Goal: Task Accomplishment & Management: Use online tool/utility

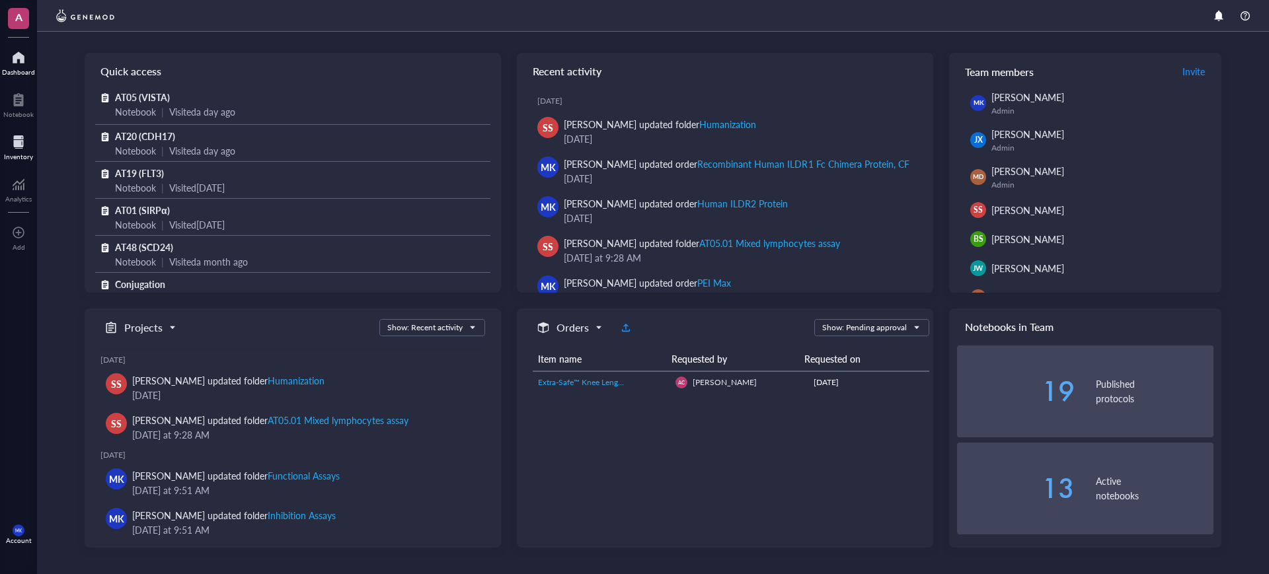
click at [20, 134] on div at bounding box center [18, 142] width 29 height 21
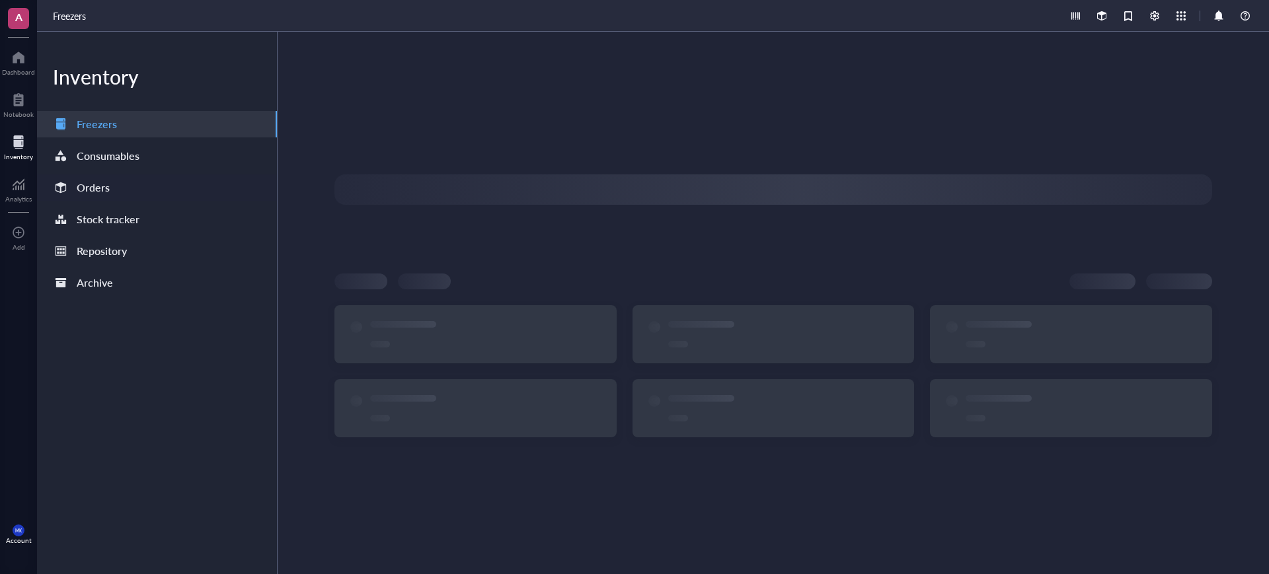
click at [126, 184] on div "Orders" at bounding box center [157, 188] width 240 height 26
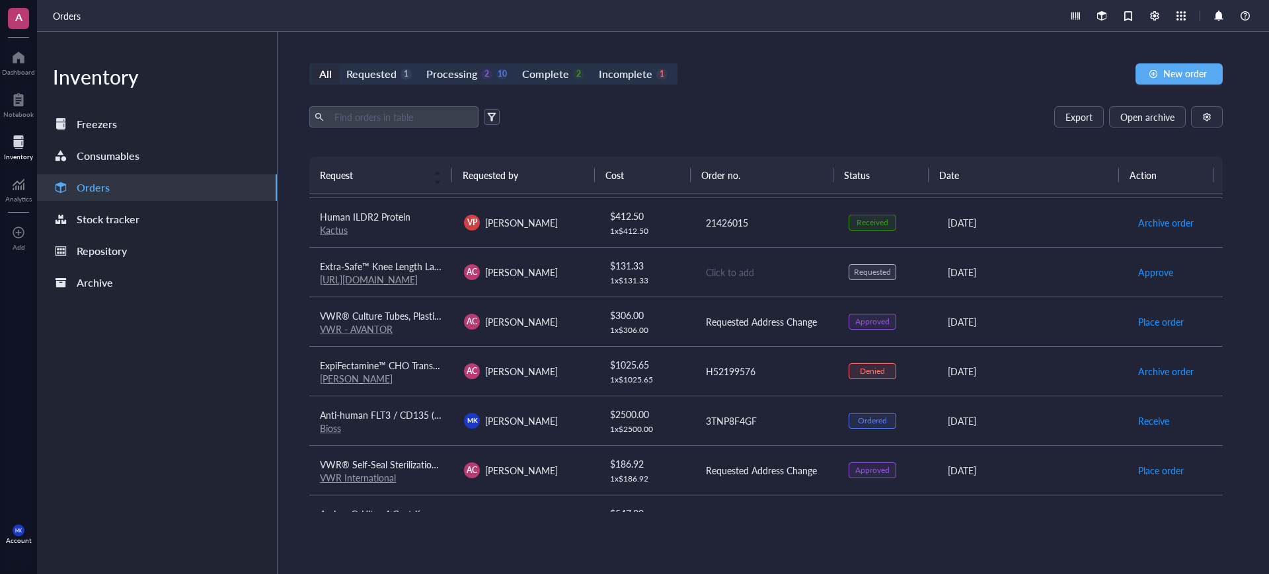
scroll to position [310, 0]
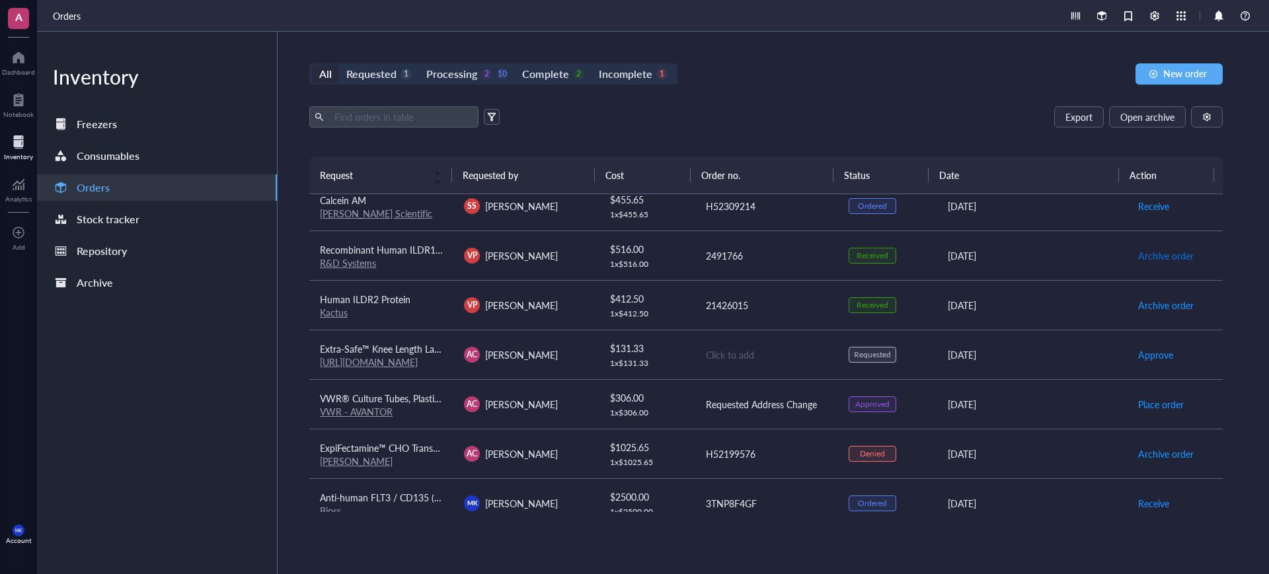
click at [1169, 252] on span "Archive order" at bounding box center [1166, 256] width 56 height 15
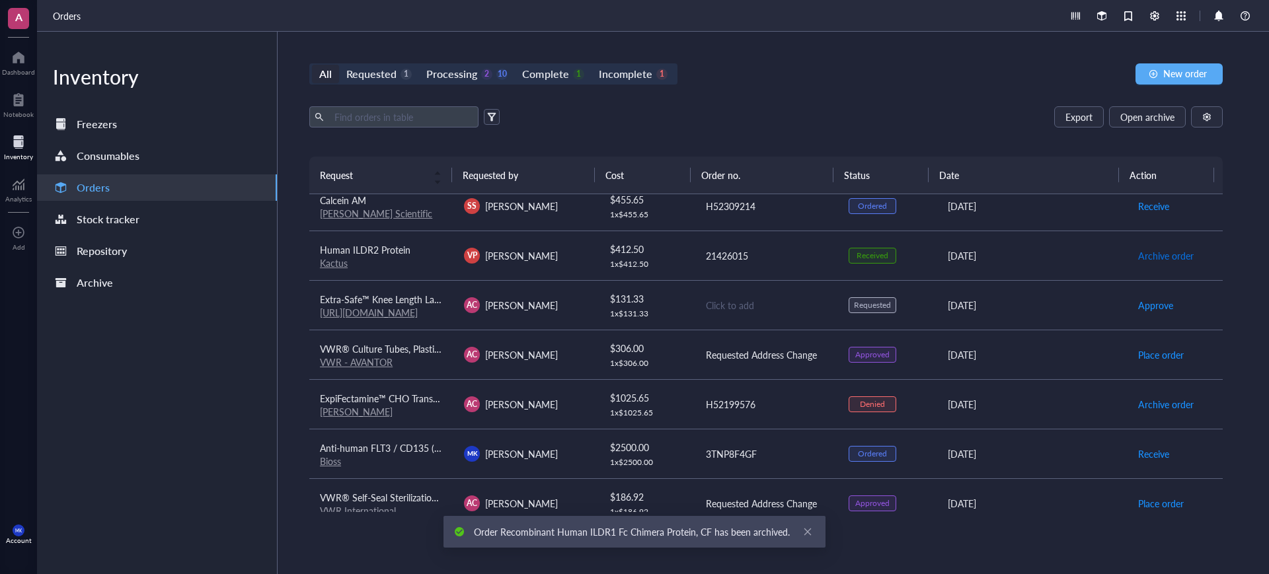
click at [1155, 263] on button "Archive order" at bounding box center [1166, 255] width 57 height 21
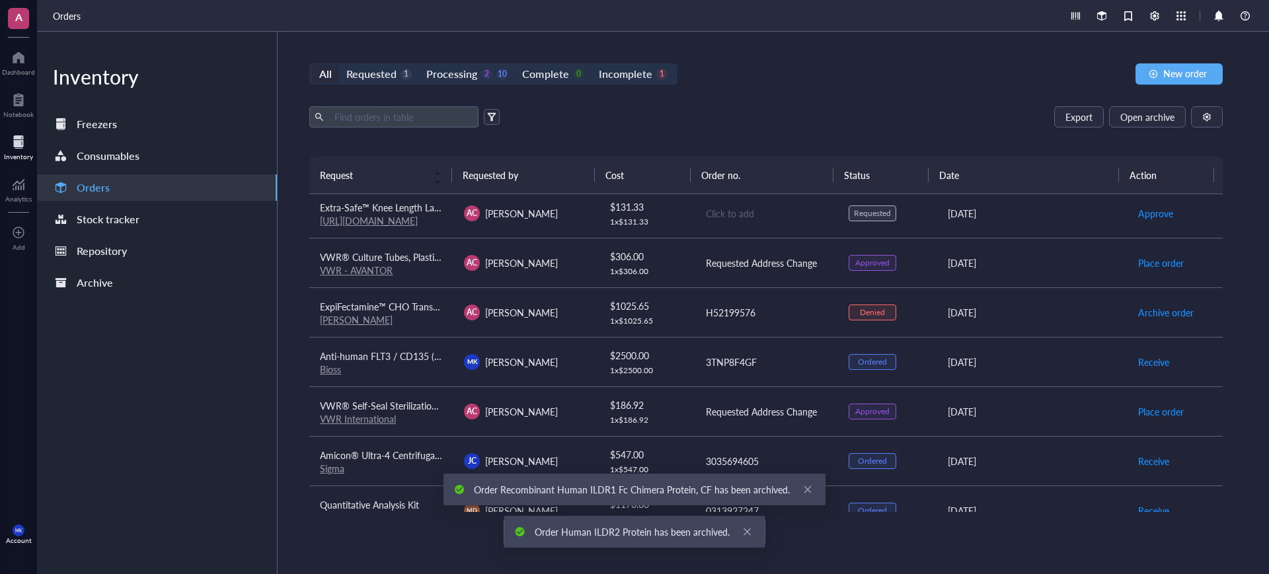
scroll to position [376, 0]
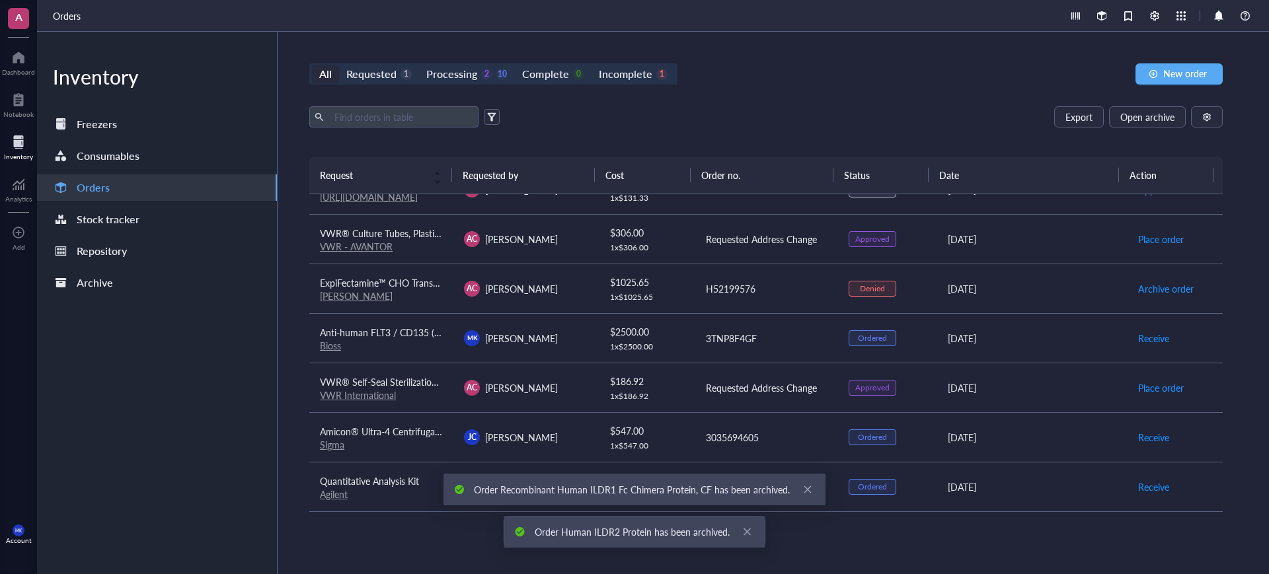
click at [536, 342] on div "[PERSON_NAME] [PERSON_NAME]" at bounding box center [525, 339] width 123 height 16
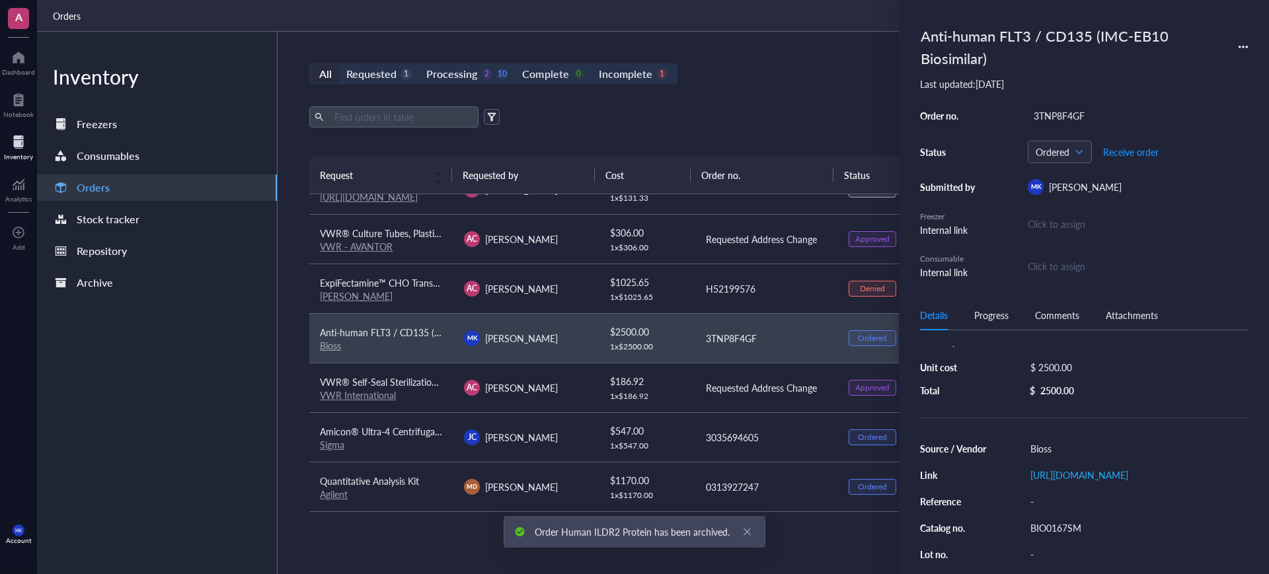
scroll to position [83, 0]
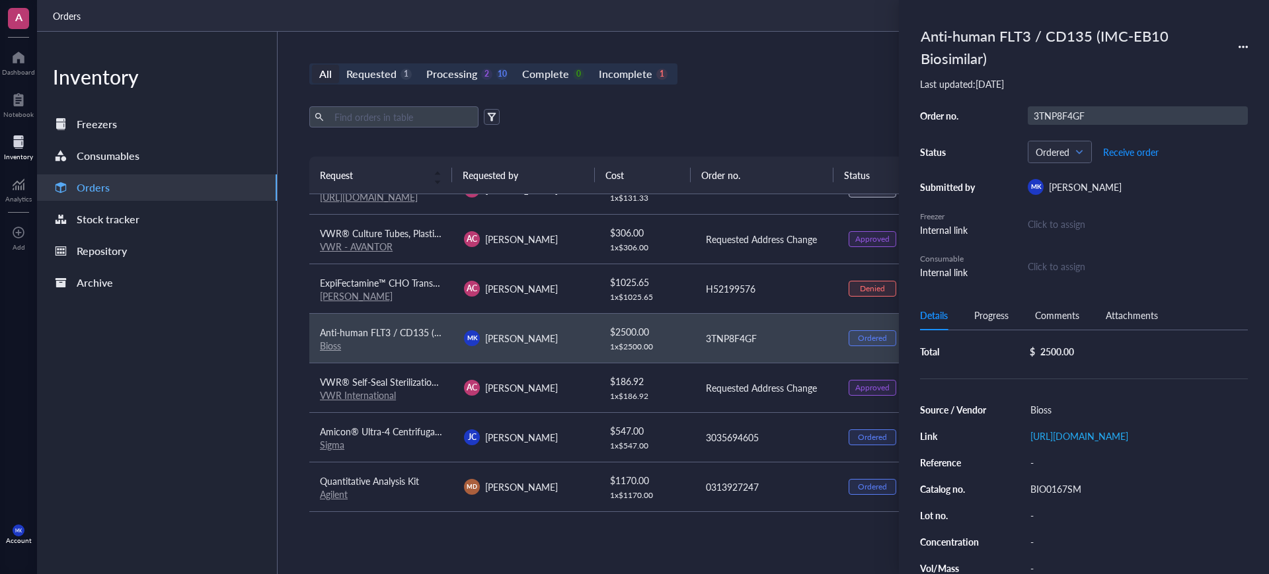
click at [1054, 112] on div "3TNP8F4GF" at bounding box center [1138, 115] width 220 height 19
click at [1054, 112] on input "3TNP8F4GF" at bounding box center [1058, 115] width 58 height 17
click at [818, 34] on div "All Requested 1 Processing 2 10 Complete 0 Incomplete 1 New order Export Open a…" at bounding box center [766, 303] width 977 height 543
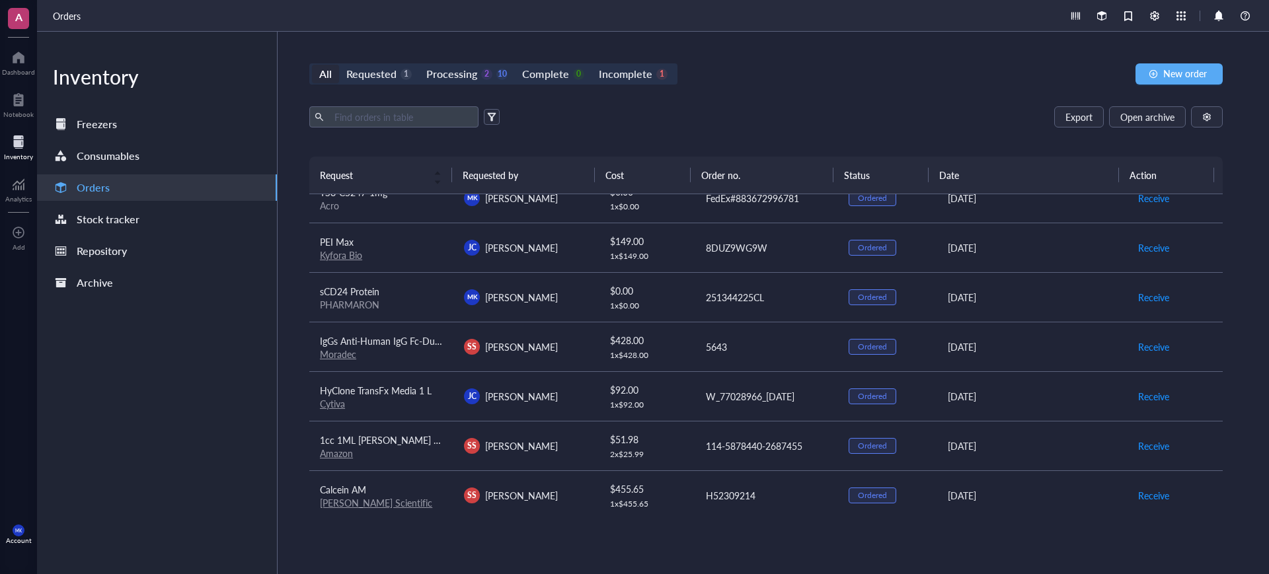
scroll to position [0, 0]
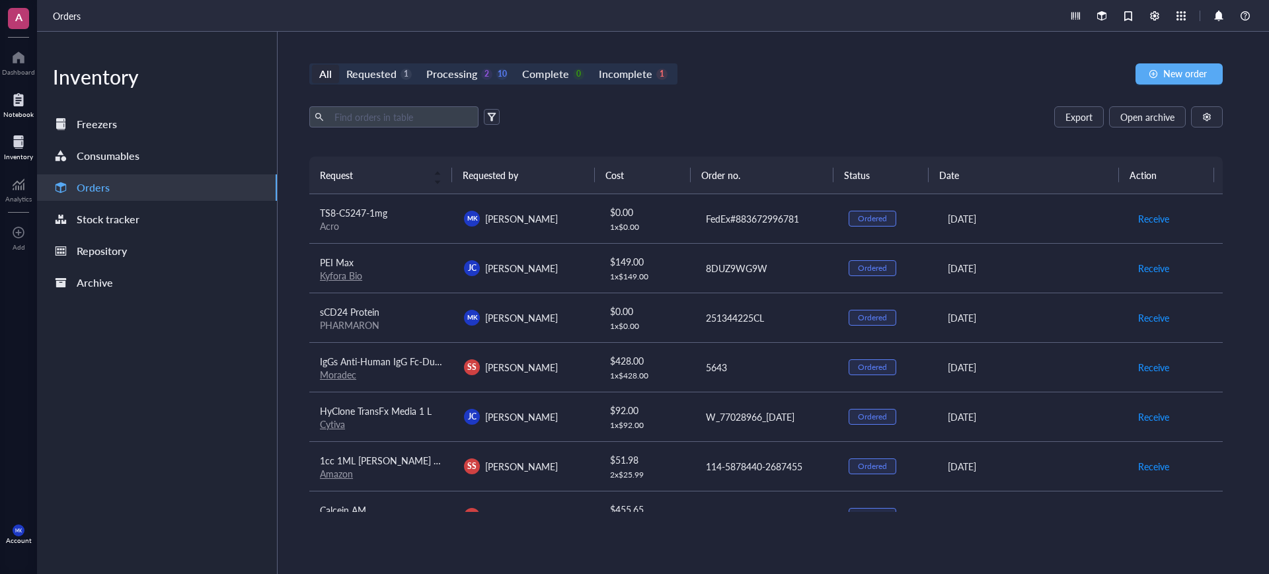
click at [22, 101] on div at bounding box center [18, 99] width 30 height 21
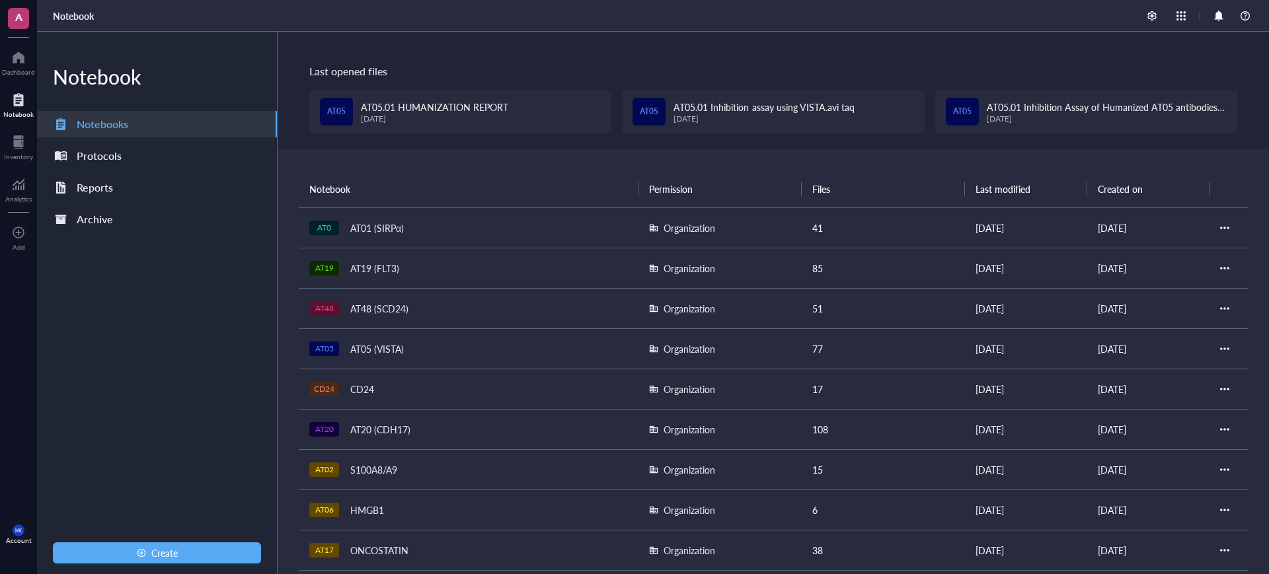
click at [393, 430] on div "AT20 (CDH17)" at bounding box center [380, 429] width 72 height 19
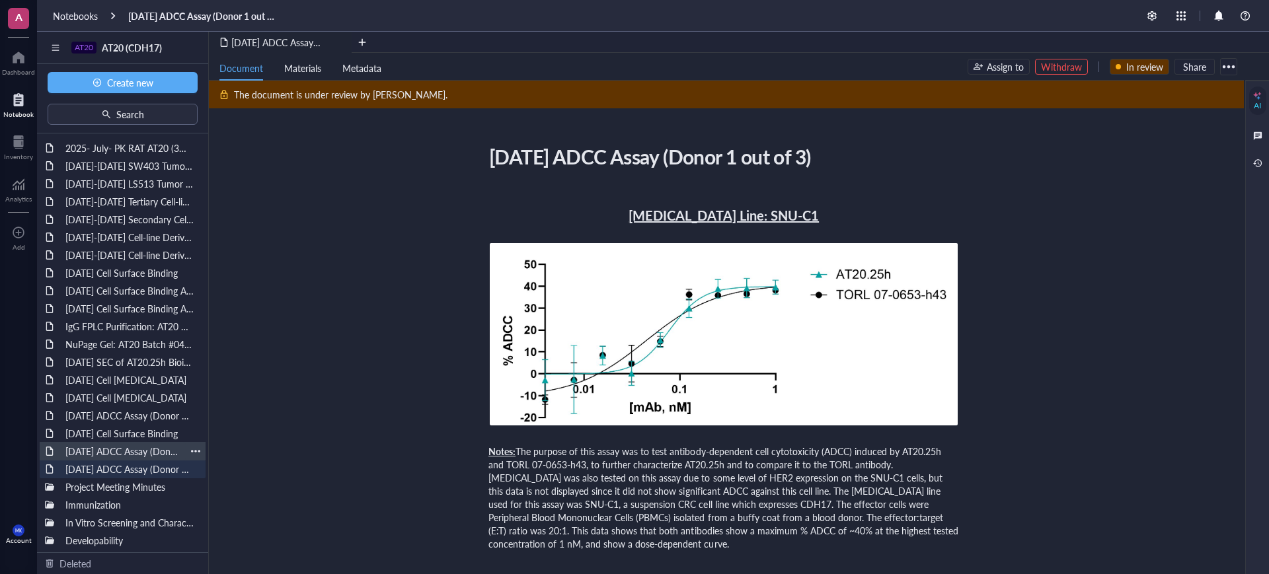
click at [98, 442] on div "[DATE] ADCC Assay (Donor 2 out of 3)" at bounding box center [122, 451] width 126 height 19
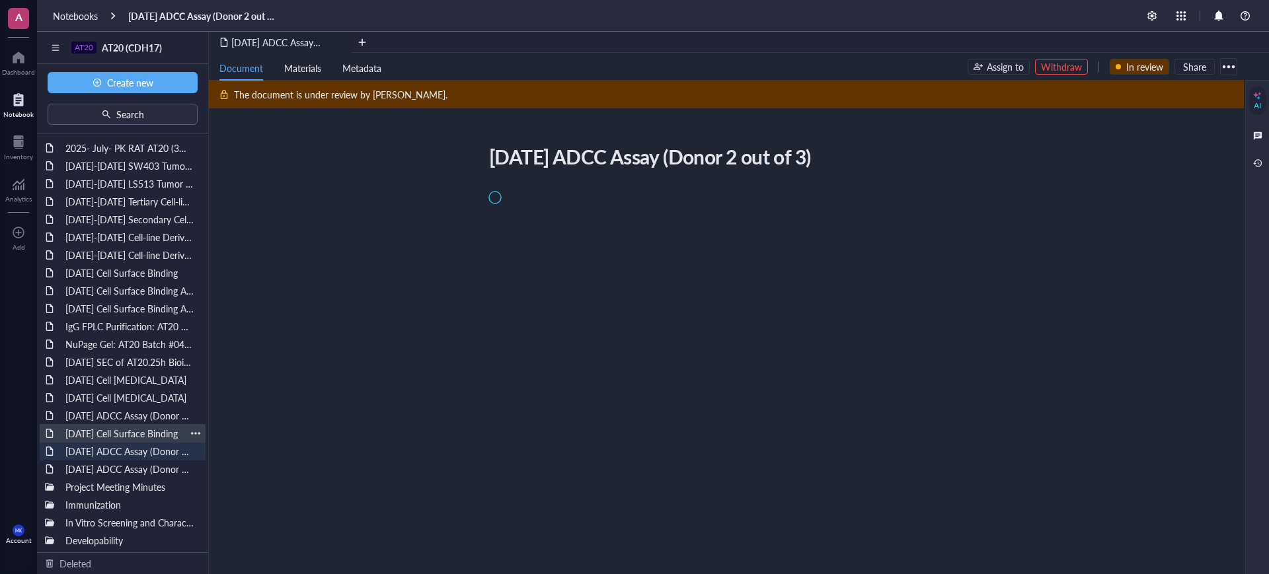
click at [97, 432] on div "[DATE] Cell Surface Binding" at bounding box center [122, 433] width 126 height 19
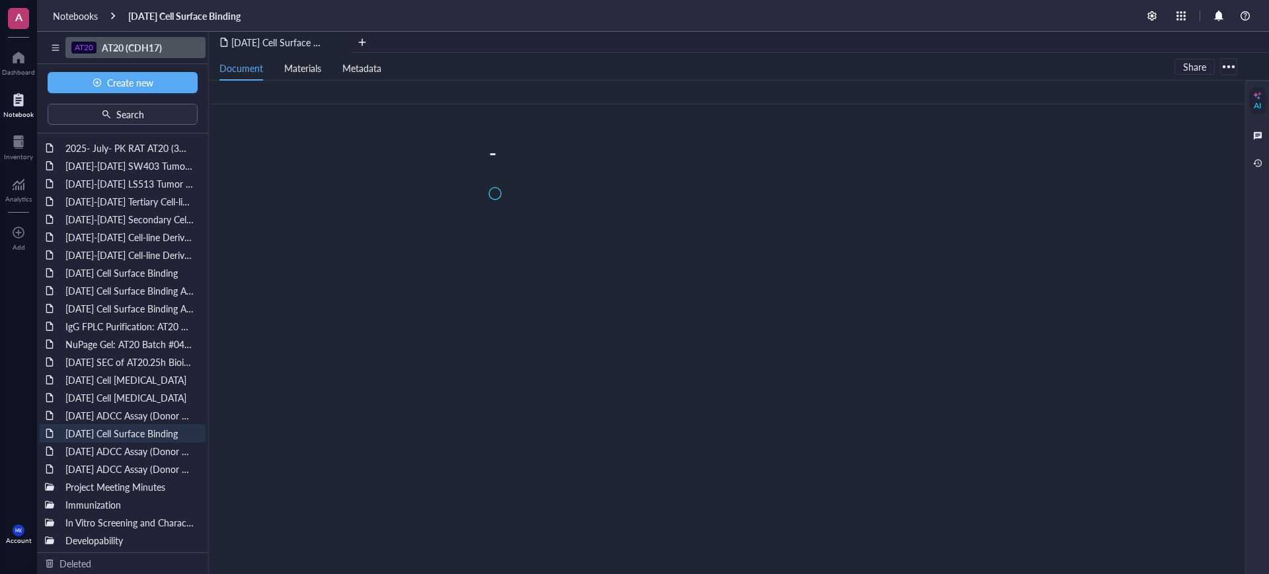
click at [139, 48] on span "AT20 (CDH17)" at bounding box center [132, 47] width 60 height 13
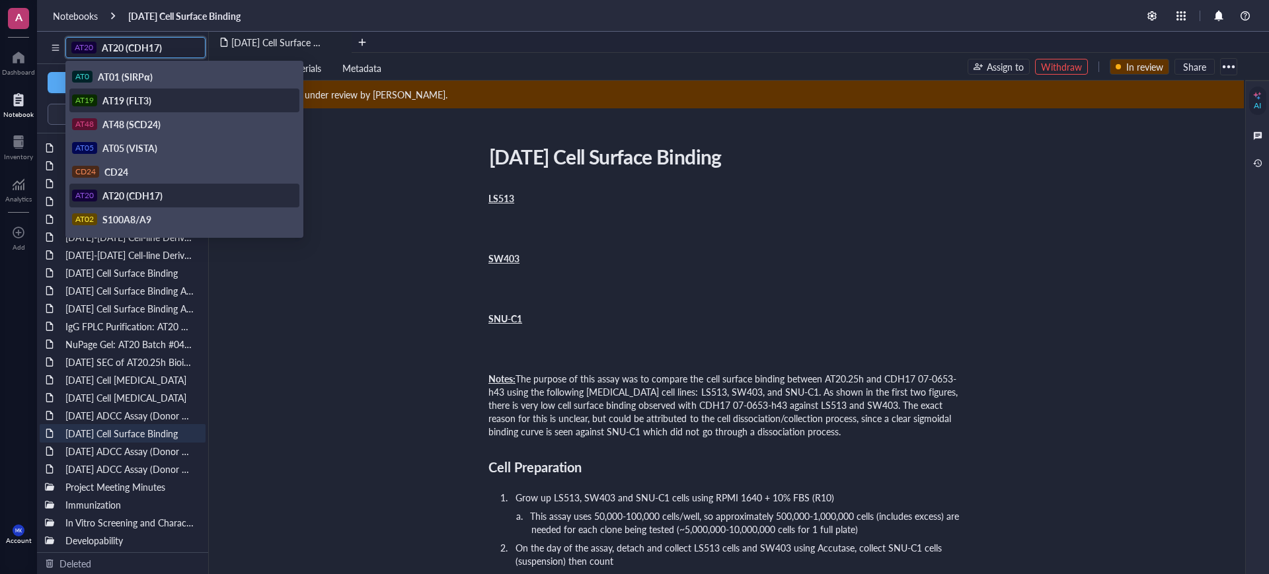
click at [157, 95] on div "AT19 AT19 (FLT3)" at bounding box center [183, 101] width 222 height 12
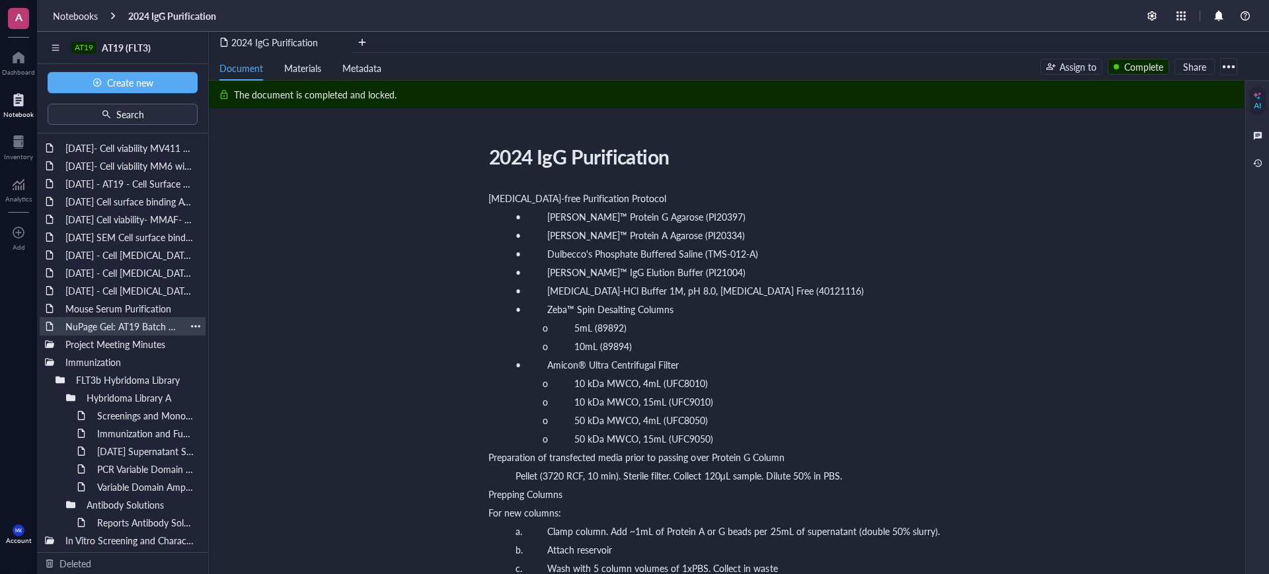
click at [126, 323] on div "NuPage Gel: AT19 Batch #050825, #051625" at bounding box center [122, 326] width 126 height 19
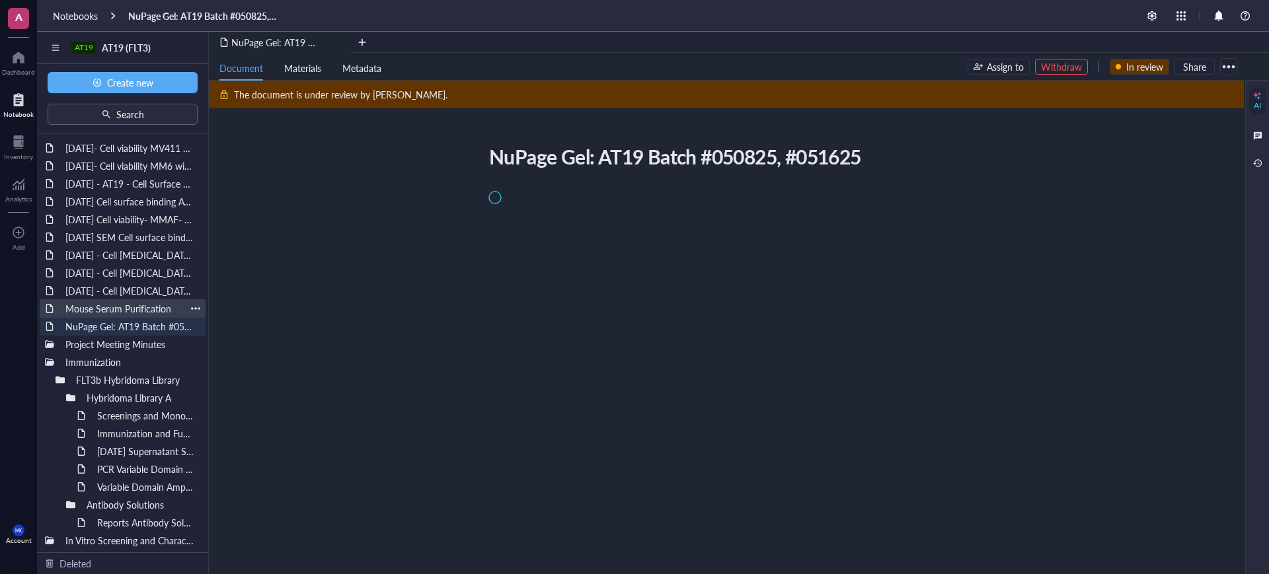
click at [130, 311] on div "Mouse Serum Purification" at bounding box center [122, 308] width 126 height 19
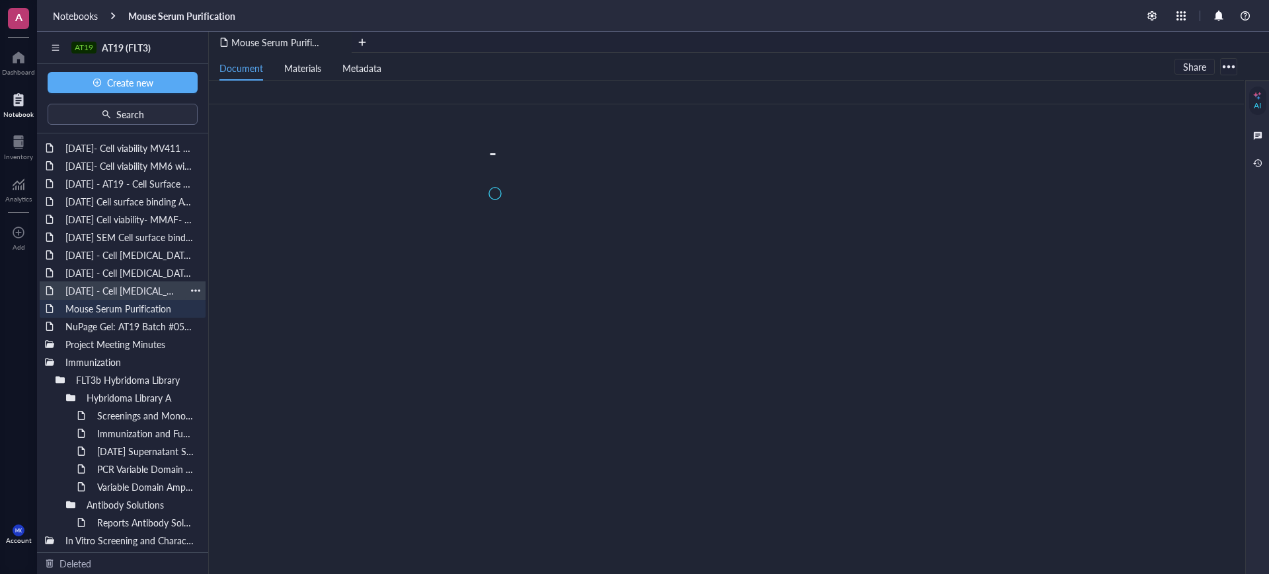
click at [130, 295] on div "[DATE] - Cell [MEDICAL_DATA]- MOLM-13 (AML cell line)" at bounding box center [122, 291] width 126 height 19
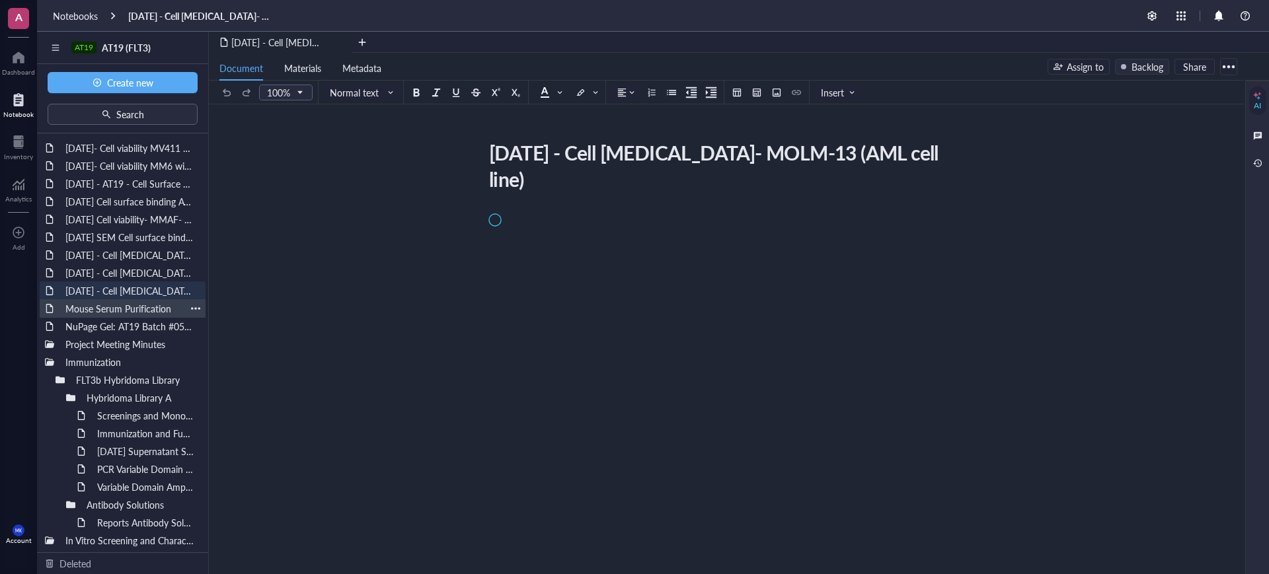
click at [125, 305] on div "Mouse Serum Purification" at bounding box center [122, 308] width 126 height 19
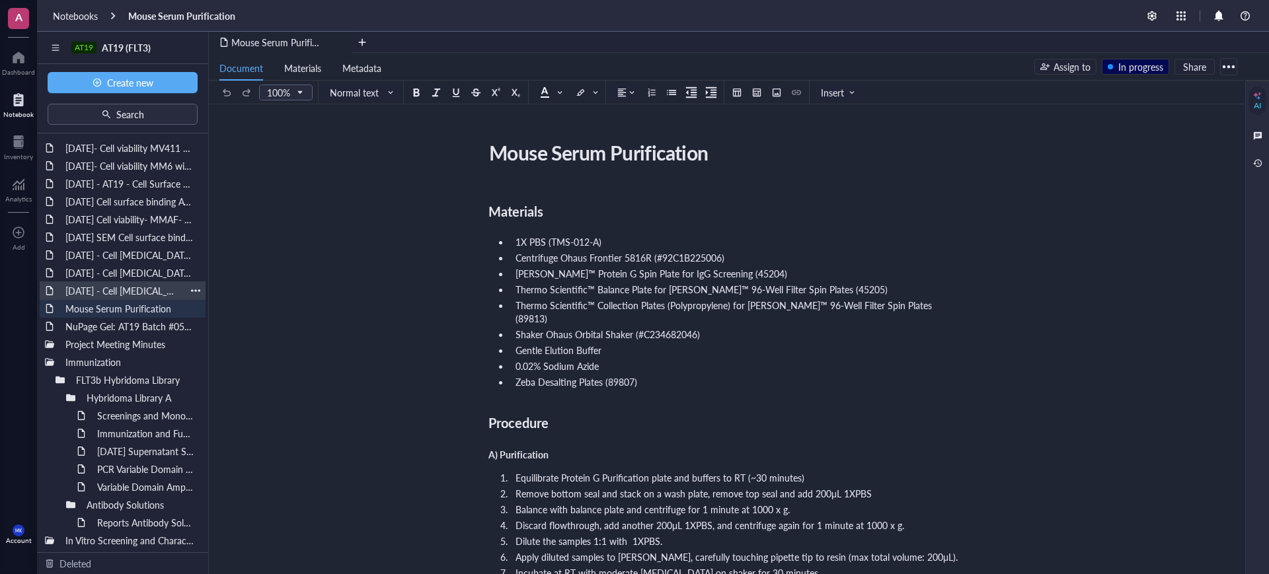
click at [125, 295] on div "[DATE] - Cell [MEDICAL_DATA]- MOLM-13 (AML cell line)" at bounding box center [122, 291] width 126 height 19
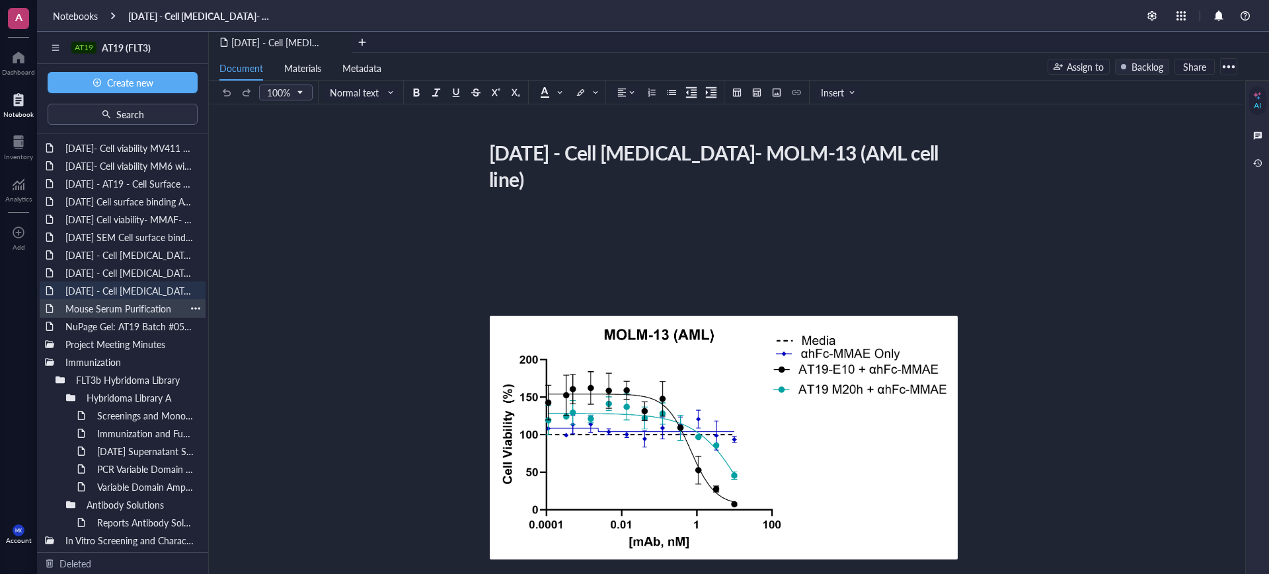
drag, startPoint x: 161, startPoint y: 307, endPoint x: 182, endPoint y: 309, distance: 21.2
click at [161, 307] on div "Mouse Serum Purification" at bounding box center [122, 308] width 126 height 19
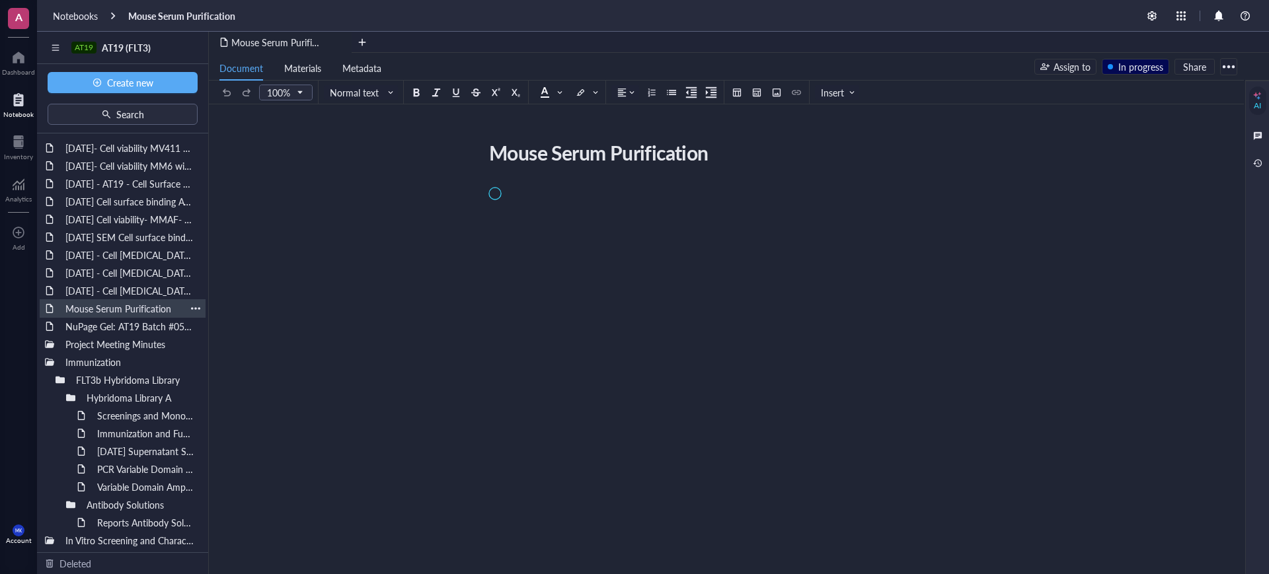
click at [191, 309] on div at bounding box center [195, 308] width 9 height 9
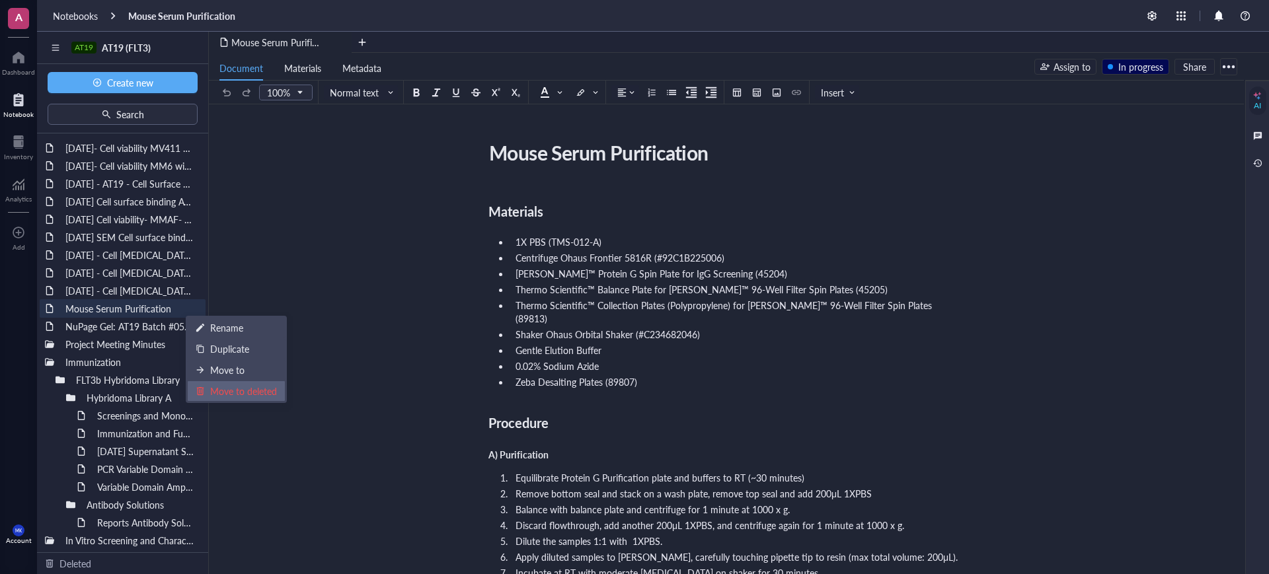
click at [217, 391] on div "Move to deleted" at bounding box center [243, 391] width 67 height 15
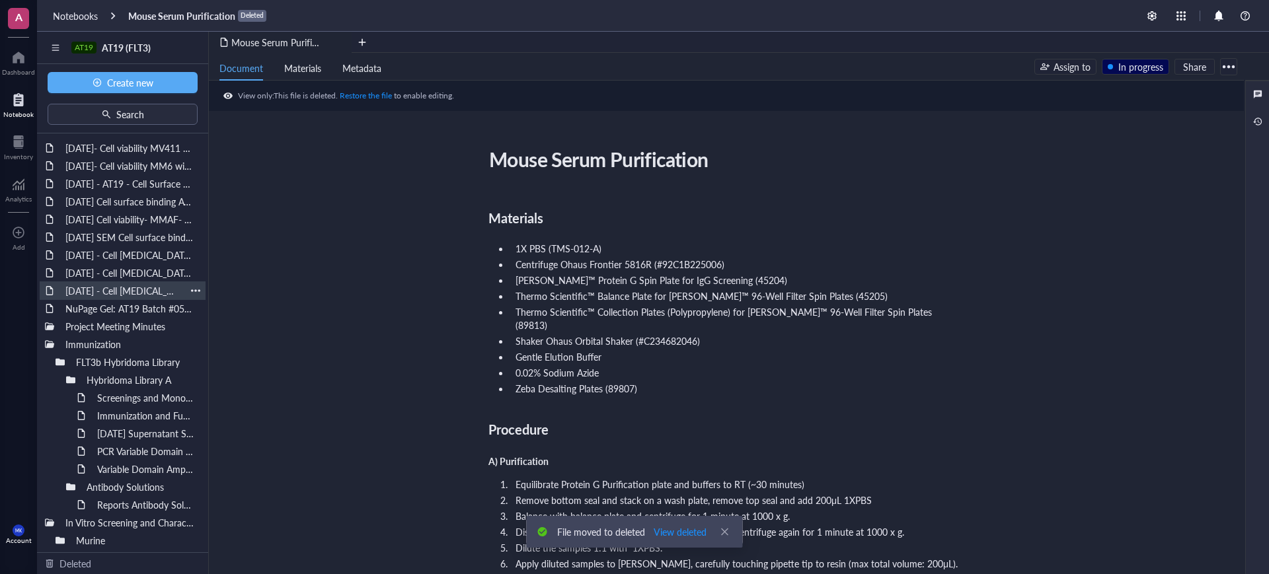
click at [134, 286] on div "[DATE] - Cell [MEDICAL_DATA]- MOLM-13 (AML cell line)" at bounding box center [122, 291] width 126 height 19
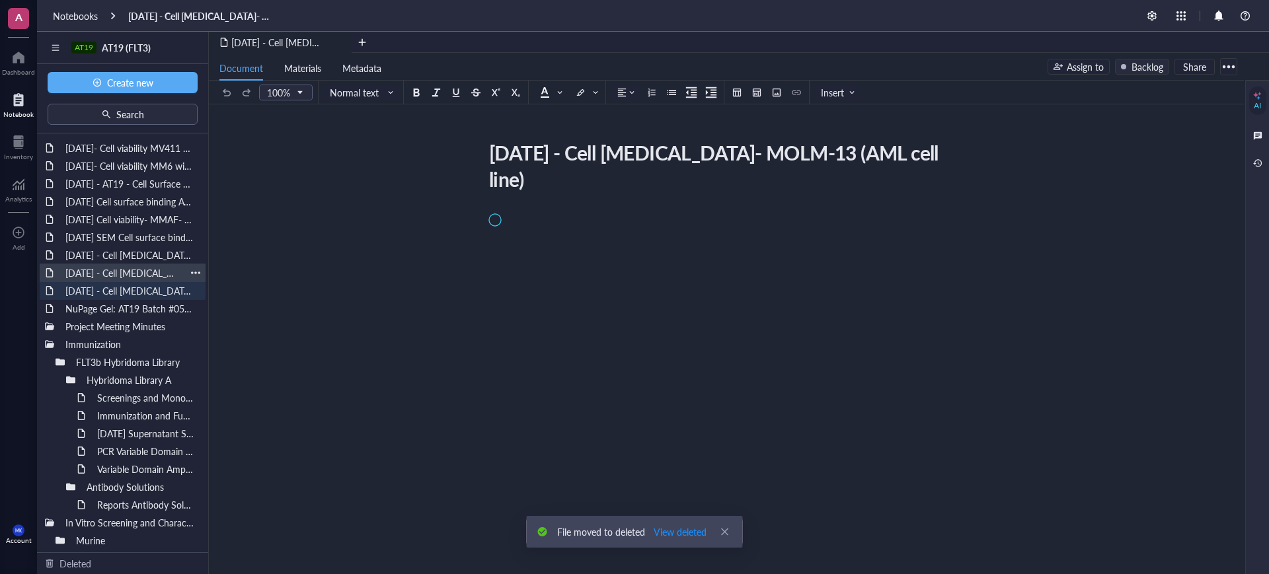
click at [138, 269] on div "[DATE] - Cell [MEDICAL_DATA]- MV4,11 (AML cell line)" at bounding box center [122, 273] width 126 height 19
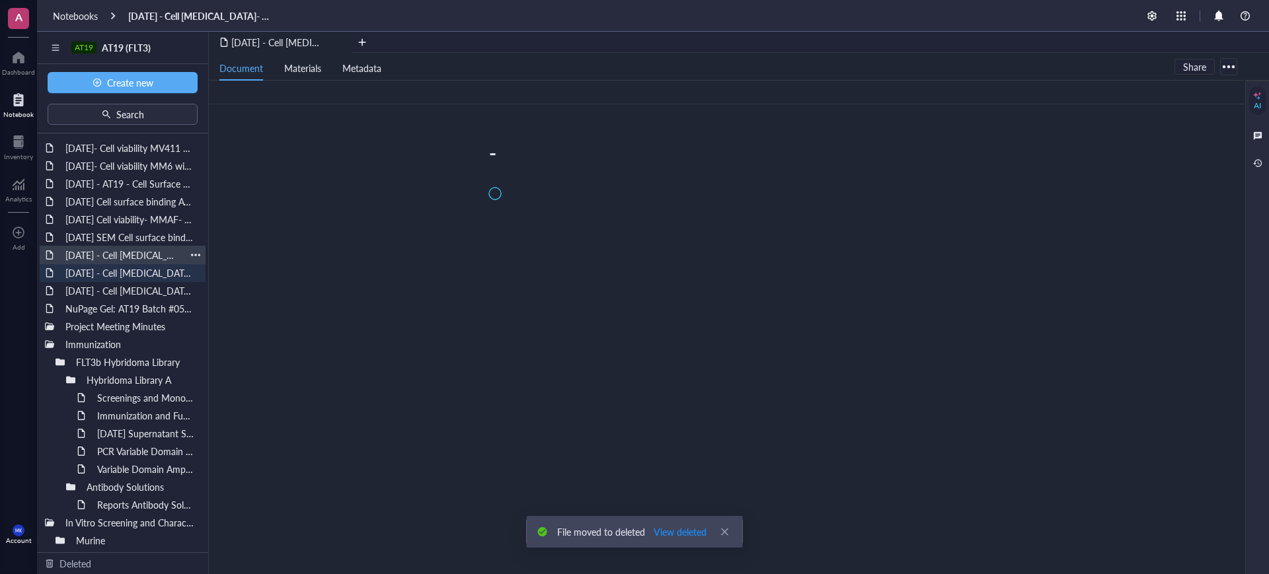
click at [137, 250] on div "[DATE] - Cell [MEDICAL_DATA]- MOLM-13 (AML cell line)" at bounding box center [122, 255] width 126 height 19
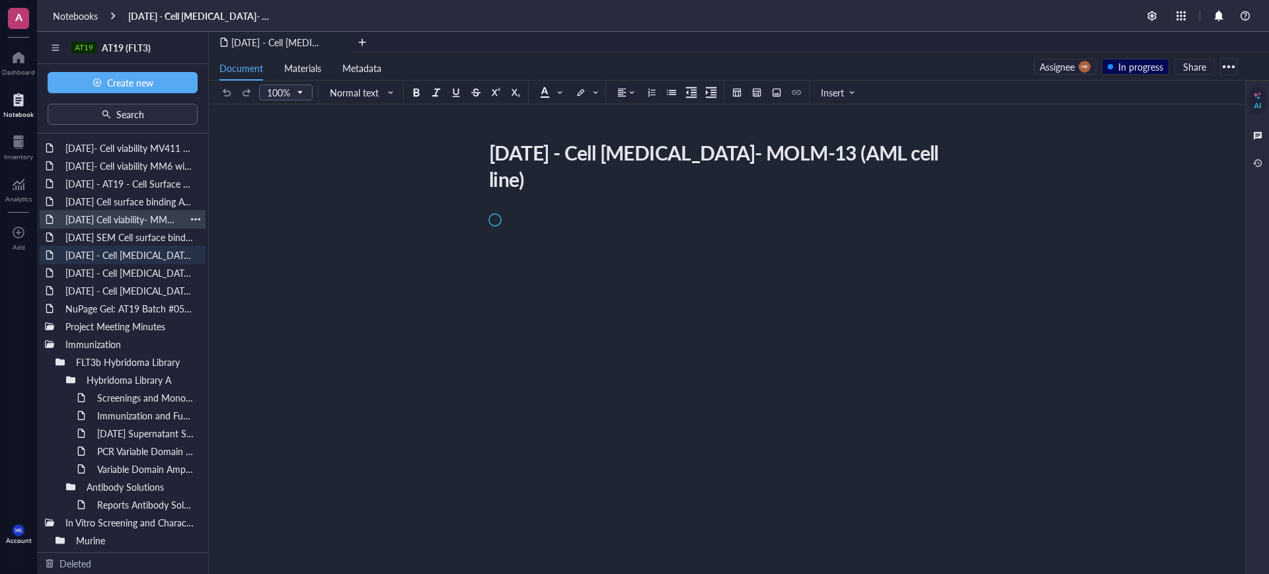
click at [126, 223] on div "[DATE] Cell viability- MMAF- SEM and MV4,11" at bounding box center [122, 219] width 126 height 19
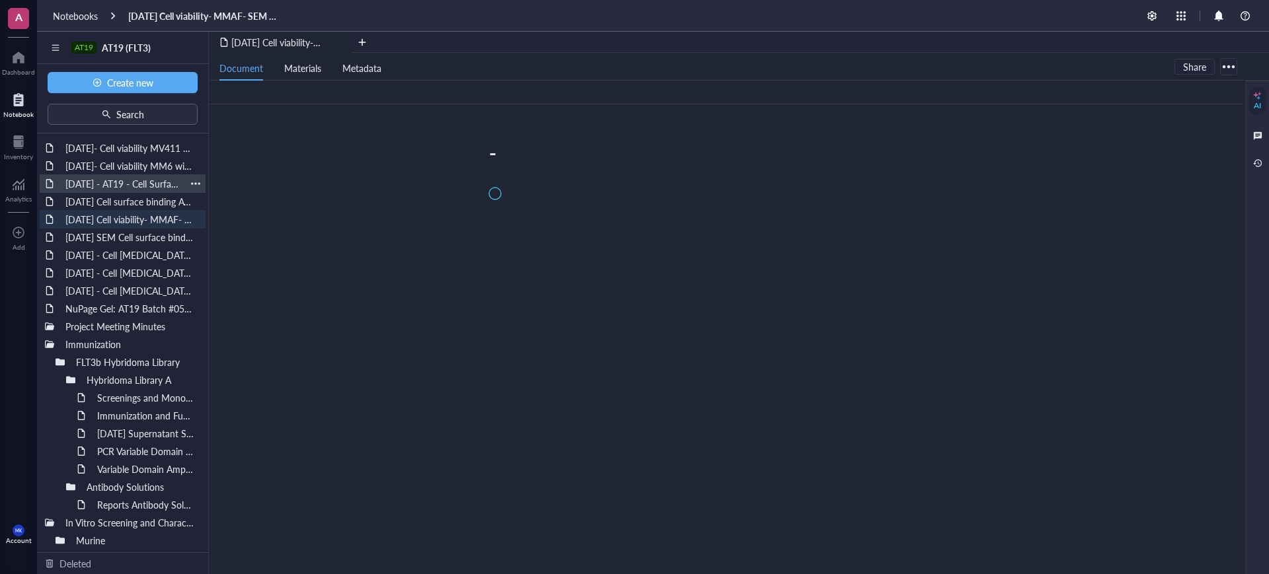
click at [120, 182] on div "[DATE] - AT19 - Cell Surface Binding assay on hFLT3 Transfected [MEDICAL_DATA] …" at bounding box center [122, 184] width 126 height 19
click at [120, 147] on div "[DATE]- Cell viability MV411 with and without IgG Blocking - DX8951" at bounding box center [122, 148] width 126 height 19
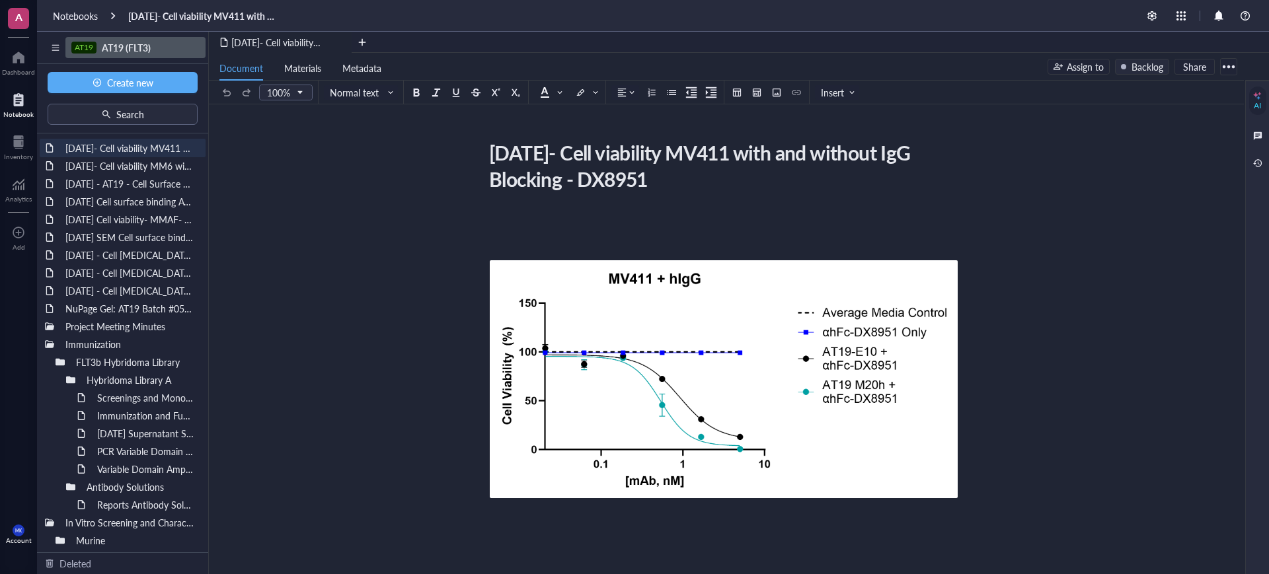
click at [118, 38] on input "search" at bounding box center [132, 48] width 122 height 20
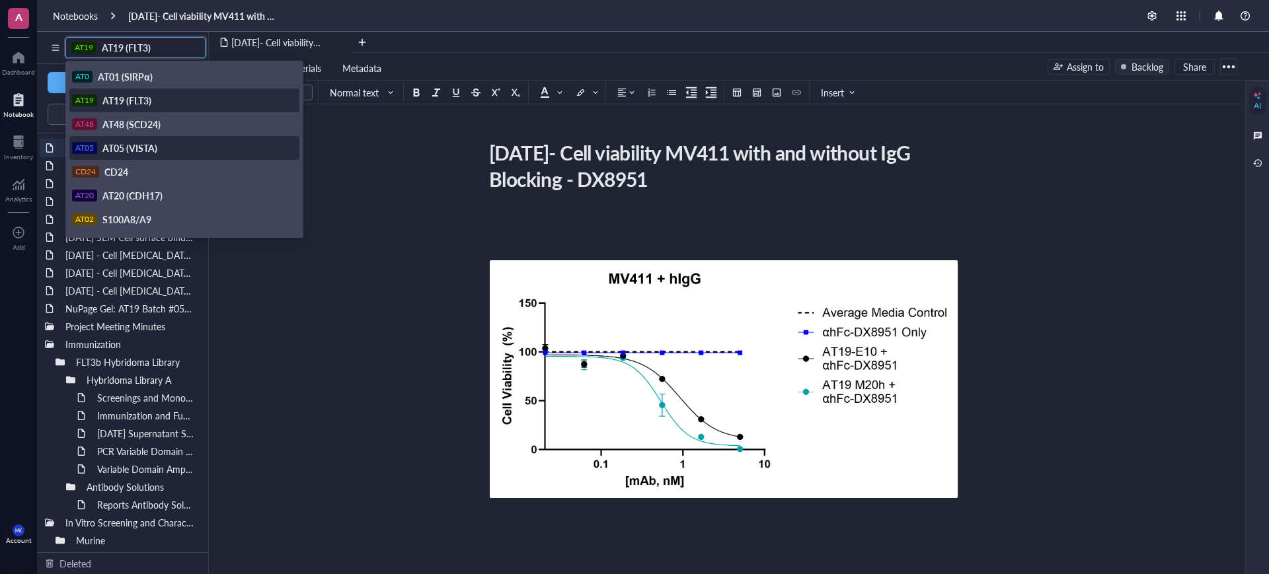
click at [130, 147] on span "AT05 (VISTA)" at bounding box center [129, 147] width 55 height 13
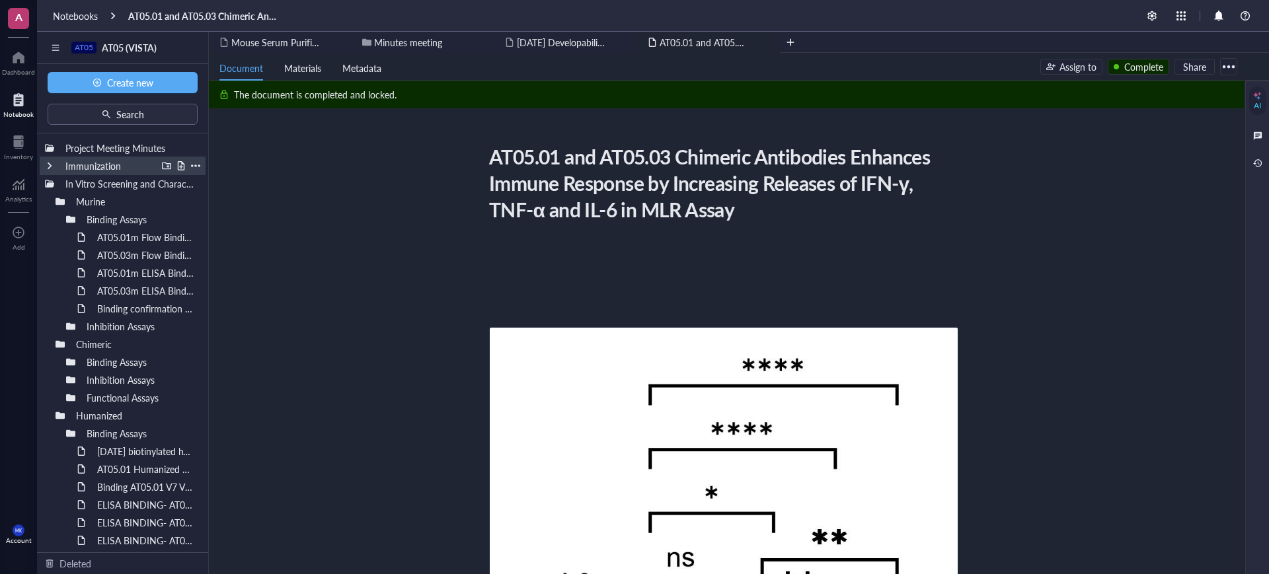
click at [44, 173] on div "Immunization" at bounding box center [123, 166] width 166 height 19
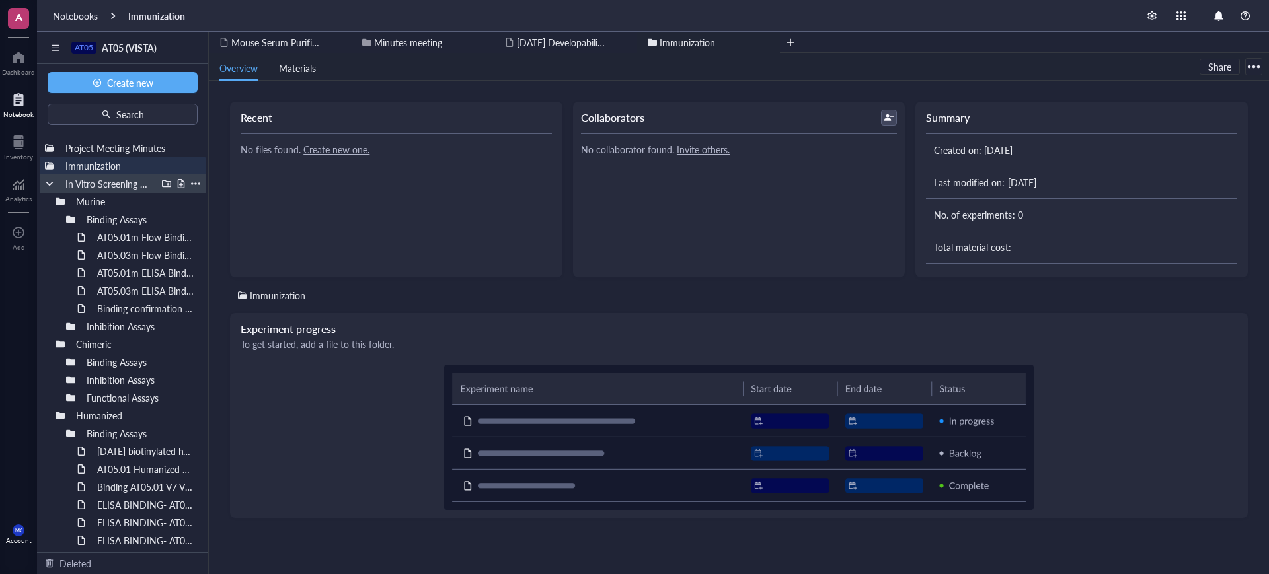
click at [52, 184] on div at bounding box center [49, 183] width 9 height 9
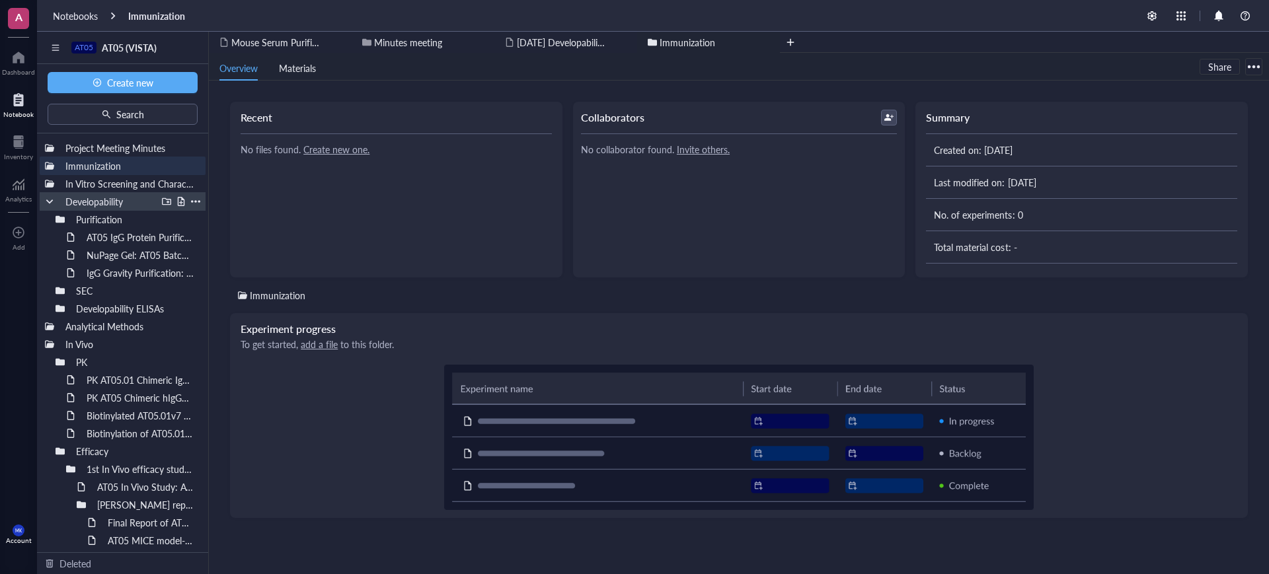
click at [47, 198] on div at bounding box center [49, 201] width 9 height 9
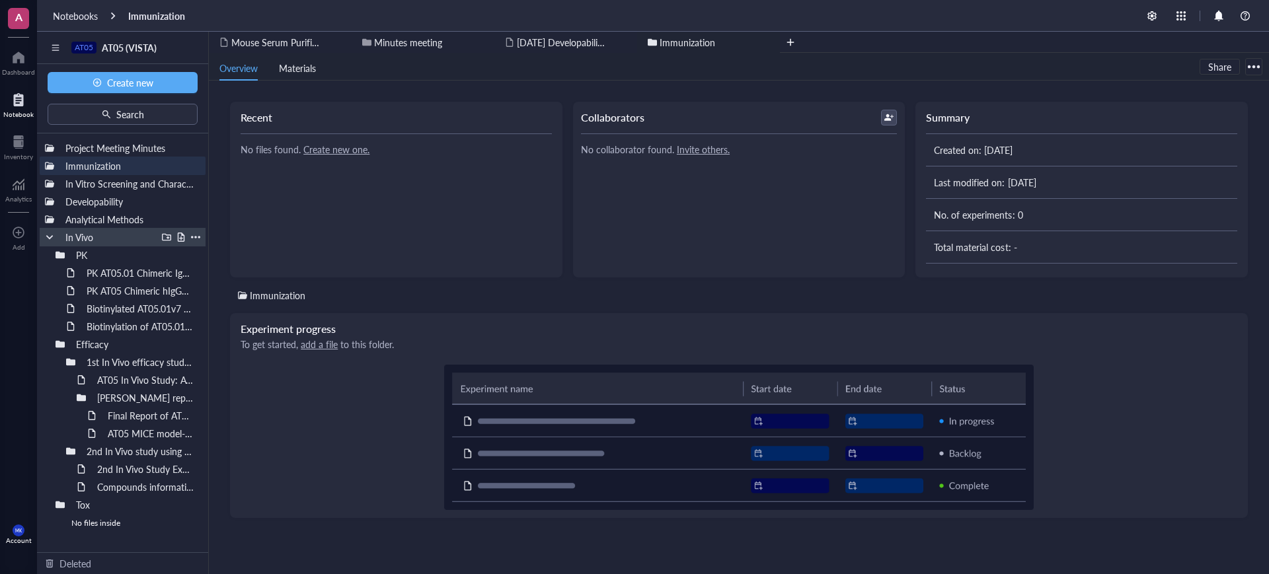
click at [46, 235] on div at bounding box center [49, 237] width 9 height 9
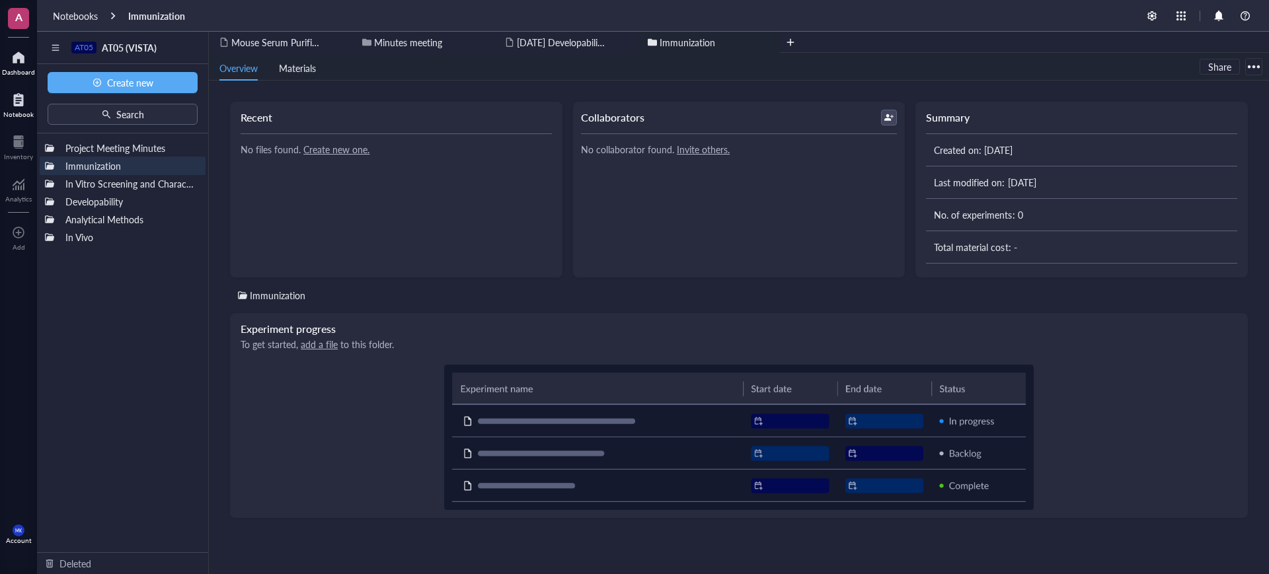
click at [24, 73] on div "Dashboard" at bounding box center [18, 72] width 33 height 8
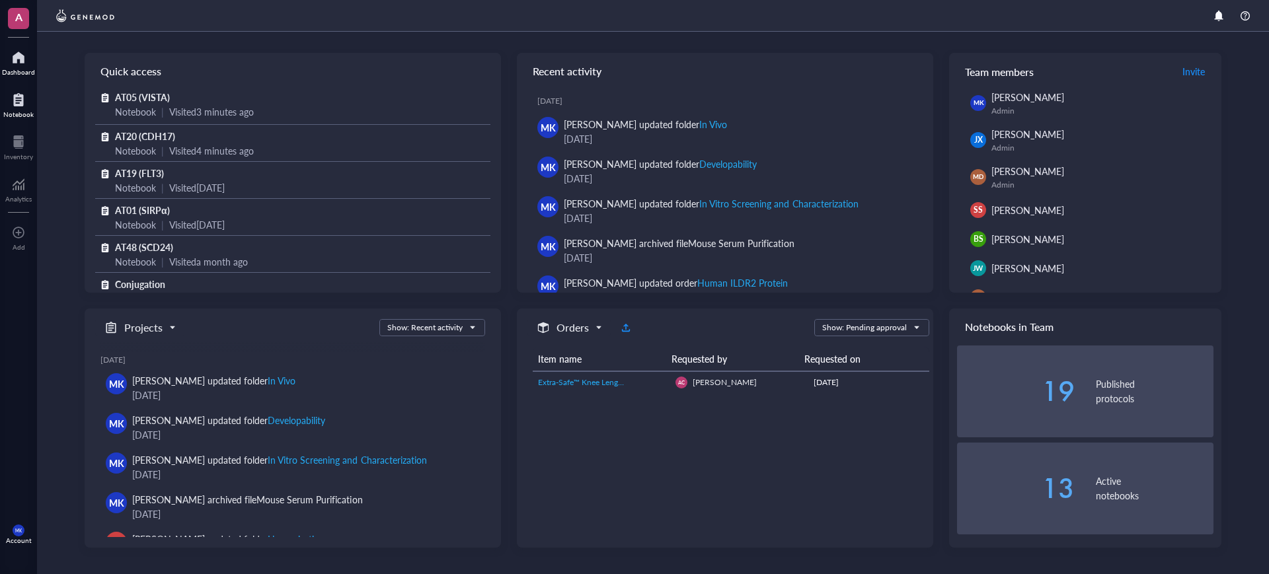
click at [9, 105] on div at bounding box center [18, 99] width 30 height 21
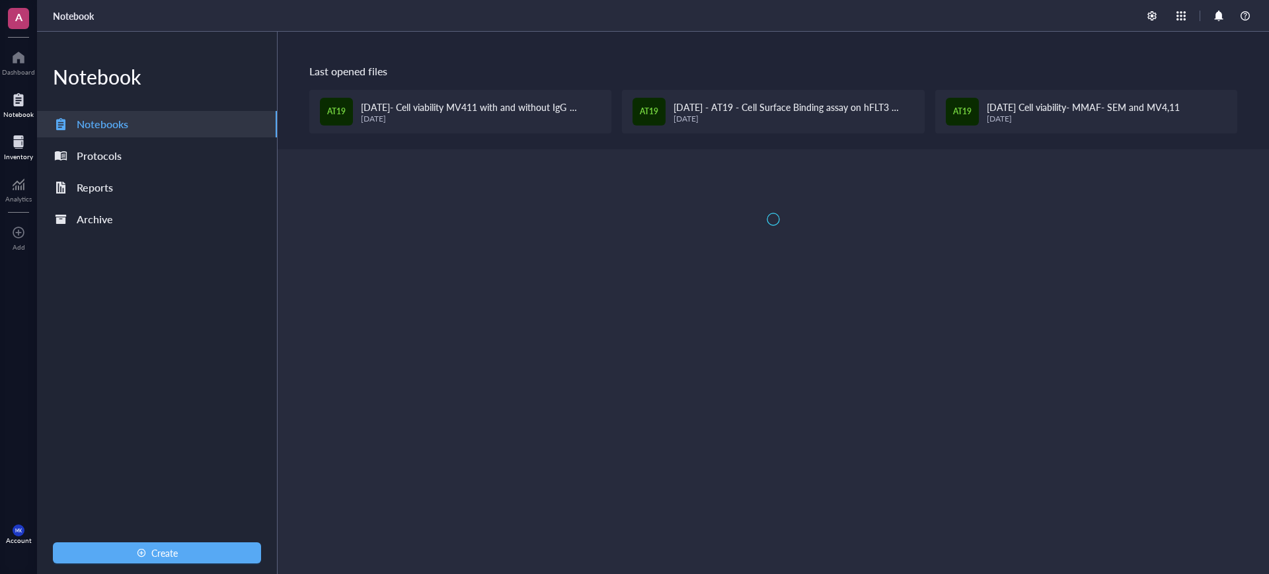
click at [15, 138] on div at bounding box center [18, 142] width 29 height 21
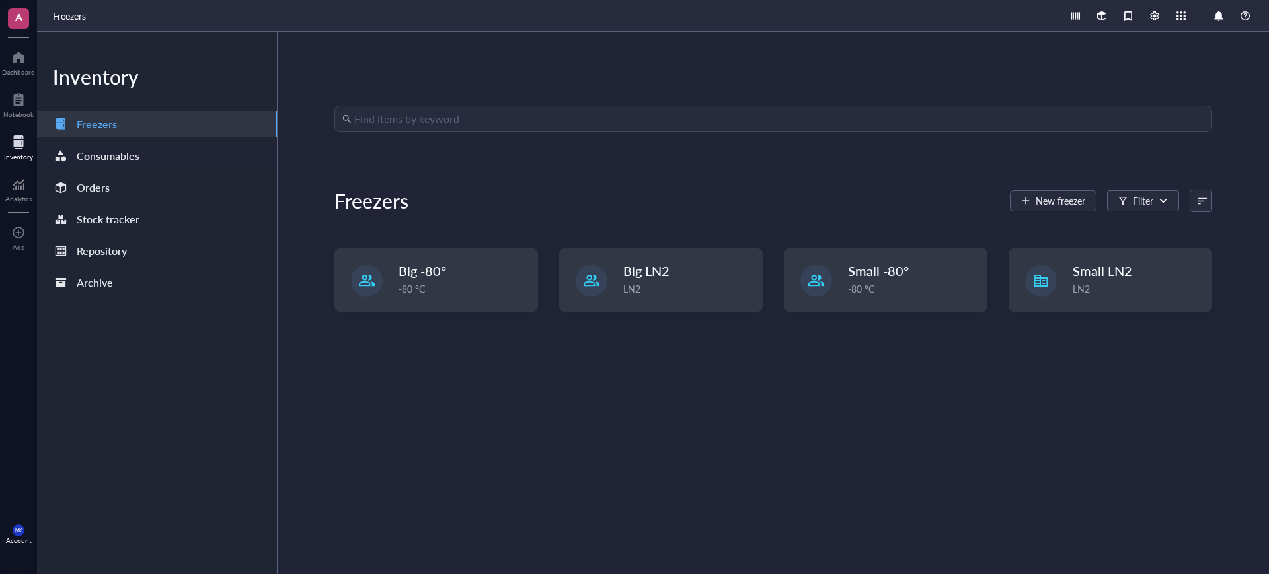
click at [111, 149] on div "Consumables" at bounding box center [108, 156] width 63 height 19
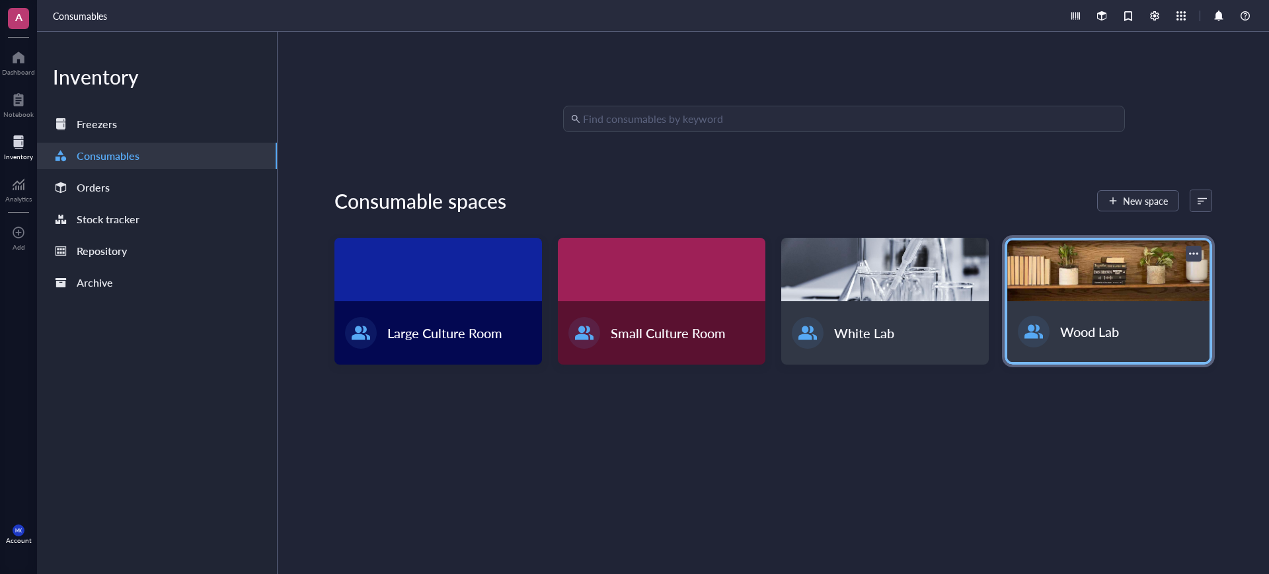
click at [1044, 304] on div "Wood Lab" at bounding box center [1108, 331] width 202 height 61
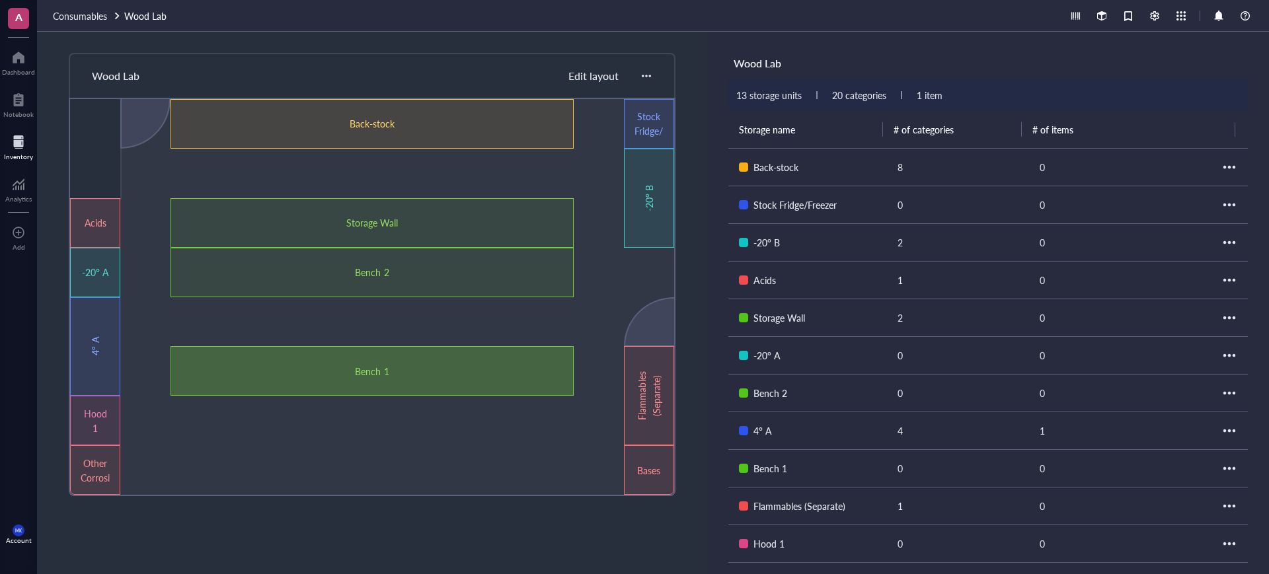
click at [473, 366] on div "Bench 1" at bounding box center [372, 371] width 241 height 15
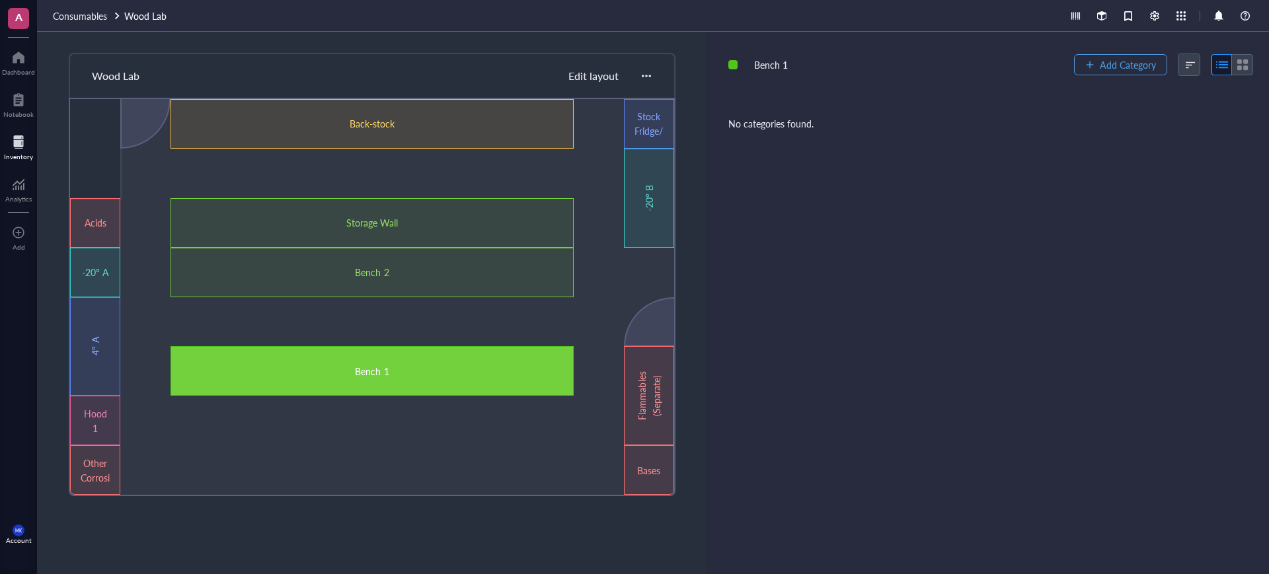
click at [1094, 66] on button "Add Category" at bounding box center [1120, 64] width 93 height 21
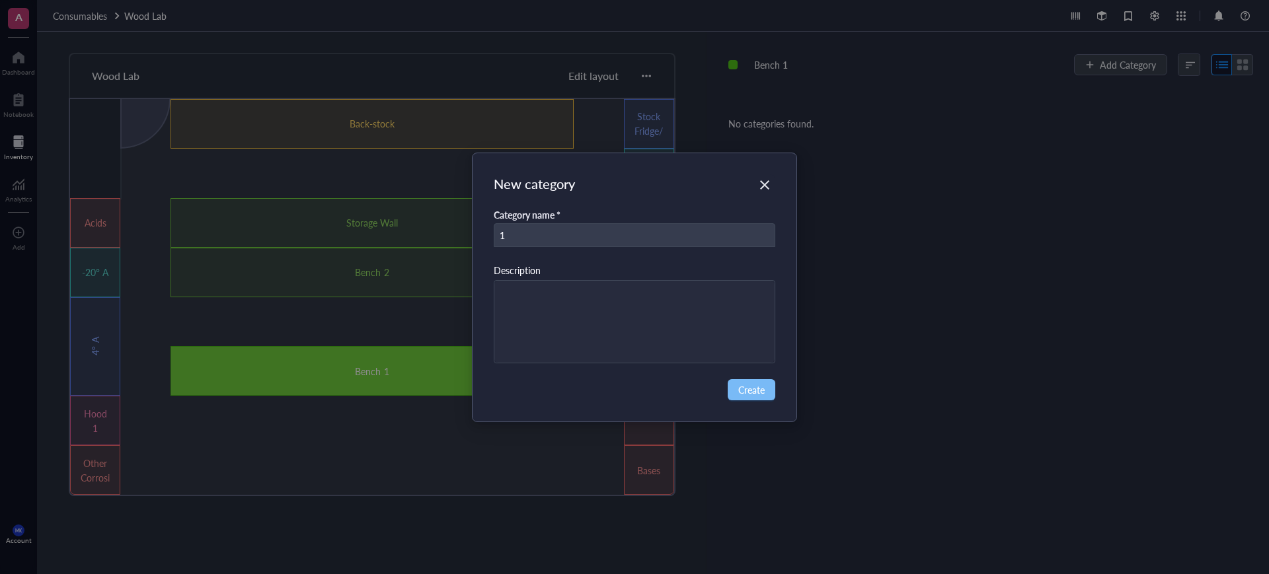
type input "1"
click at [750, 389] on span "Create" at bounding box center [751, 390] width 26 height 15
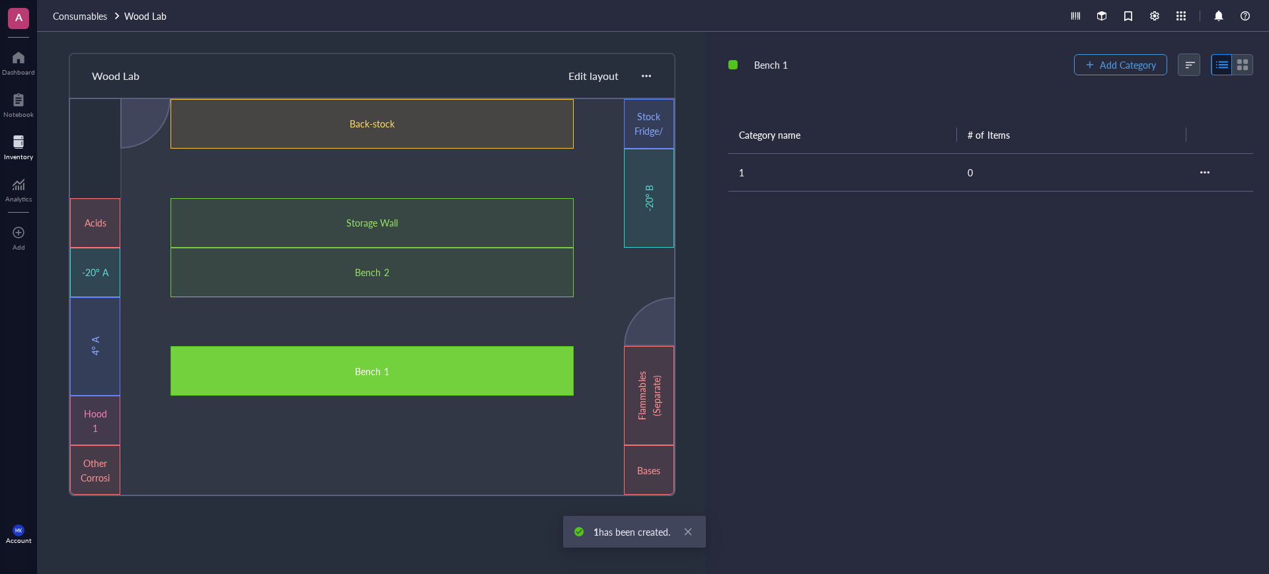
click at [1114, 61] on span "Add Category" at bounding box center [1128, 64] width 56 height 11
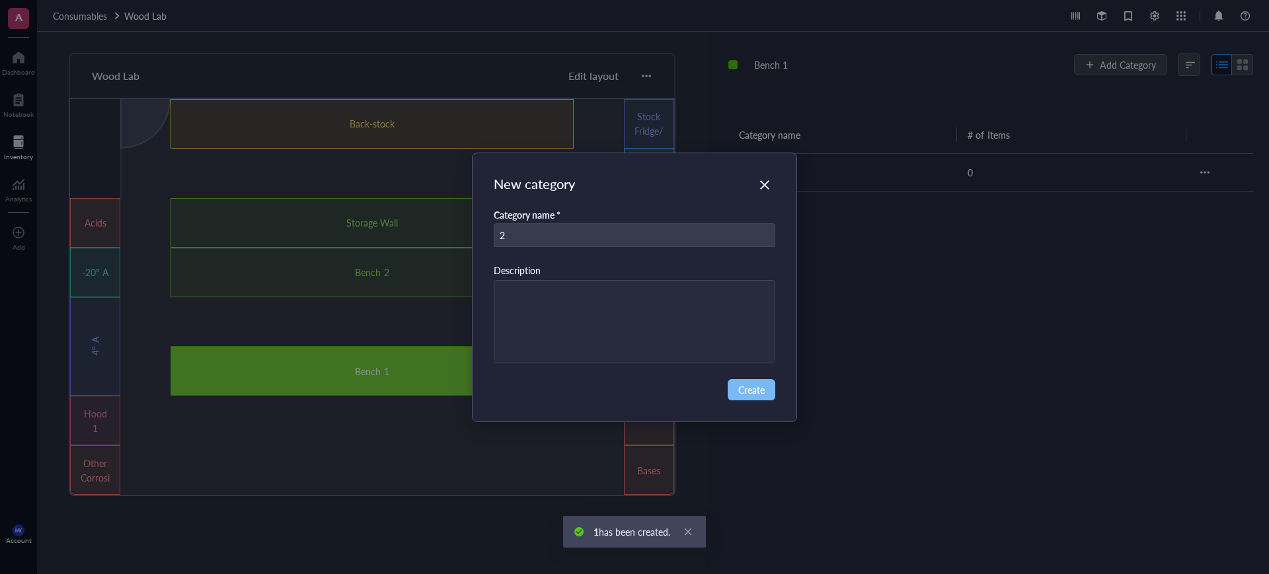
type input "2"
click at [764, 387] on span "Create" at bounding box center [751, 390] width 26 height 15
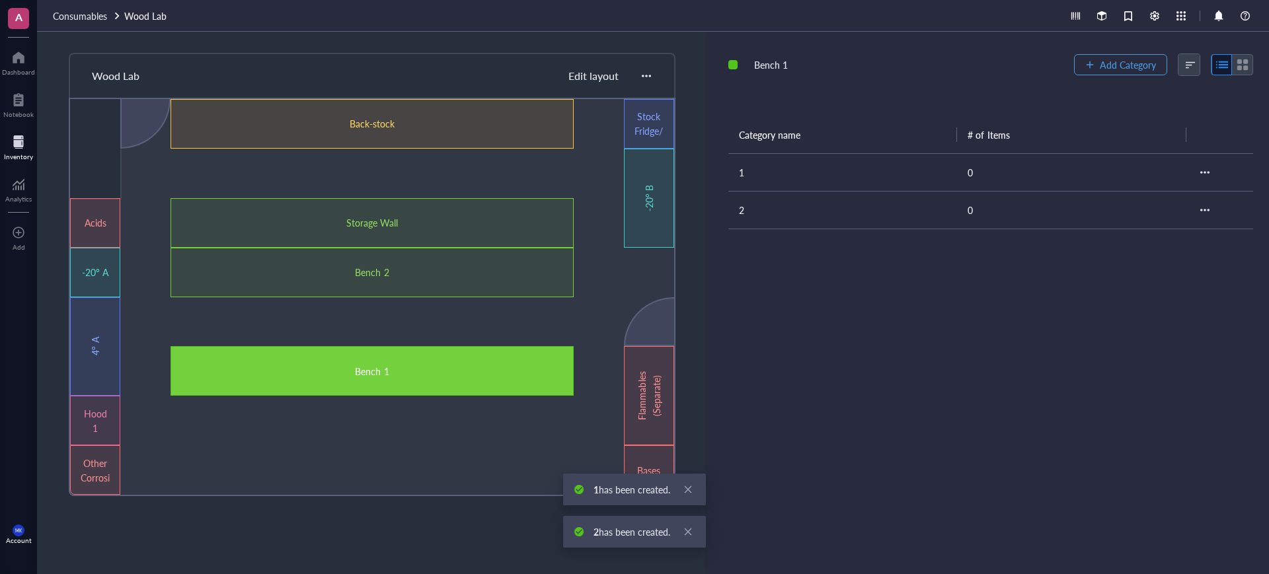
click at [1117, 61] on span "Add Category" at bounding box center [1128, 64] width 56 height 11
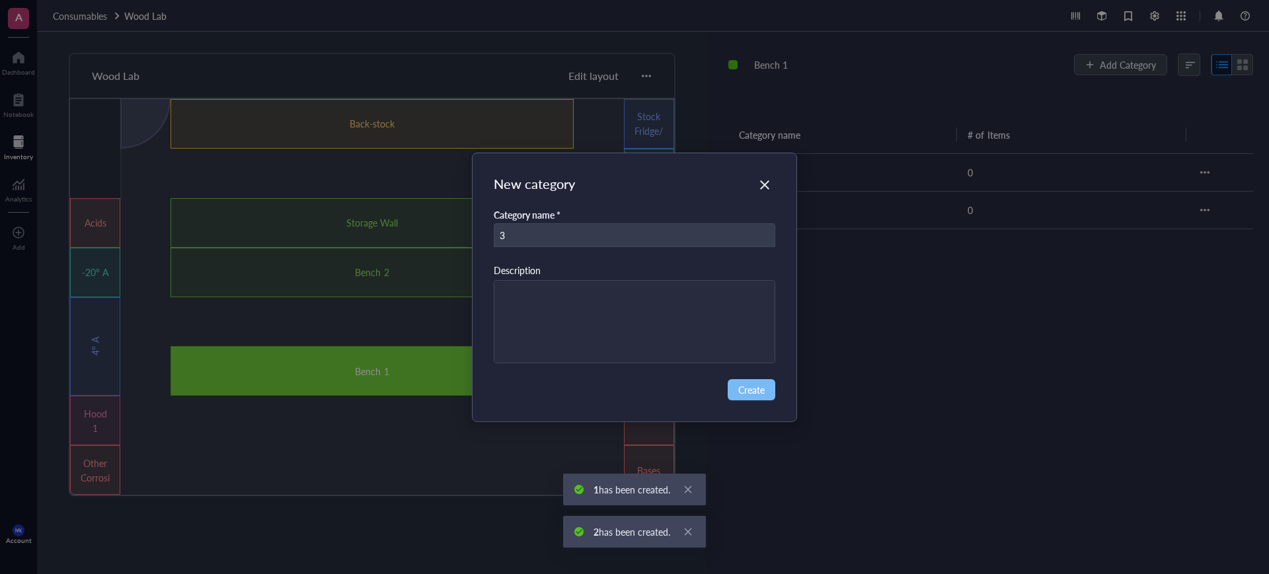
type input "3"
drag, startPoint x: 748, startPoint y: 392, endPoint x: 775, endPoint y: 377, distance: 30.8
click at [748, 393] on span "Create" at bounding box center [751, 390] width 26 height 15
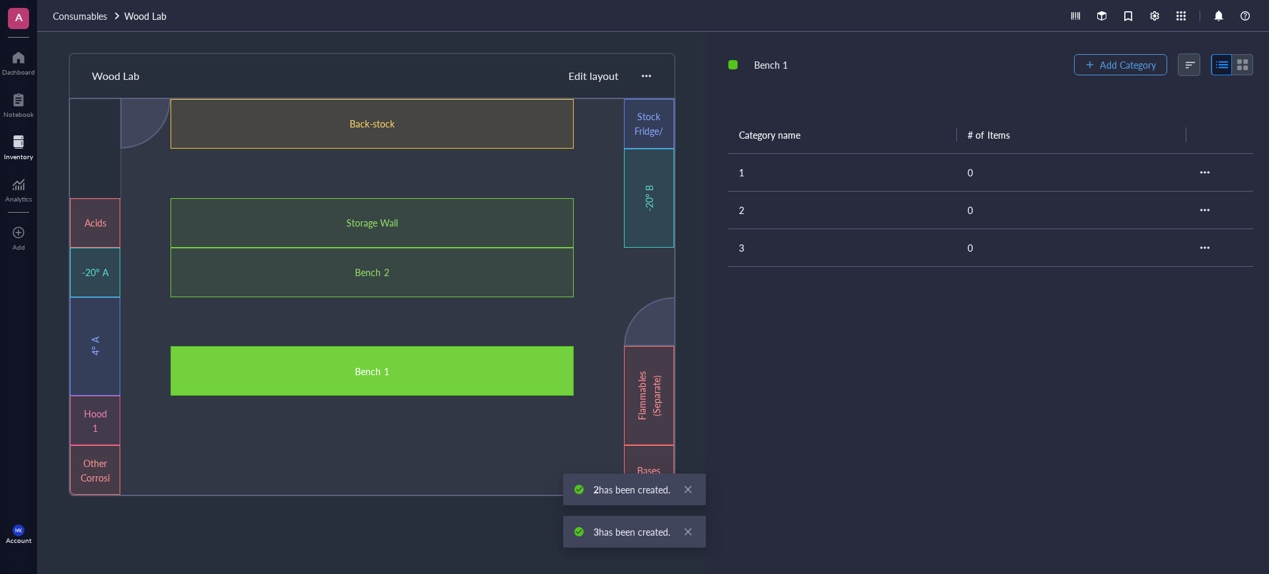
click at [1133, 60] on span "Add Category" at bounding box center [1128, 64] width 56 height 11
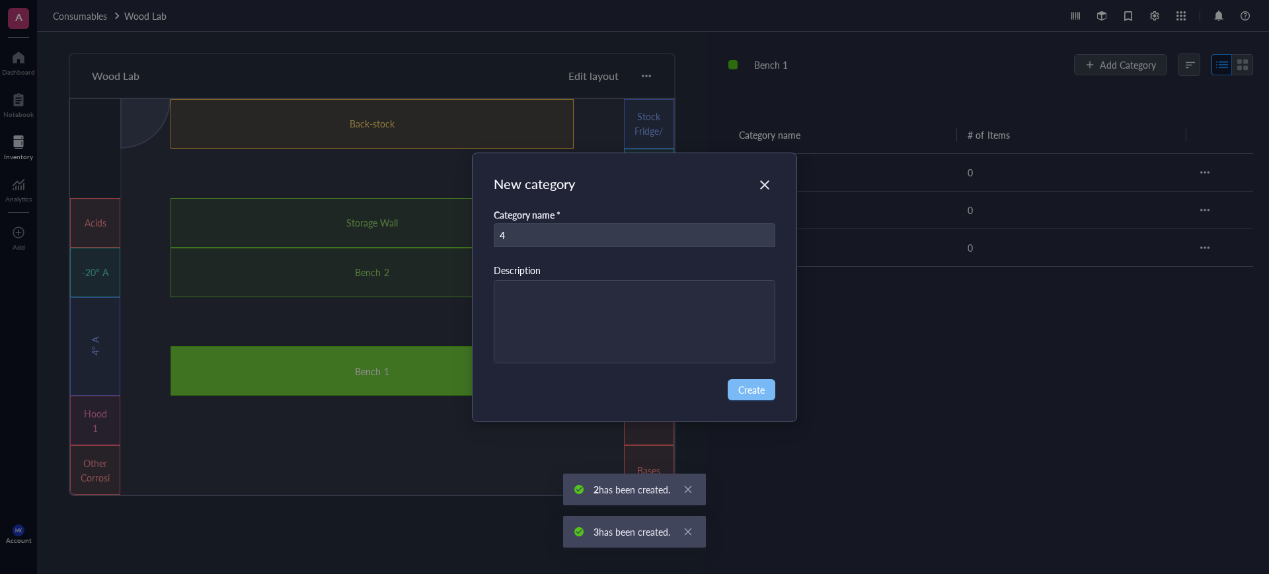
type input "4"
click at [744, 394] on span "Create" at bounding box center [751, 390] width 26 height 15
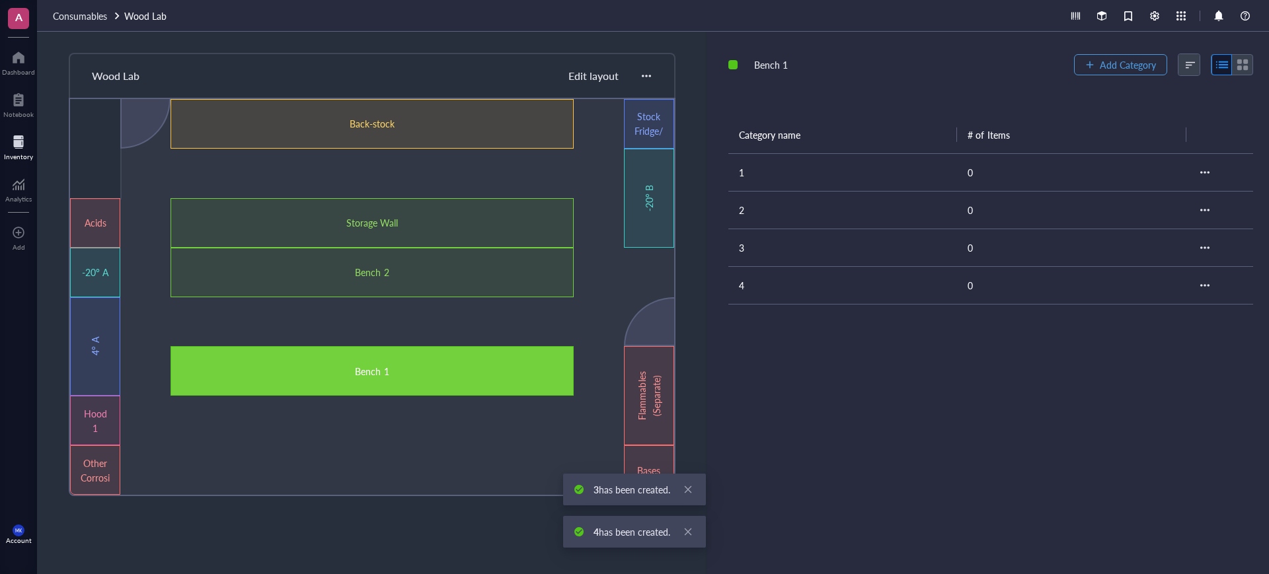
click at [1131, 61] on span "Add Category" at bounding box center [1128, 64] width 56 height 11
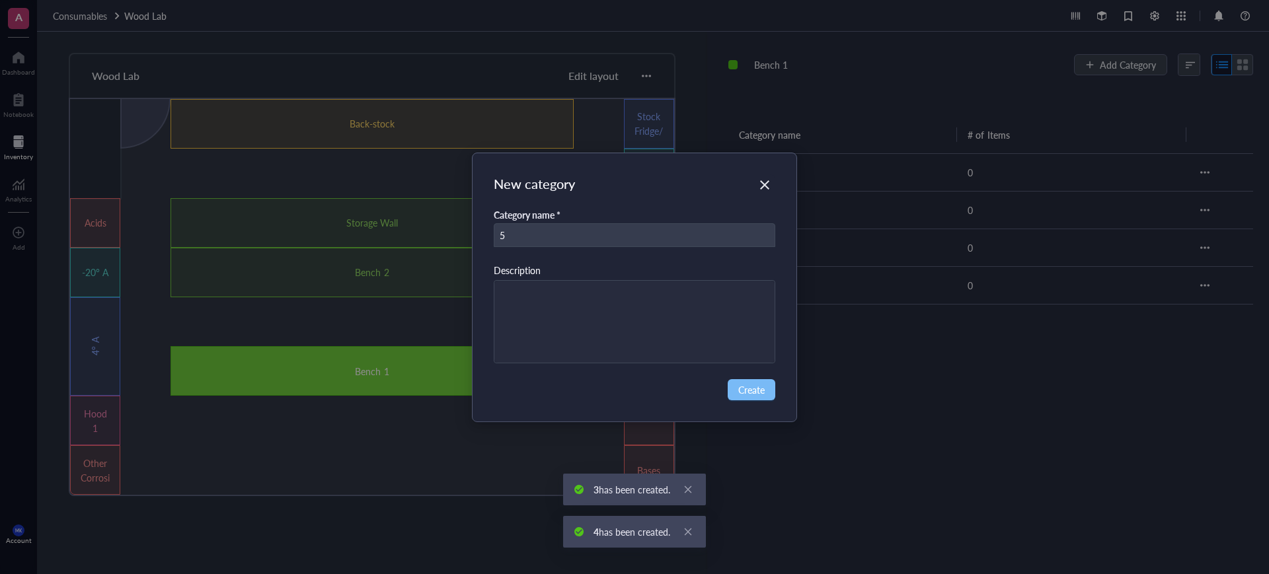
type input "5"
click at [751, 389] on span "Create" at bounding box center [751, 390] width 26 height 15
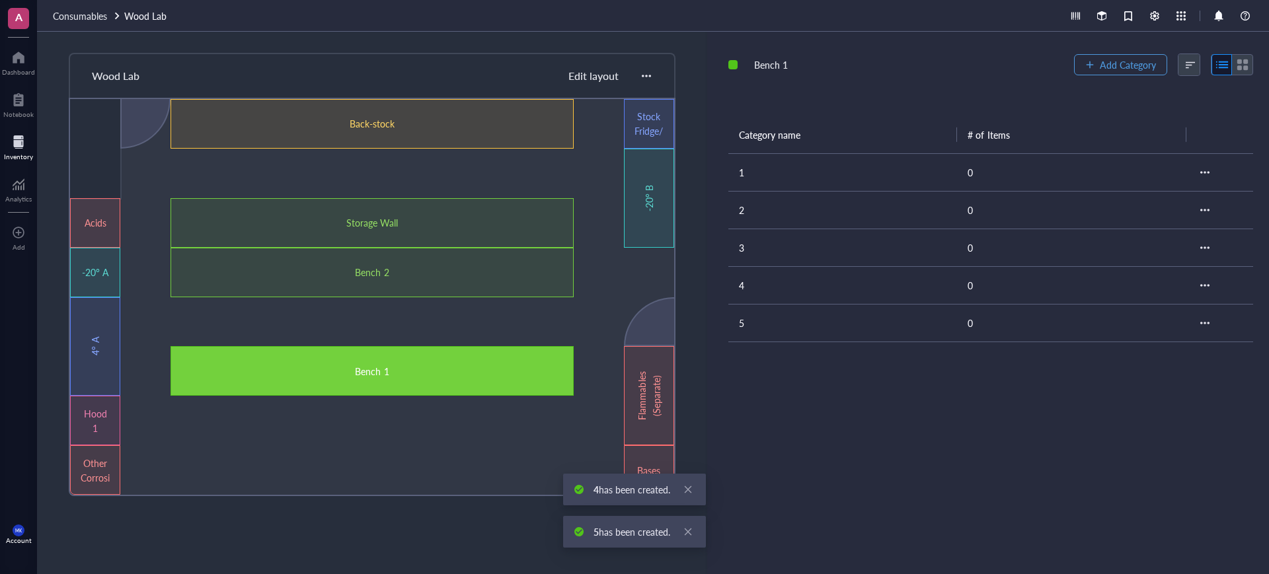
click at [1127, 67] on span "Add Category" at bounding box center [1128, 64] width 56 height 11
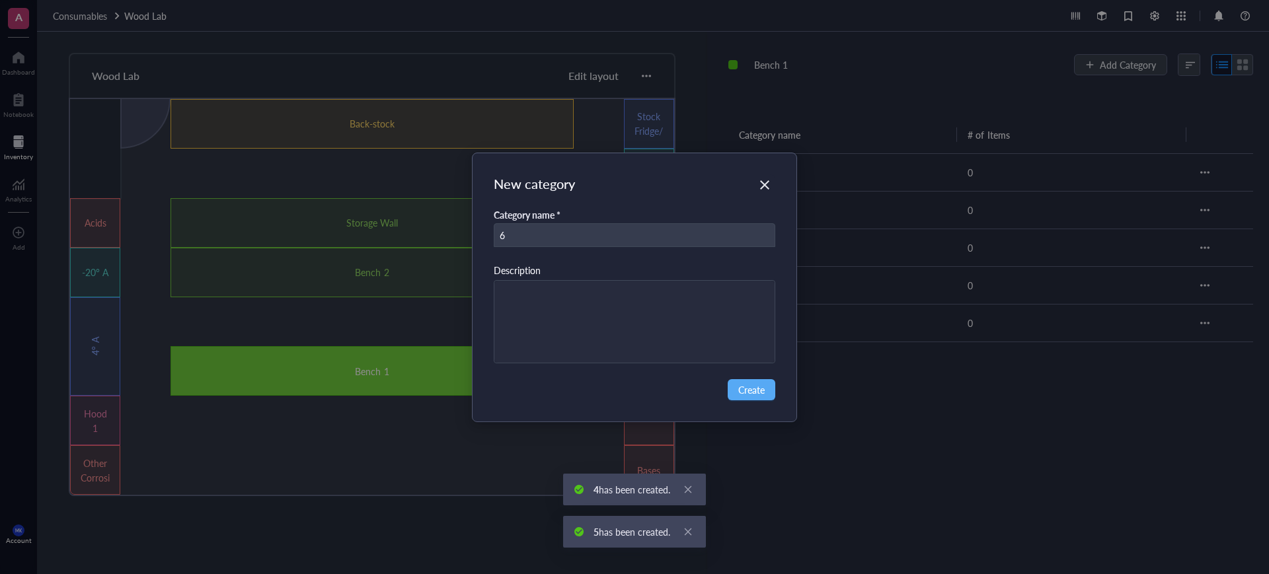
type input "6"
click at [766, 401] on div "New category Category name * 6 Description Create" at bounding box center [635, 287] width 325 height 268
click at [763, 397] on button "Create" at bounding box center [752, 389] width 48 height 21
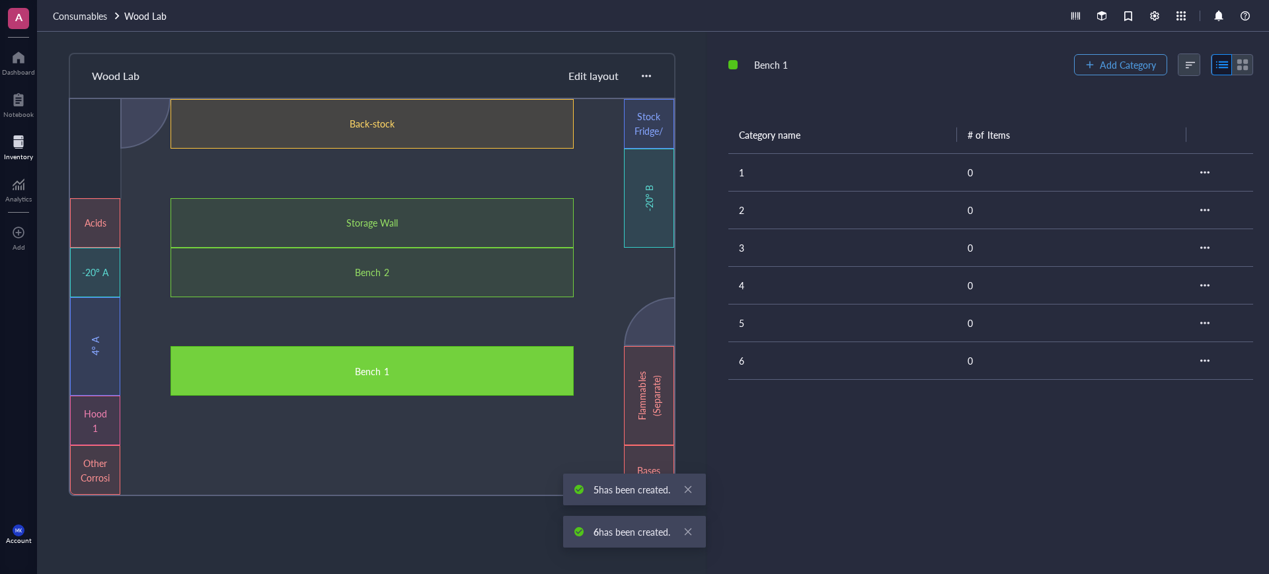
click at [1132, 63] on span "Add Category" at bounding box center [1128, 64] width 56 height 11
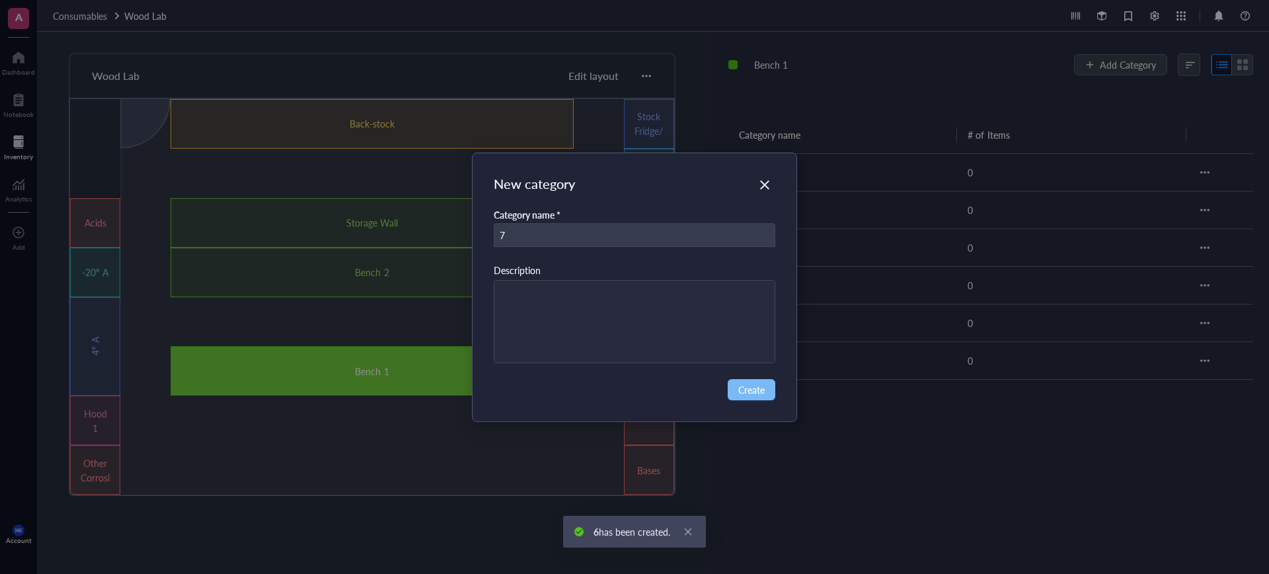
type input "7"
click at [764, 396] on button "Create" at bounding box center [752, 389] width 48 height 21
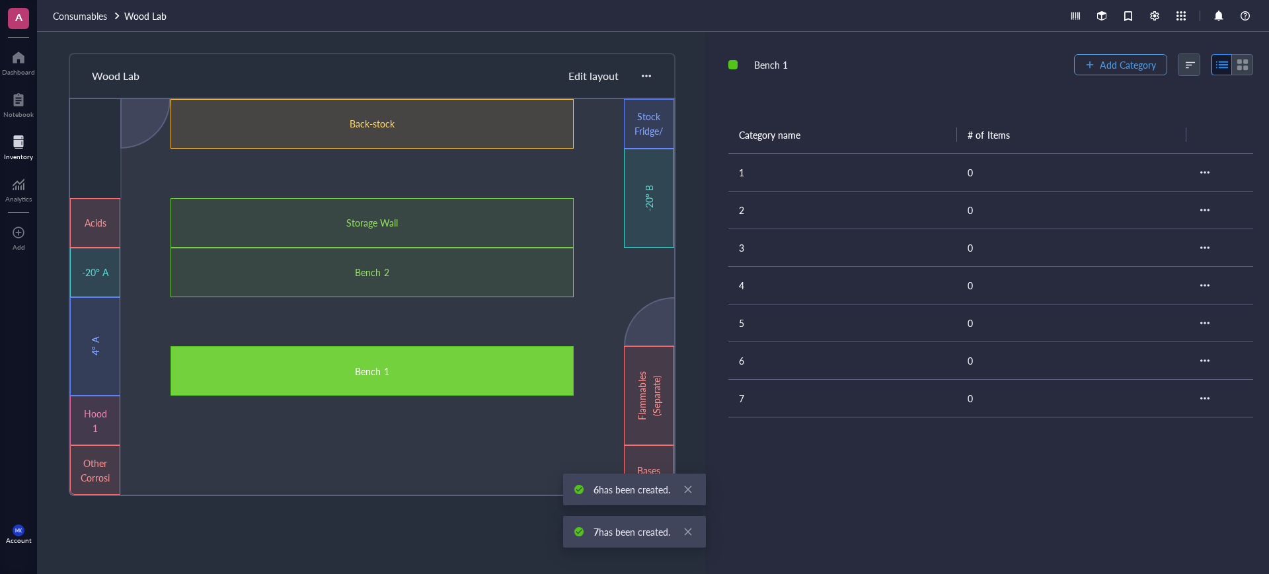
click at [1120, 69] on span "Add Category" at bounding box center [1128, 64] width 56 height 11
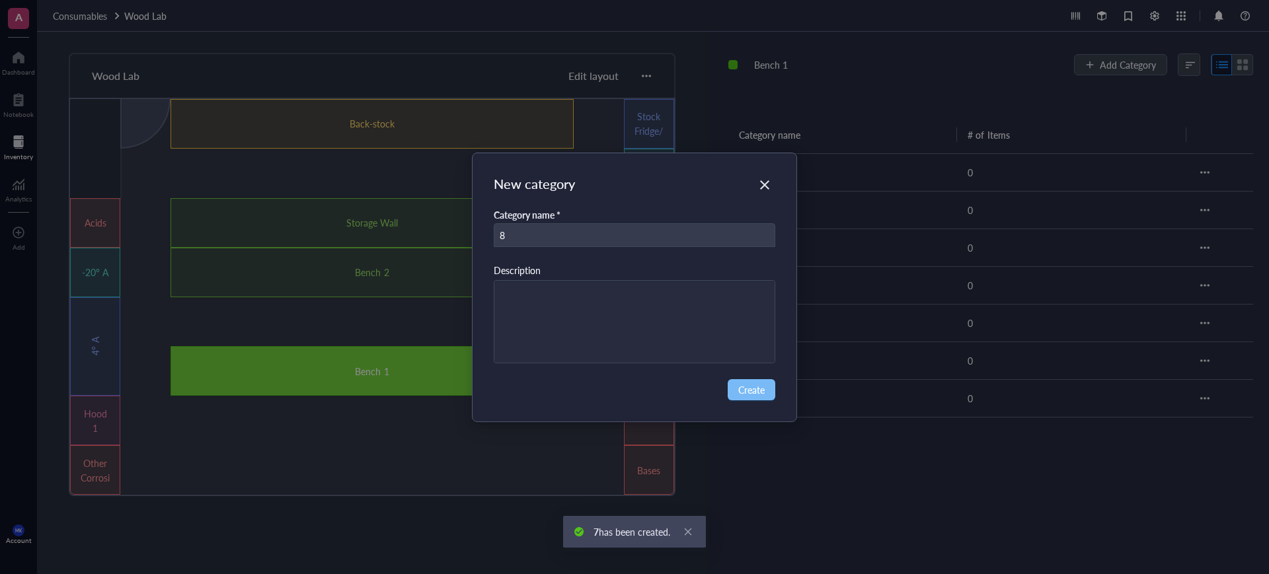
type input "8"
click at [773, 397] on button "Create" at bounding box center [752, 389] width 48 height 21
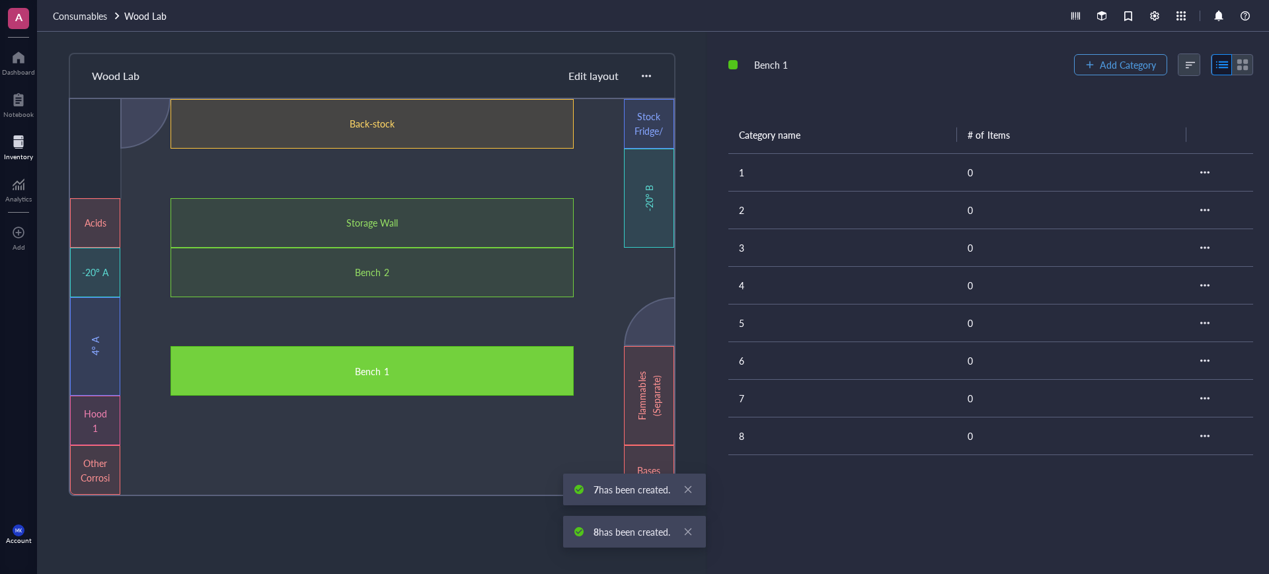
click at [1095, 63] on button "Add Category" at bounding box center [1120, 64] width 93 height 21
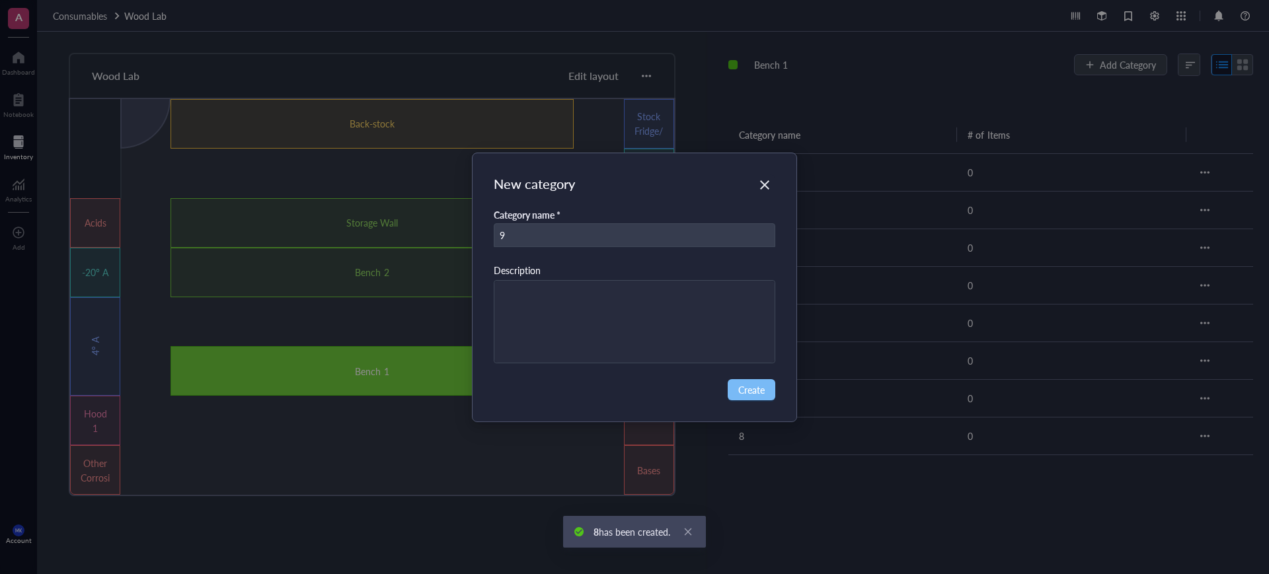
type input "9"
click at [756, 393] on span "Create" at bounding box center [751, 390] width 26 height 15
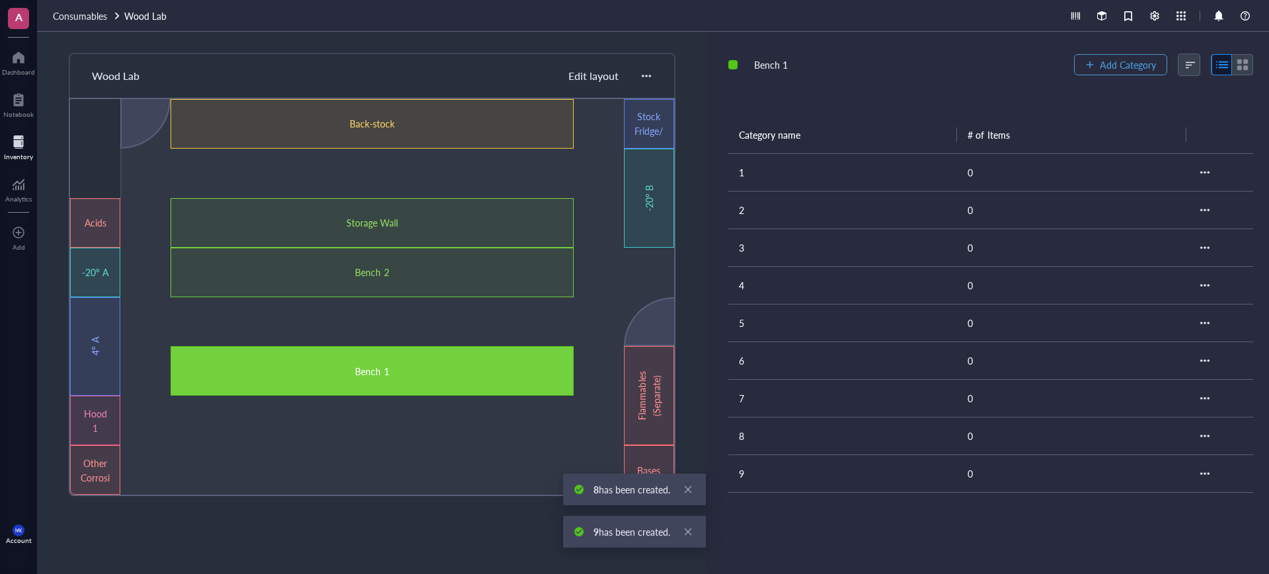
click at [1106, 68] on span "Add Category" at bounding box center [1128, 64] width 56 height 11
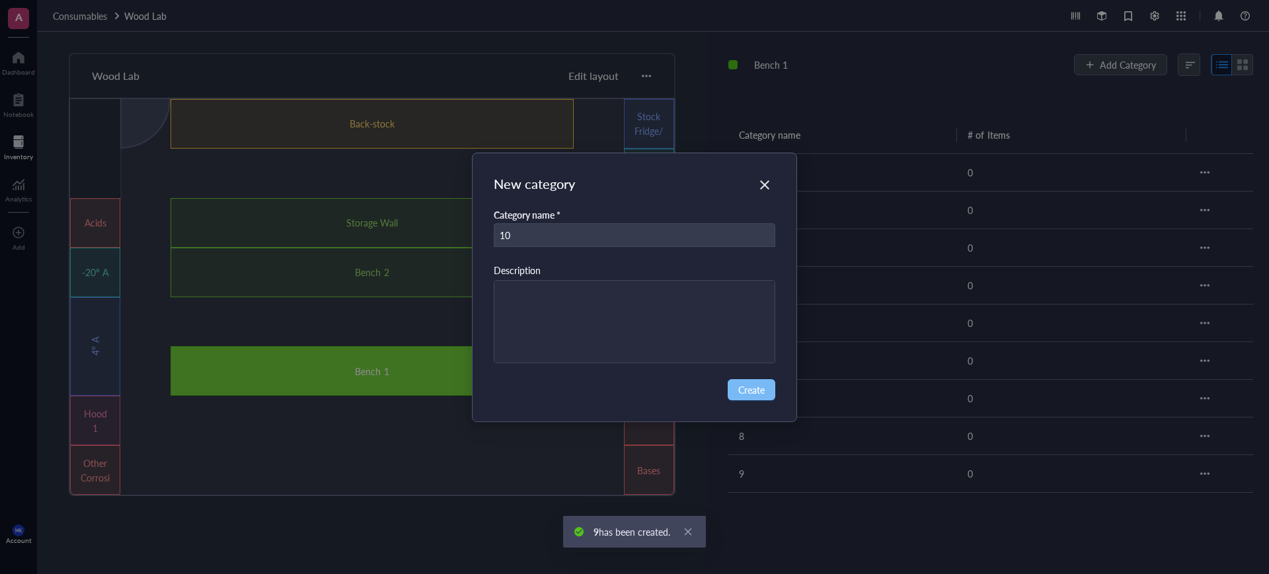
type input "10"
click at [752, 398] on button "Create" at bounding box center [752, 389] width 48 height 21
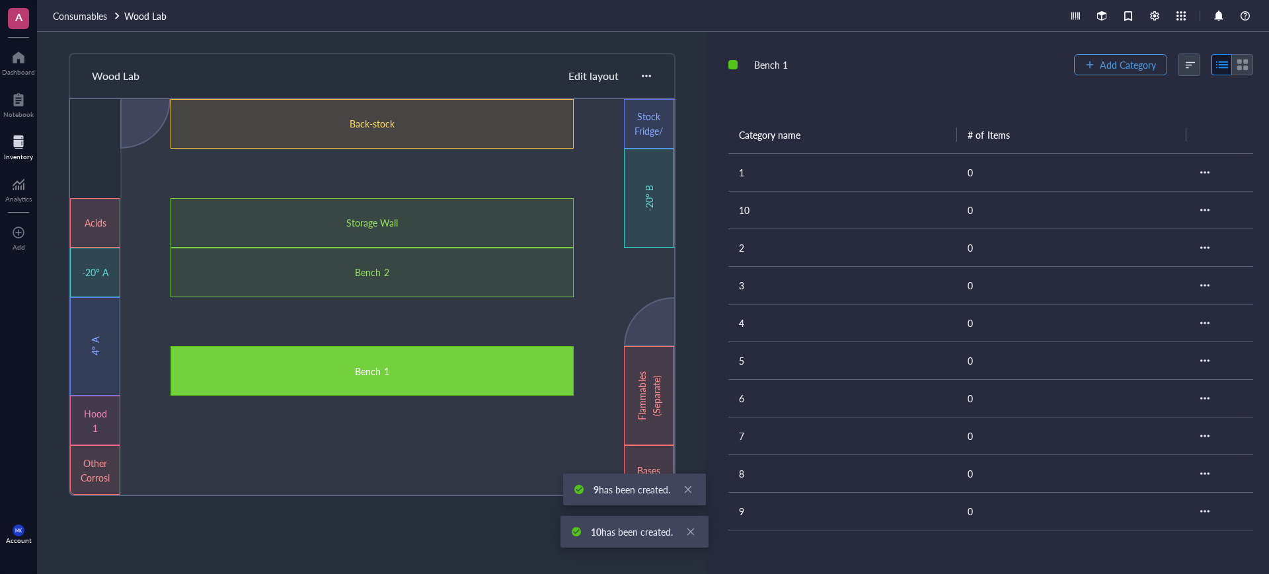
click at [1113, 65] on span "Add Category" at bounding box center [1128, 64] width 56 height 11
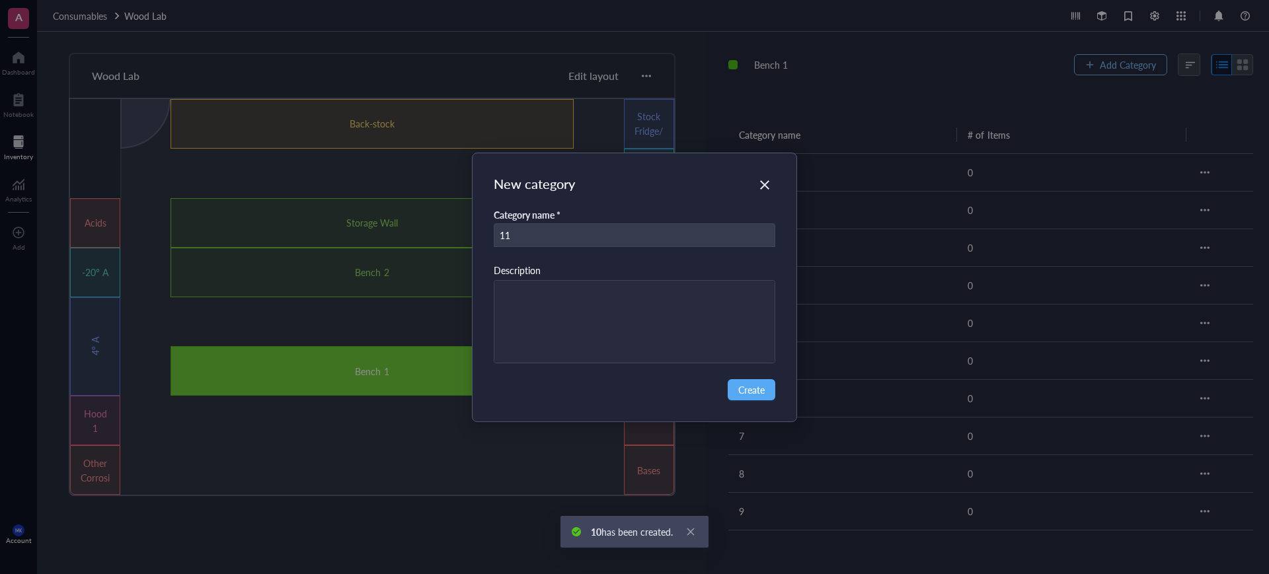
type input "11"
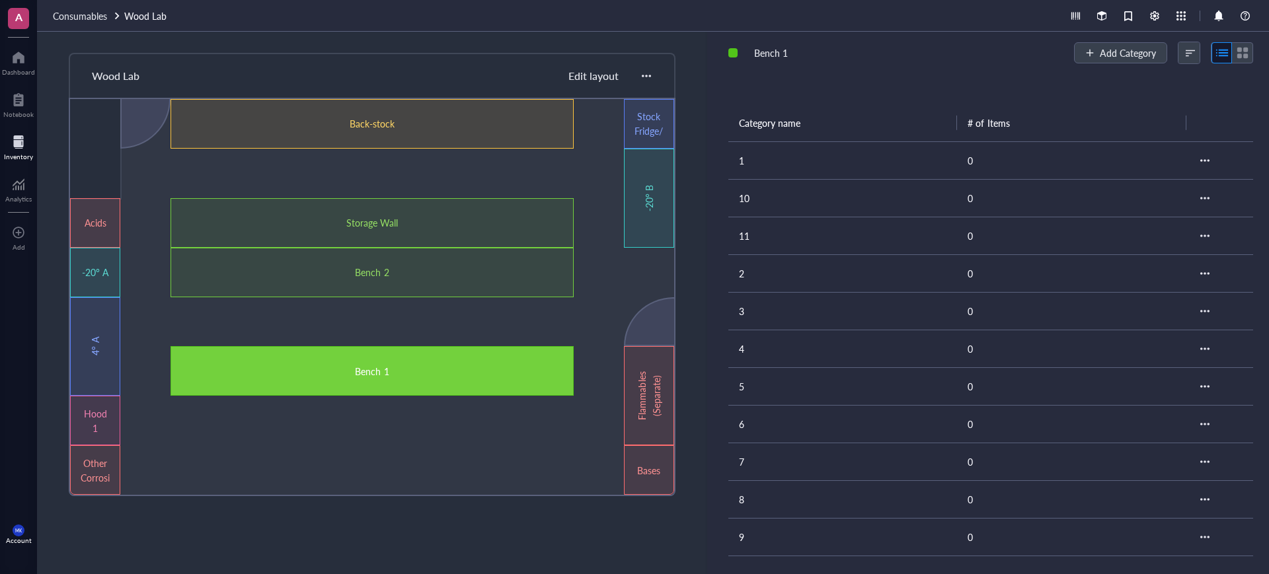
scroll to position [15, 0]
click at [1114, 51] on span "Add Category" at bounding box center [1128, 49] width 56 height 11
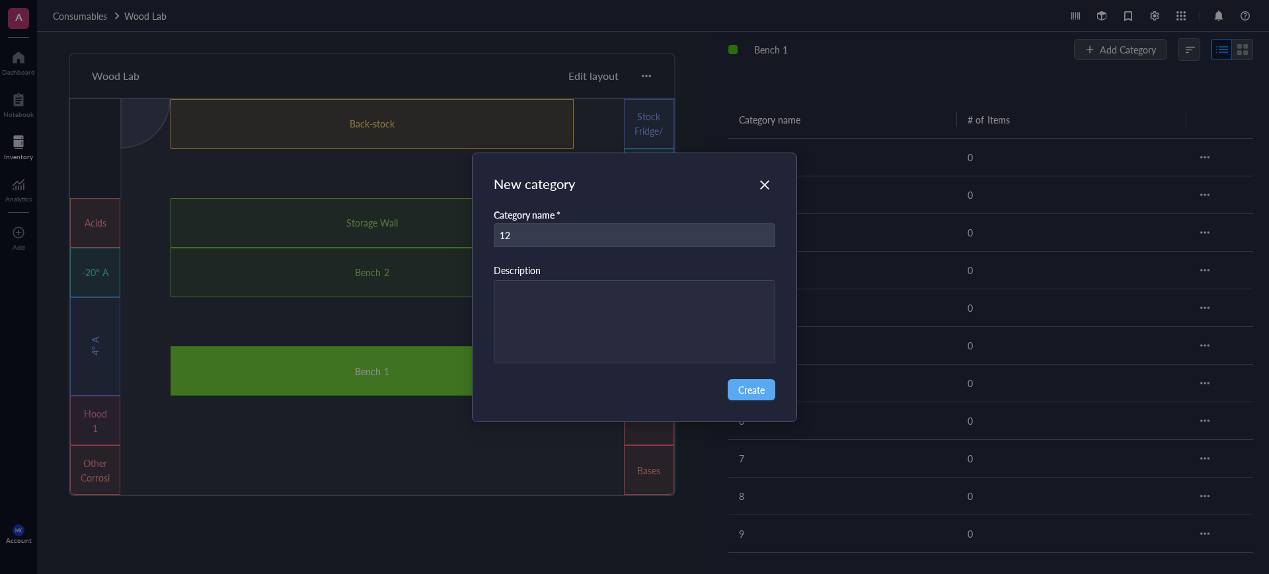
type input "12"
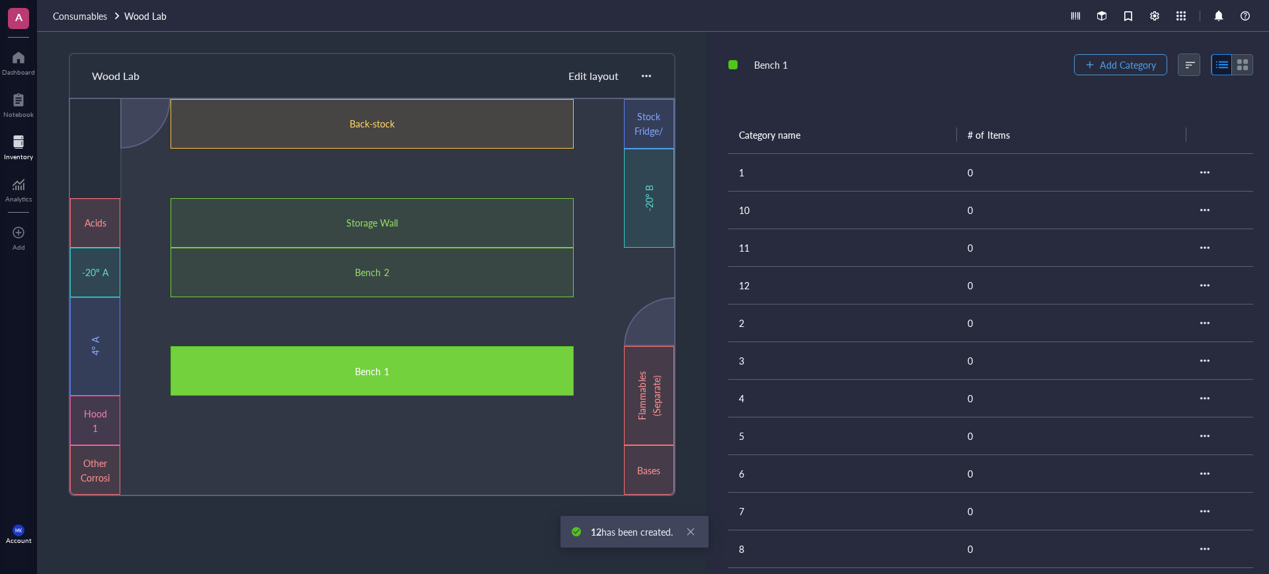
click at [1100, 59] on span "Add Category" at bounding box center [1128, 64] width 56 height 11
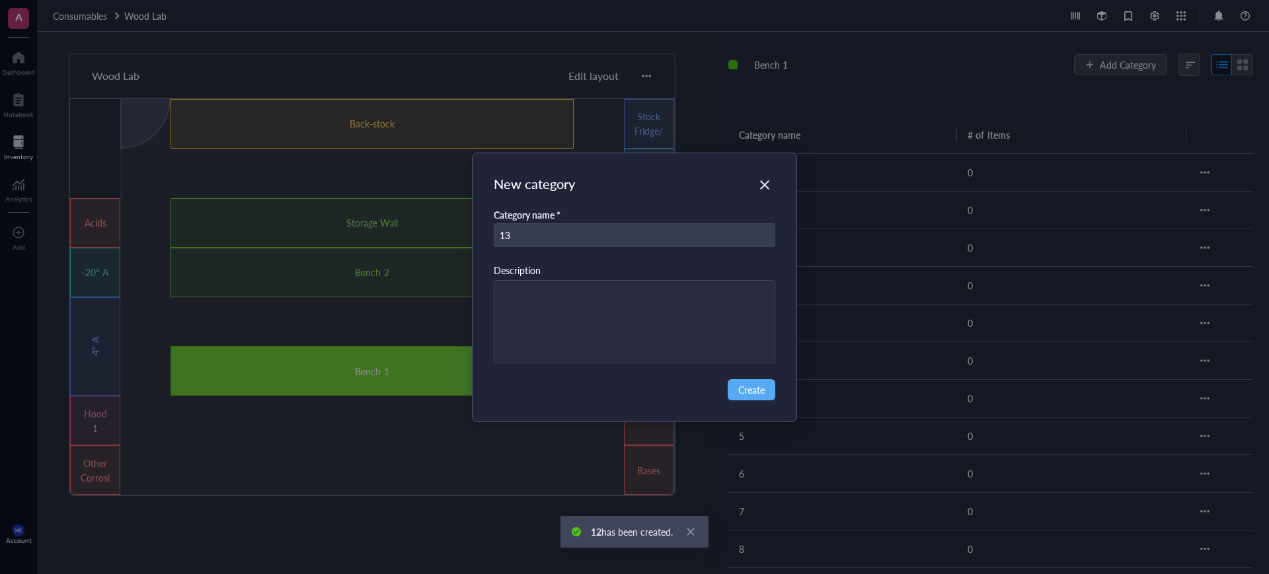
type input "13"
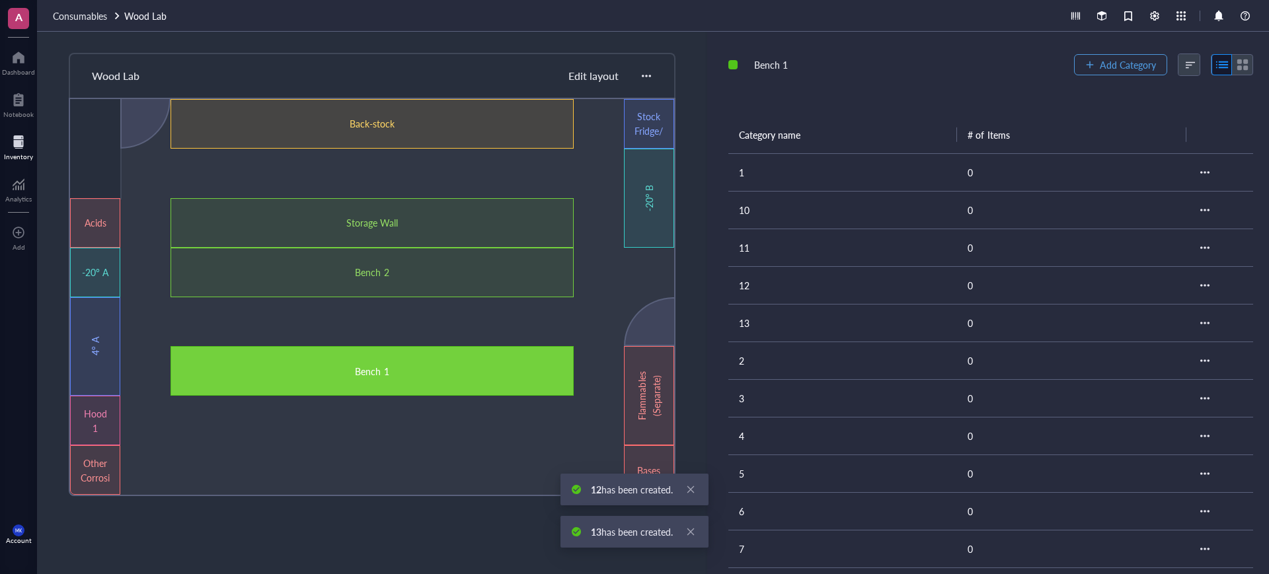
click at [1100, 59] on span "Add Category" at bounding box center [1128, 64] width 56 height 11
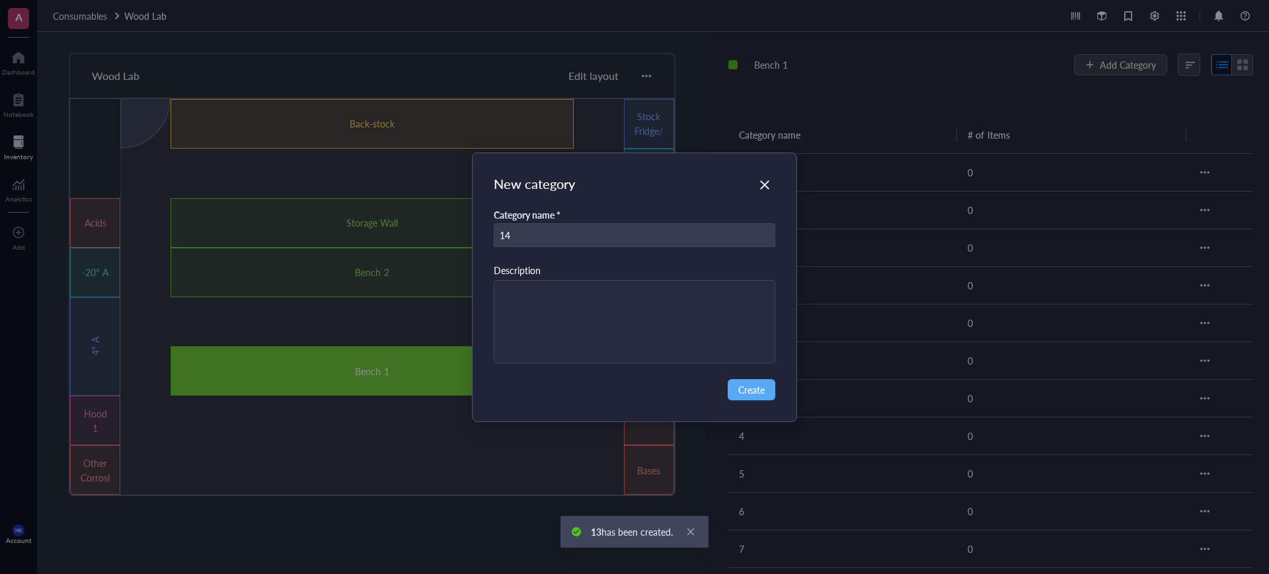
type input "14"
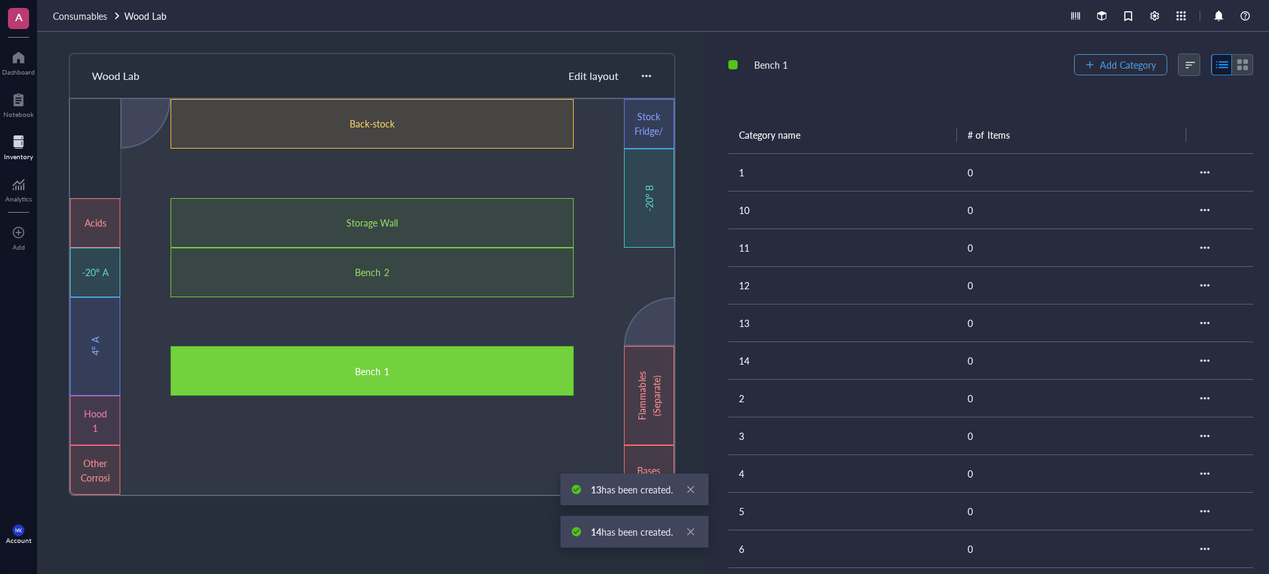
click at [1100, 60] on span "Add Category" at bounding box center [1128, 64] width 56 height 11
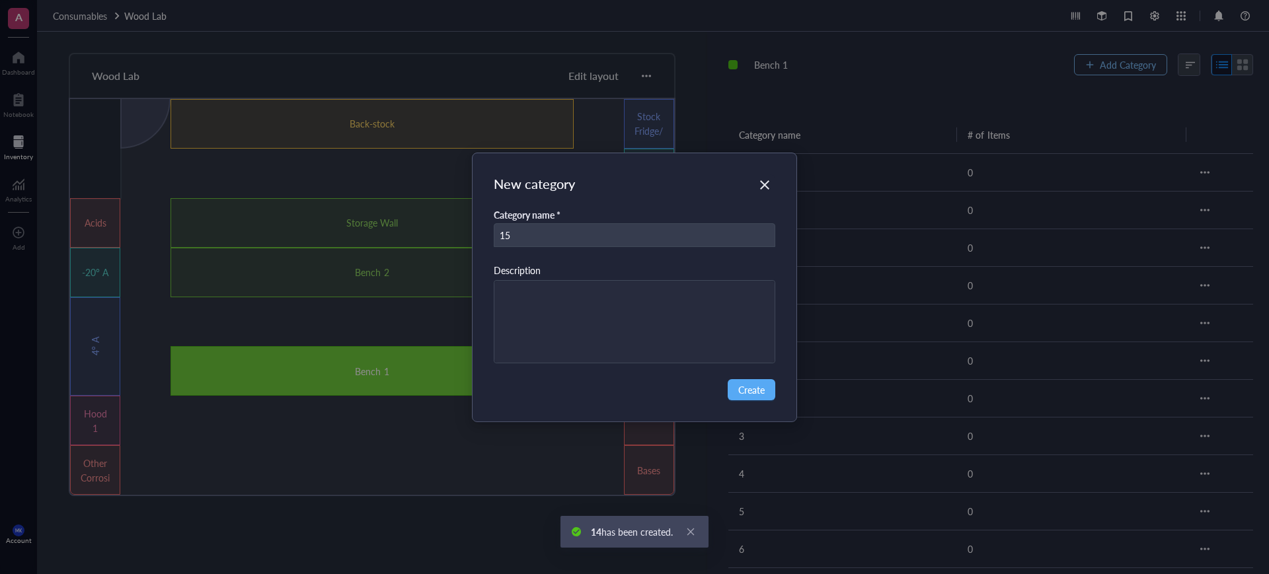
type input "15"
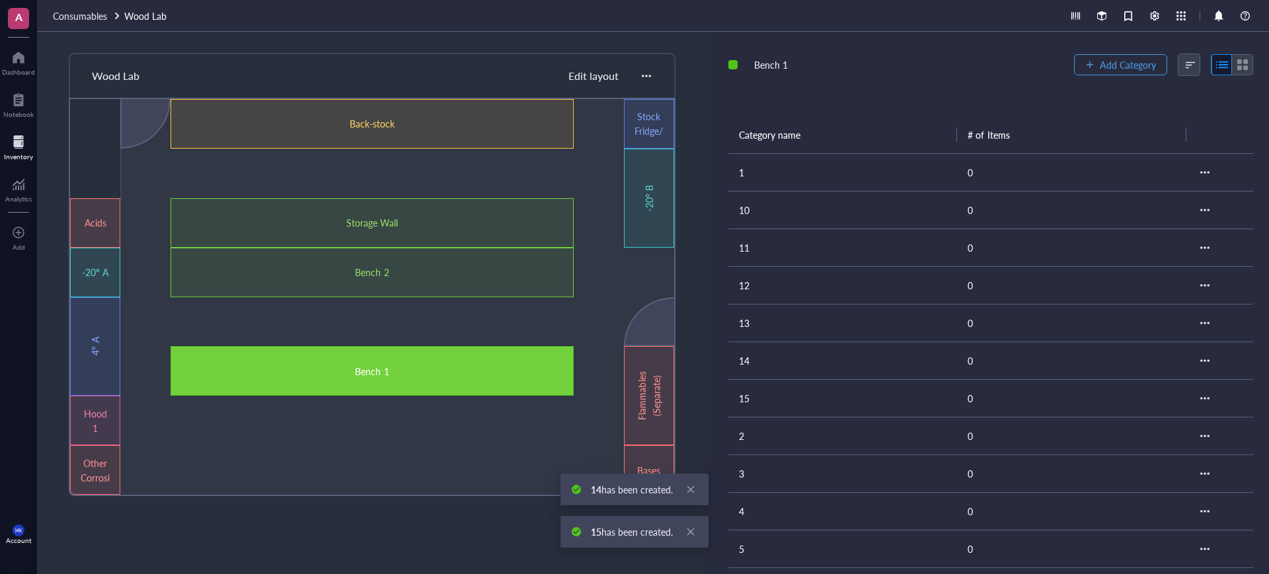
click at [1100, 60] on span "Add Category" at bounding box center [1128, 64] width 56 height 11
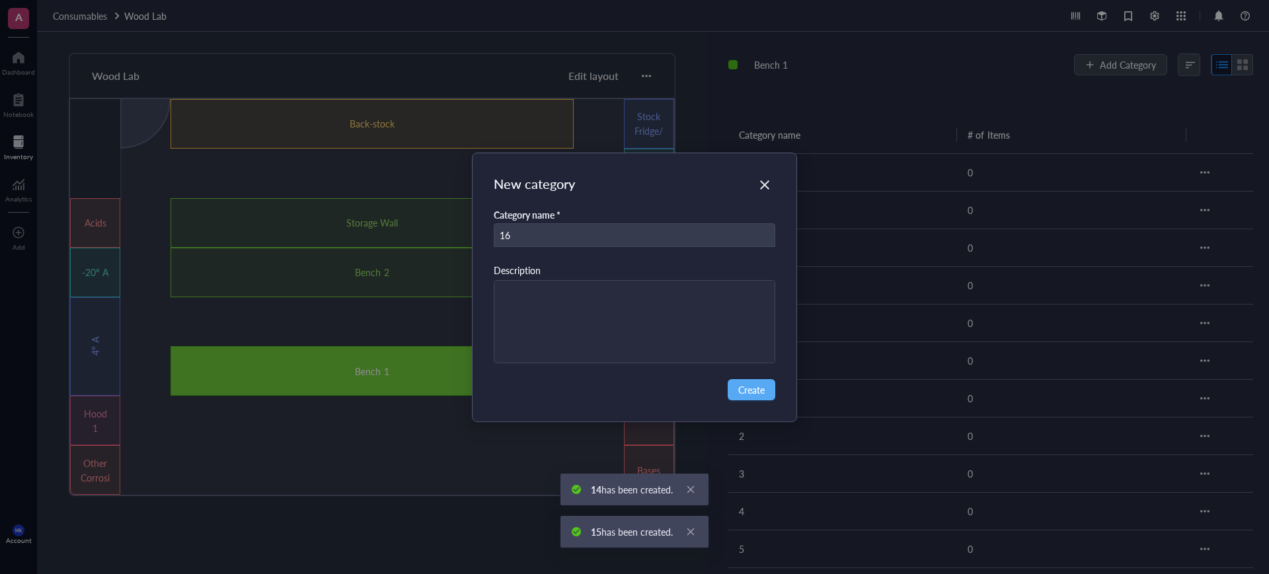
type input "16"
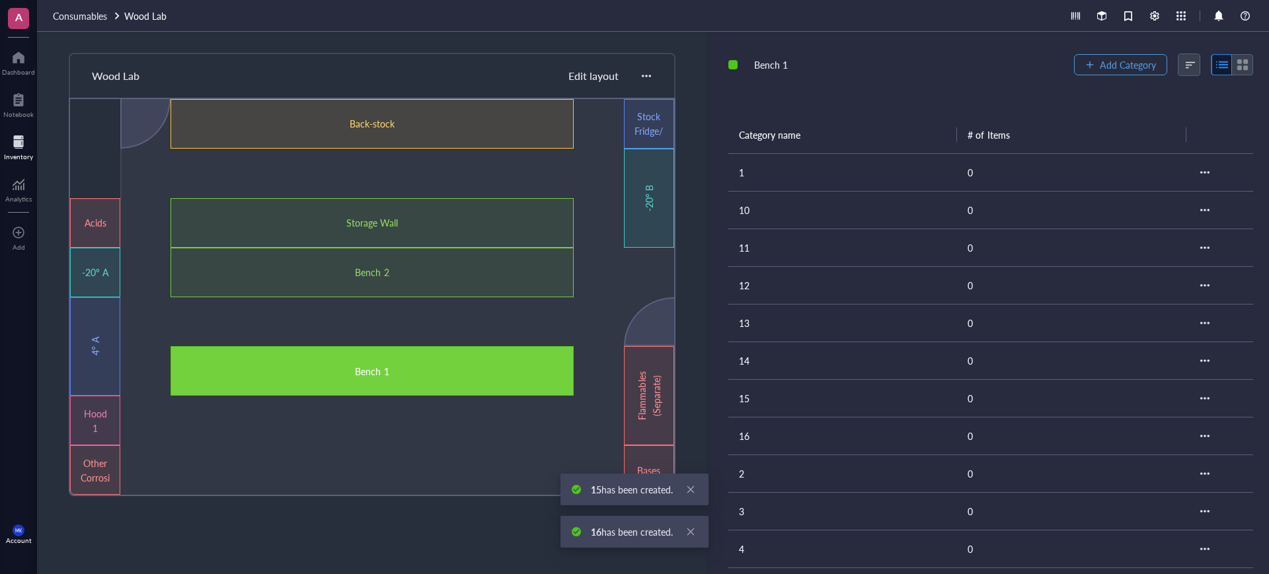
click at [1100, 61] on span "Add Category" at bounding box center [1128, 64] width 56 height 11
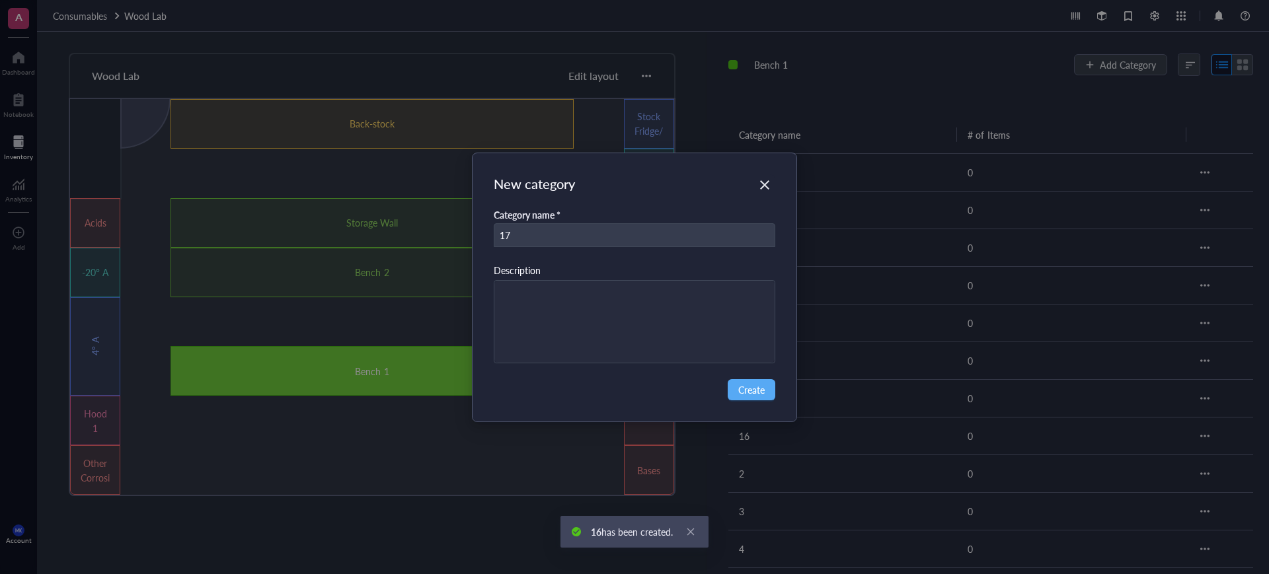
type input "17"
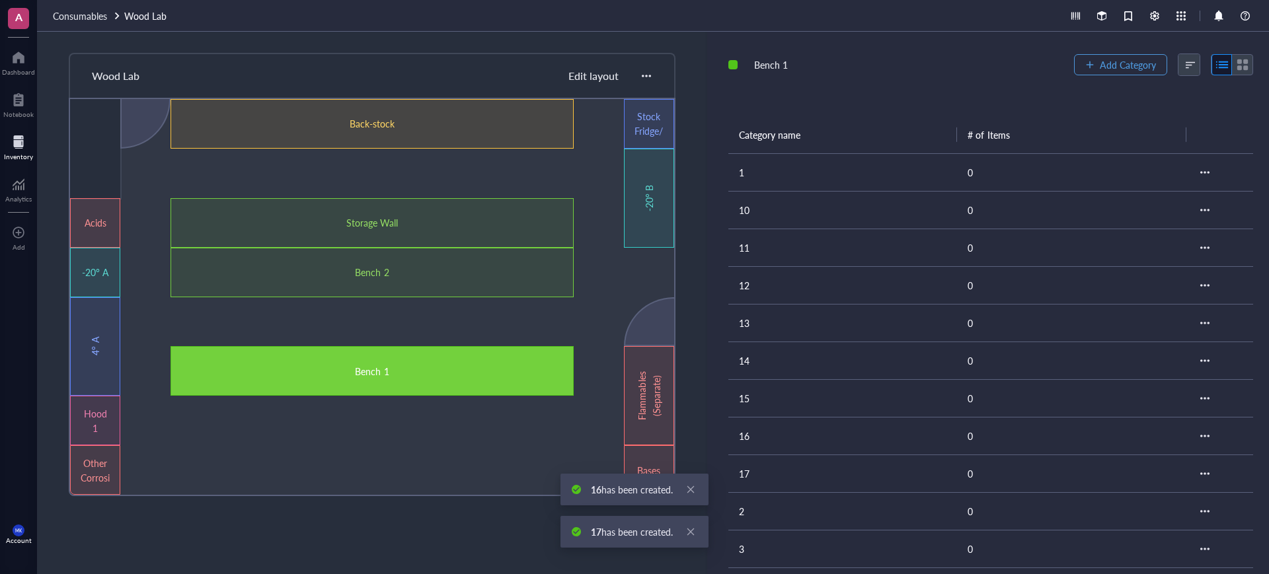
click at [1100, 61] on span "Add Category" at bounding box center [1128, 64] width 56 height 11
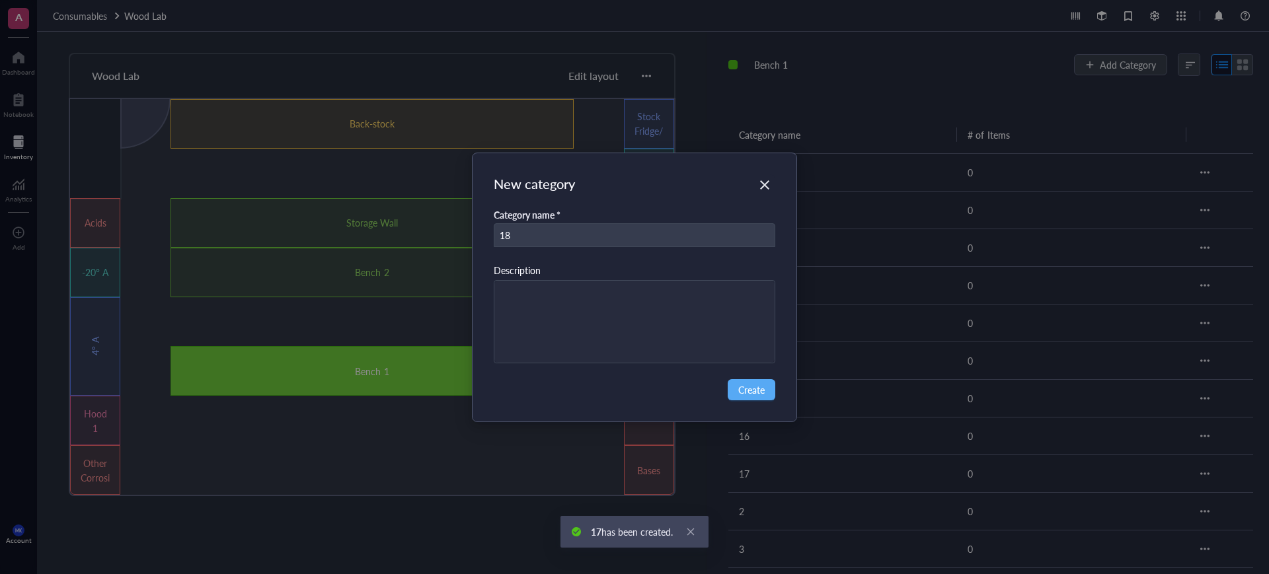
type input "18"
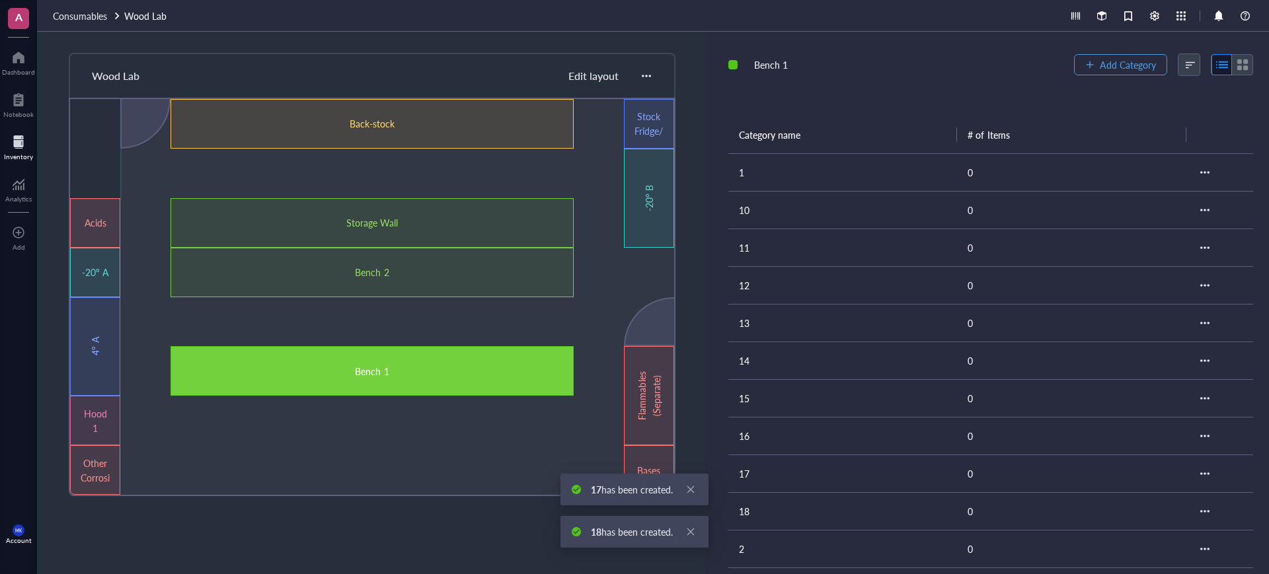
click at [1100, 61] on span "Add Category" at bounding box center [1128, 64] width 56 height 11
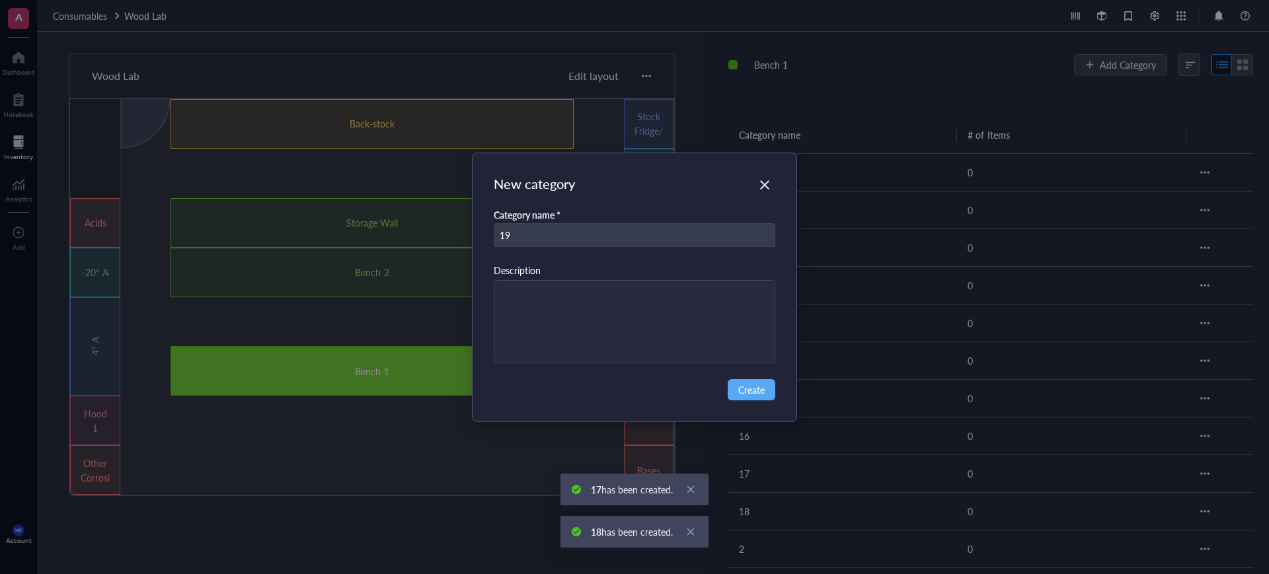
type input "19"
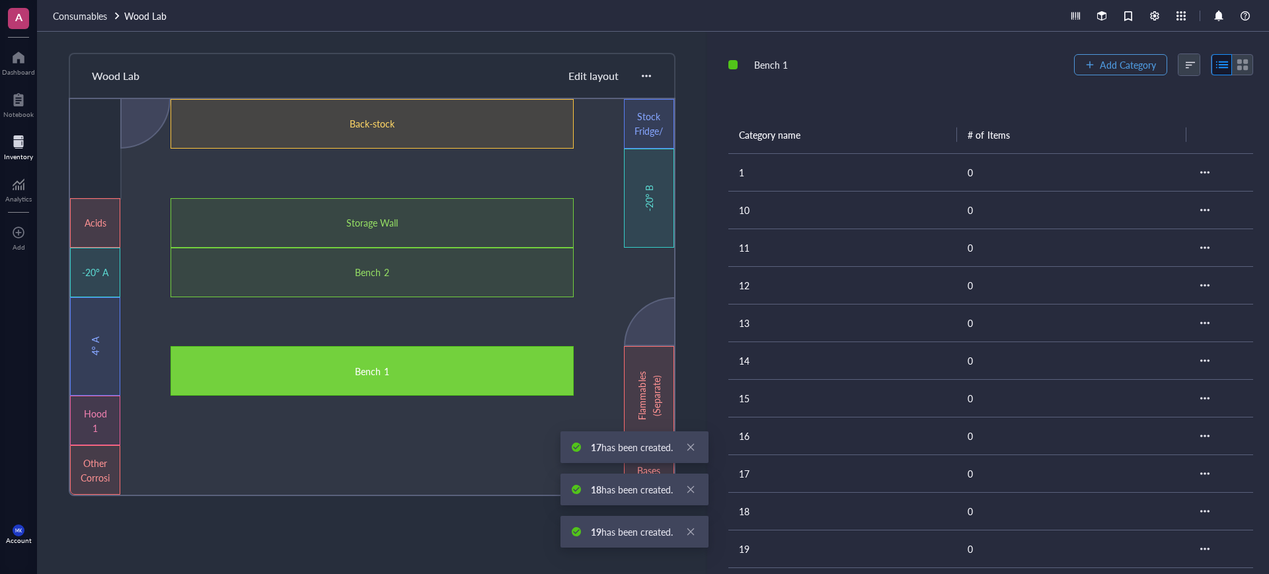
click at [1100, 61] on span "Add Category" at bounding box center [1128, 64] width 56 height 11
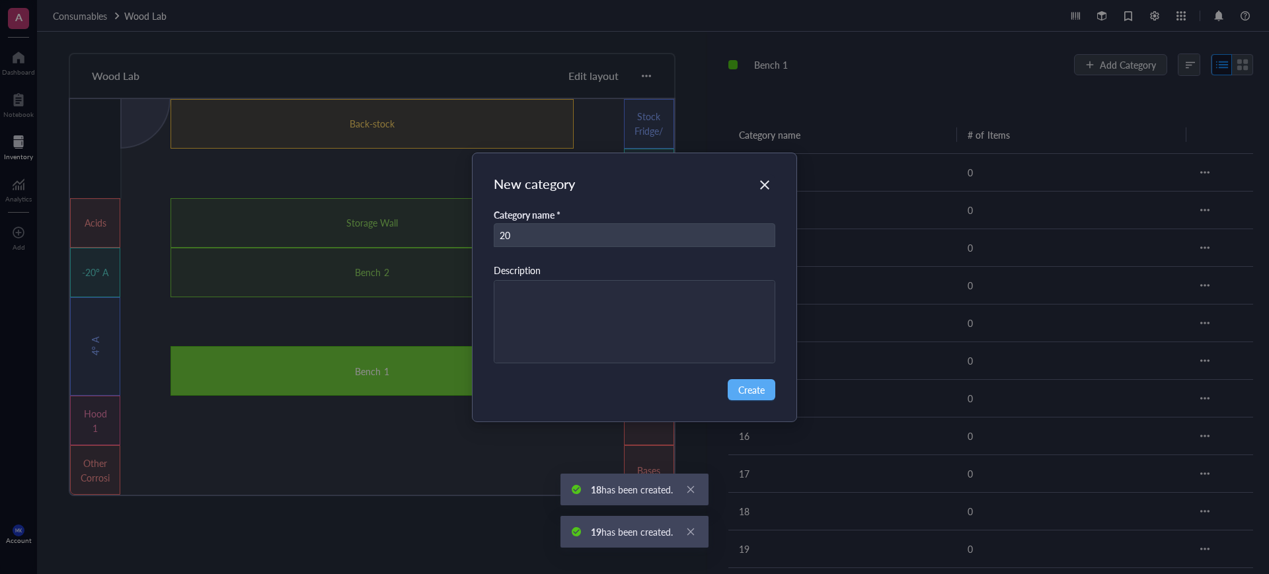
type input "20"
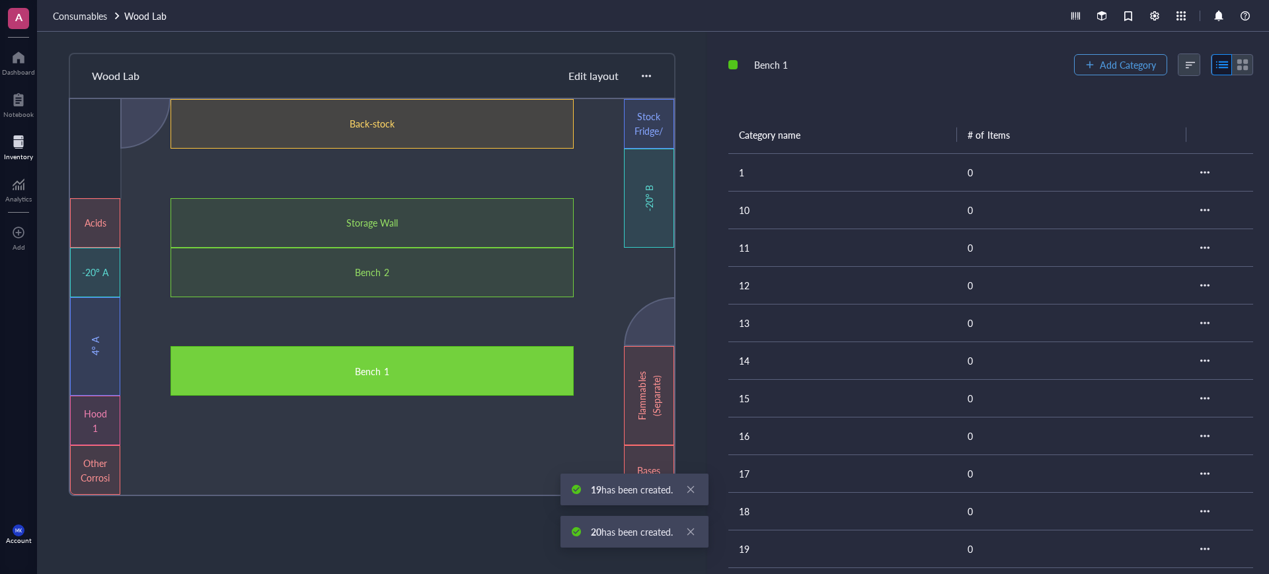
click at [1100, 61] on span "Add Category" at bounding box center [1128, 64] width 56 height 11
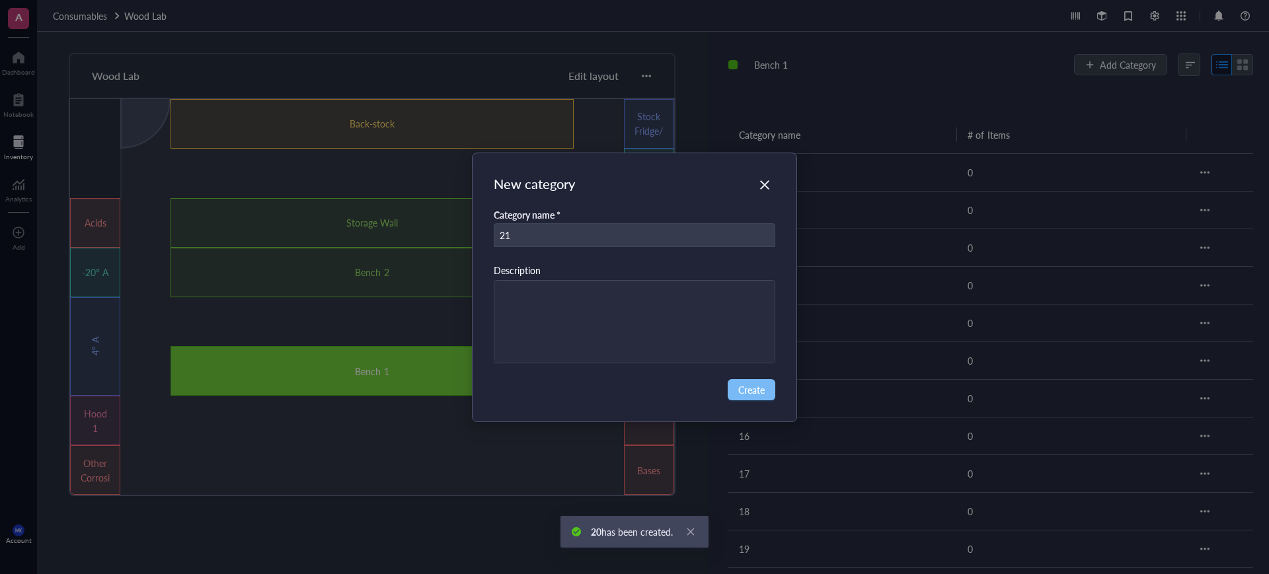
type input "21"
click at [764, 386] on span "Create" at bounding box center [751, 390] width 26 height 15
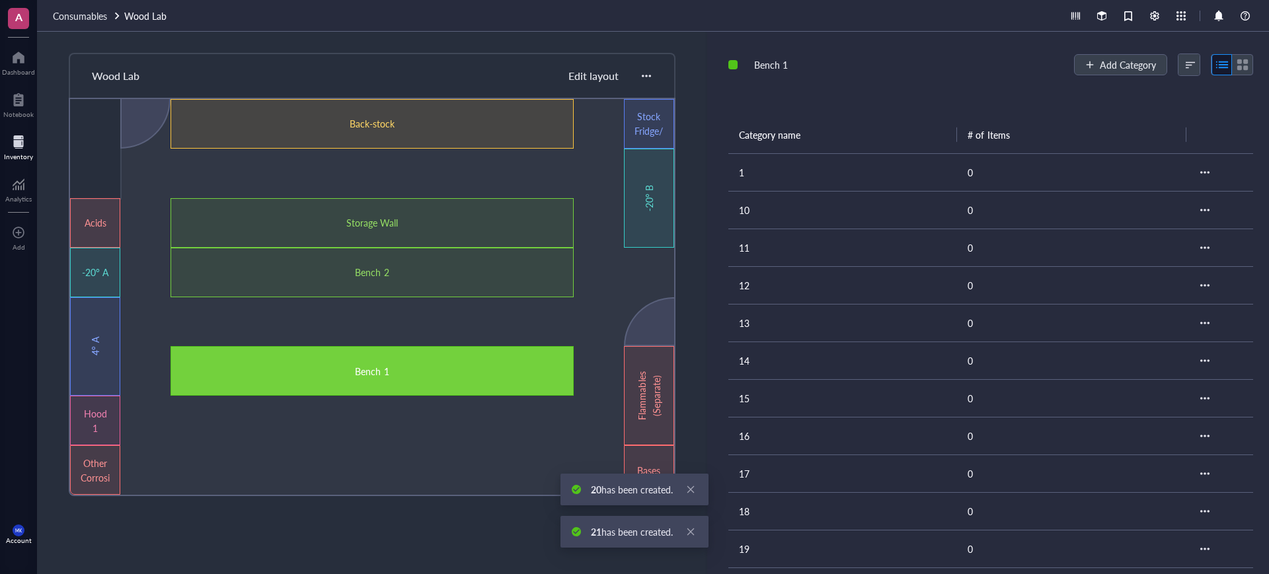
click at [775, 177] on td "1" at bounding box center [842, 172] width 229 height 38
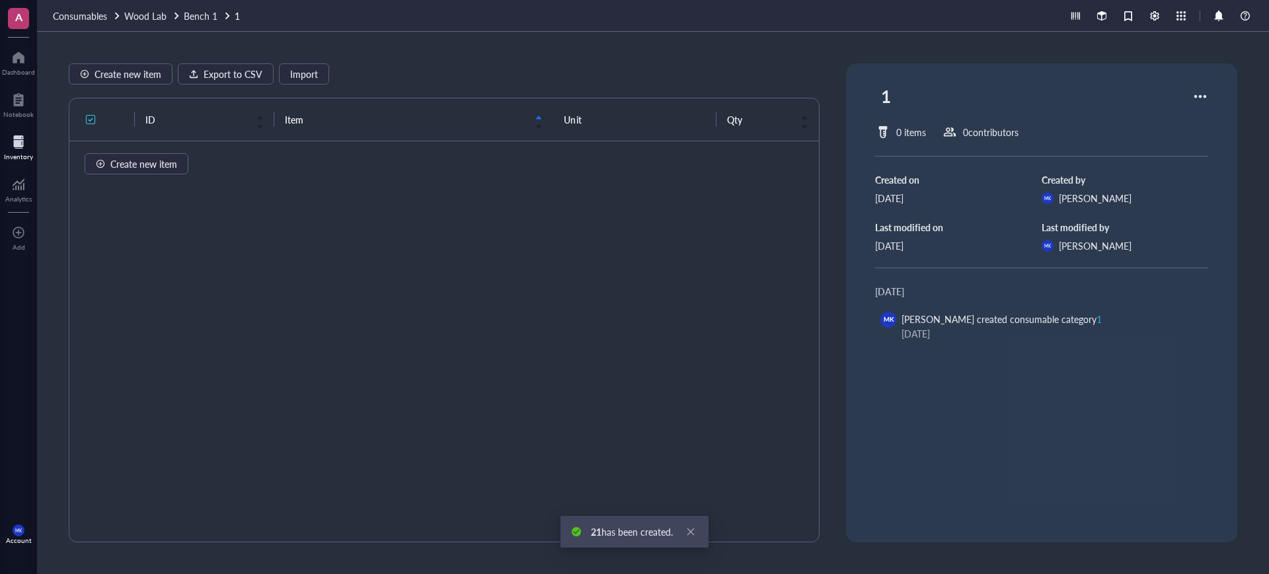
click at [896, 91] on div "1" at bounding box center [1041, 96] width 333 height 34
click at [884, 97] on div "1" at bounding box center [886, 96] width 22 height 34
click at [876, 99] on input "1" at bounding box center [896, 96] width 40 height 33
type input "01"
click at [211, 13] on span "Bench 1" at bounding box center [201, 15] width 34 height 13
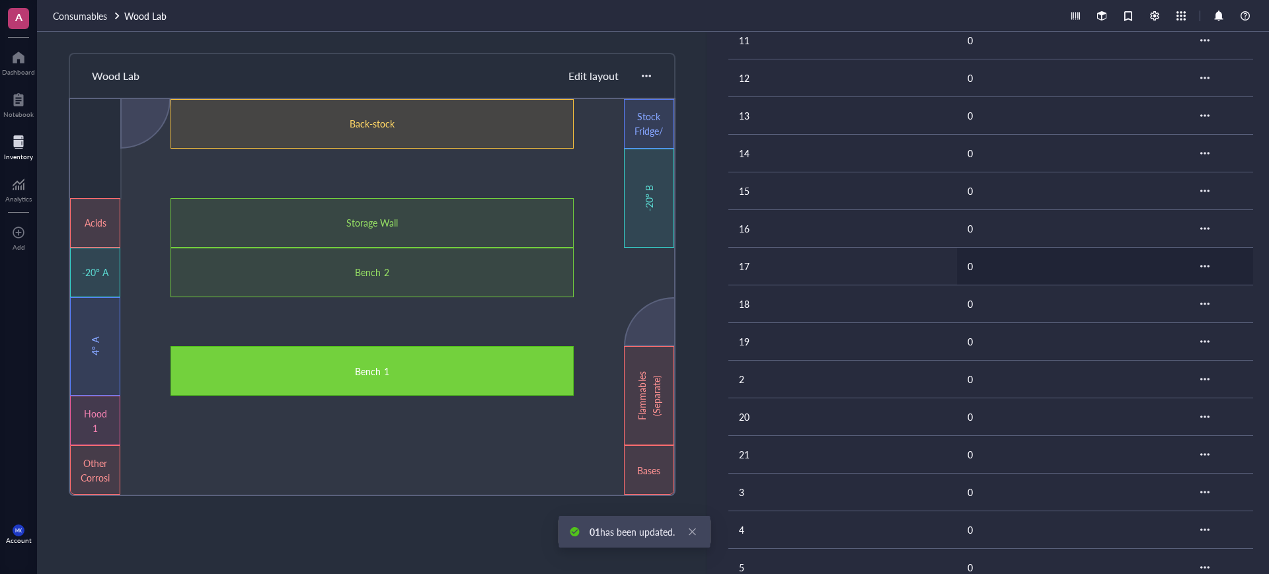
scroll to position [248, 0]
click at [832, 333] on td "2" at bounding box center [842, 339] width 229 height 38
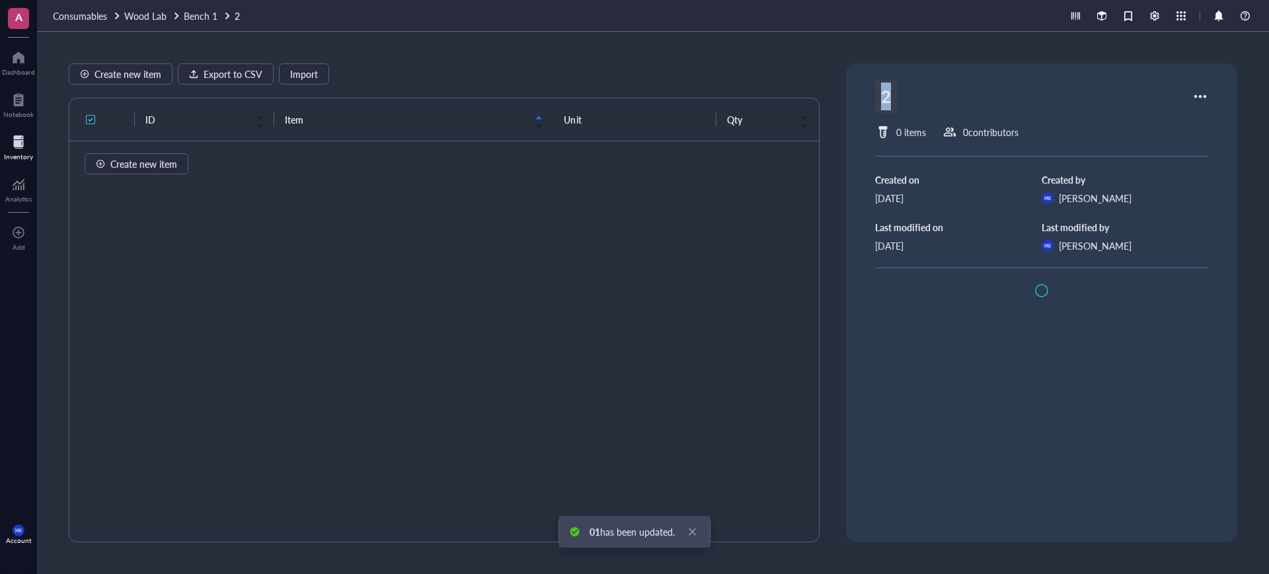
click at [881, 102] on div "2" at bounding box center [886, 96] width 22 height 34
click at [876, 101] on input "2" at bounding box center [896, 96] width 40 height 33
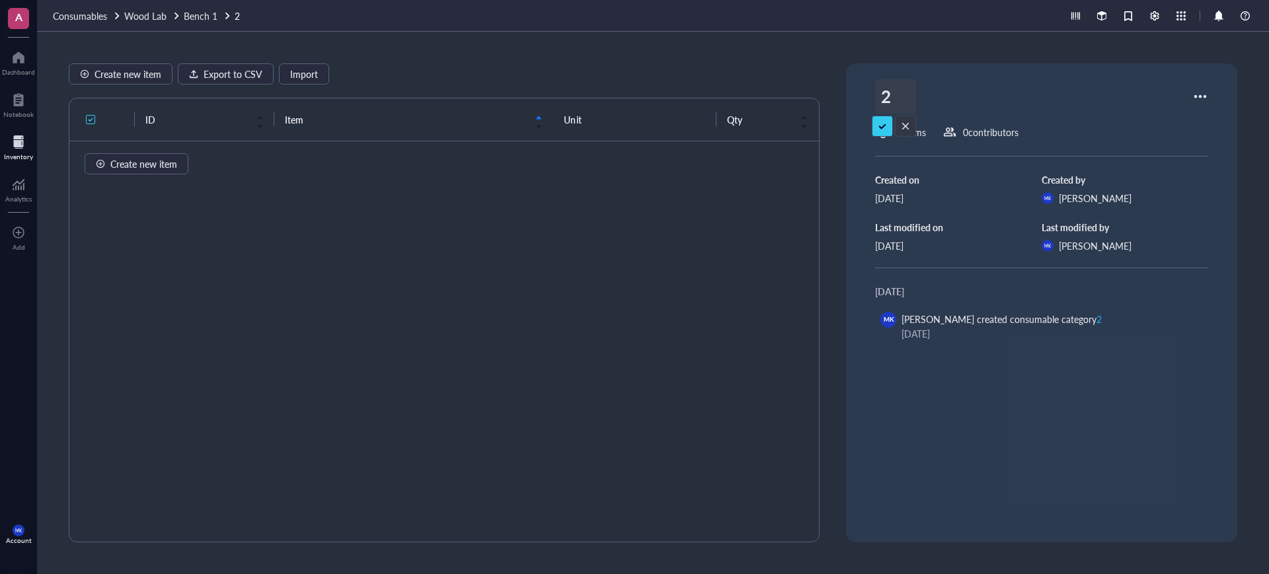
type input "02"
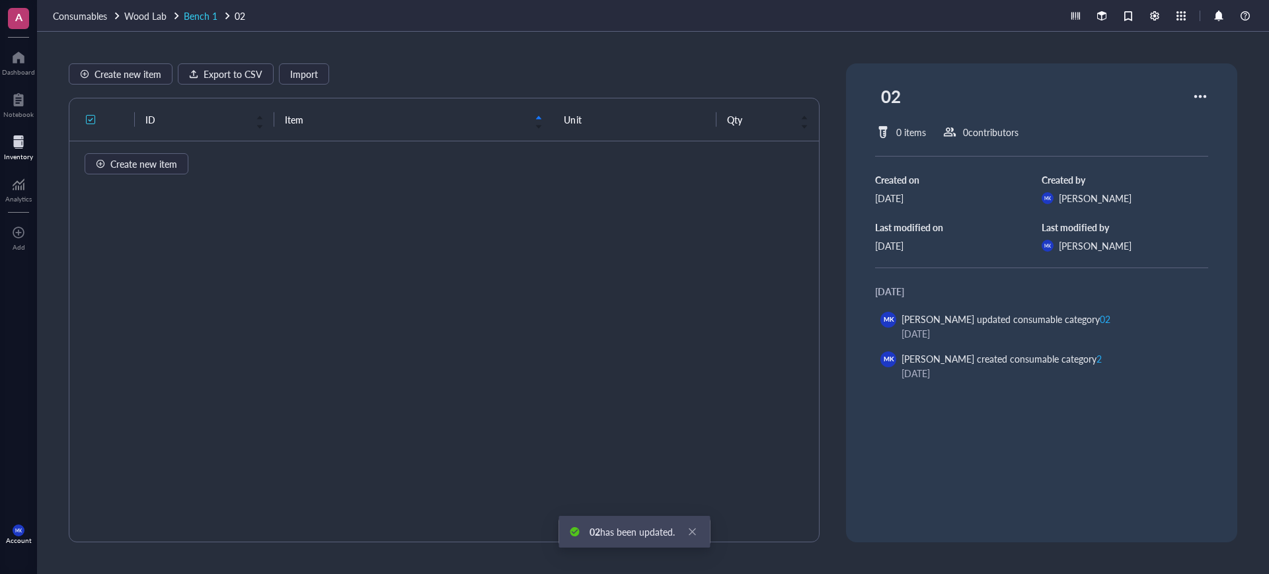
click at [196, 9] on span "Bench 1" at bounding box center [201, 15] width 34 height 13
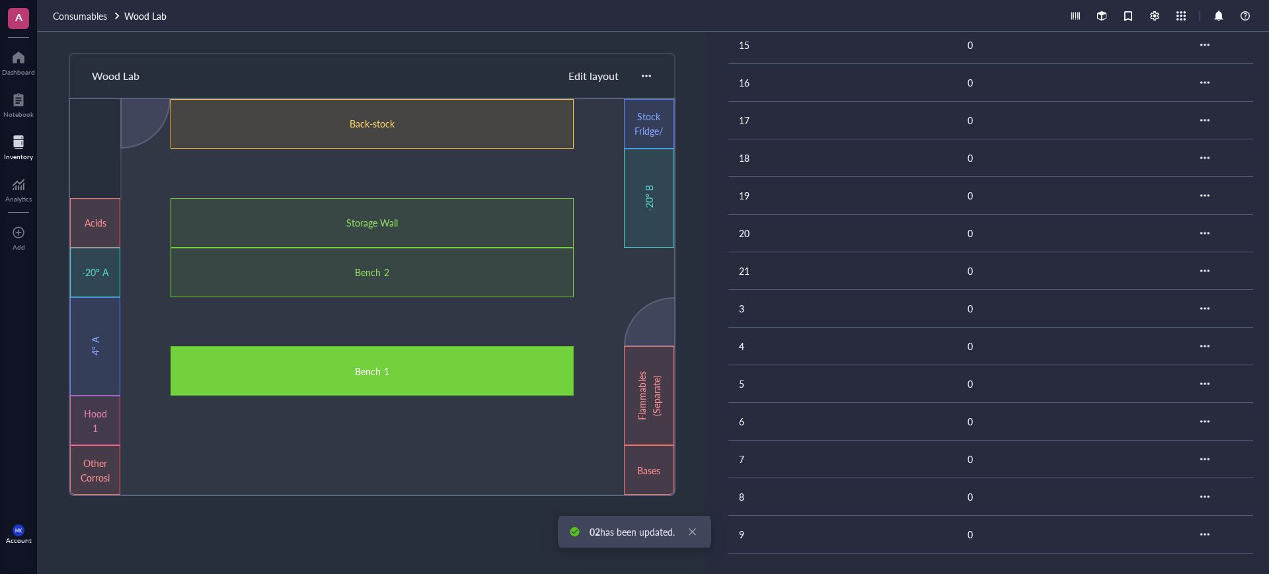
scroll to position [392, 0]
click at [779, 305] on td "3" at bounding box center [842, 308] width 229 height 38
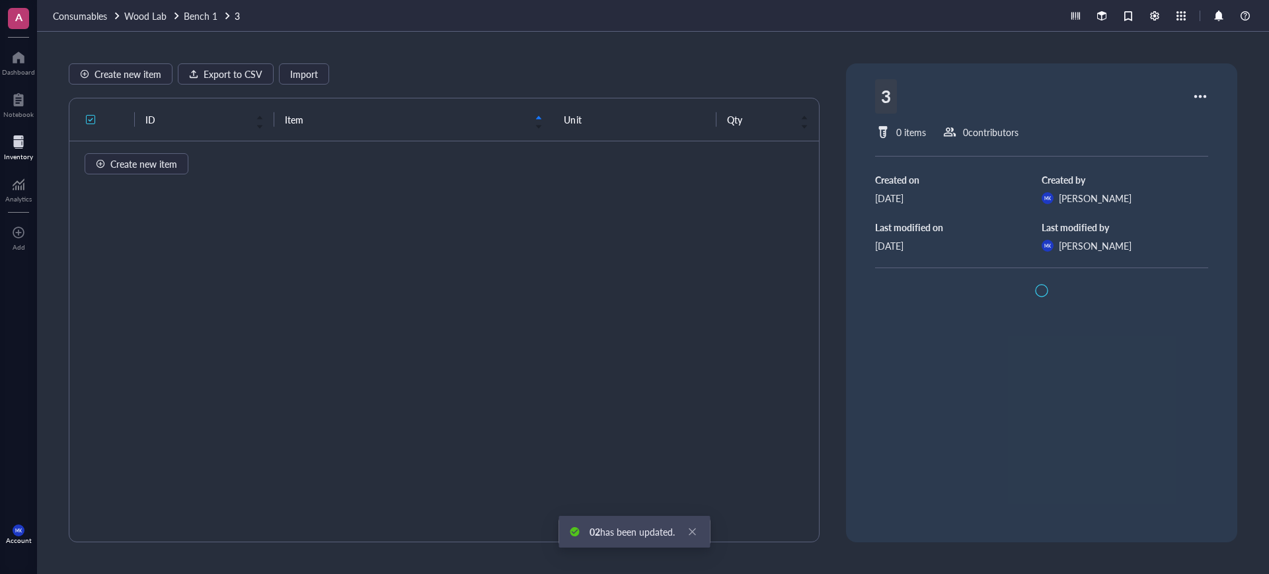
click at [875, 99] on div "3" at bounding box center [886, 96] width 22 height 34
click at [866, 93] on div "3 0 items 0 contributor s Created on [DATE] Created by [PERSON_NAME] [PERSON_NA…" at bounding box center [1041, 302] width 391 height 479
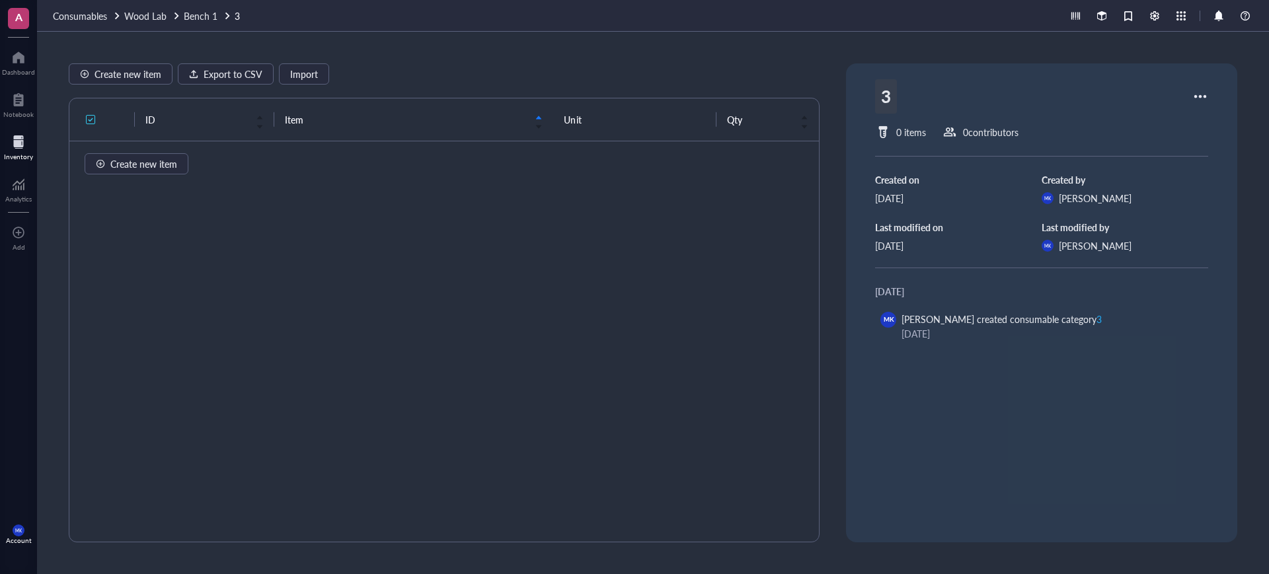
click at [880, 100] on div "3" at bounding box center [886, 96] width 22 height 34
click at [876, 95] on input "3" at bounding box center [896, 96] width 40 height 33
type input "03"
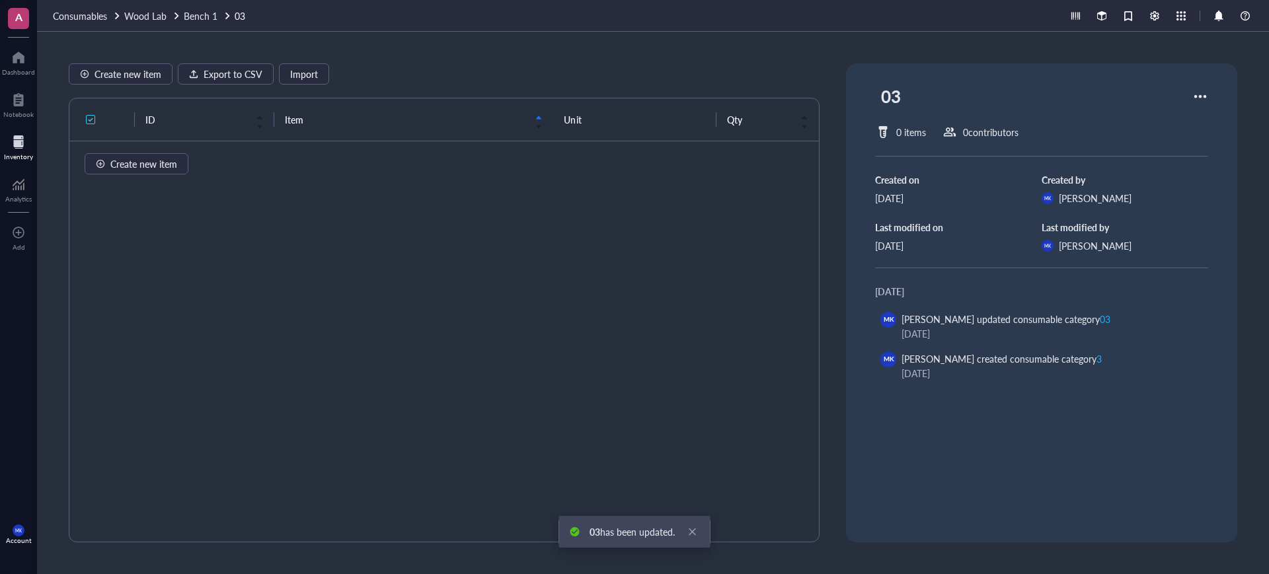
click at [205, 22] on div "Consumables Wood Lab Bench 1 03" at bounding box center [653, 16] width 1232 height 32
click at [204, 9] on div "Bench 1" at bounding box center [201, 16] width 34 height 15
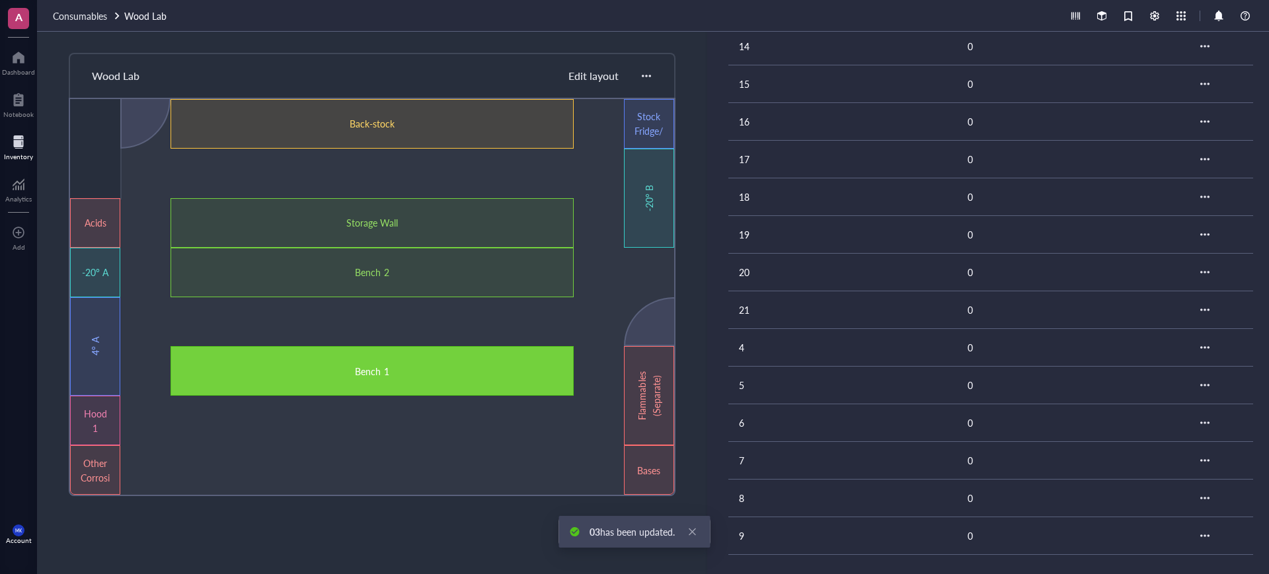
scroll to position [392, 0]
click at [775, 338] on td "4" at bounding box center [842, 346] width 229 height 38
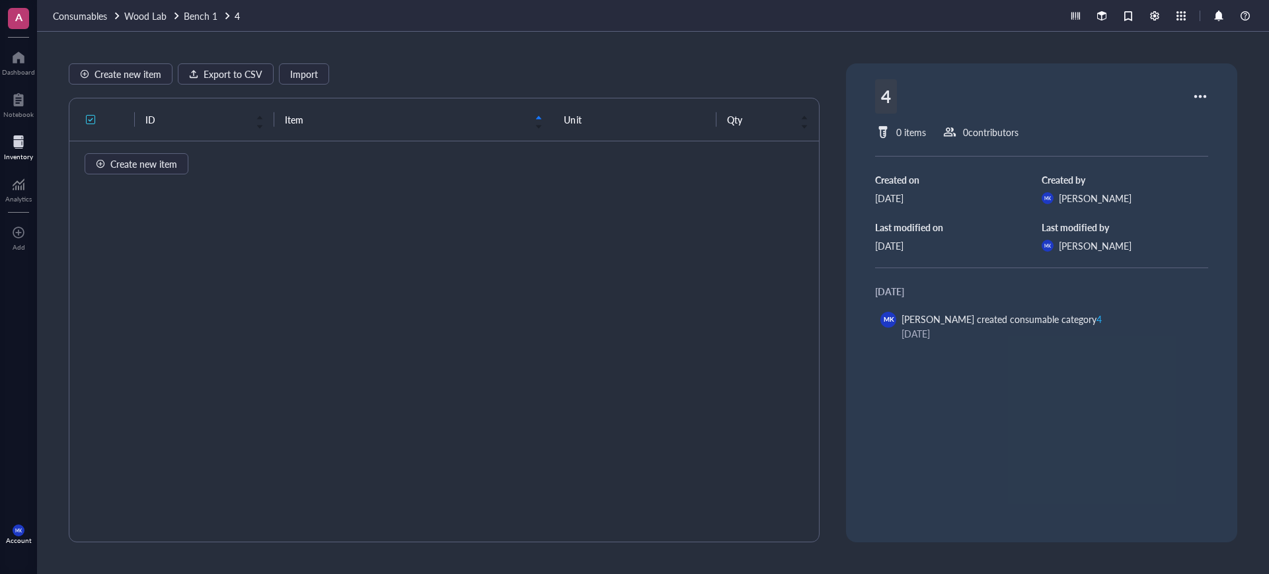
click at [875, 100] on div "4" at bounding box center [886, 96] width 22 height 34
type input "04"
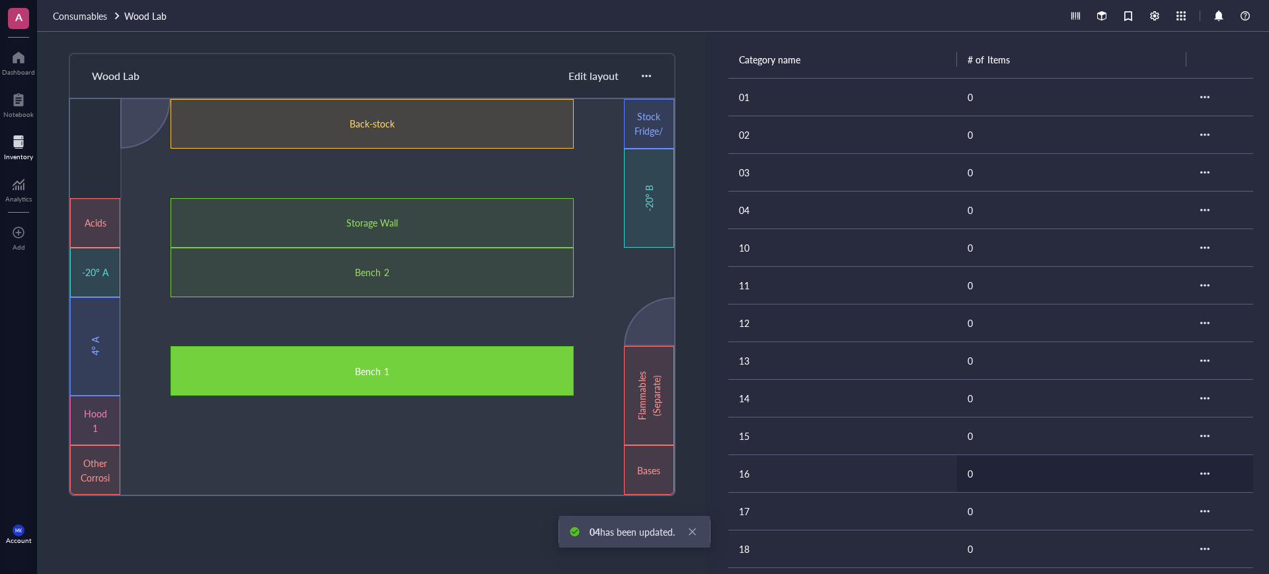
scroll to position [331, 0]
click at [767, 442] on td "5" at bounding box center [842, 445] width 229 height 38
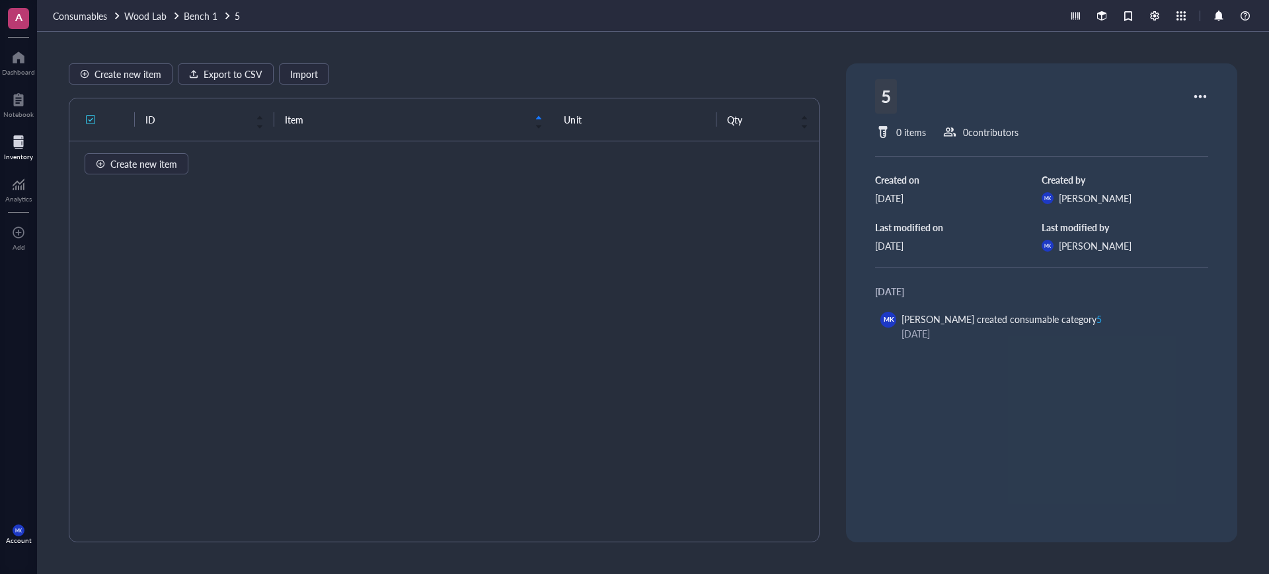
click at [875, 91] on div "5" at bounding box center [886, 96] width 22 height 34
click at [876, 91] on input "5" at bounding box center [896, 96] width 40 height 33
type input "05"
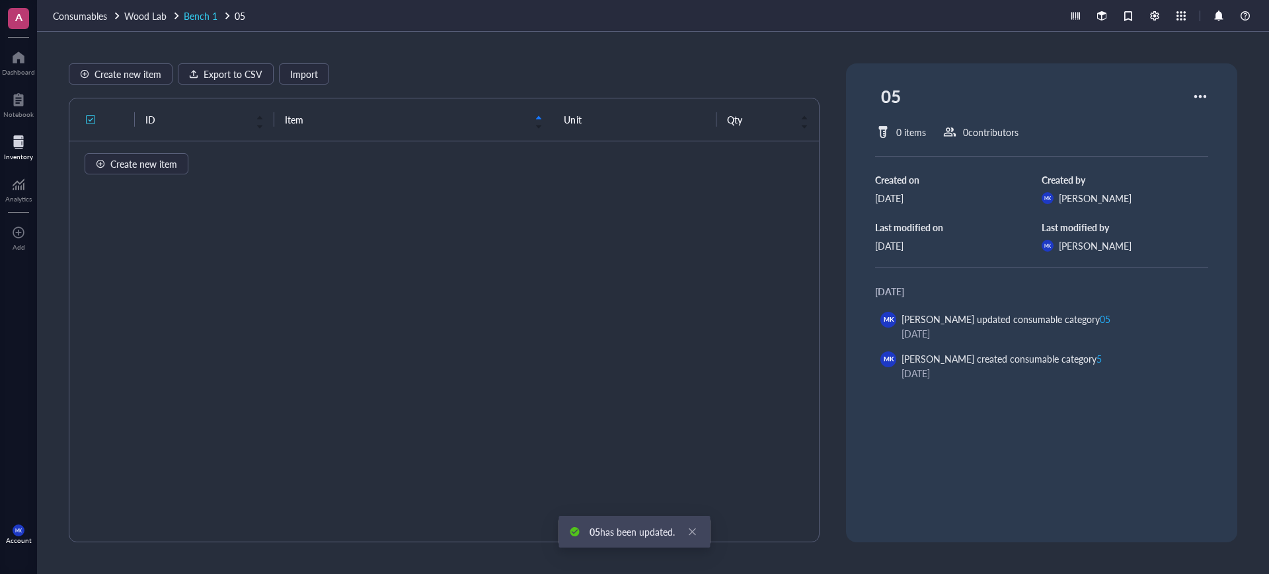
click at [196, 22] on span "Bench 1" at bounding box center [201, 15] width 34 height 13
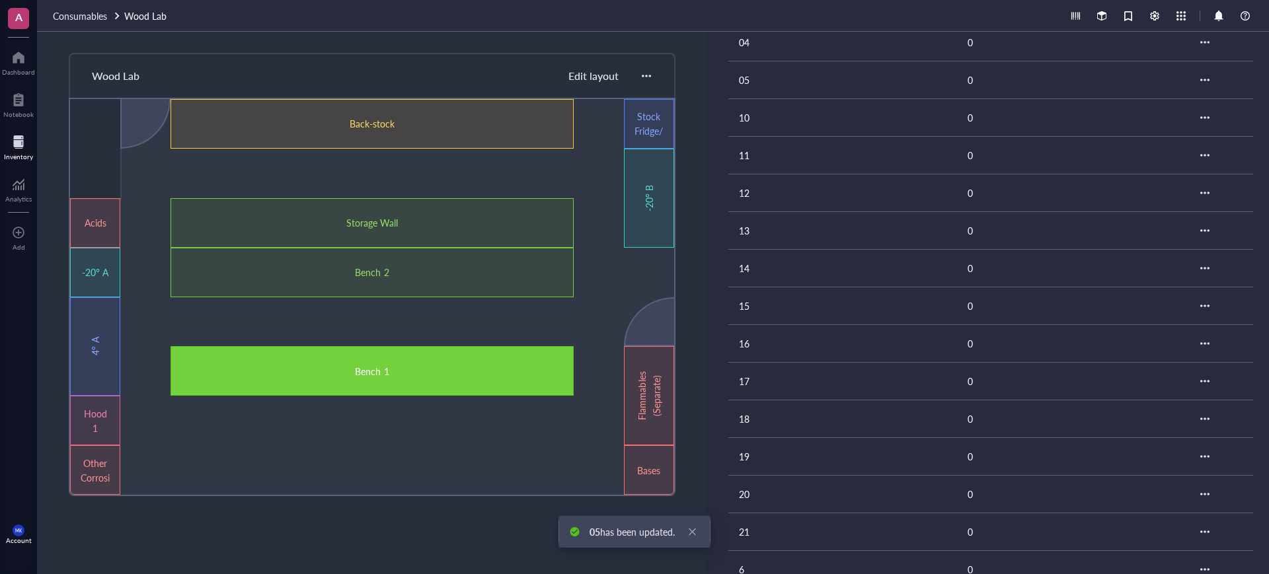
scroll to position [392, 0]
click at [768, 417] on td "6" at bounding box center [842, 421] width 229 height 38
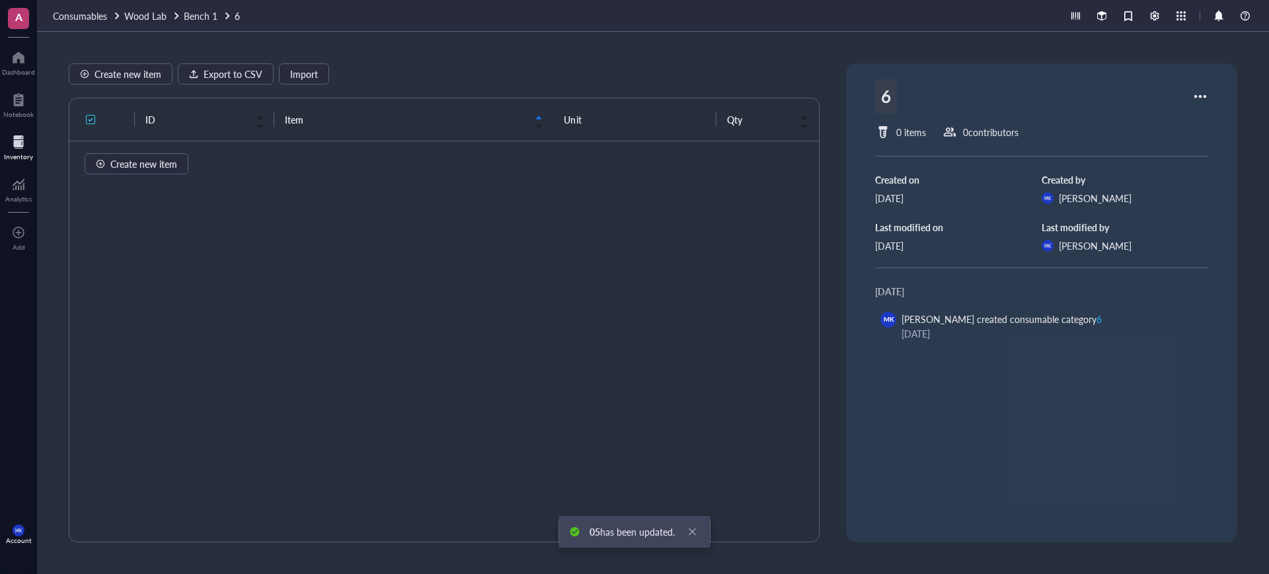
click at [876, 95] on div "6" at bounding box center [886, 96] width 22 height 34
click at [876, 97] on input "6" at bounding box center [896, 96] width 40 height 33
type input "06"
click at [207, 19] on span "Bench 1" at bounding box center [201, 15] width 34 height 13
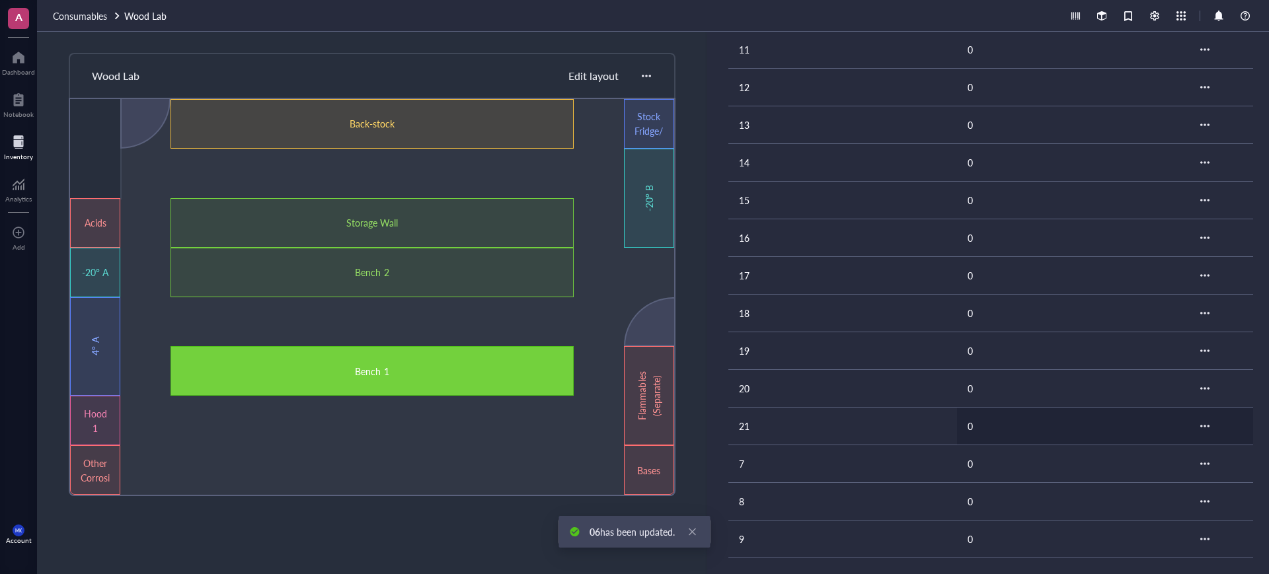
scroll to position [392, 0]
click at [754, 448] on td "7" at bounding box center [842, 459] width 229 height 38
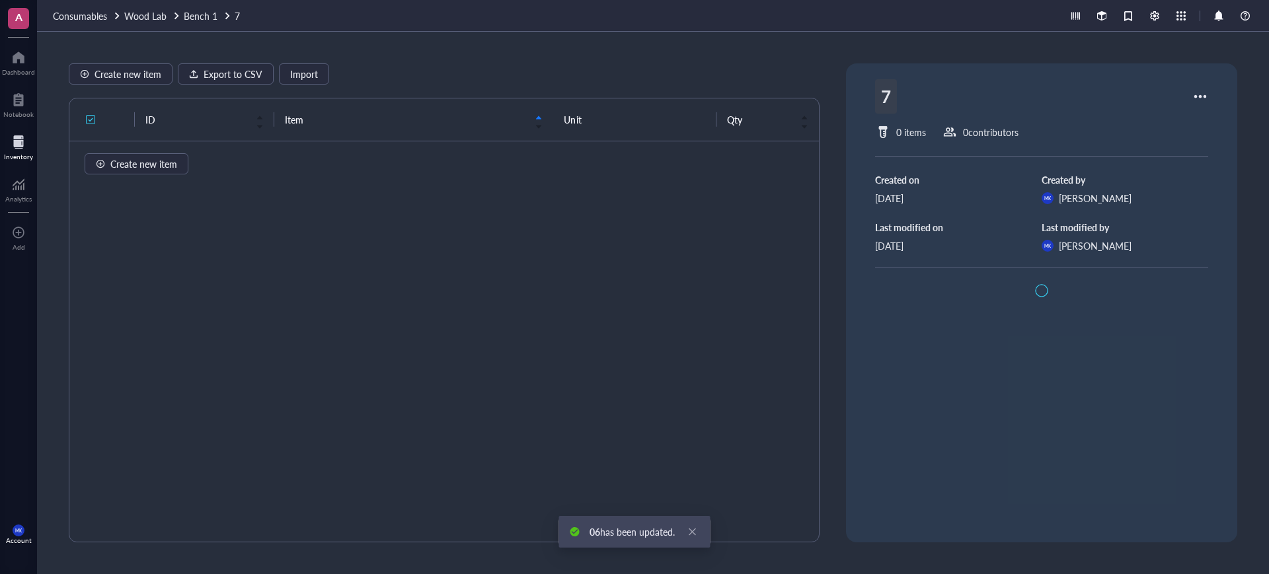
click at [875, 95] on div "7" at bounding box center [886, 96] width 22 height 34
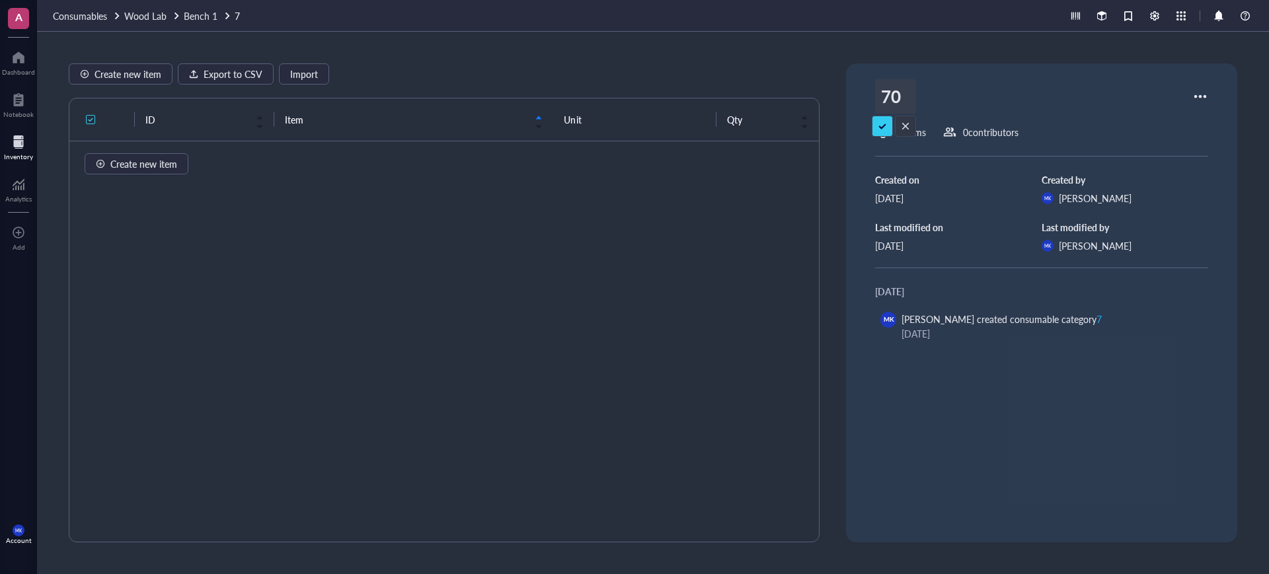
type input "7"
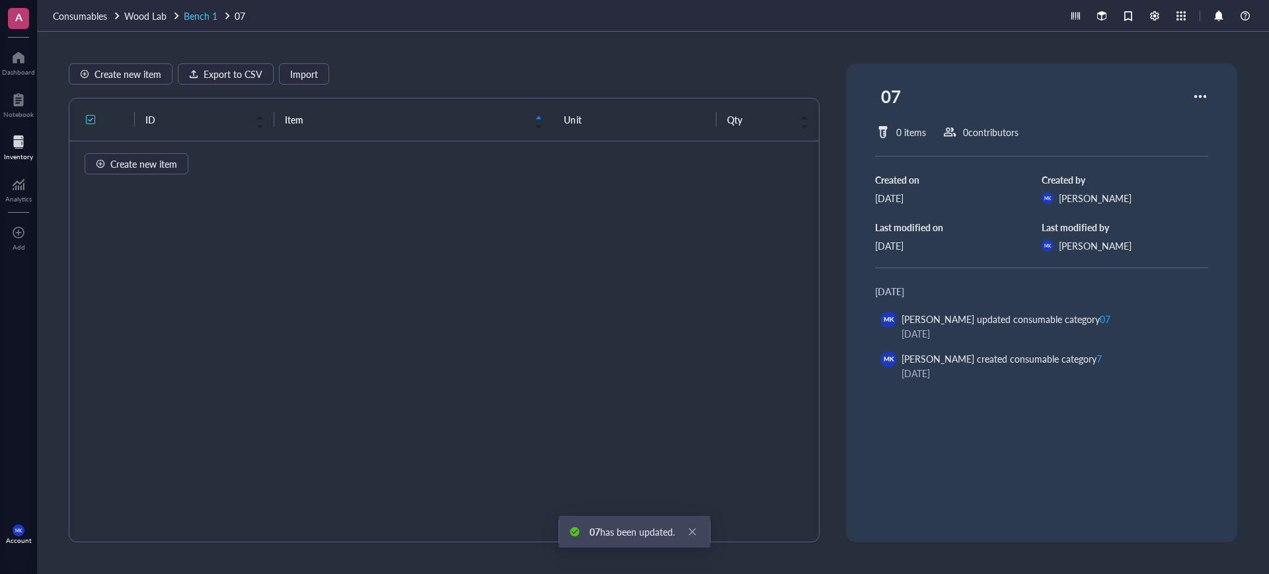
click at [193, 14] on span "Bench 1" at bounding box center [201, 15] width 34 height 13
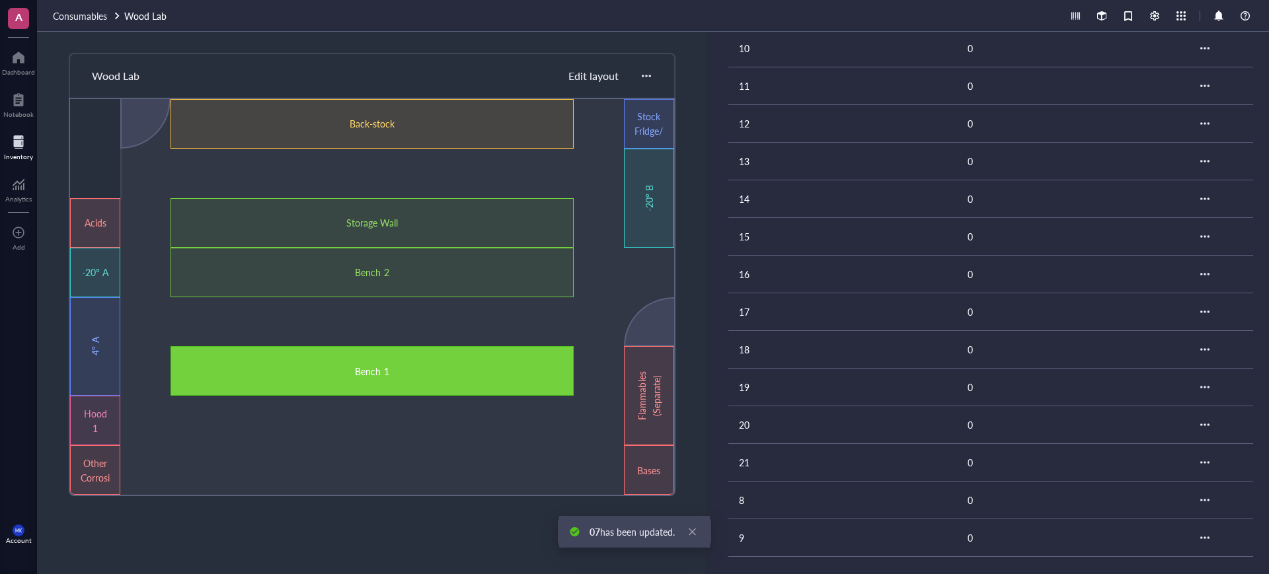
scroll to position [392, 0]
click at [801, 485] on td "8" at bounding box center [842, 496] width 229 height 38
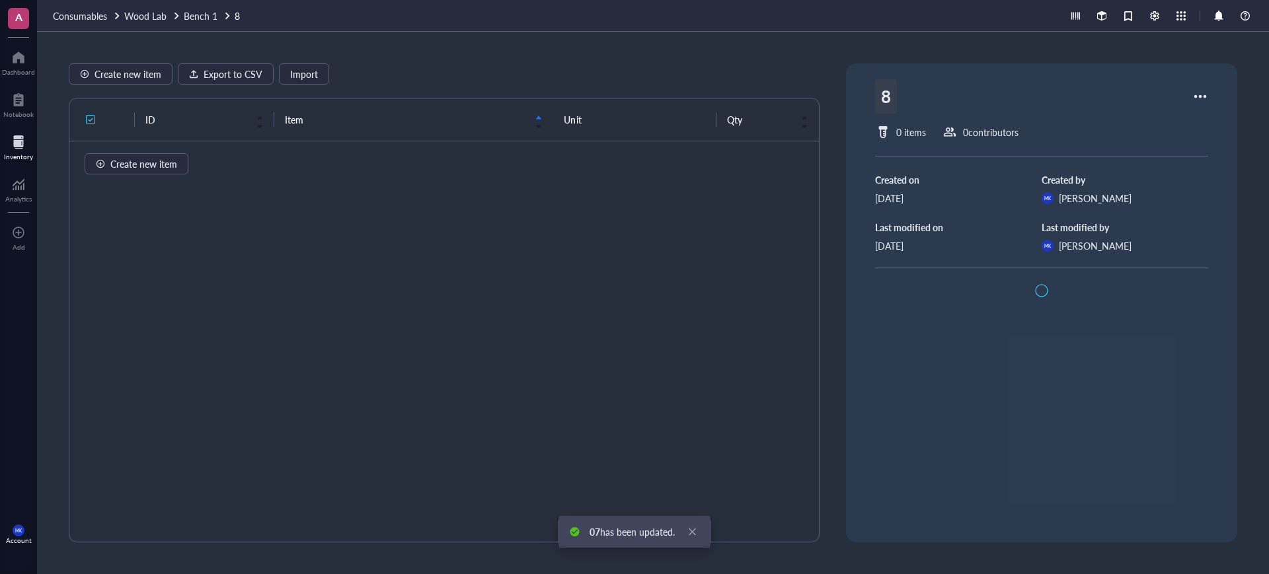
click at [877, 104] on div "8" at bounding box center [886, 96] width 22 height 34
click at [877, 100] on input "8" at bounding box center [896, 96] width 40 height 33
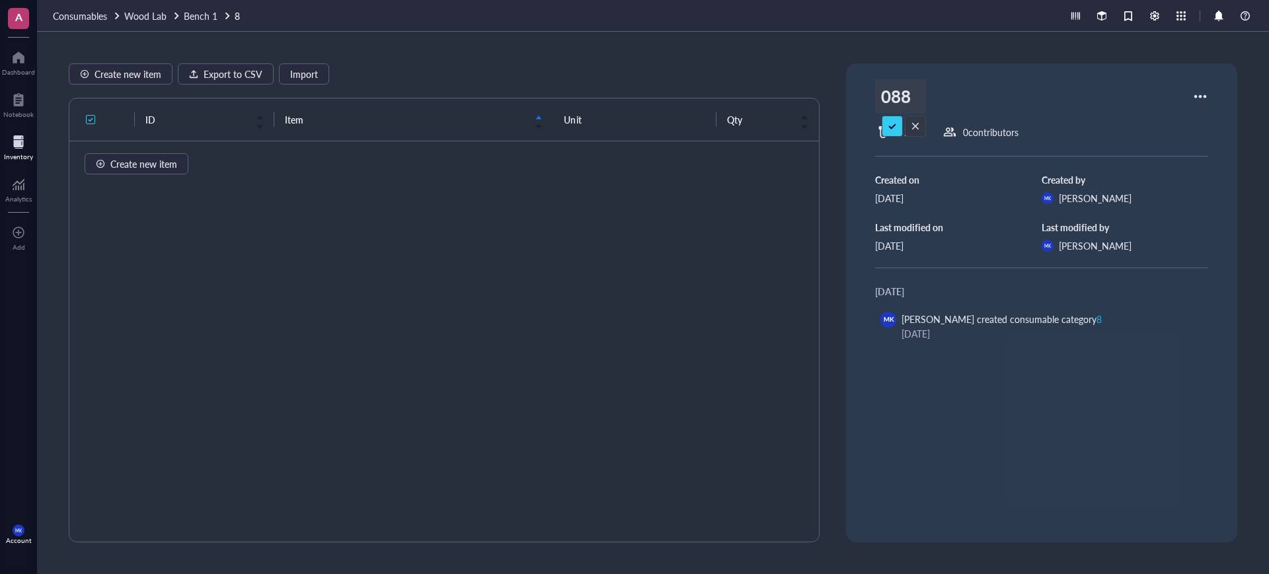
type input "08"
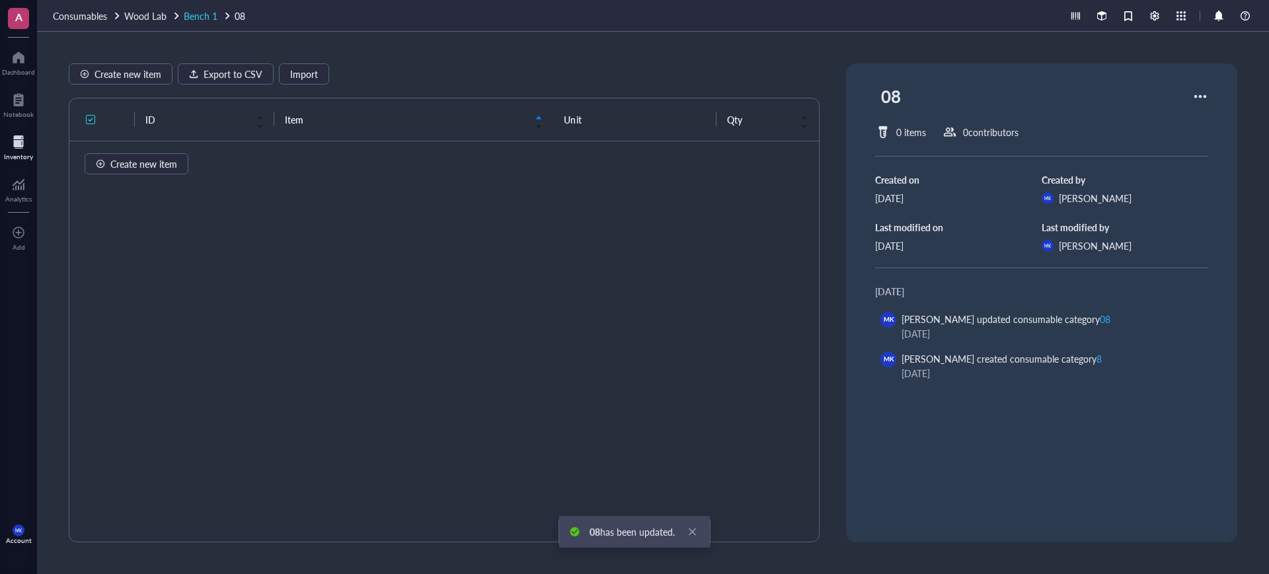
click at [208, 13] on span "Bench 1" at bounding box center [201, 15] width 34 height 13
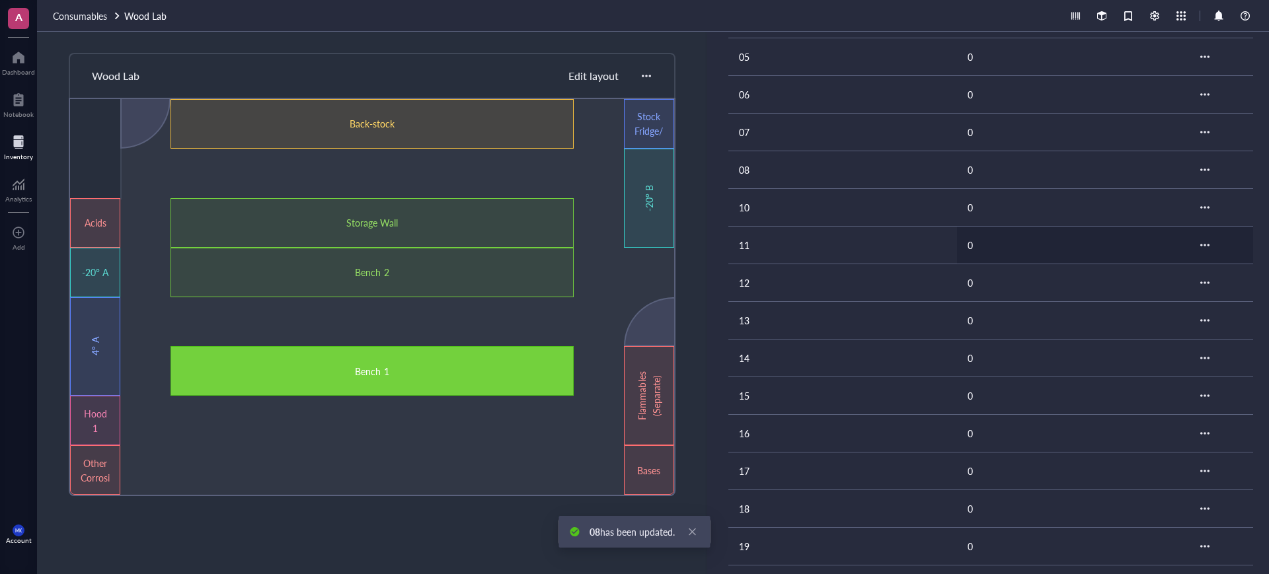
scroll to position [392, 0]
click at [796, 521] on td "9" at bounding box center [842, 534] width 229 height 38
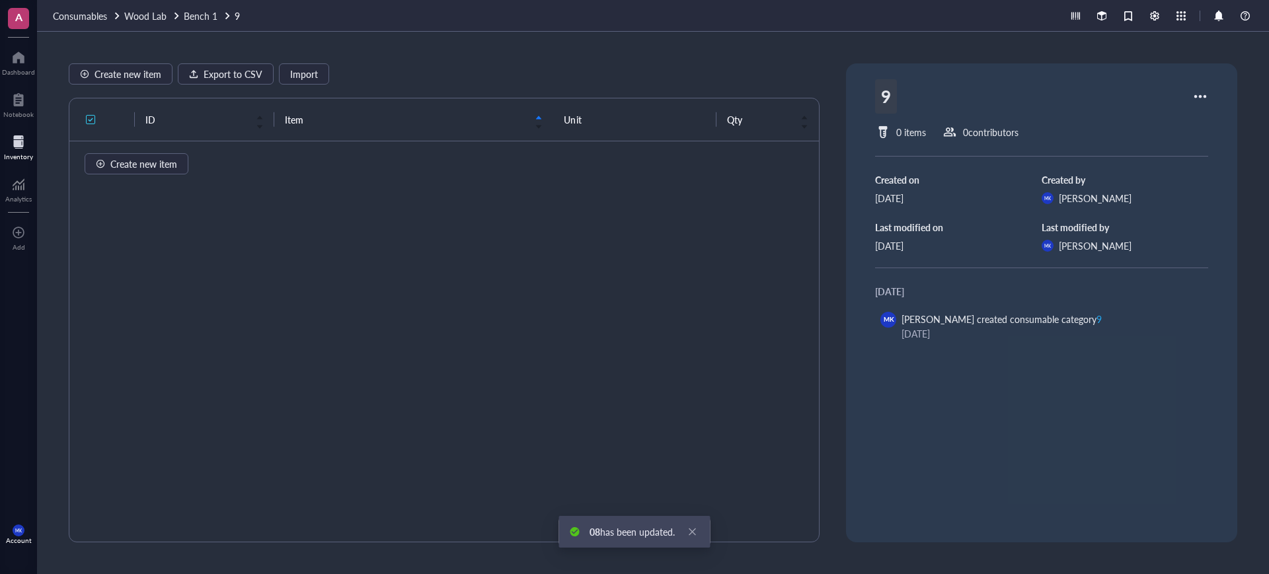
click at [877, 93] on div "9" at bounding box center [886, 96] width 22 height 34
click at [876, 94] on input "9" at bounding box center [896, 96] width 40 height 33
type input "09"
click at [210, 19] on span "Bench 1" at bounding box center [201, 15] width 34 height 13
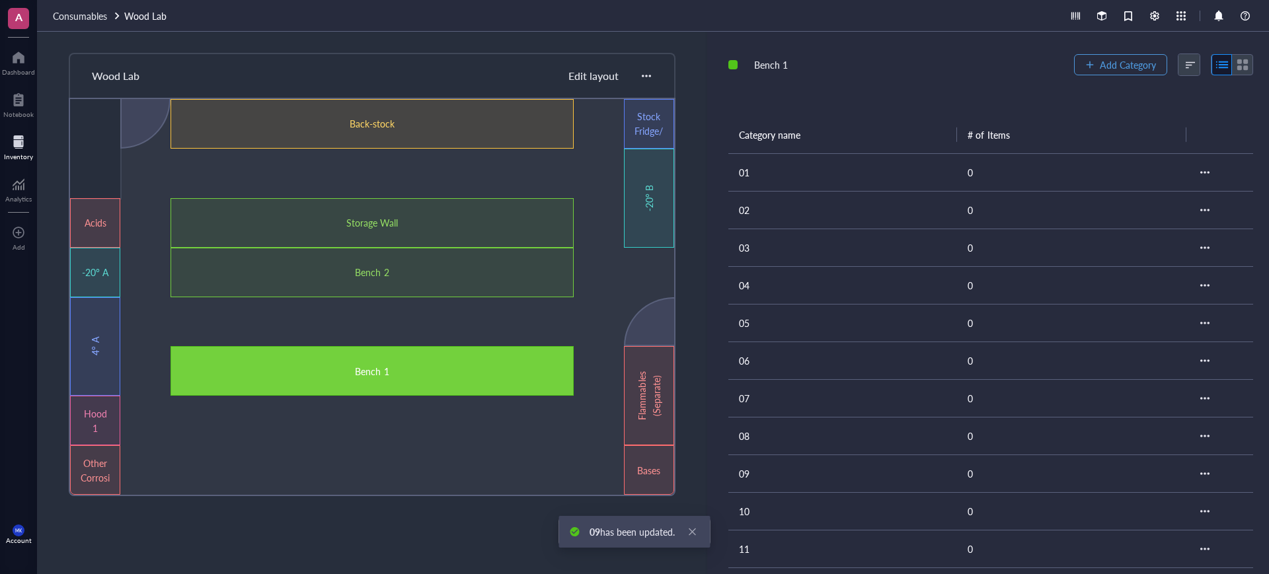
click at [1138, 56] on button "Add Category" at bounding box center [1120, 64] width 93 height 21
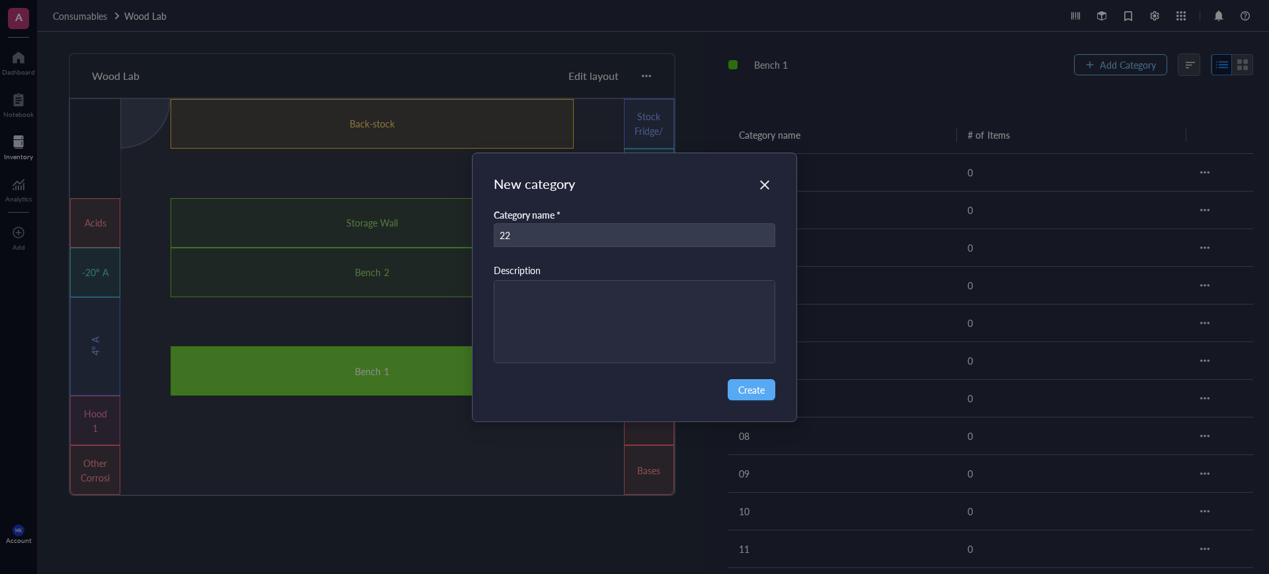
type input "22"
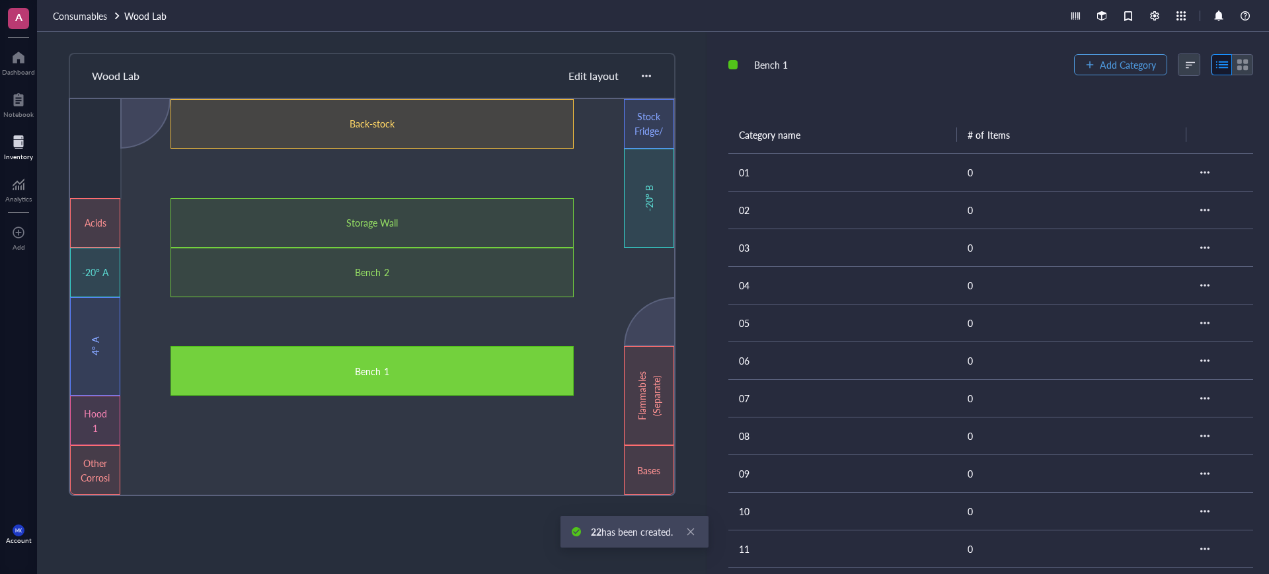
click at [1138, 59] on span "Add Category" at bounding box center [1128, 64] width 56 height 11
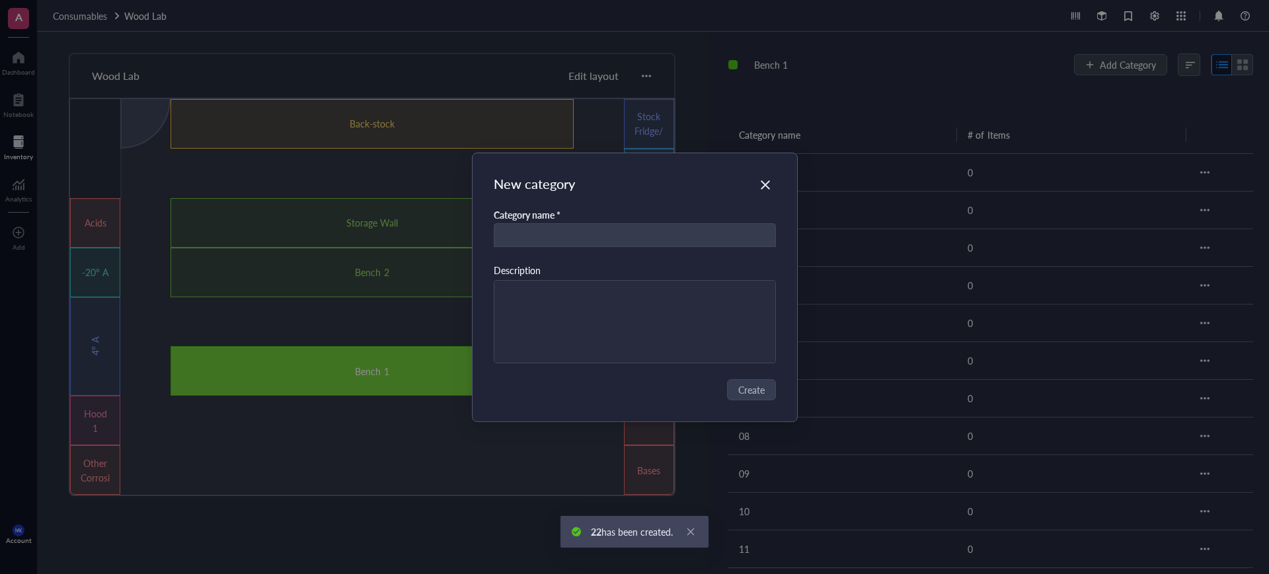
type input "3"
type input "23"
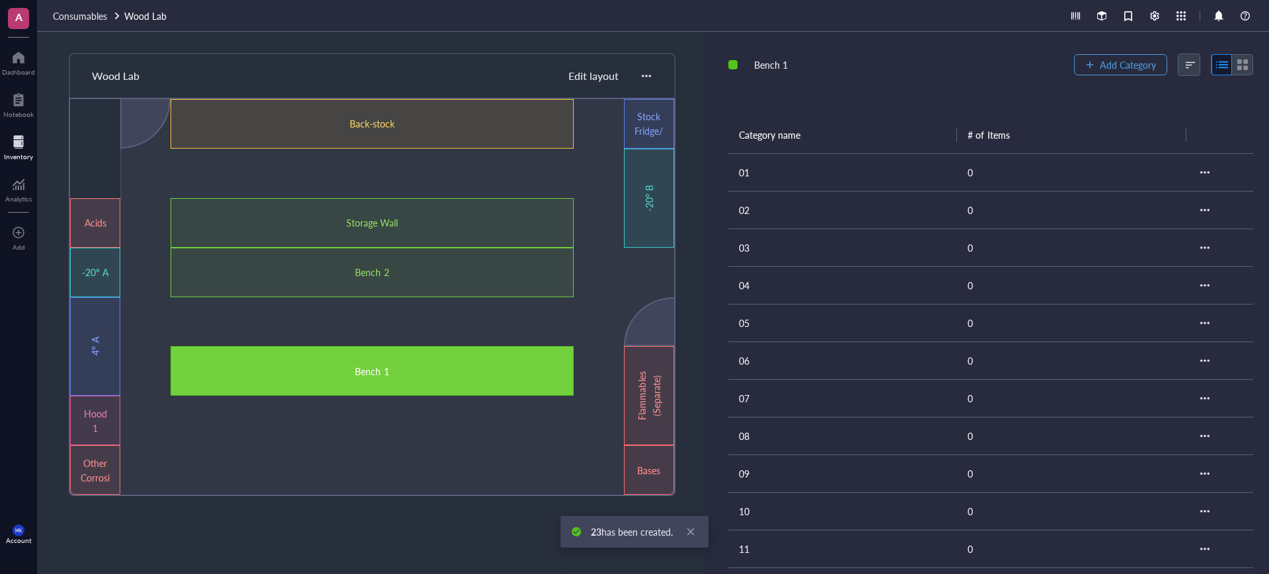
click at [1138, 59] on span "Add Category" at bounding box center [1128, 64] width 56 height 11
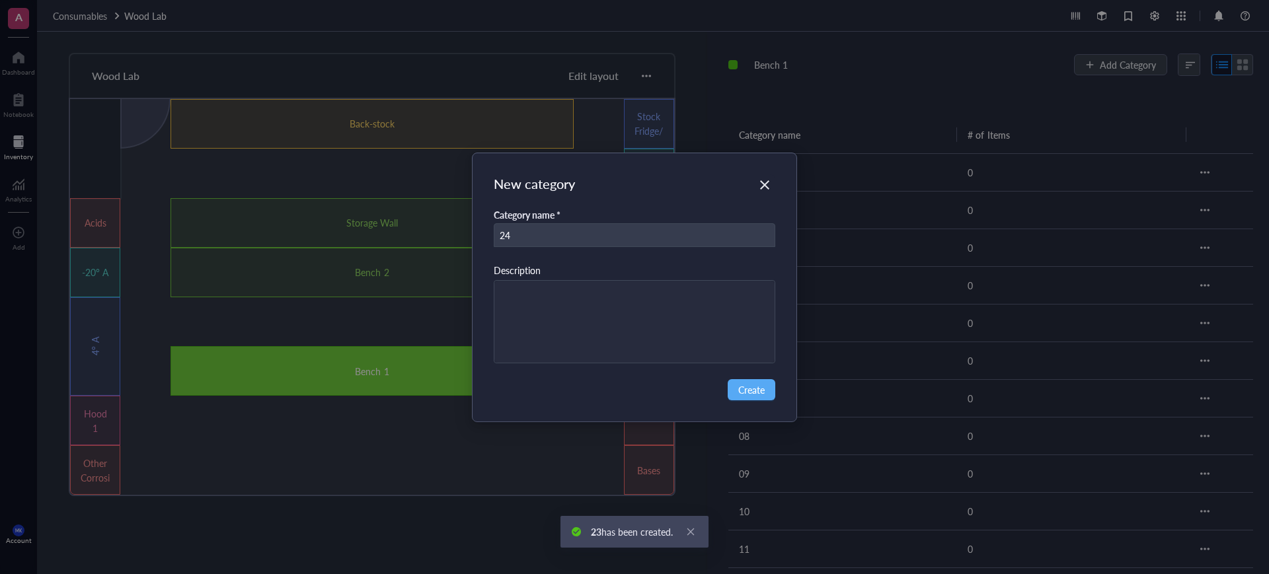
type input "24"
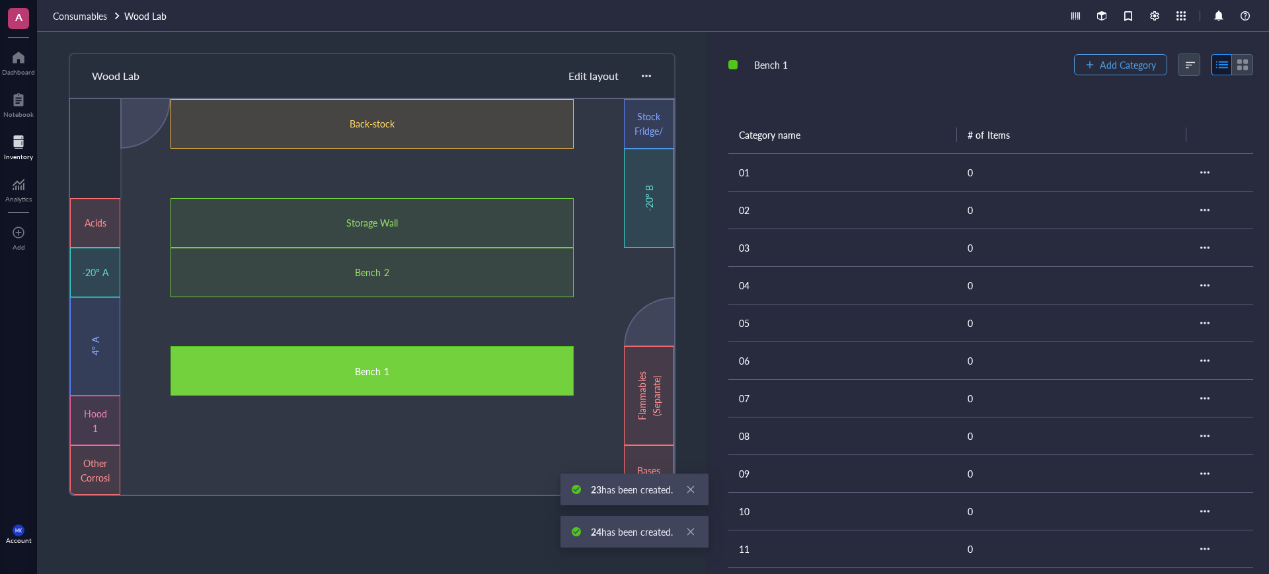
click at [1138, 59] on span "Add Category" at bounding box center [1128, 64] width 56 height 11
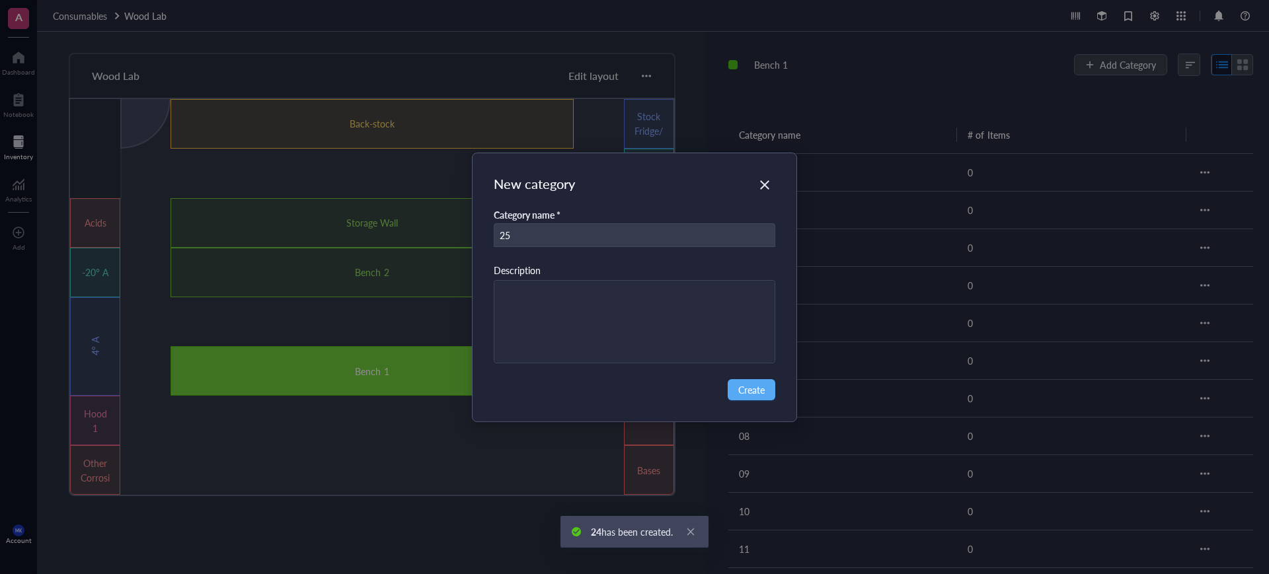
type input "25"
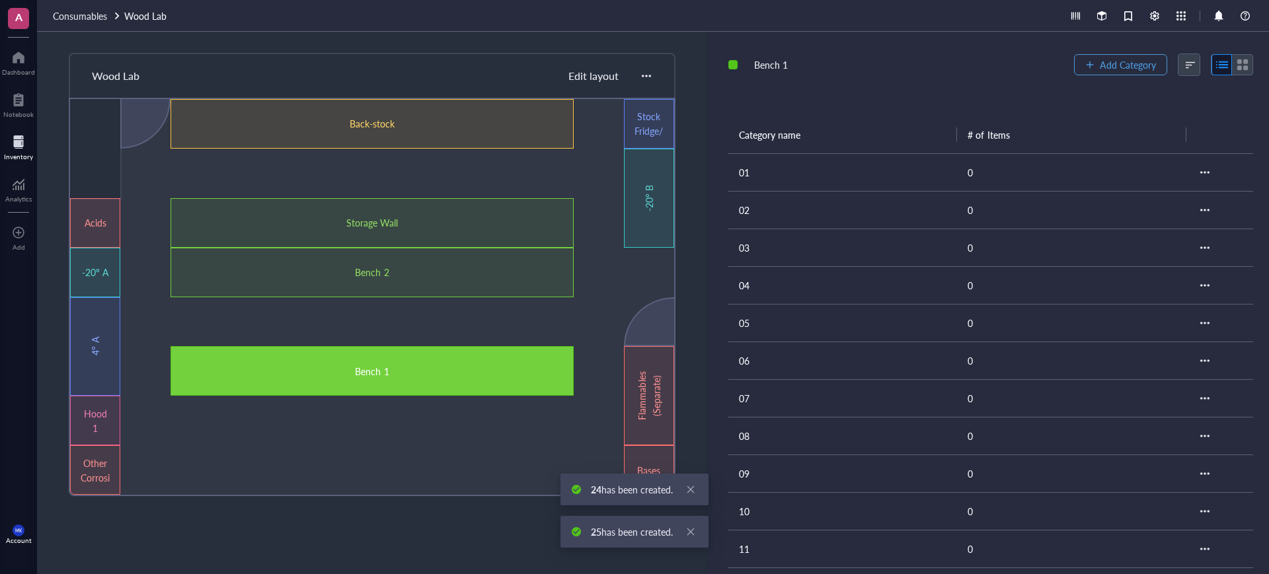
click at [1138, 59] on span "Add Category" at bounding box center [1128, 64] width 56 height 11
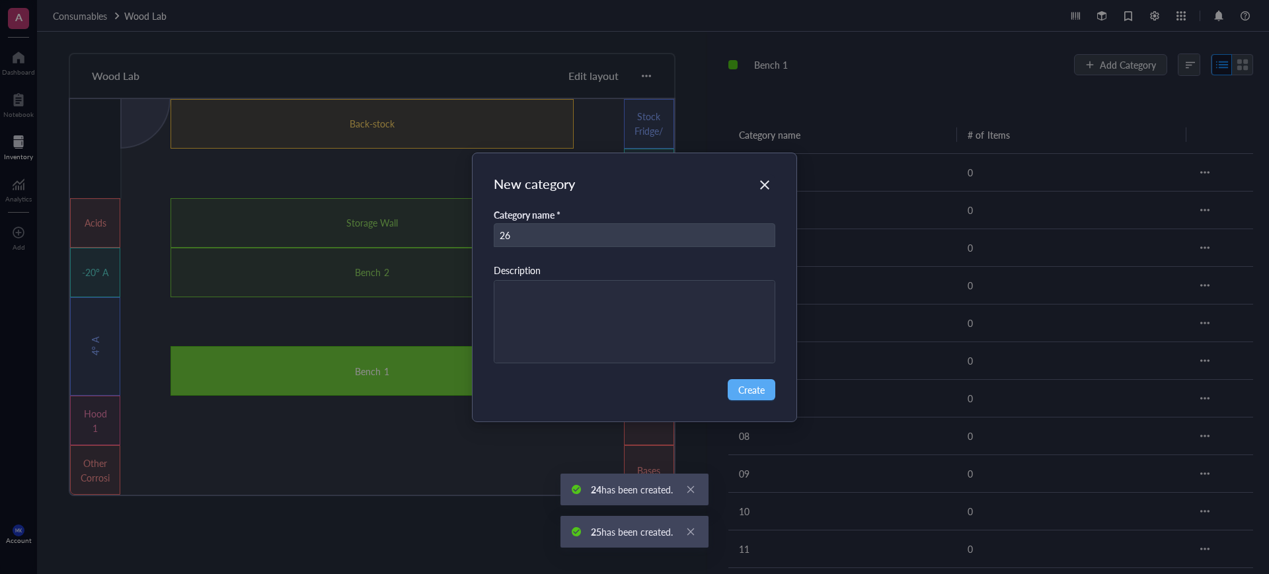
type input "26"
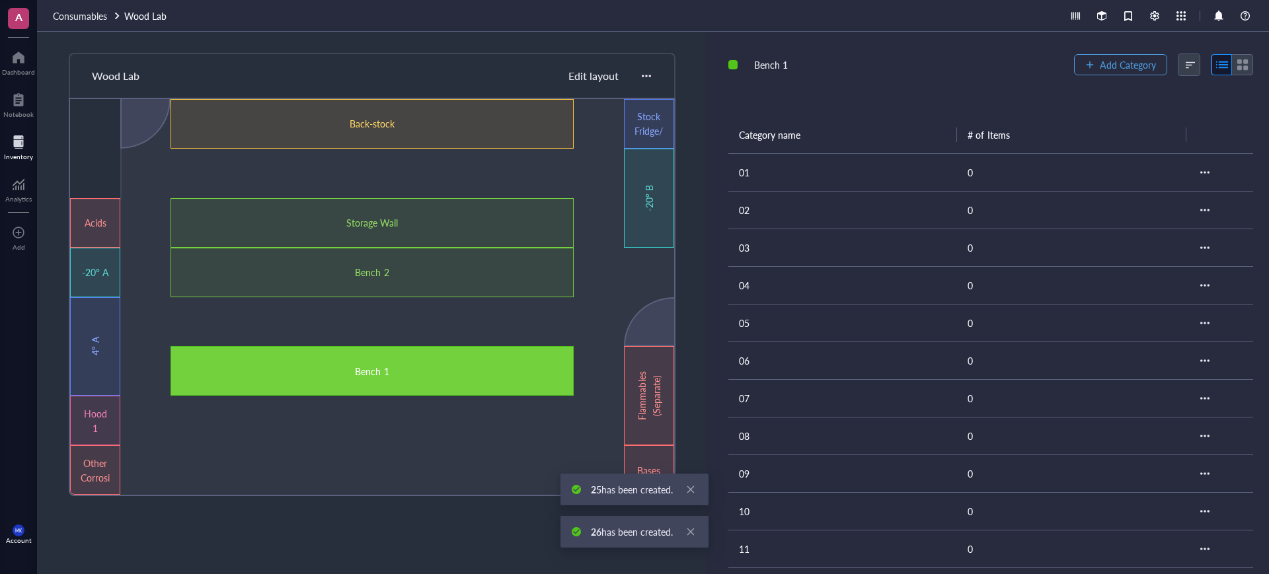
click at [1138, 59] on span "Add Category" at bounding box center [1128, 64] width 56 height 11
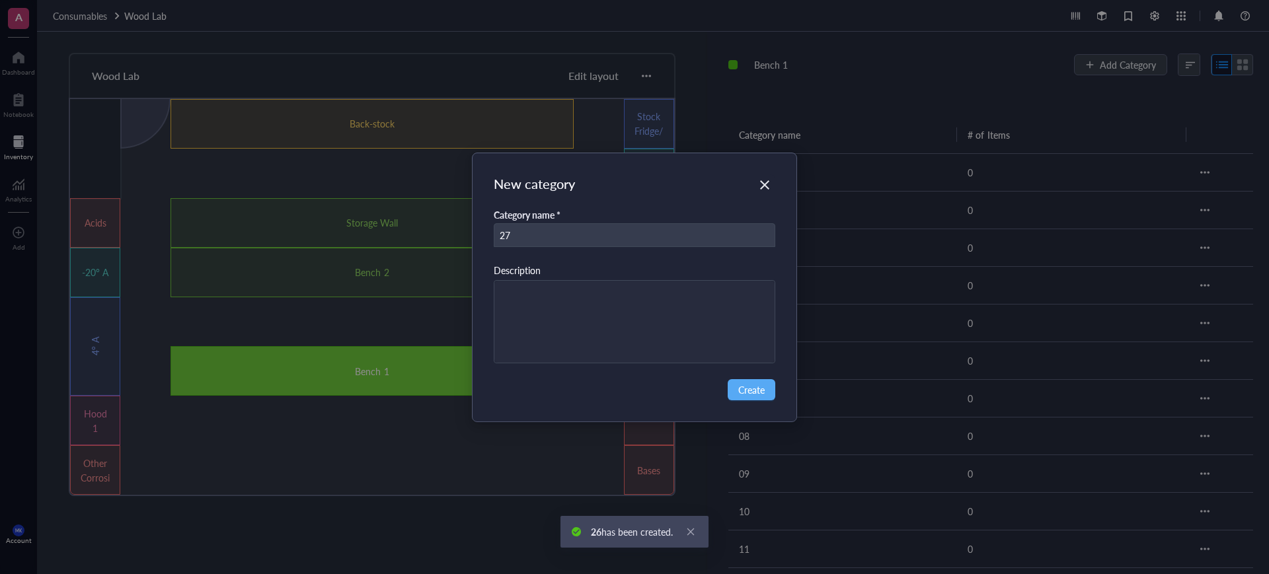
type input "27"
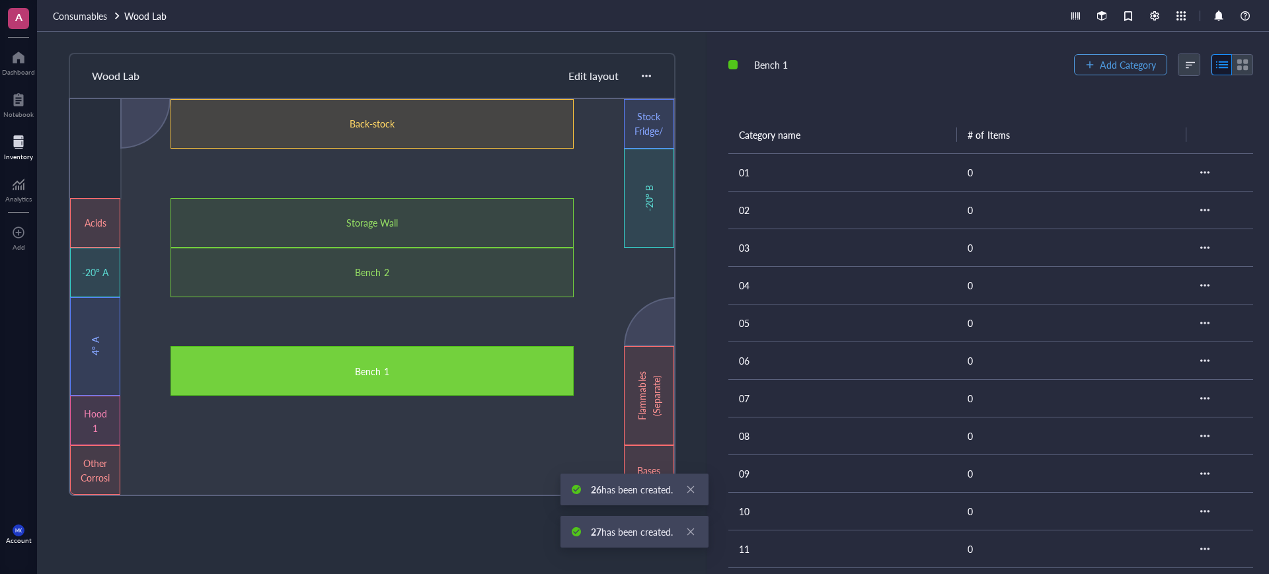
click at [1138, 59] on span "Add Category" at bounding box center [1128, 64] width 56 height 11
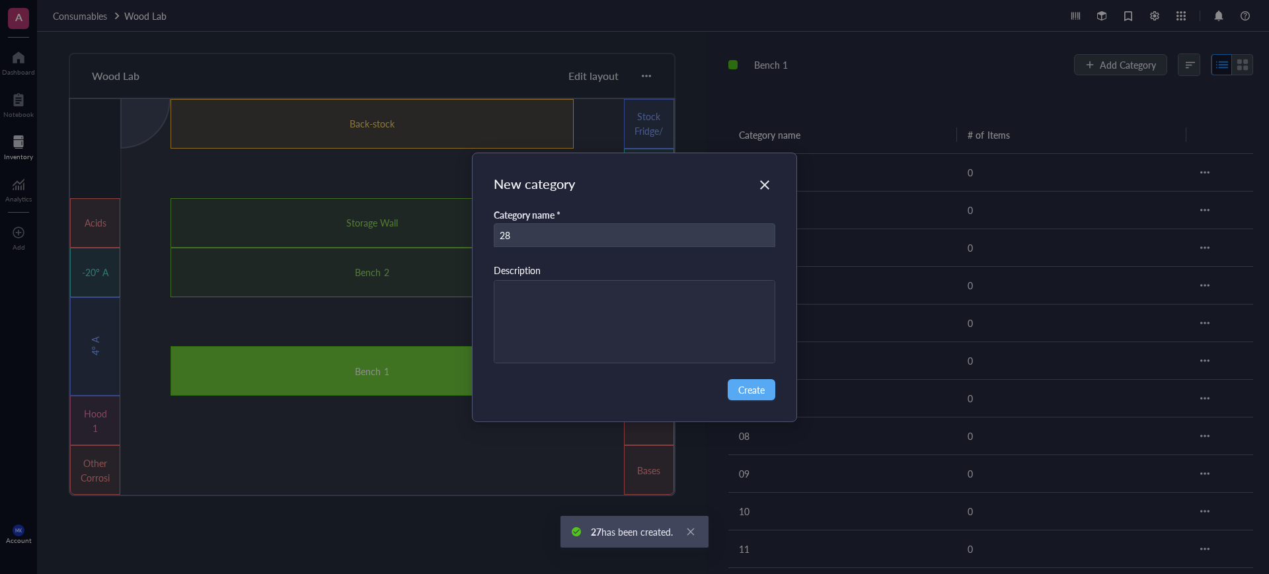
type input "28"
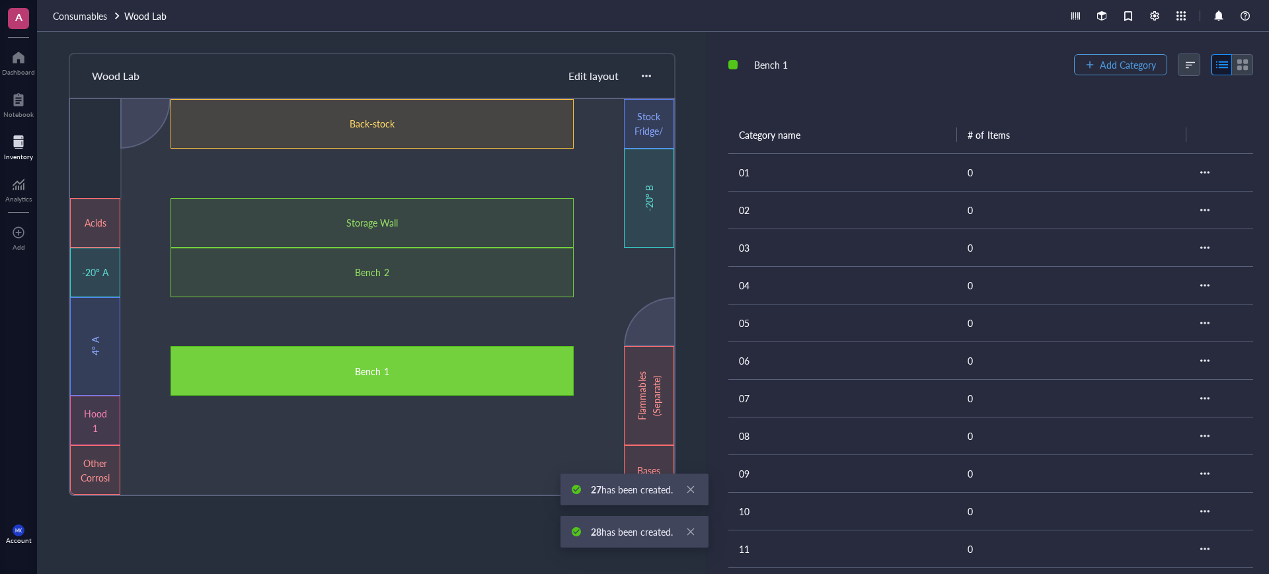
click at [1138, 59] on span "Add Category" at bounding box center [1128, 64] width 56 height 11
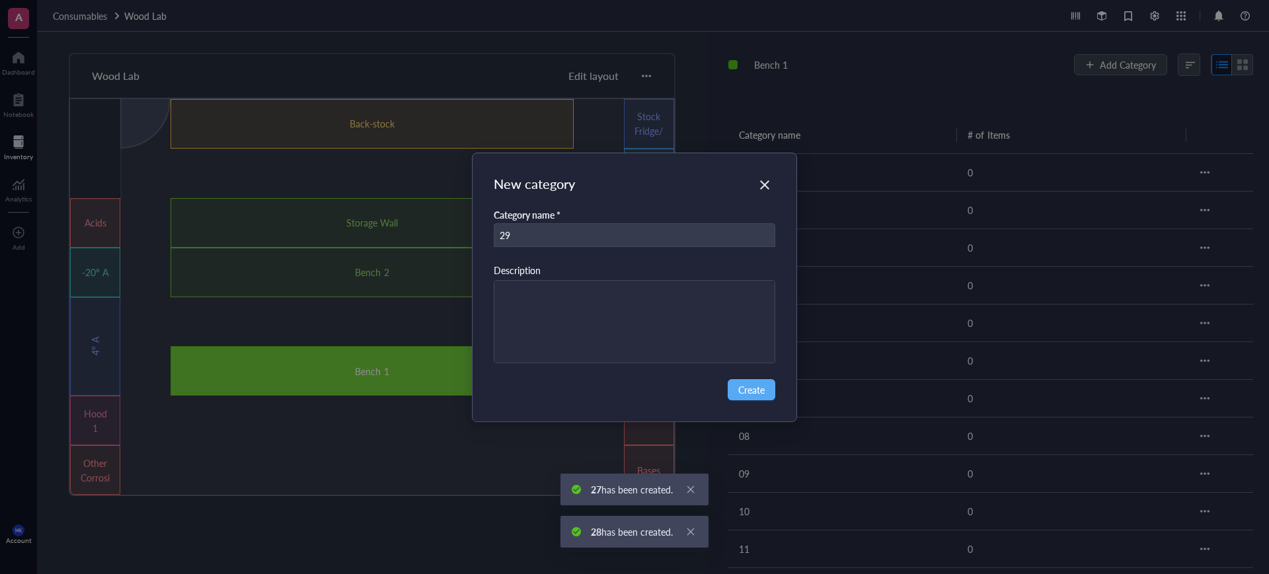
type input "29"
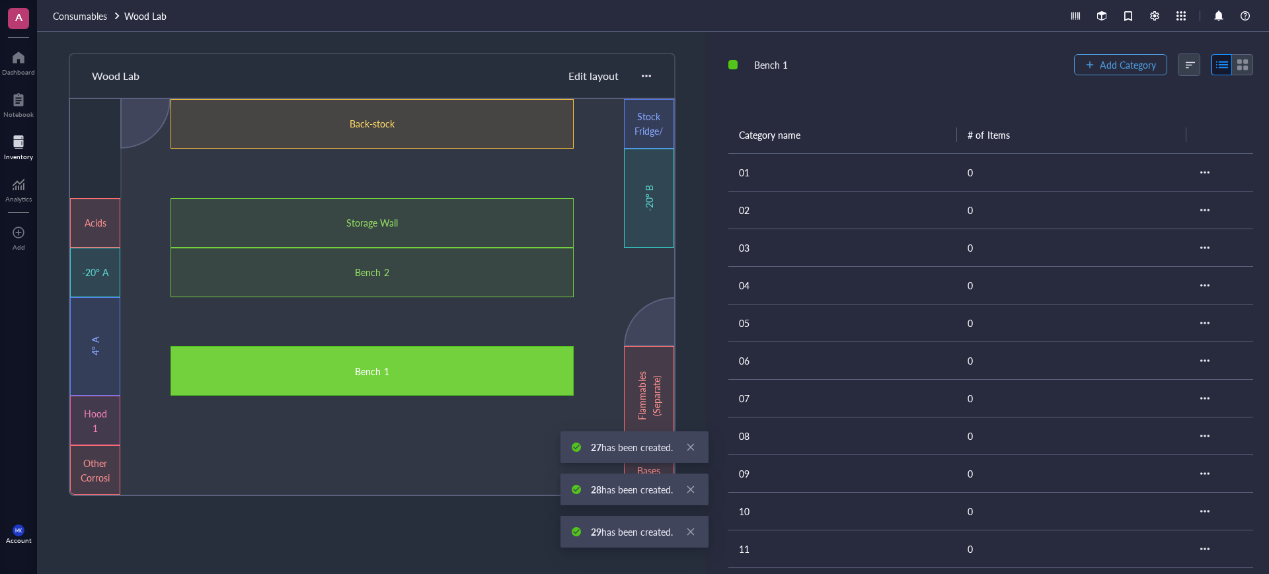
click at [1138, 59] on span "Add Category" at bounding box center [1128, 64] width 56 height 11
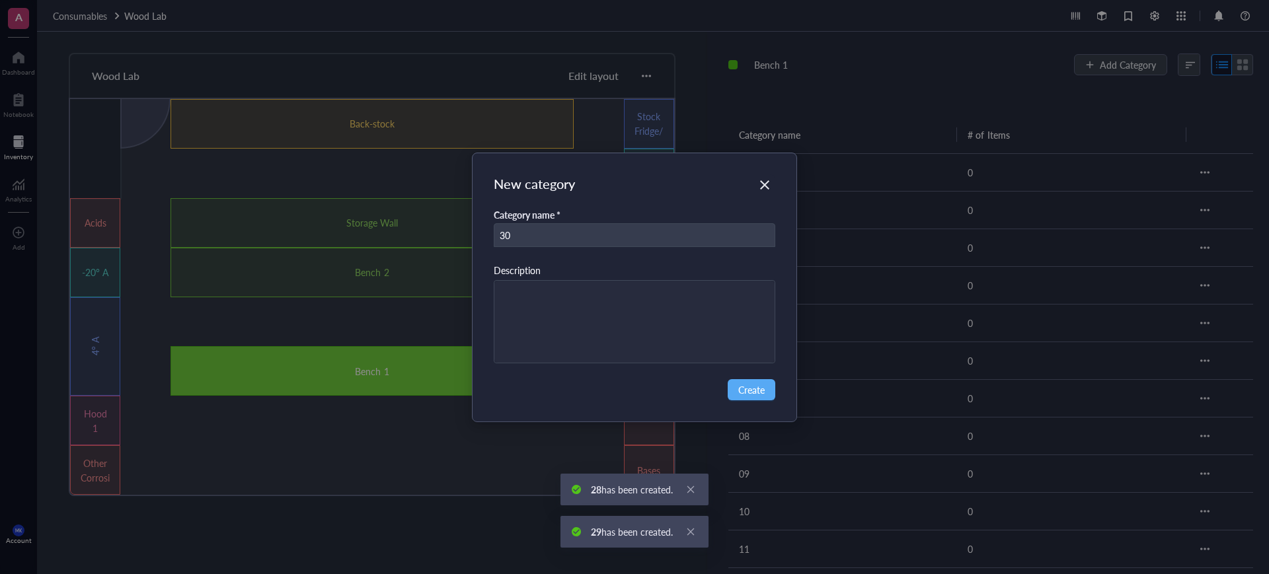
type input "30"
click at [1138, 60] on div "New category Category name * 30 Description Create" at bounding box center [634, 287] width 1269 height 574
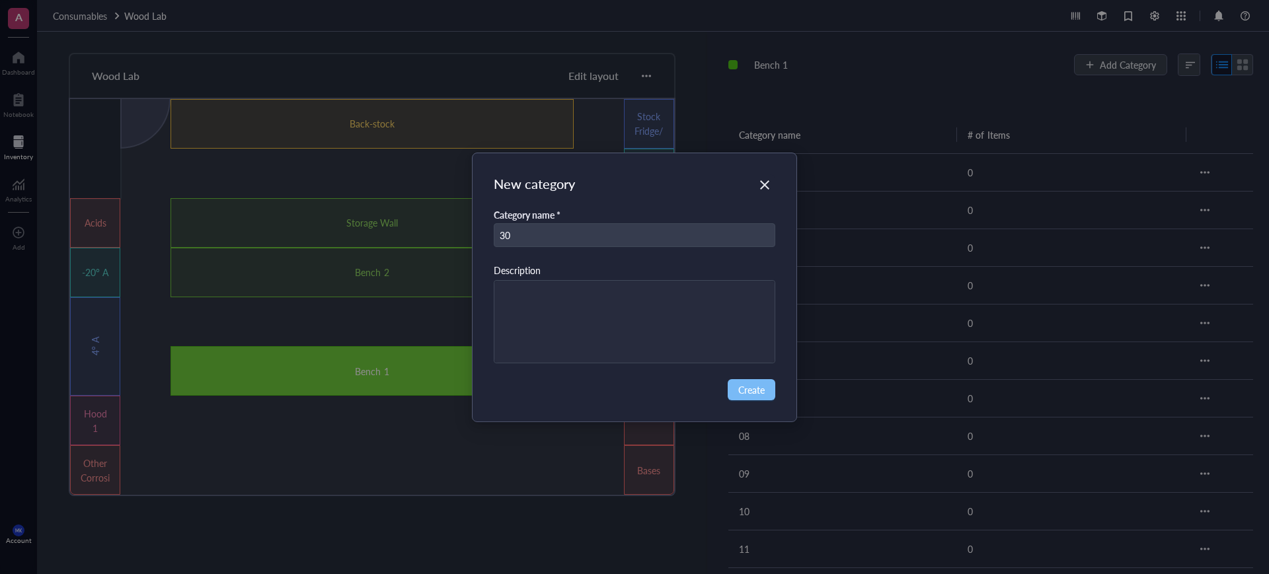
click at [767, 388] on button "Create" at bounding box center [752, 389] width 48 height 21
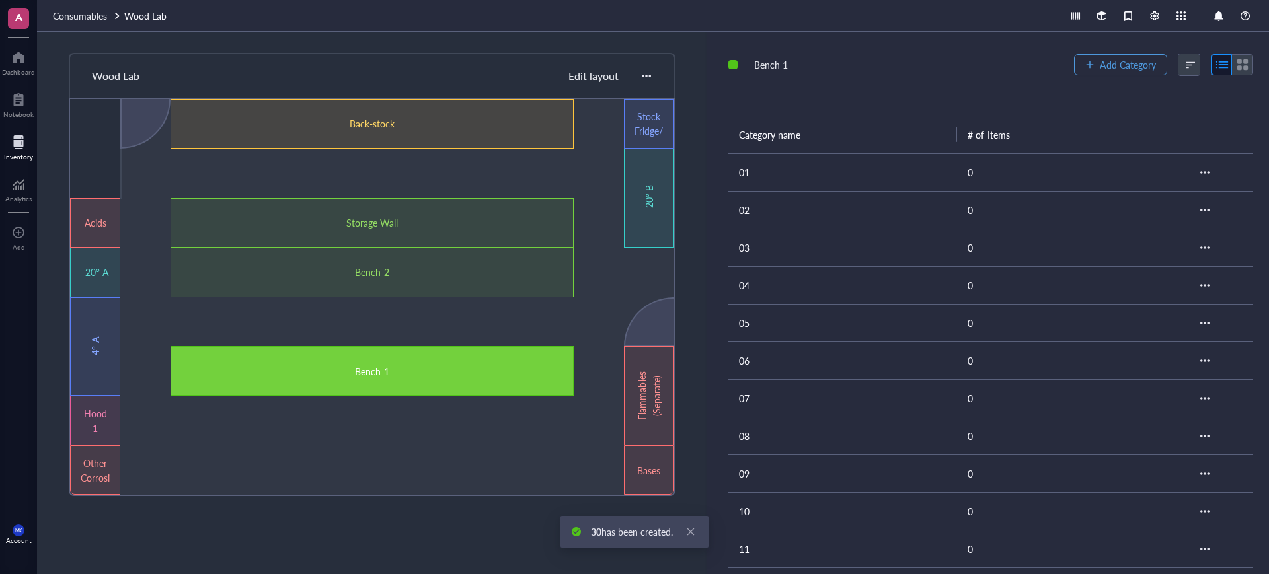
click at [1132, 65] on span "Add Category" at bounding box center [1128, 64] width 56 height 11
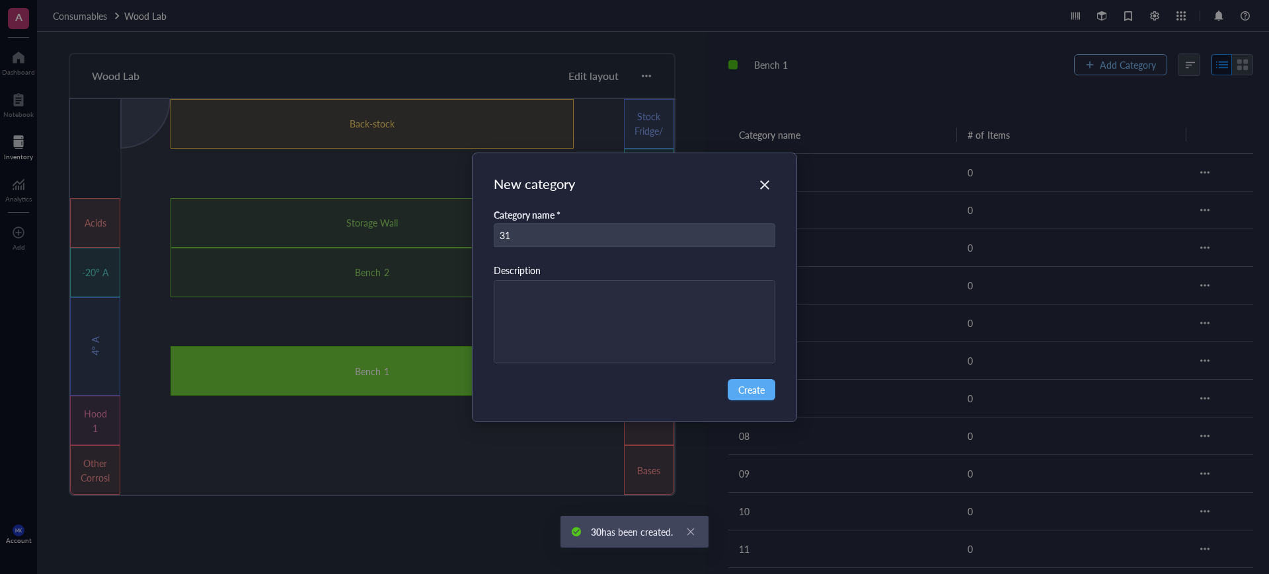
type input "31"
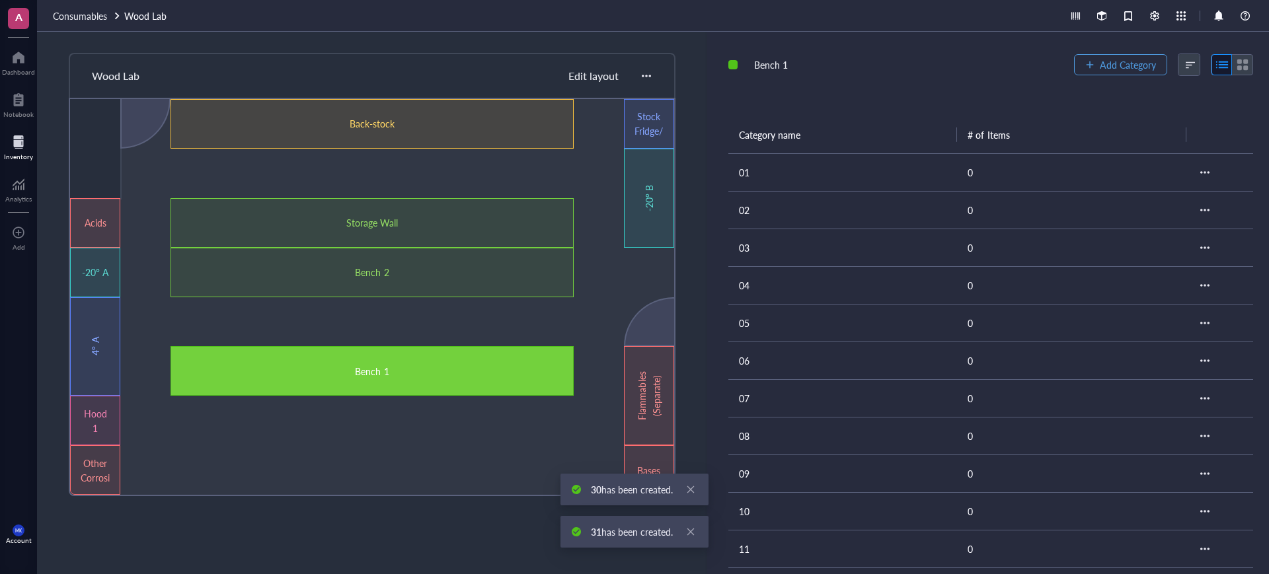
click at [1132, 65] on span "Add Category" at bounding box center [1128, 64] width 56 height 11
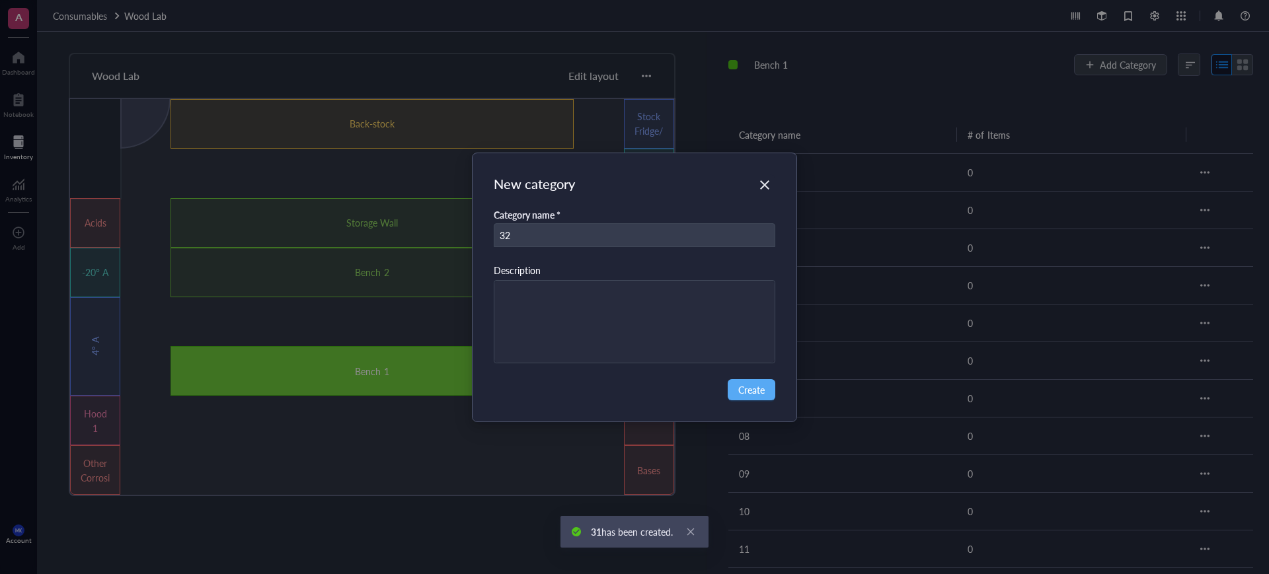
type input "32"
click at [1132, 65] on div "New category Category name * 32 Description Create" at bounding box center [634, 287] width 1269 height 574
click at [731, 387] on button "Create" at bounding box center [752, 389] width 48 height 21
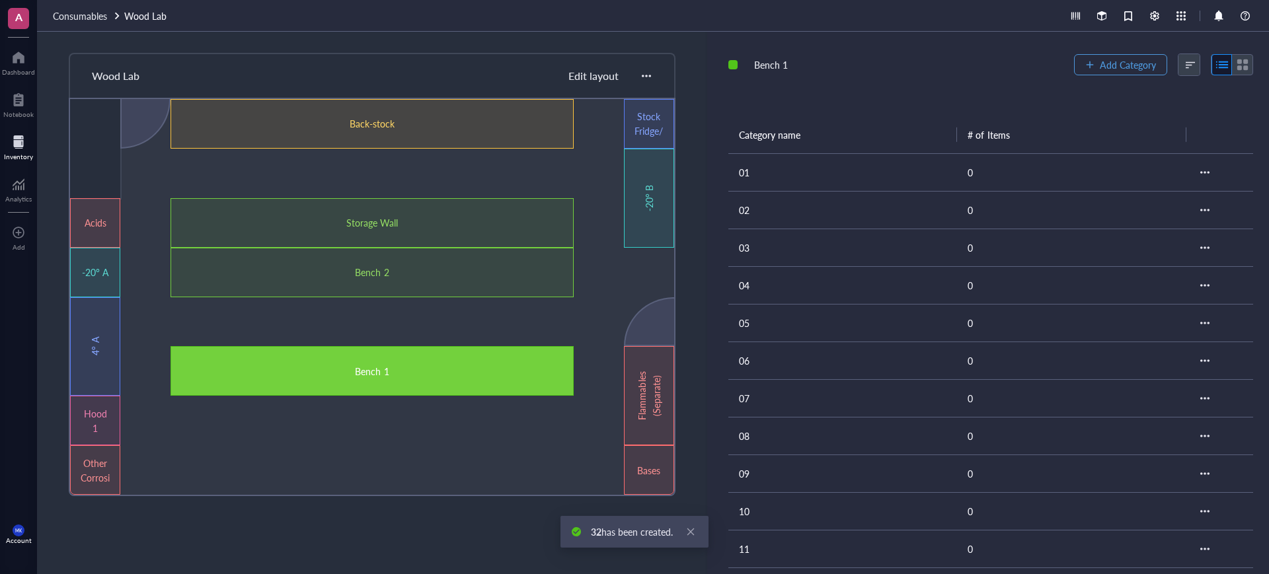
click at [1111, 67] on span "Add Category" at bounding box center [1128, 64] width 56 height 11
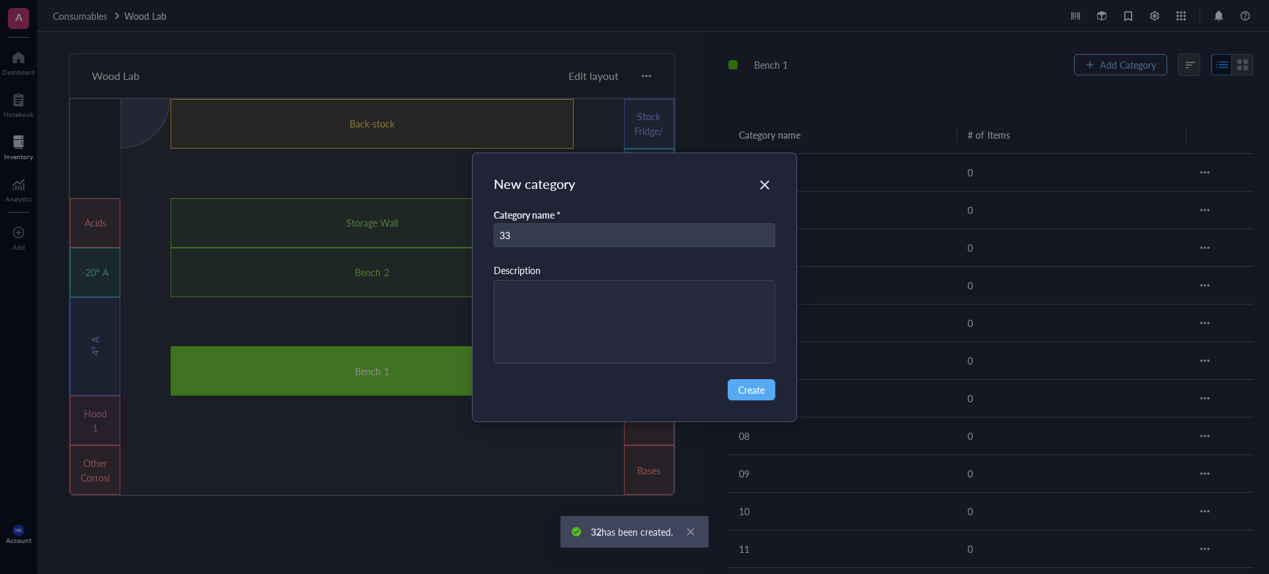
type input "33"
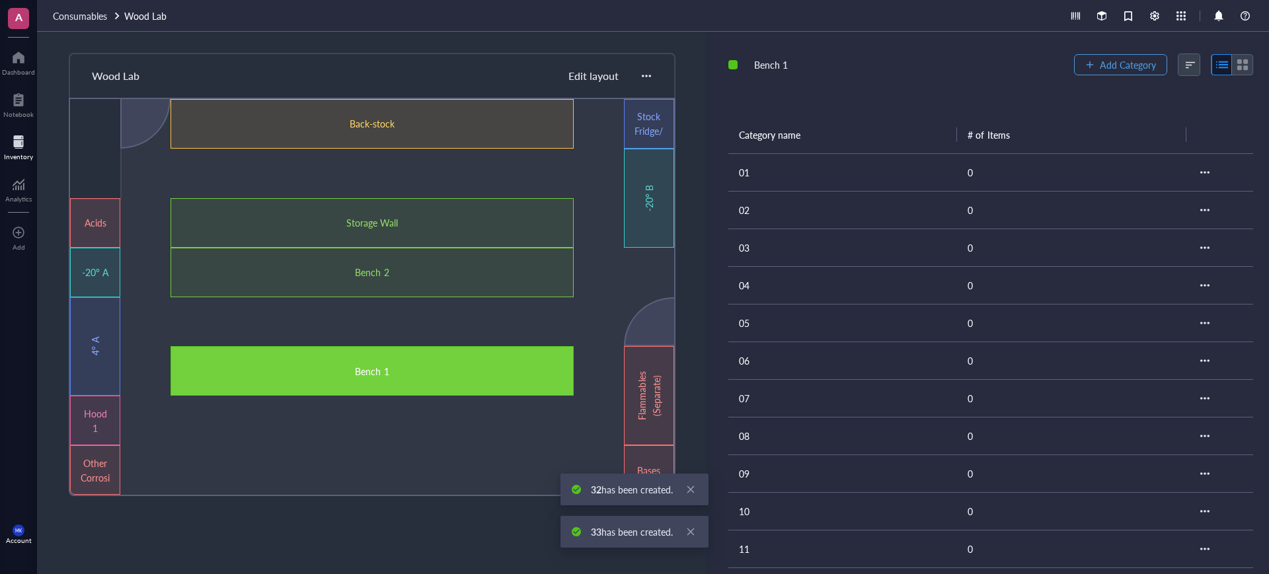
click at [1111, 67] on span "Add Category" at bounding box center [1128, 64] width 56 height 11
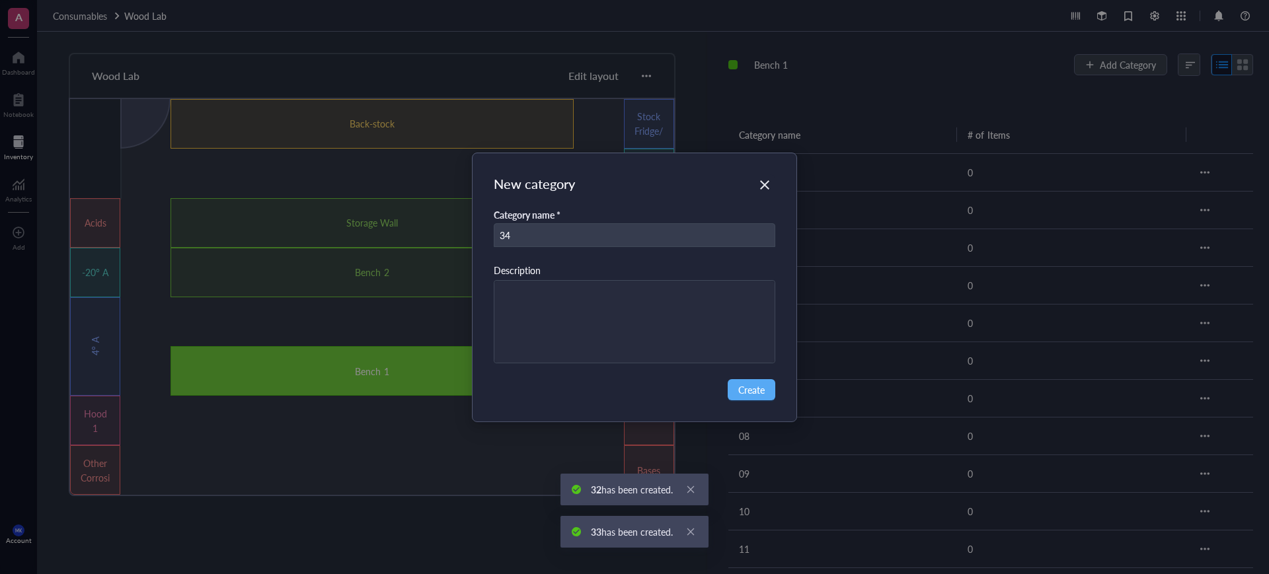
type input "34"
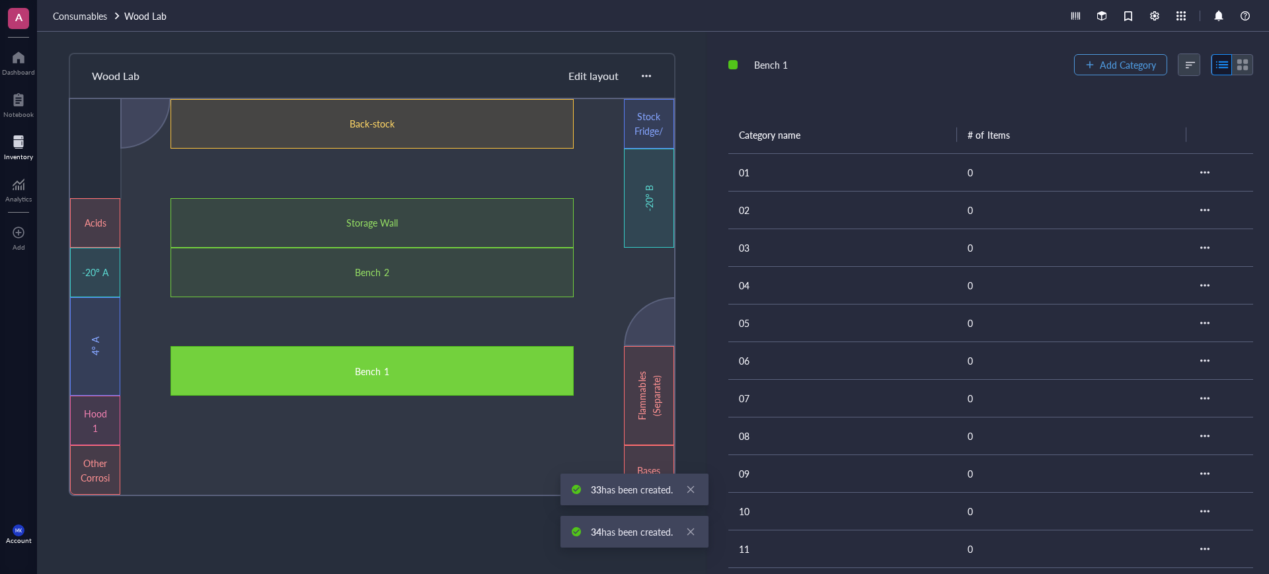
click at [1111, 67] on span "Add Category" at bounding box center [1128, 64] width 56 height 11
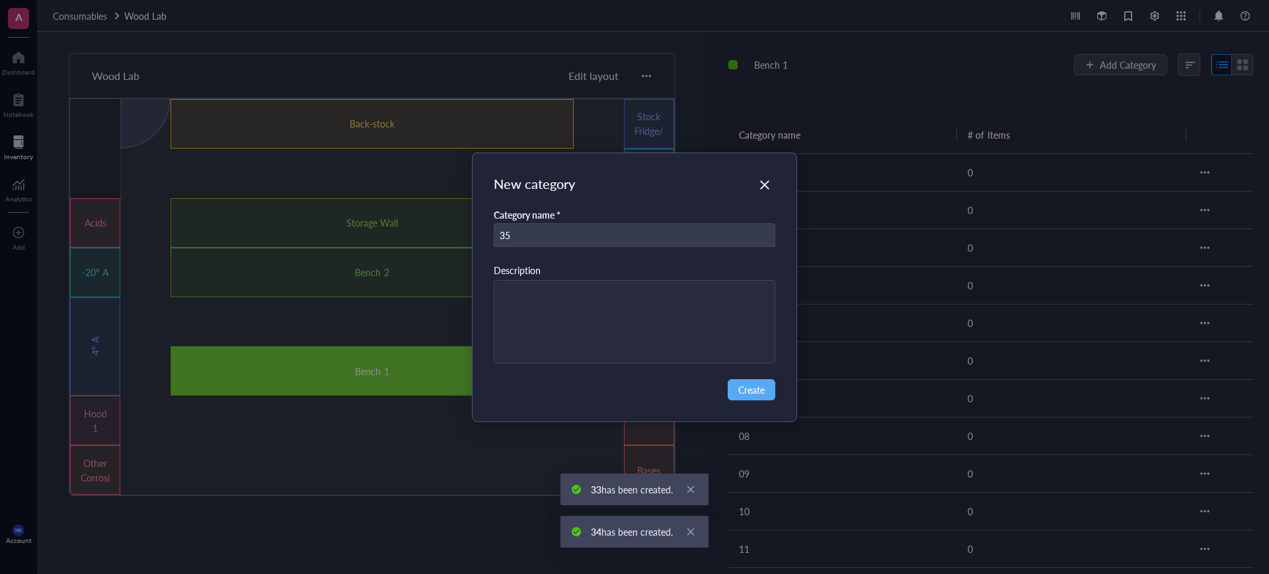
type input "35"
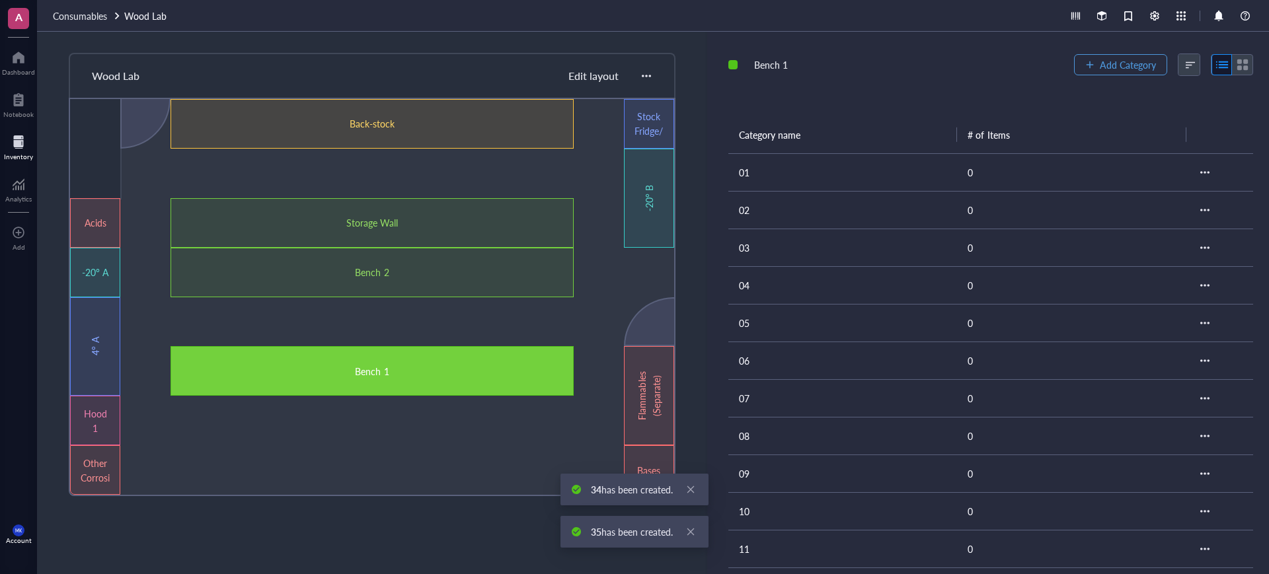
click at [1111, 67] on span "Add Category" at bounding box center [1128, 64] width 56 height 11
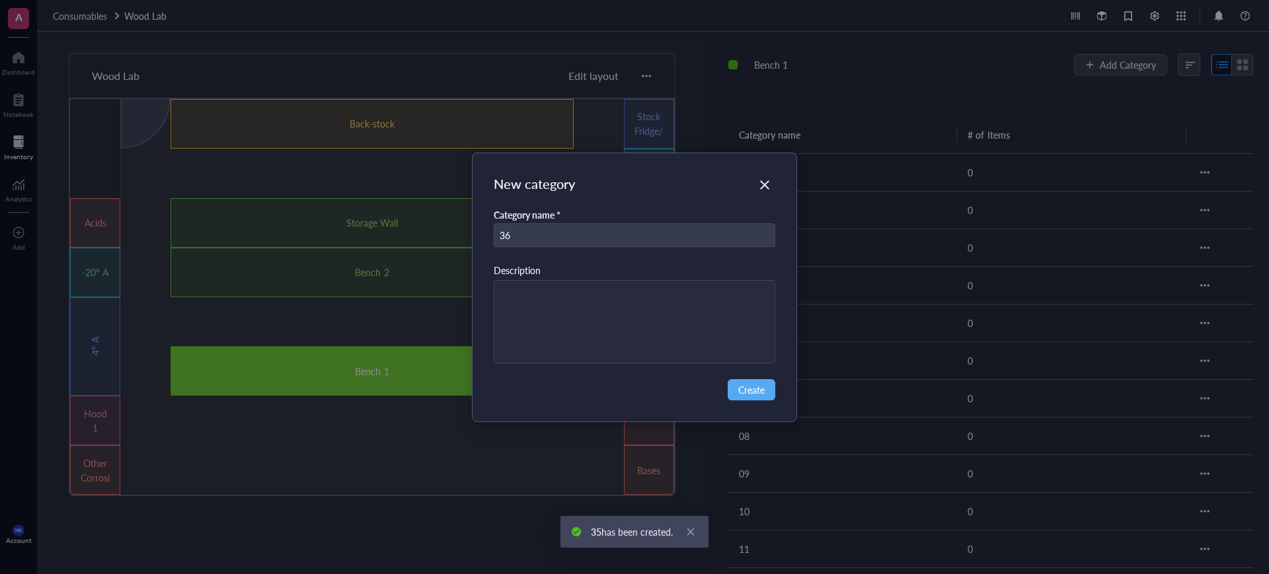
type input "36"
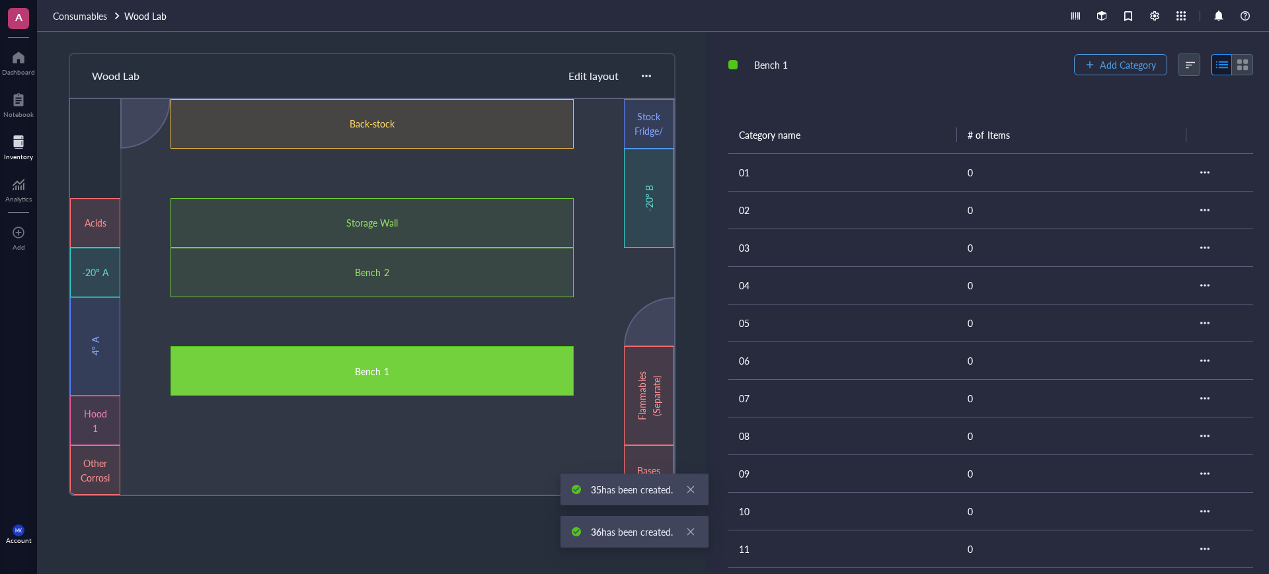
click at [1111, 67] on span "Add Category" at bounding box center [1128, 64] width 56 height 11
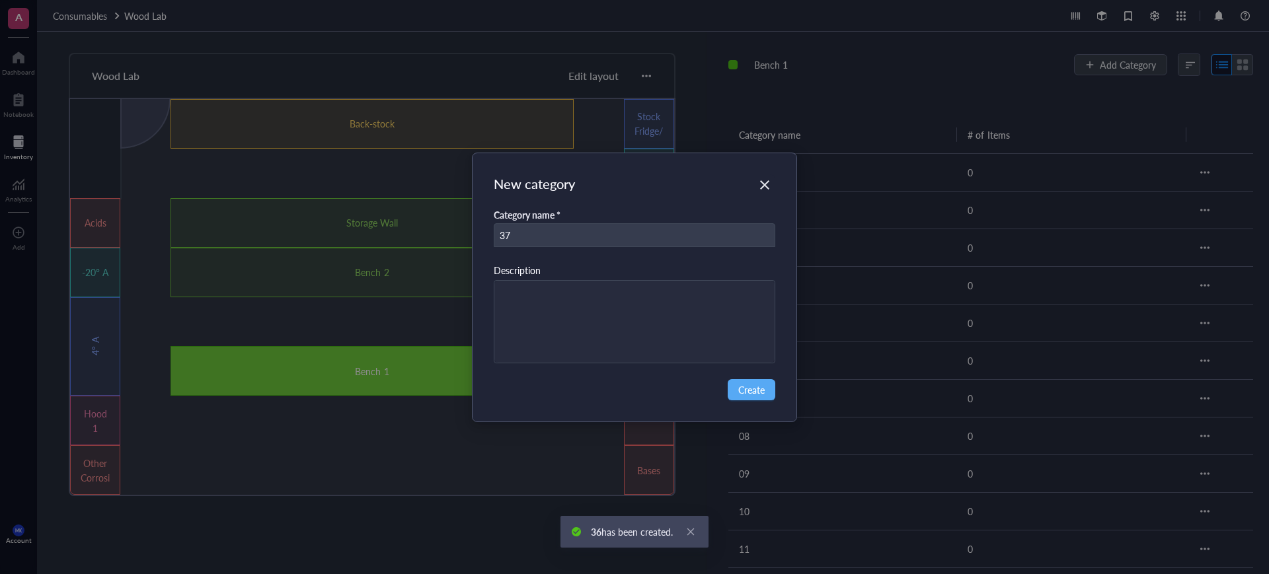
type input "37"
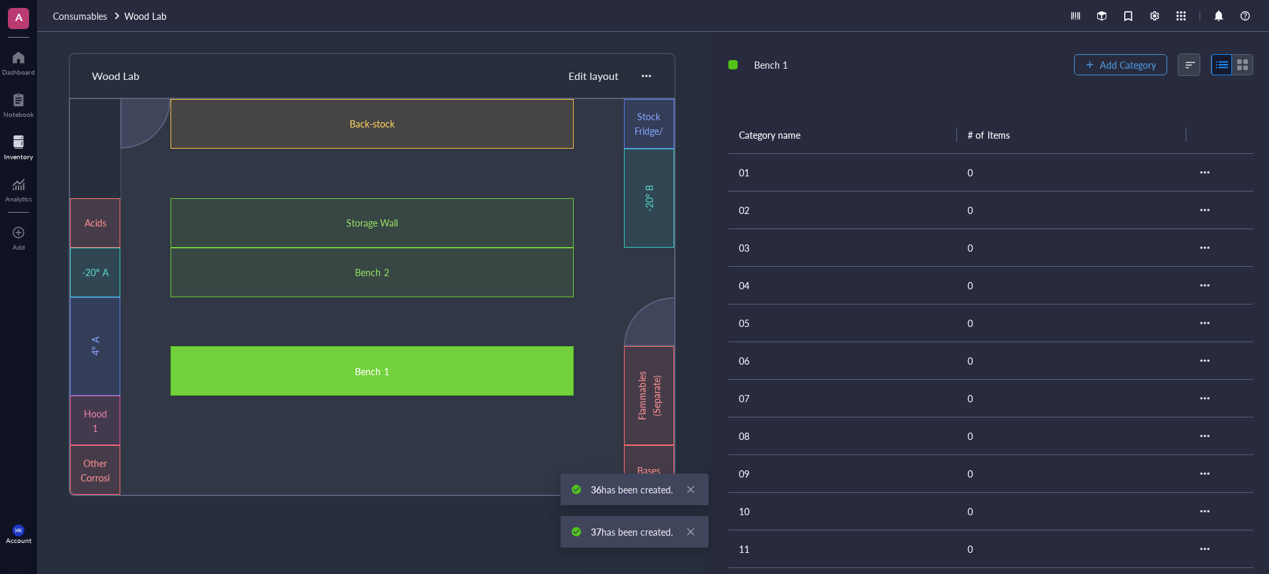
click at [1111, 67] on span "Add Category" at bounding box center [1128, 64] width 56 height 11
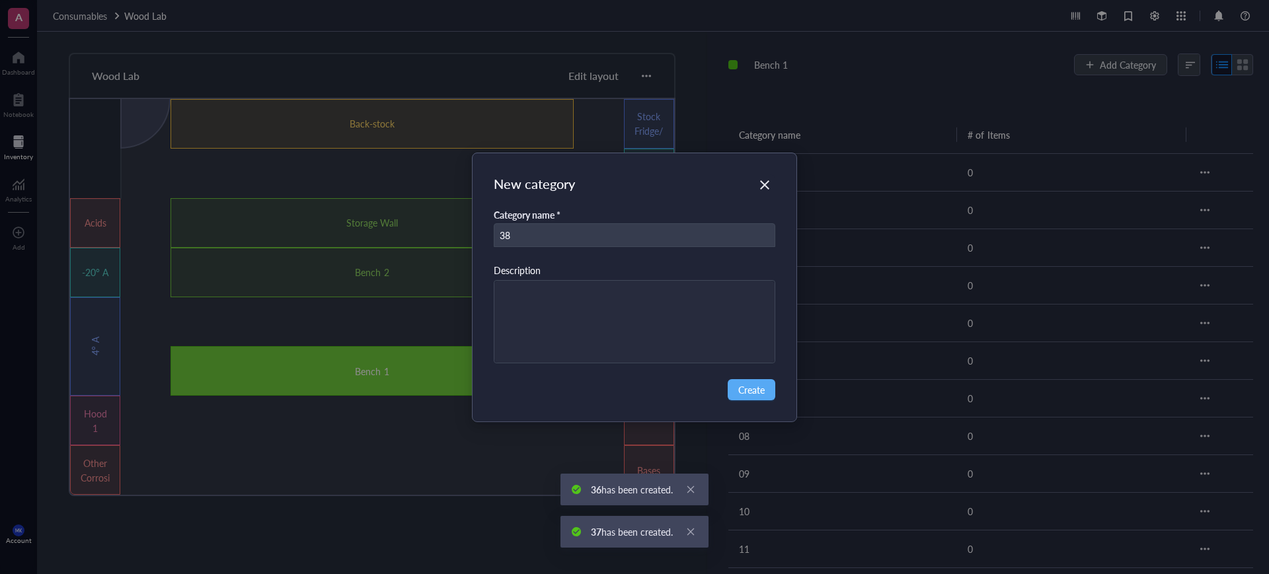
type input "38"
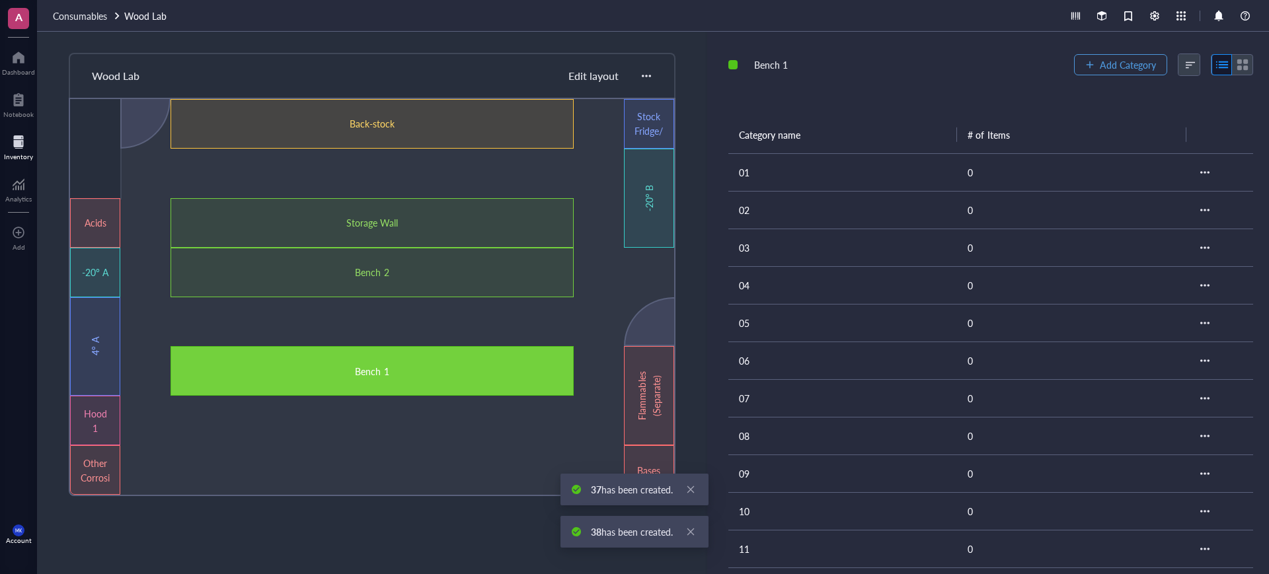
click at [1111, 67] on span "Add Category" at bounding box center [1128, 64] width 56 height 11
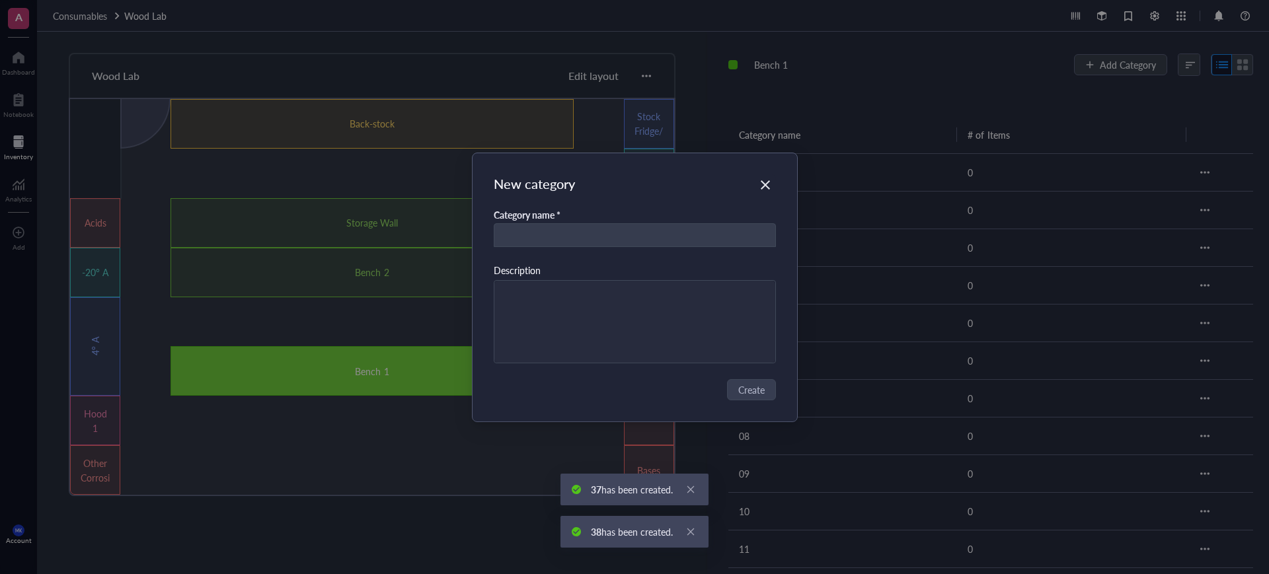
type input "9"
type input "39"
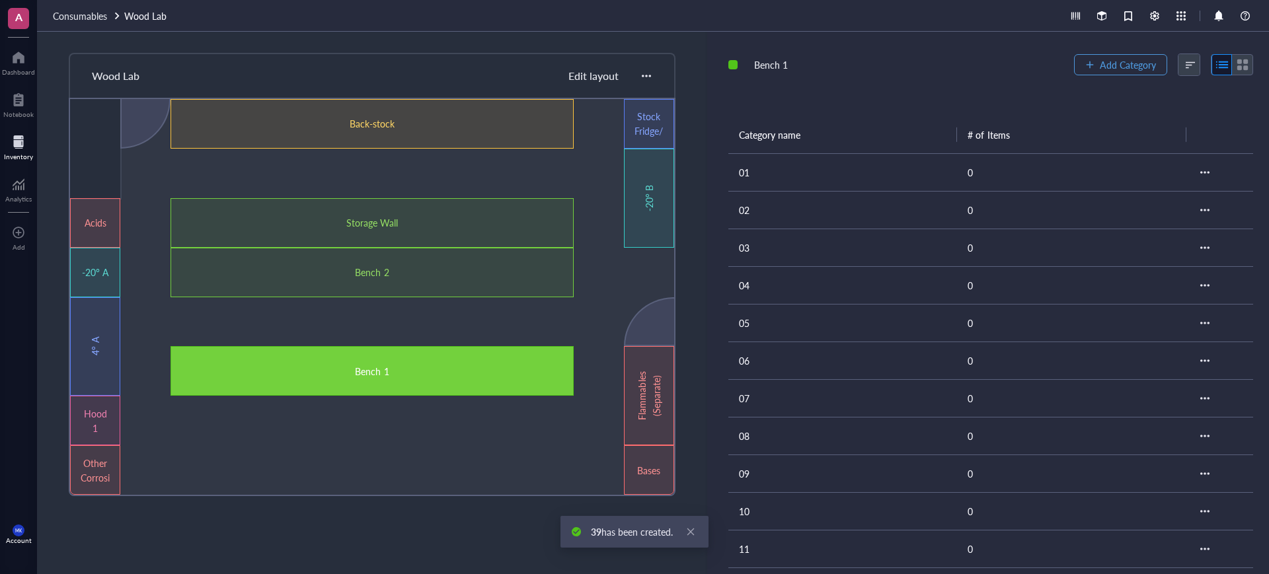
click at [1117, 67] on span "Add Category" at bounding box center [1128, 64] width 56 height 11
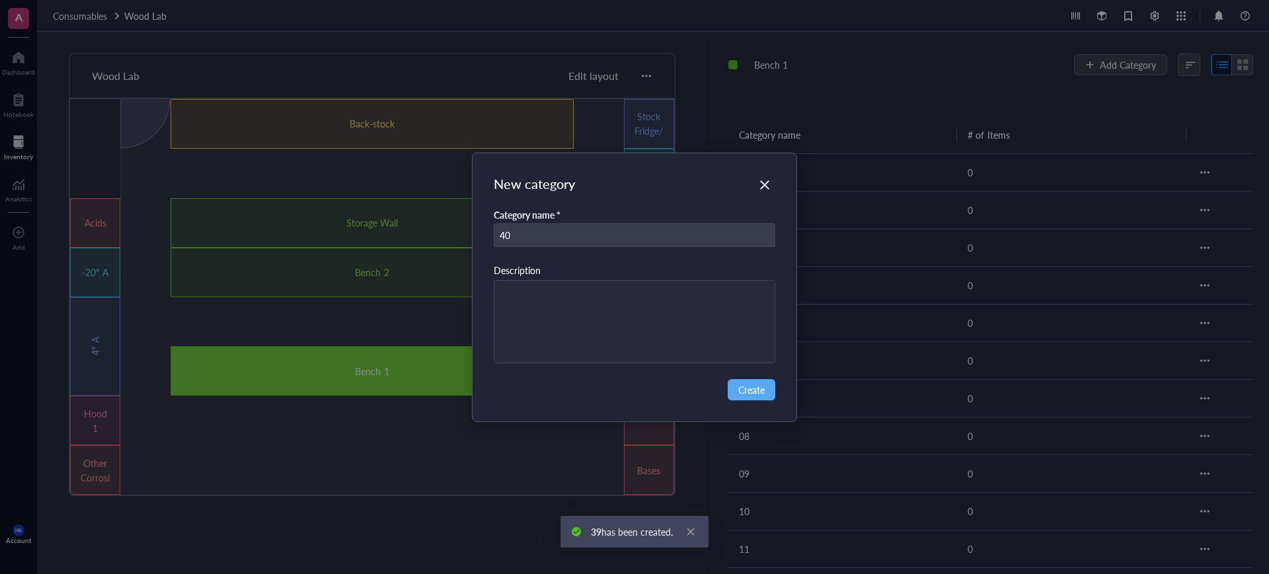
type input "40"
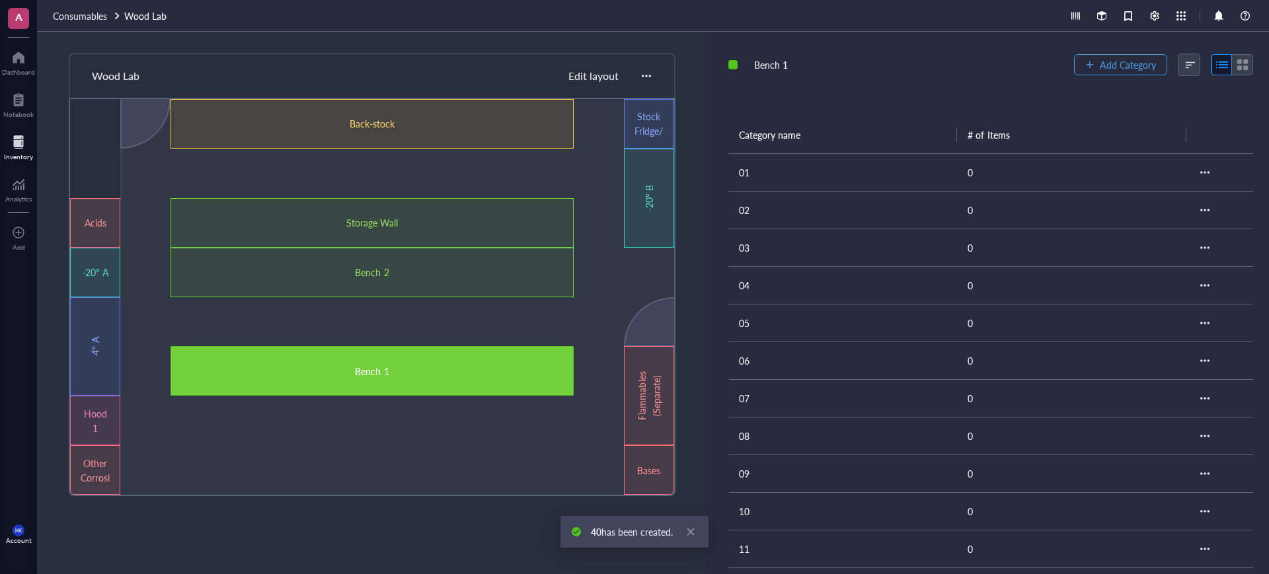
click at [1117, 67] on span "Add Category" at bounding box center [1128, 64] width 56 height 11
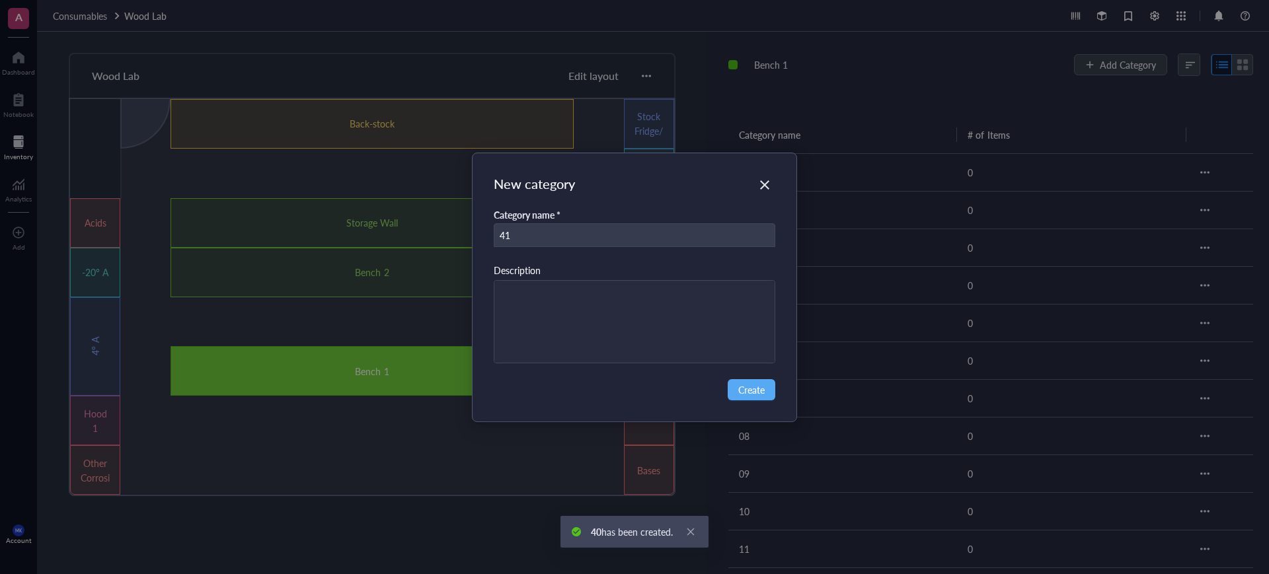
type input "41"
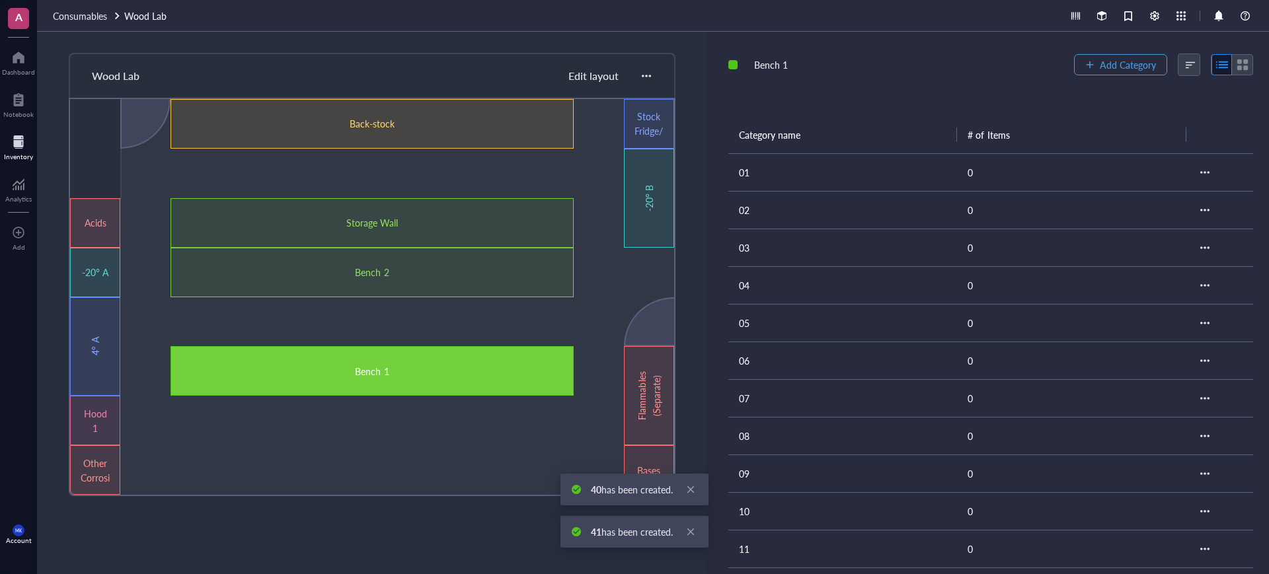
click at [1117, 67] on span "Add Category" at bounding box center [1128, 64] width 56 height 11
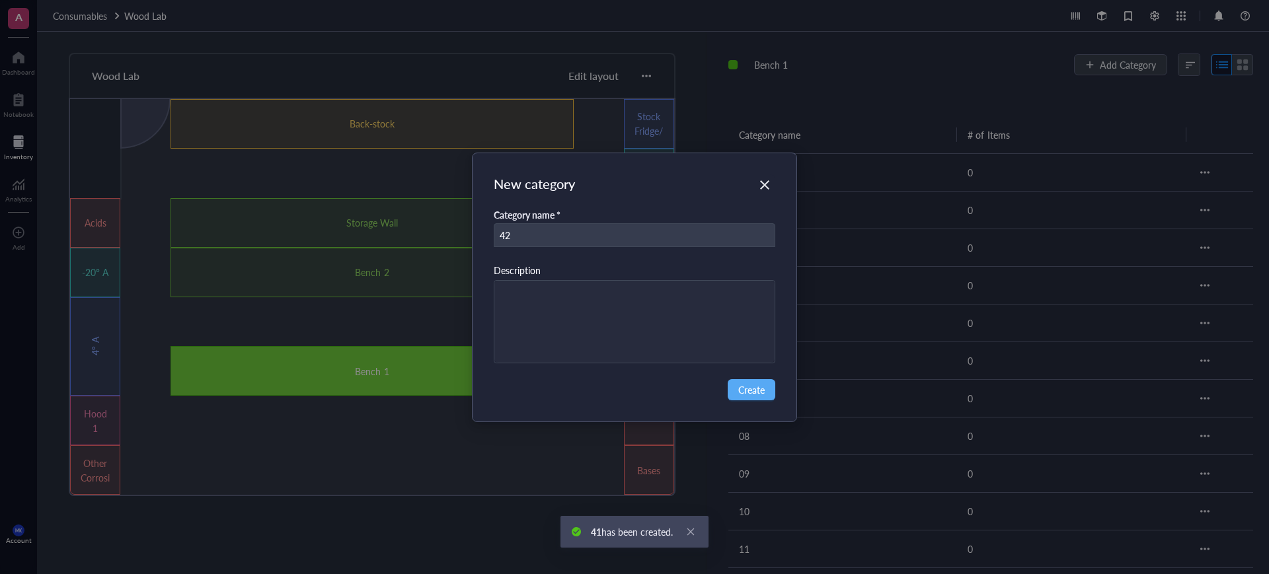
type input "42"
type input "43"
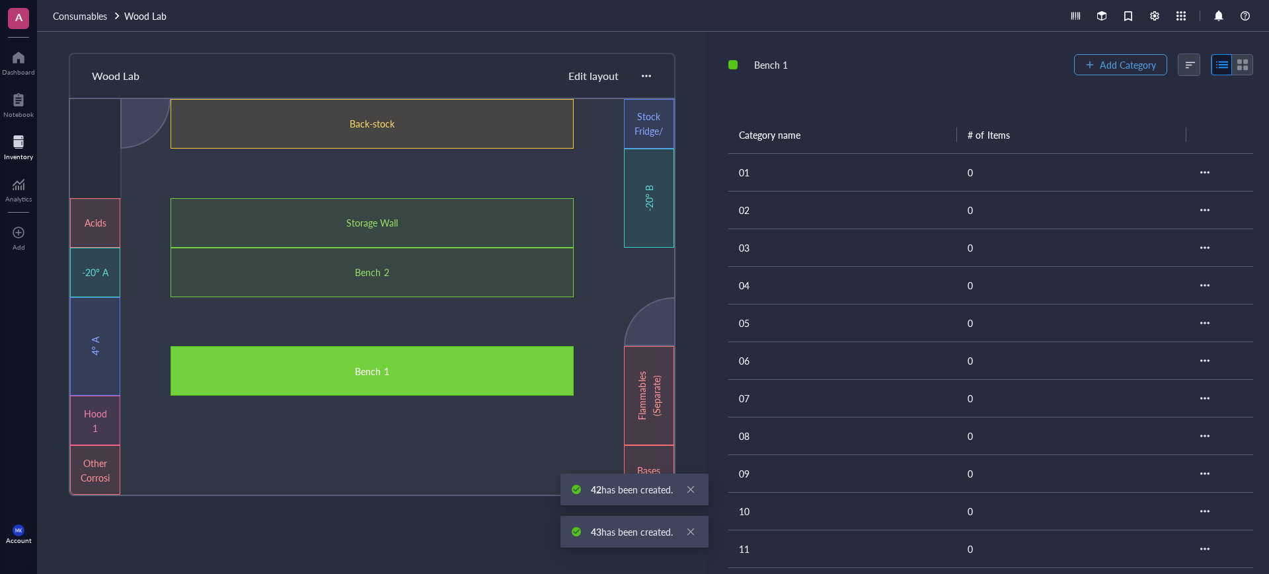
click at [1117, 67] on span "Add Category" at bounding box center [1128, 64] width 56 height 11
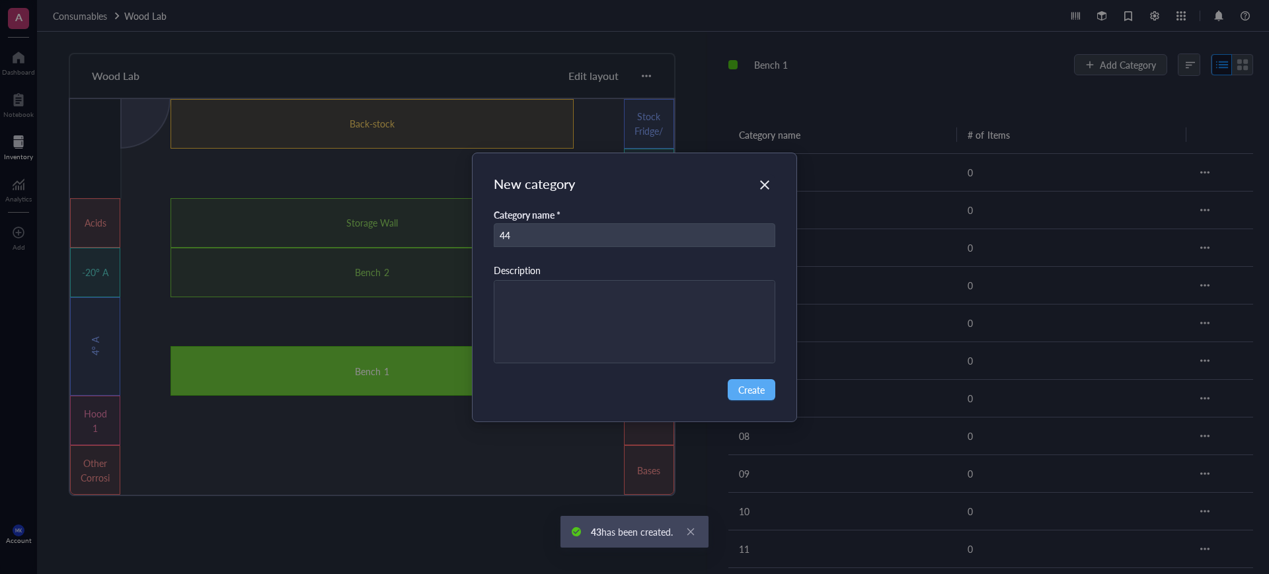
type input "44"
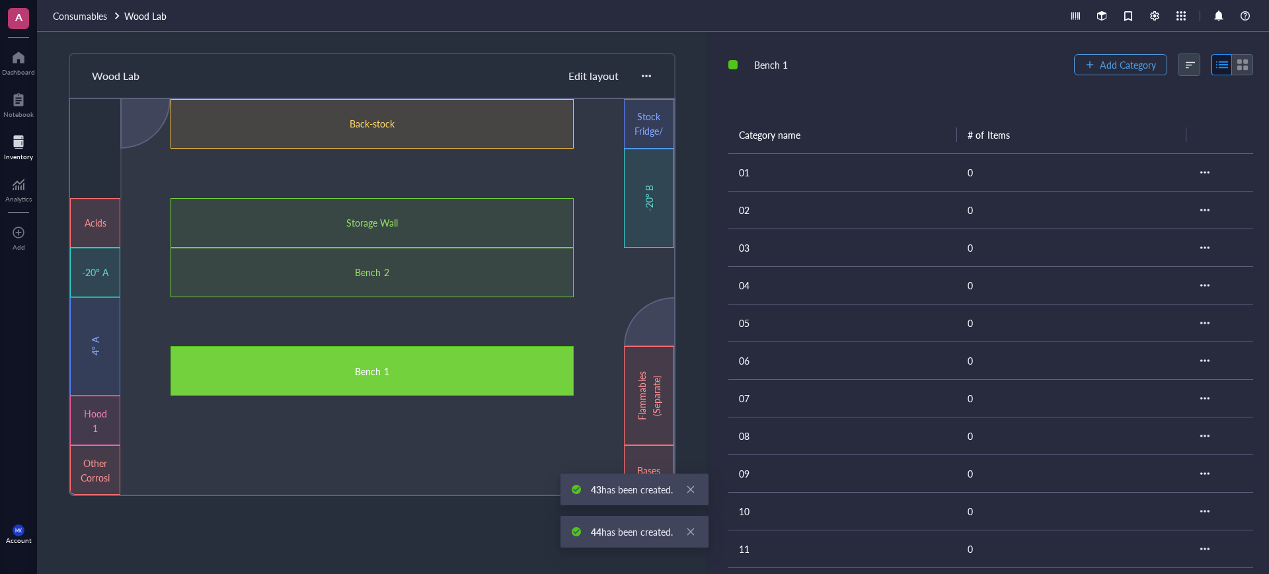
click at [1117, 67] on span "Add Category" at bounding box center [1128, 64] width 56 height 11
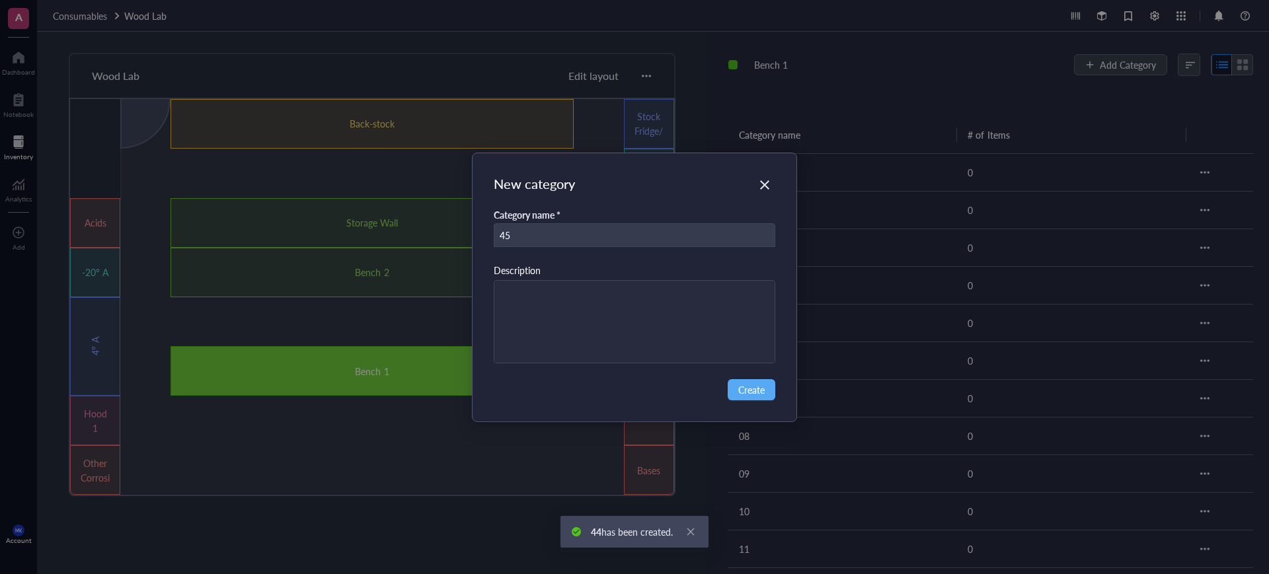
type input "45"
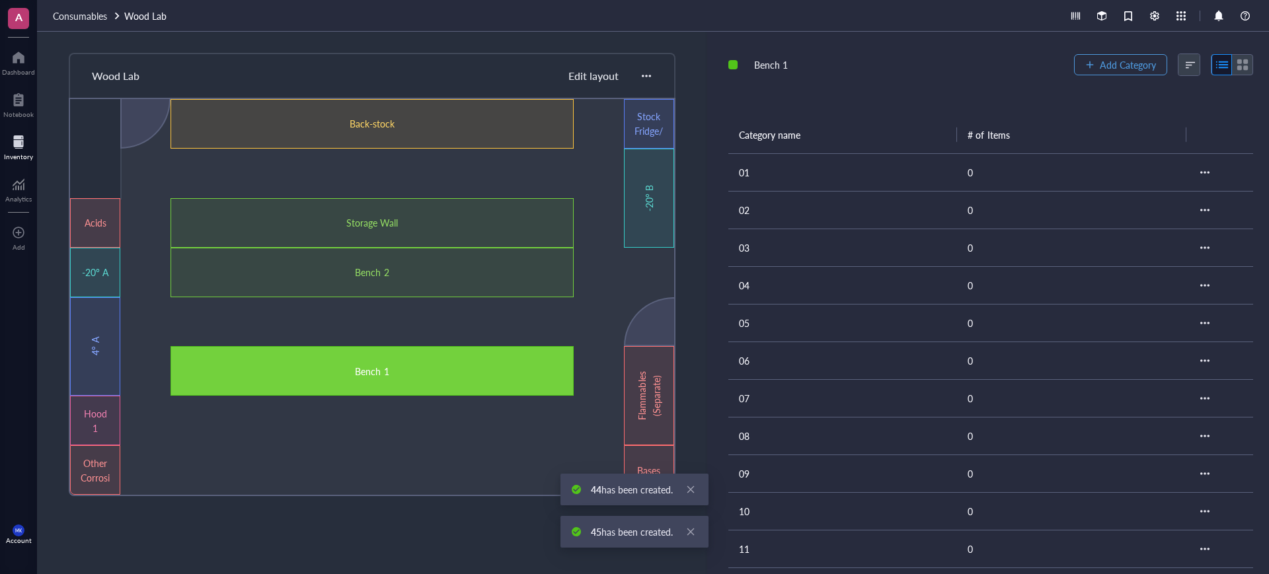
click at [1117, 67] on span "Add Category" at bounding box center [1128, 64] width 56 height 11
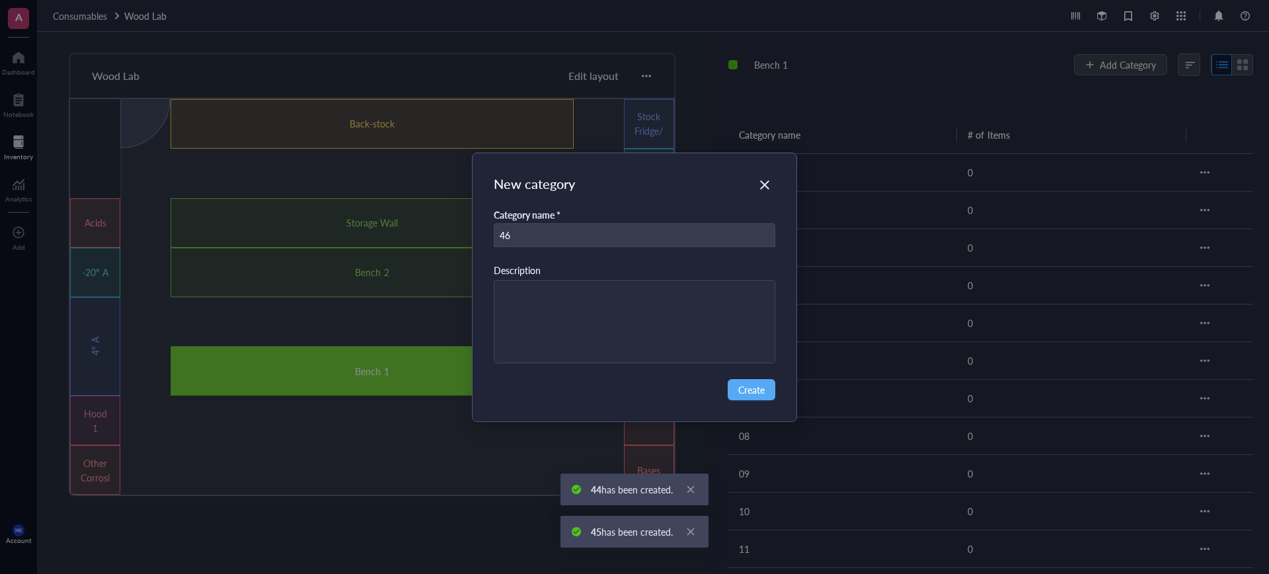
type input "46"
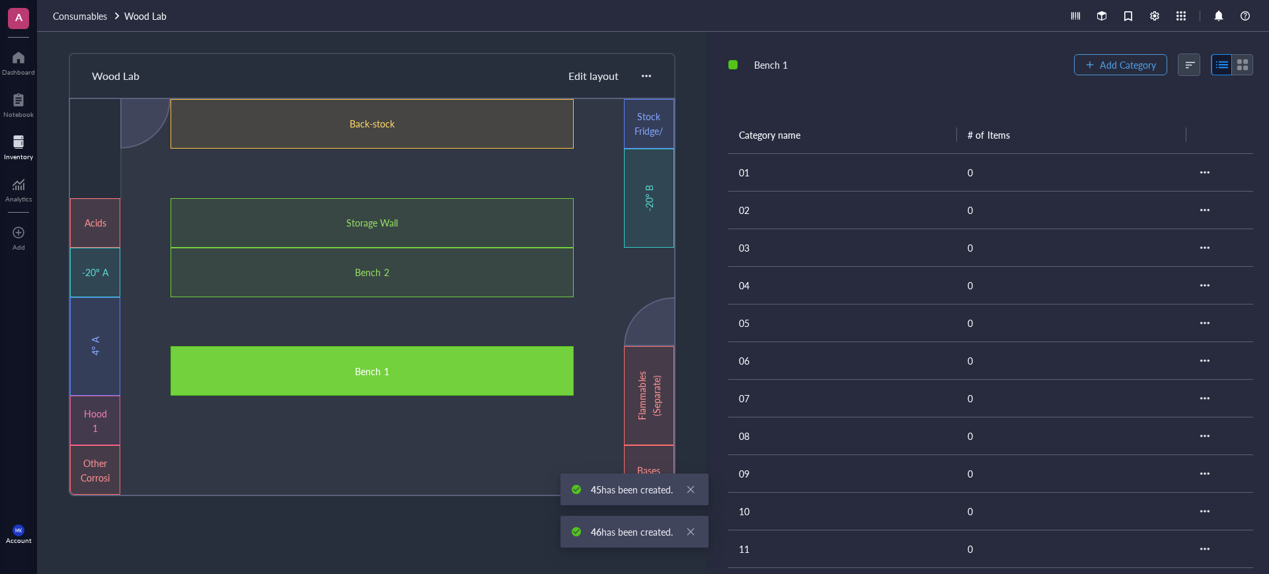
click at [1117, 67] on span "Add Category" at bounding box center [1128, 64] width 56 height 11
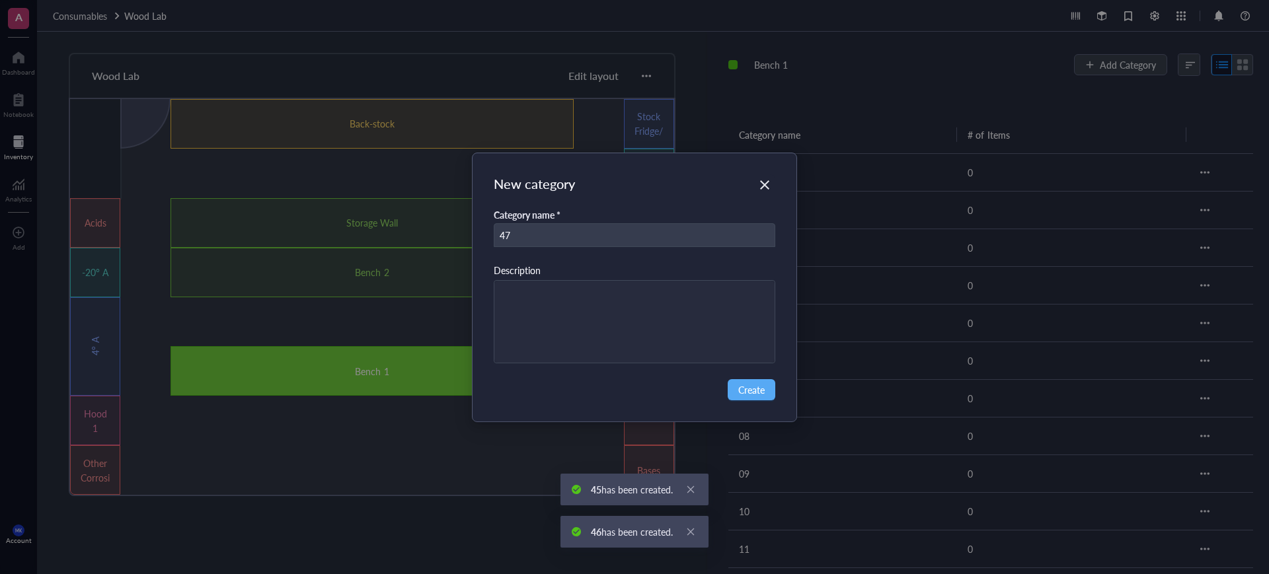
type input "47"
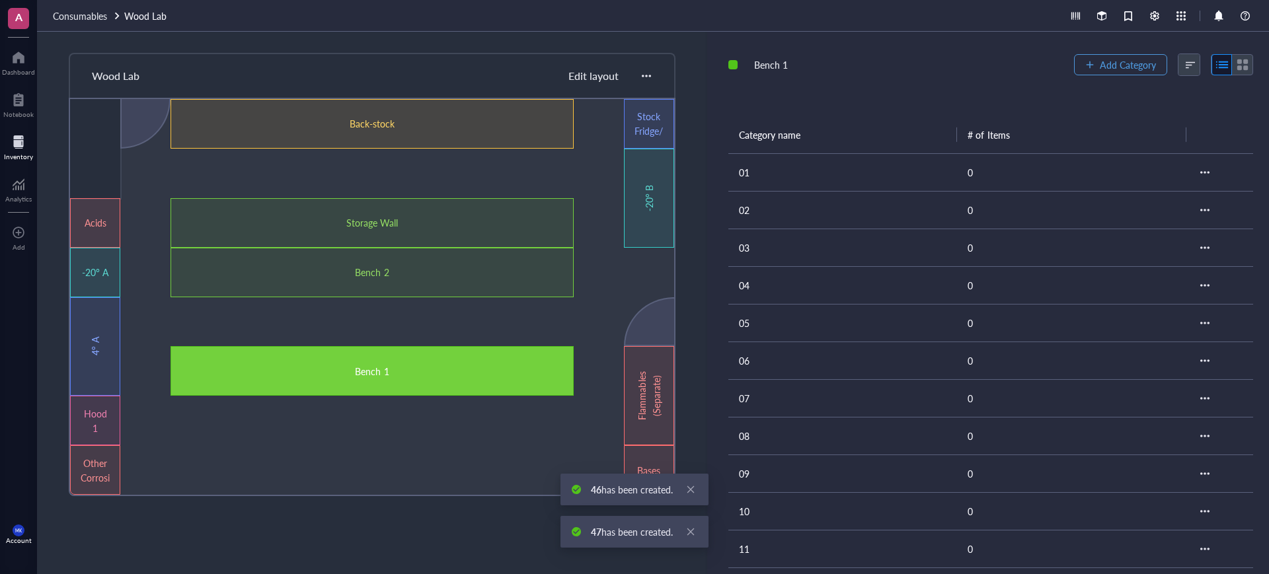
click at [1117, 67] on span "Add Category" at bounding box center [1128, 64] width 56 height 11
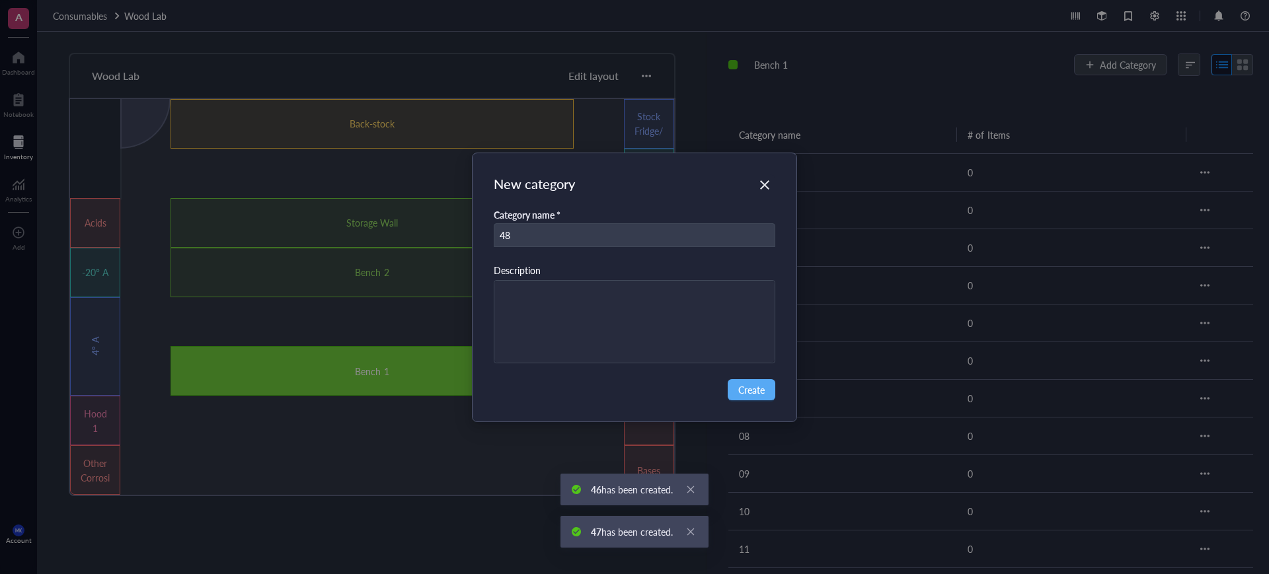
type input "48"
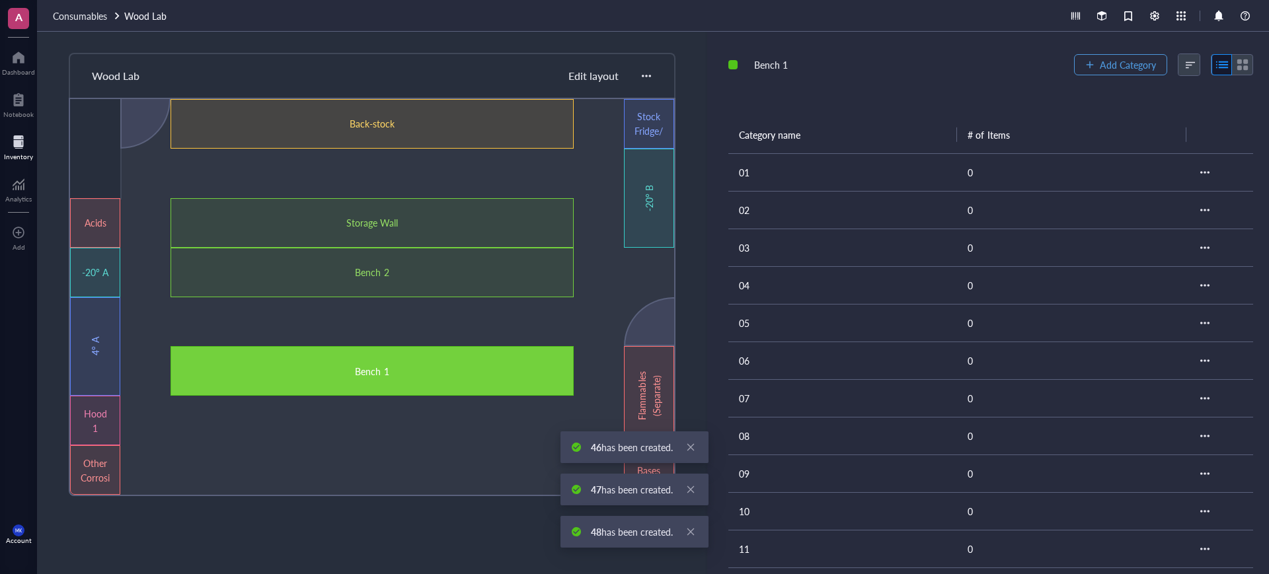
drag, startPoint x: 1111, startPoint y: 67, endPoint x: 1117, endPoint y: 72, distance: 8.0
click at [1117, 72] on button "Add Category" at bounding box center [1120, 64] width 93 height 21
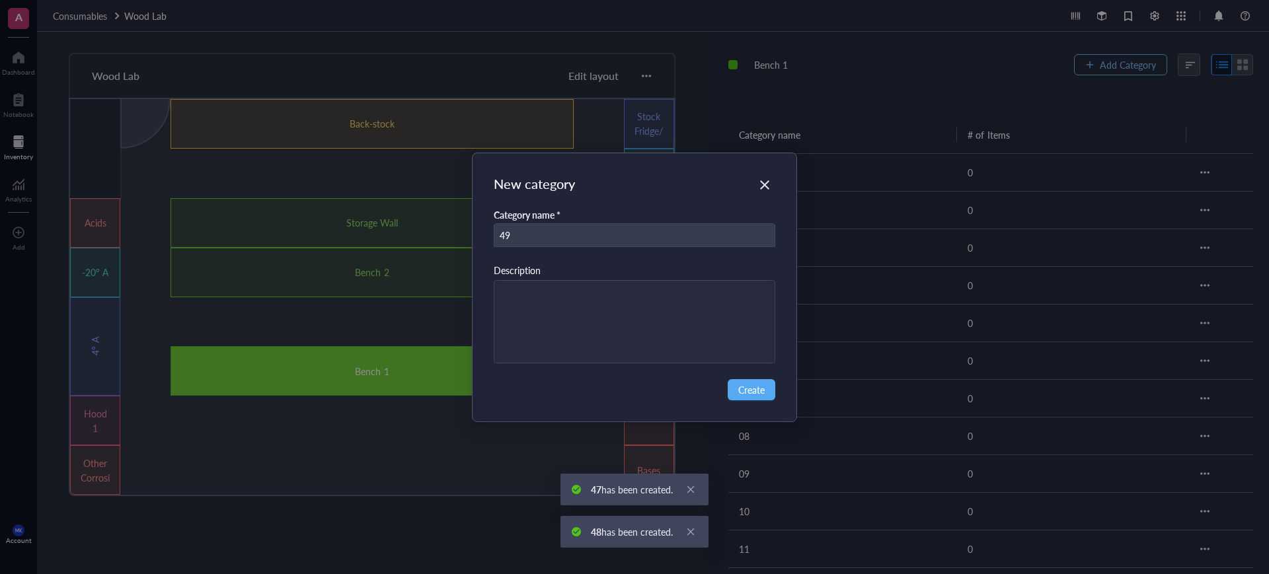
type input "49"
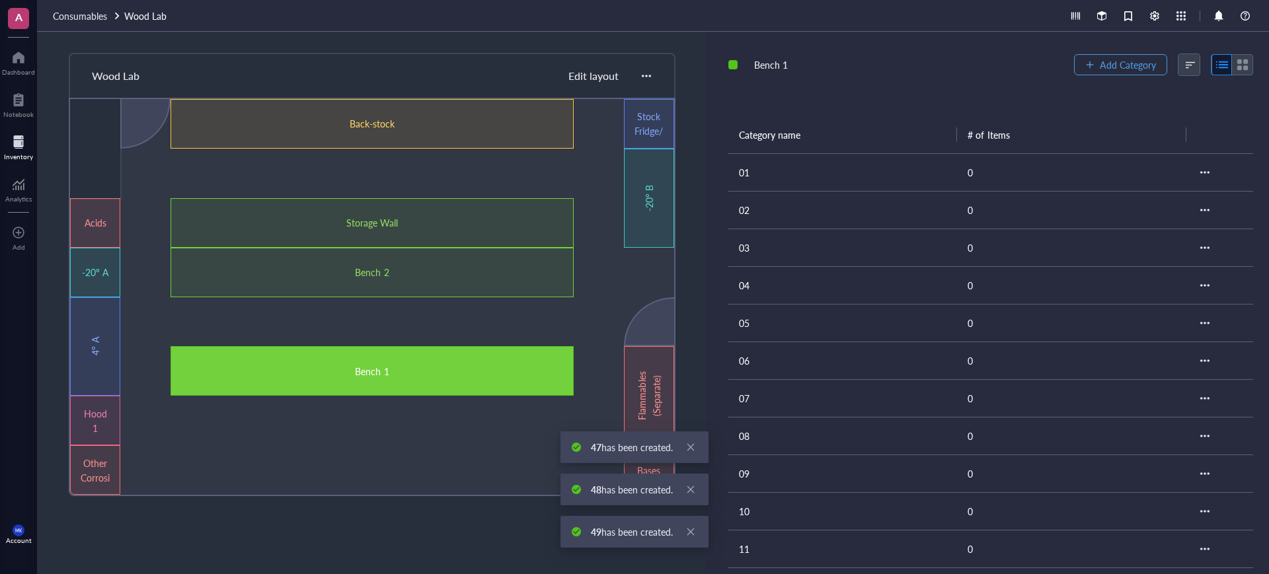
click at [1117, 72] on button "Add Category" at bounding box center [1120, 64] width 93 height 21
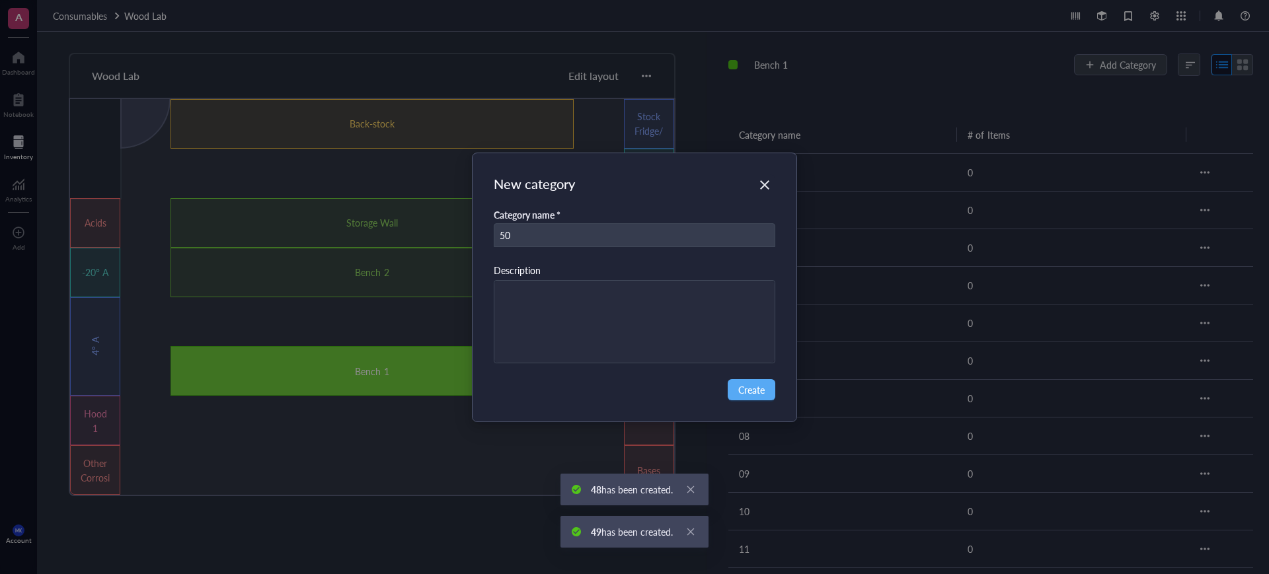
type input "50"
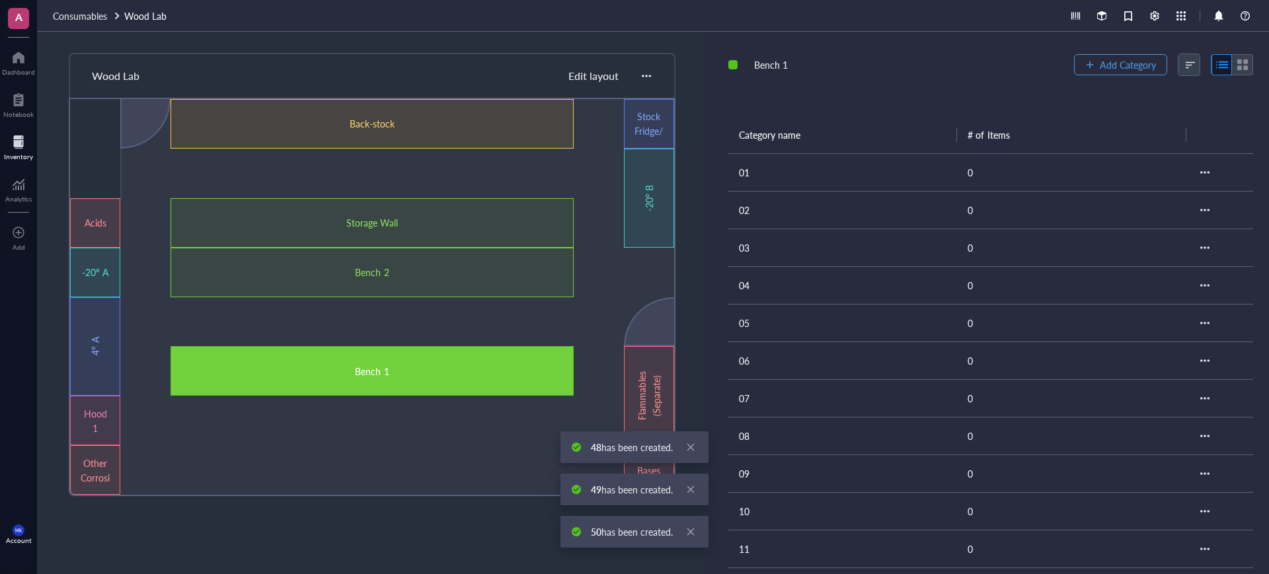
click at [1117, 72] on button "Add Category" at bounding box center [1120, 64] width 93 height 21
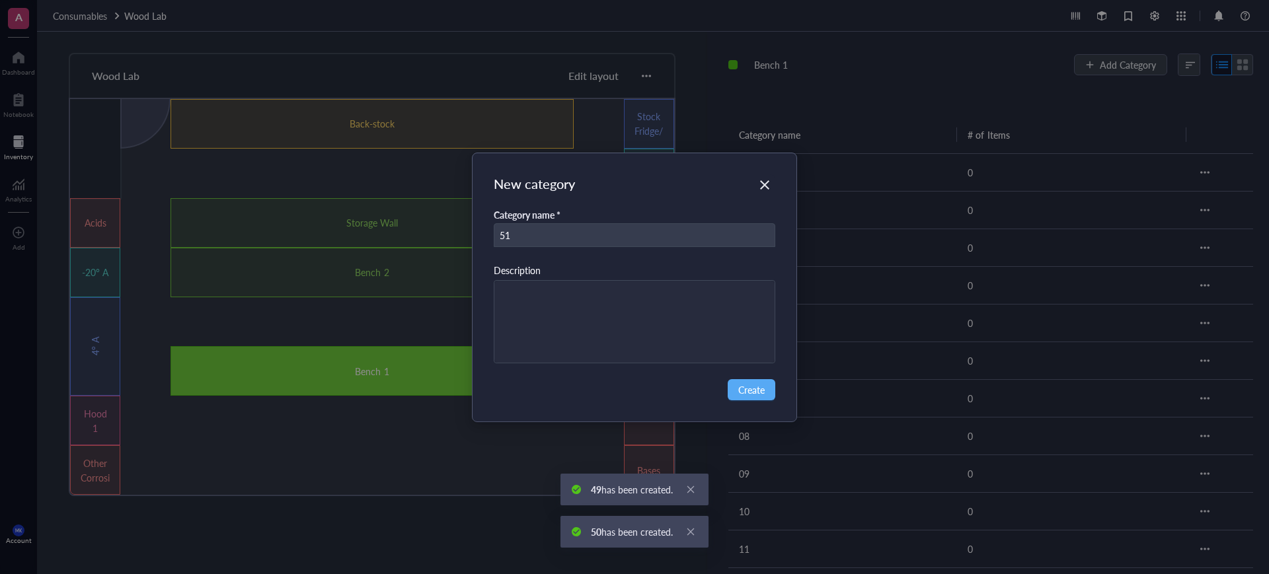
type input "51"
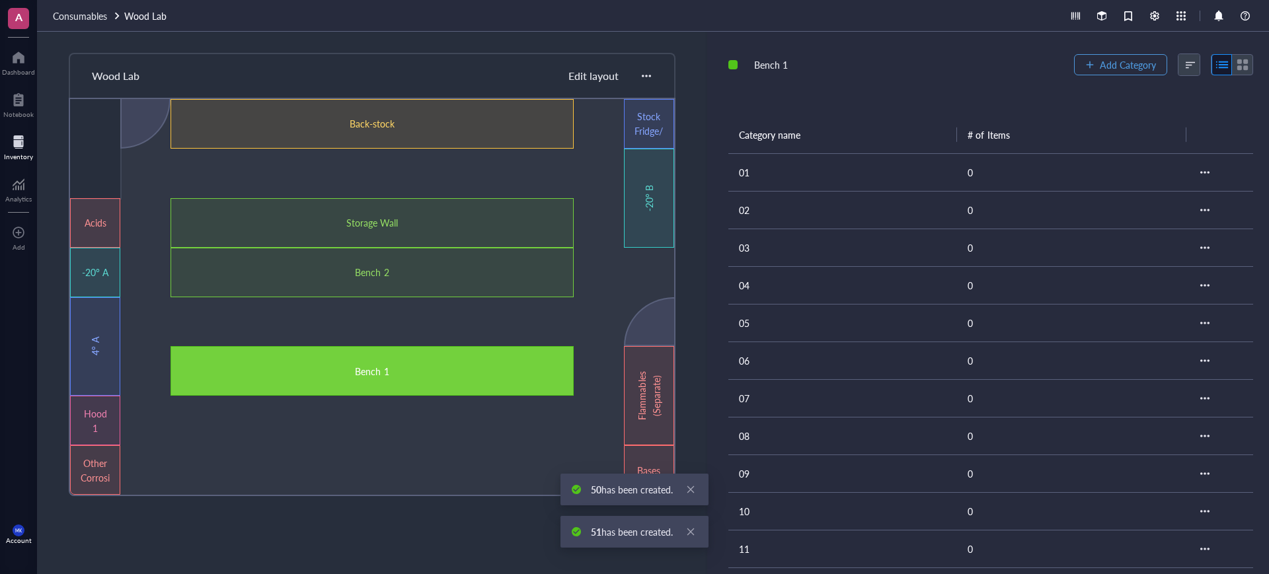
click at [1117, 72] on button "Add Category" at bounding box center [1120, 64] width 93 height 21
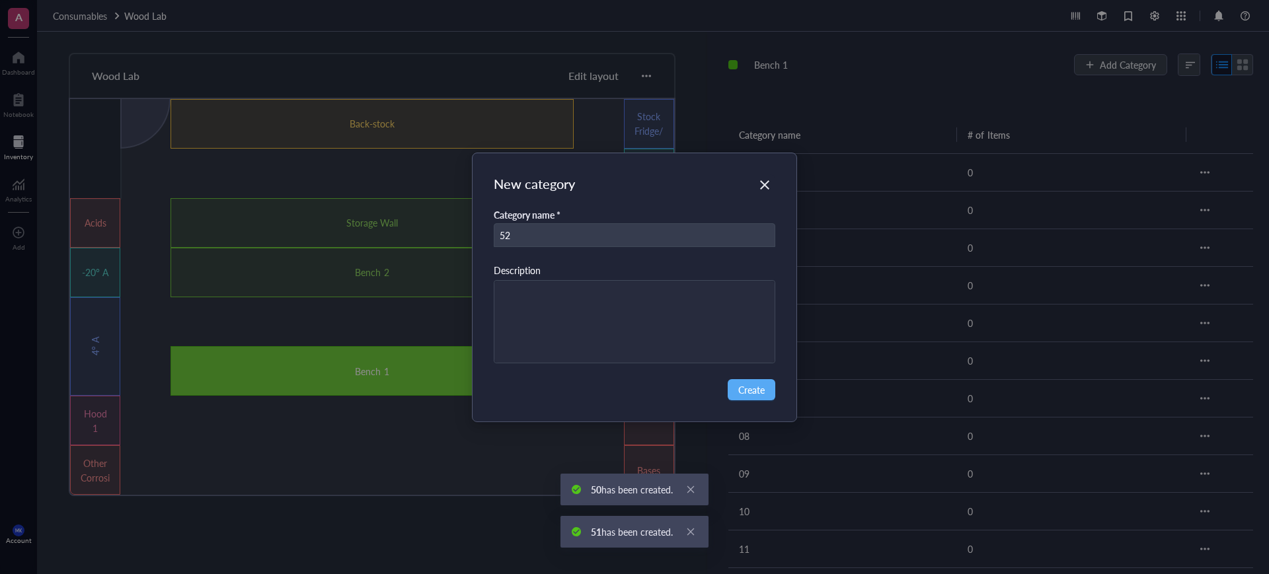
type input "52"
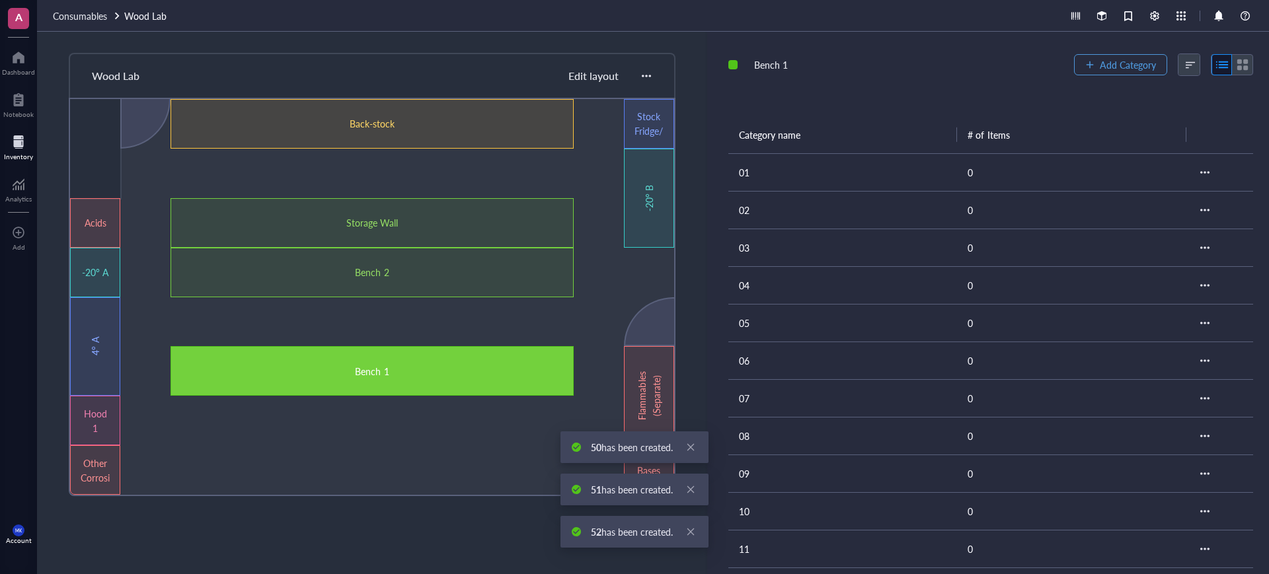
click at [1117, 72] on button "Add Category" at bounding box center [1120, 64] width 93 height 21
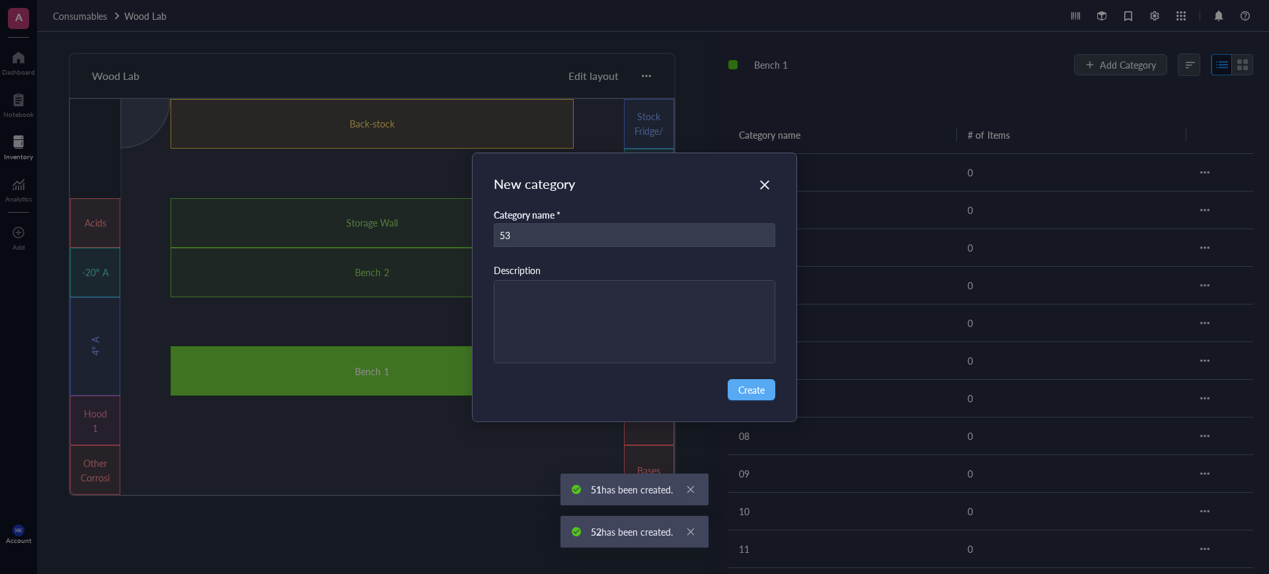
type input "53"
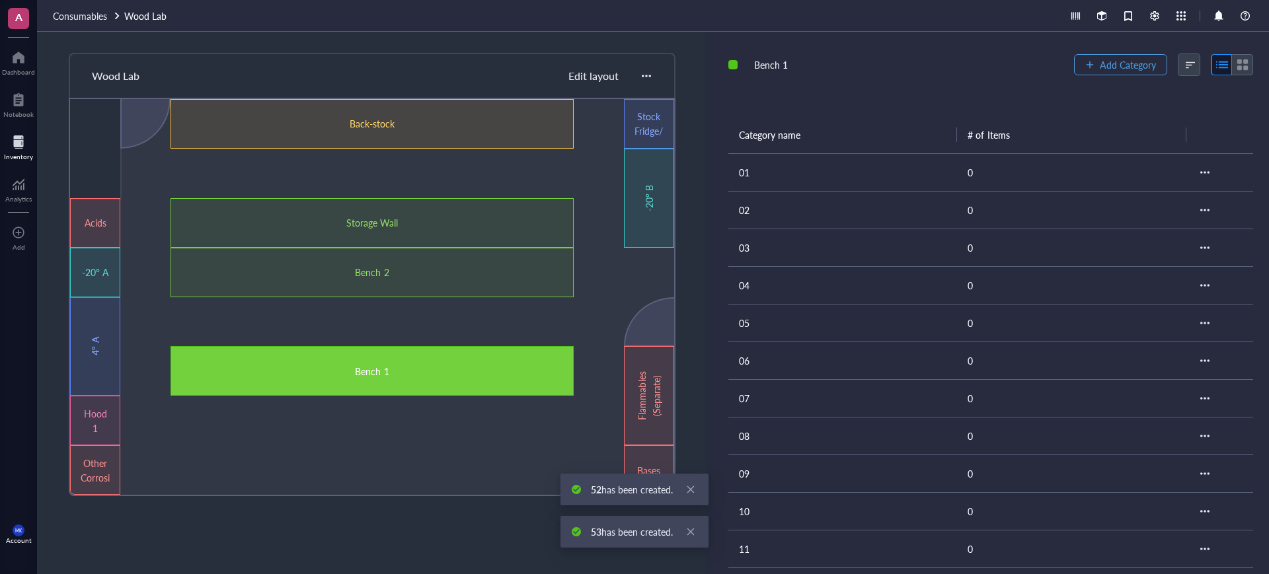
click at [1117, 72] on button "Add Category" at bounding box center [1120, 64] width 93 height 21
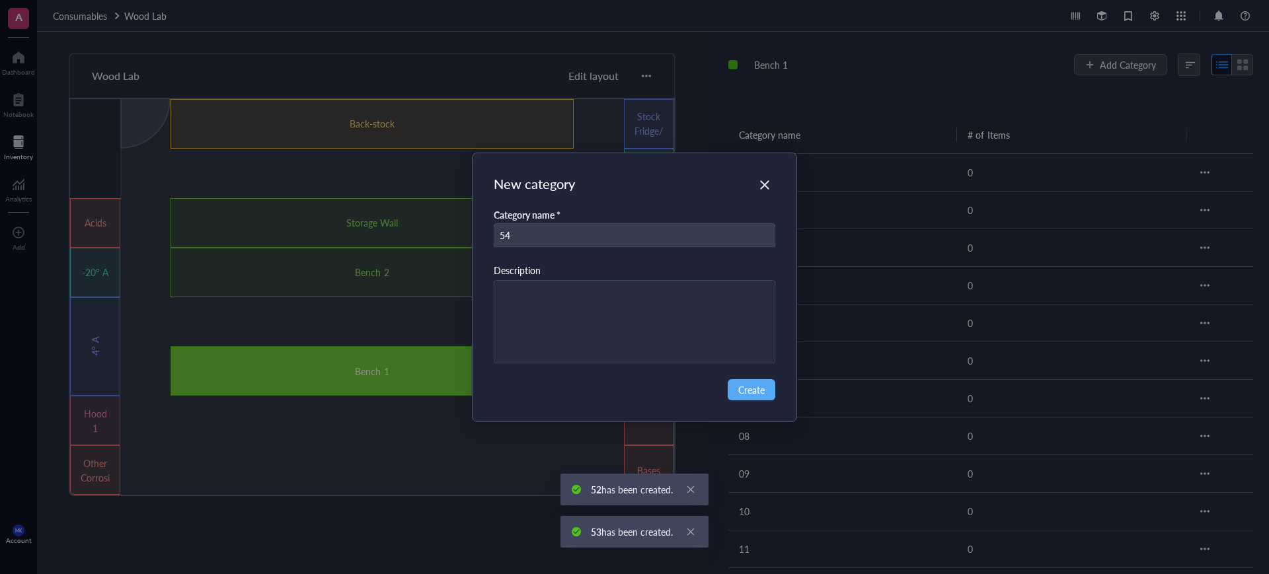
type input "54"
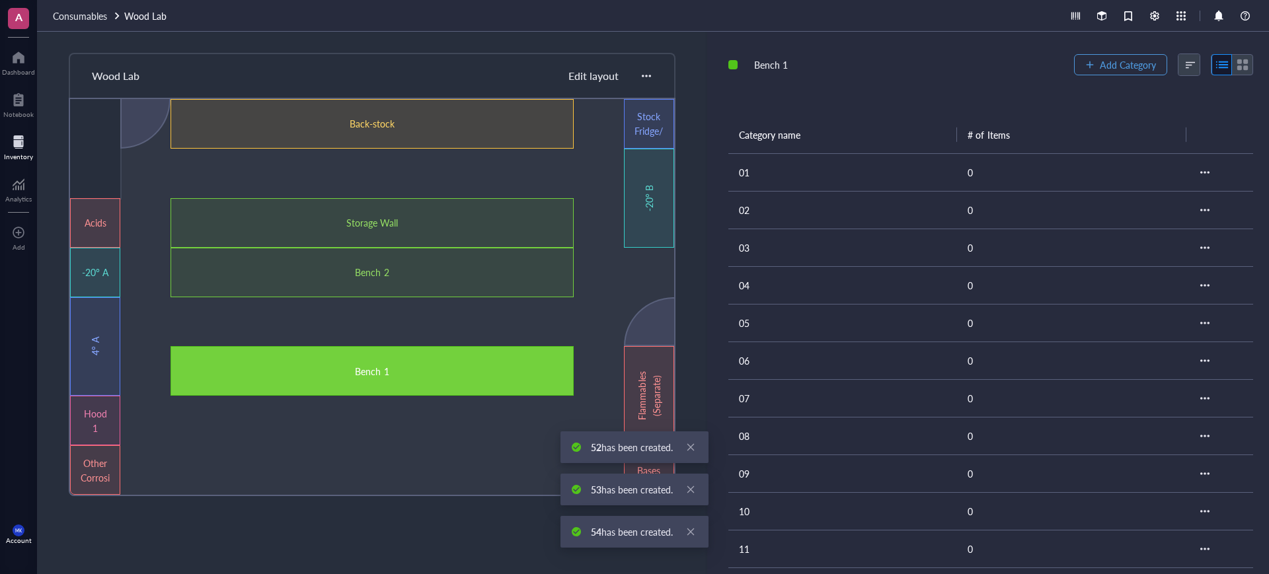
click at [1117, 72] on button "Add Category" at bounding box center [1120, 64] width 93 height 21
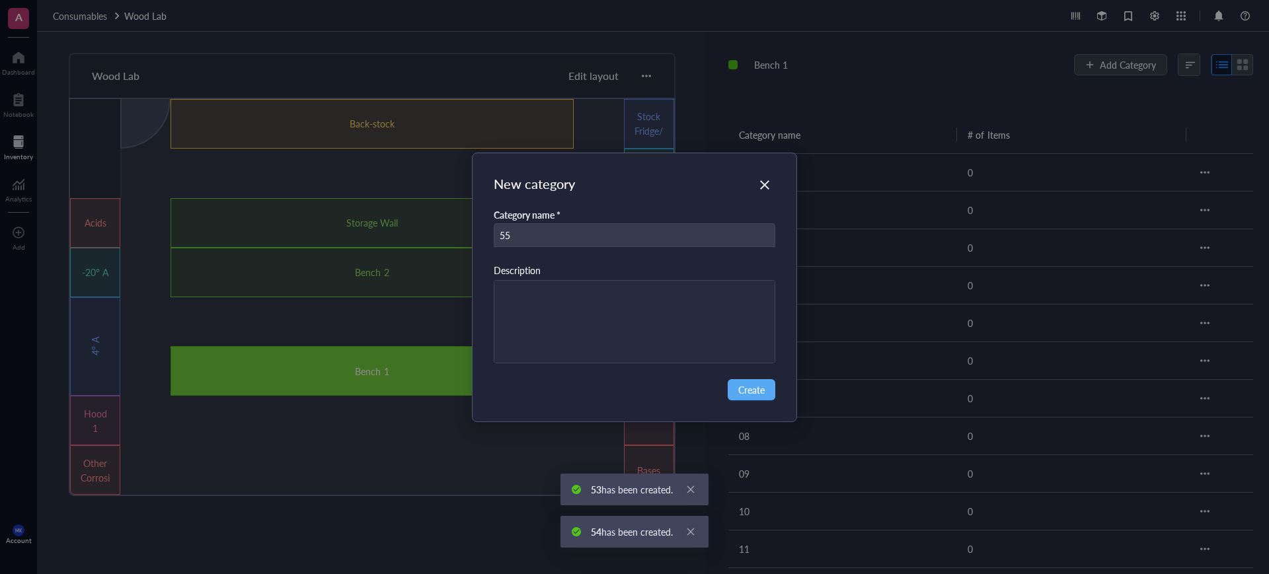
type input "55"
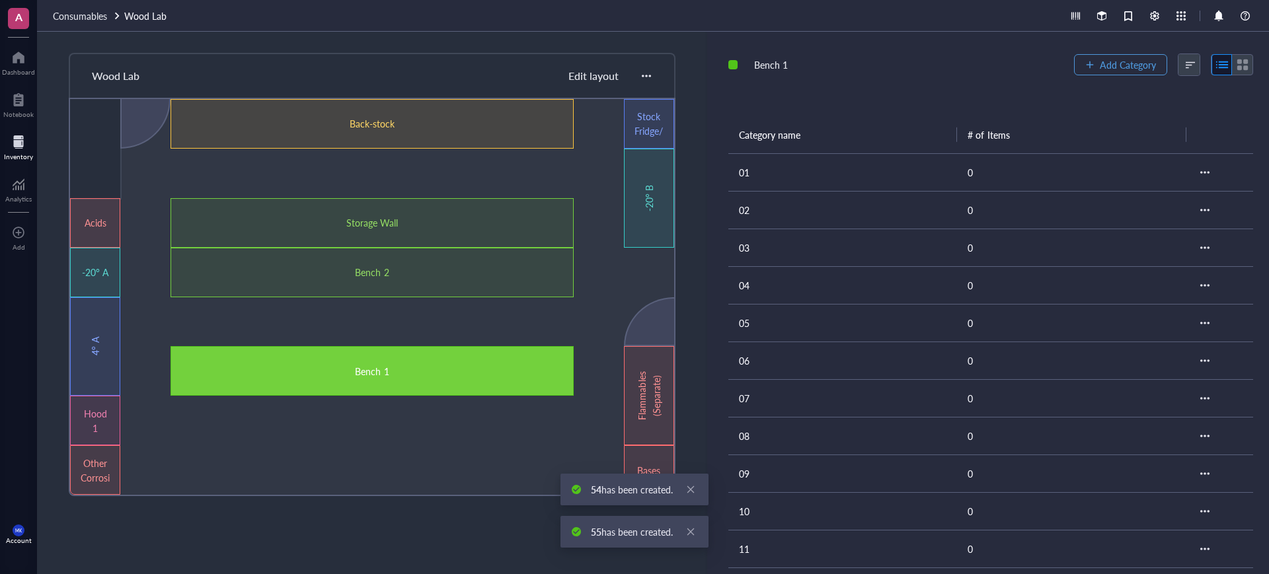
click at [1117, 72] on button "Add Category" at bounding box center [1120, 64] width 93 height 21
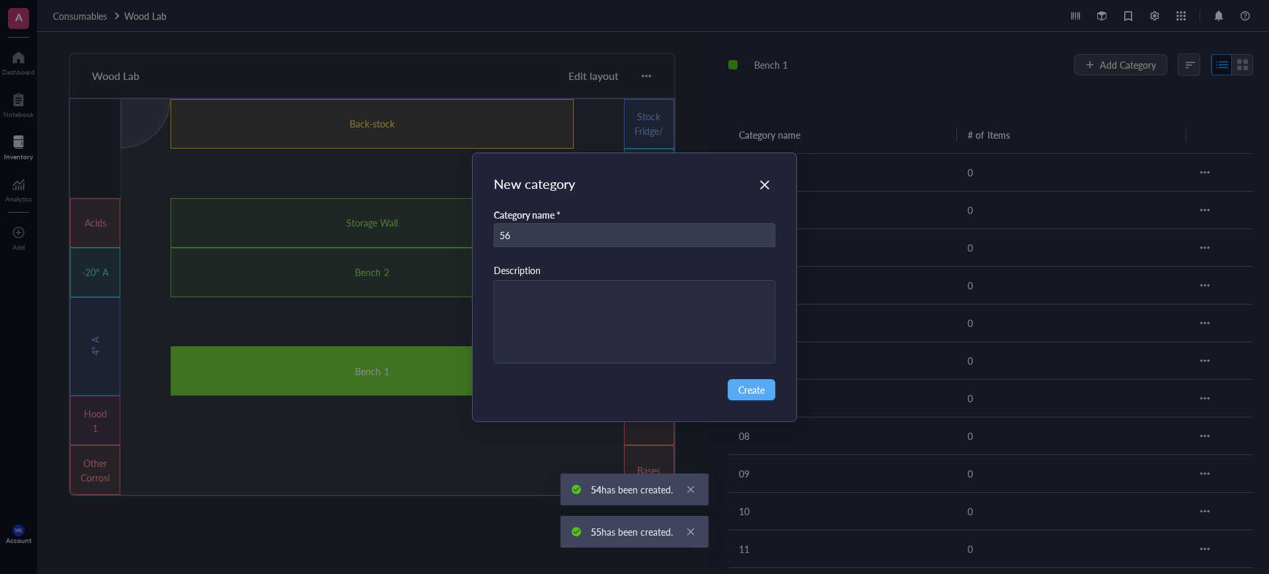
type input "56"
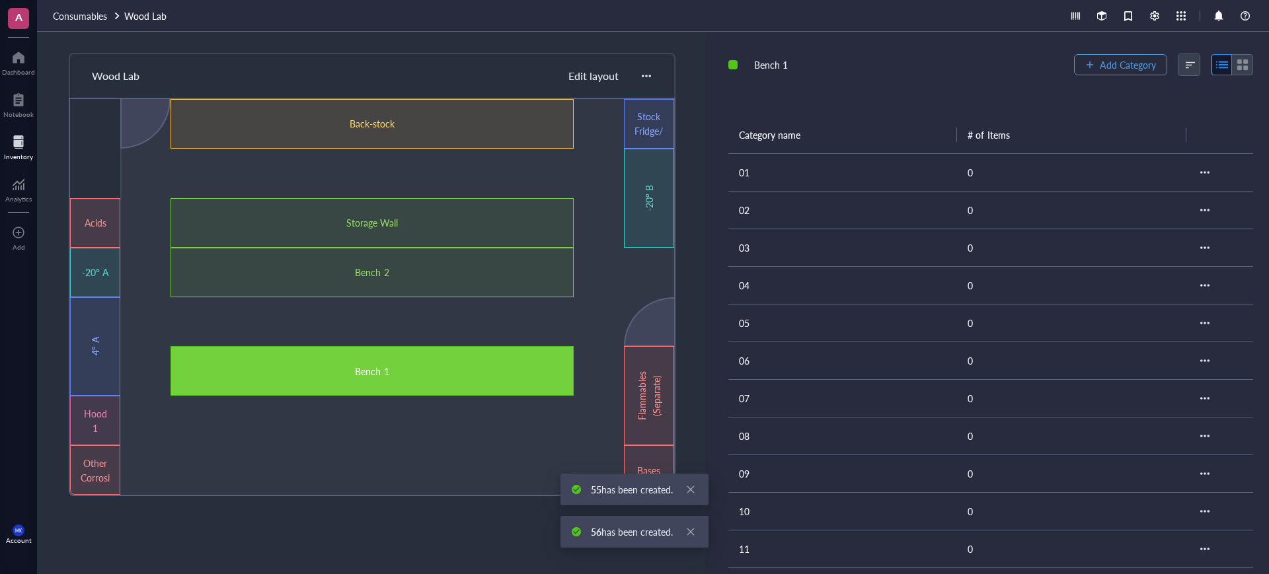
click at [1117, 72] on button "Add Category" at bounding box center [1120, 64] width 93 height 21
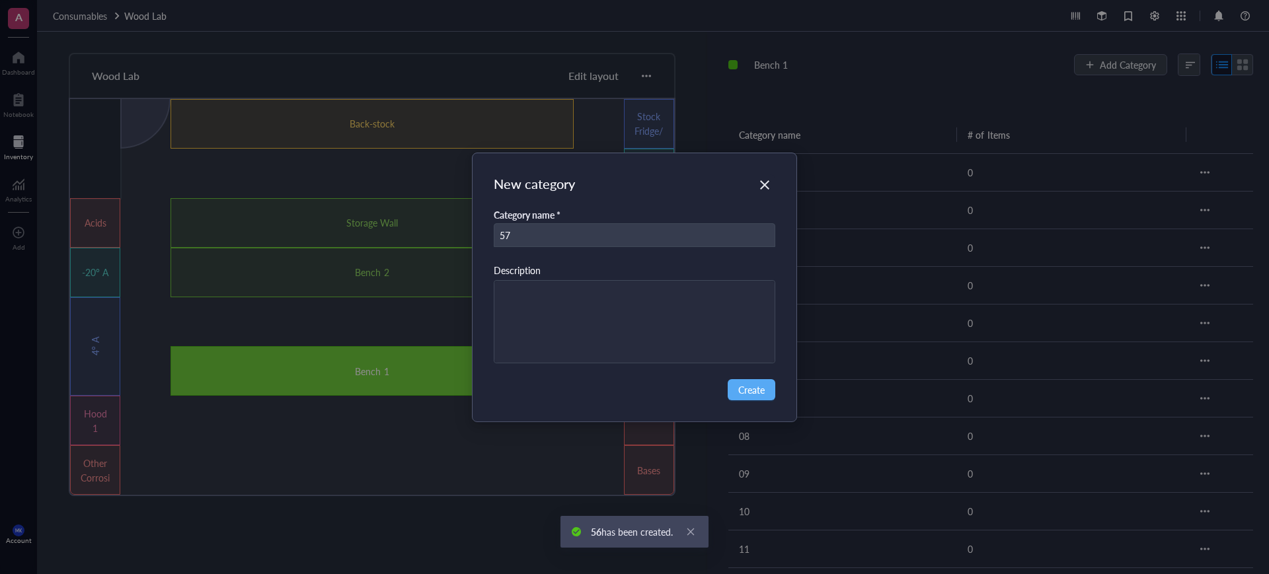
type input "57"
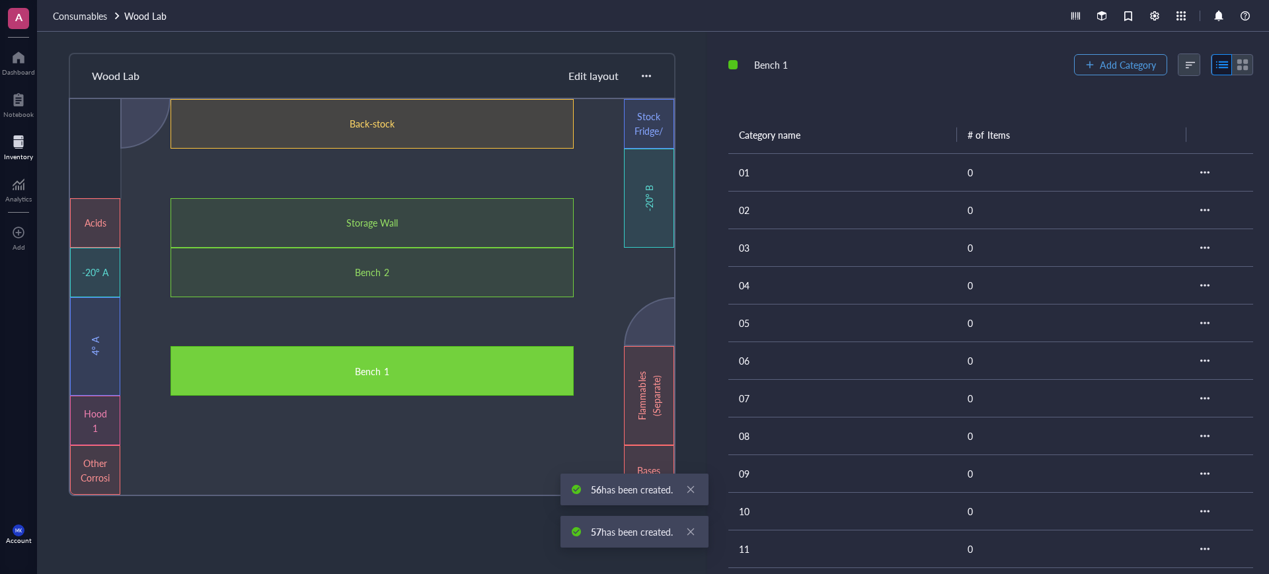
click at [1117, 72] on button "Add Category" at bounding box center [1120, 64] width 93 height 21
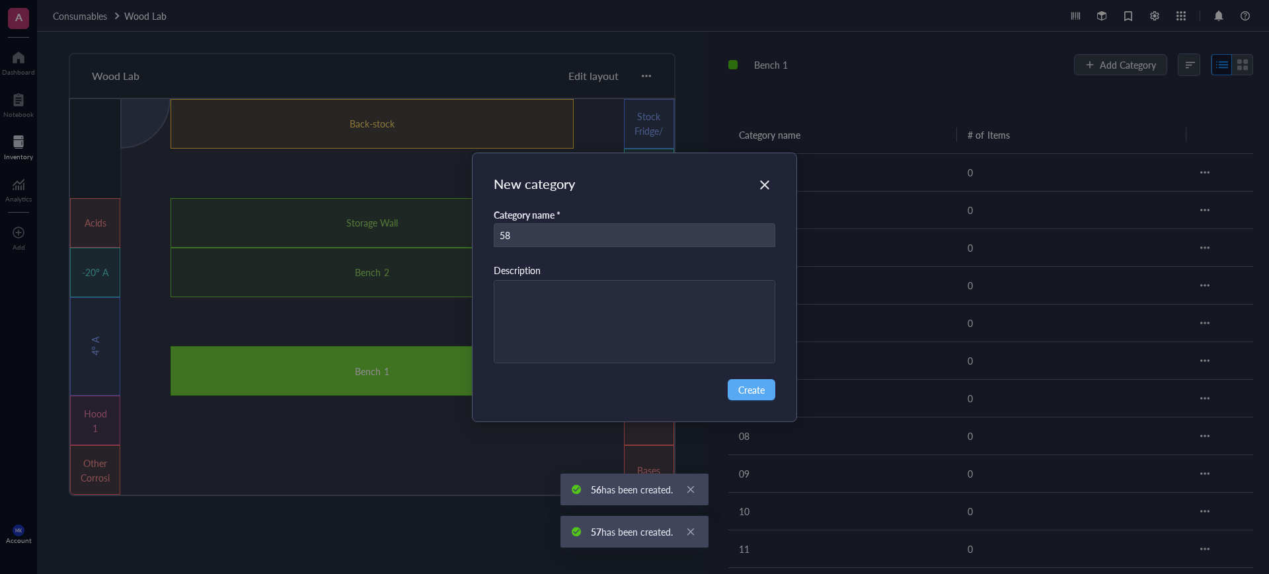
type input "58"
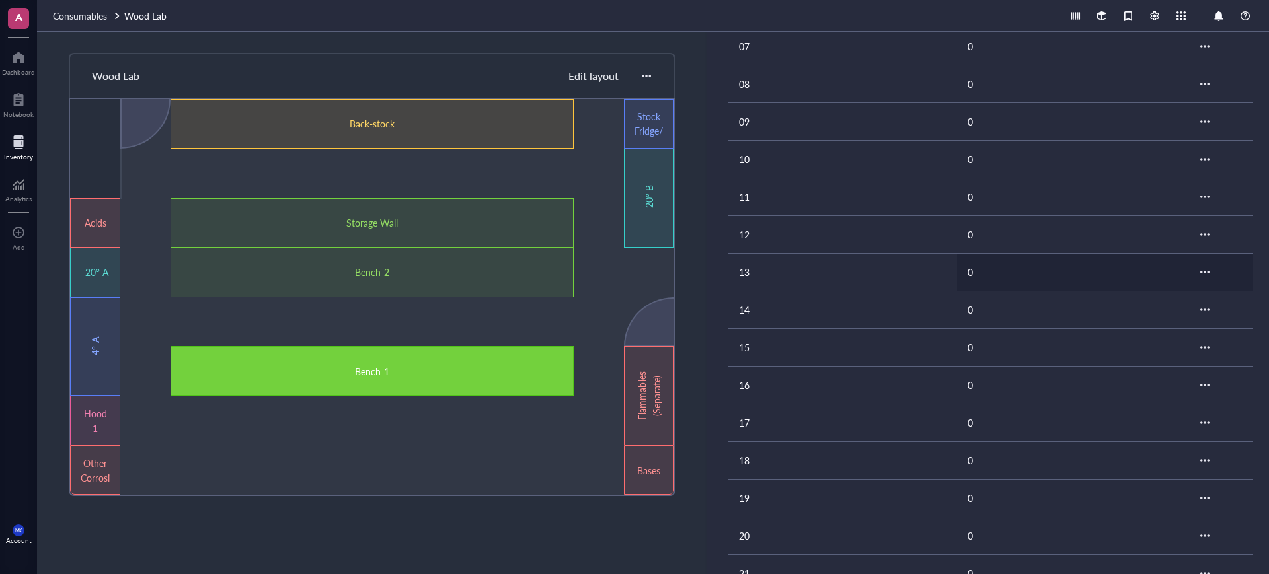
scroll to position [413, 0]
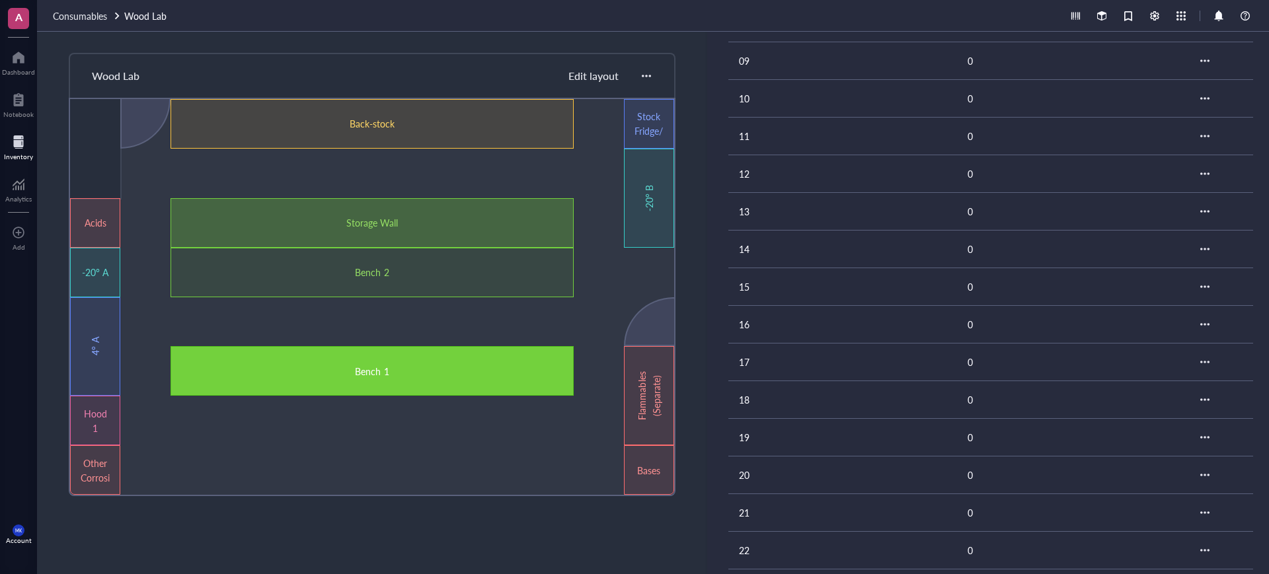
click at [428, 278] on div "Bench 2" at bounding box center [372, 272] width 241 height 15
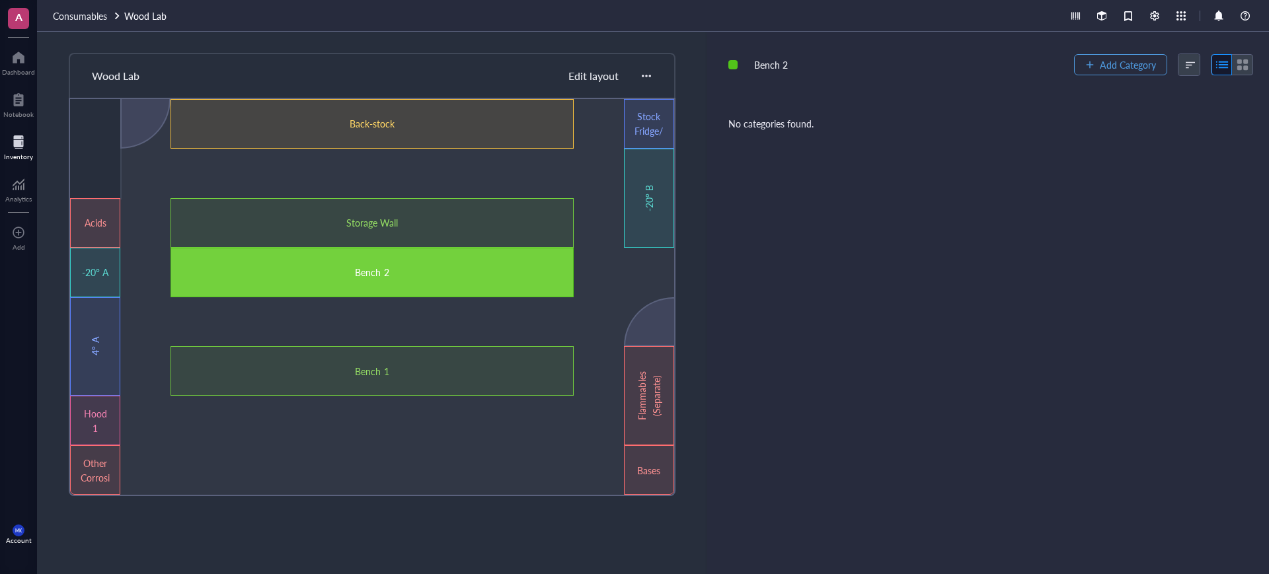
click at [1103, 59] on span "Add Category" at bounding box center [1128, 64] width 56 height 11
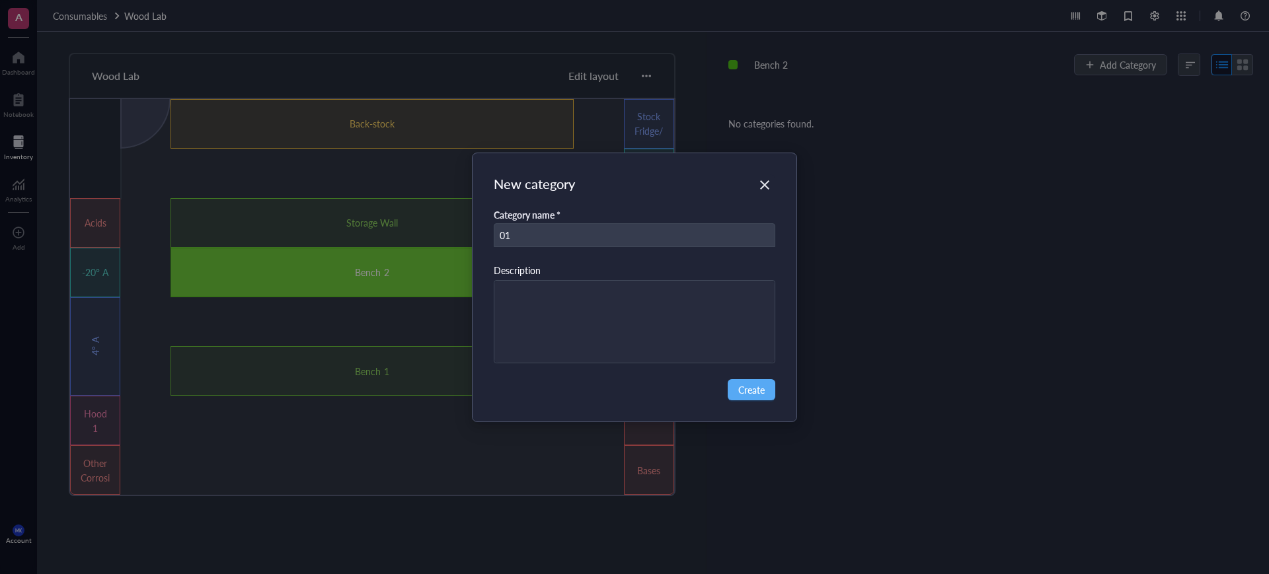
type input "01"
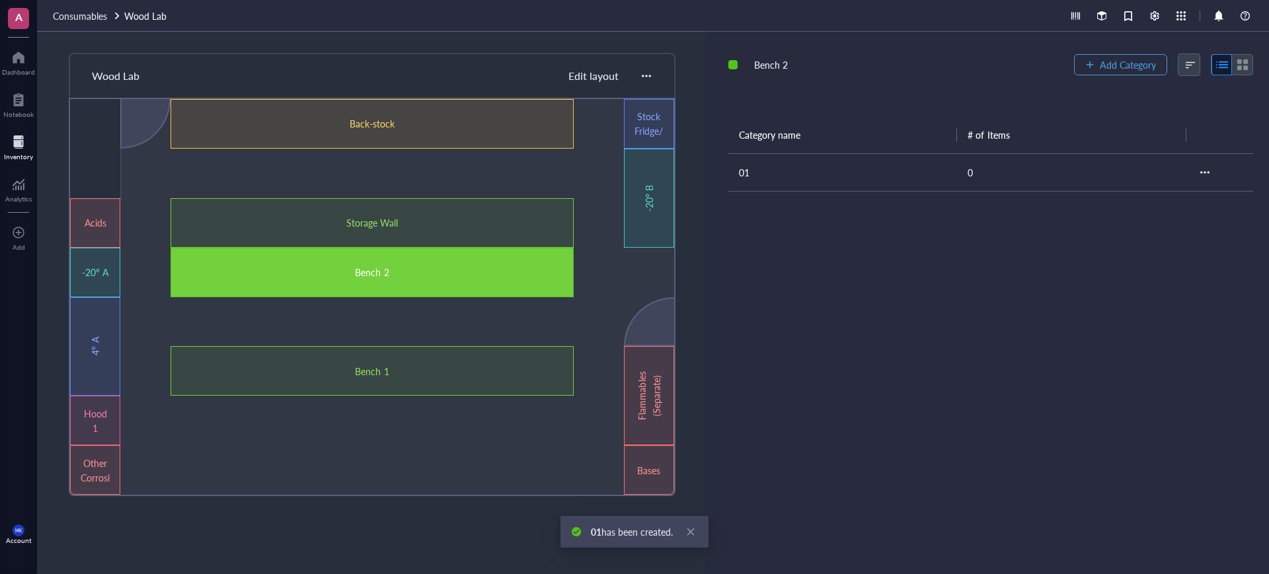
click at [1086, 68] on div "button" at bounding box center [1089, 64] width 9 height 9
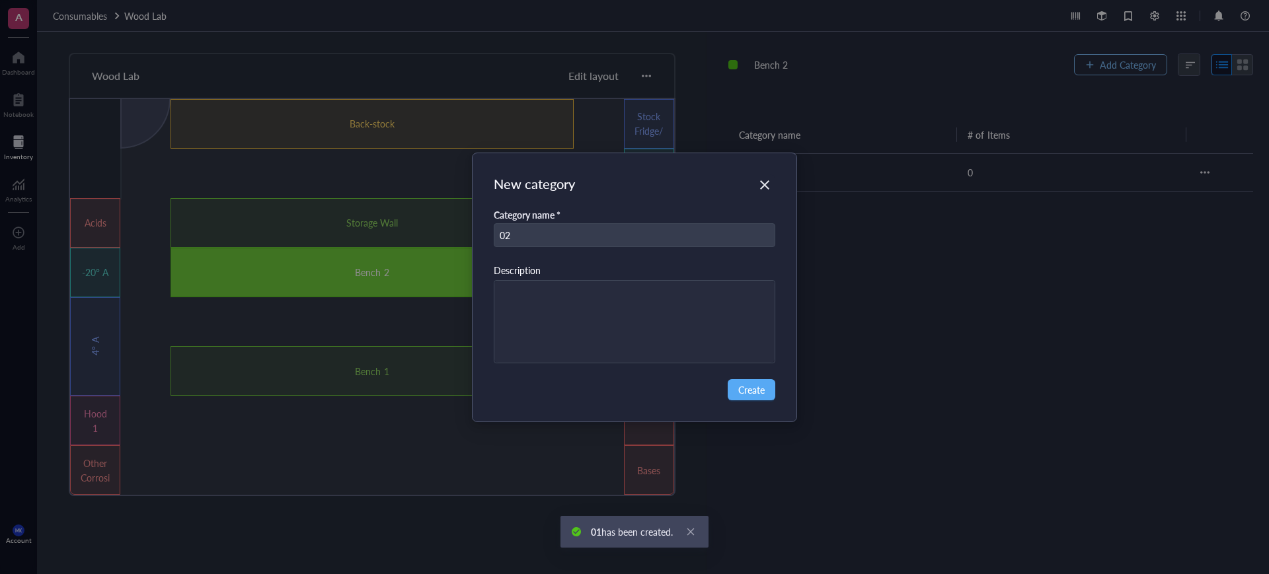
type input "02"
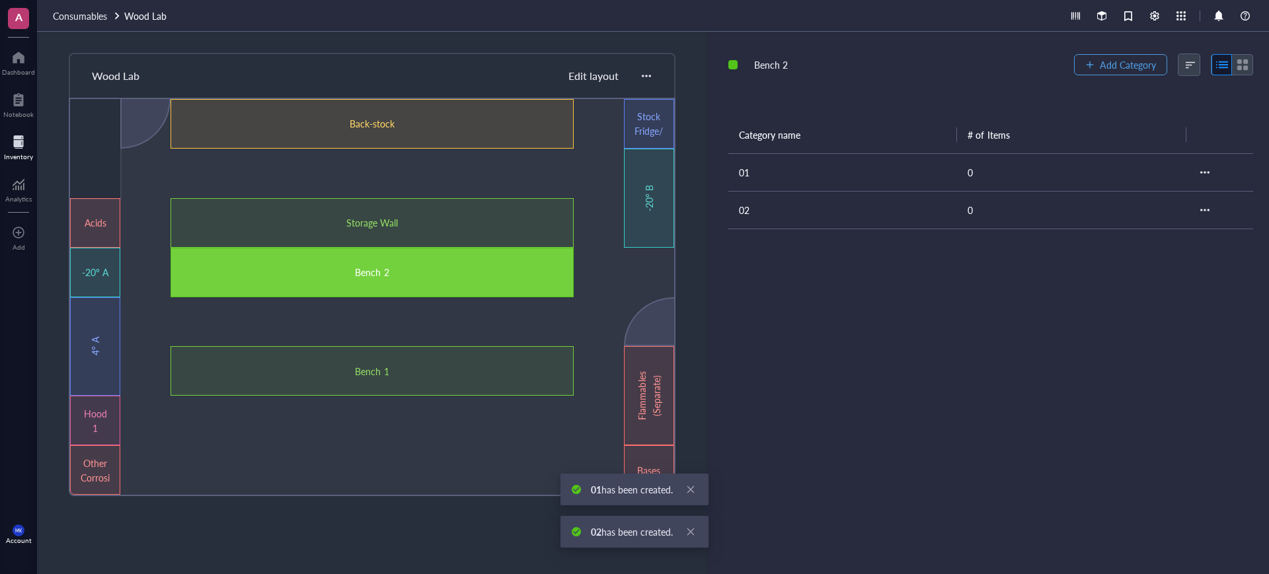
click at [1093, 67] on button "Add Category" at bounding box center [1120, 64] width 93 height 21
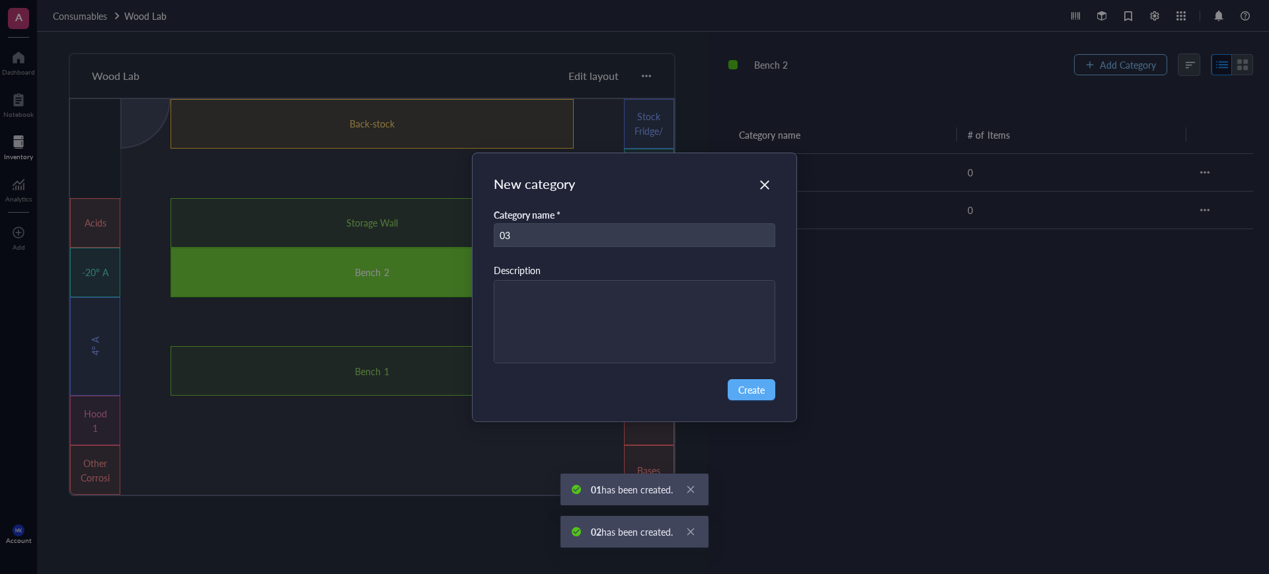
type input "03"
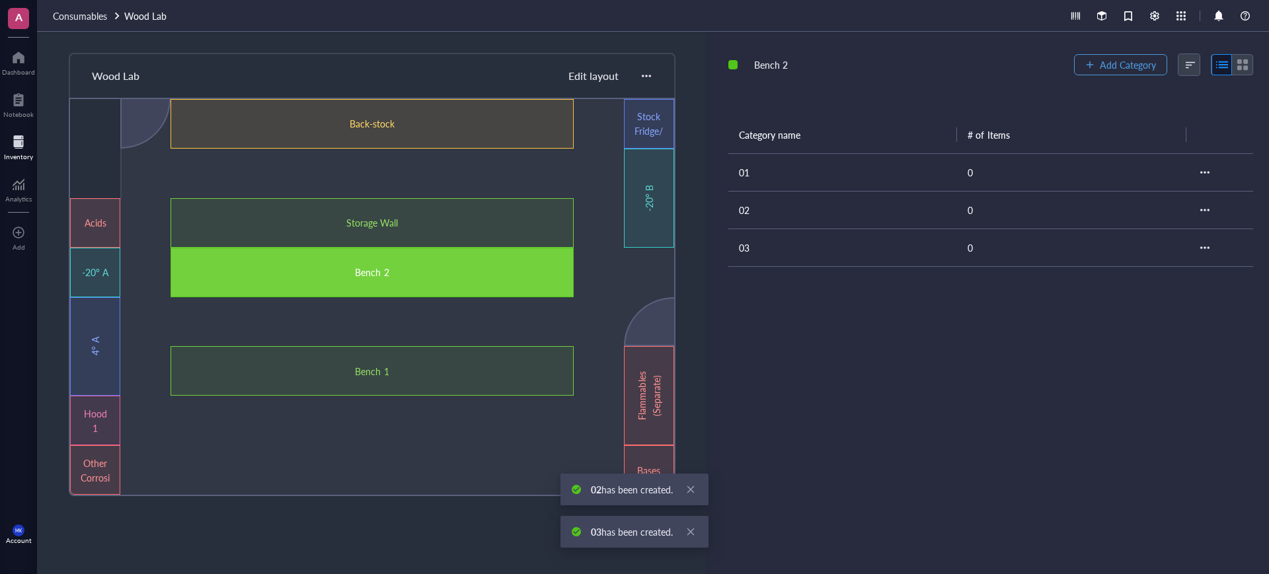
click at [1093, 67] on button "Add Category" at bounding box center [1120, 64] width 93 height 21
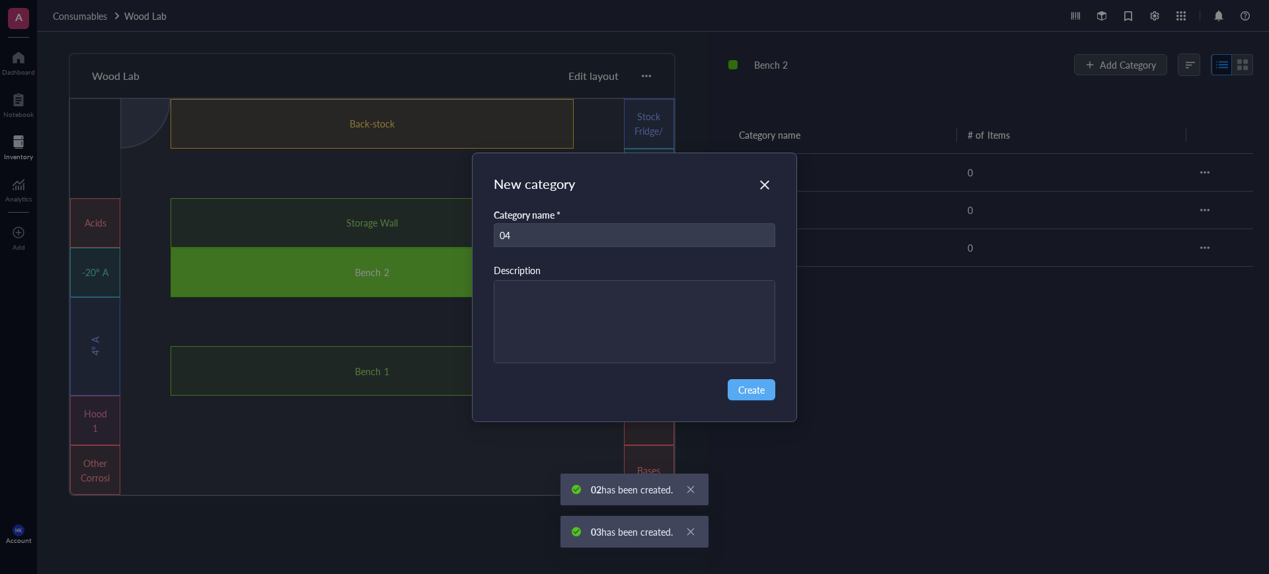
type input "04"
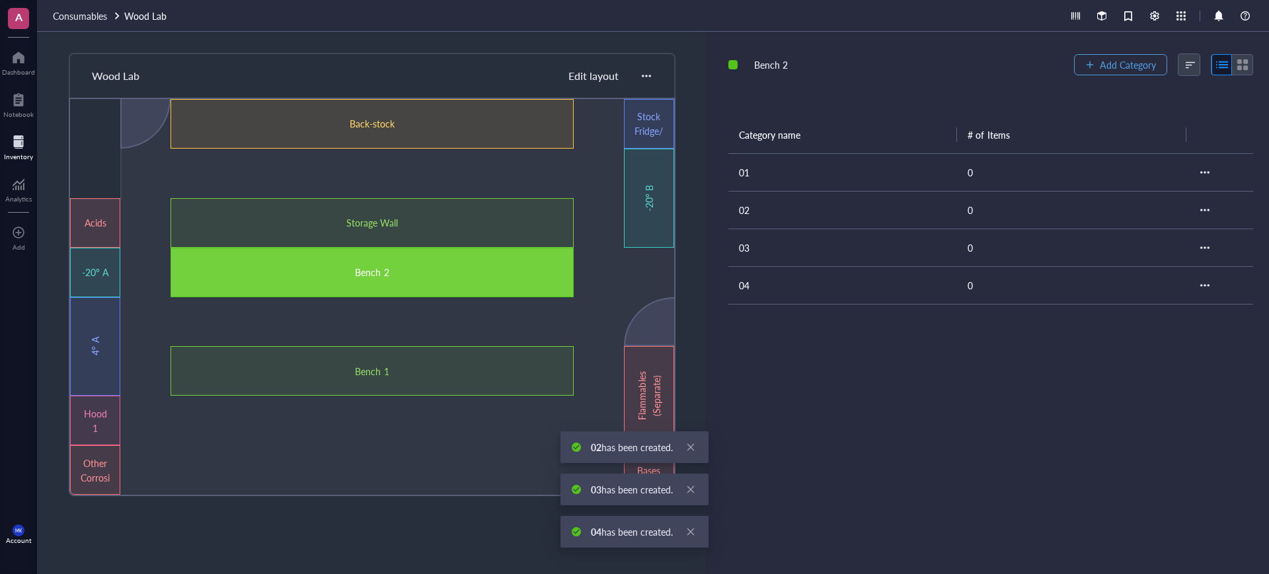
click at [1093, 67] on button "Add Category" at bounding box center [1120, 64] width 93 height 21
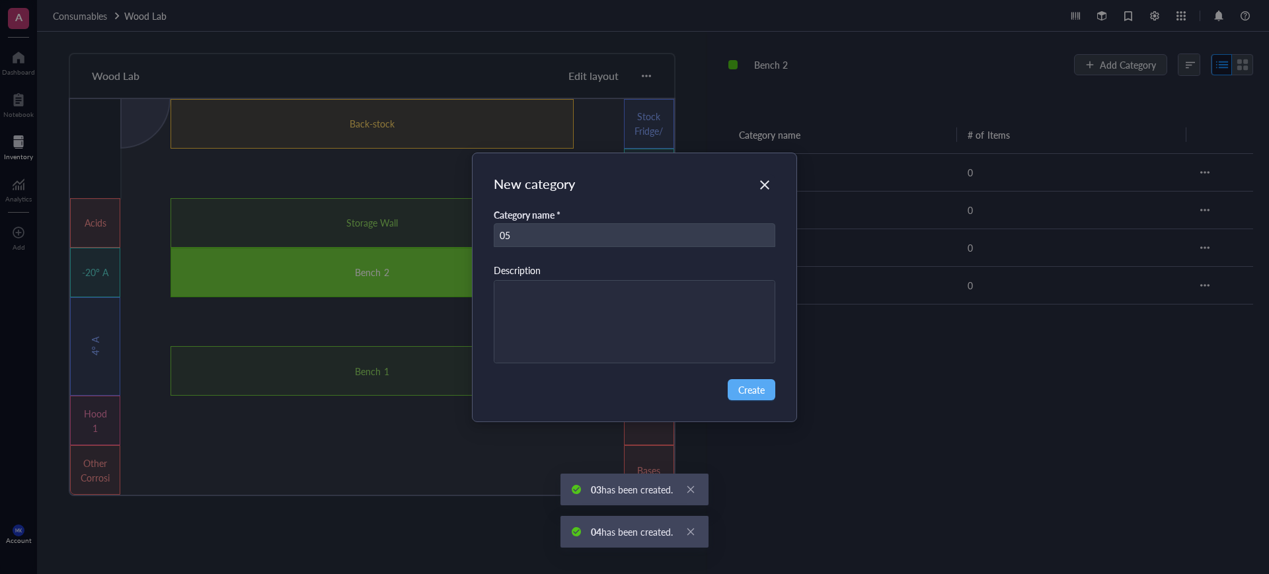
type input "05"
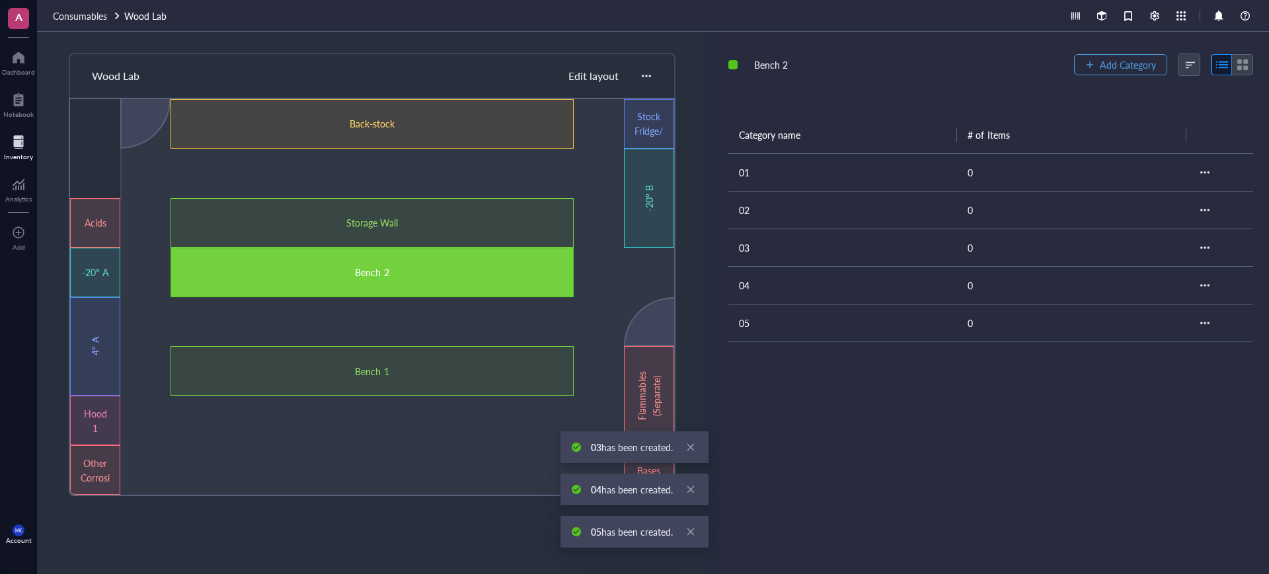
click at [1103, 67] on span "Add Category" at bounding box center [1128, 64] width 56 height 11
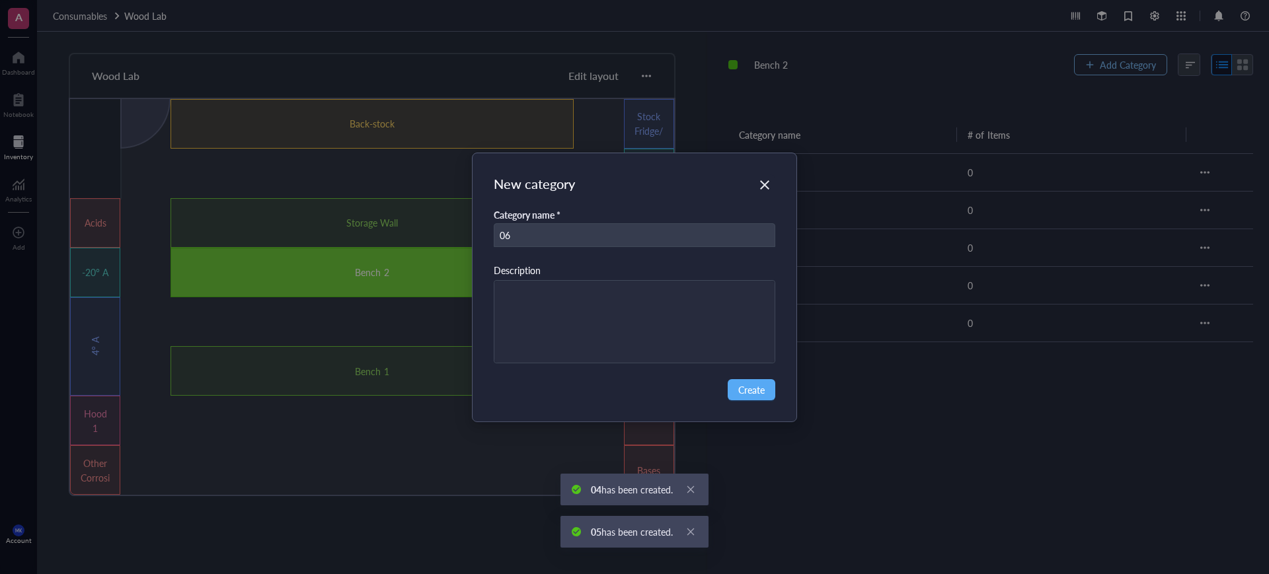
type input "06"
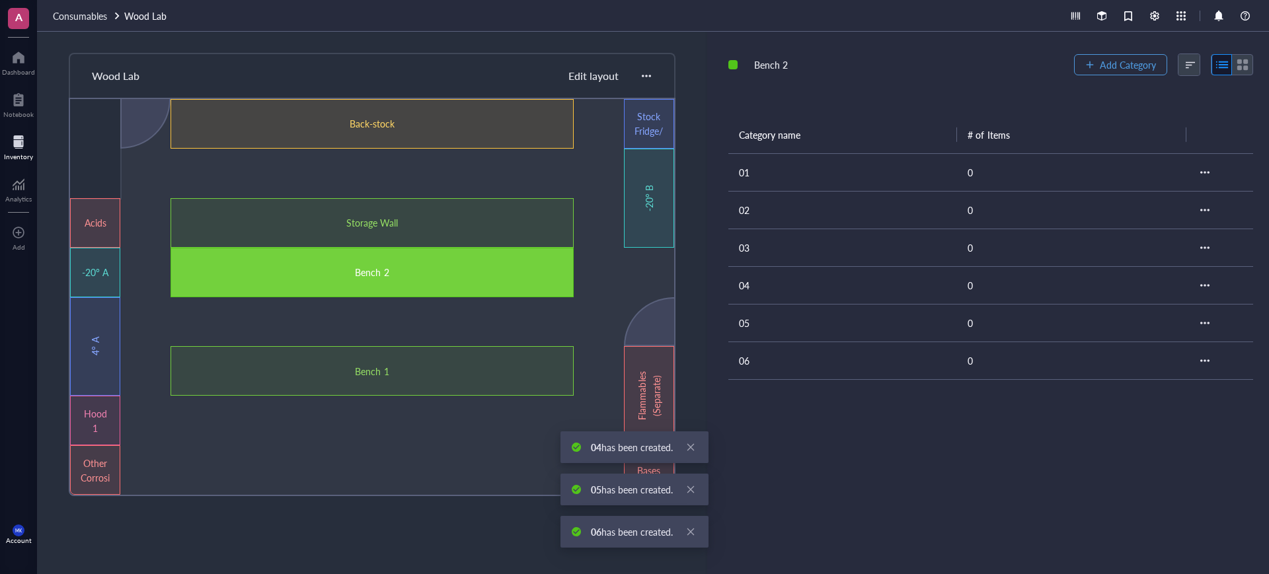
click at [1103, 67] on span "Add Category" at bounding box center [1128, 64] width 56 height 11
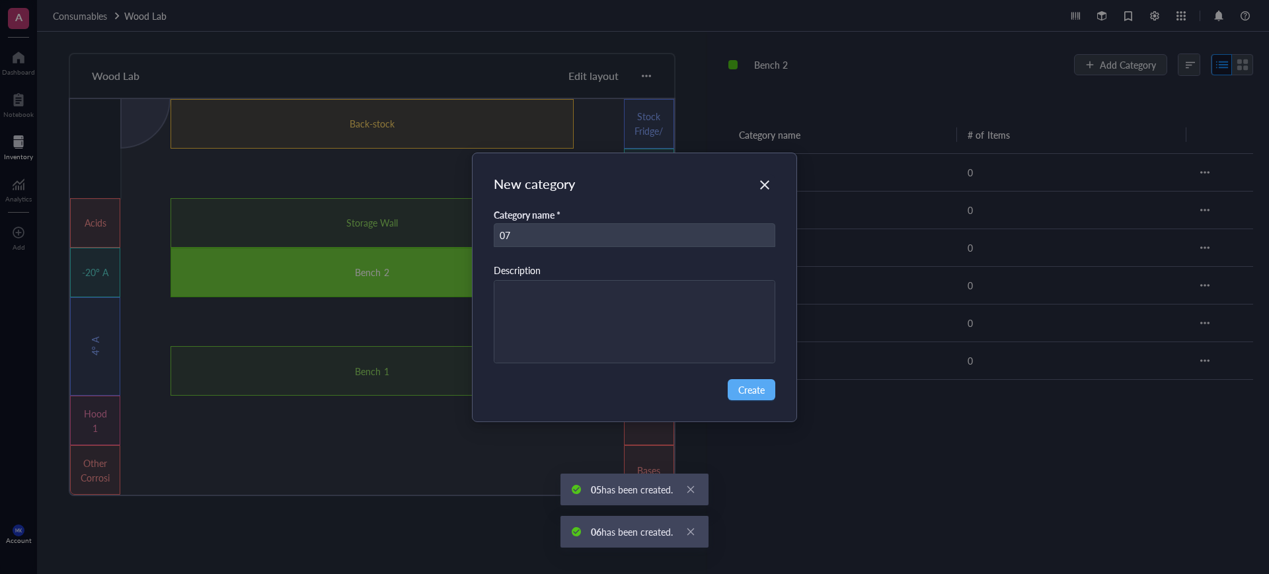
type input "07"
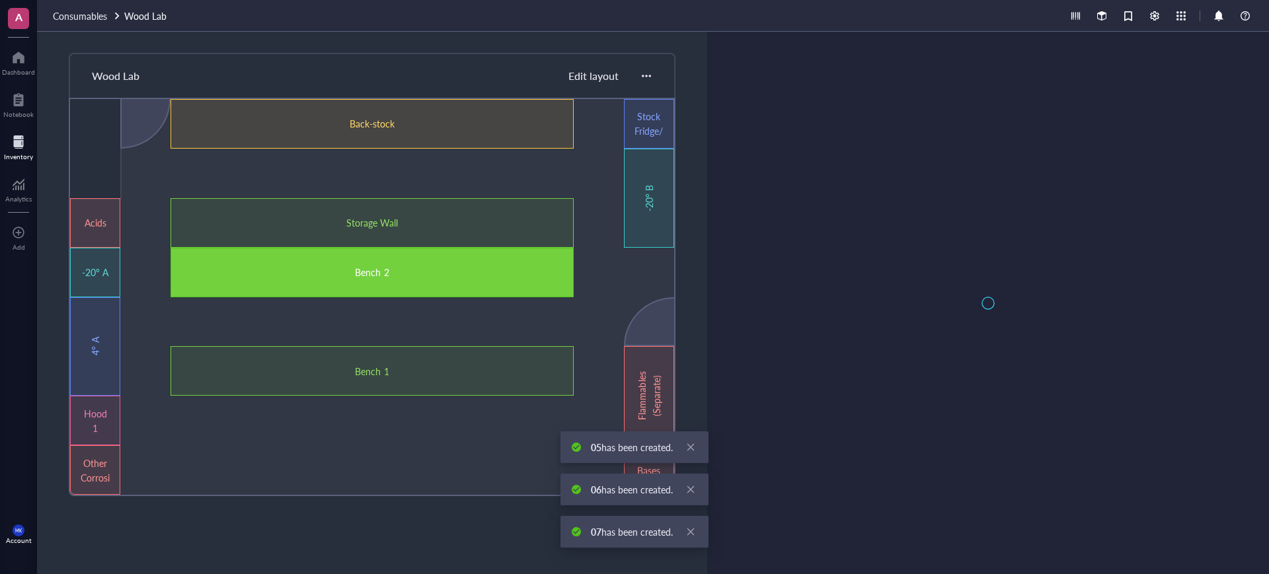
click at [1103, 67] on div at bounding box center [988, 303] width 562 height 543
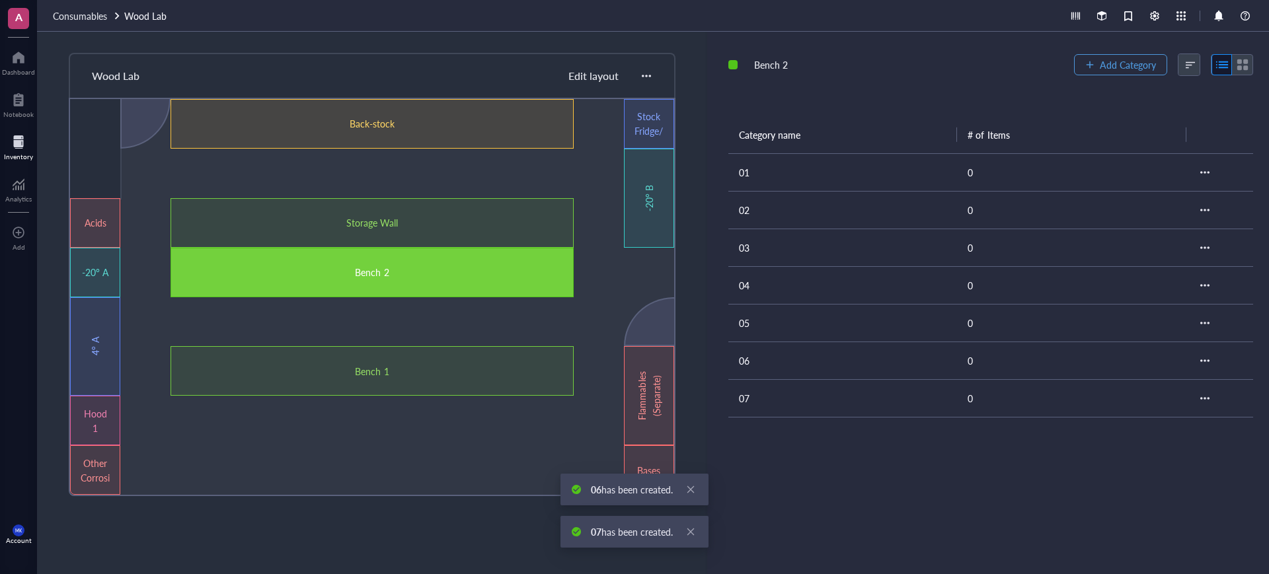
click at [1103, 67] on span "Add Category" at bounding box center [1128, 64] width 56 height 11
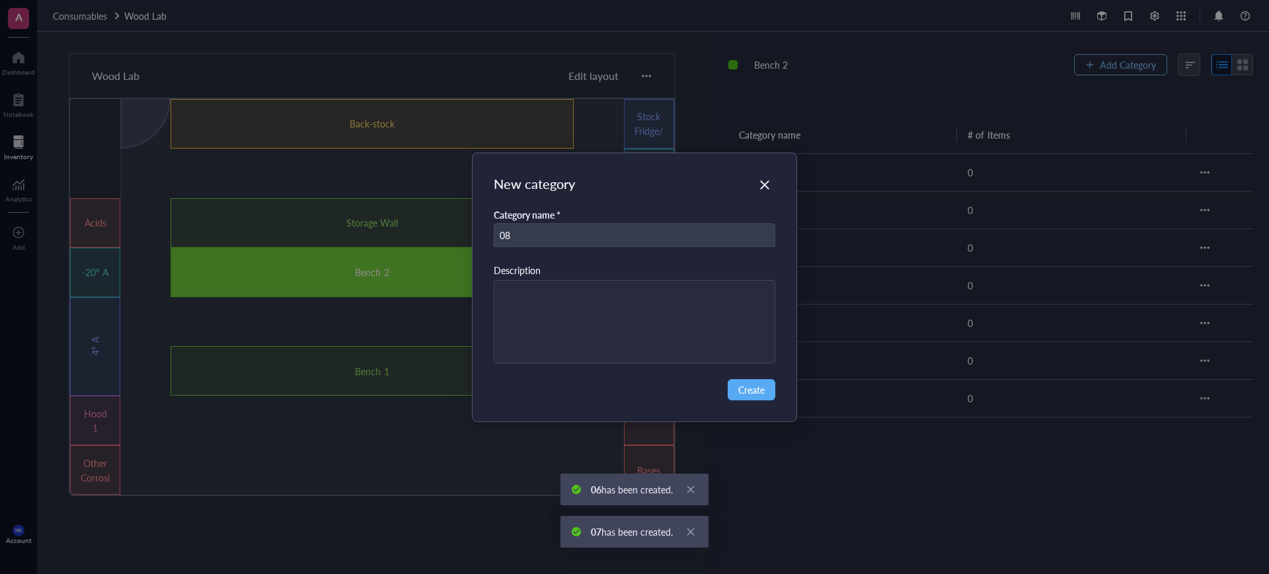
type input "08"
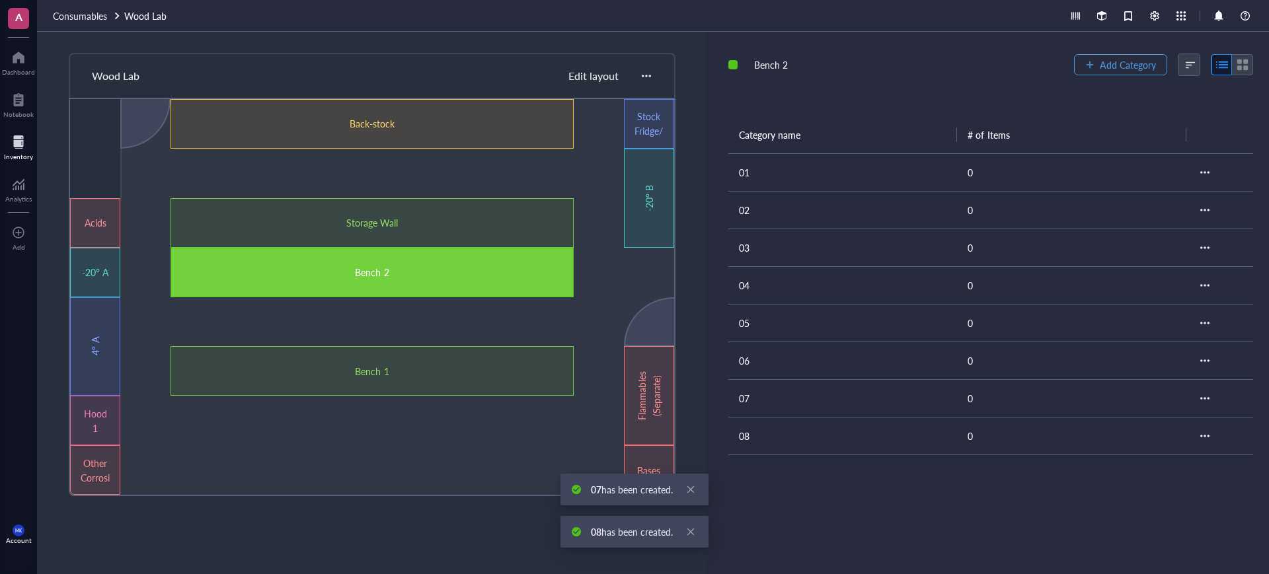
click at [1103, 68] on span "Add Category" at bounding box center [1128, 64] width 56 height 11
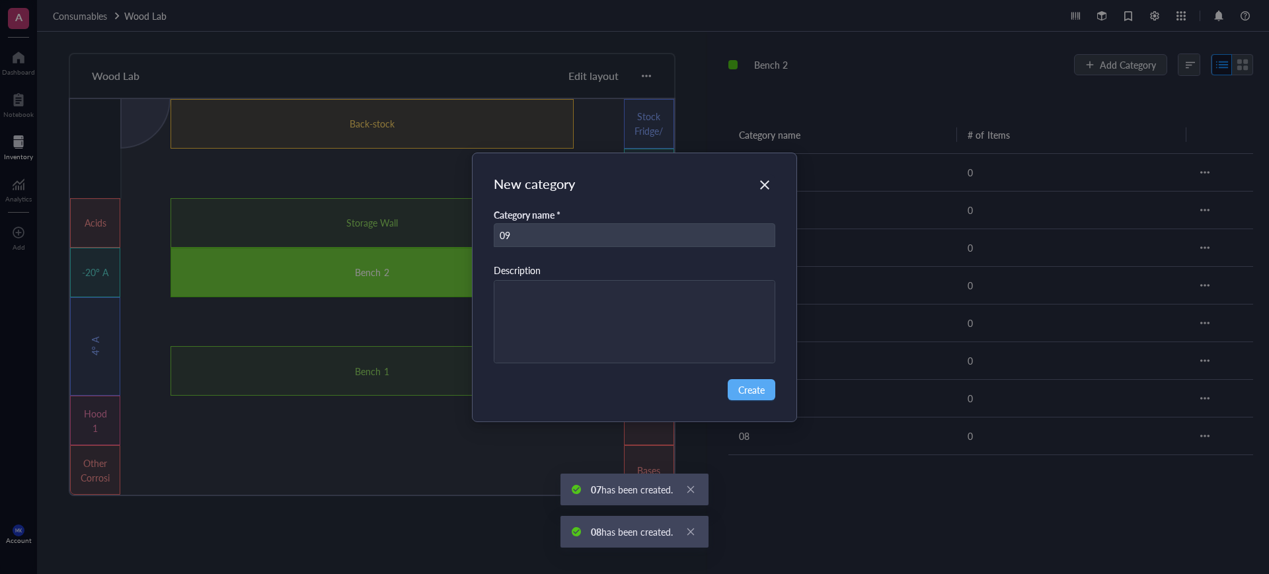
type input "09"
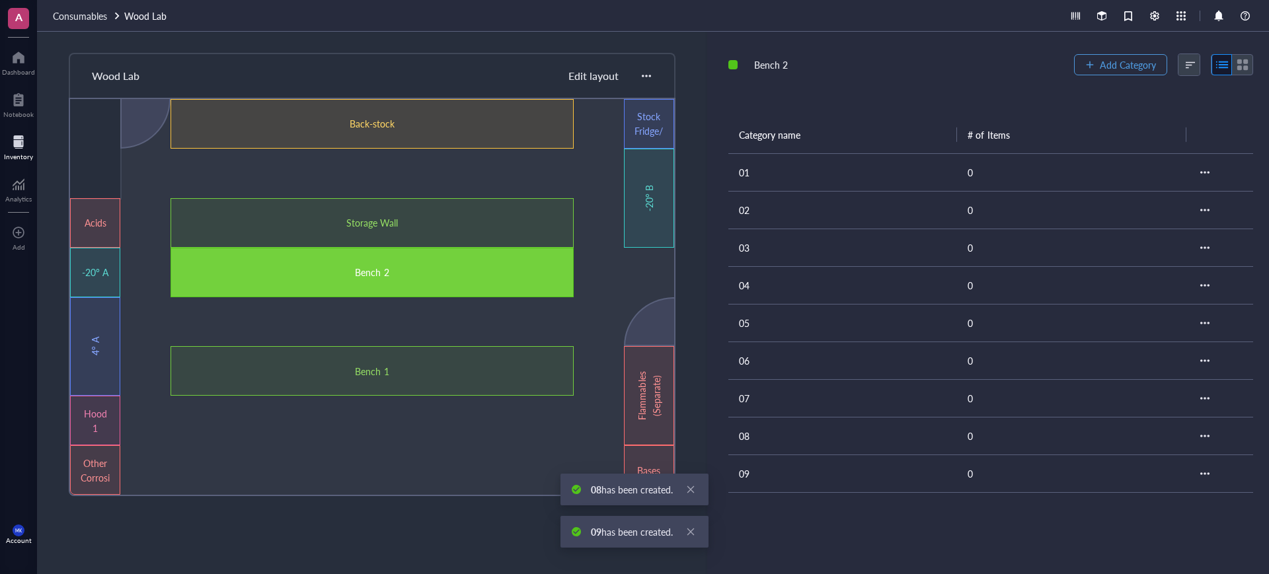
click at [1103, 68] on span "Add Category" at bounding box center [1128, 64] width 56 height 11
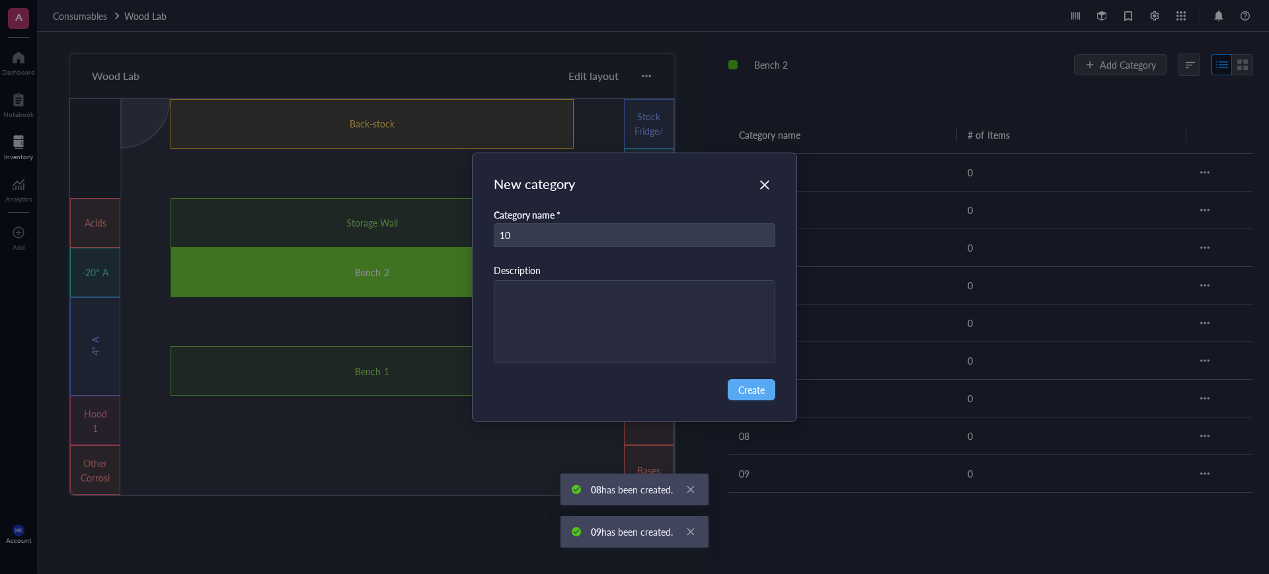
type input "10"
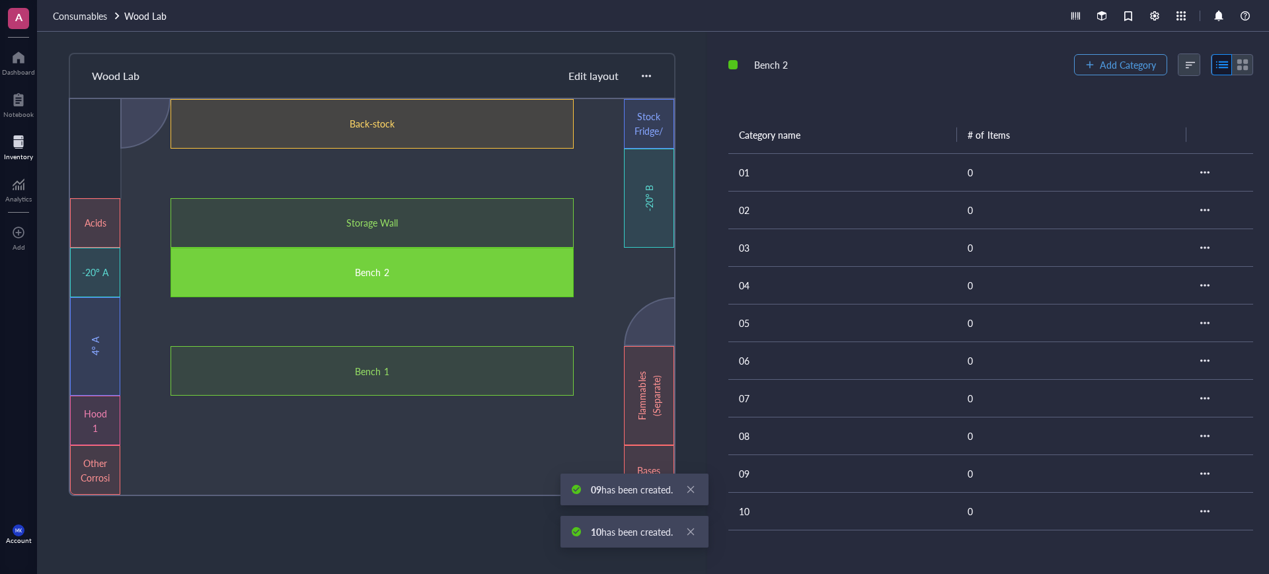
click at [1103, 68] on span "Add Category" at bounding box center [1128, 64] width 56 height 11
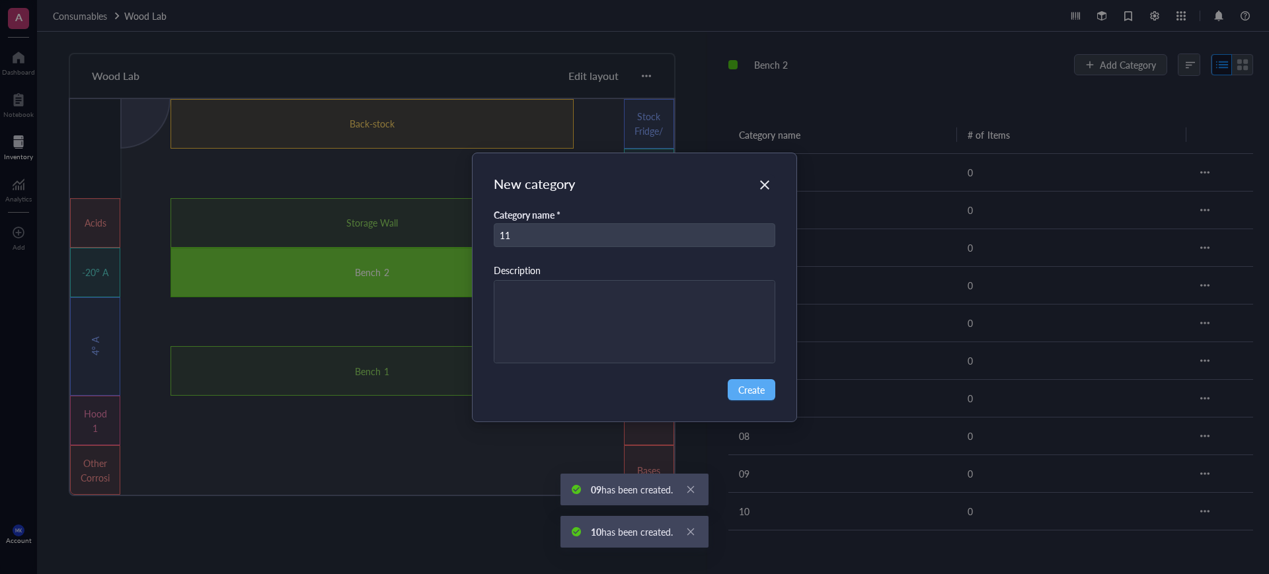
type input "11"
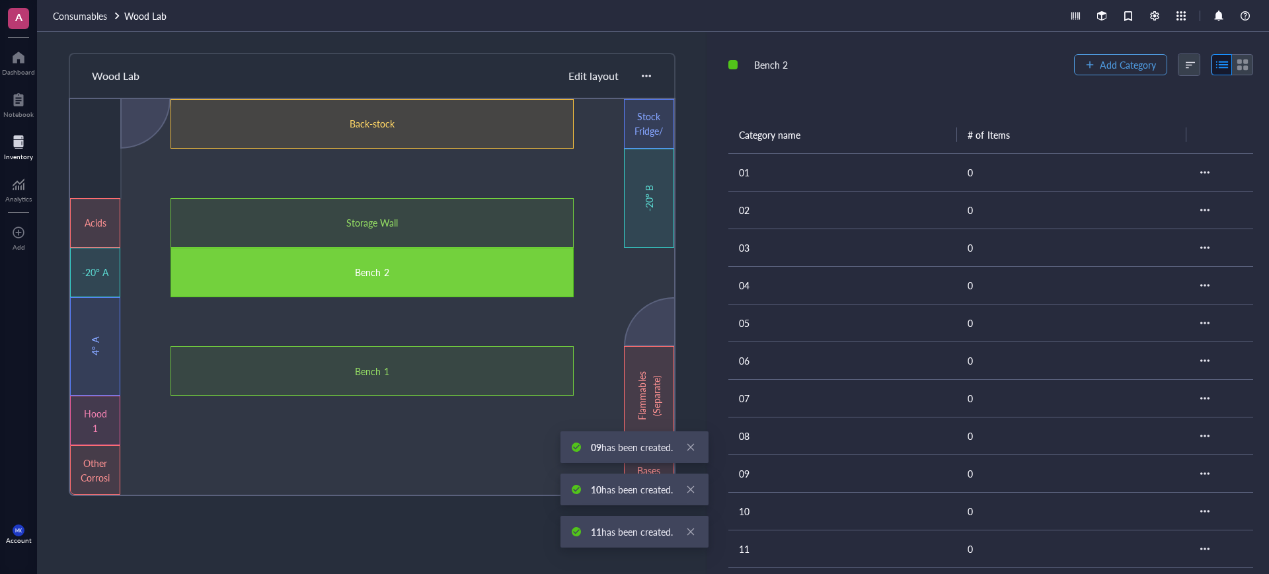
click at [1103, 68] on span "Add Category" at bounding box center [1128, 64] width 56 height 11
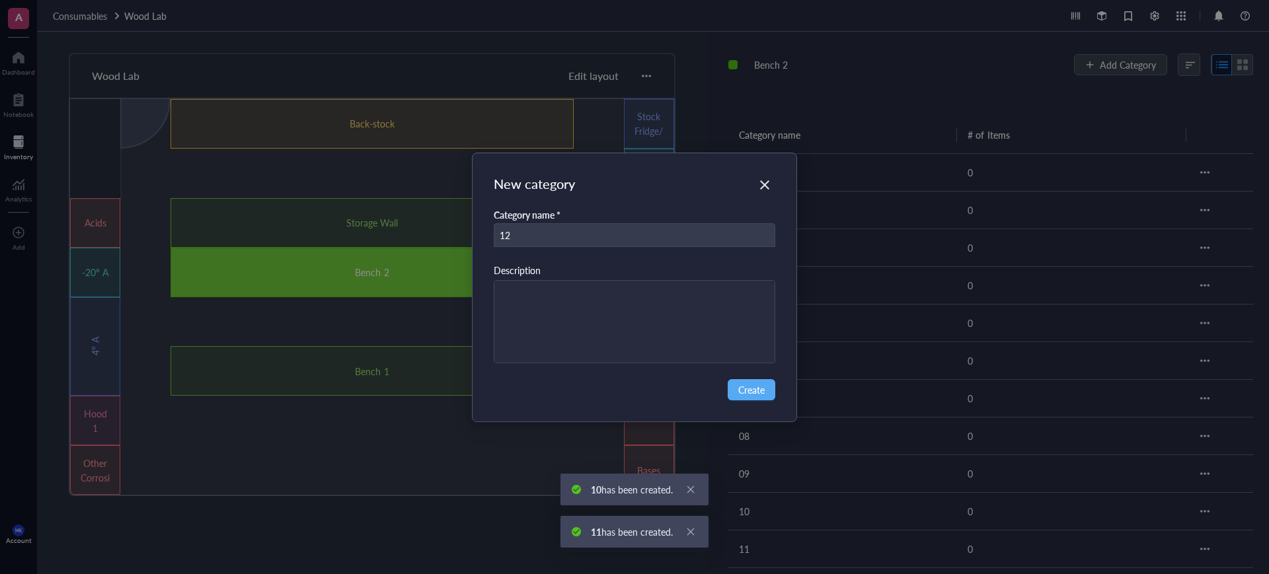
type input "12"
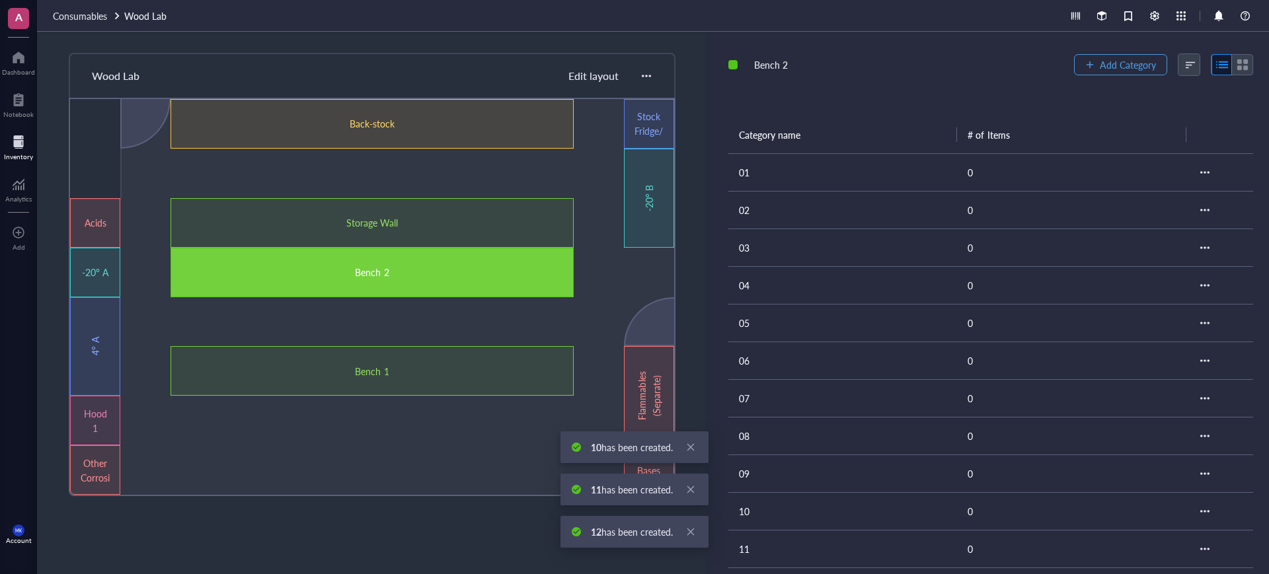
click at [1103, 68] on span "Add Category" at bounding box center [1128, 64] width 56 height 11
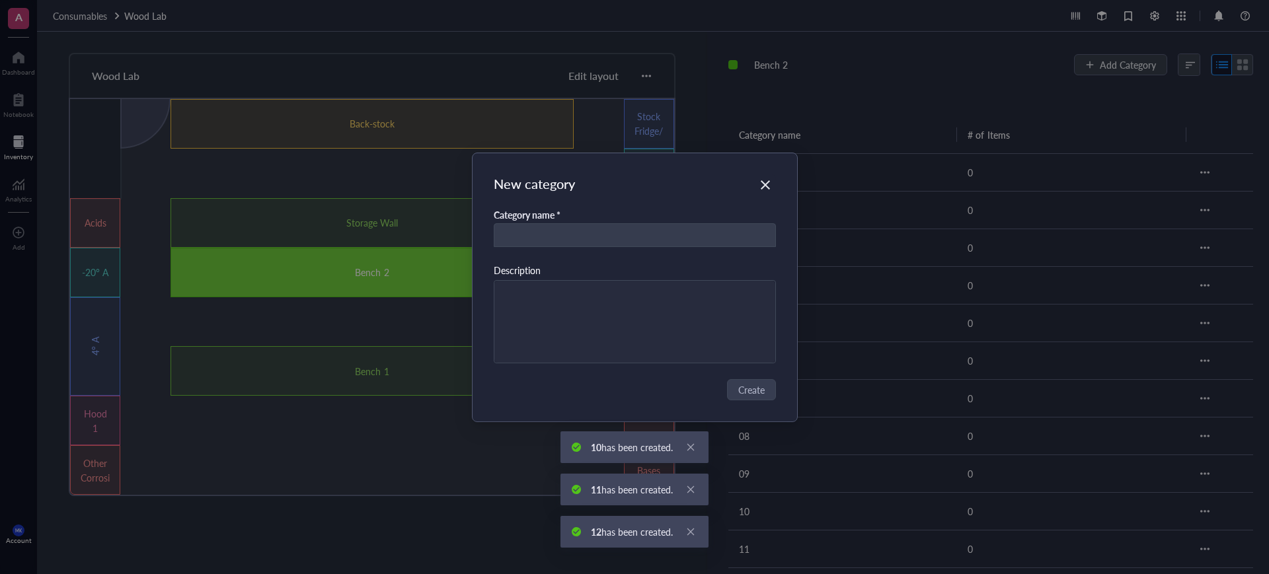
type input "3"
type input "13"
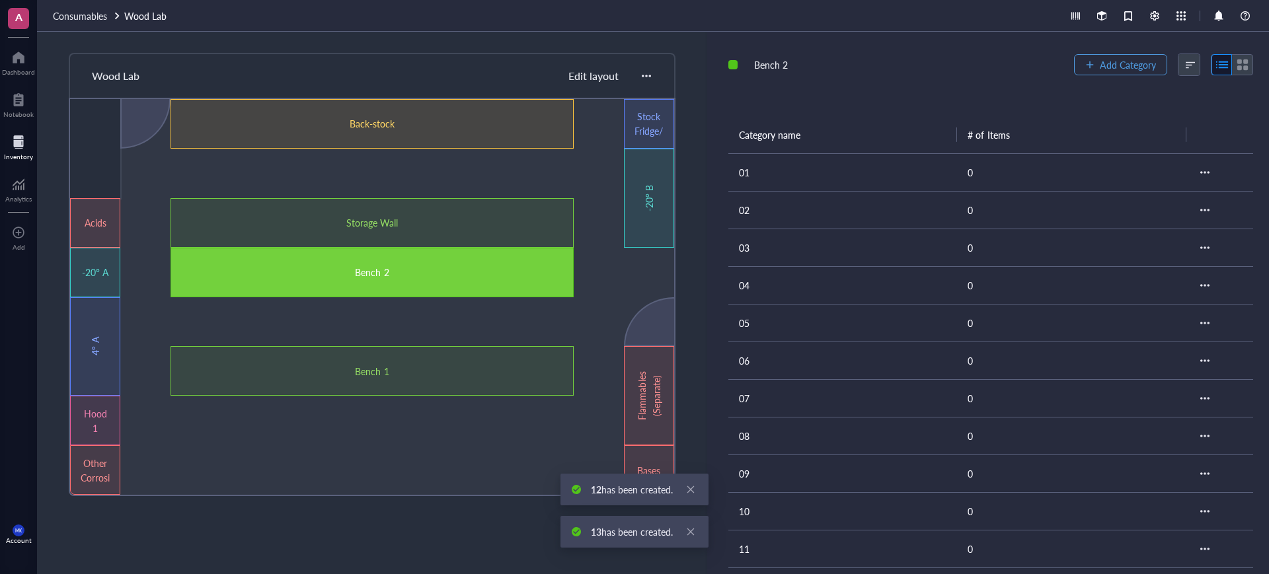
click at [1103, 69] on span "Add Category" at bounding box center [1128, 64] width 56 height 11
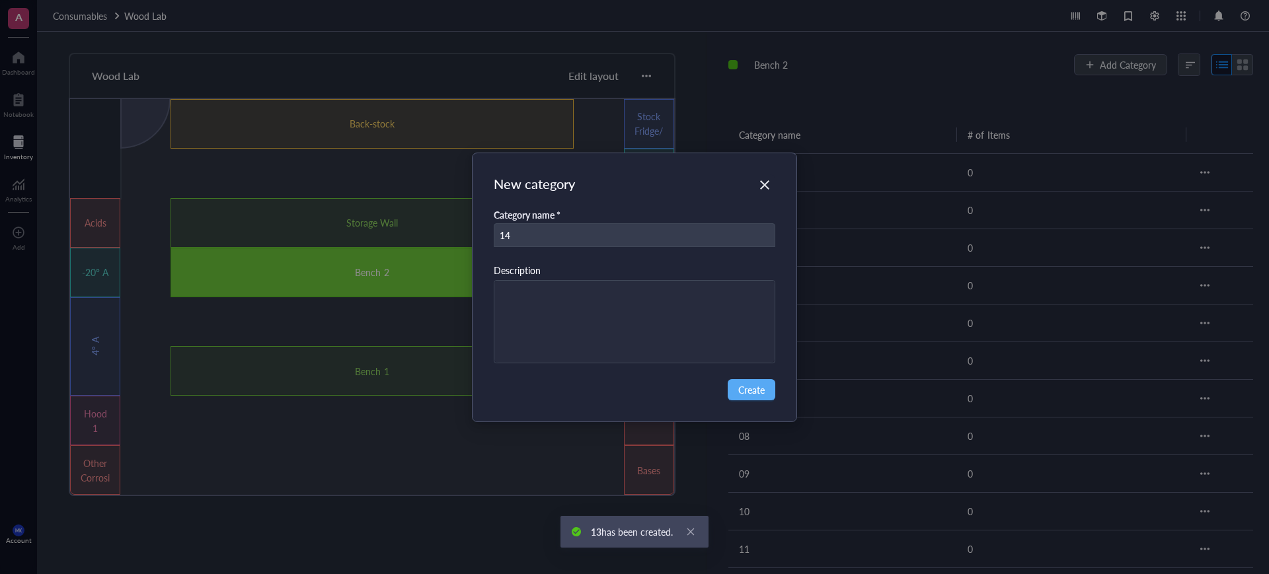
type input "14"
click at [1103, 69] on div "New category Category name * 14 Description Create" at bounding box center [634, 287] width 1269 height 574
click at [737, 396] on button "Create" at bounding box center [752, 389] width 48 height 21
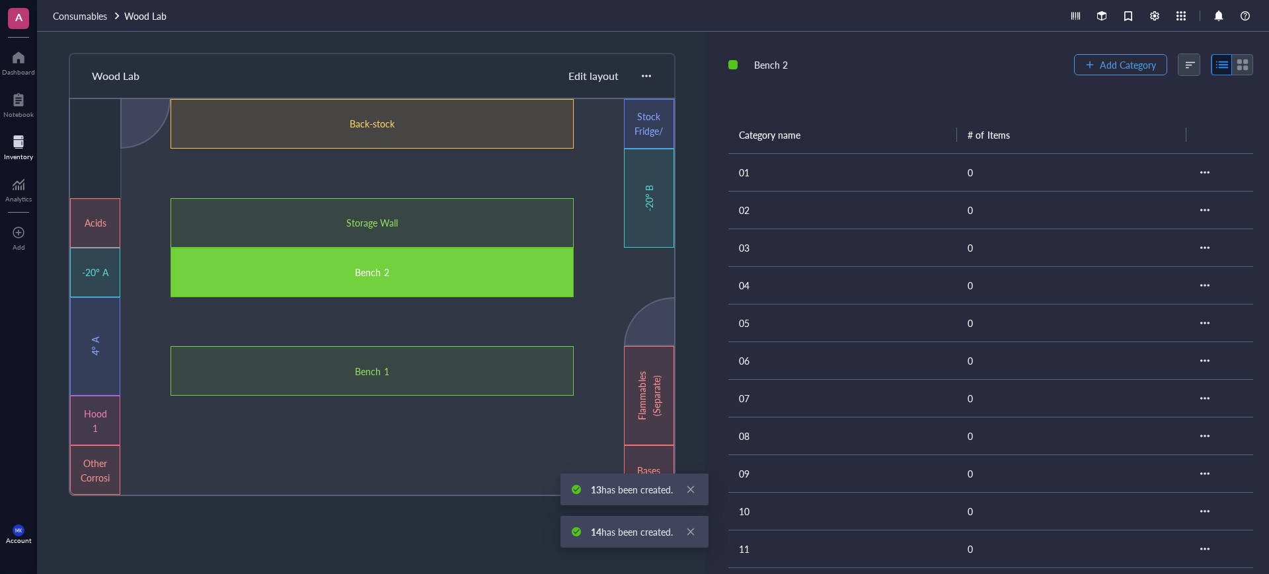
click at [1107, 72] on button "Add Category" at bounding box center [1120, 64] width 93 height 21
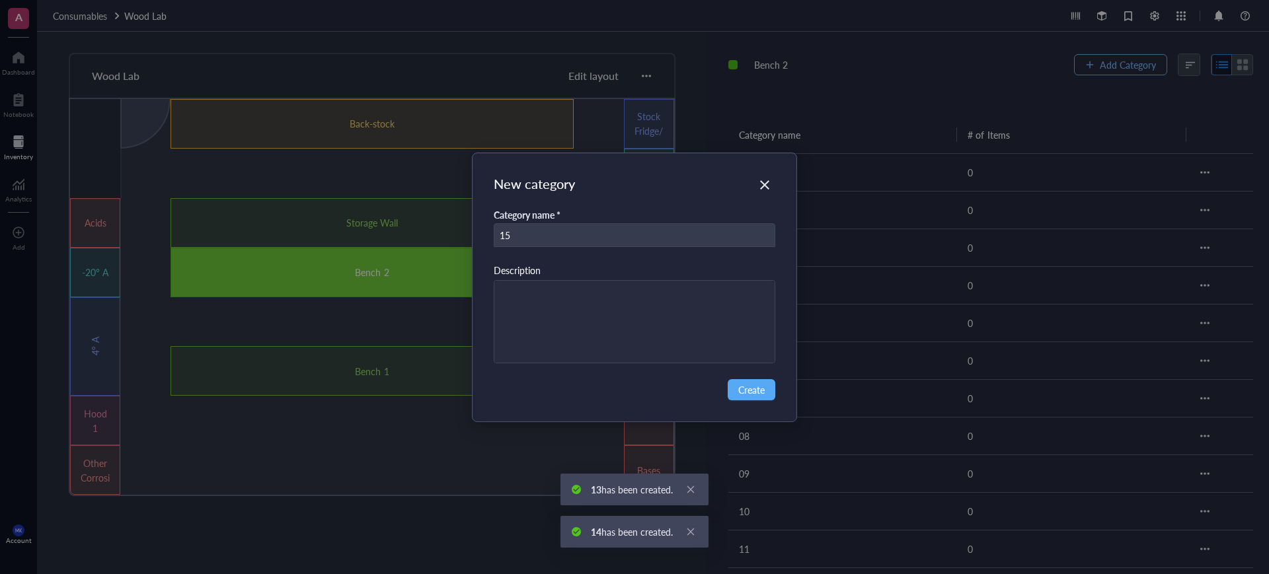
type input "15"
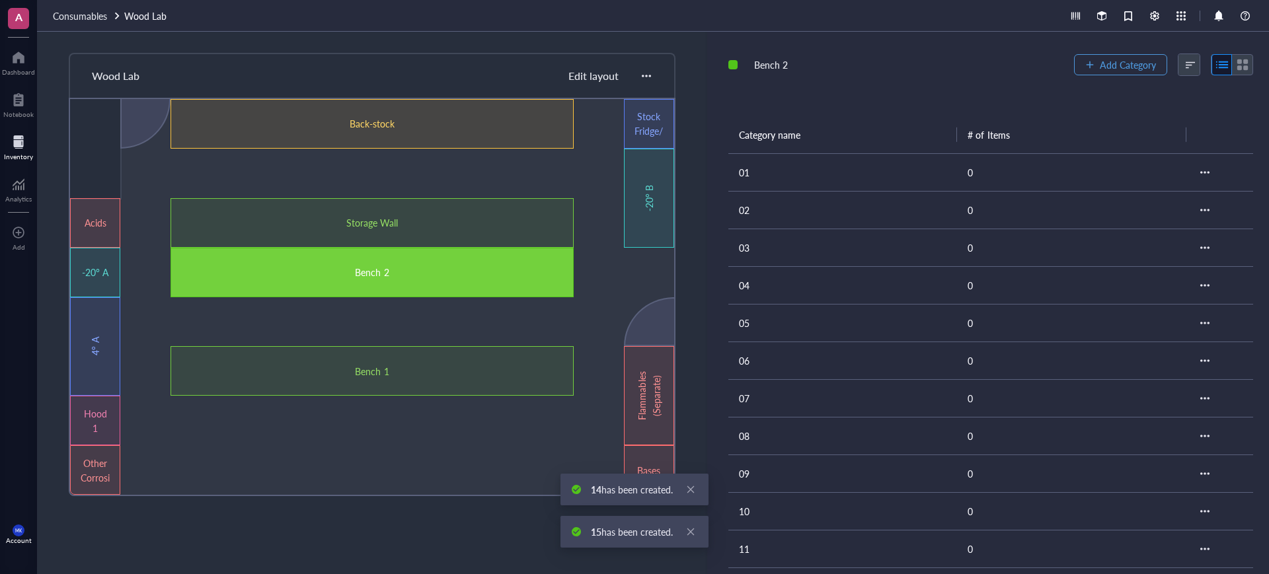
click at [1109, 69] on span "Add Category" at bounding box center [1128, 64] width 56 height 11
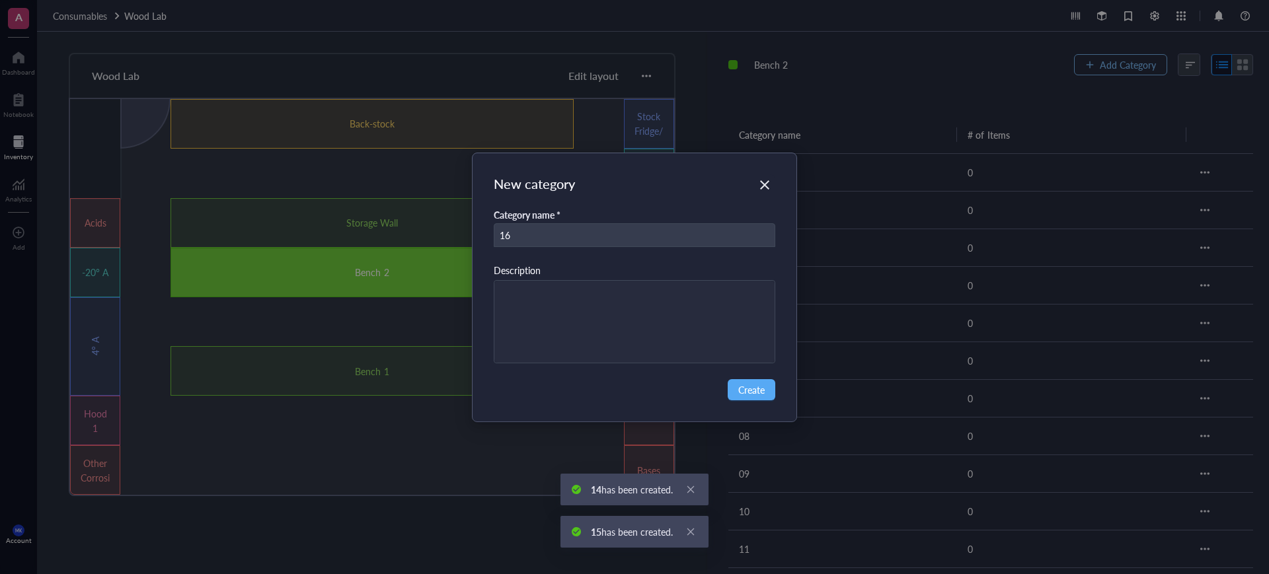
type input "16"
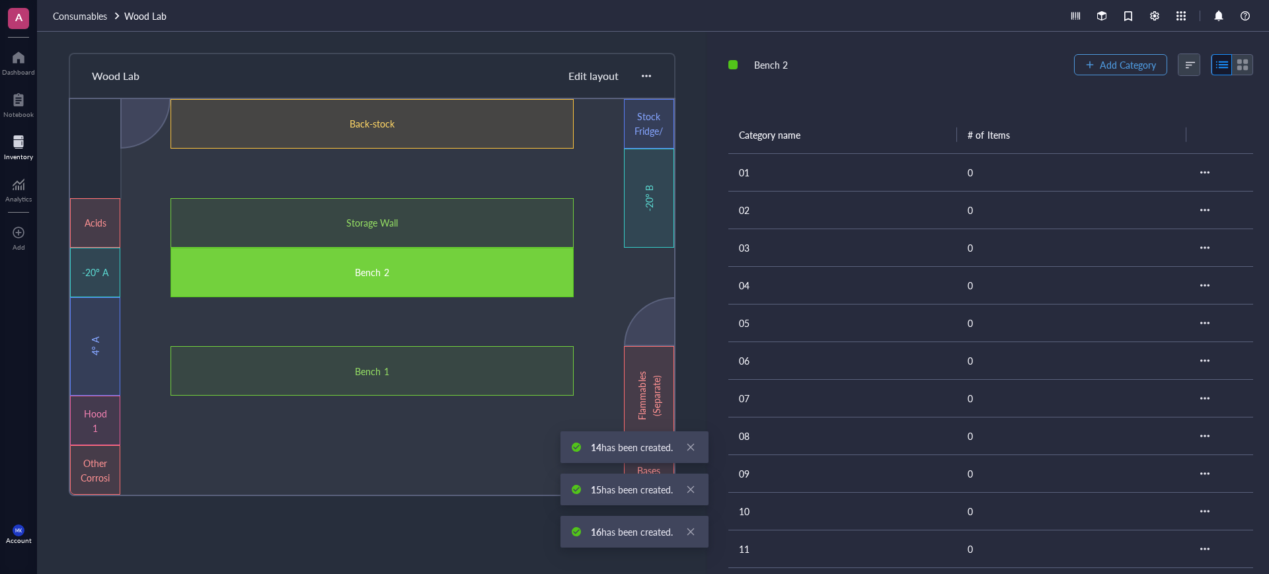
click at [1109, 69] on span "Add Category" at bounding box center [1128, 64] width 56 height 11
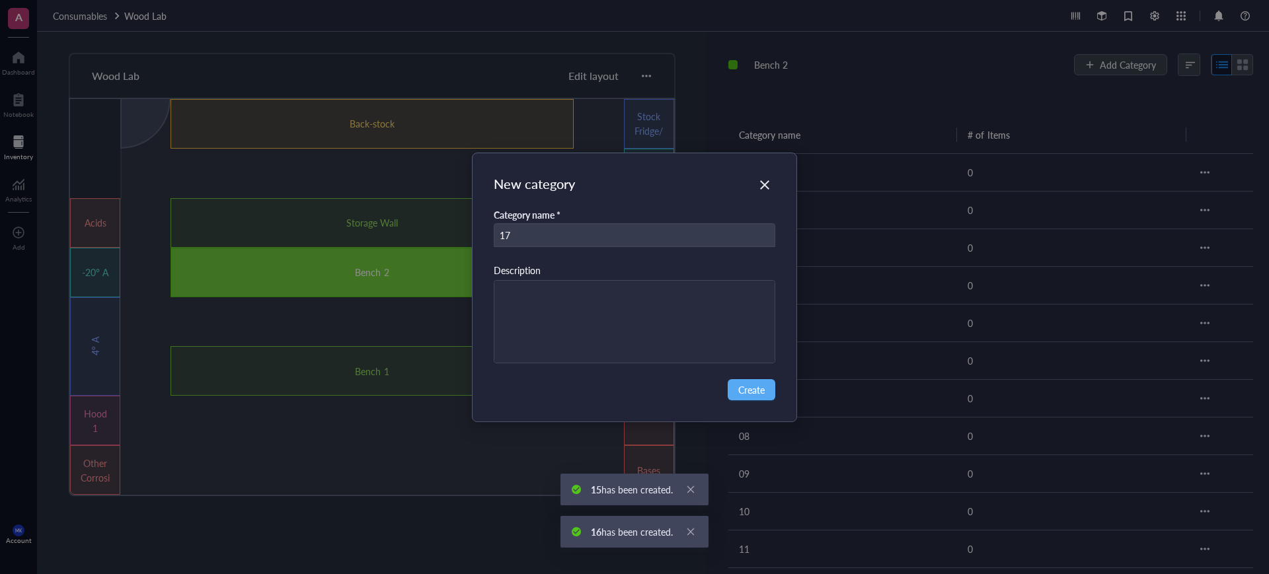
type input "17"
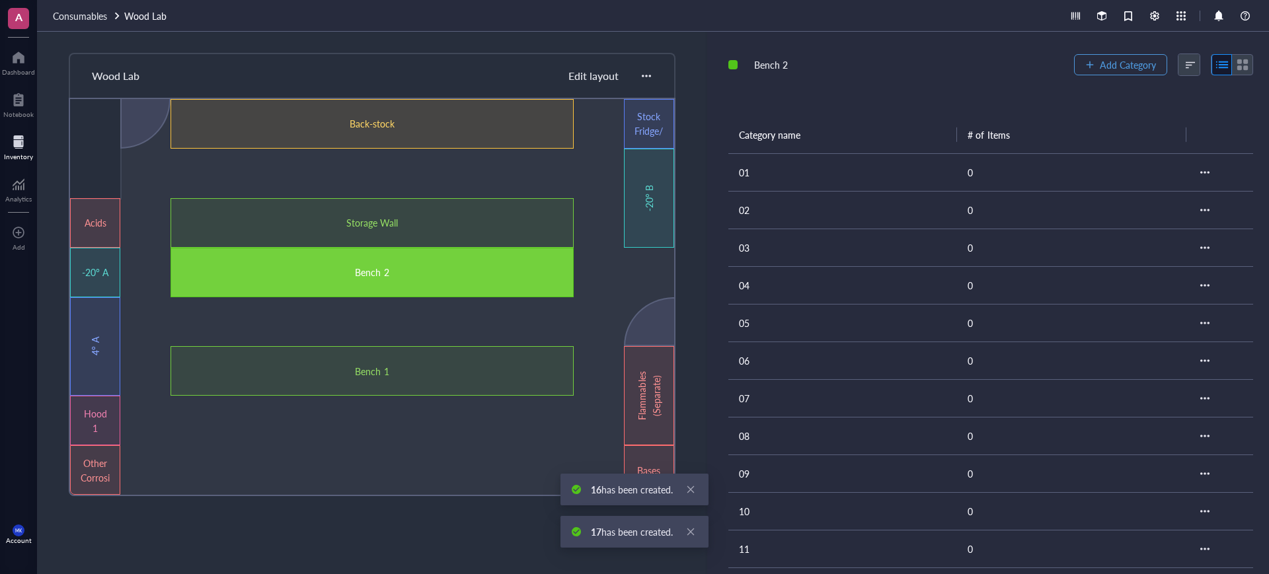
click at [1128, 67] on span "Add Category" at bounding box center [1128, 64] width 56 height 11
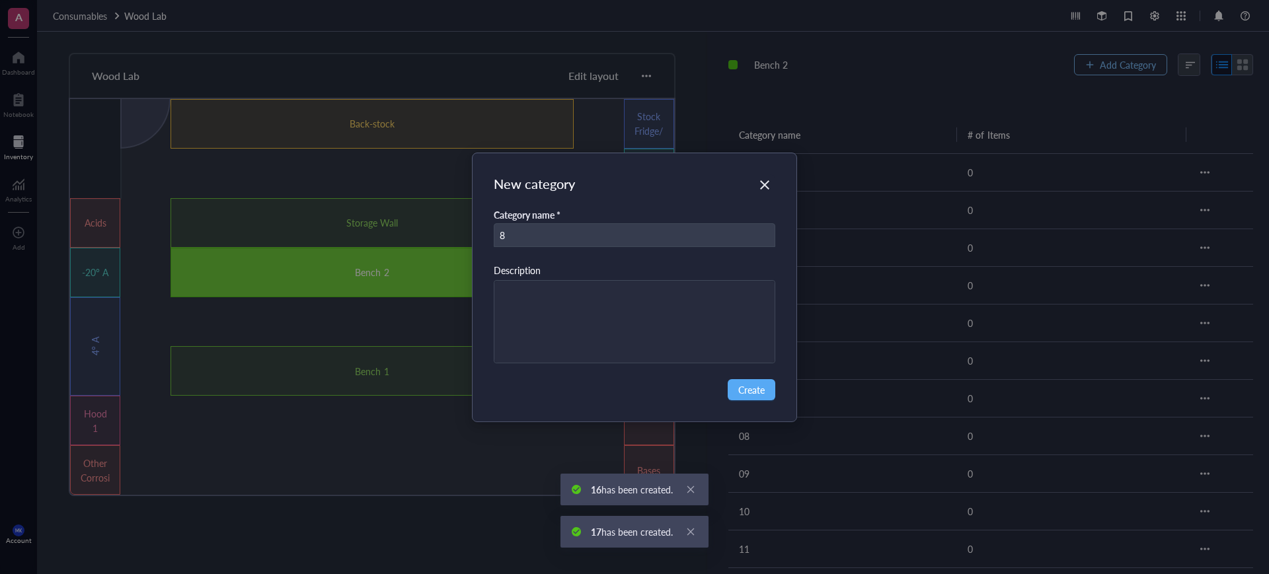
type input "8"
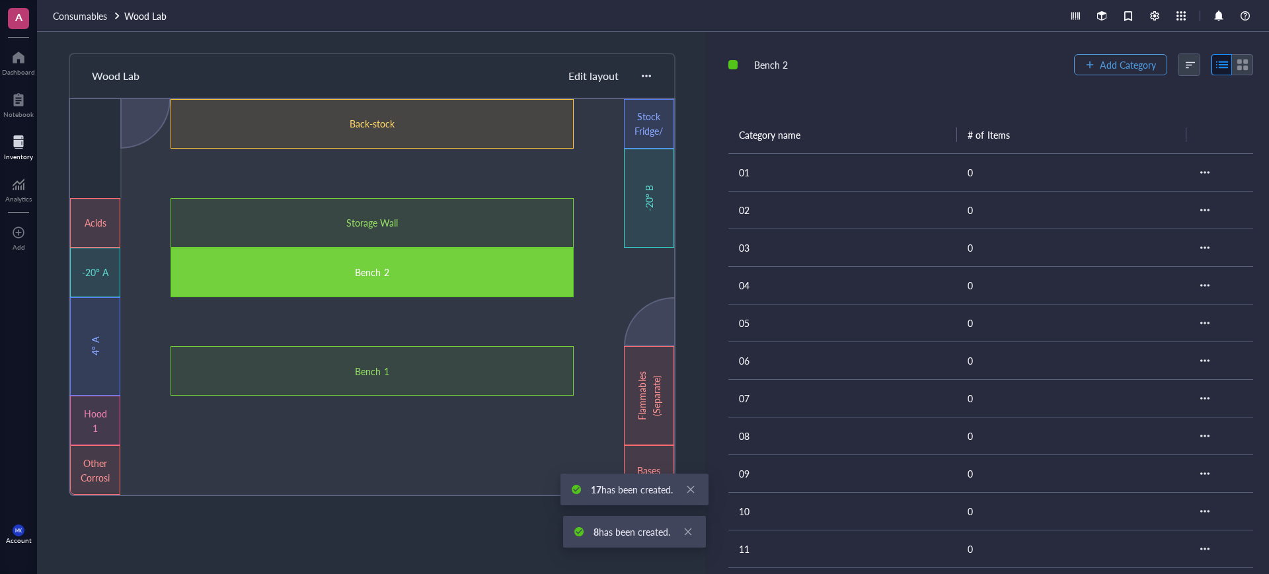
click at [1128, 67] on span "Add Category" at bounding box center [1128, 64] width 56 height 11
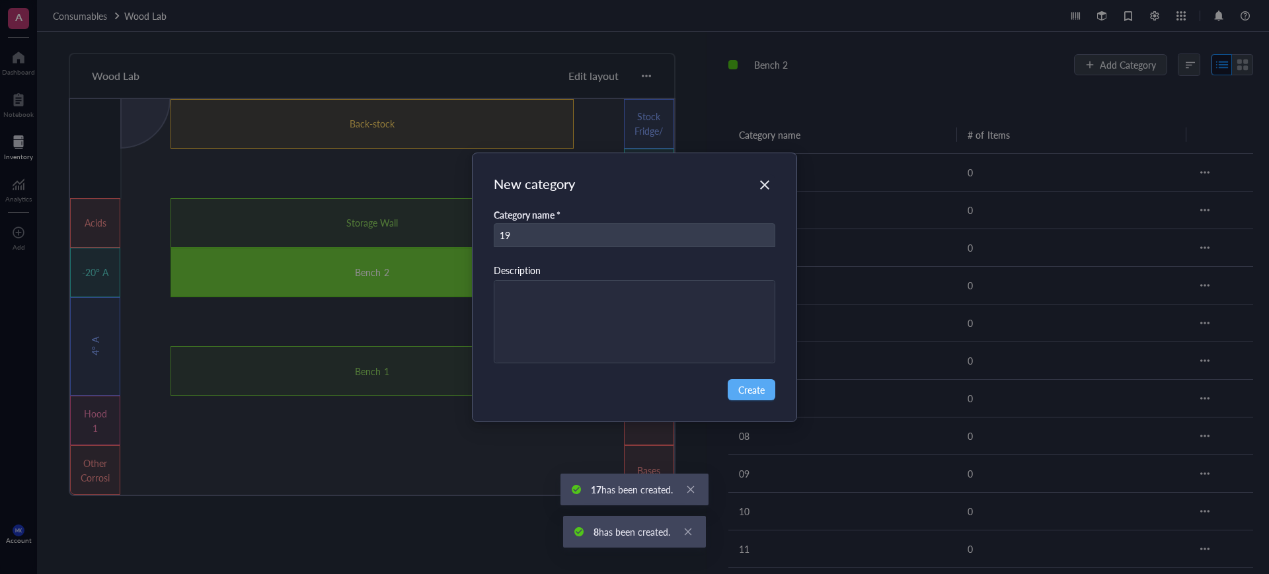
type input "19"
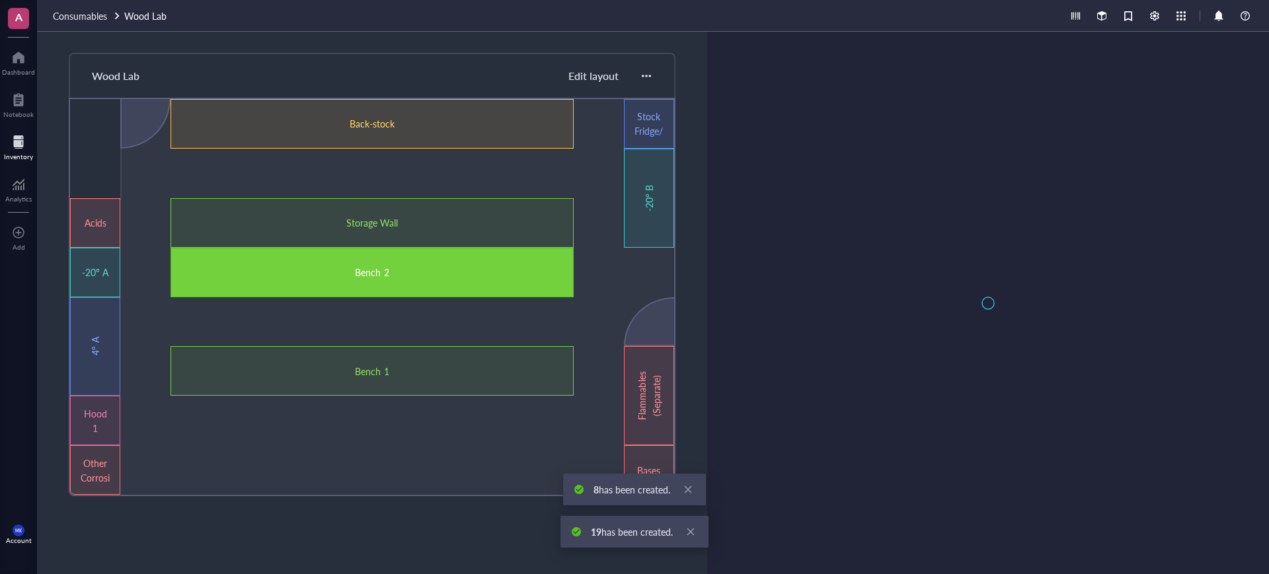
click at [1127, 69] on div at bounding box center [988, 303] width 562 height 543
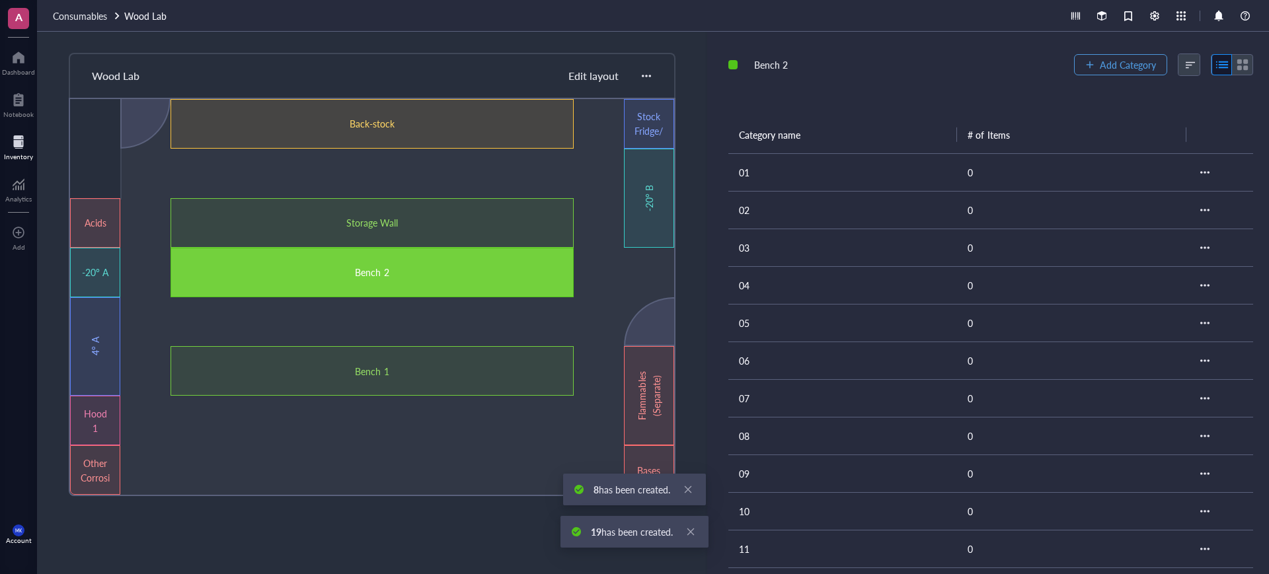
click at [1126, 69] on span "Add Category" at bounding box center [1128, 64] width 56 height 11
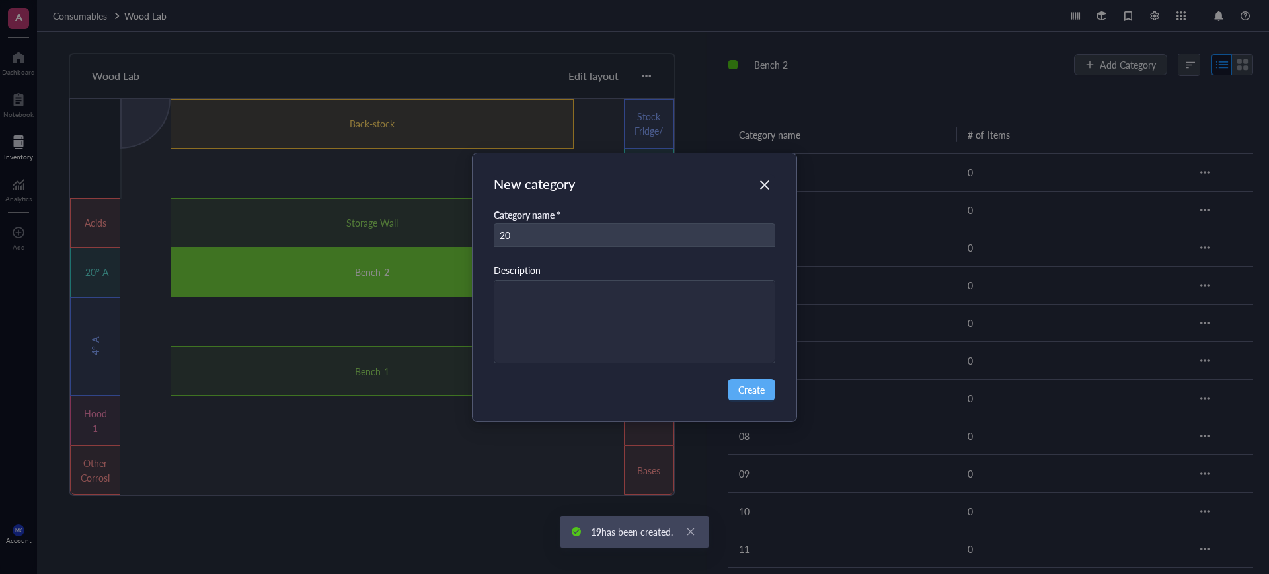
type input "20"
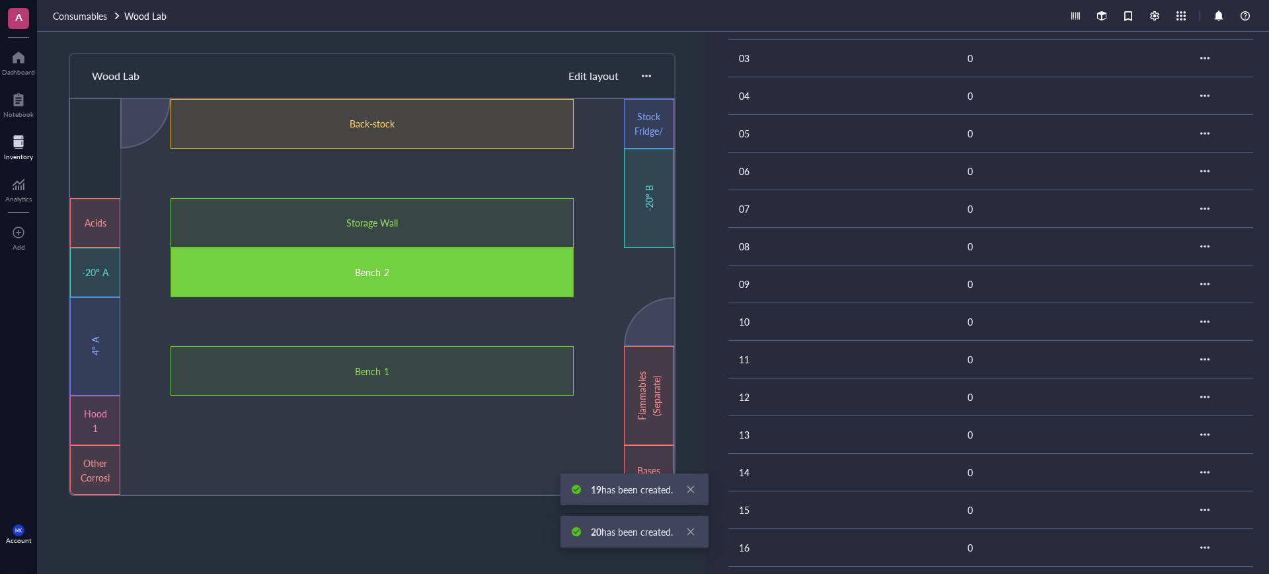
scroll to position [354, 0]
click at [766, 513] on td "20" at bounding box center [842, 496] width 229 height 38
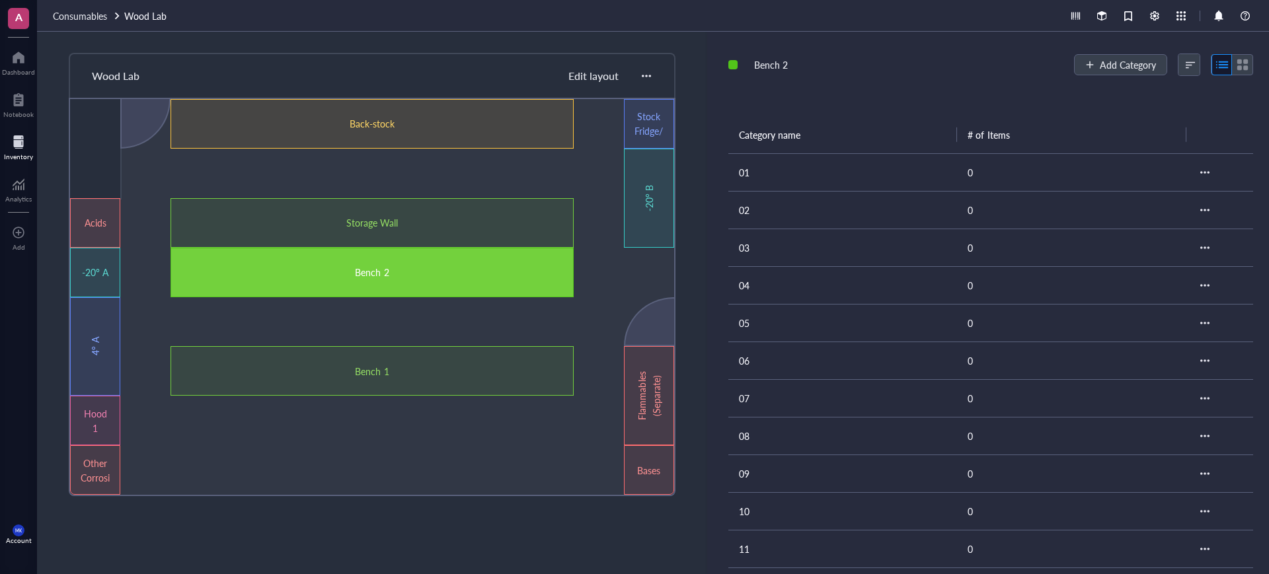
scroll to position [354, 0]
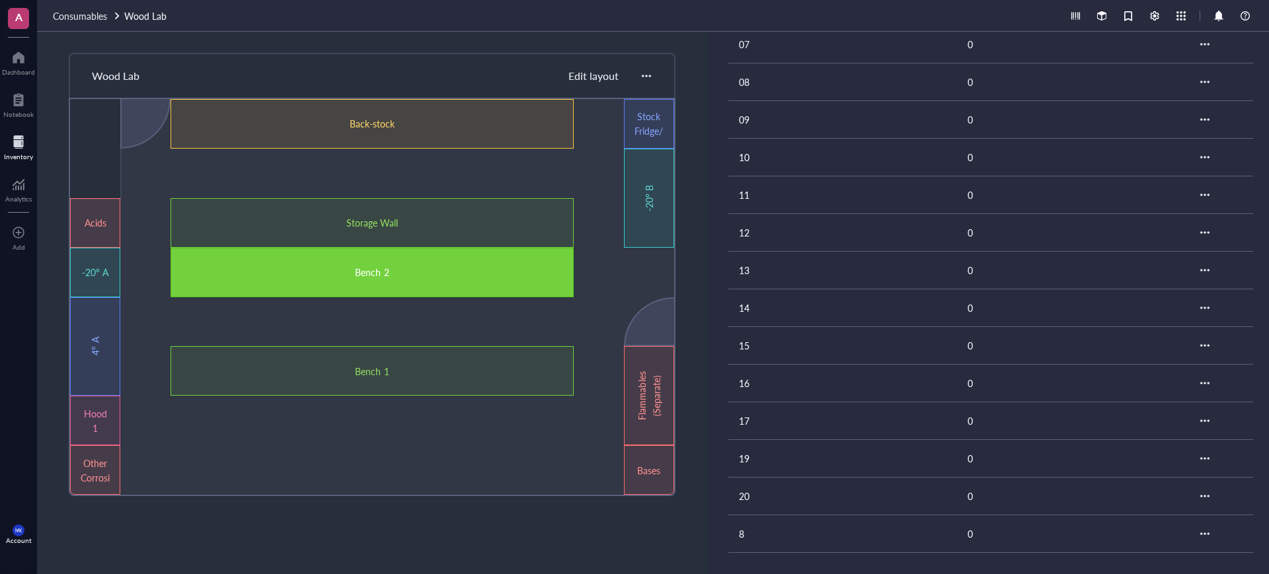
click at [833, 528] on td "8" at bounding box center [842, 534] width 229 height 38
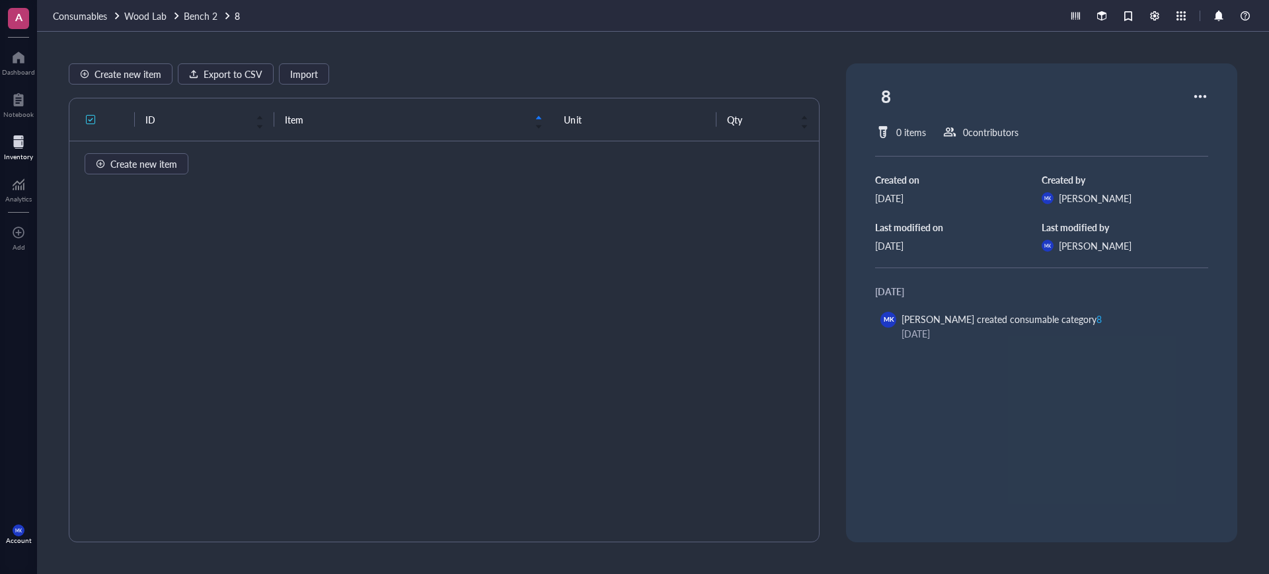
click at [875, 93] on div "8" at bounding box center [886, 96] width 22 height 34
click at [876, 96] on input "8" at bounding box center [896, 96] width 40 height 33
type input "18"
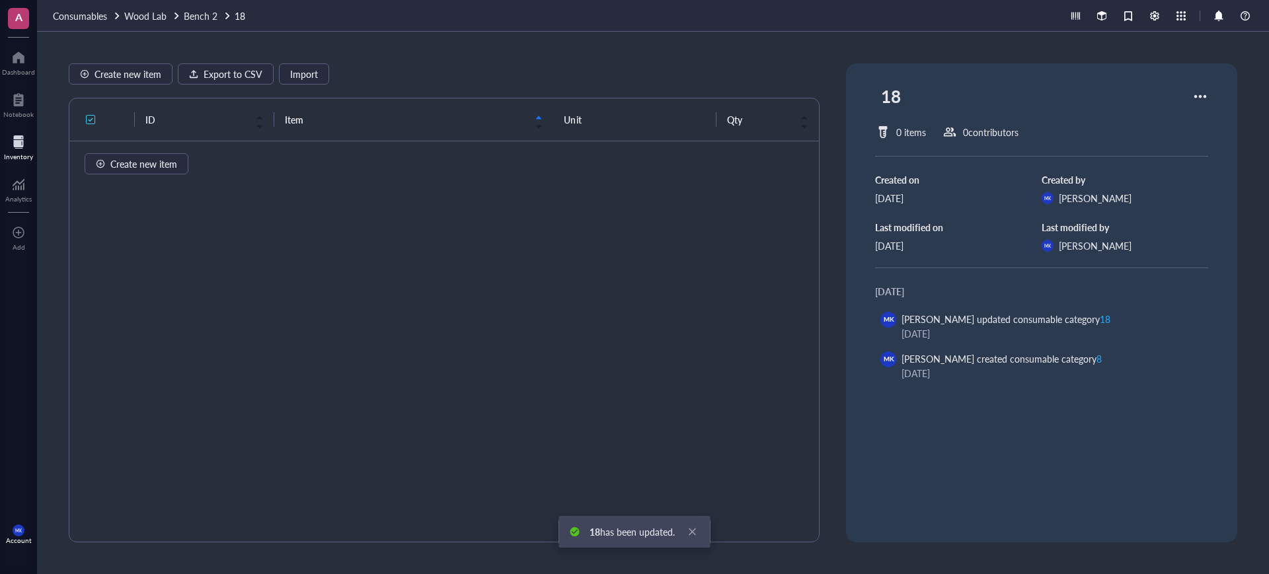
drag, startPoint x: 721, startPoint y: 95, endPoint x: 712, endPoint y: 95, distance: 8.6
click at [719, 95] on div "Create new item Export to CSV Import ID Item Unit Qty Create new item" at bounding box center [444, 302] width 751 height 479
click at [208, 10] on span "Bench 2" at bounding box center [201, 15] width 34 height 13
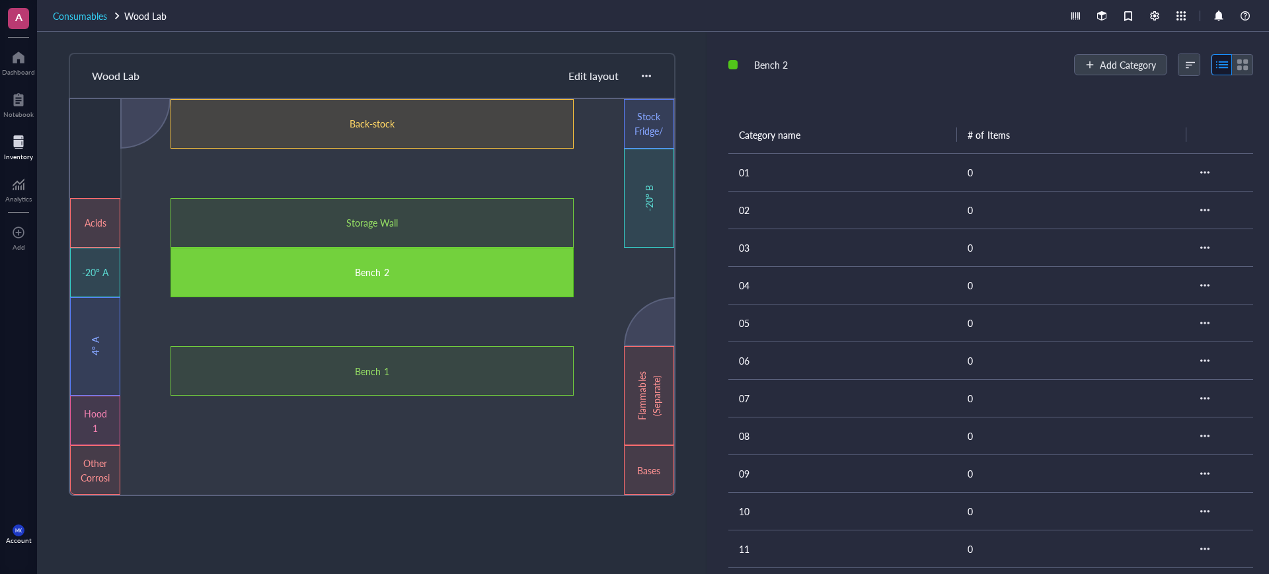
click at [71, 16] on span "Consumables" at bounding box center [80, 15] width 54 height 13
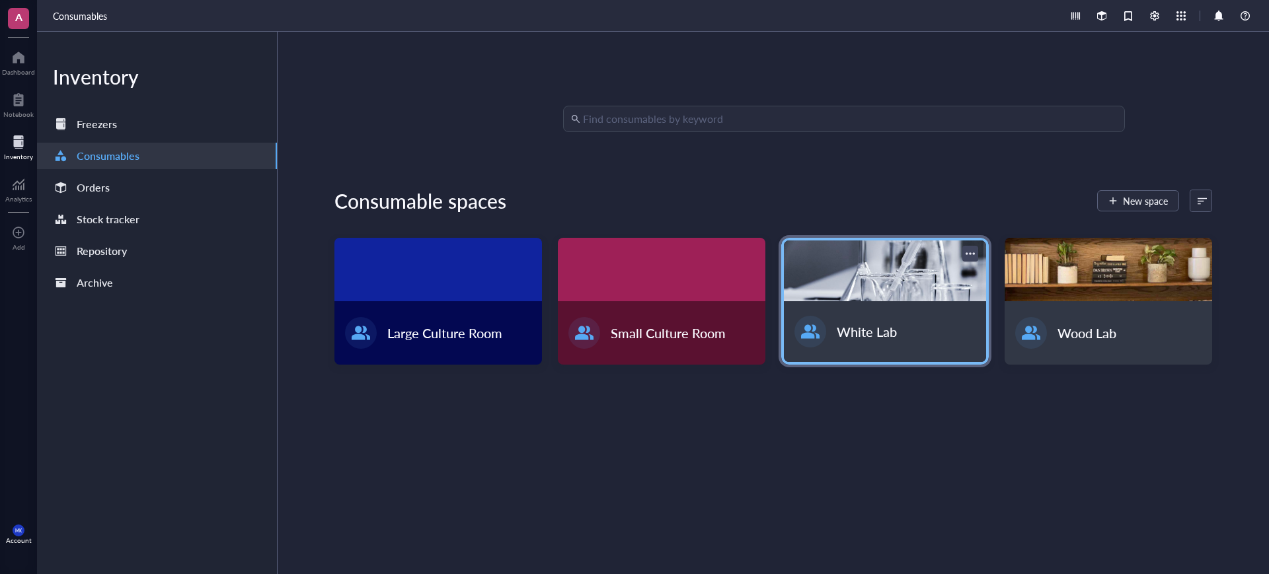
click at [927, 292] on div at bounding box center [885, 271] width 202 height 61
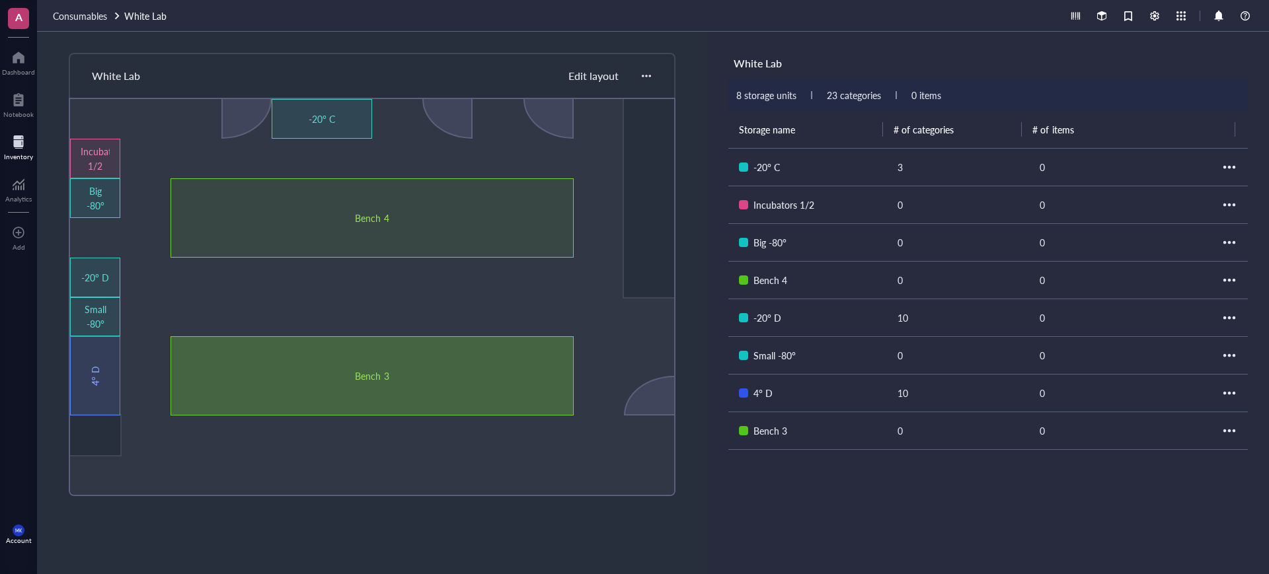
click at [386, 385] on div "Bench 3" at bounding box center [372, 375] width 403 height 79
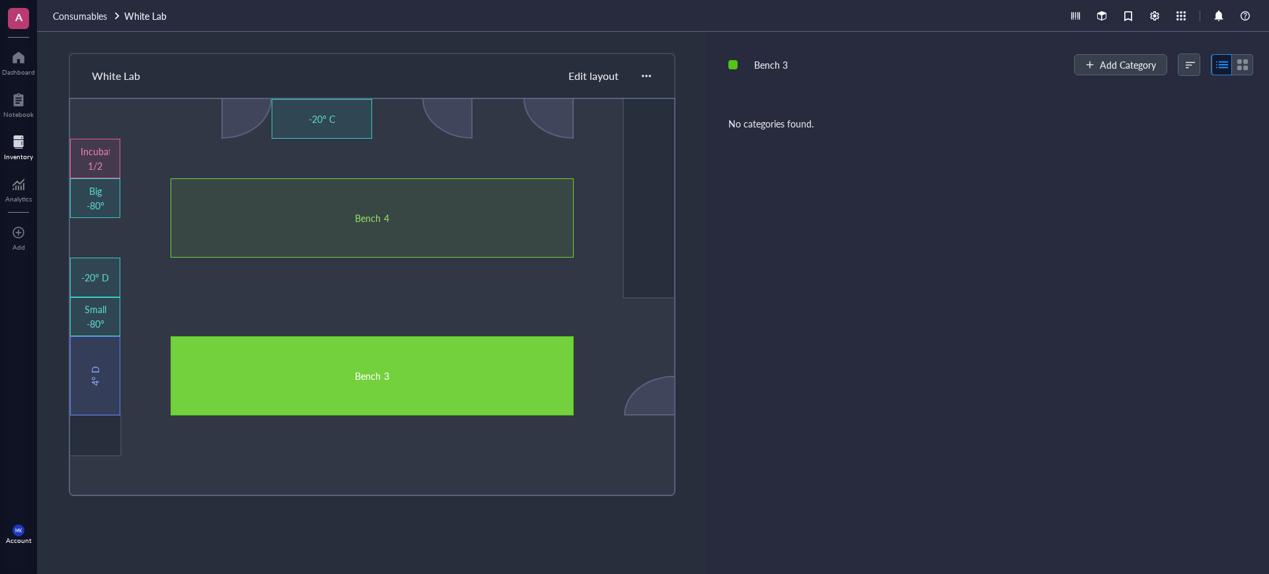
click at [1117, 53] on div "Bench 3 Add Category" at bounding box center [990, 65] width 525 height 24
click at [1118, 57] on button "Add Category" at bounding box center [1120, 64] width 93 height 21
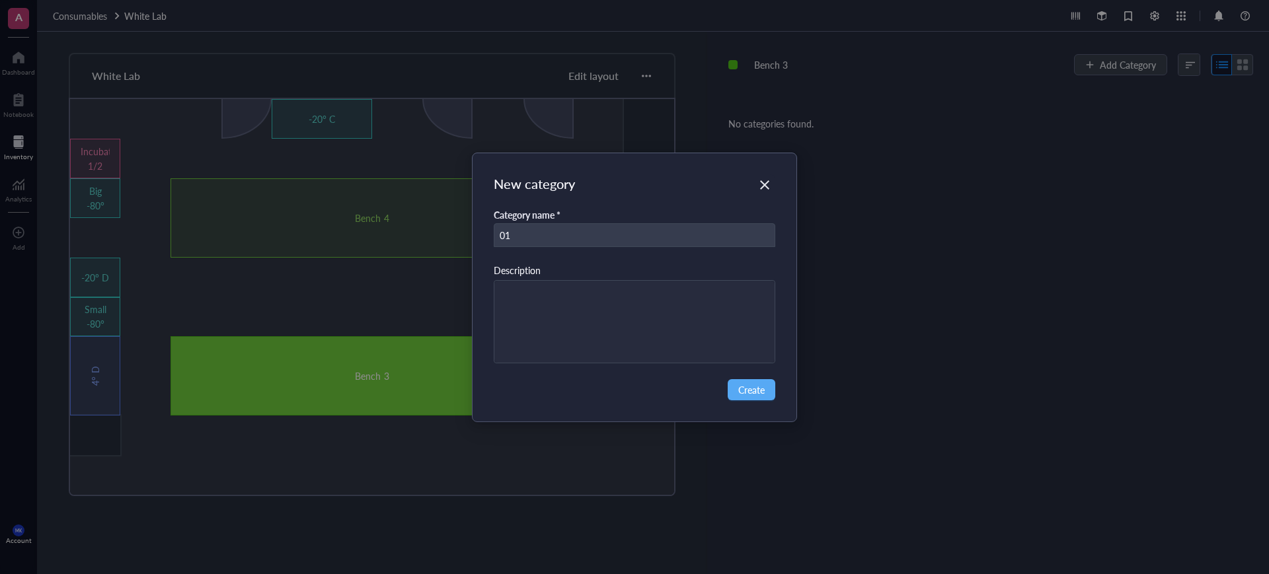
type input "01"
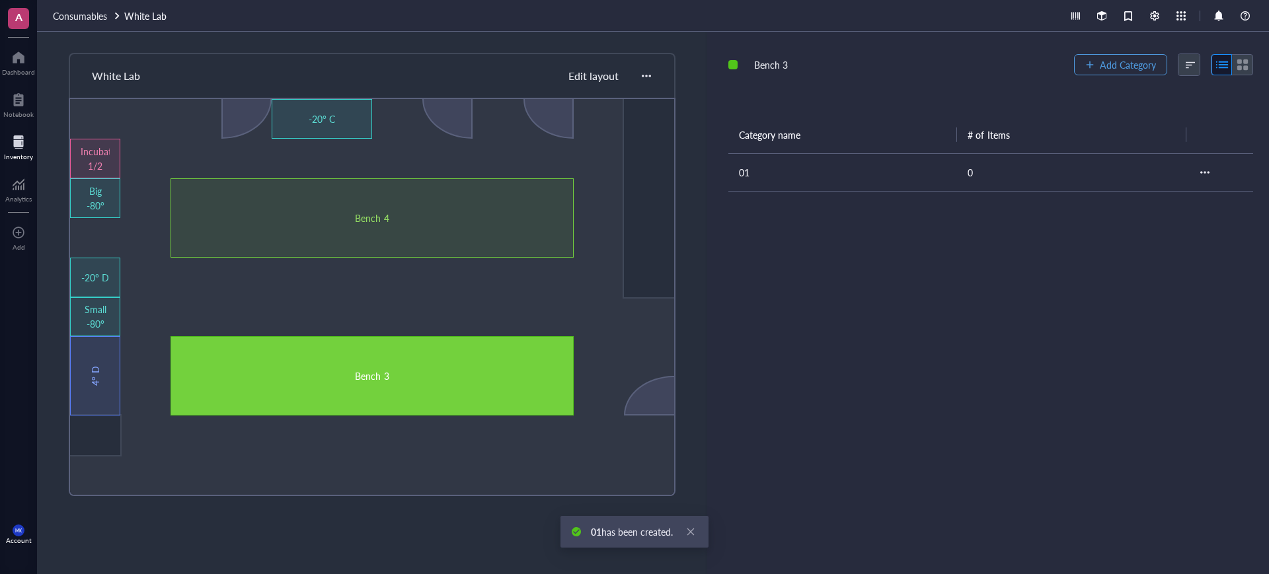
click at [1116, 62] on span "Add Category" at bounding box center [1128, 64] width 56 height 11
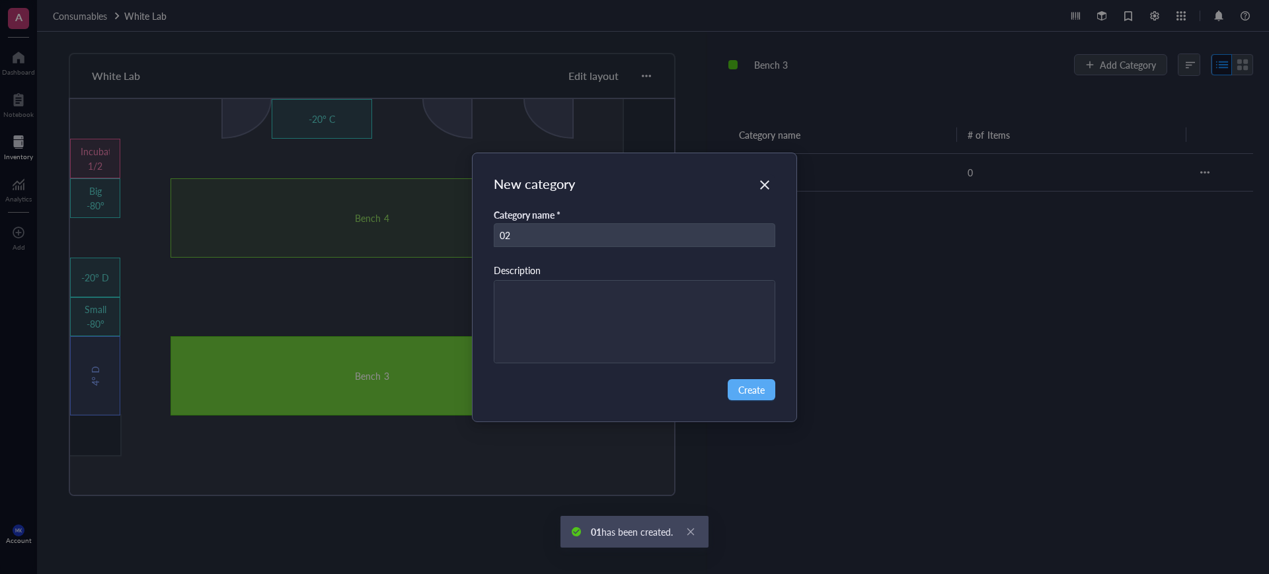
type input "02"
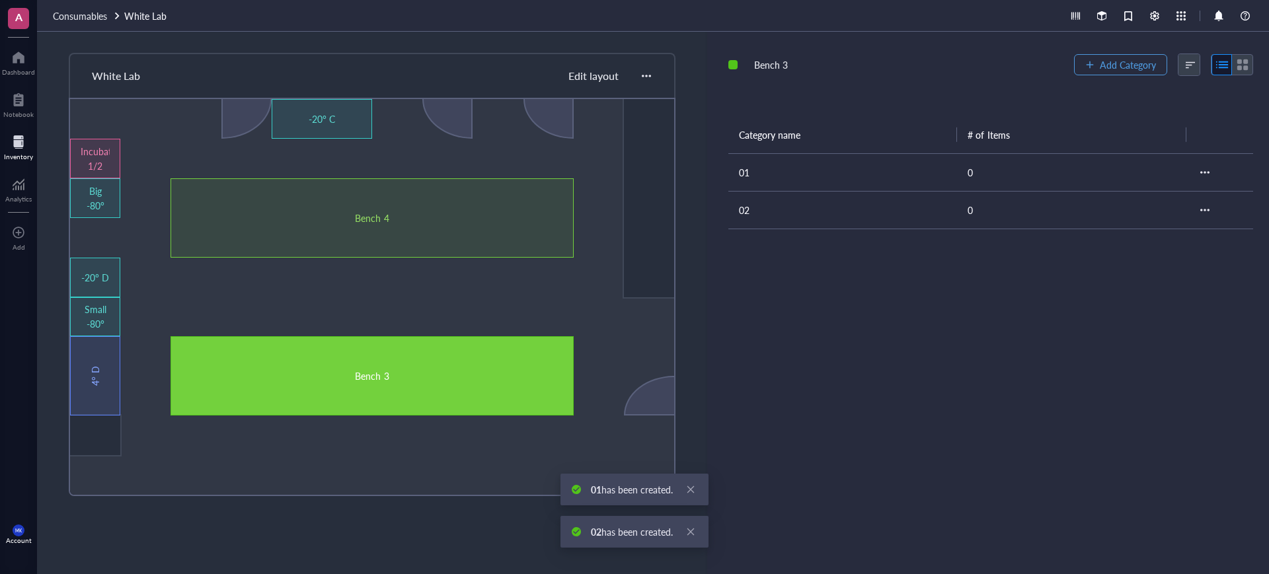
click at [1116, 62] on span "Add Category" at bounding box center [1128, 64] width 56 height 11
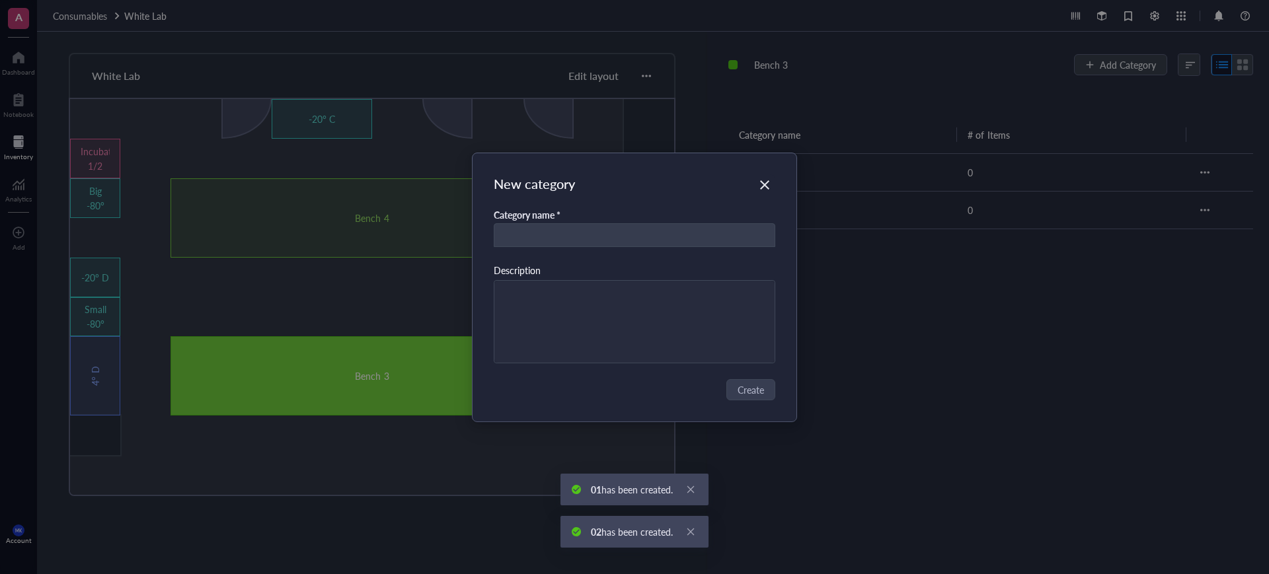
type input "3"
type input "03"
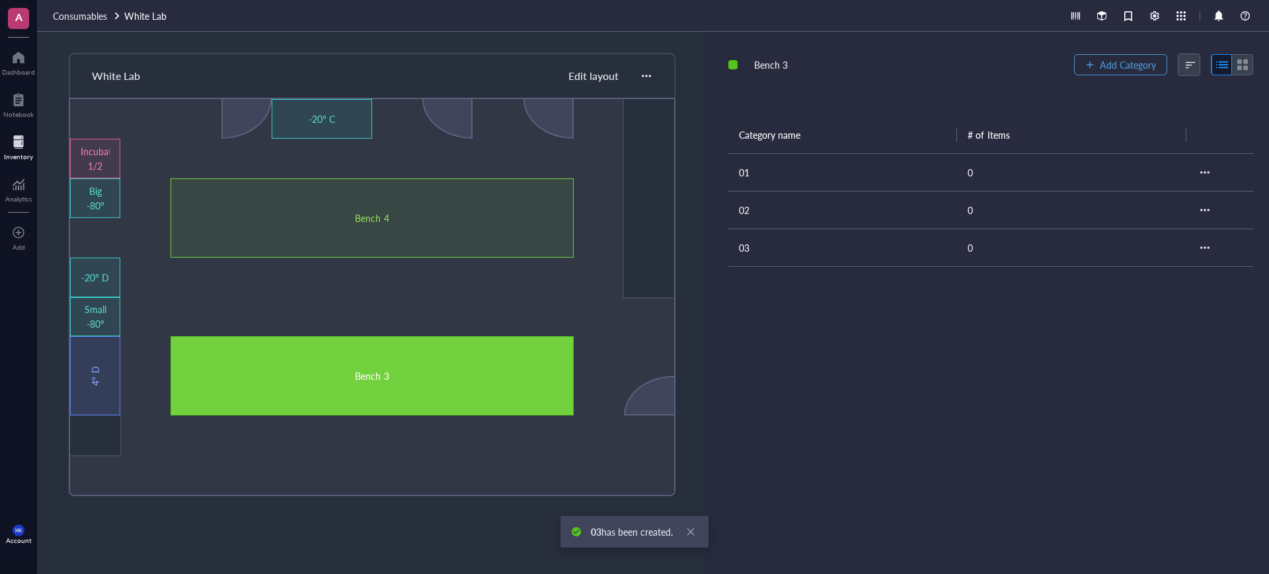
click at [1116, 62] on span "Add Category" at bounding box center [1128, 64] width 56 height 11
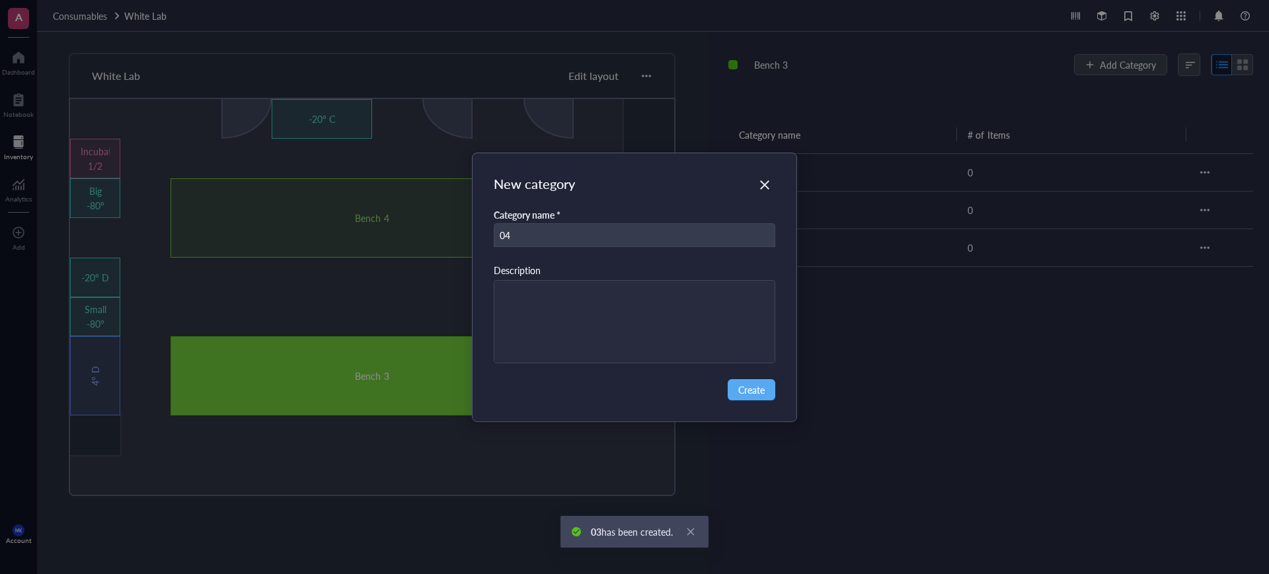
type input "04"
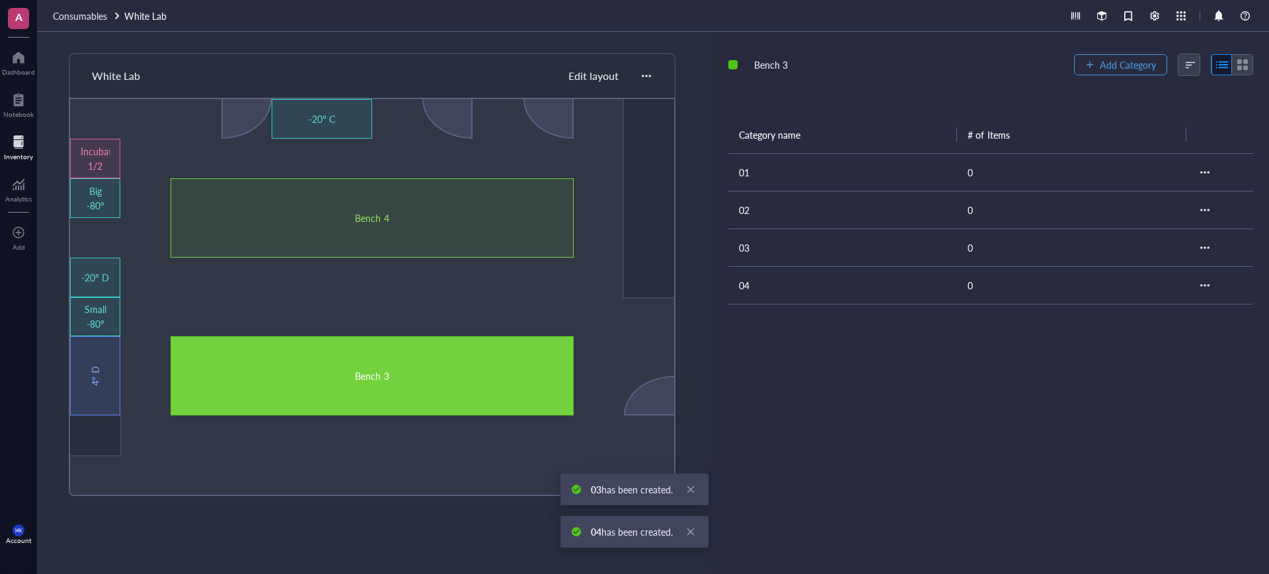
click at [1116, 62] on span "Add Category" at bounding box center [1128, 64] width 56 height 11
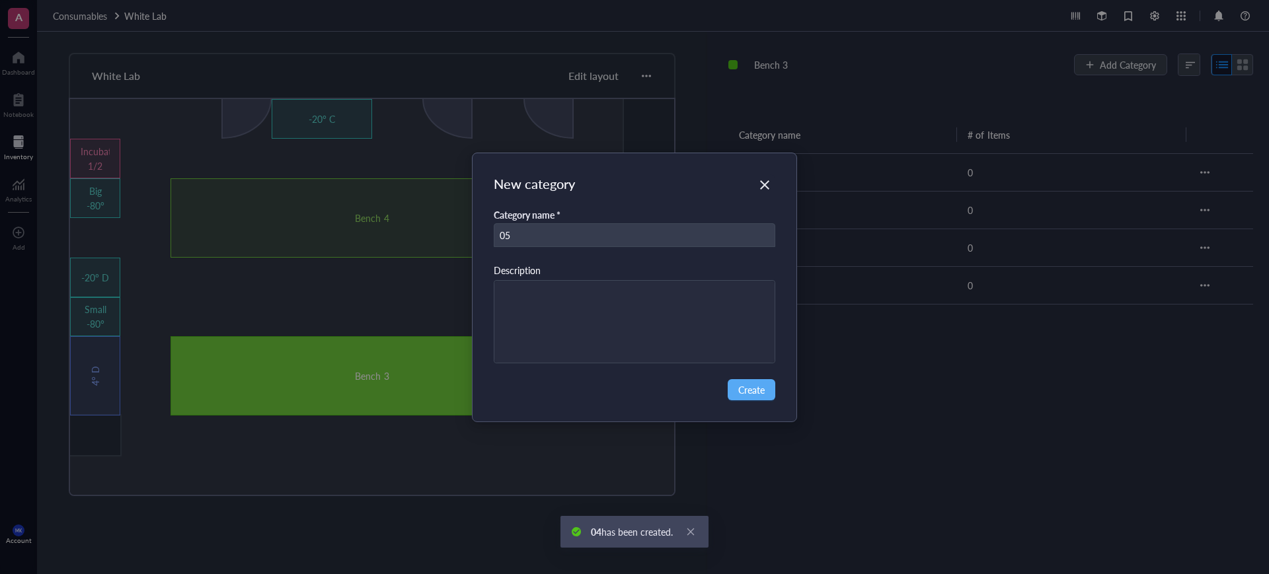
type input "05"
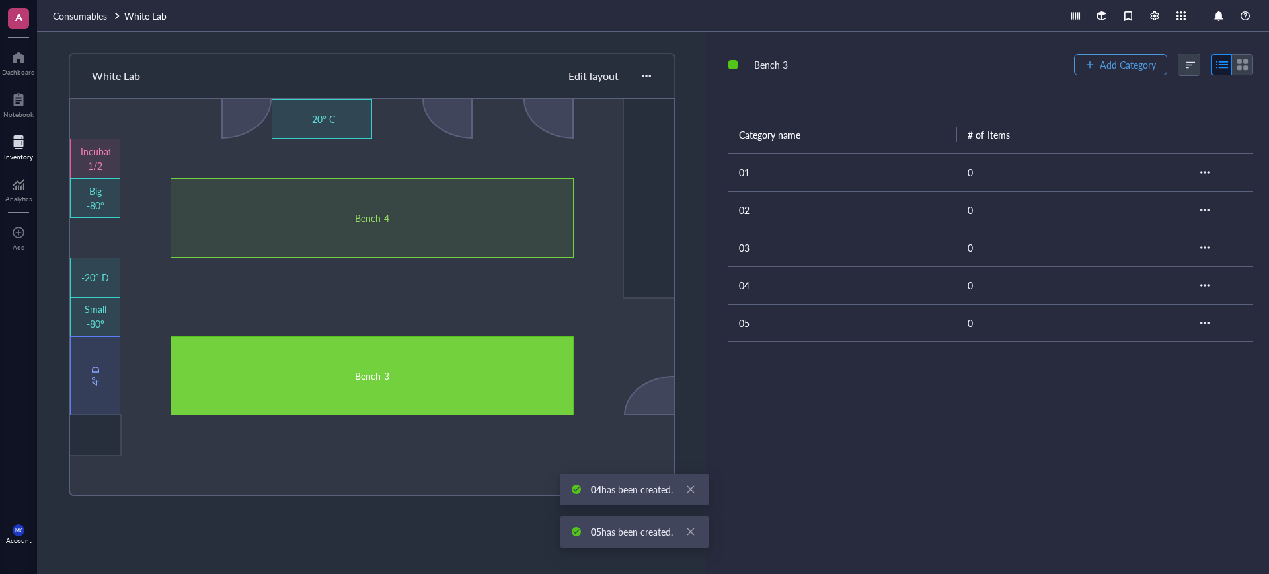
click at [1116, 62] on span "Add Category" at bounding box center [1128, 64] width 56 height 11
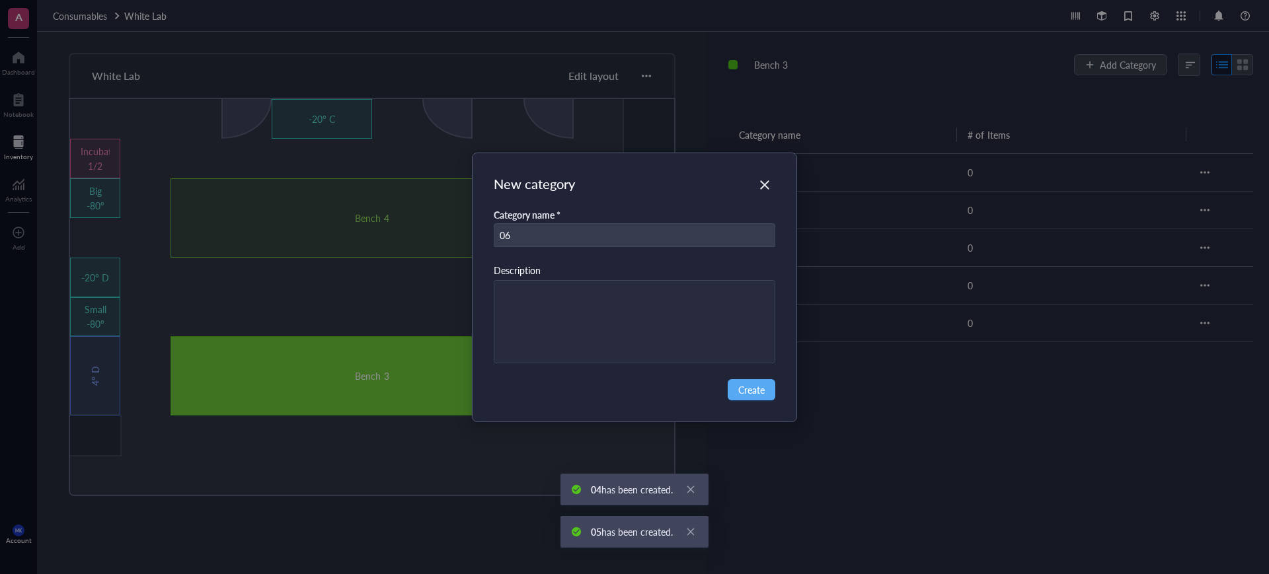
type input "06"
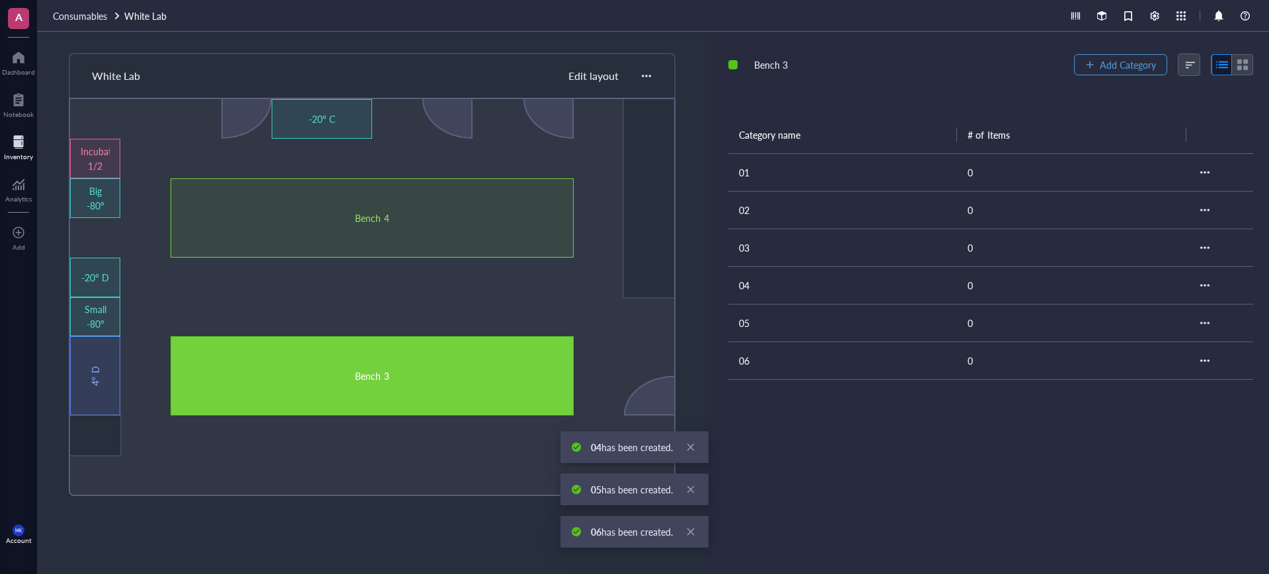
click at [1116, 63] on span "Add Category" at bounding box center [1128, 64] width 56 height 11
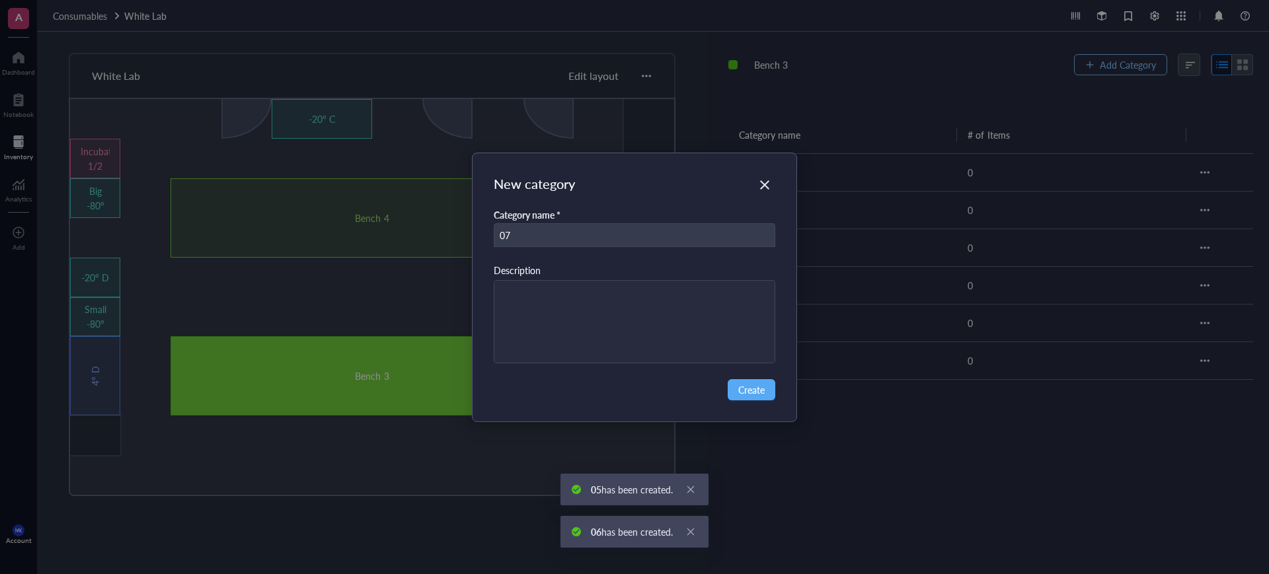
type input "07"
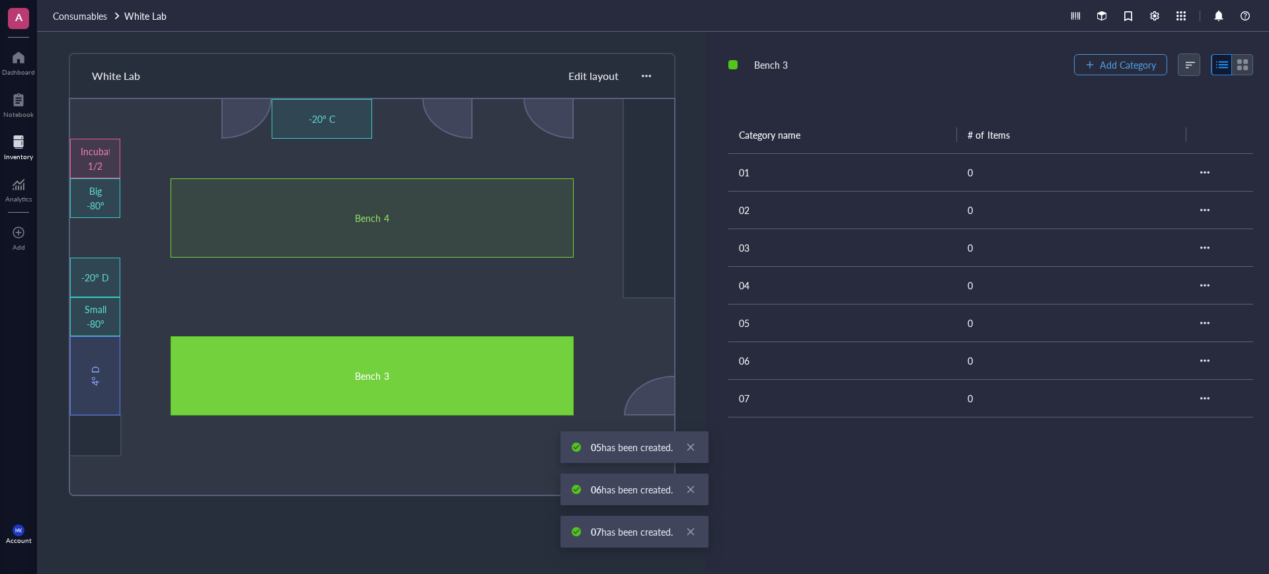
click at [1116, 63] on span "Add Category" at bounding box center [1128, 64] width 56 height 11
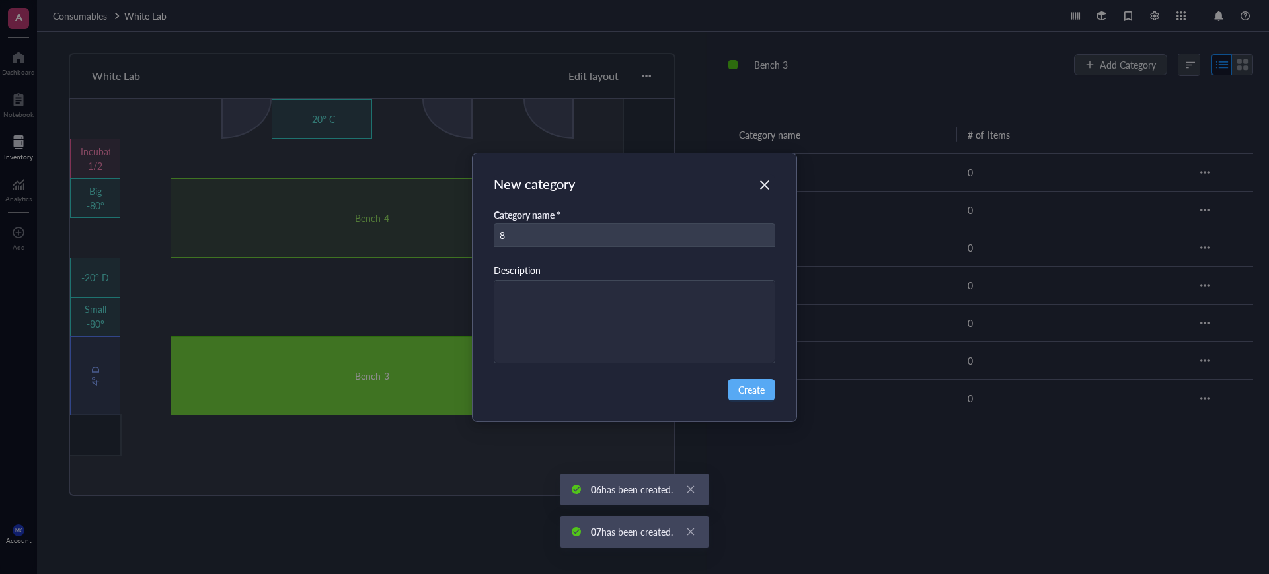
type input "8"
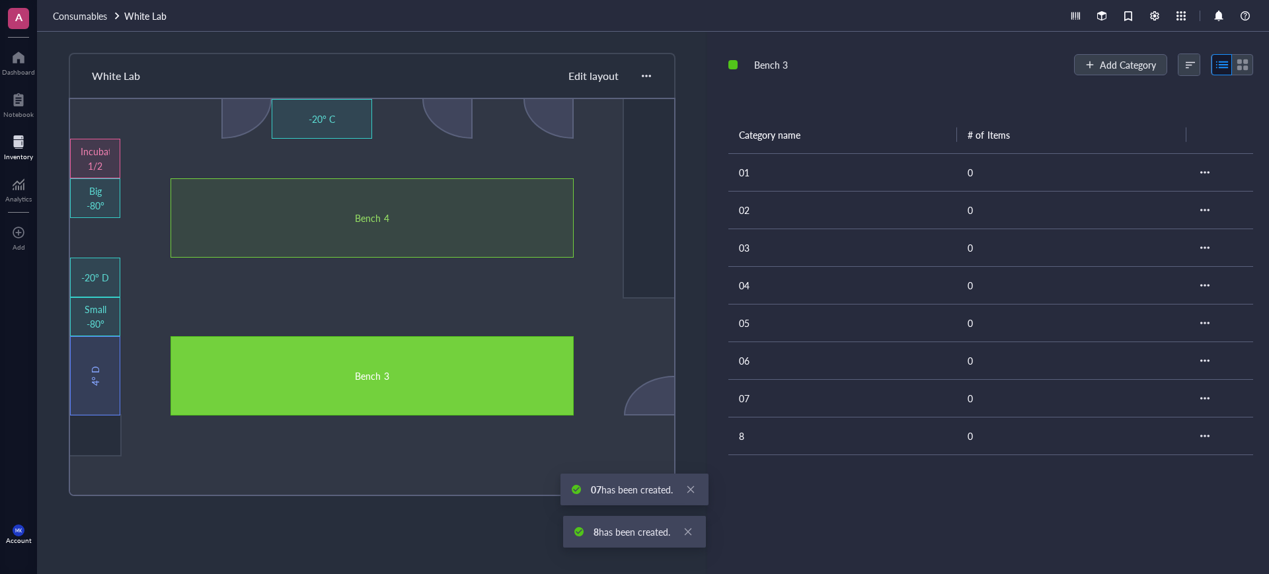
click at [751, 450] on td "8" at bounding box center [842, 436] width 229 height 38
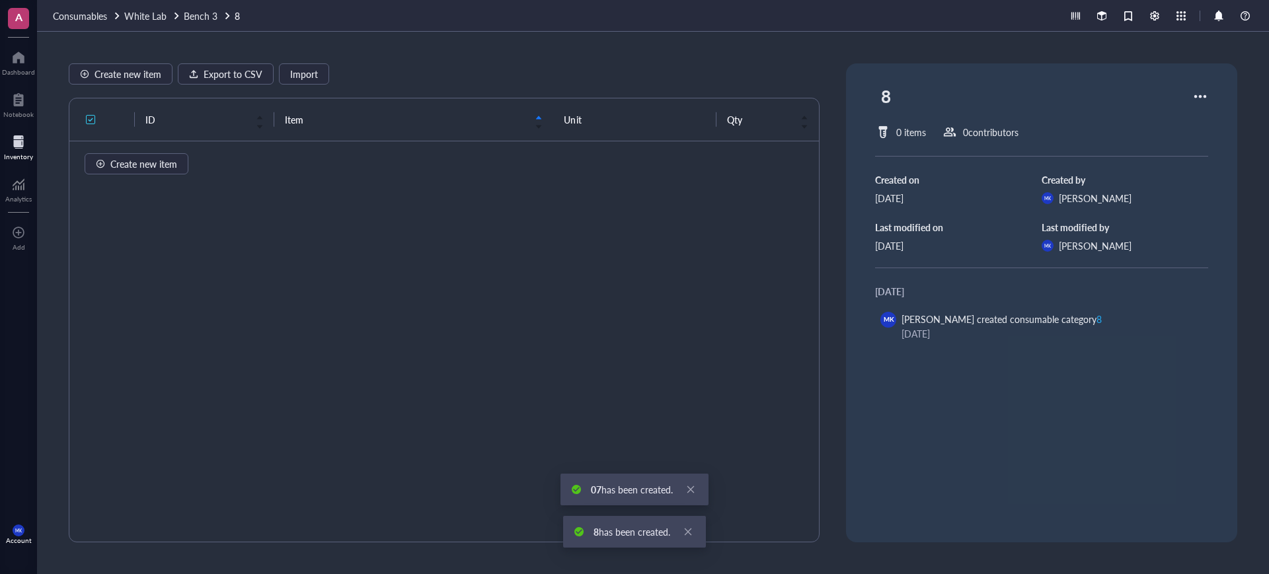
click at [896, 100] on div "8" at bounding box center [1041, 96] width 333 height 34
click at [881, 100] on div "8" at bounding box center [886, 96] width 22 height 34
click at [876, 97] on input "8" at bounding box center [896, 96] width 40 height 33
type input "08"
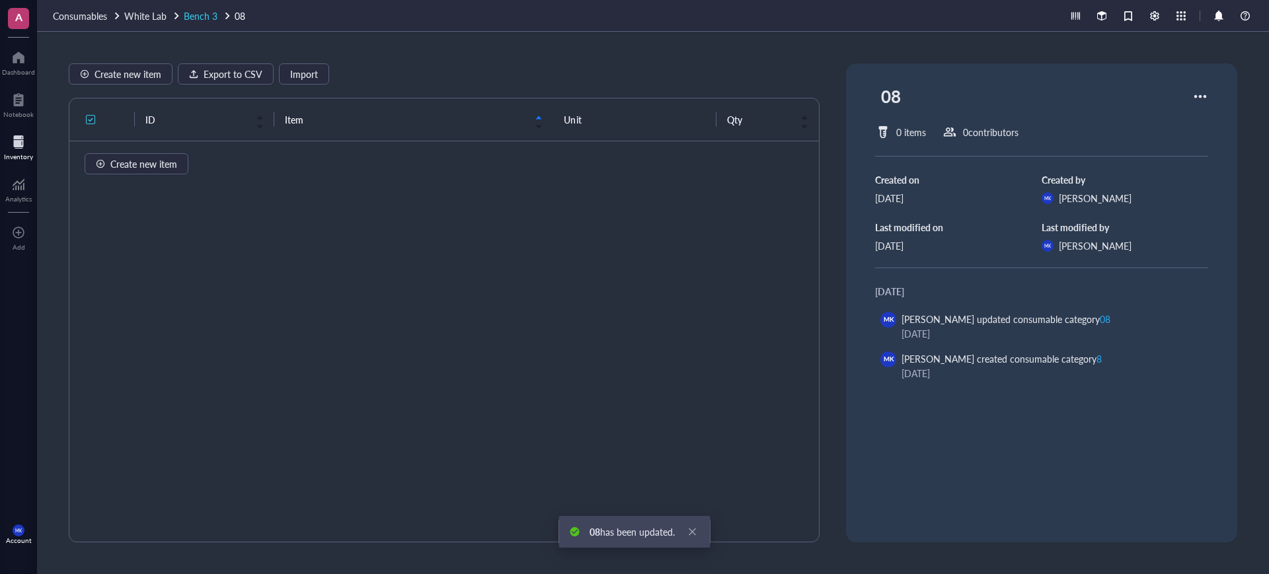
click at [223, 13] on div at bounding box center [227, 15] width 9 height 9
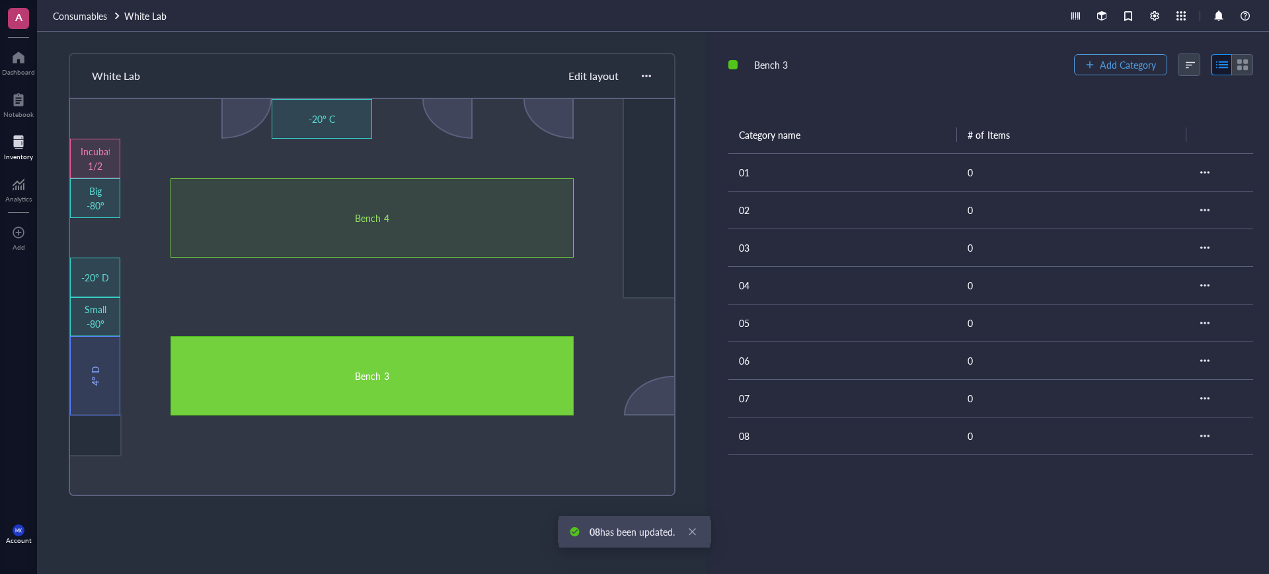
click at [1111, 70] on span "Add Category" at bounding box center [1128, 64] width 56 height 11
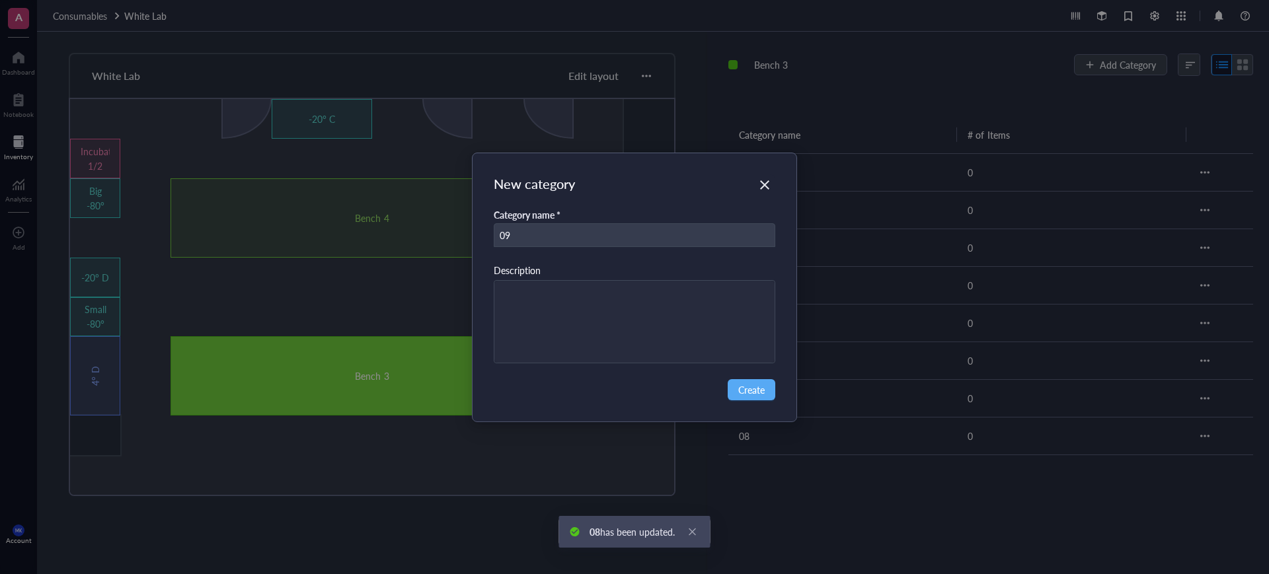
type input "09"
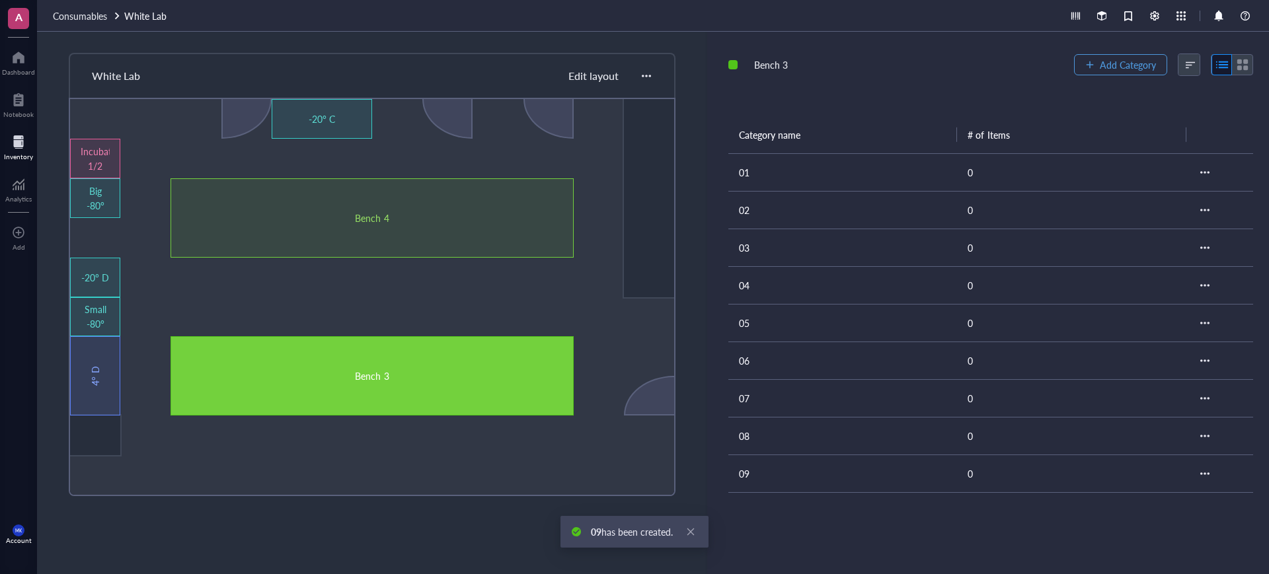
click at [1113, 70] on span "Add Category" at bounding box center [1128, 64] width 56 height 11
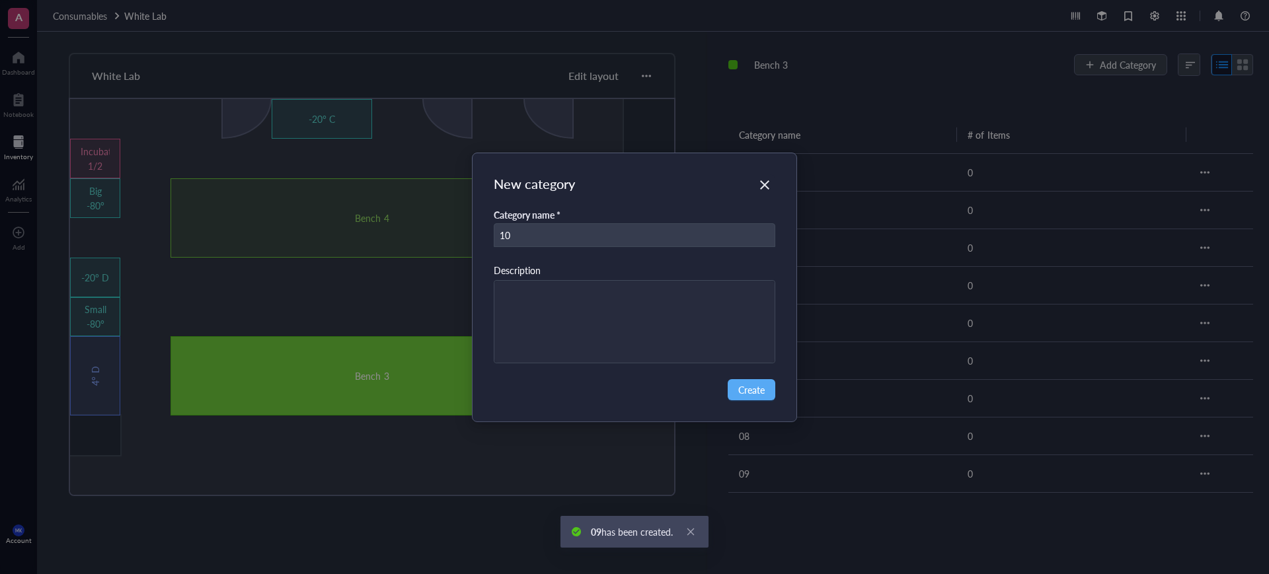
type input "10"
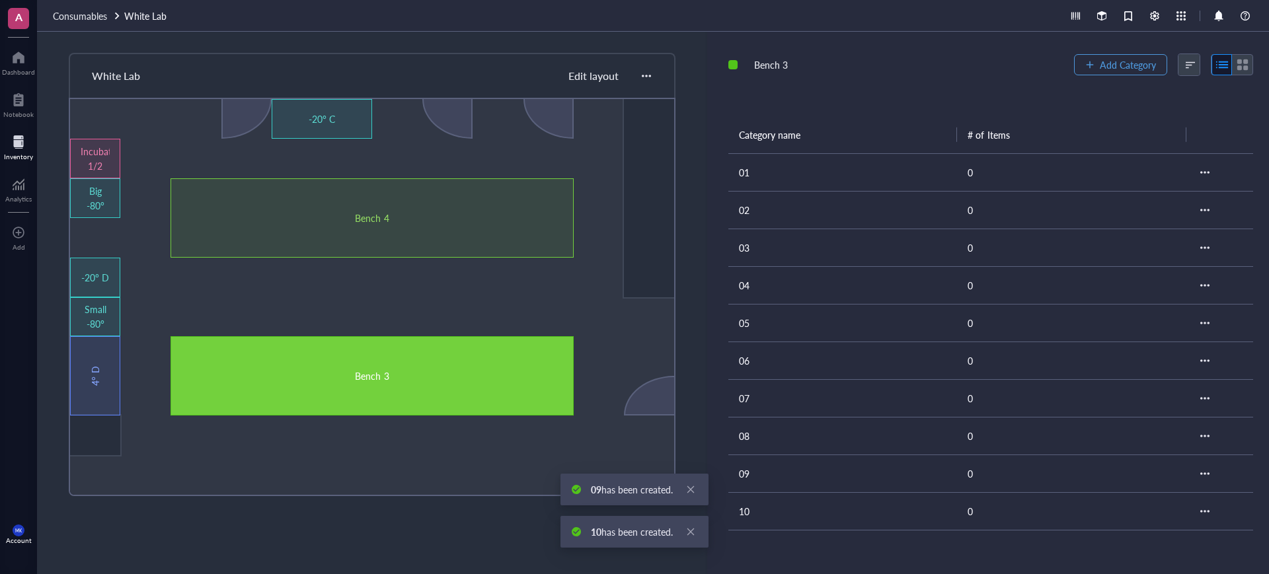
click at [1113, 70] on span "Add Category" at bounding box center [1128, 64] width 56 height 11
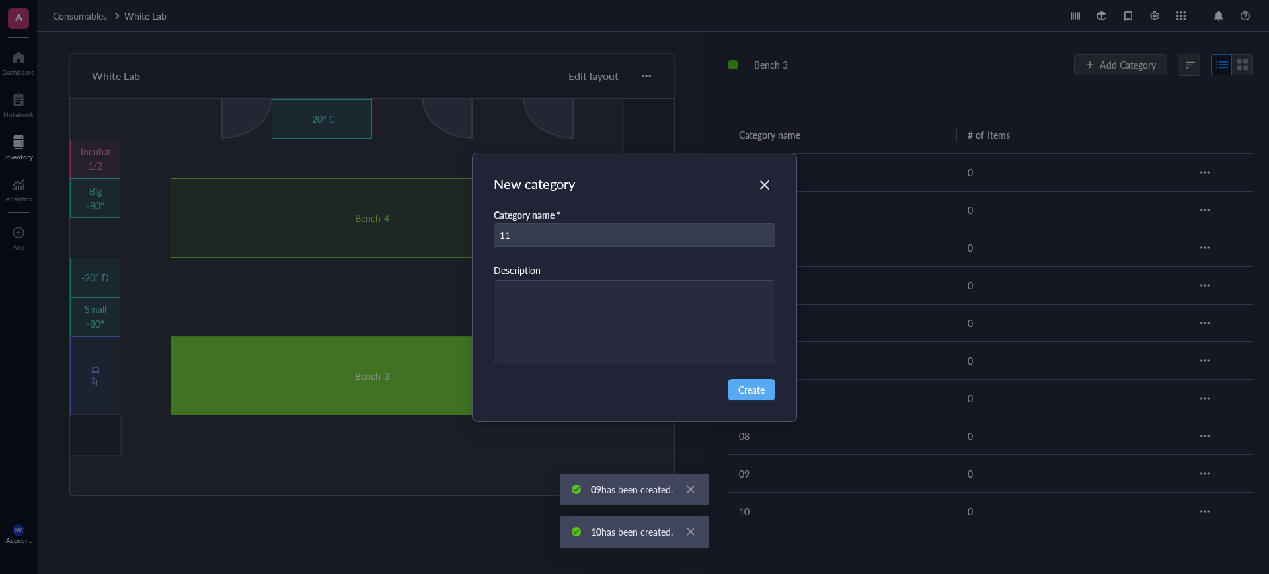
type input "11"
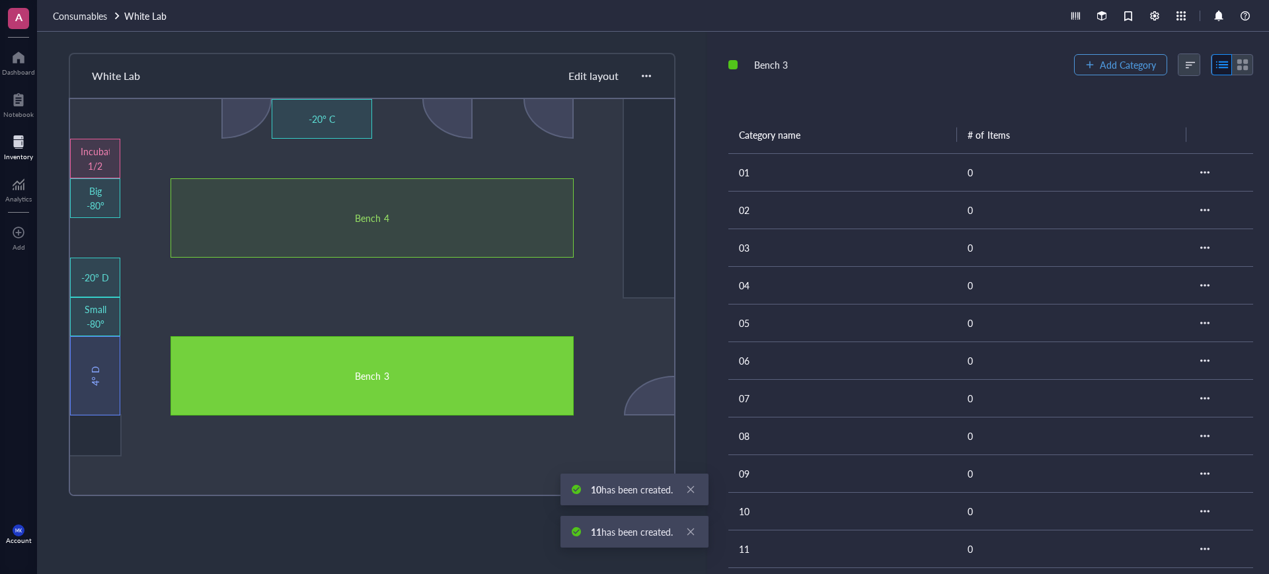
click at [1113, 70] on span "Add Category" at bounding box center [1128, 64] width 56 height 11
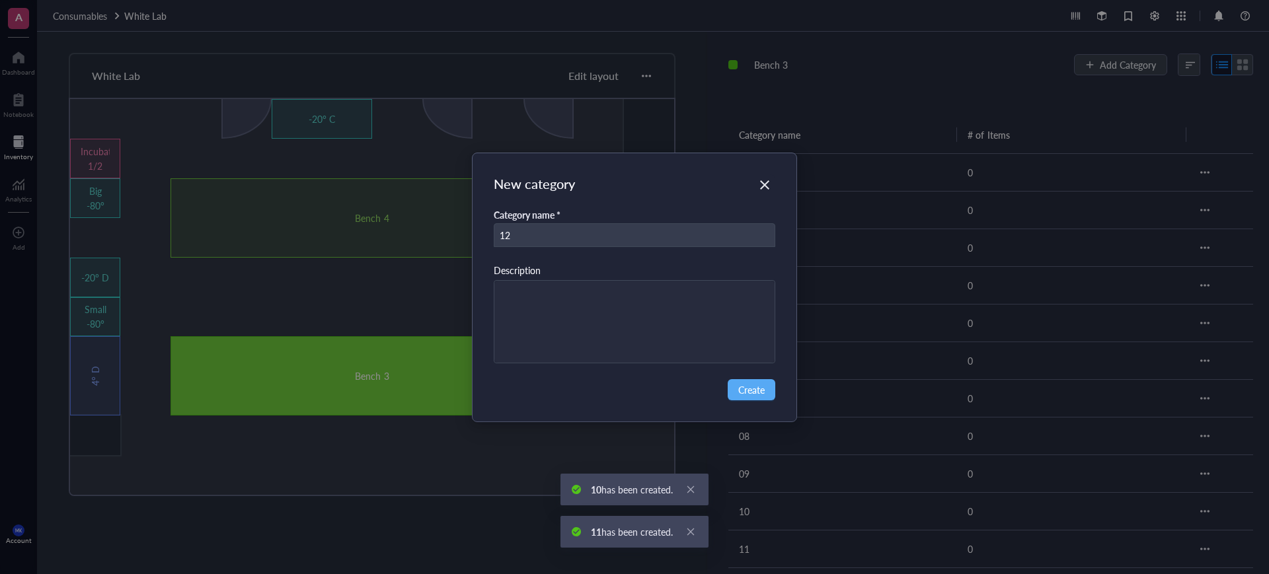
type input "12"
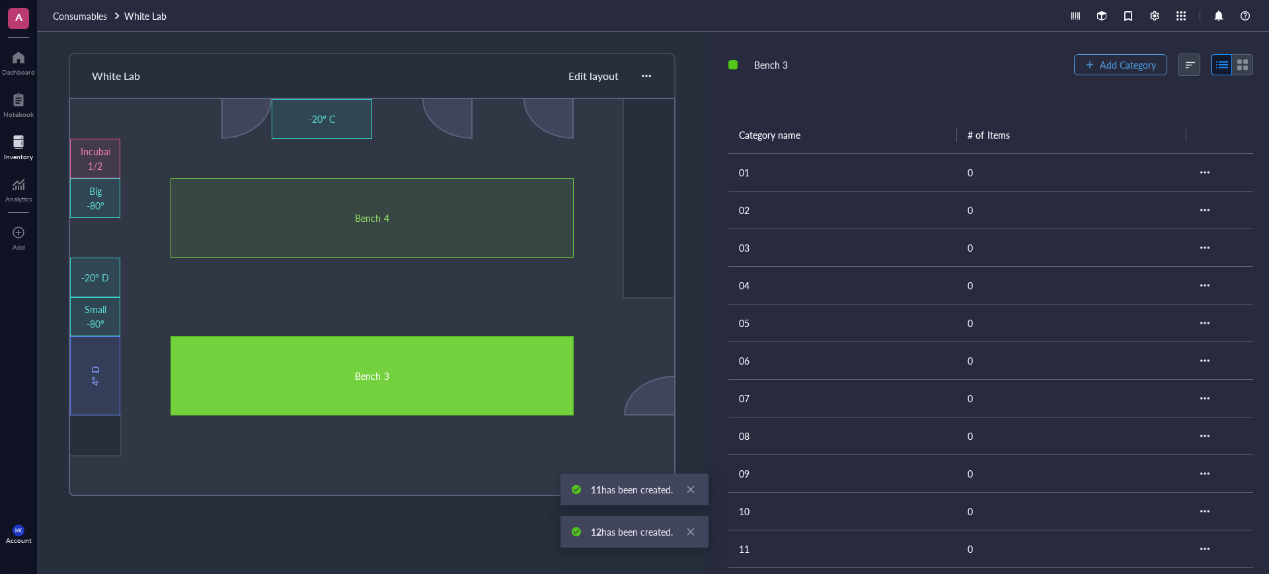
click at [1113, 70] on span "Add Category" at bounding box center [1128, 64] width 56 height 11
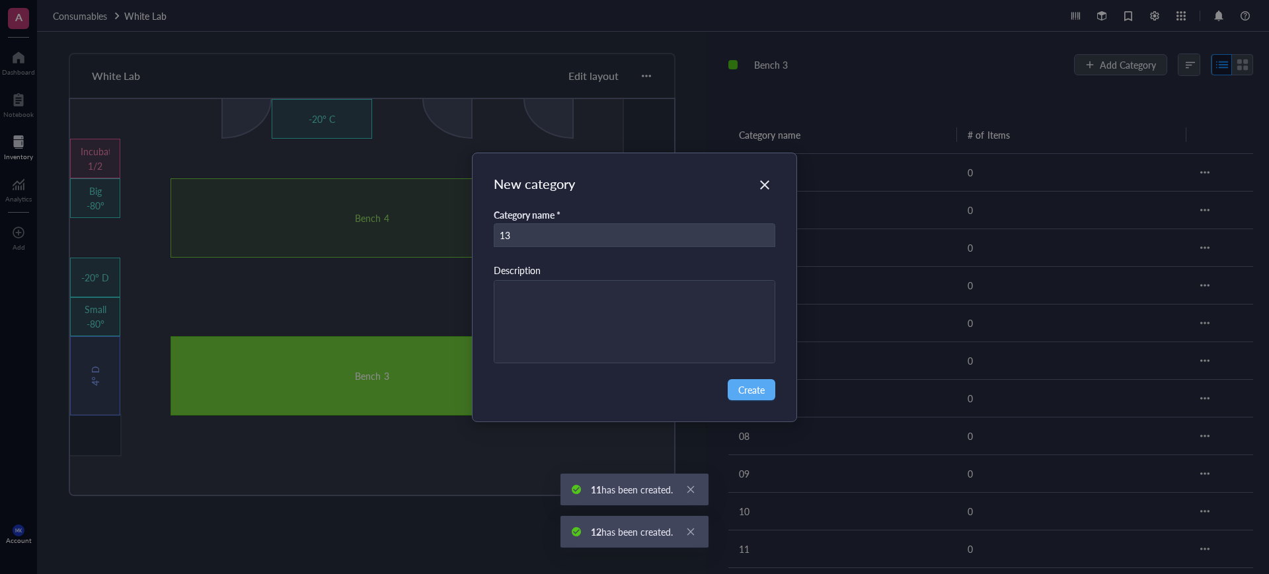
type input "13"
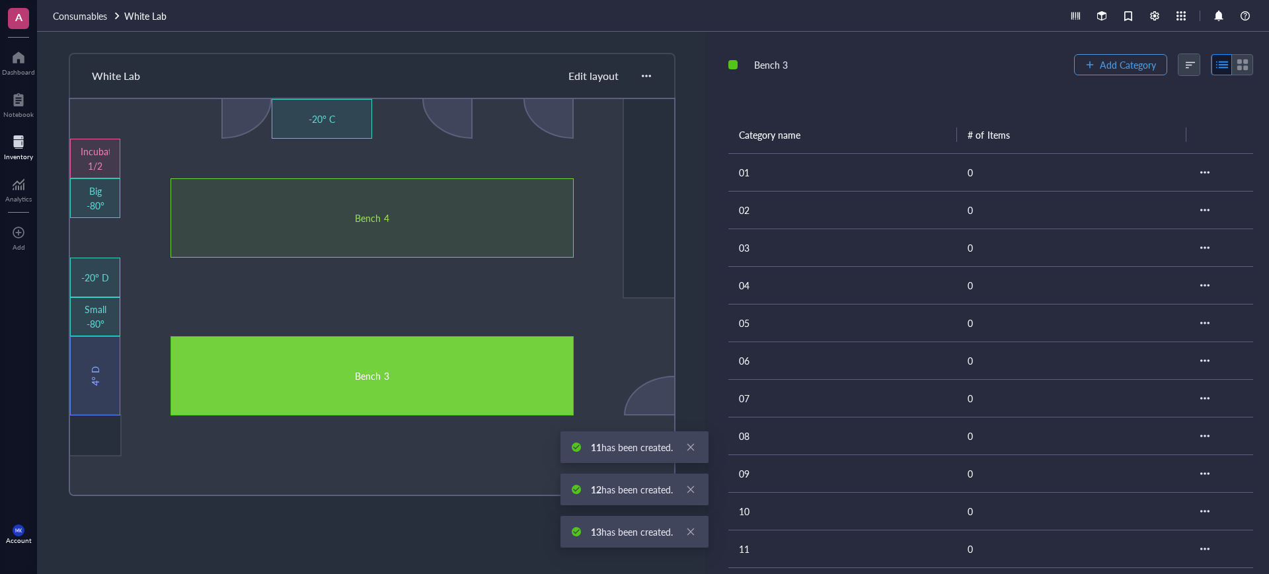
click at [1113, 70] on span "Add Category" at bounding box center [1128, 64] width 56 height 11
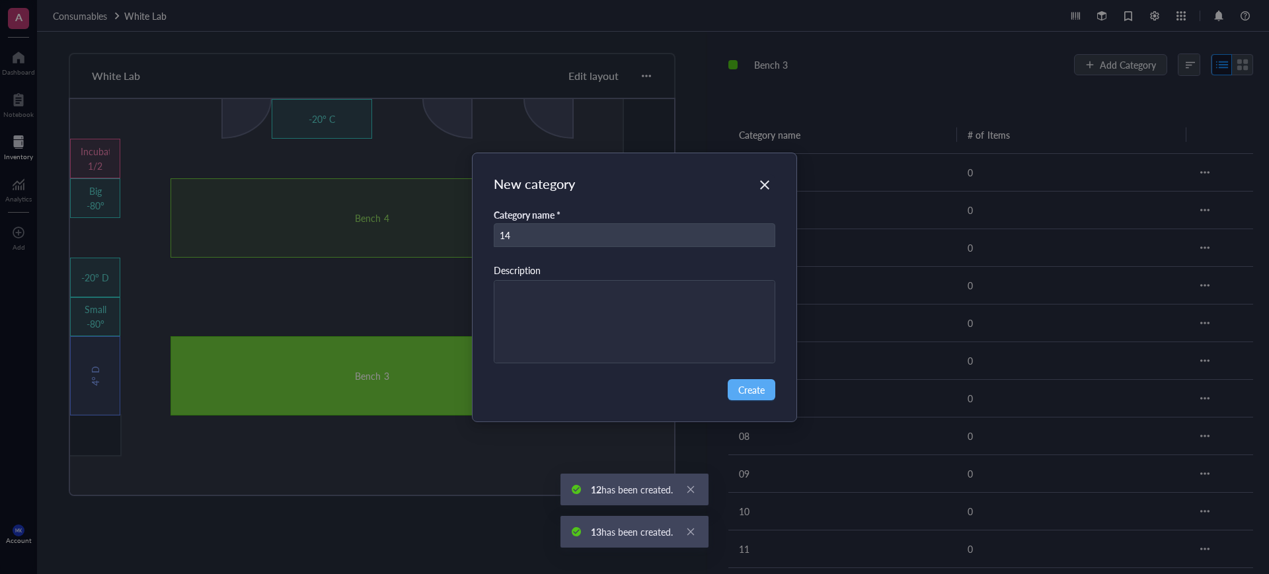
type input "14"
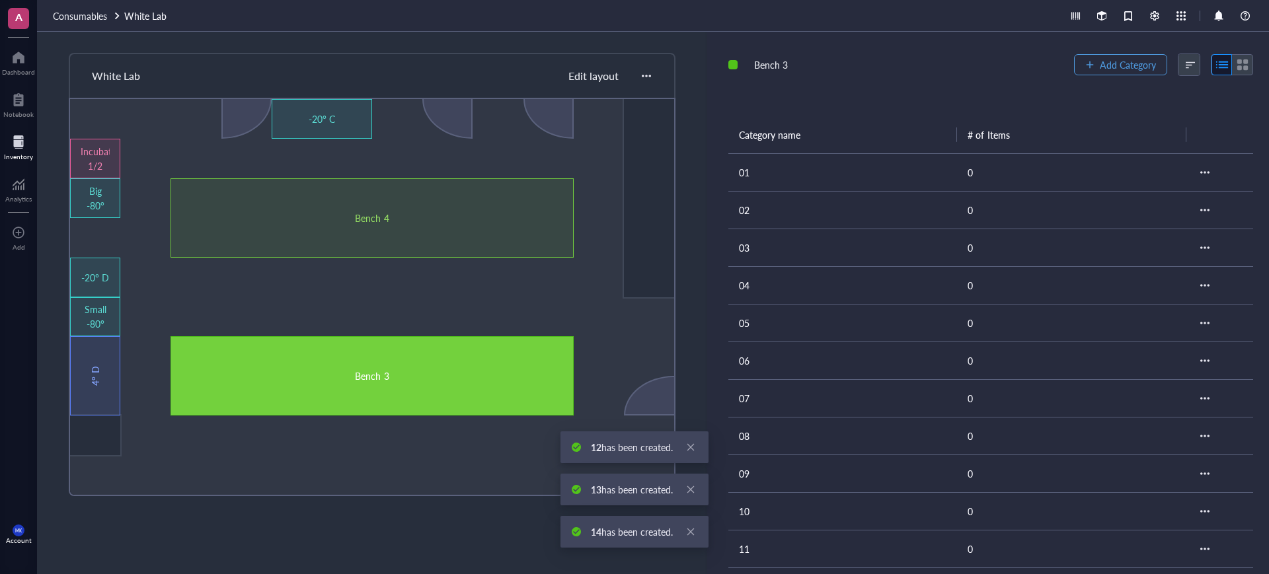
click at [1113, 70] on span "Add Category" at bounding box center [1128, 64] width 56 height 11
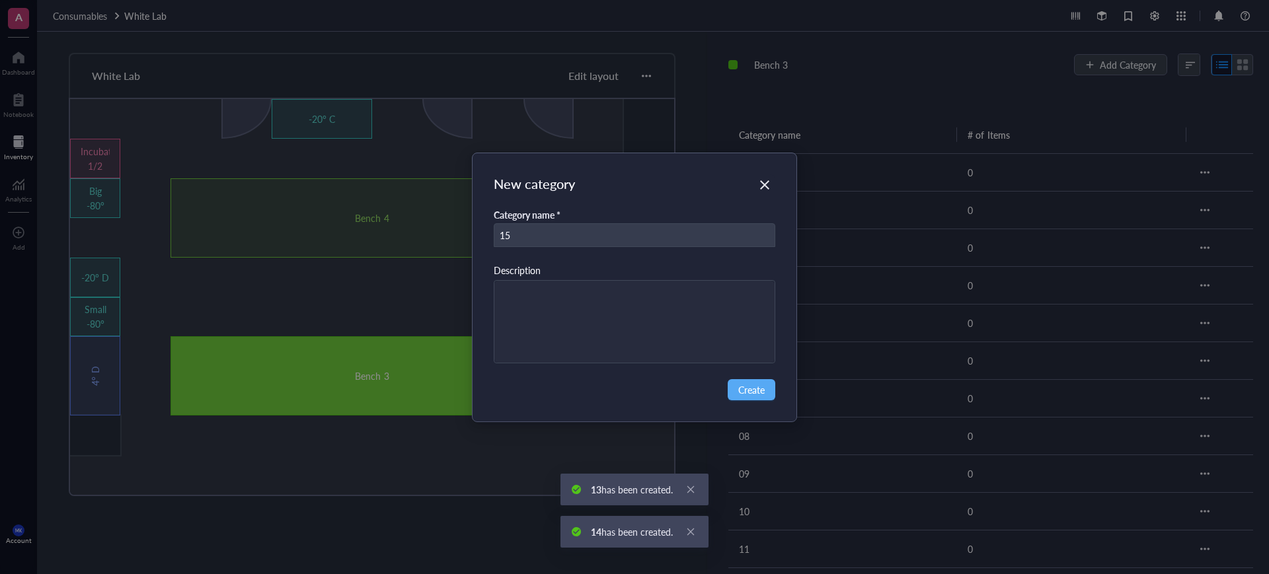
type input "15"
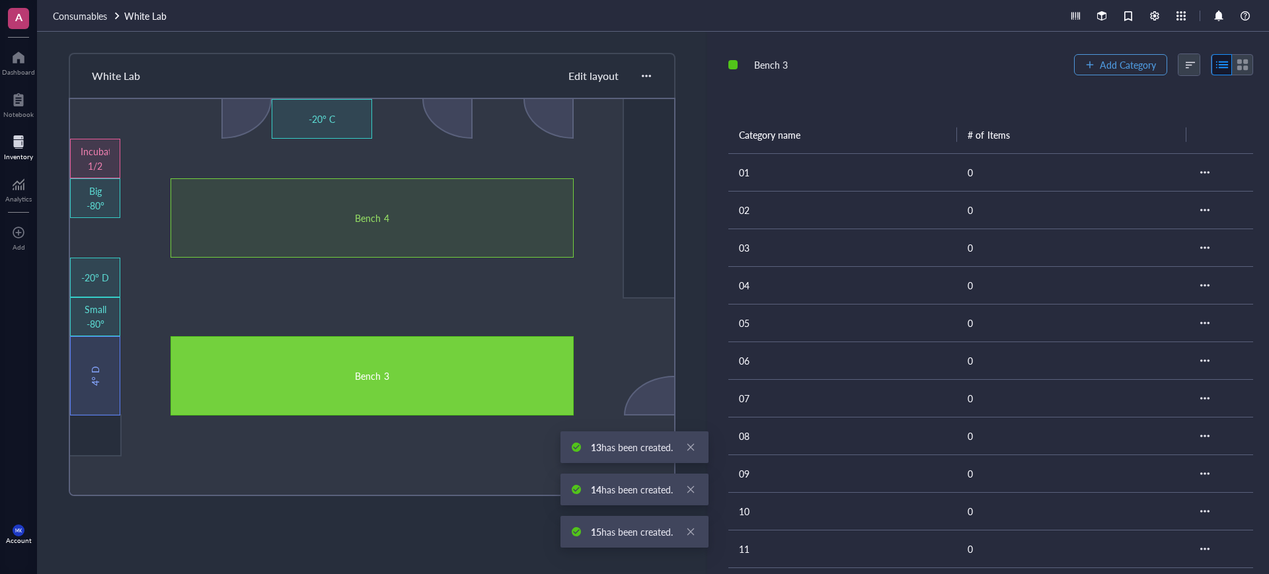
click at [1113, 70] on span "Add Category" at bounding box center [1128, 64] width 56 height 11
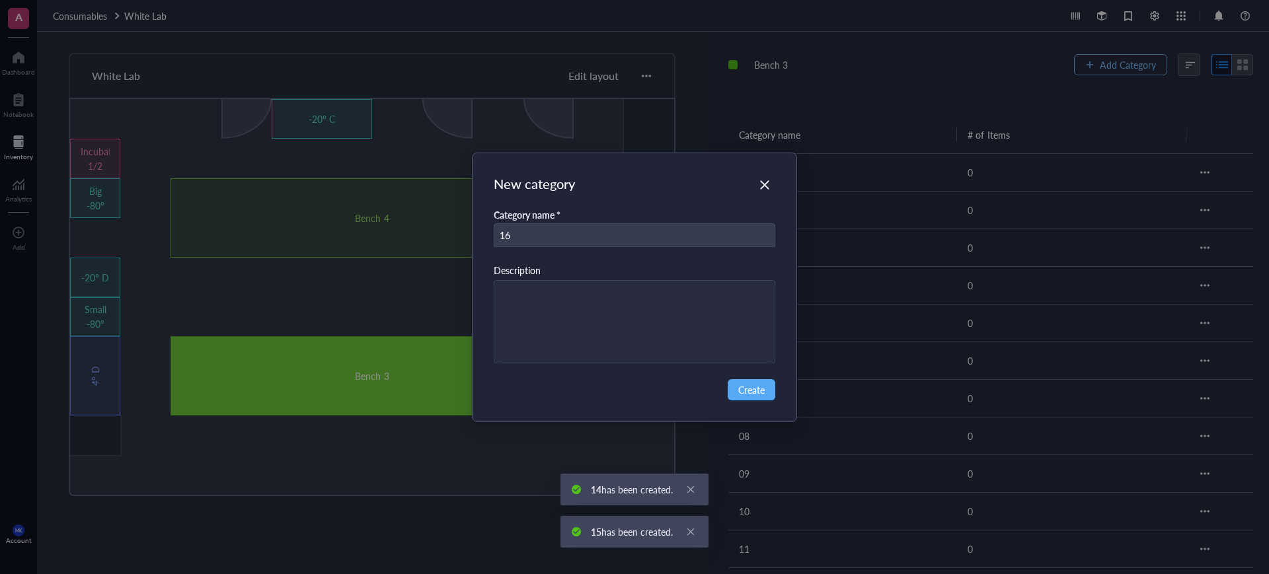
type input "16"
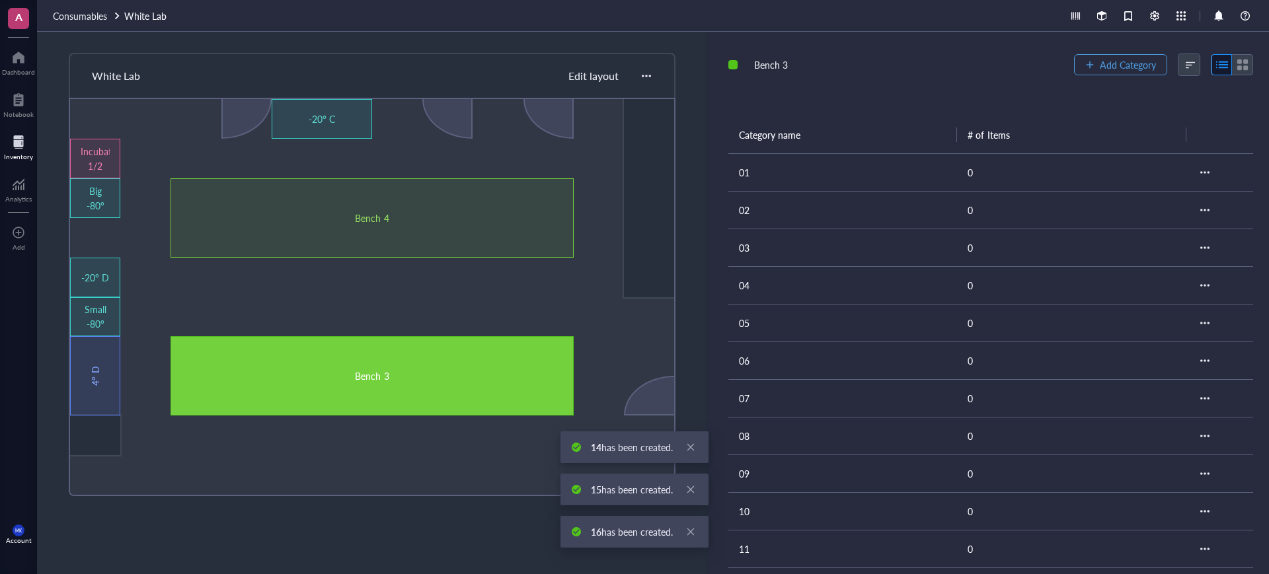
click at [1113, 71] on button "Add Category" at bounding box center [1120, 64] width 93 height 21
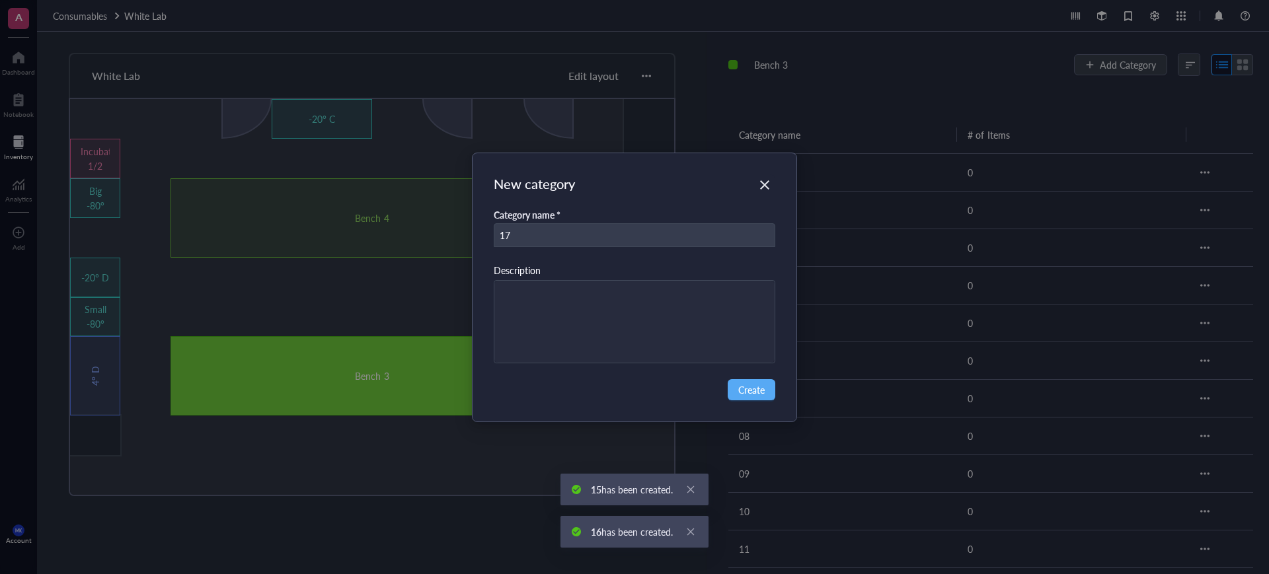
type input "17"
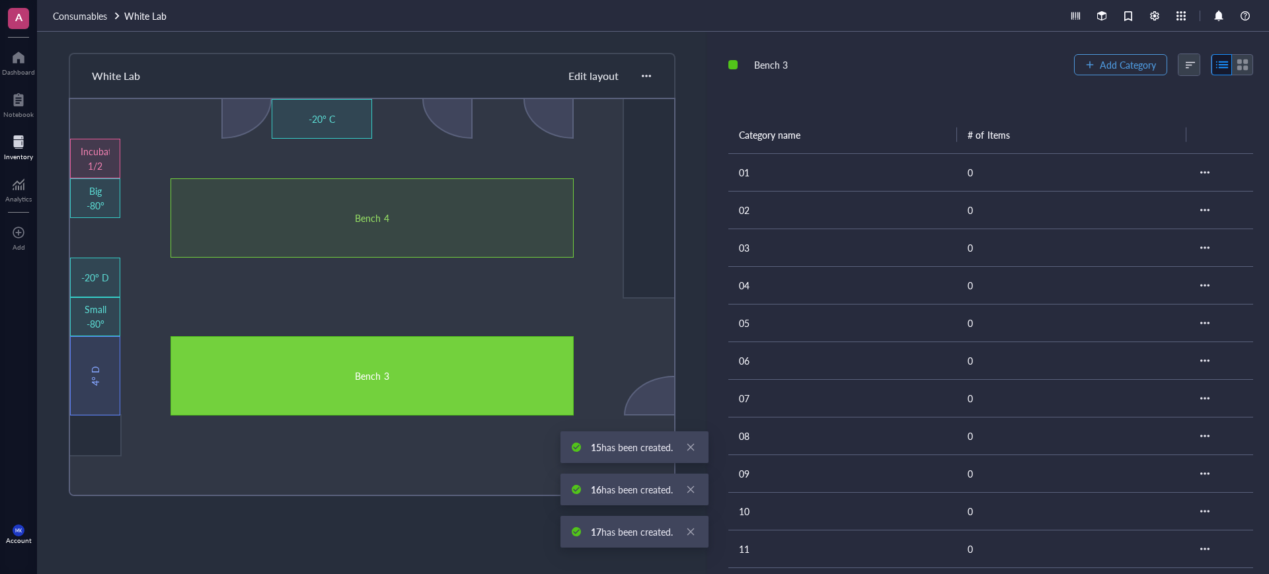
click at [1117, 70] on span "Add Category" at bounding box center [1128, 64] width 56 height 11
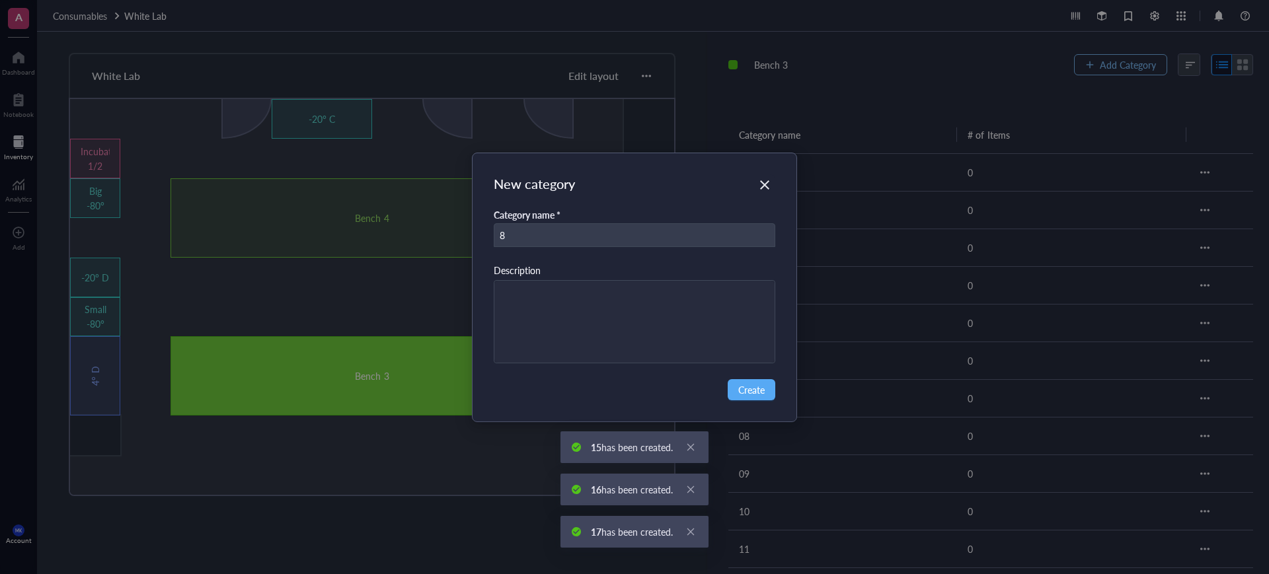
type input "8"
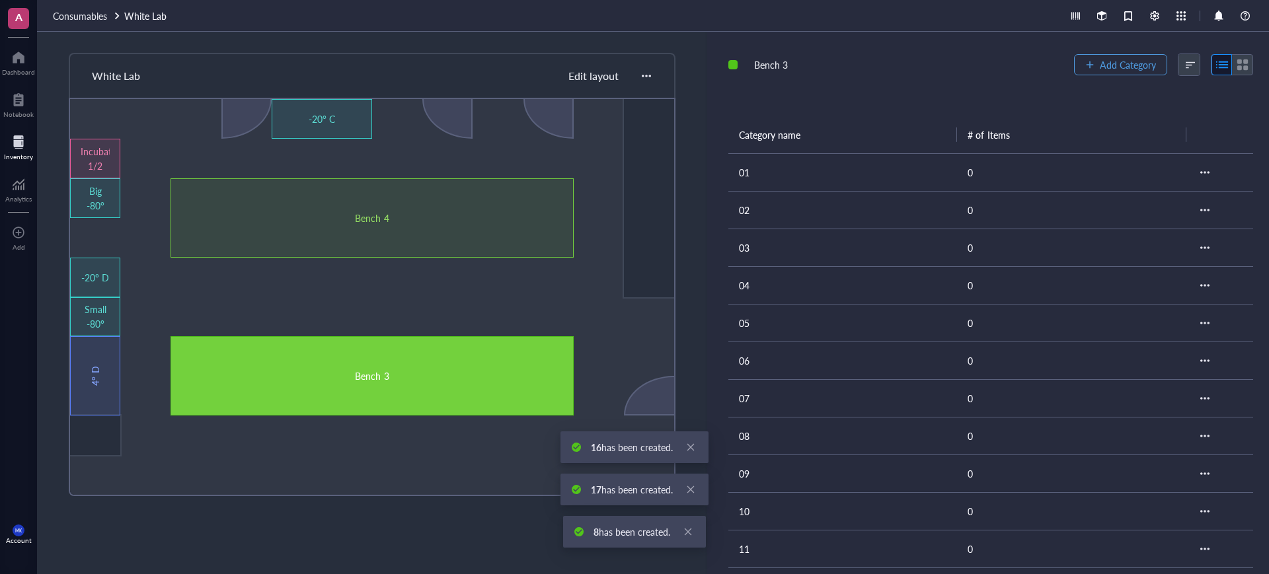
click at [1117, 70] on span "Add Category" at bounding box center [1128, 64] width 56 height 11
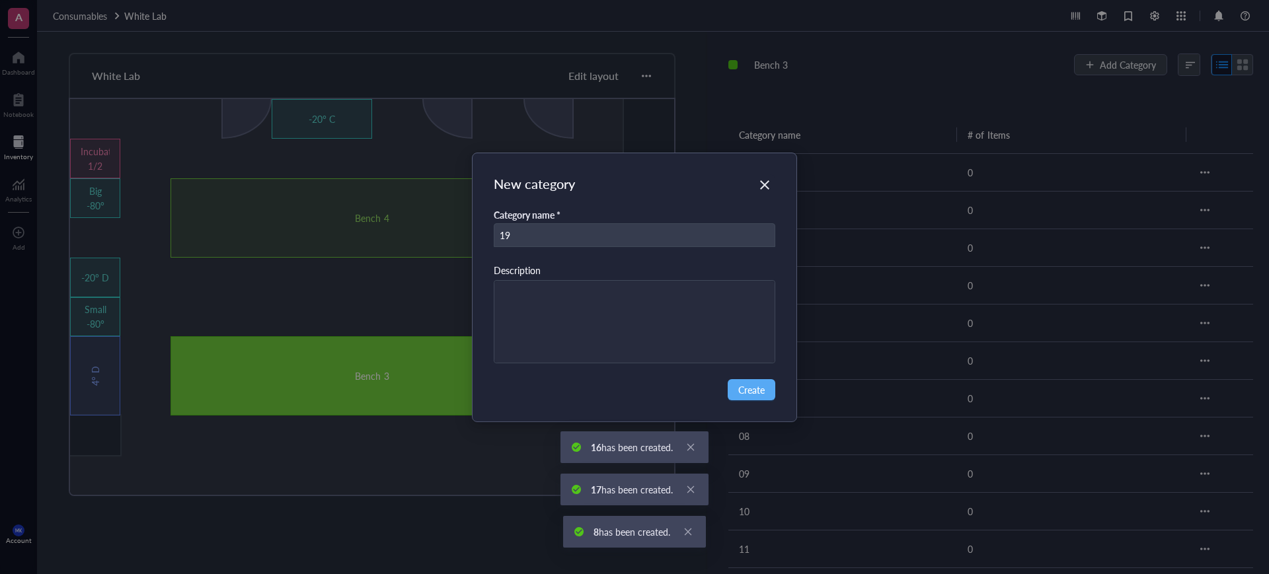
type input "19"
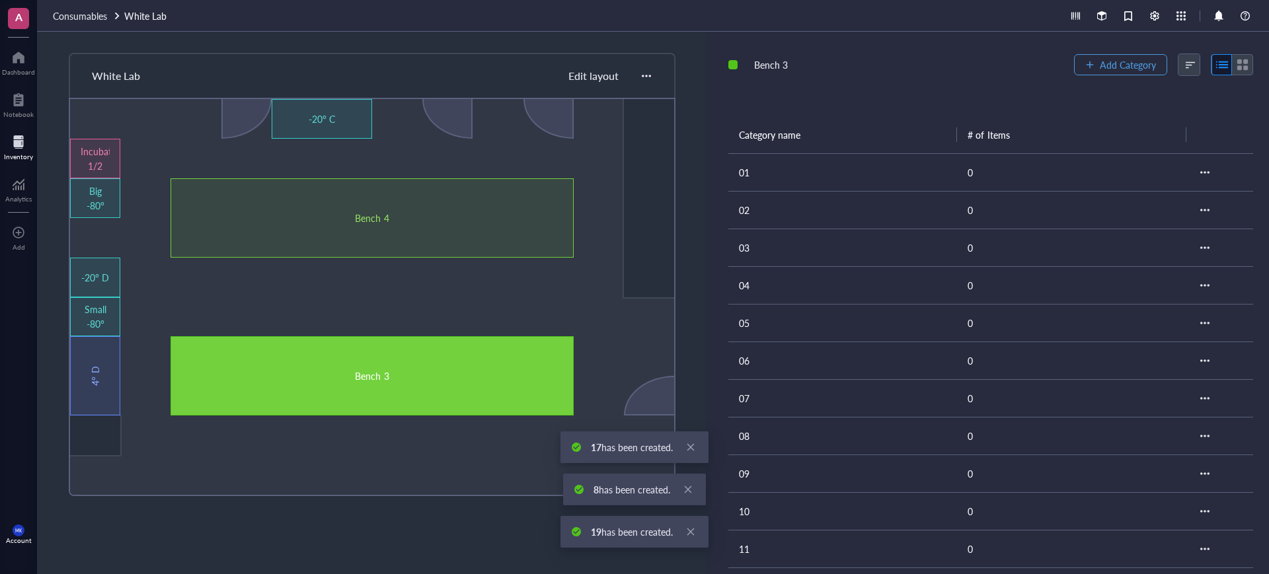
click at [1118, 69] on span "Add Category" at bounding box center [1128, 64] width 56 height 11
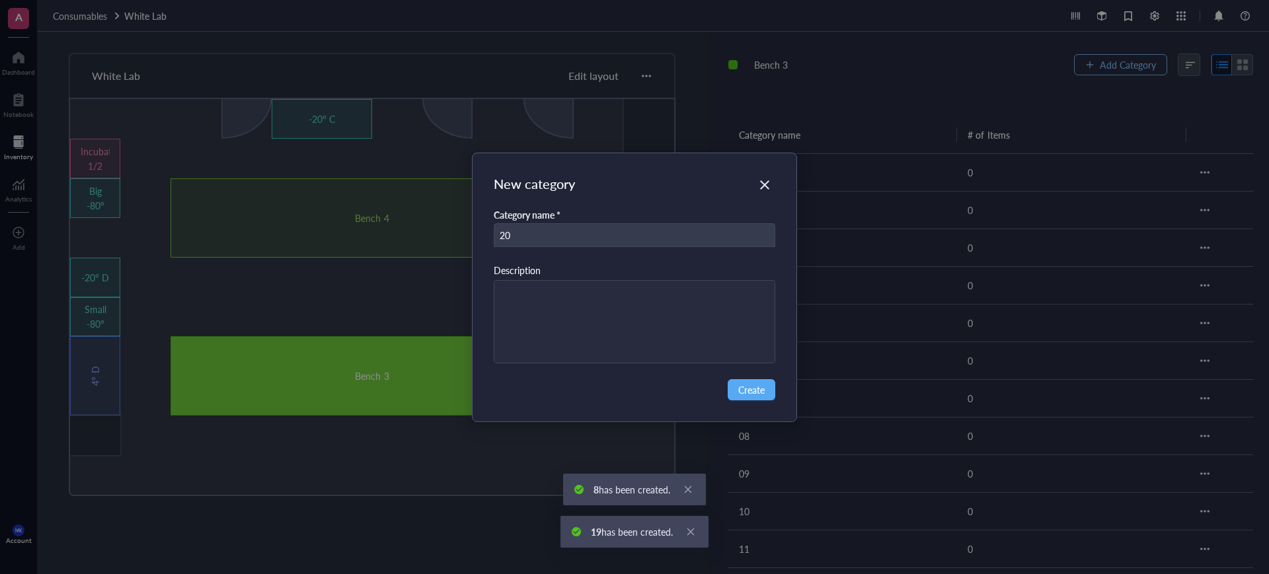
type input "20"
click at [1118, 69] on div "New category Category name * 20 Description Create" at bounding box center [634, 287] width 1269 height 574
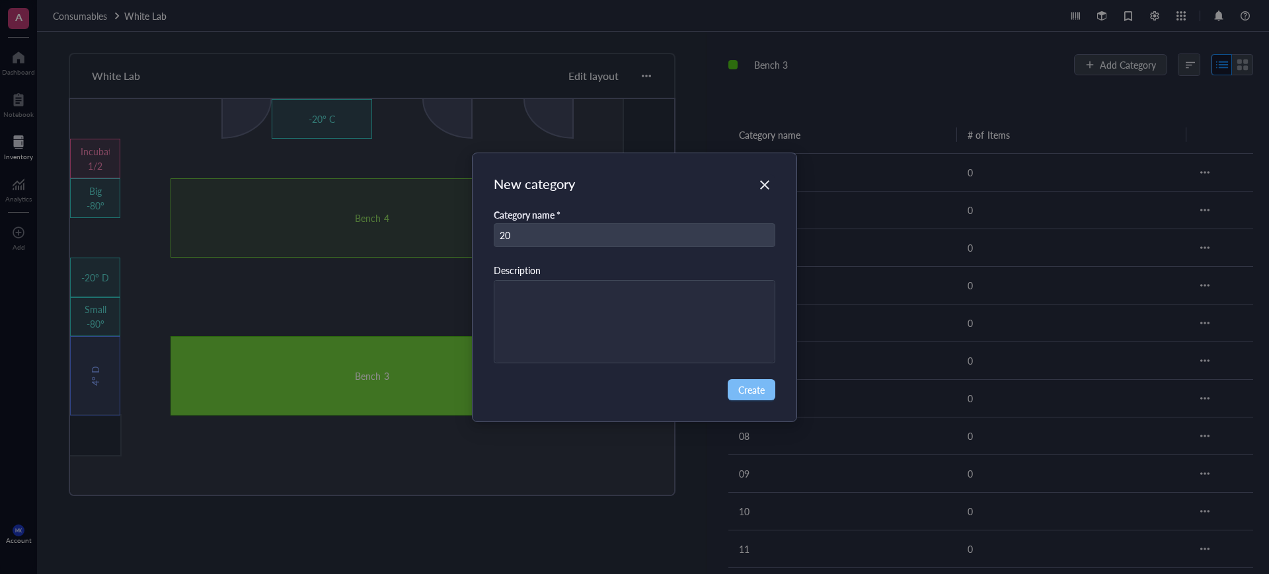
click at [741, 393] on span "Create" at bounding box center [751, 390] width 26 height 15
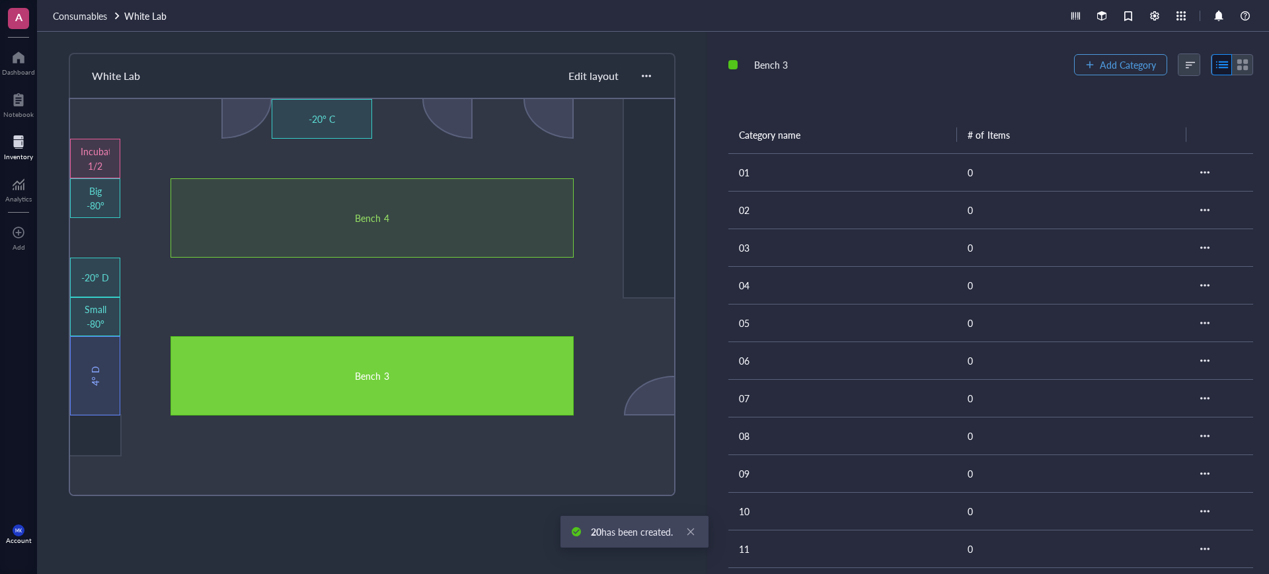
click at [1107, 74] on button "Add Category" at bounding box center [1120, 64] width 93 height 21
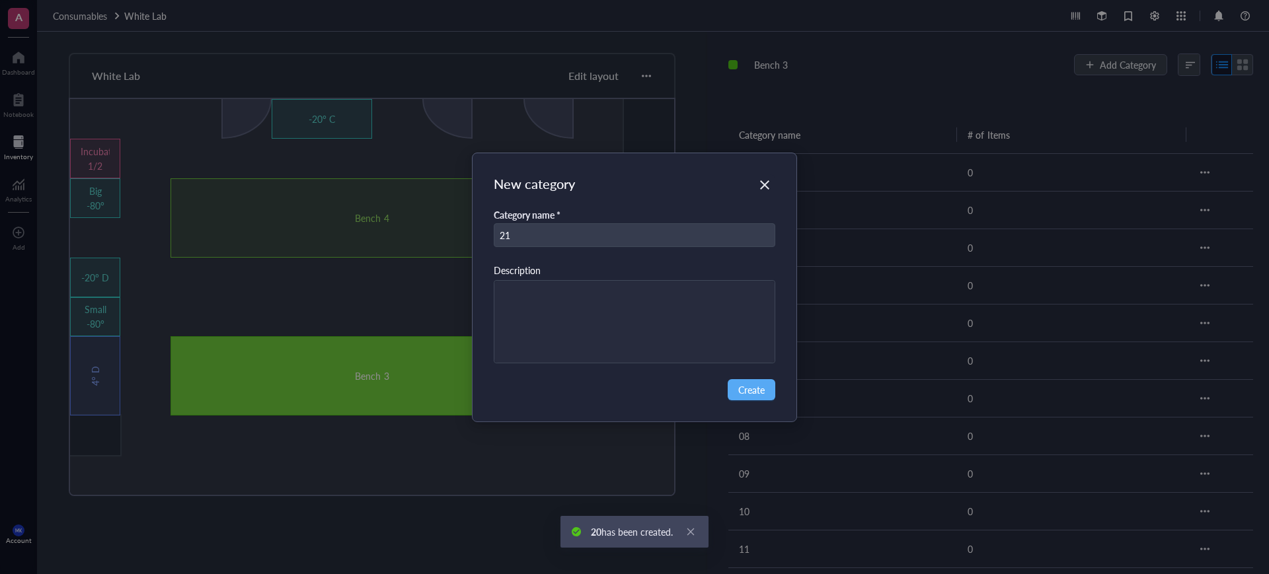
type input "21"
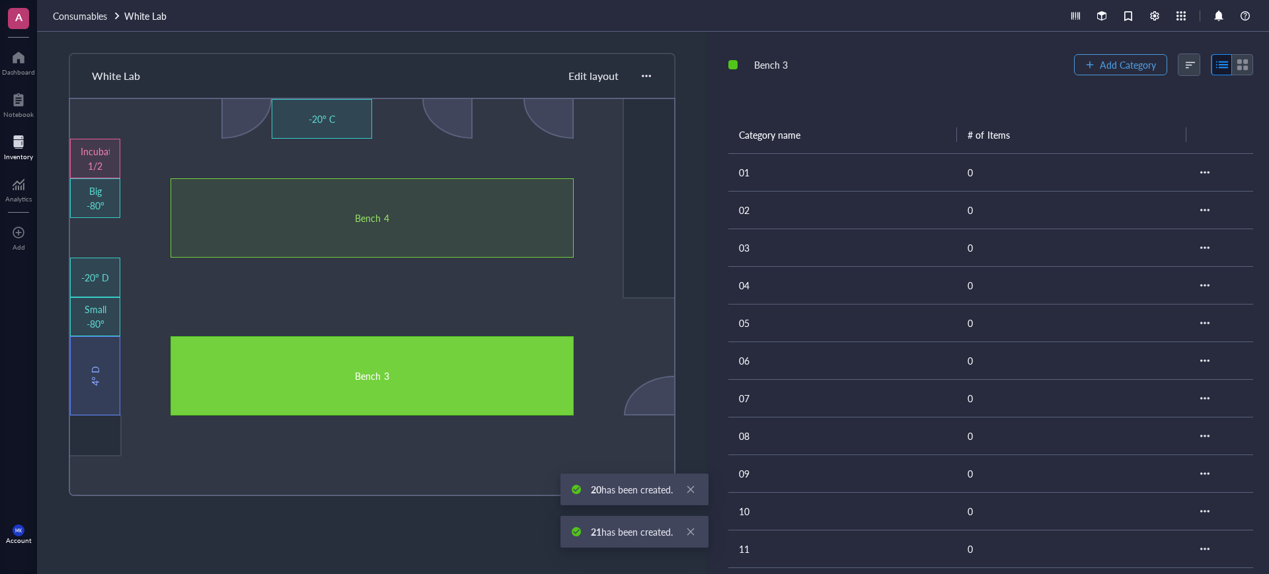
click at [1107, 75] on button "Add Category" at bounding box center [1120, 64] width 93 height 21
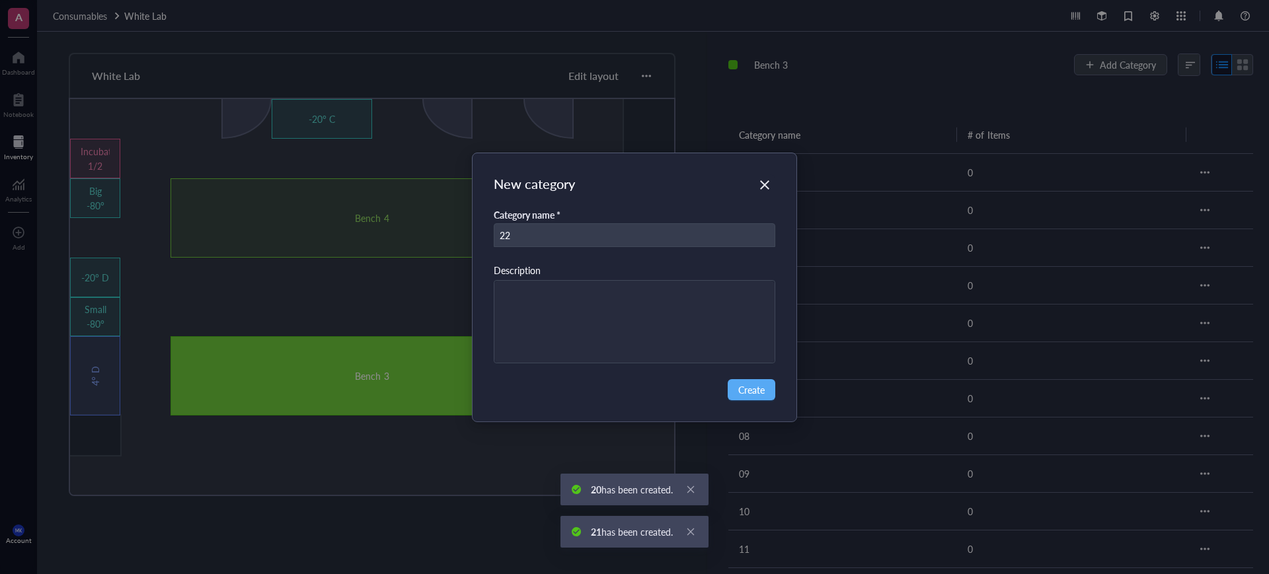
type input "22"
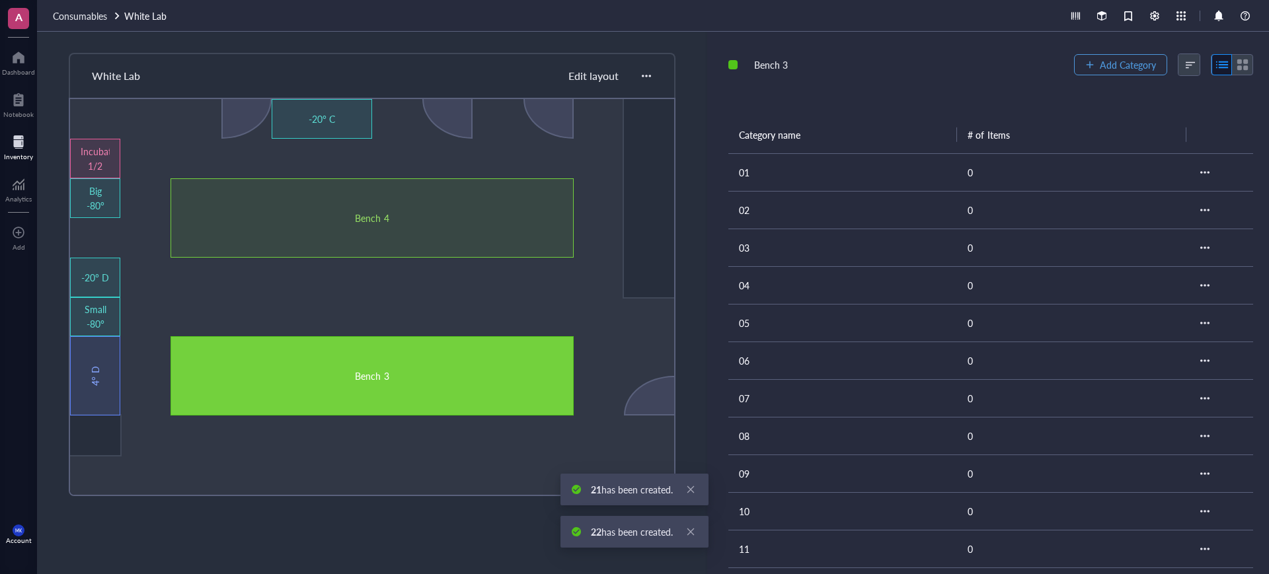
click at [1107, 75] on button "Add Category" at bounding box center [1120, 64] width 93 height 21
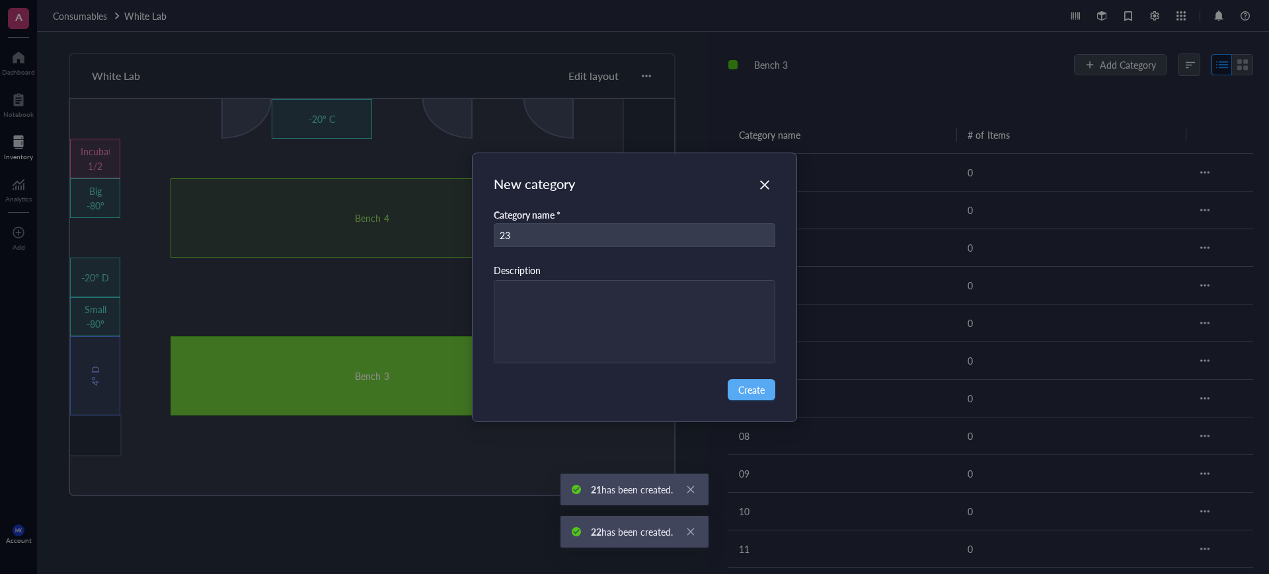
type input "23"
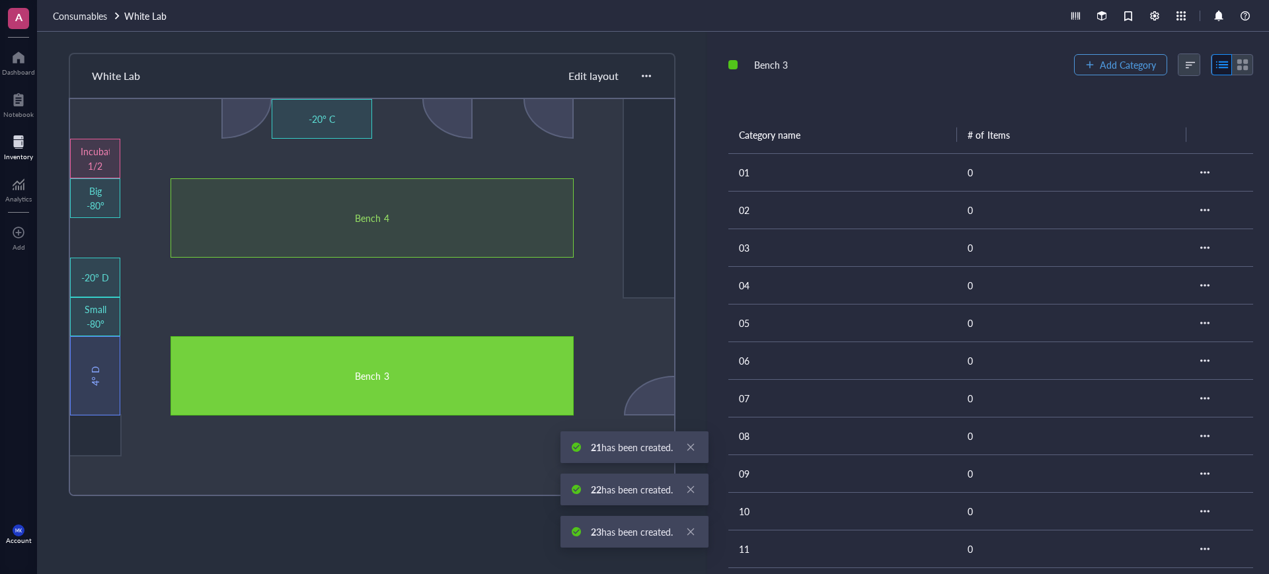
click at [1107, 75] on button "Add Category" at bounding box center [1120, 64] width 93 height 21
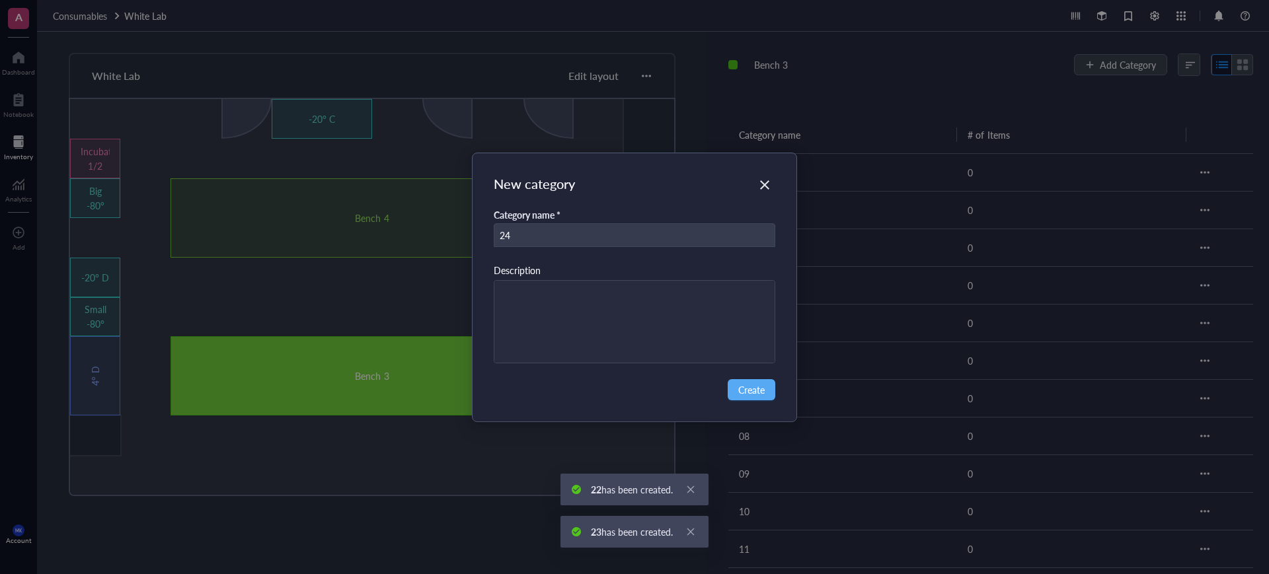
type input "24"
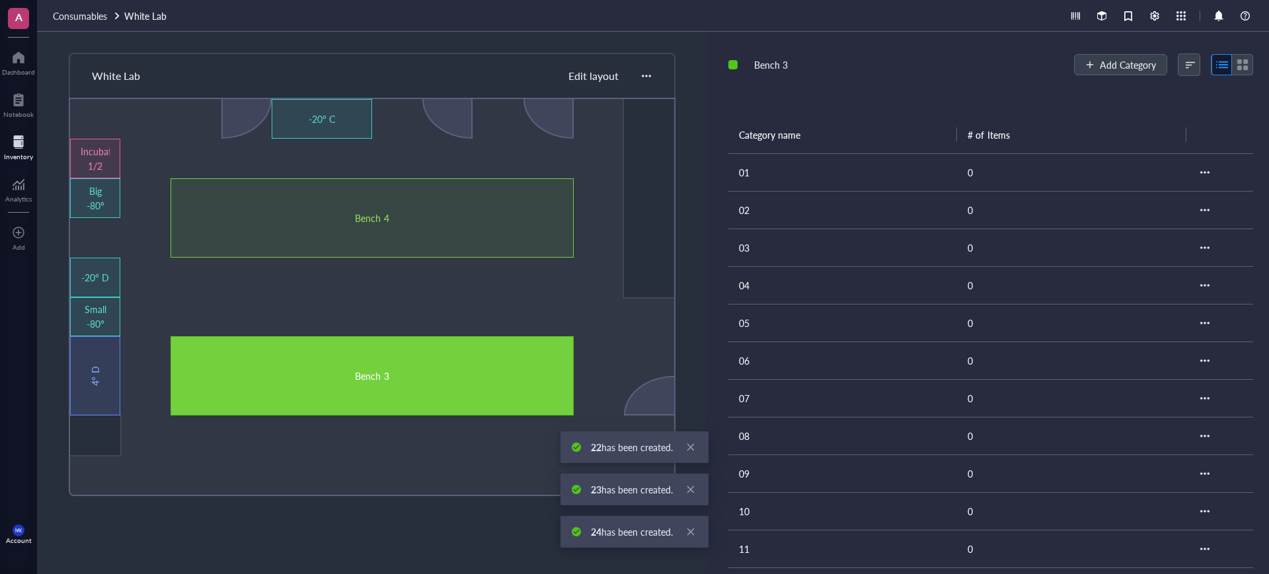
click at [1107, 75] on div "Add Category" at bounding box center [1163, 65] width 179 height 22
click at [1111, 75] on div "Add Category" at bounding box center [1163, 65] width 179 height 22
click at [1114, 69] on span "Add Category" at bounding box center [1128, 64] width 56 height 11
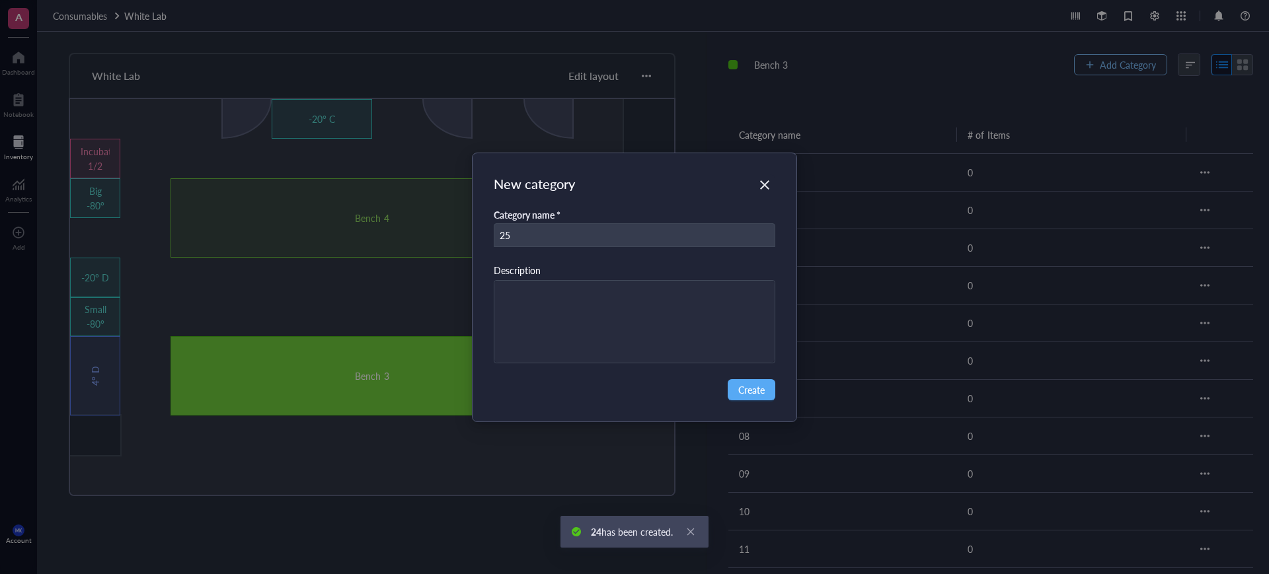
type input "25"
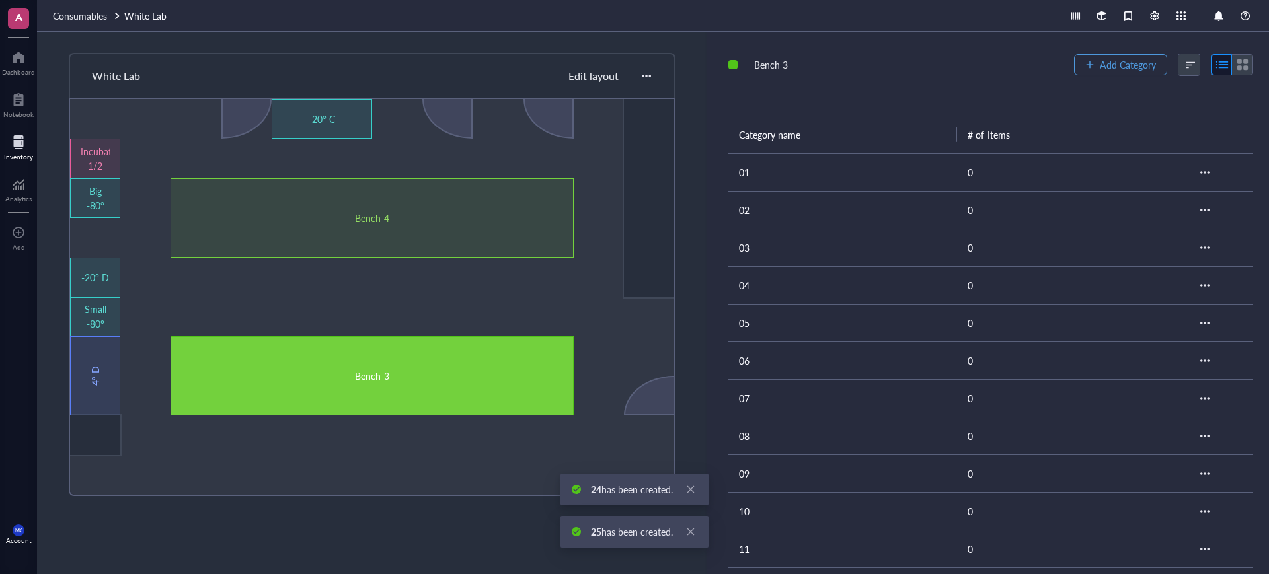
click at [1114, 69] on span "Add Category" at bounding box center [1128, 64] width 56 height 11
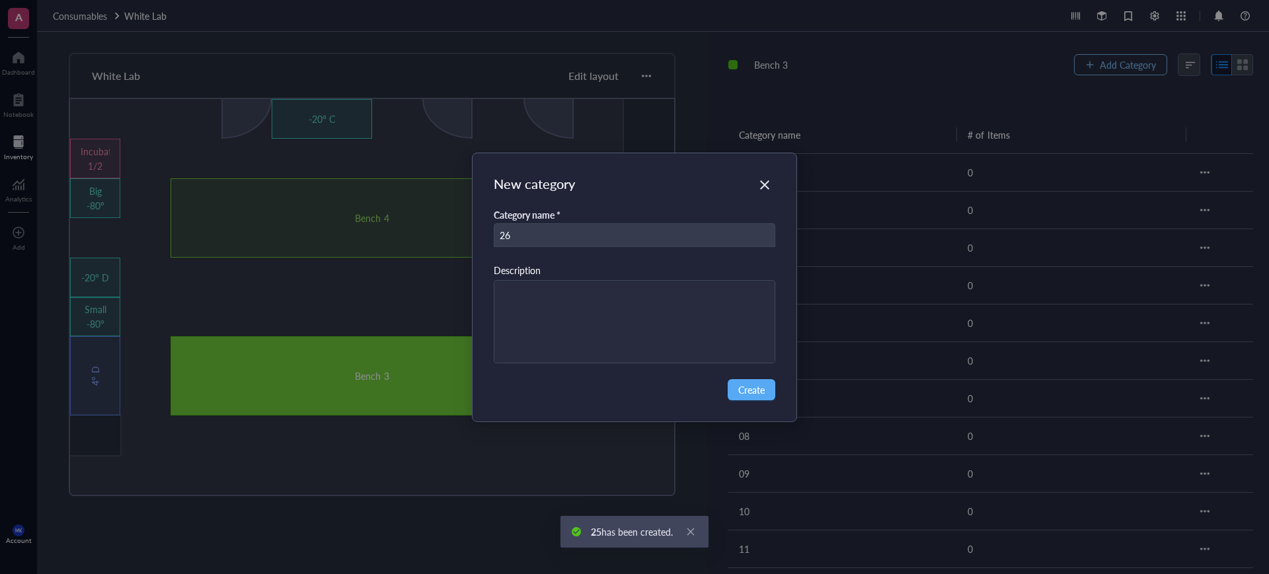
type input "26"
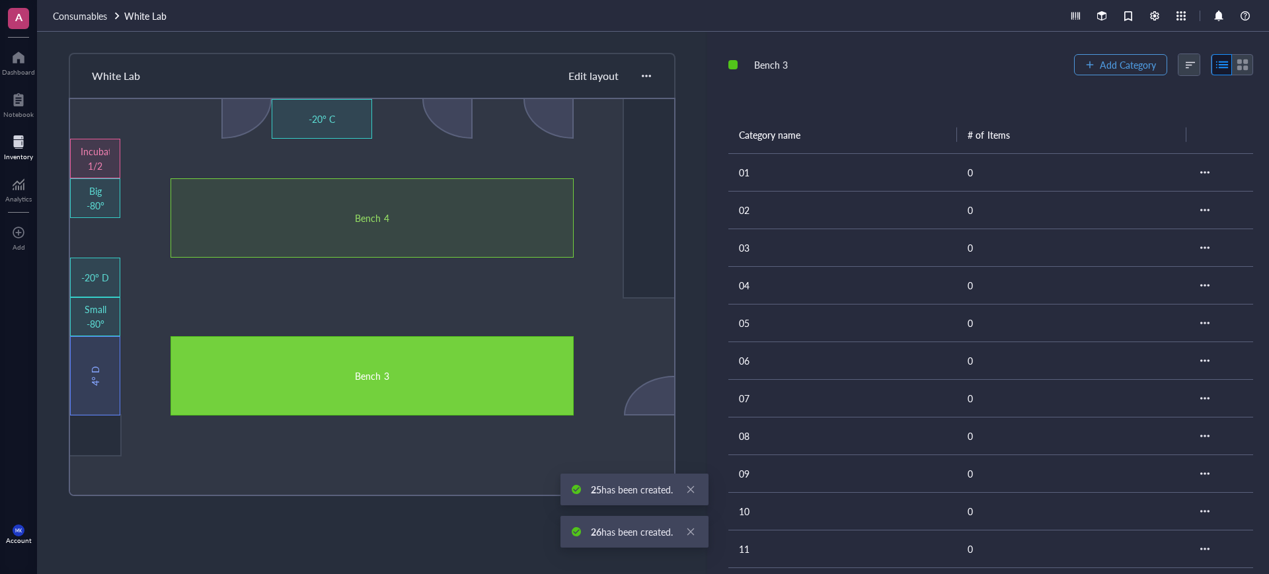
click at [1114, 69] on span "Add Category" at bounding box center [1128, 64] width 56 height 11
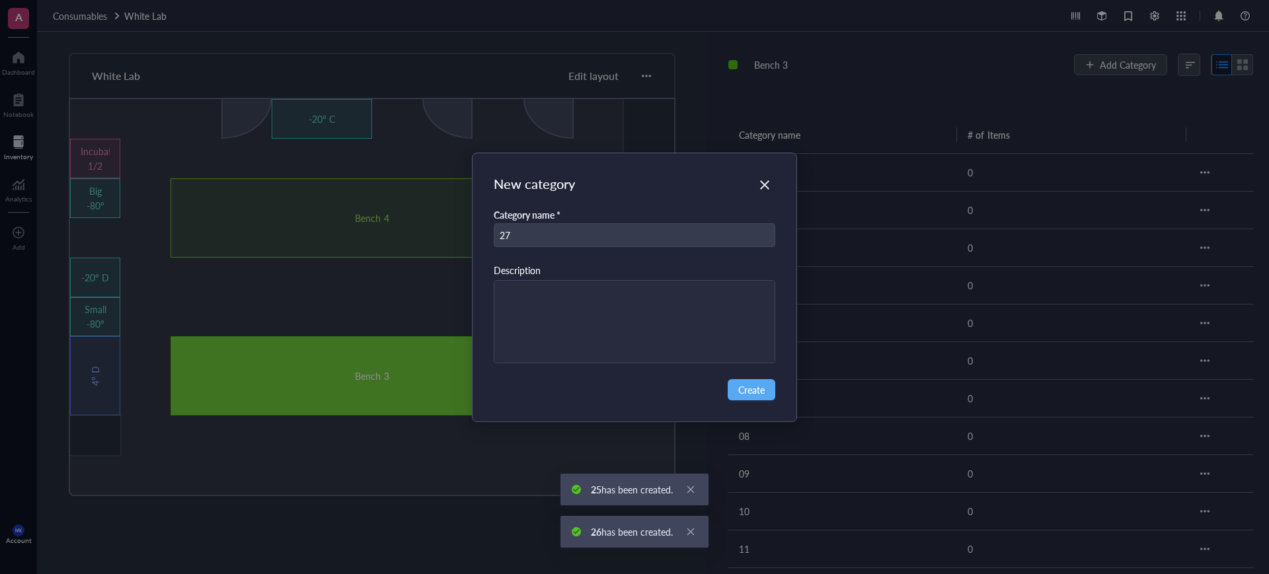
type input "27"
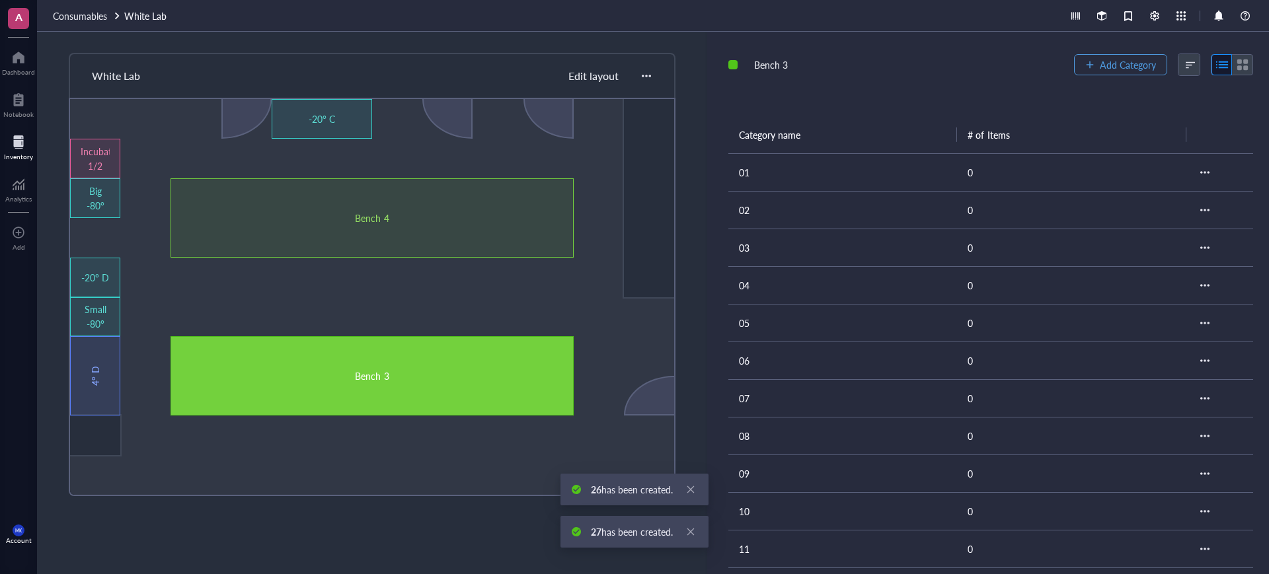
click at [1114, 69] on span "Add Category" at bounding box center [1128, 64] width 56 height 11
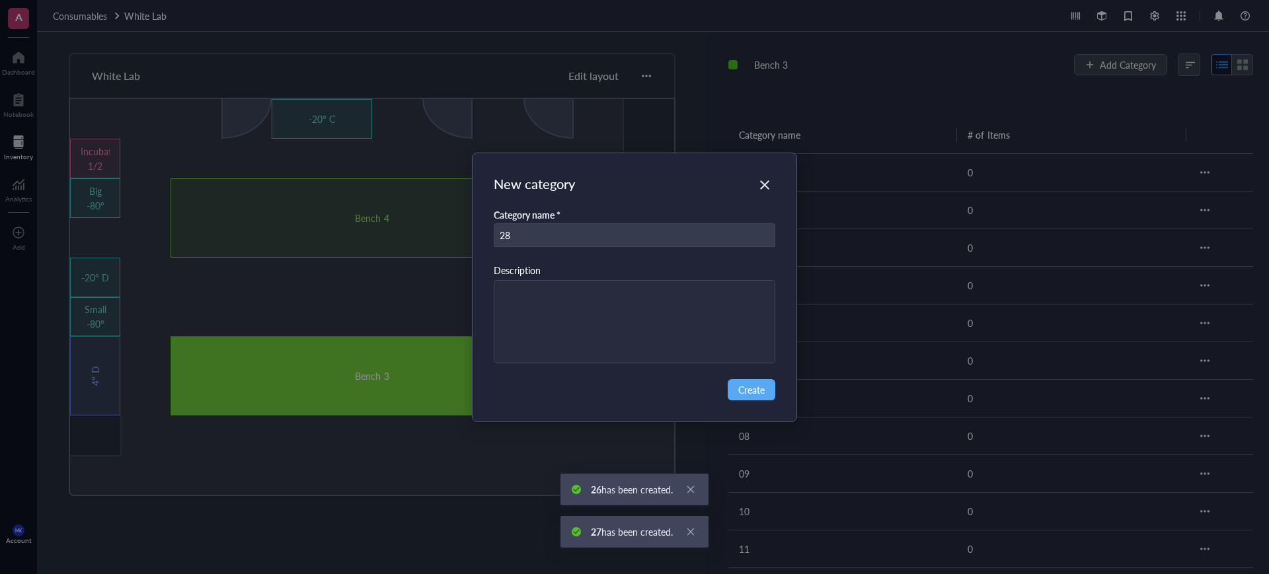
type input "28"
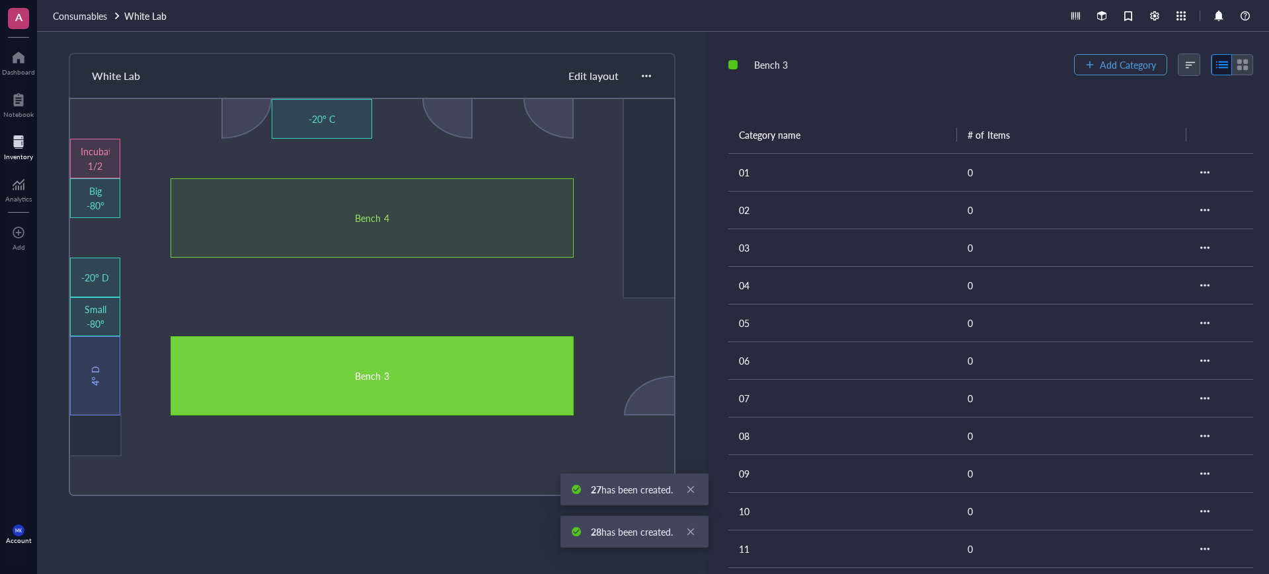
click at [1114, 69] on span "Add Category" at bounding box center [1128, 64] width 56 height 11
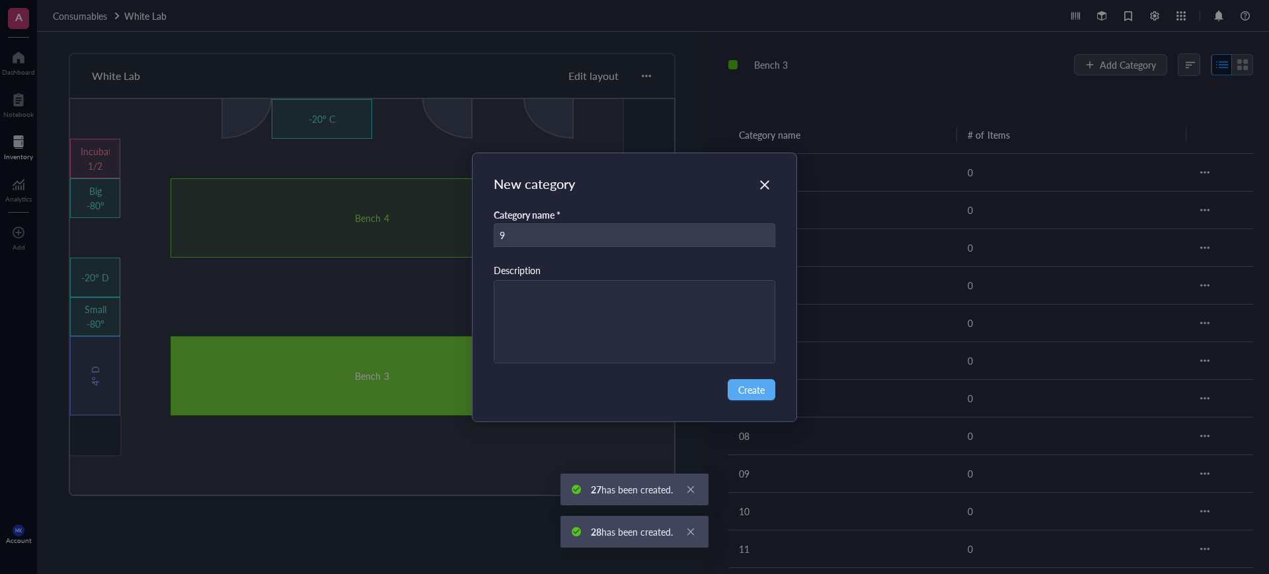
type input "9"
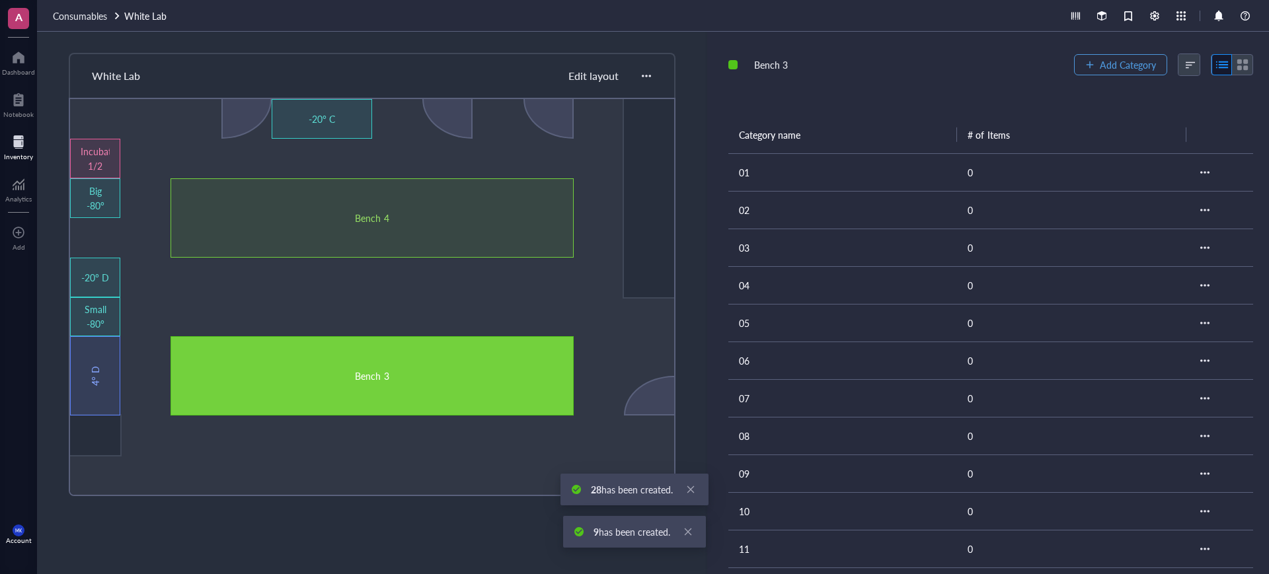
click at [1108, 68] on span "Add Category" at bounding box center [1128, 64] width 56 height 11
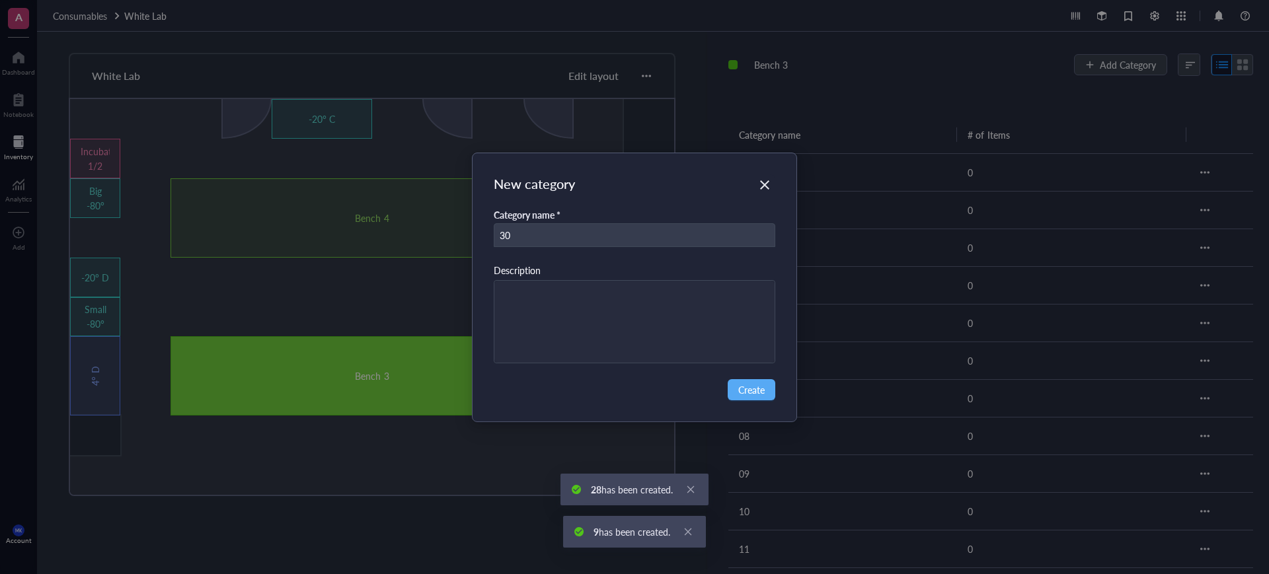
type input "30"
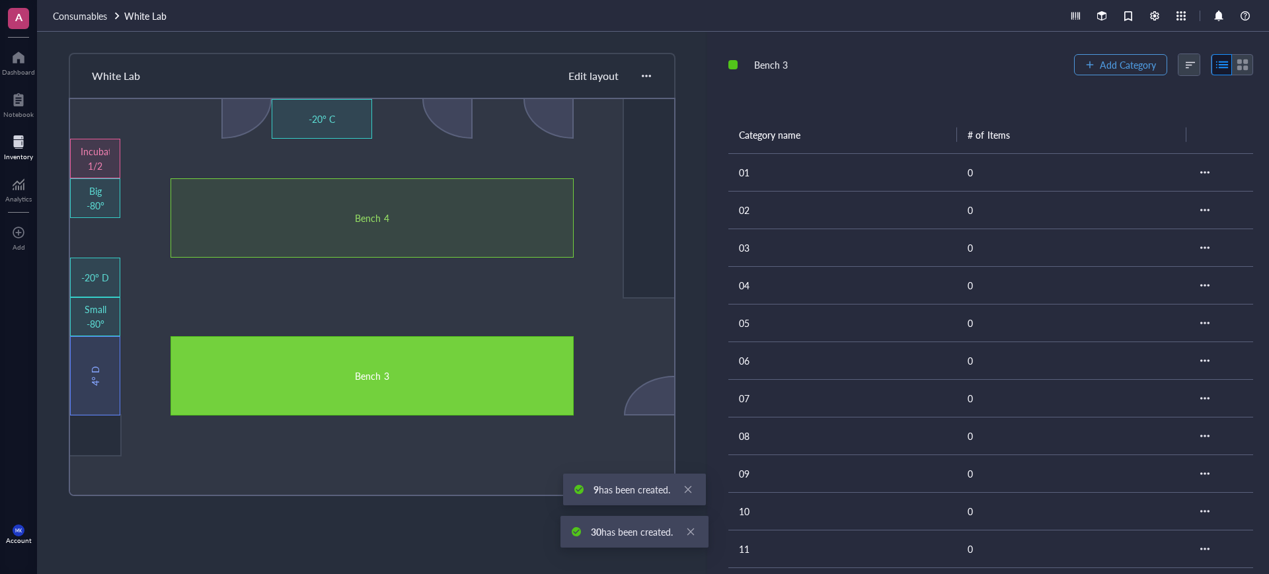
click at [1109, 68] on span "Add Category" at bounding box center [1128, 64] width 56 height 11
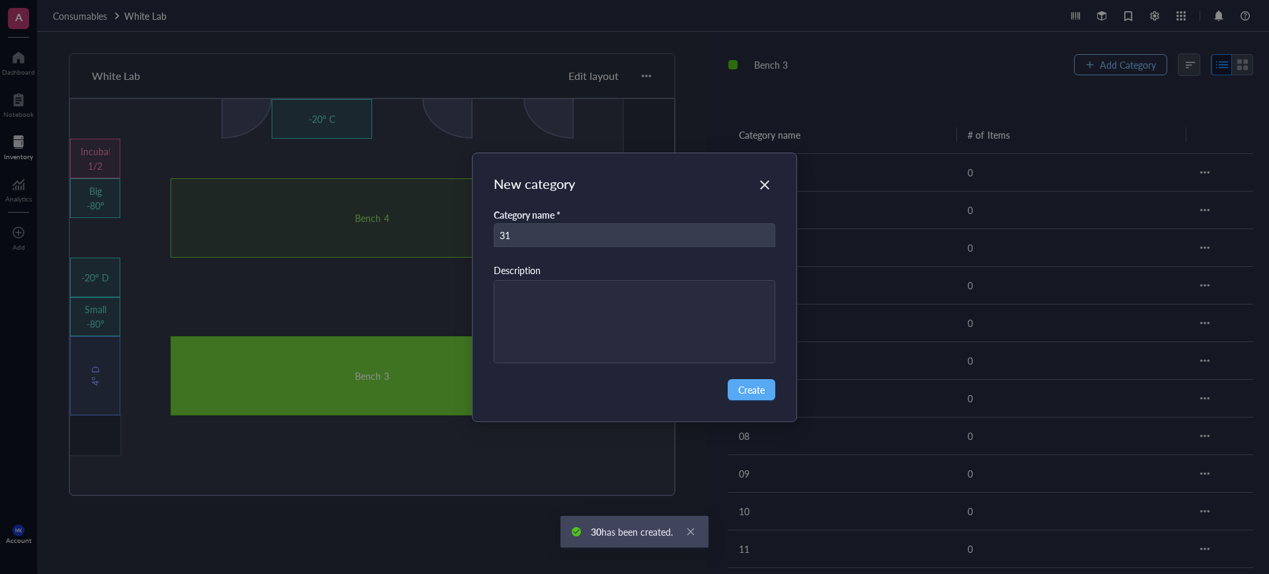
type input "31"
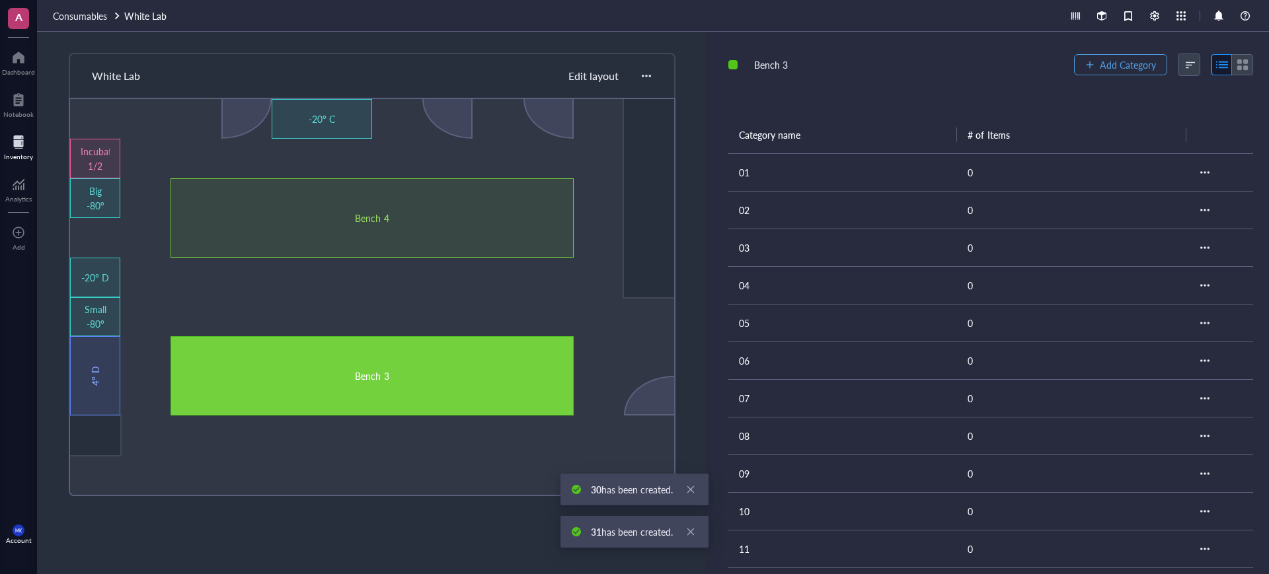
click at [1109, 68] on span "Add Category" at bounding box center [1128, 64] width 56 height 11
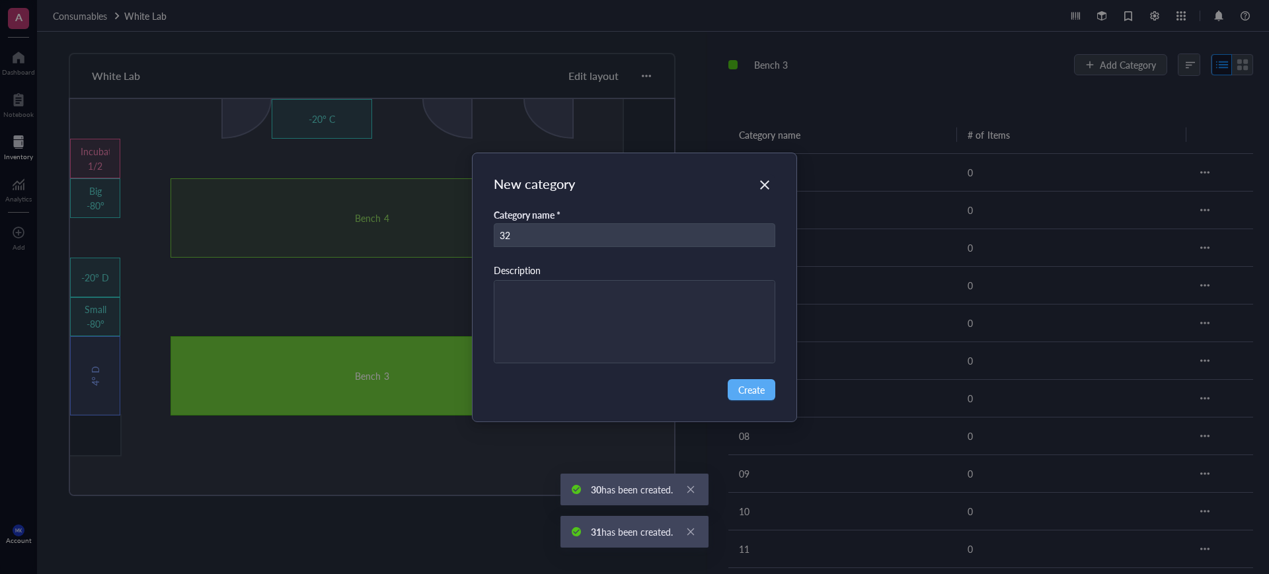
type input "32"
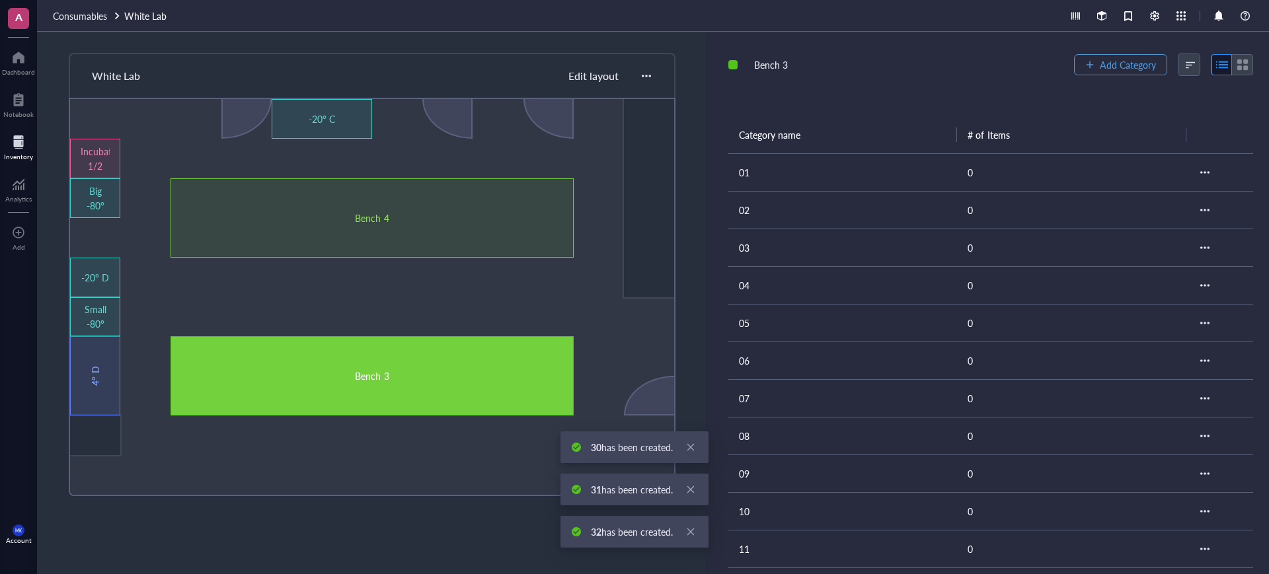
click at [1109, 68] on span "Add Category" at bounding box center [1128, 64] width 56 height 11
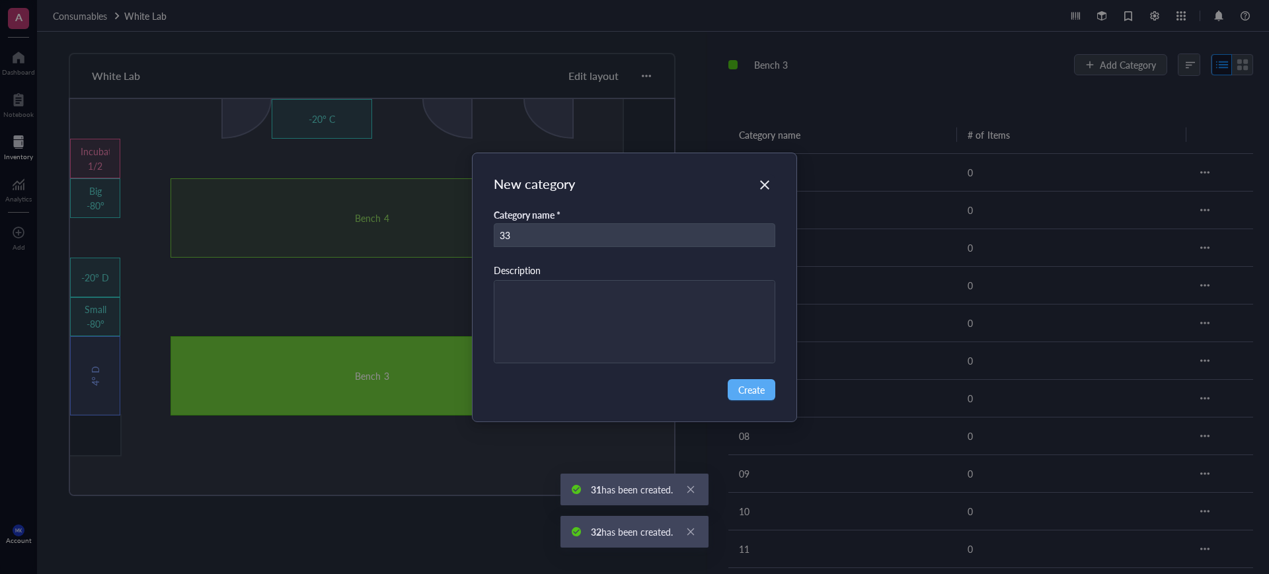
type input "33"
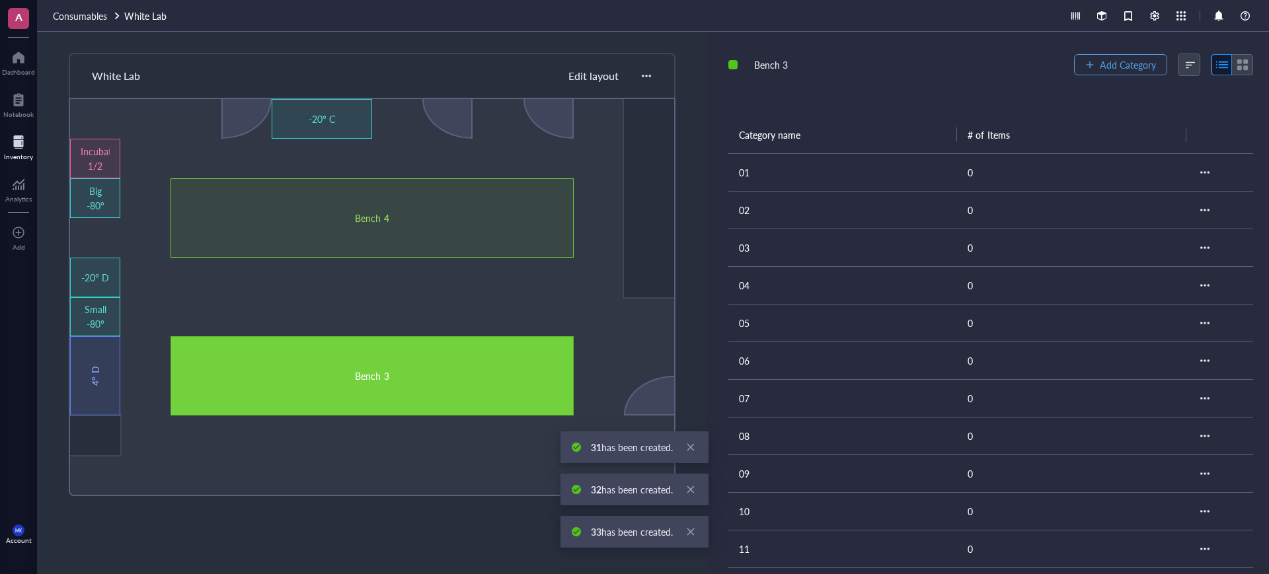
click at [1109, 68] on span "Add Category" at bounding box center [1128, 64] width 56 height 11
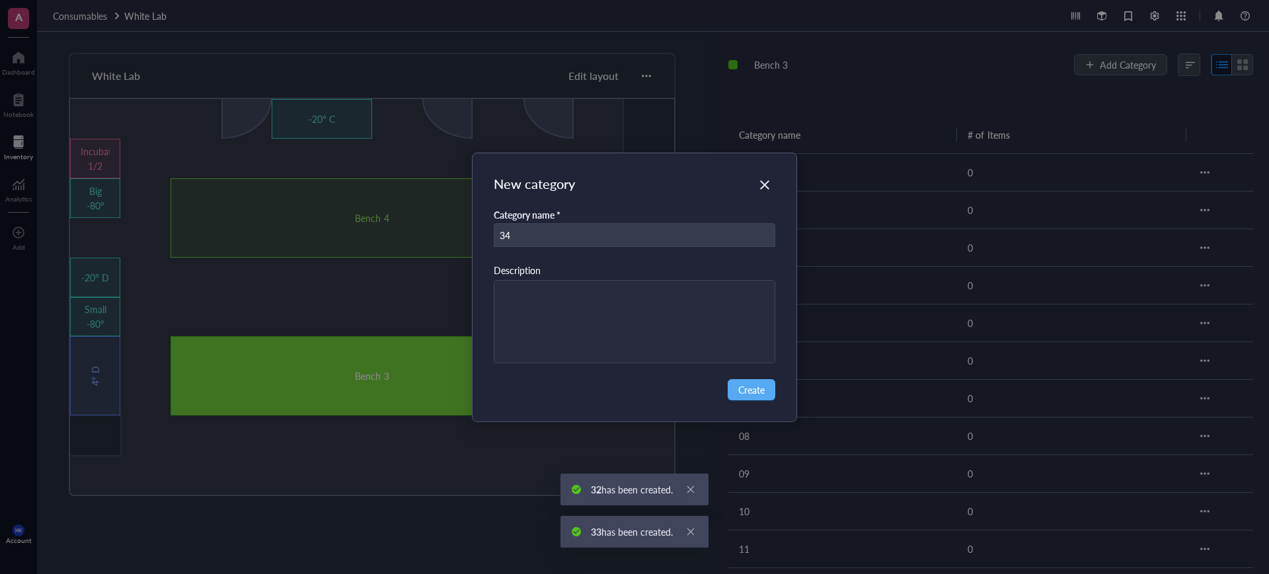
type input "34"
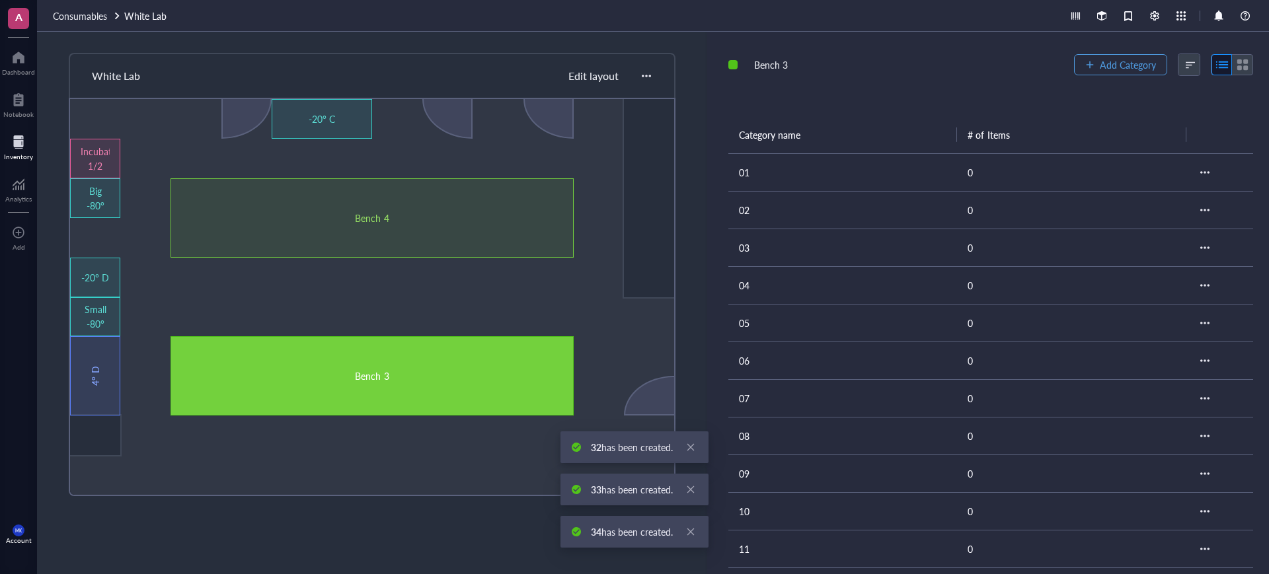
click at [1109, 68] on span "Add Category" at bounding box center [1128, 64] width 56 height 11
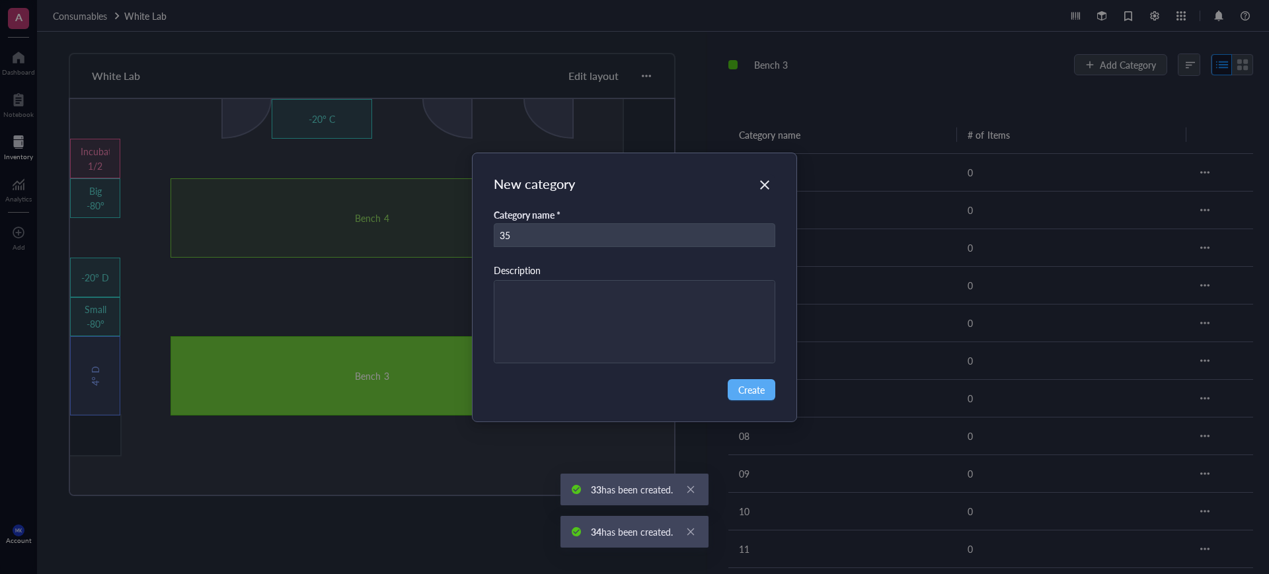
type input "35"
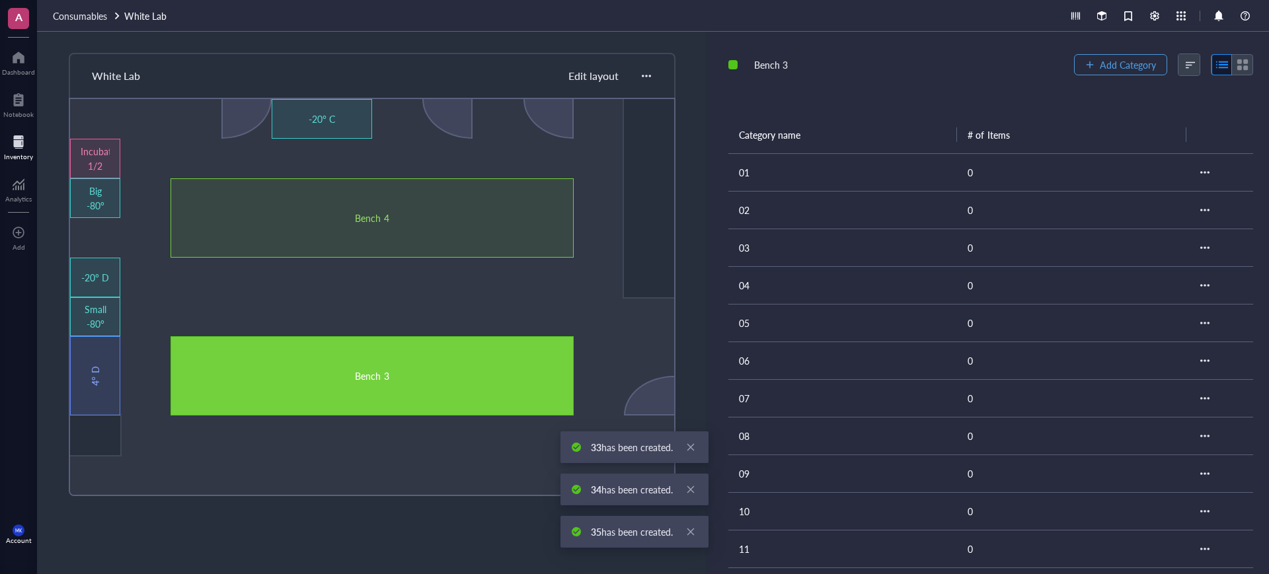
click at [1109, 68] on span "Add Category" at bounding box center [1128, 64] width 56 height 11
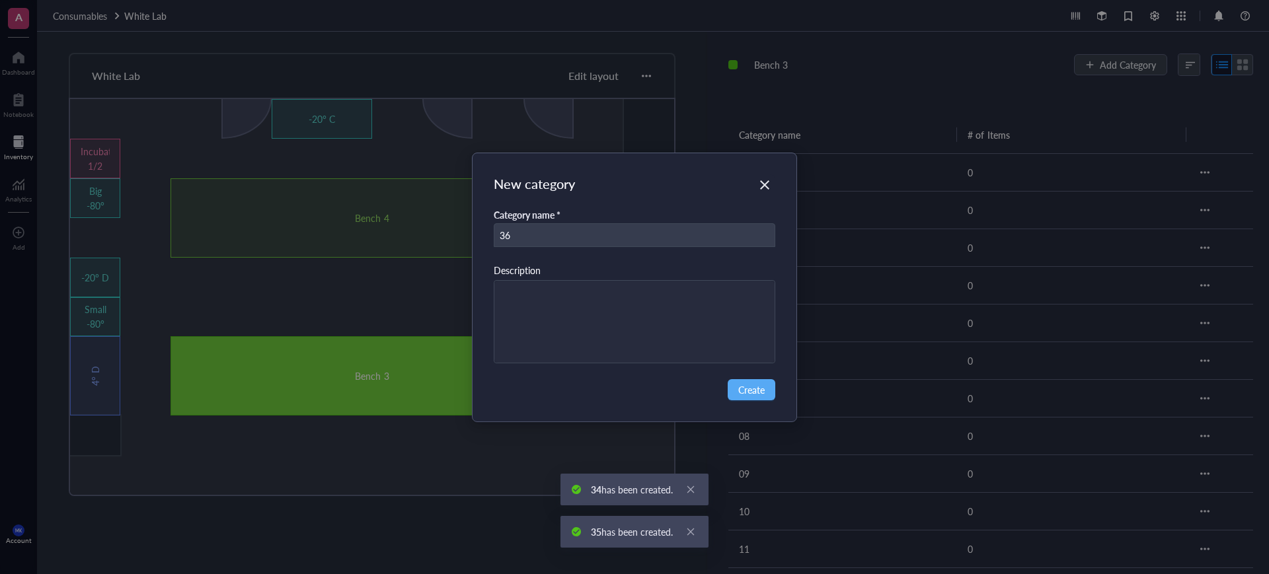
type input "36"
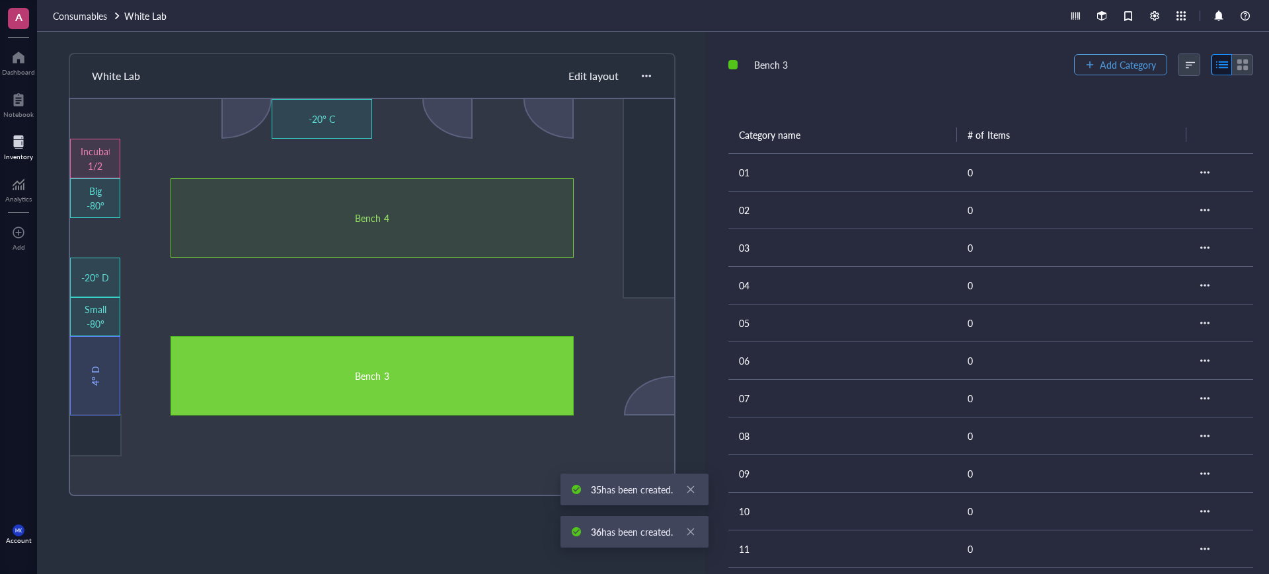
click at [1109, 69] on span "Add Category" at bounding box center [1128, 64] width 56 height 11
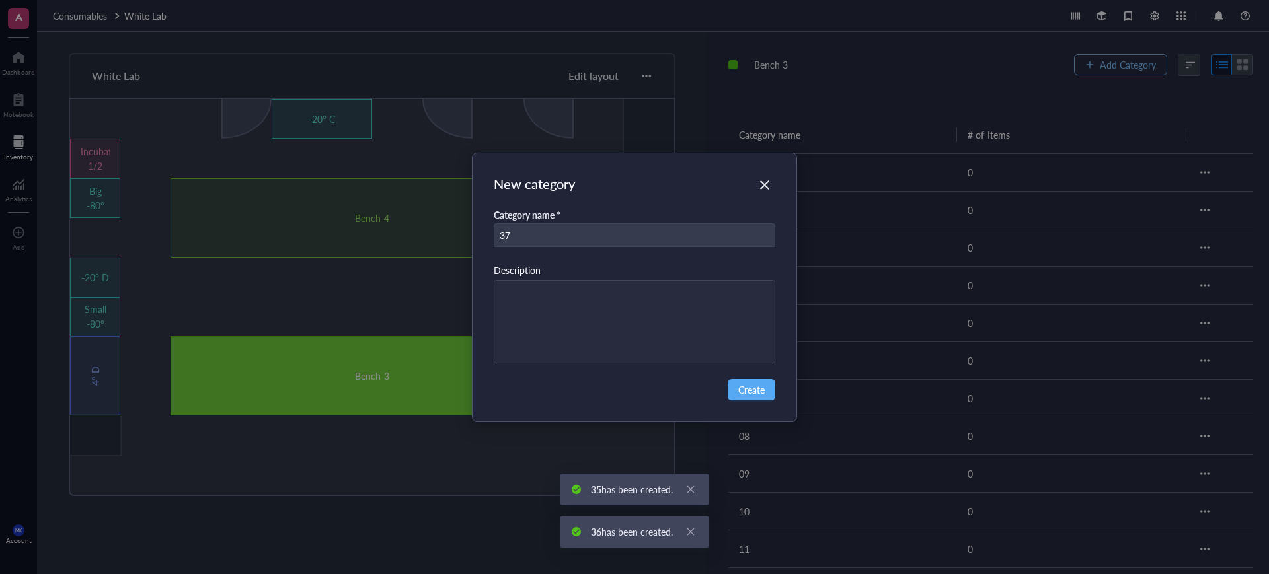
type input "37"
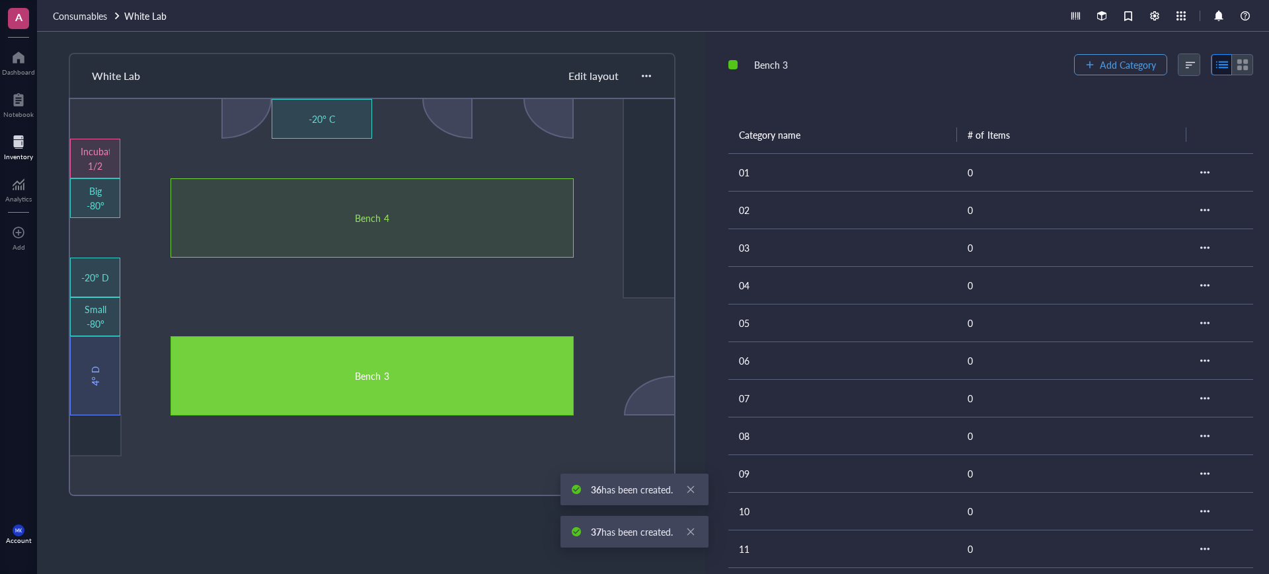
click at [1109, 69] on span "Add Category" at bounding box center [1128, 64] width 56 height 11
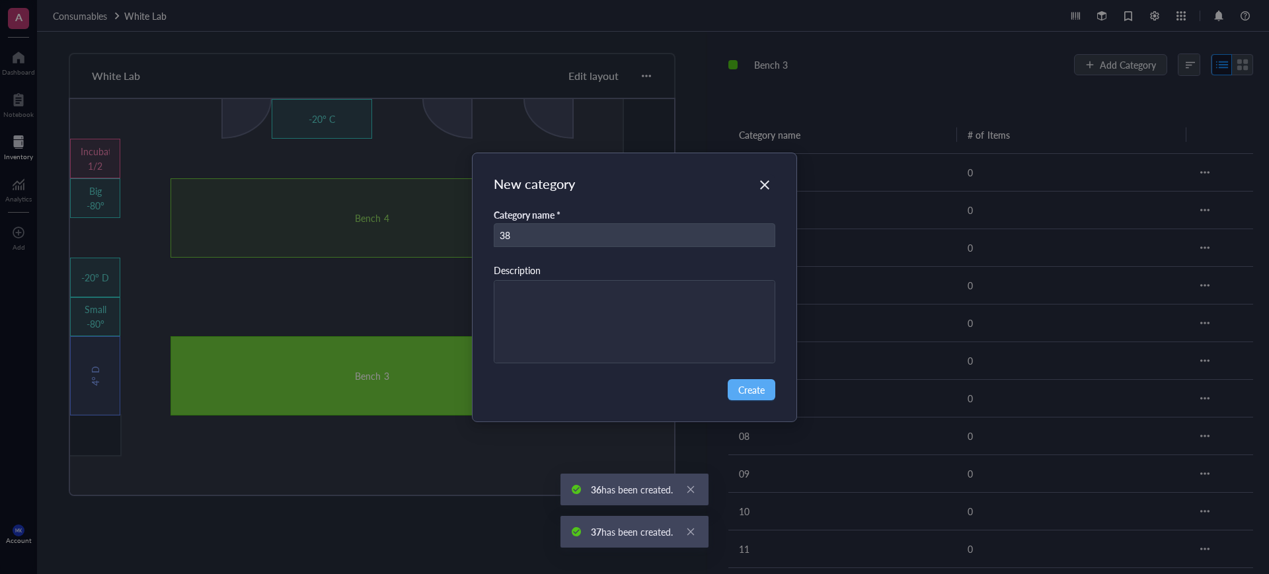
type input "38"
click at [1109, 69] on div "New category Category name * 38 Description Create" at bounding box center [634, 287] width 1269 height 574
click at [750, 397] on button "Create" at bounding box center [752, 389] width 48 height 21
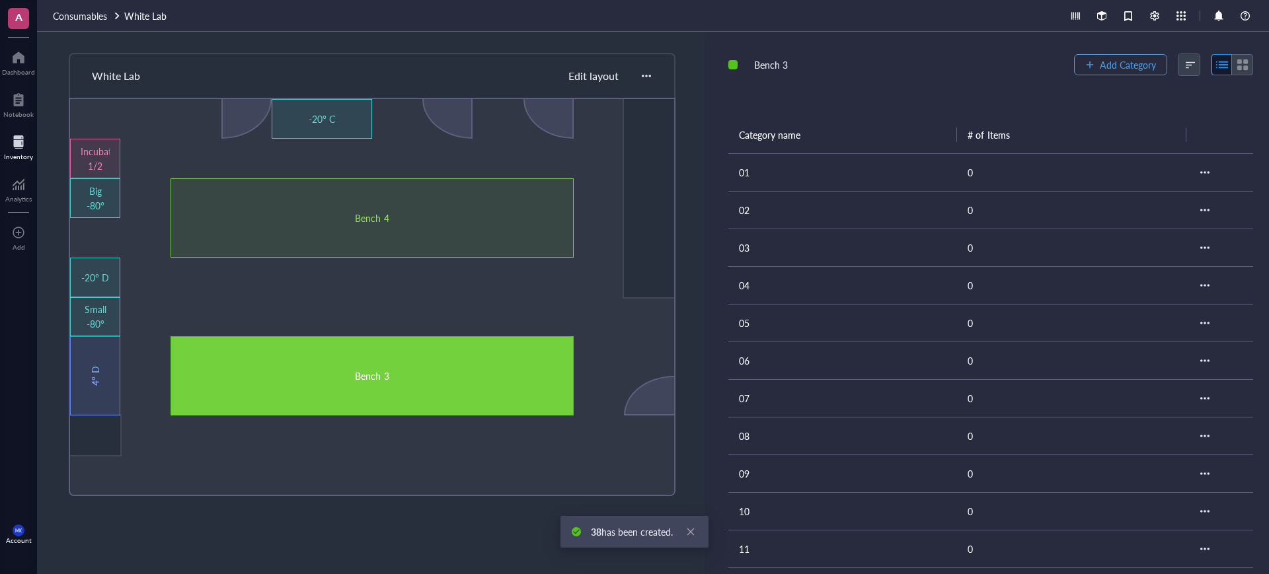
click at [1126, 66] on span "Add Category" at bounding box center [1128, 64] width 56 height 11
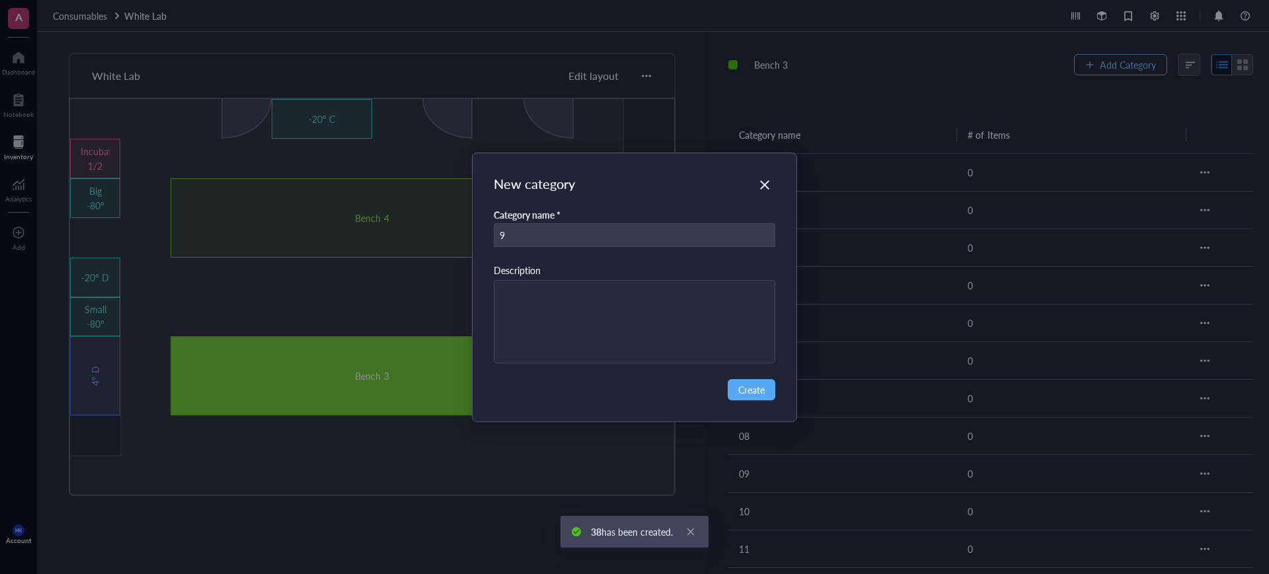
type input "9"
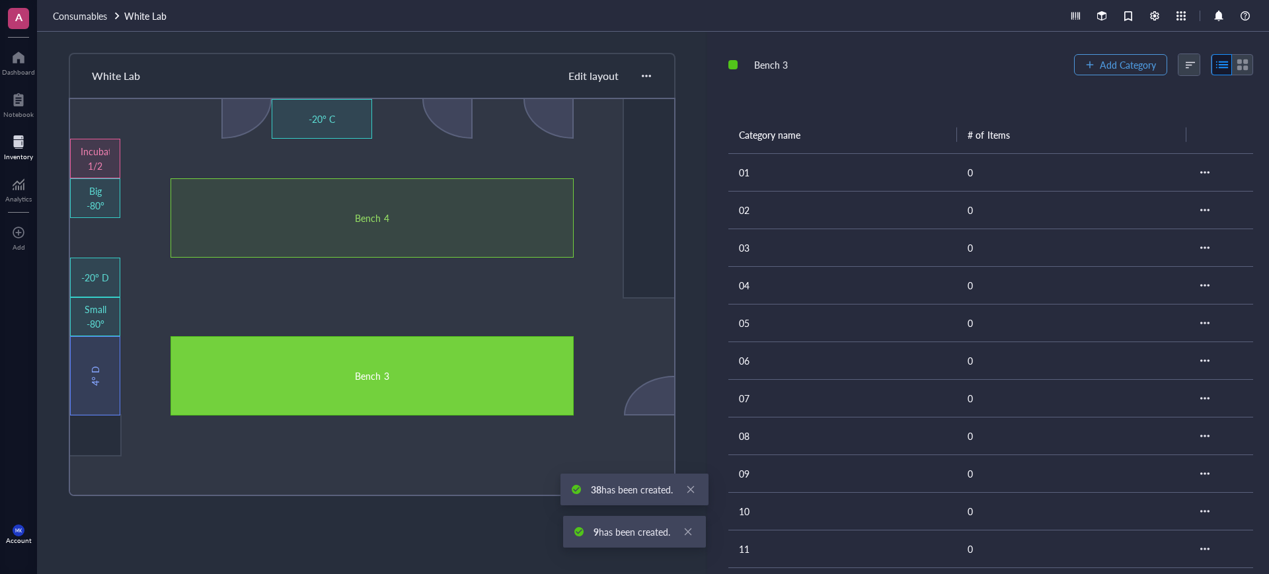
click at [1126, 66] on span "Add Category" at bounding box center [1128, 64] width 56 height 11
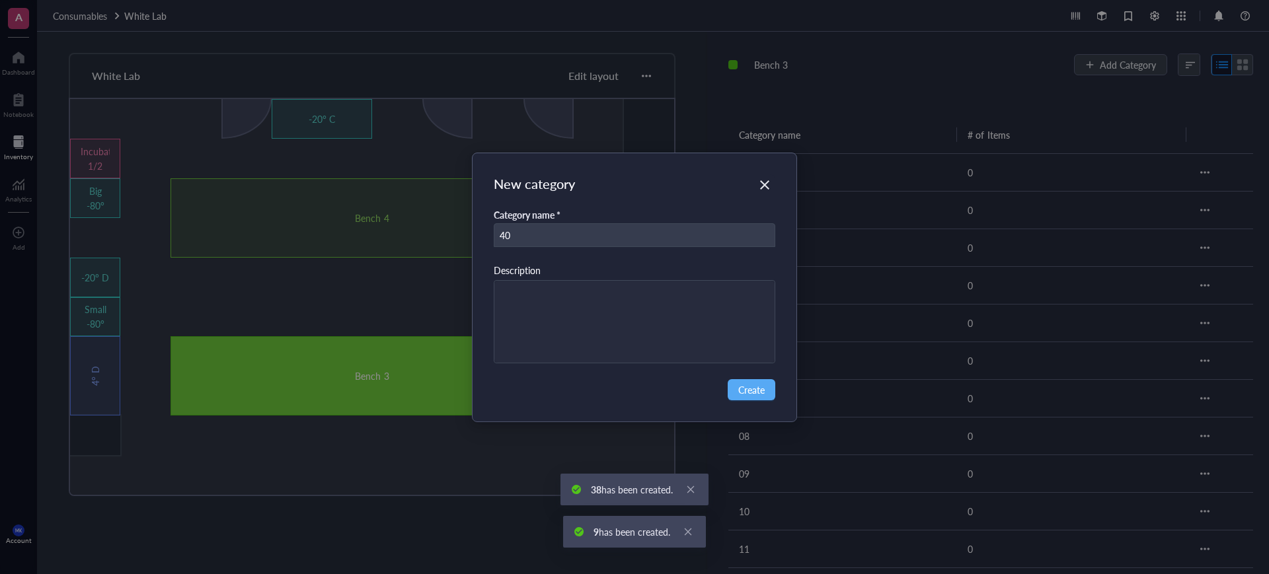
type input "40"
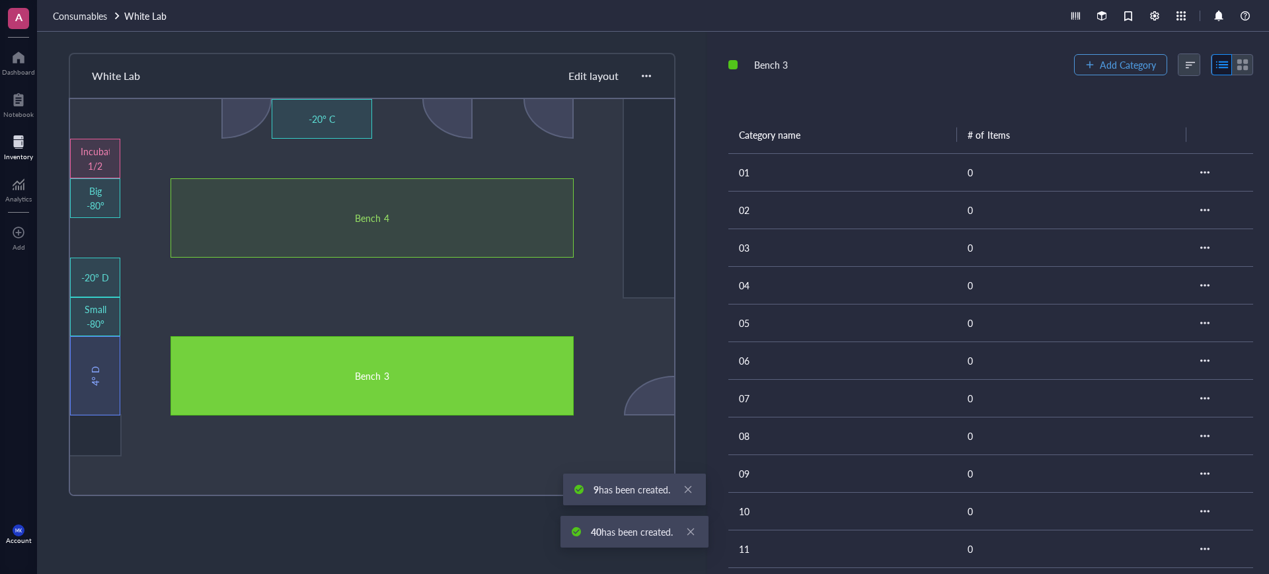
click at [1126, 66] on span "Add Category" at bounding box center [1128, 64] width 56 height 11
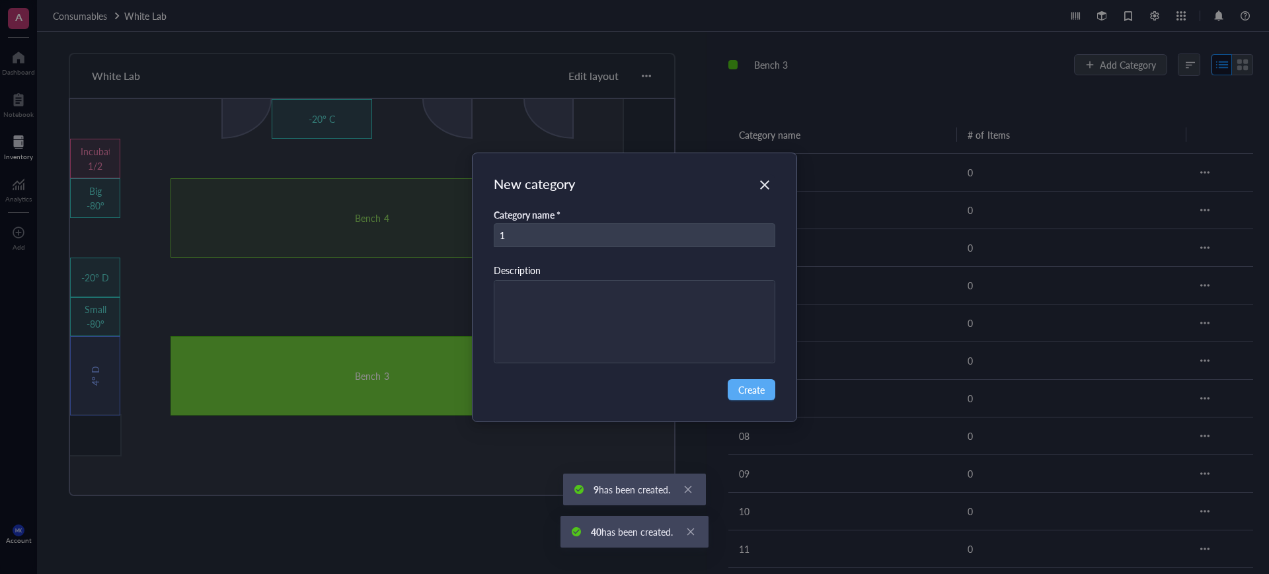
type input "1"
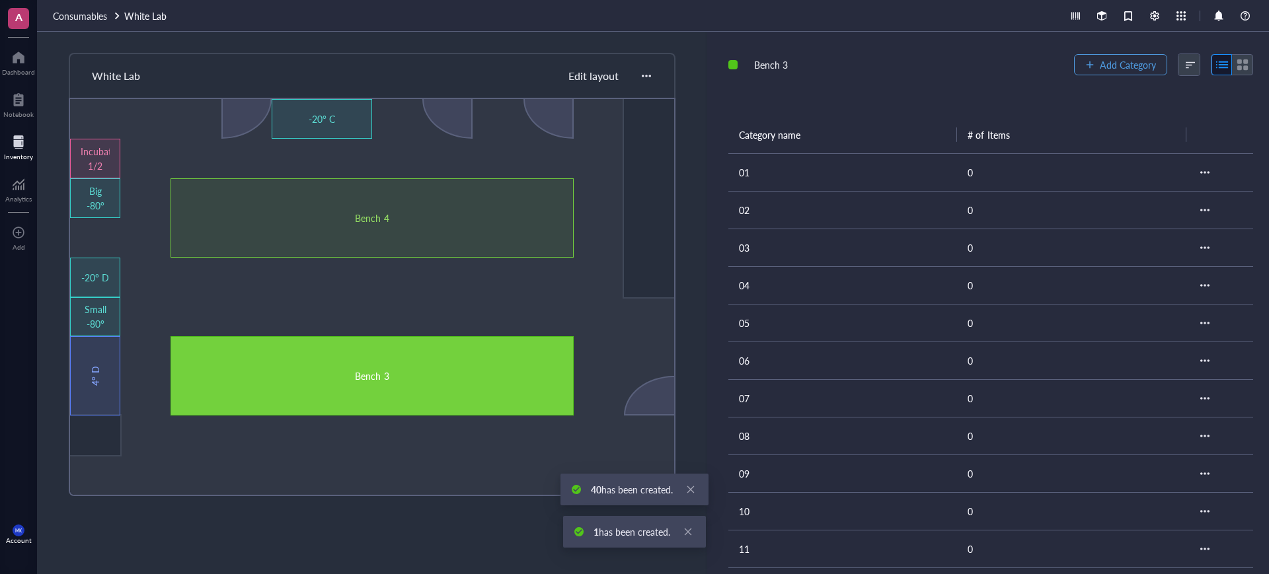
click at [1126, 66] on span "Add Category" at bounding box center [1128, 64] width 56 height 11
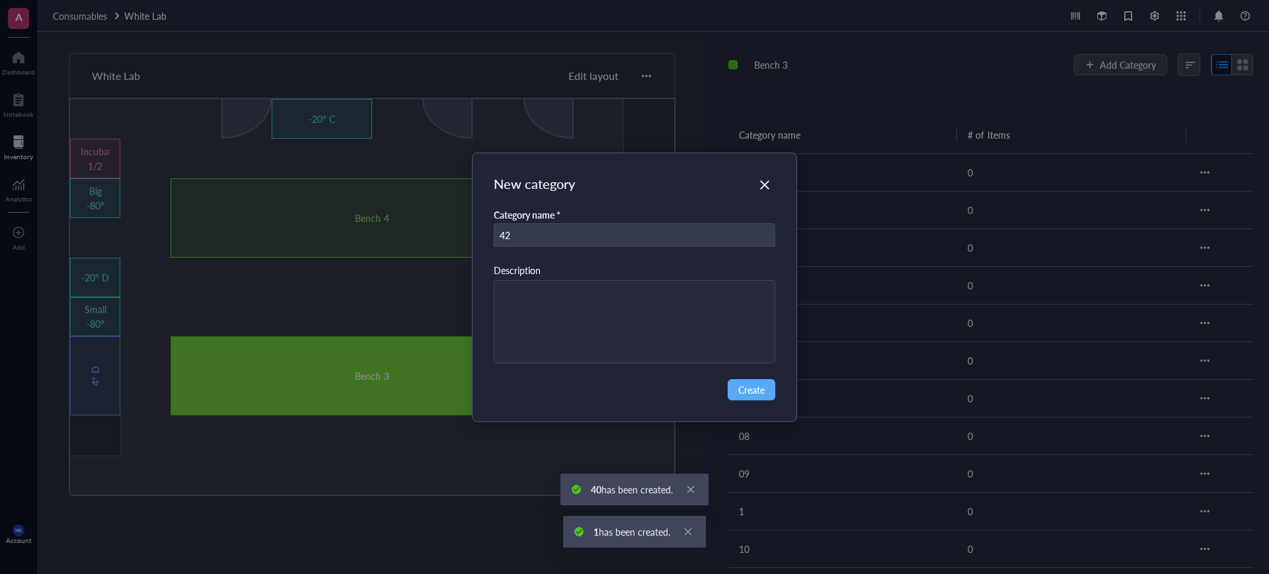
type input "42"
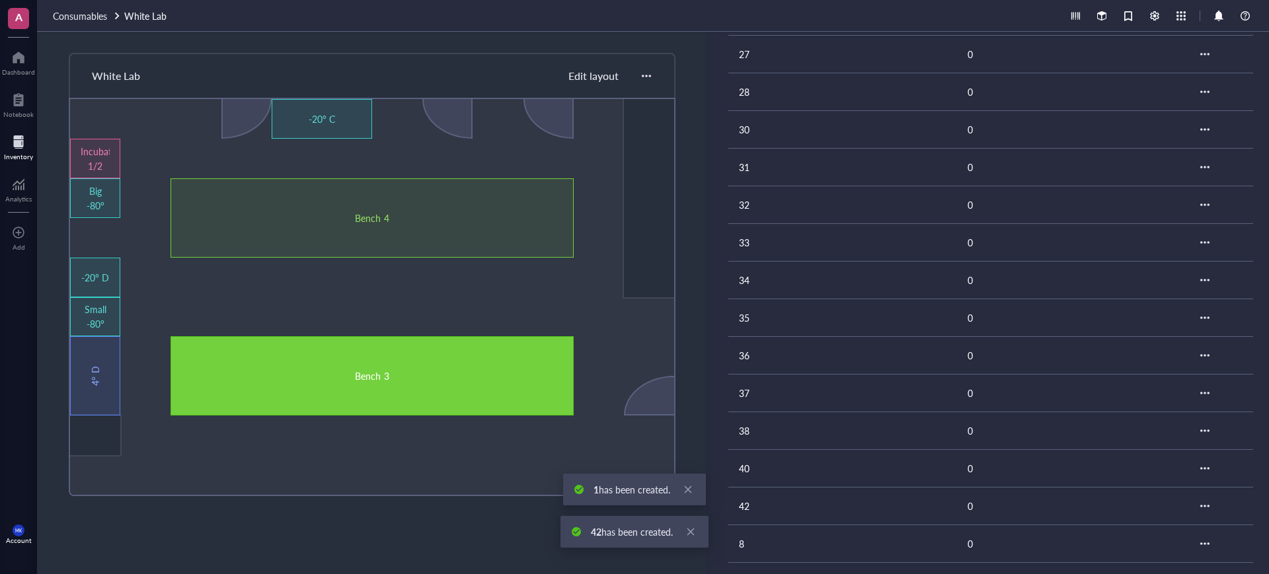
scroll to position [1183, 0]
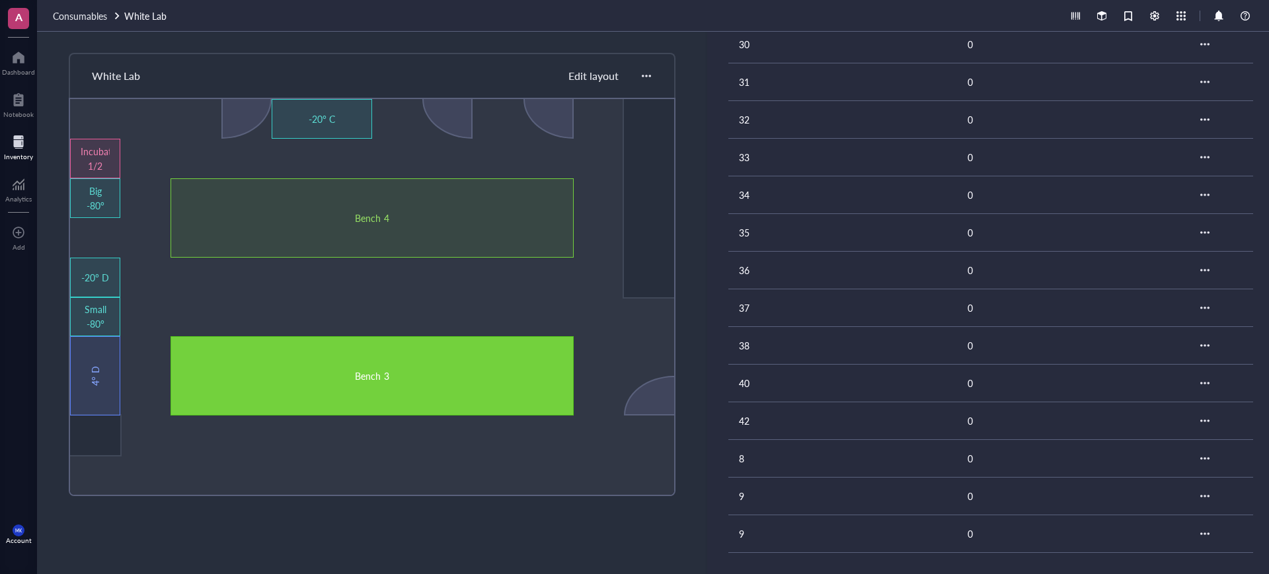
click at [790, 530] on td "9" at bounding box center [842, 534] width 229 height 38
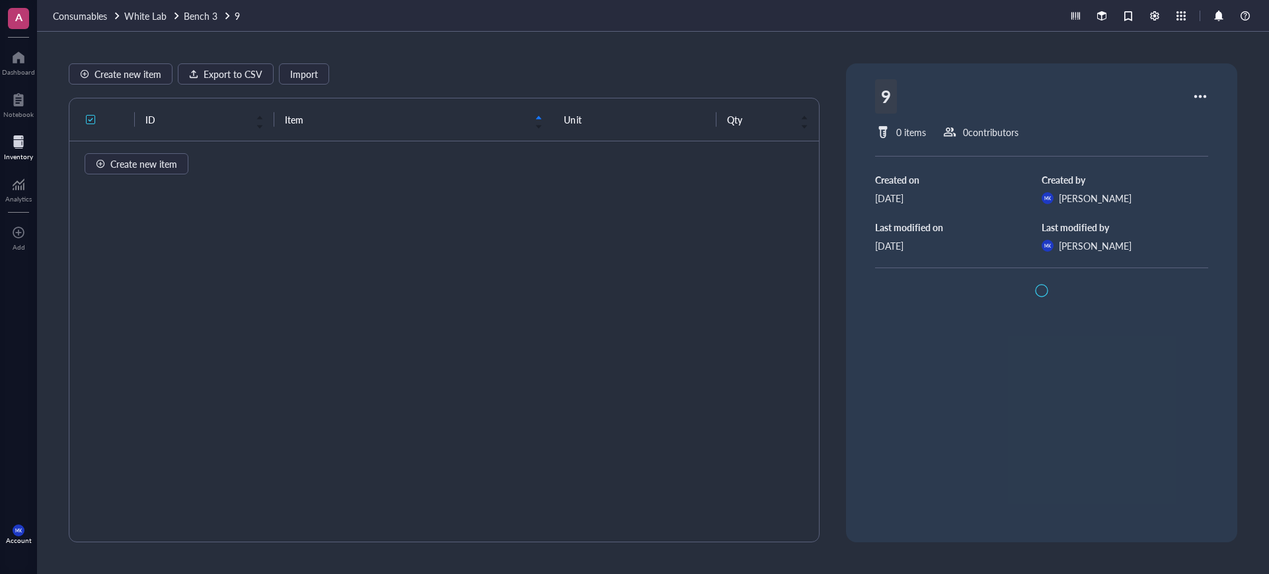
click at [882, 99] on div "9" at bounding box center [886, 96] width 22 height 34
click at [877, 96] on input "9" at bounding box center [896, 96] width 40 height 33
type input "39"
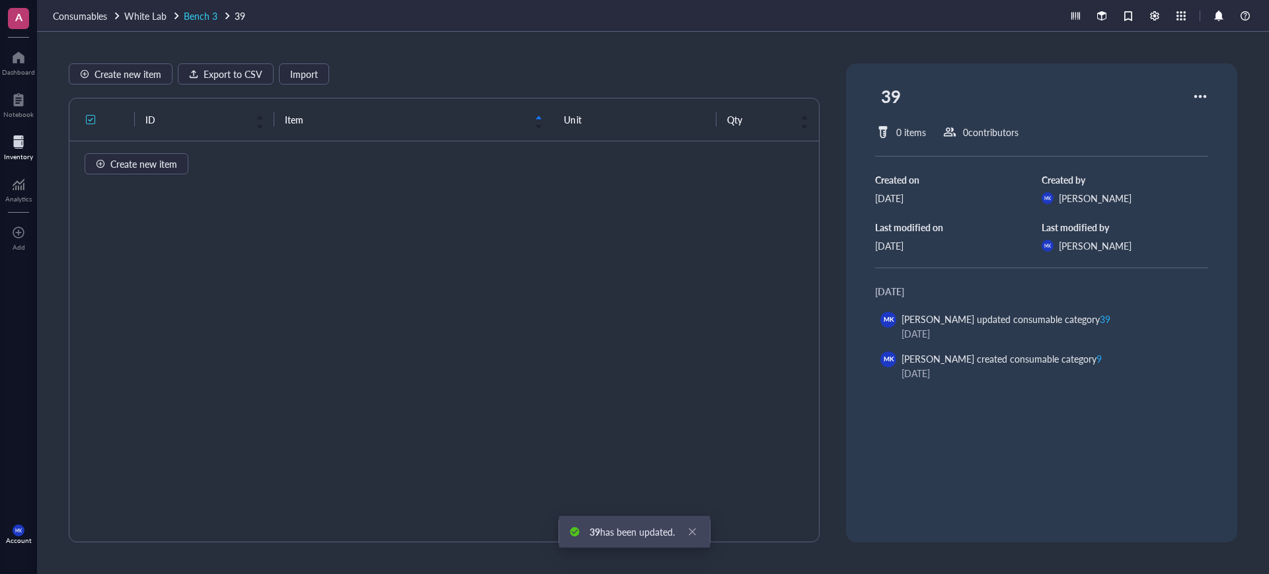
click at [210, 14] on span "Bench 3" at bounding box center [201, 15] width 34 height 13
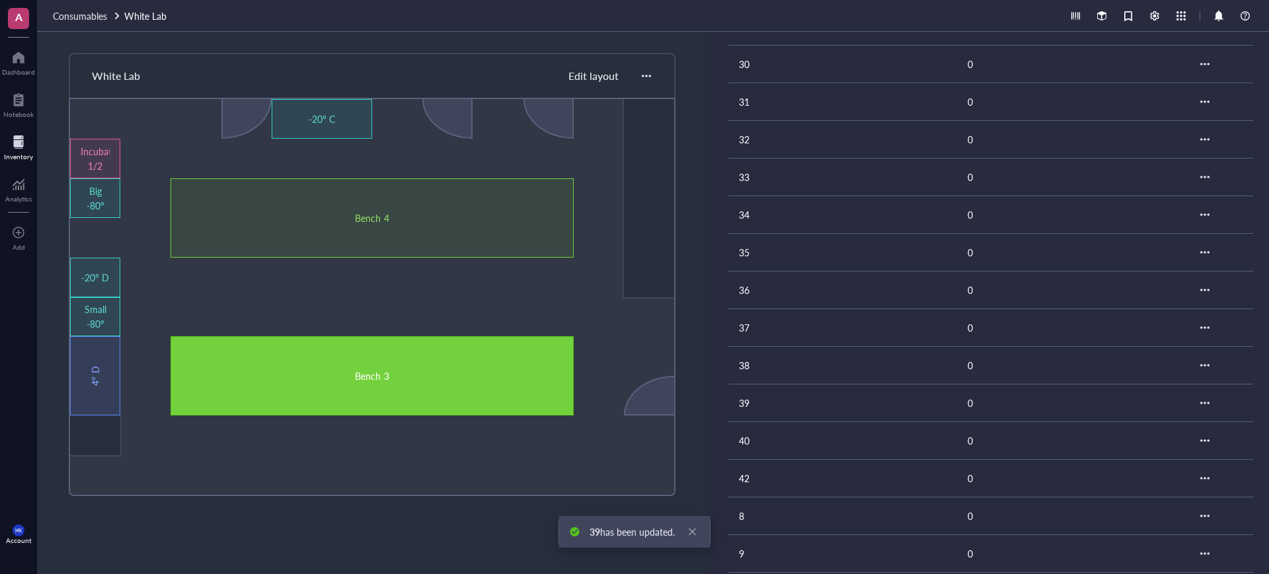
scroll to position [1183, 0]
click at [748, 527] on td "9" at bounding box center [842, 534] width 229 height 38
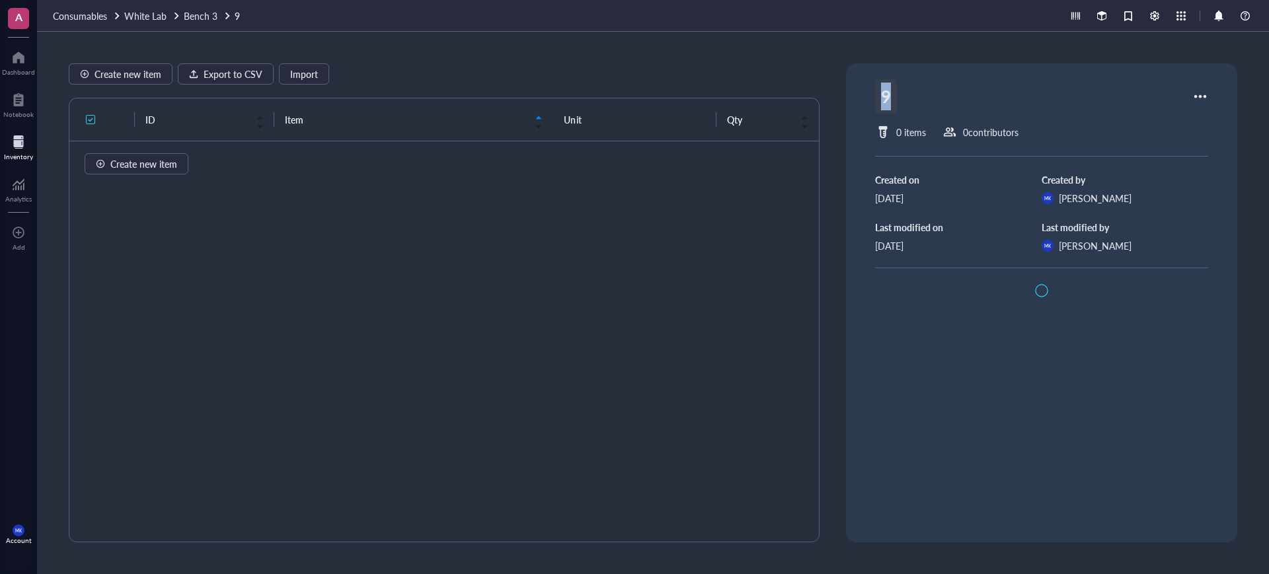
click at [877, 98] on div "9" at bounding box center [886, 96] width 22 height 34
click at [877, 98] on input "9" at bounding box center [896, 96] width 40 height 33
click at [881, 91] on input "9" at bounding box center [896, 96] width 40 height 33
type input "41"
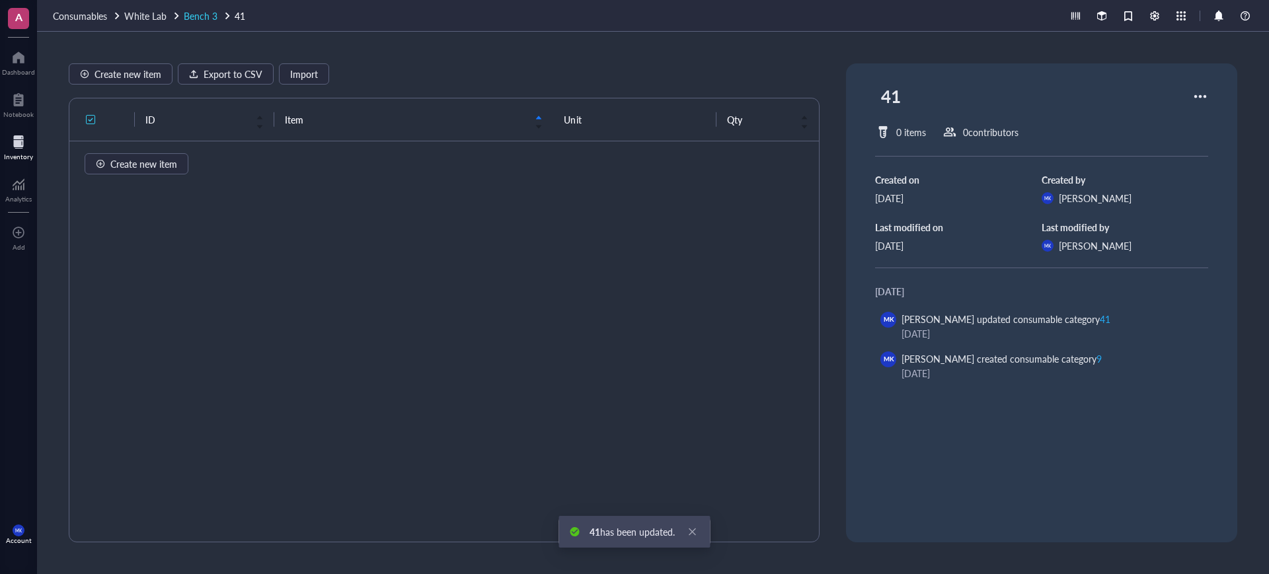
click at [210, 17] on span "Bench 3" at bounding box center [201, 15] width 34 height 13
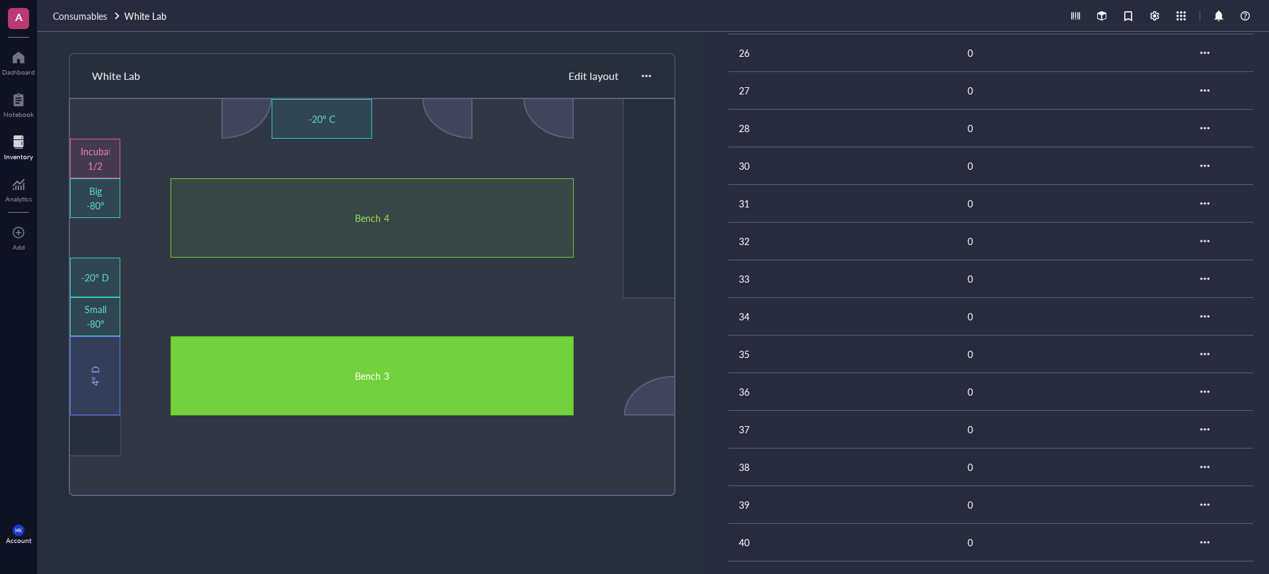
scroll to position [1183, 0]
click at [767, 525] on td "8" at bounding box center [842, 534] width 229 height 38
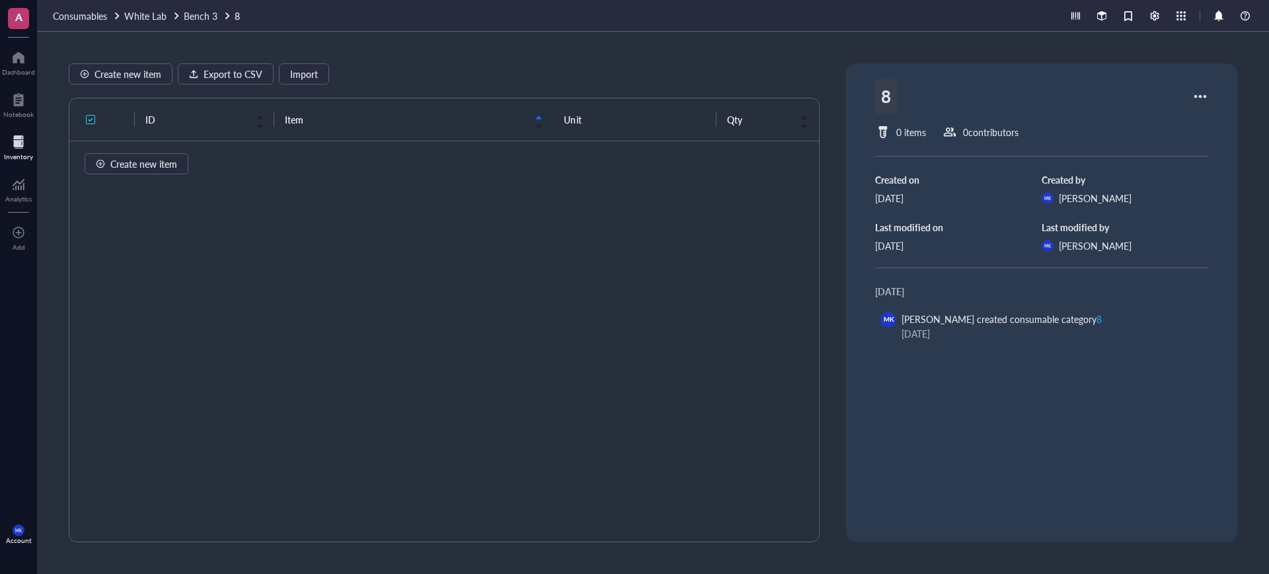
drag, startPoint x: 889, startPoint y: 93, endPoint x: 882, endPoint y: 93, distance: 7.3
click at [882, 93] on div "8" at bounding box center [886, 96] width 22 height 34
click at [882, 93] on input "8" at bounding box center [896, 96] width 40 height 33
click at [883, 93] on input "8" at bounding box center [896, 96] width 40 height 33
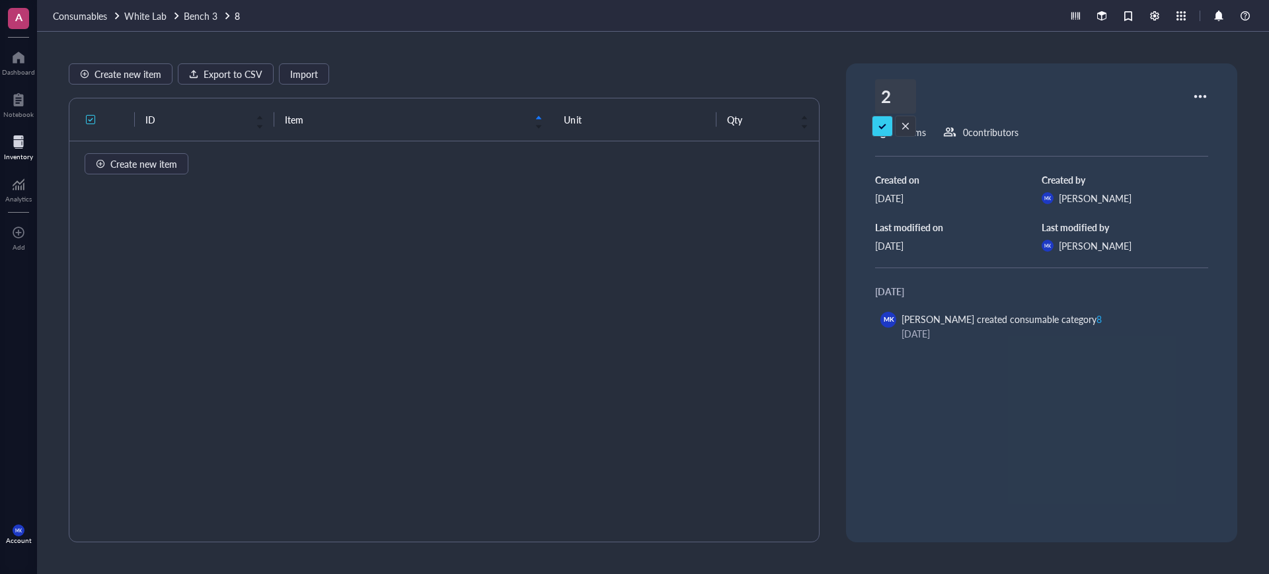
type input "29"
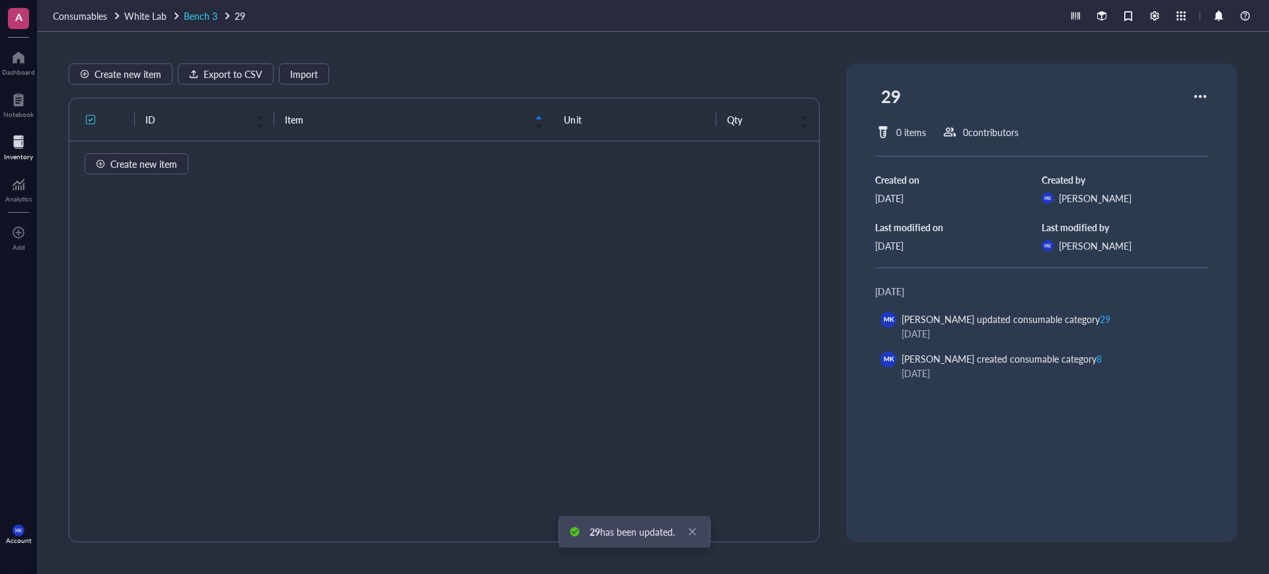
click at [208, 15] on span "Bench 3" at bounding box center [201, 15] width 34 height 13
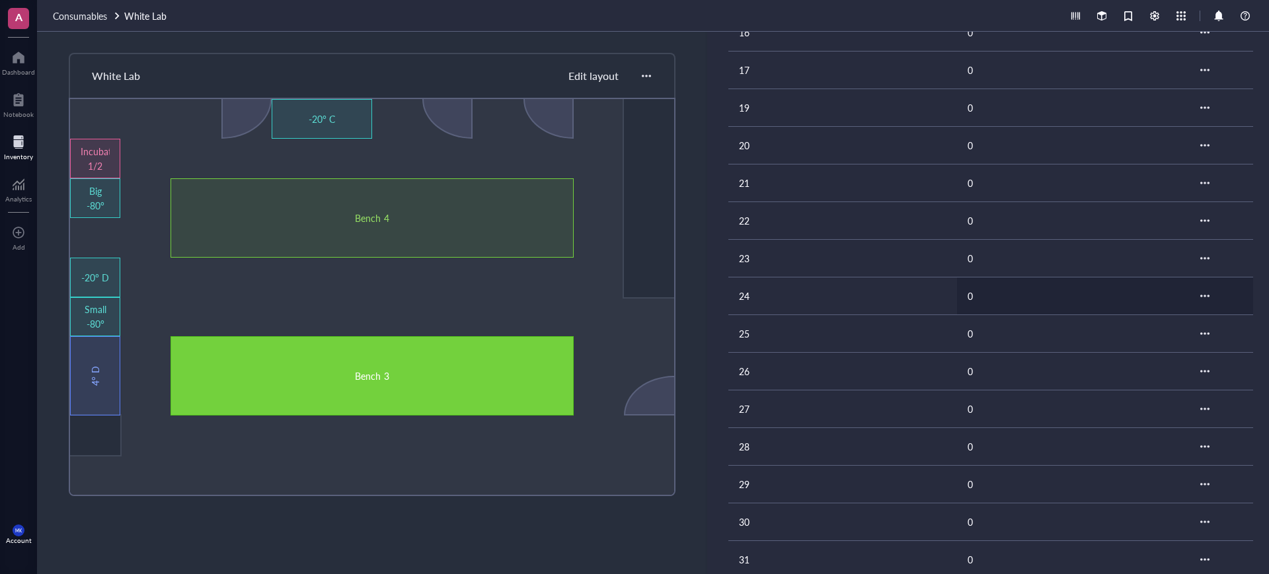
scroll to position [744, 0]
drag, startPoint x: 1263, startPoint y: 314, endPoint x: 1239, endPoint y: 185, distance: 131.1
click at [1239, 185] on div "Bench 3 Add Category Category name # of Items 01 0 02 0 03 0 04 0 05 0 06 0 07 …" at bounding box center [988, 303] width 562 height 543
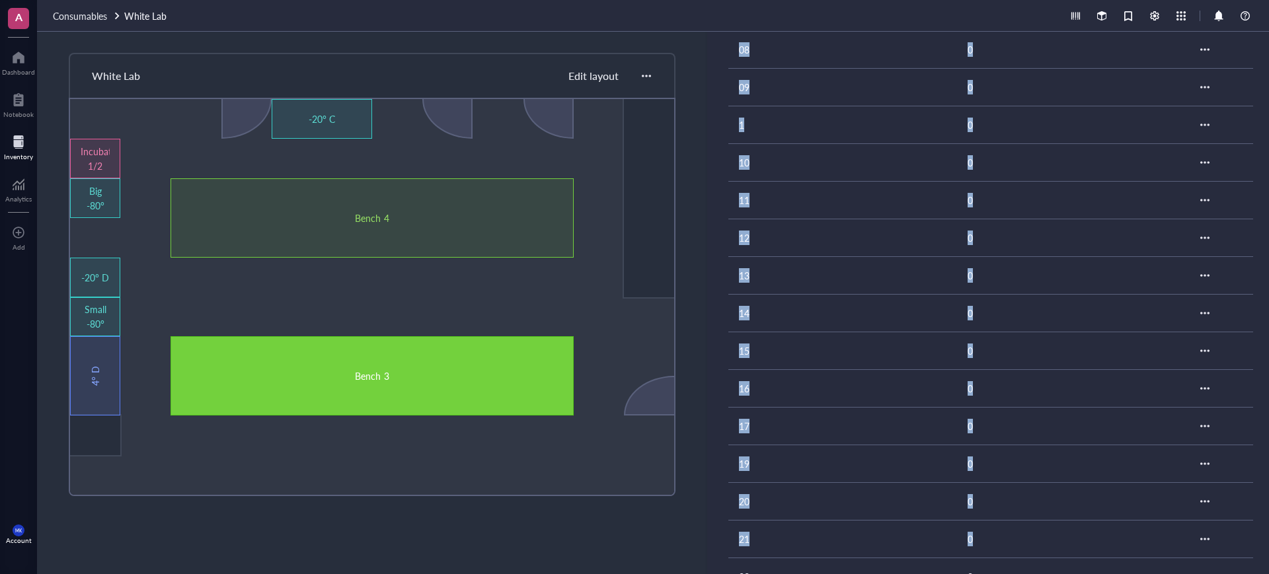
scroll to position [383, 0]
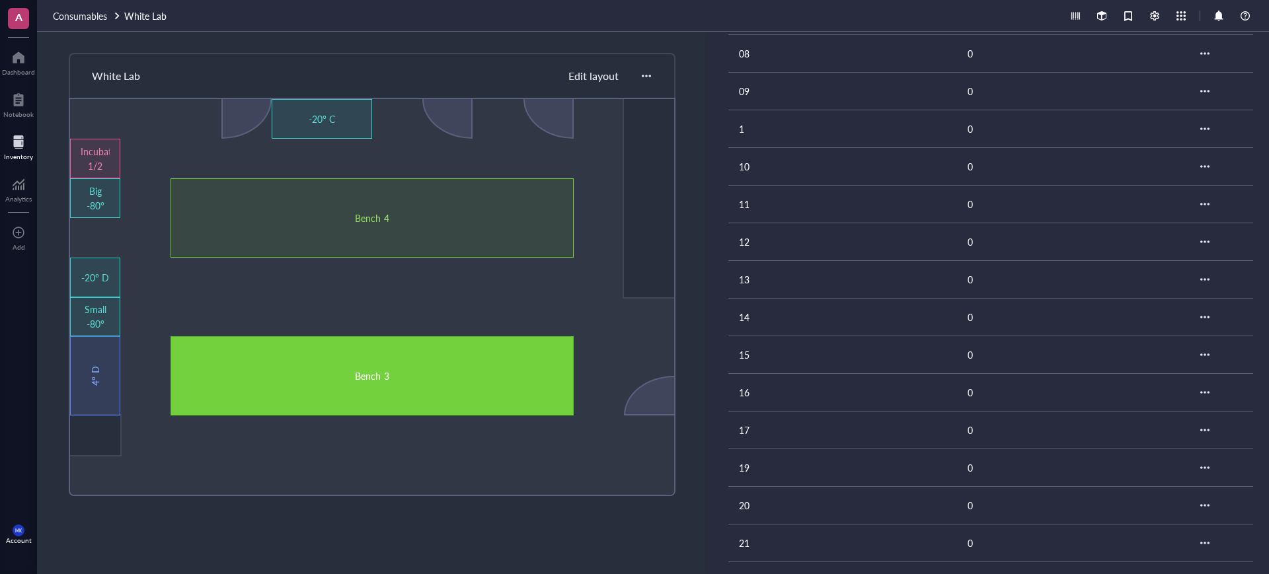
click at [767, 121] on td "1" at bounding box center [842, 129] width 229 height 38
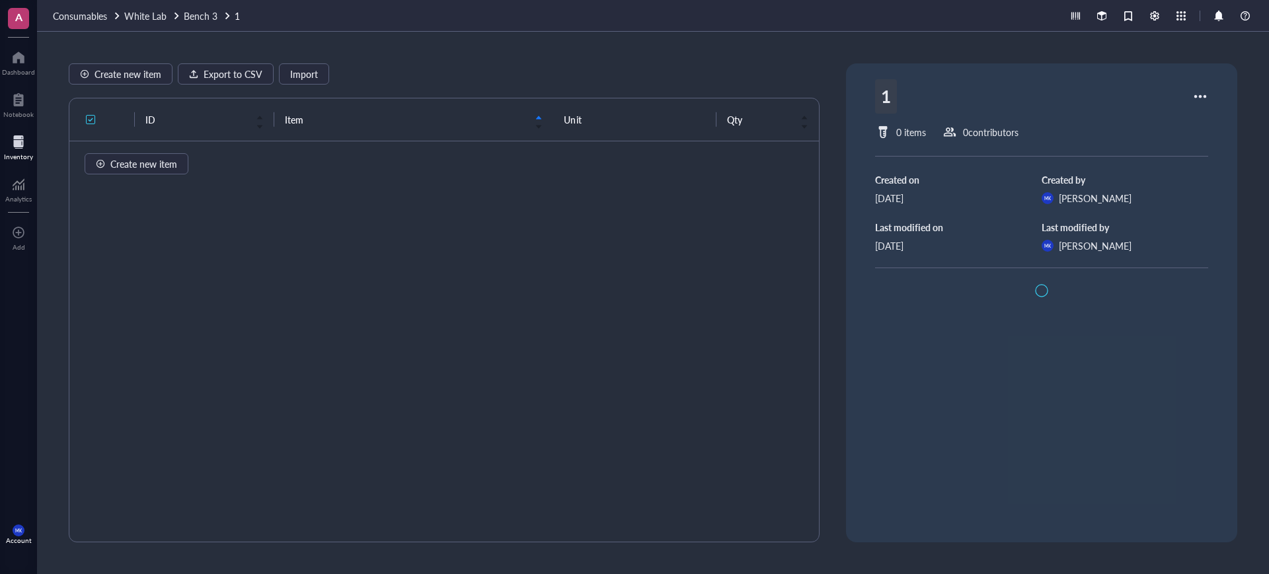
click at [877, 95] on div "1" at bounding box center [886, 96] width 22 height 34
type input "18"
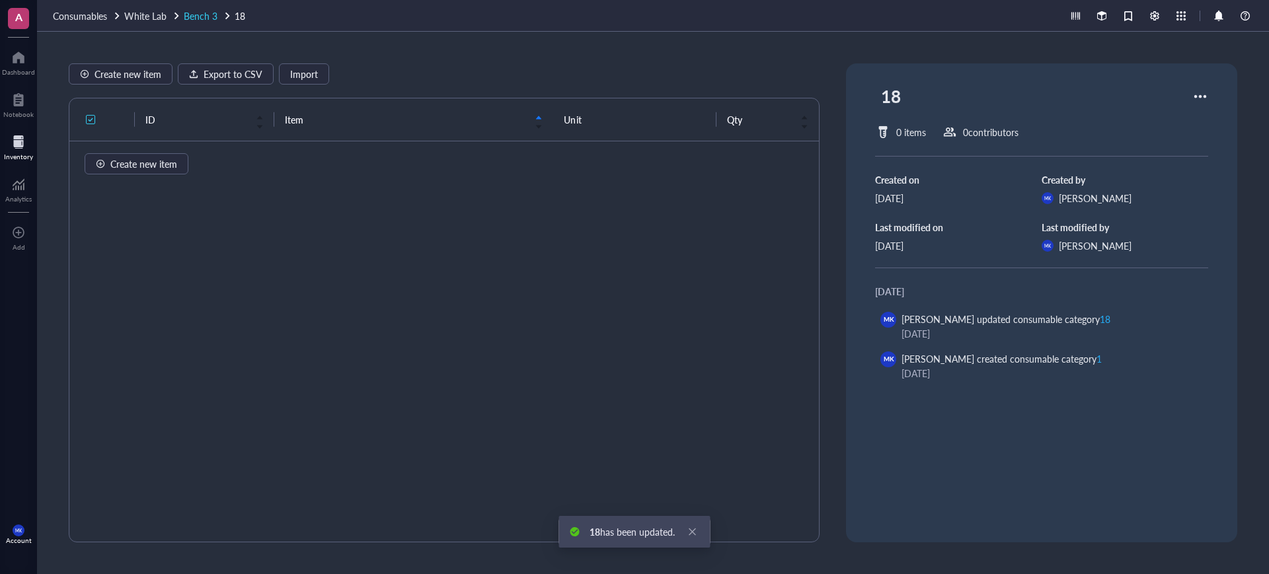
click at [196, 17] on span "Bench 3" at bounding box center [201, 15] width 34 height 13
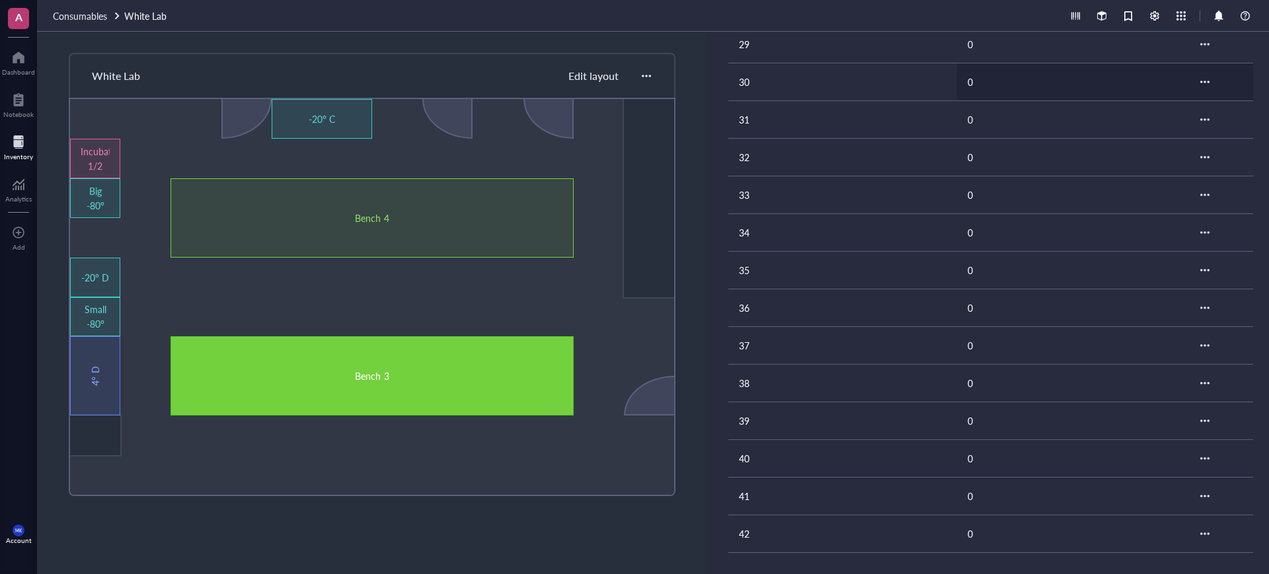
scroll to position [853, 0]
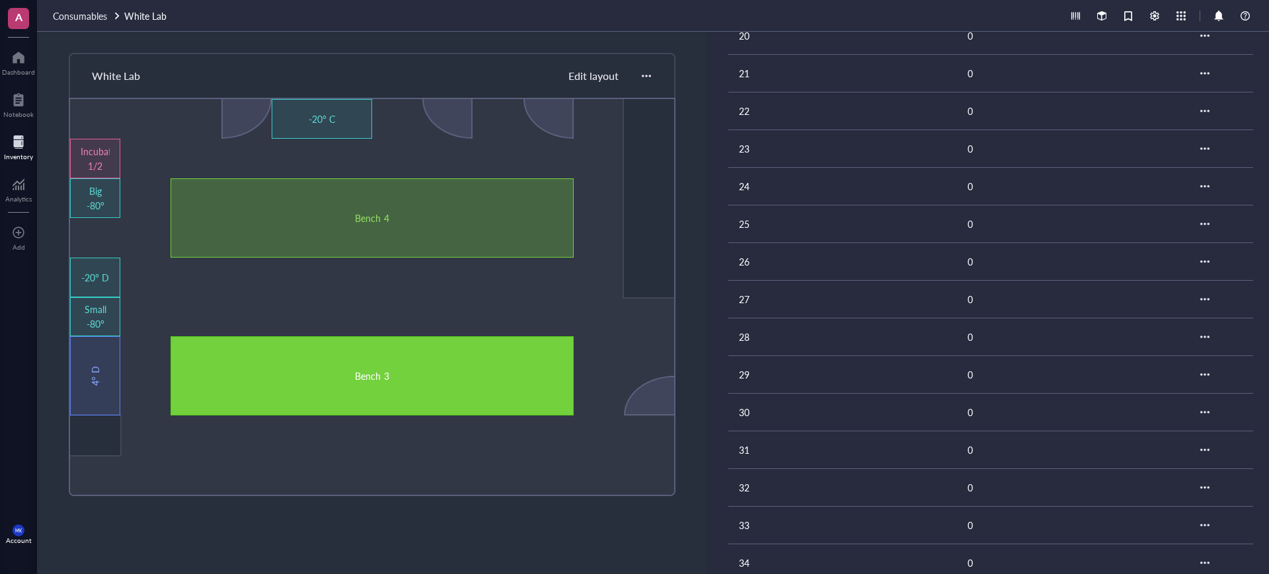
click at [390, 216] on div "Bench 4" at bounding box center [372, 218] width 241 height 15
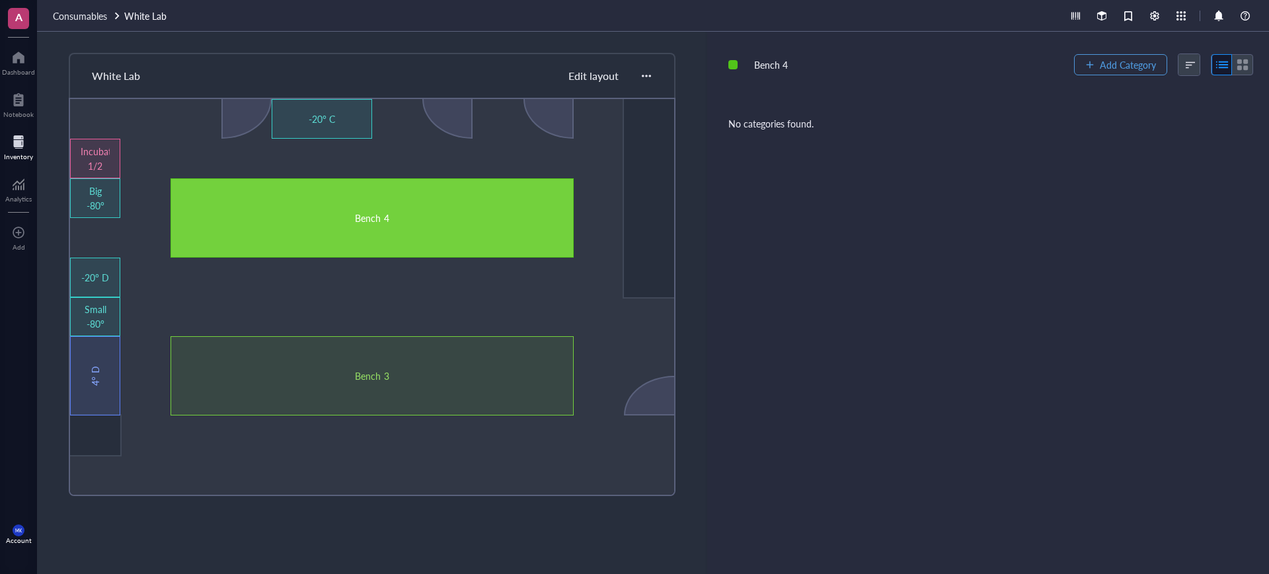
click at [1100, 65] on span "Add Category" at bounding box center [1128, 64] width 56 height 11
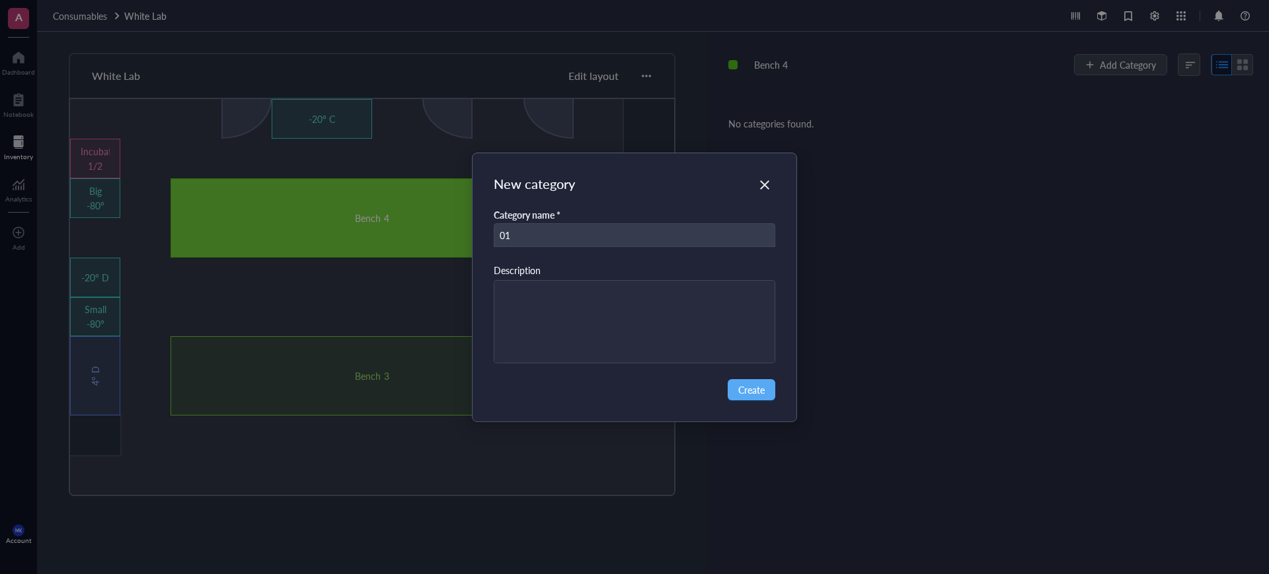
type input "01"
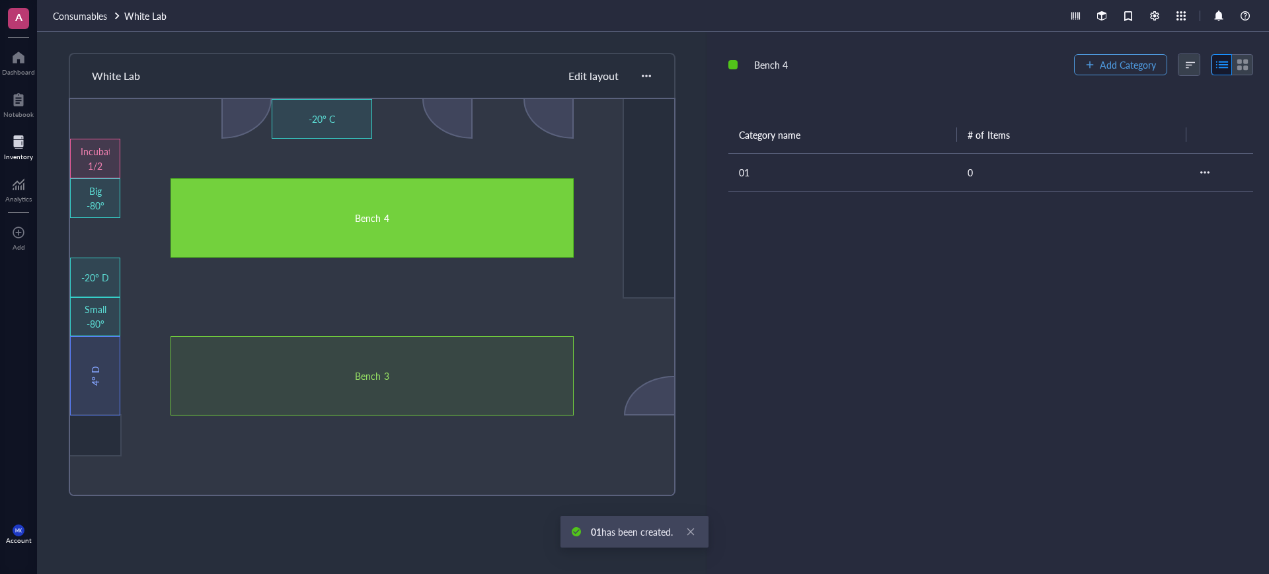
click at [1091, 69] on button "Add Category" at bounding box center [1120, 64] width 93 height 21
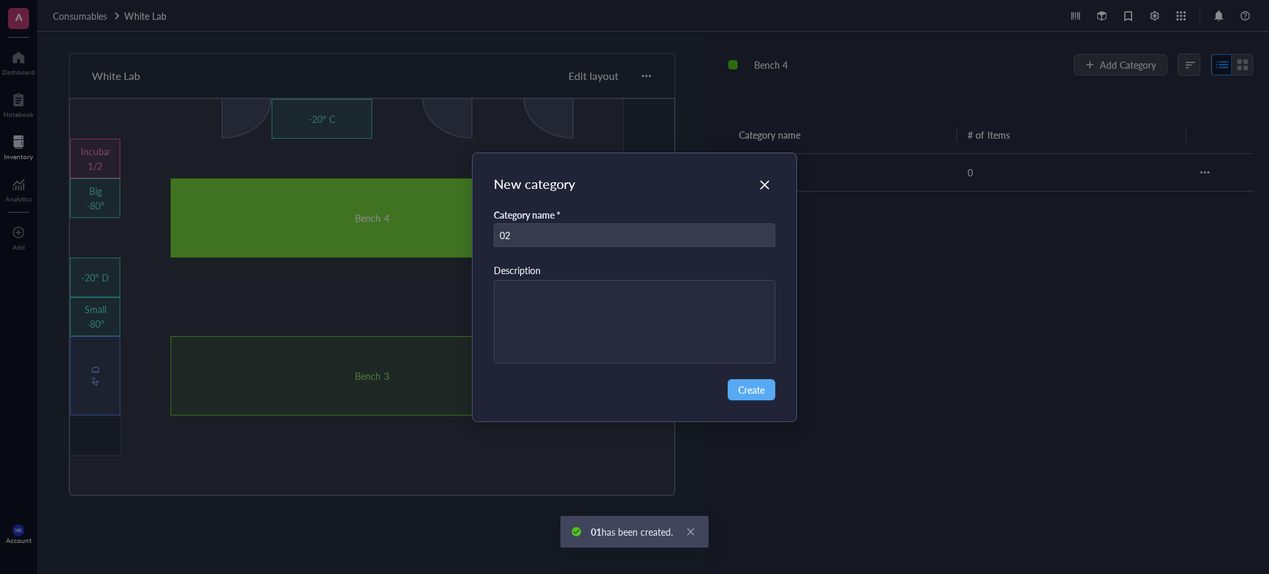
type input "02"
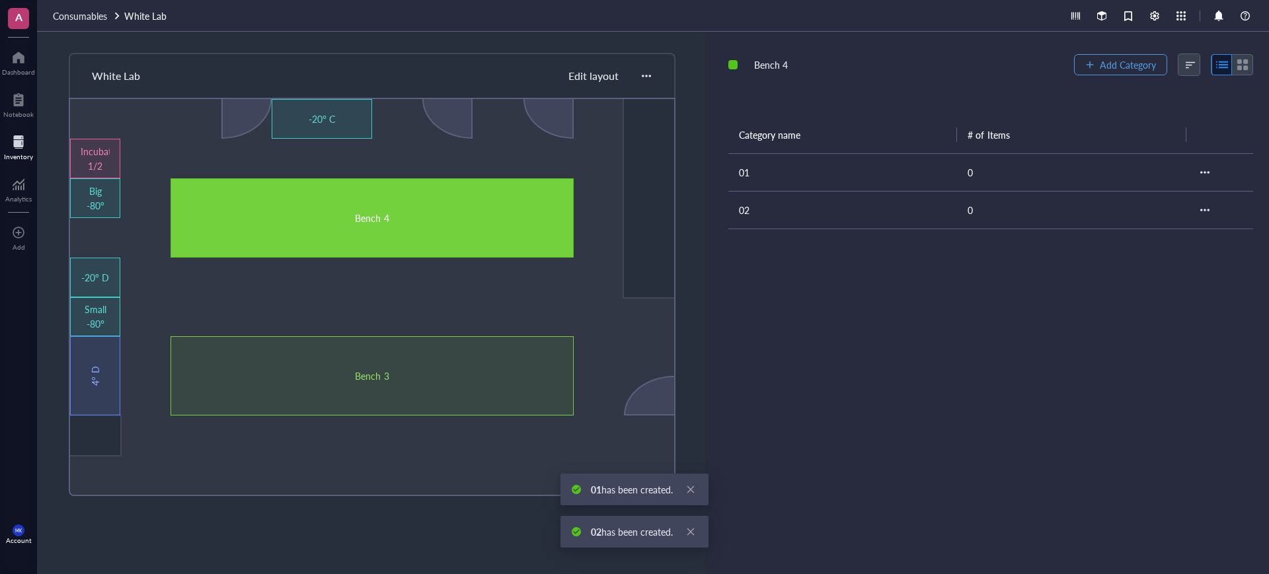
click at [1091, 69] on button "Add Category" at bounding box center [1120, 64] width 93 height 21
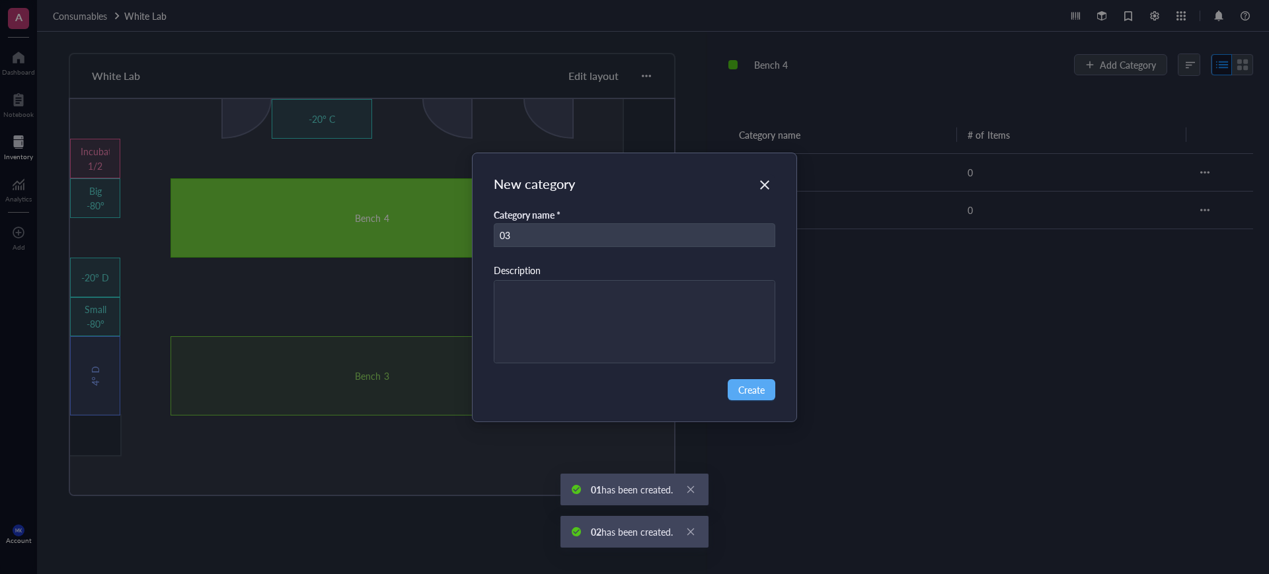
type input "03"
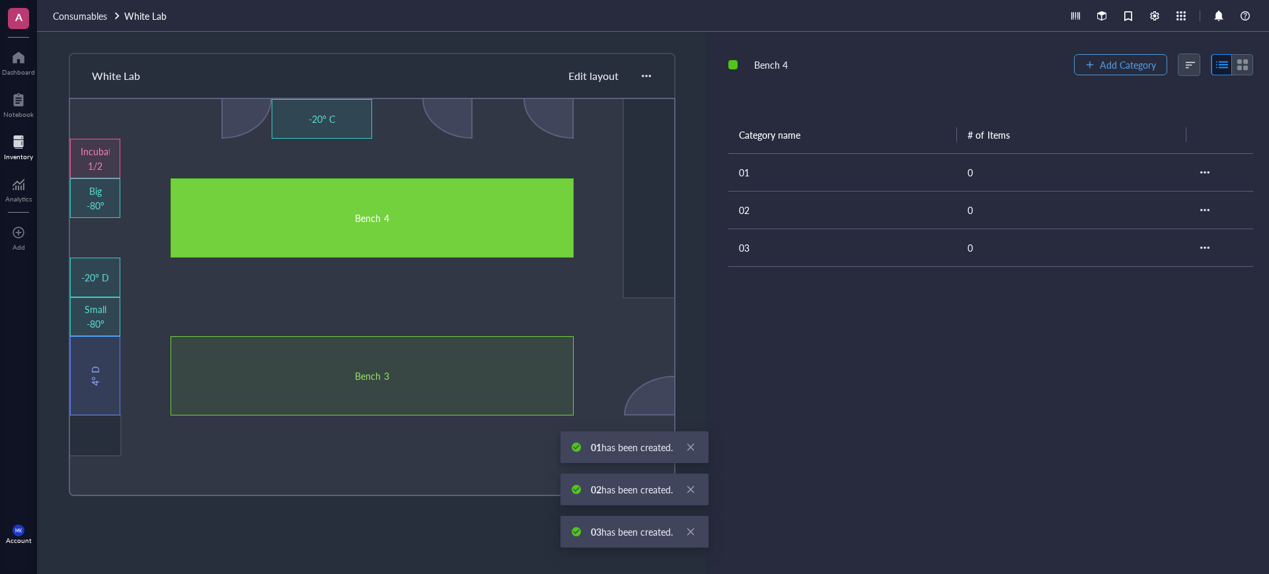
click at [1091, 69] on button "Add Category" at bounding box center [1120, 64] width 93 height 21
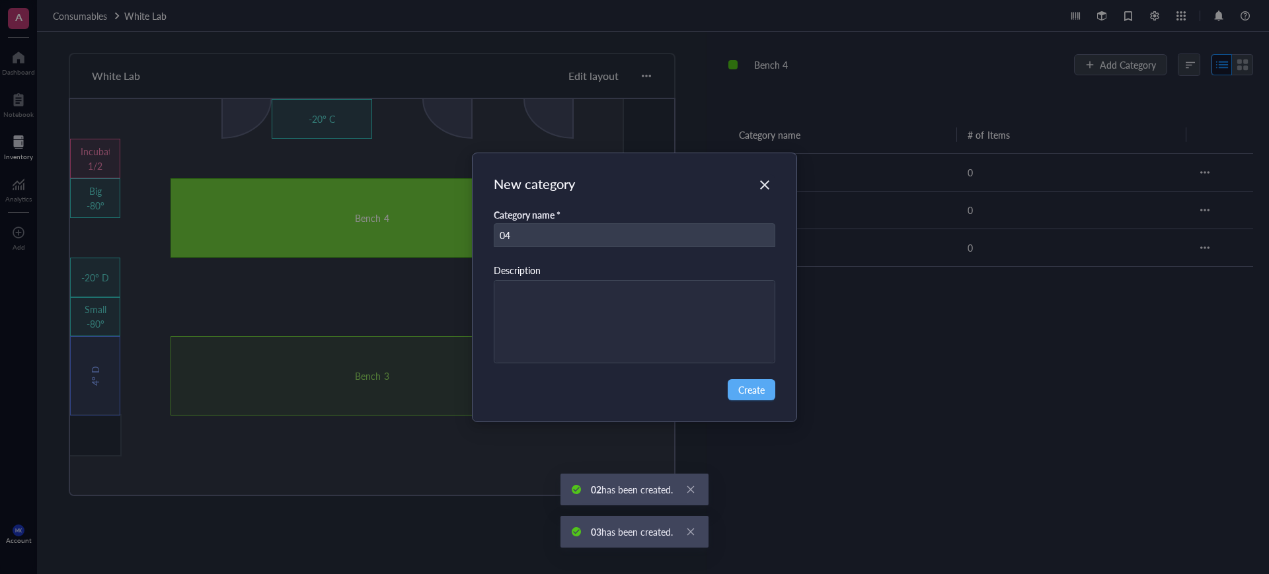
type input "04"
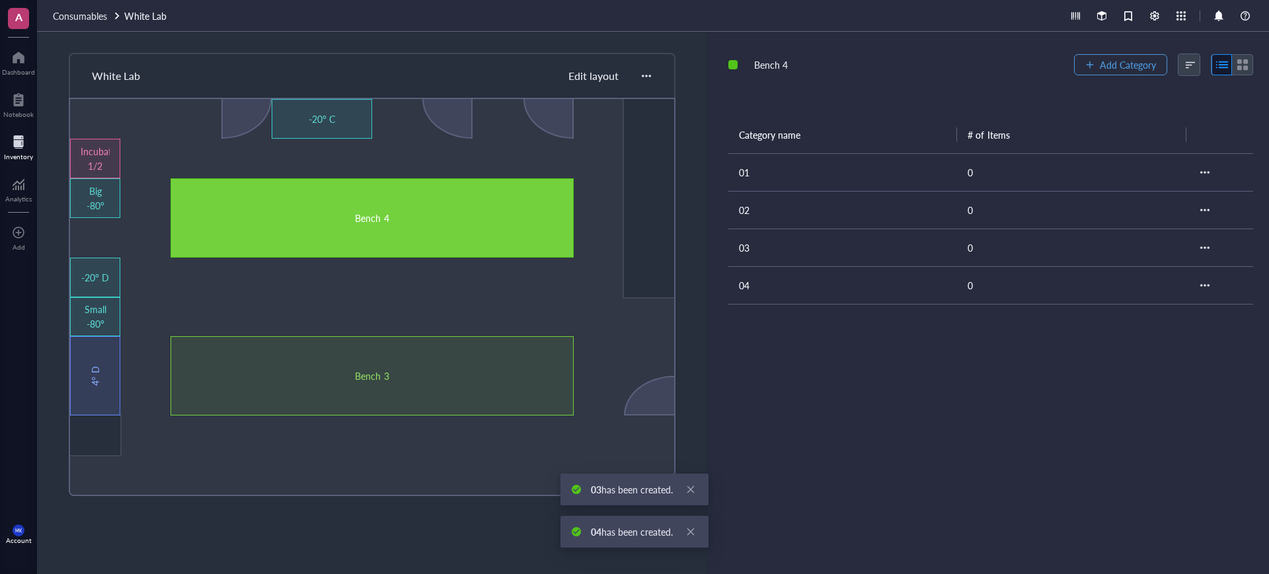
click at [1091, 69] on button "Add Category" at bounding box center [1120, 64] width 93 height 21
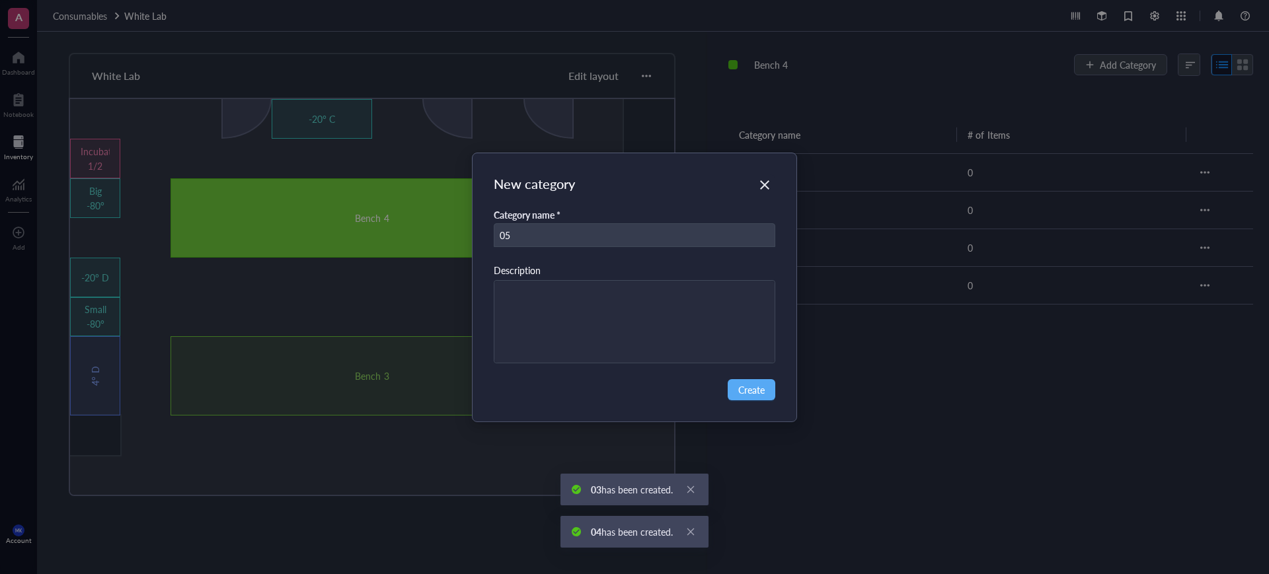
type input "05"
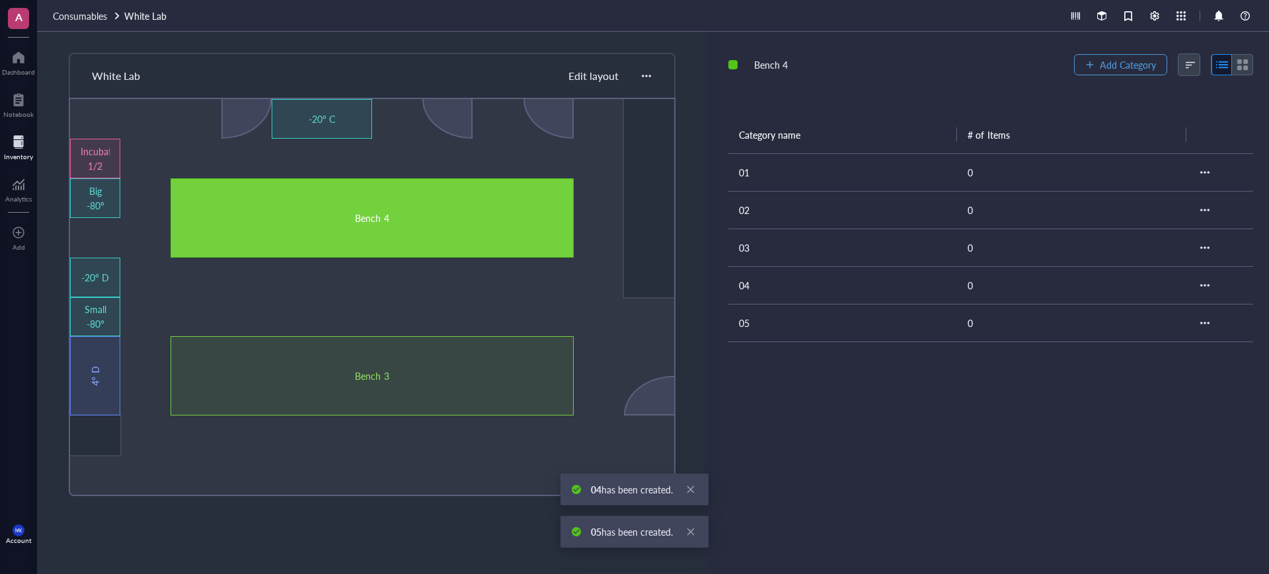
click at [1091, 69] on button "Add Category" at bounding box center [1120, 64] width 93 height 21
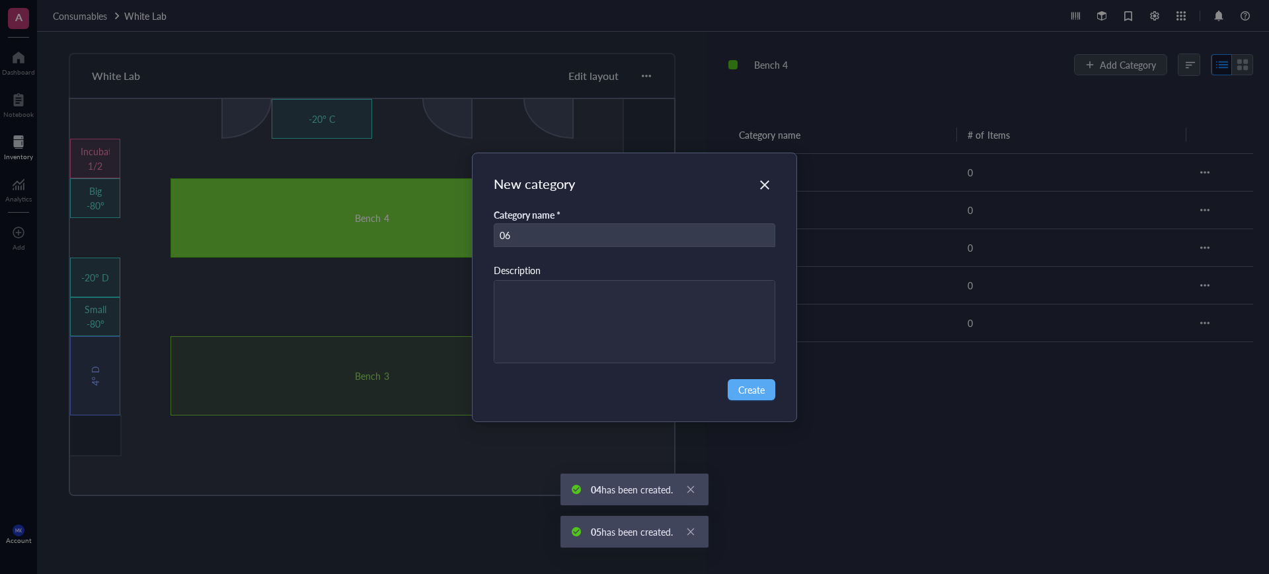
type input "06"
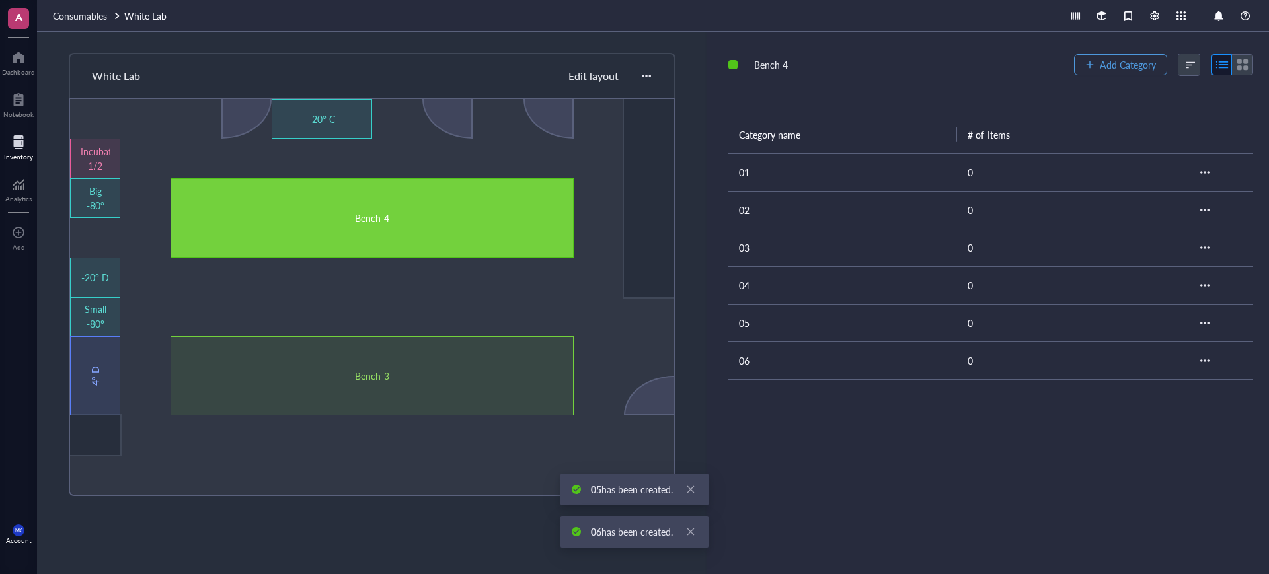
click at [1091, 69] on button "Add Category" at bounding box center [1120, 64] width 93 height 21
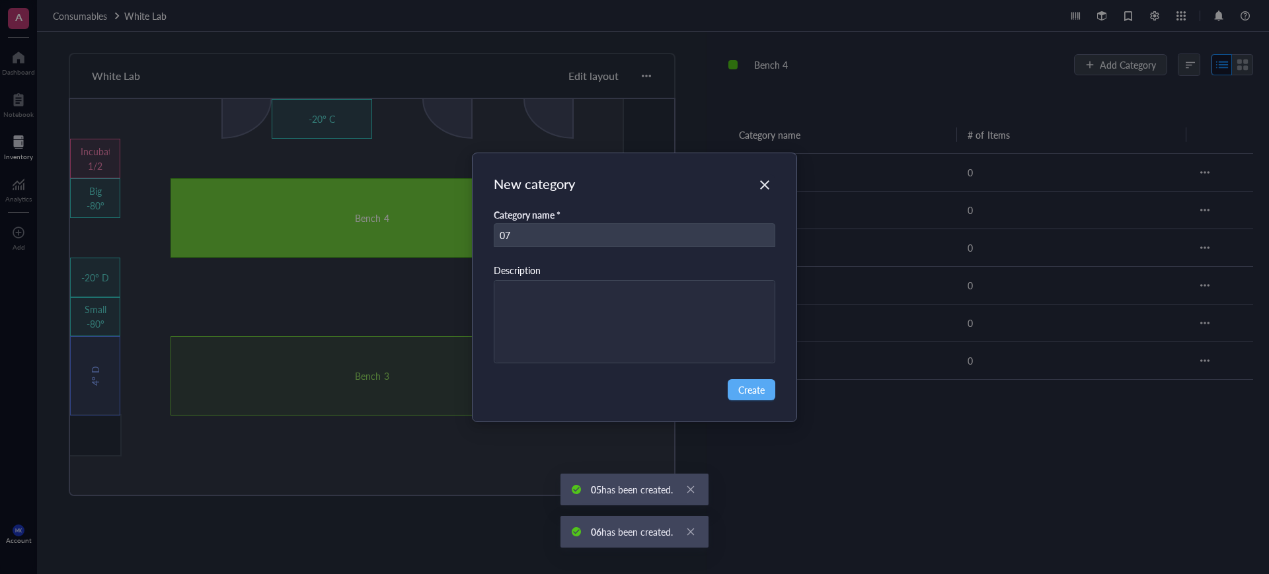
type input "07"
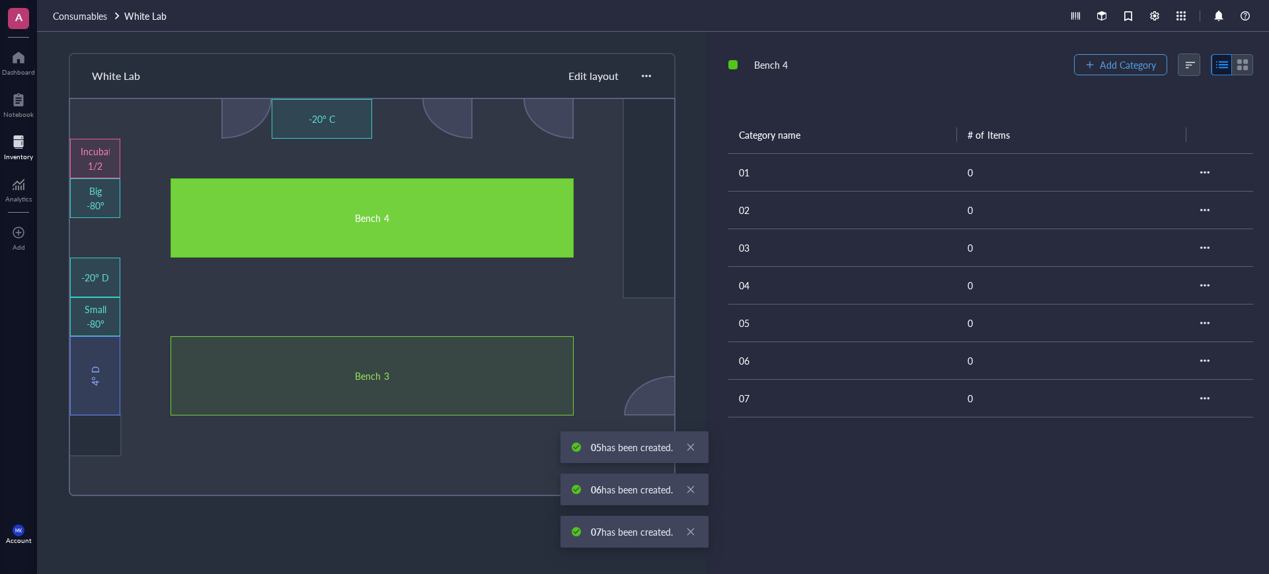
click at [1091, 69] on button "Add Category" at bounding box center [1120, 64] width 93 height 21
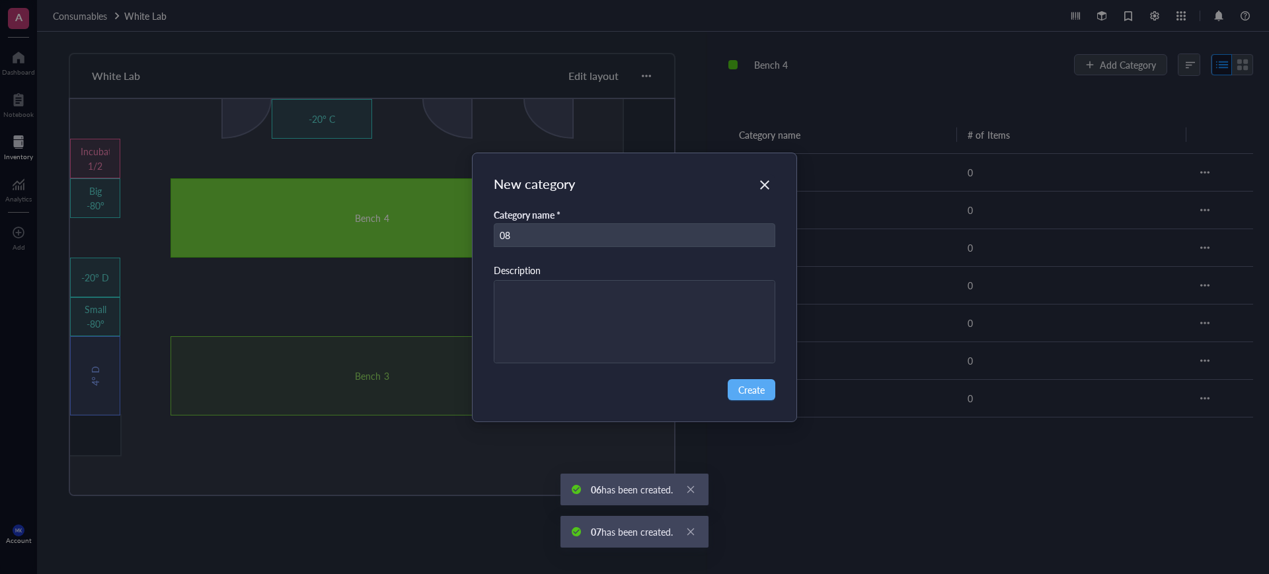
type input "08"
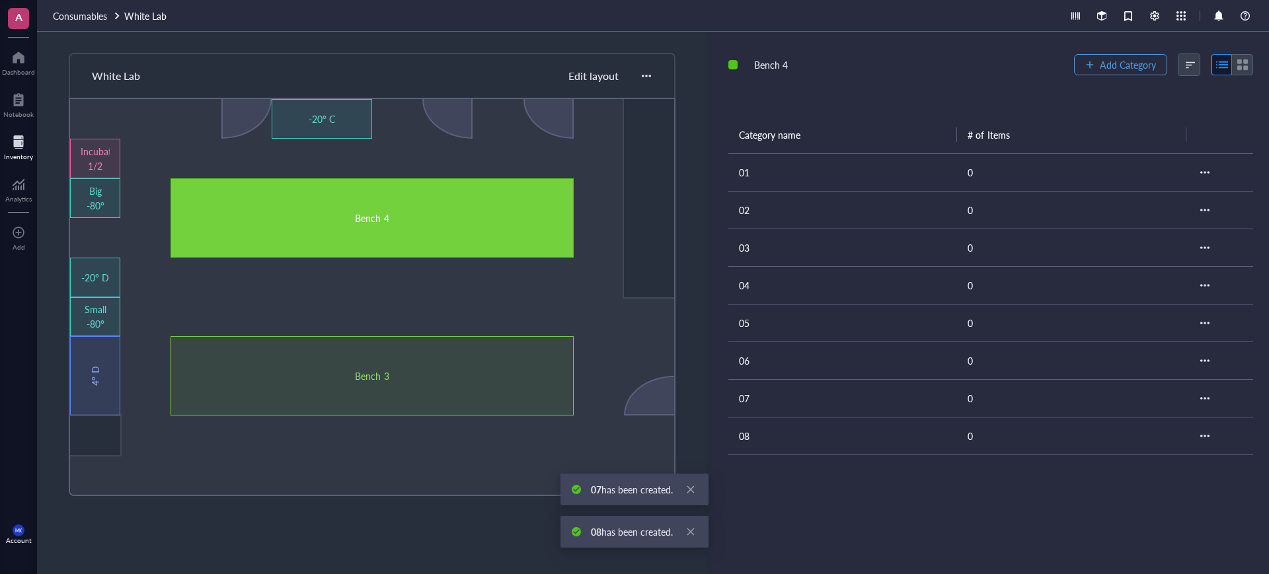
click at [1091, 69] on button "Add Category" at bounding box center [1120, 64] width 93 height 21
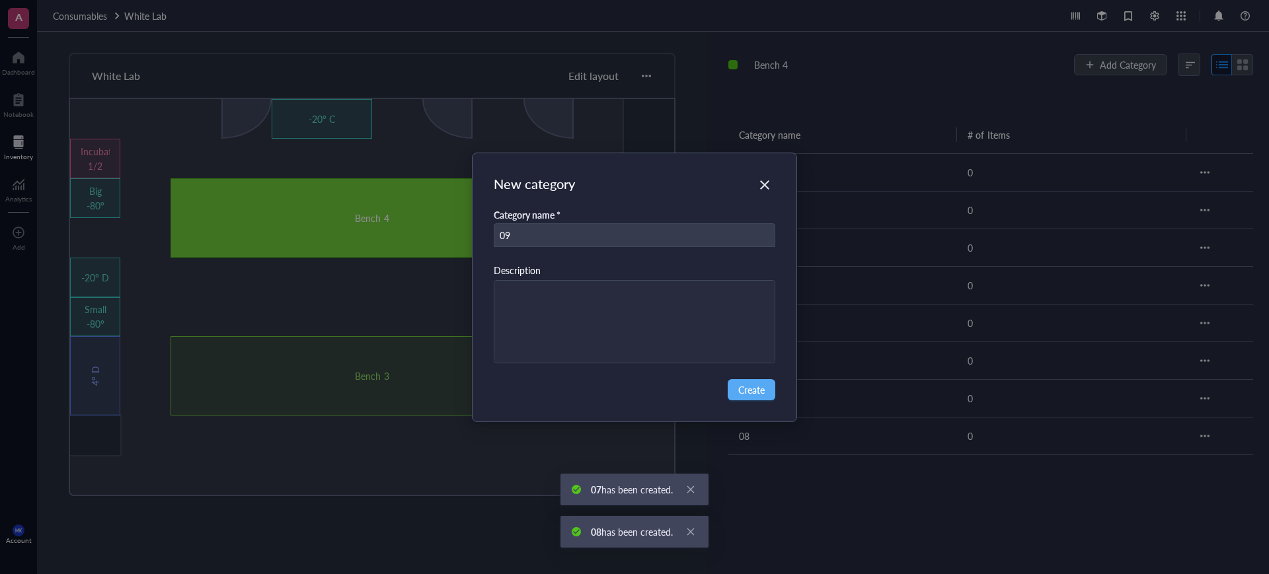
type input "09"
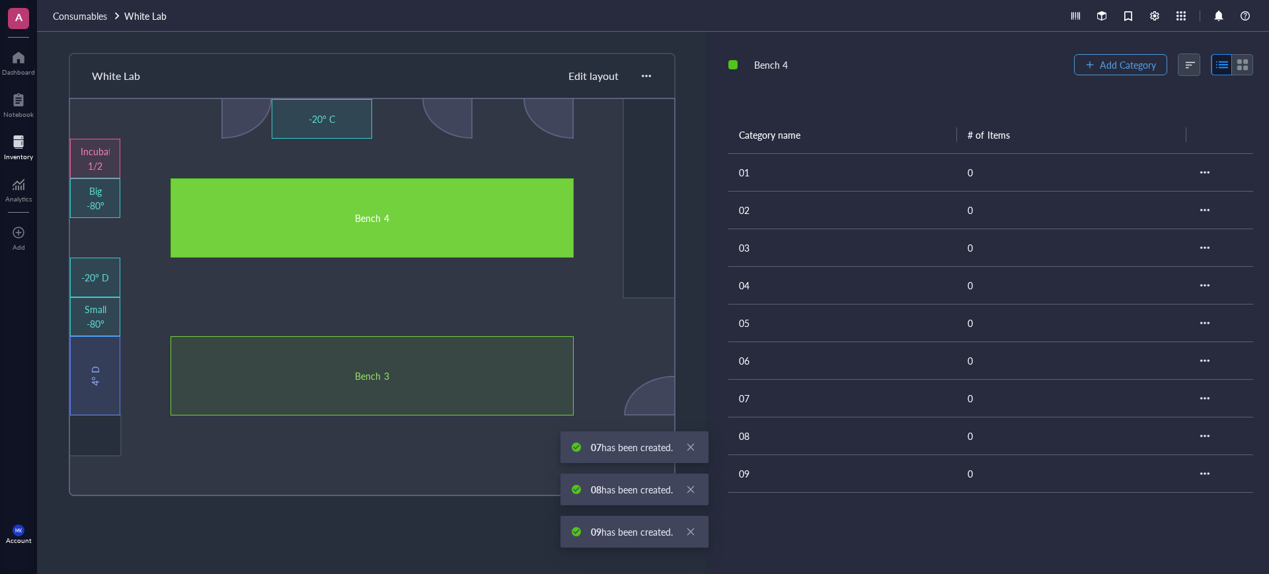
click at [1091, 69] on button "Add Category" at bounding box center [1120, 64] width 93 height 21
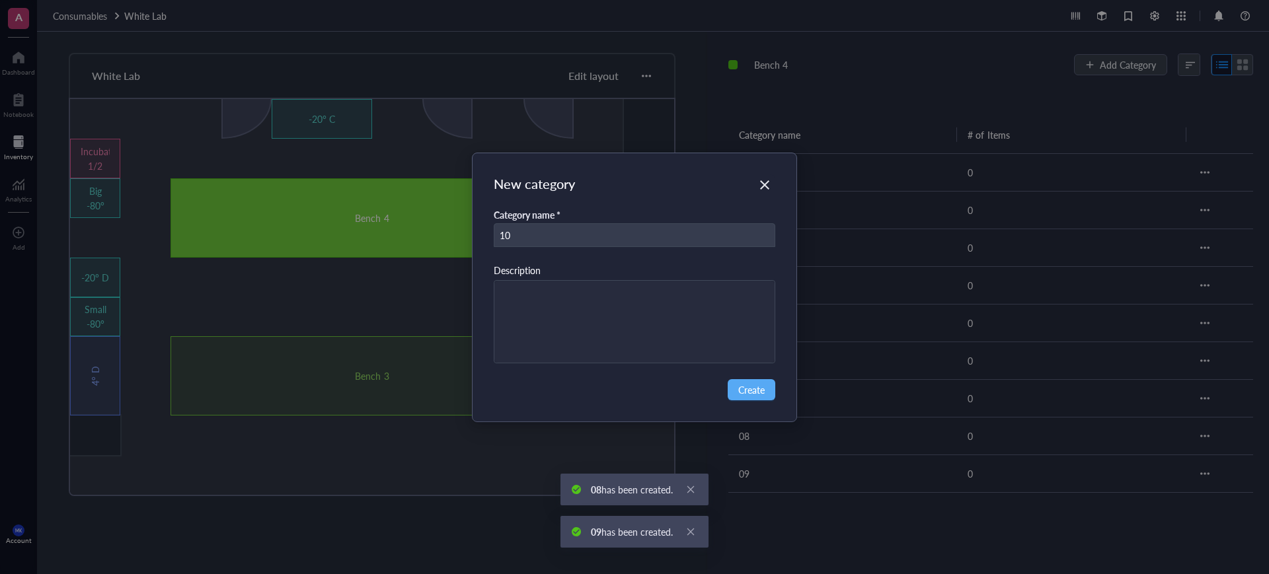
type input "10"
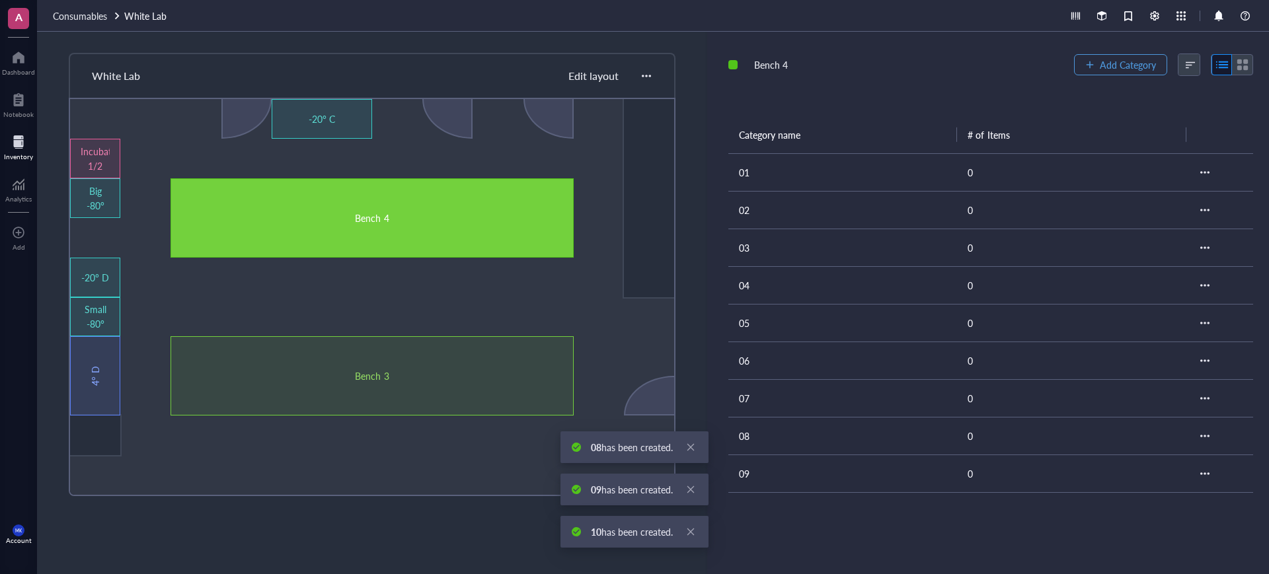
click at [1091, 69] on button "Add Category" at bounding box center [1120, 64] width 93 height 21
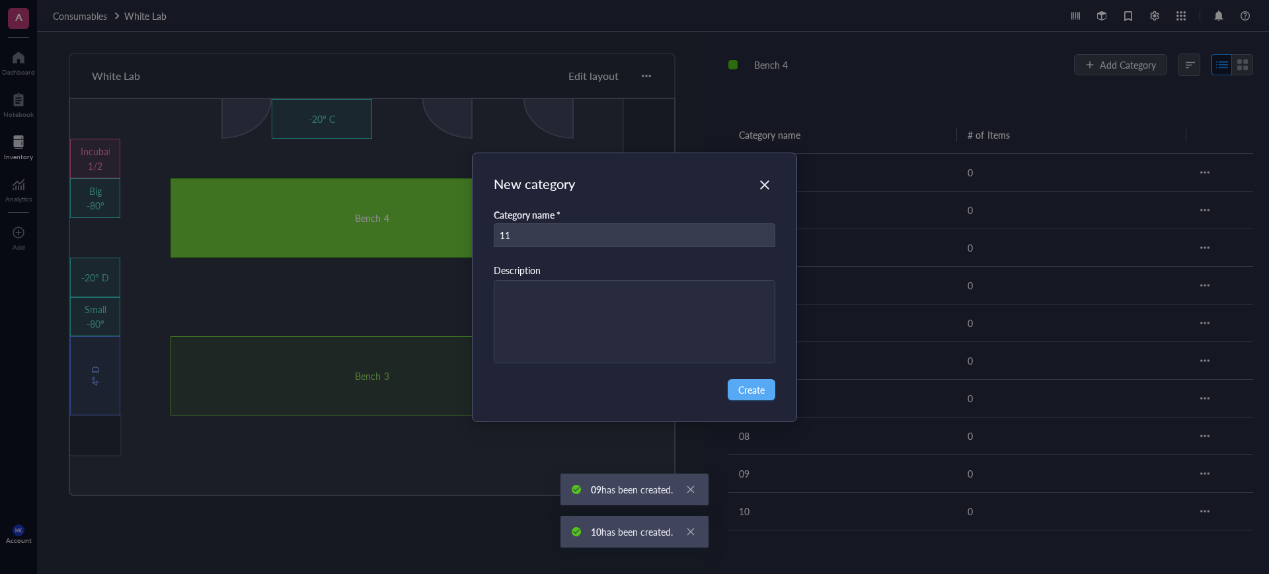
type input "11"
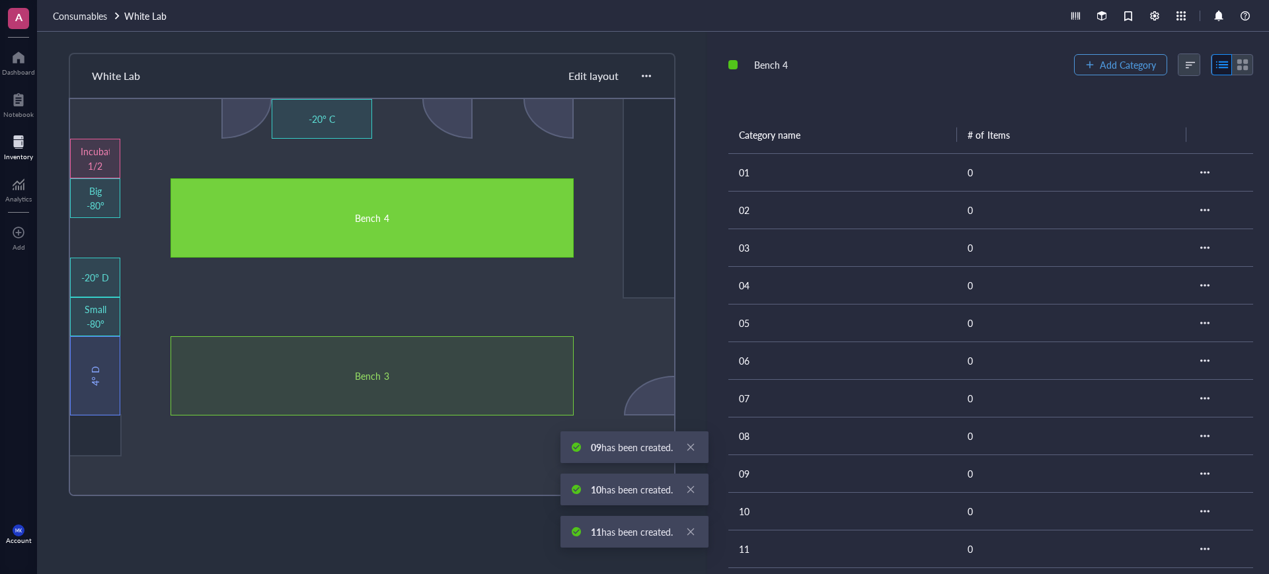
click at [1091, 69] on button "Add Category" at bounding box center [1120, 64] width 93 height 21
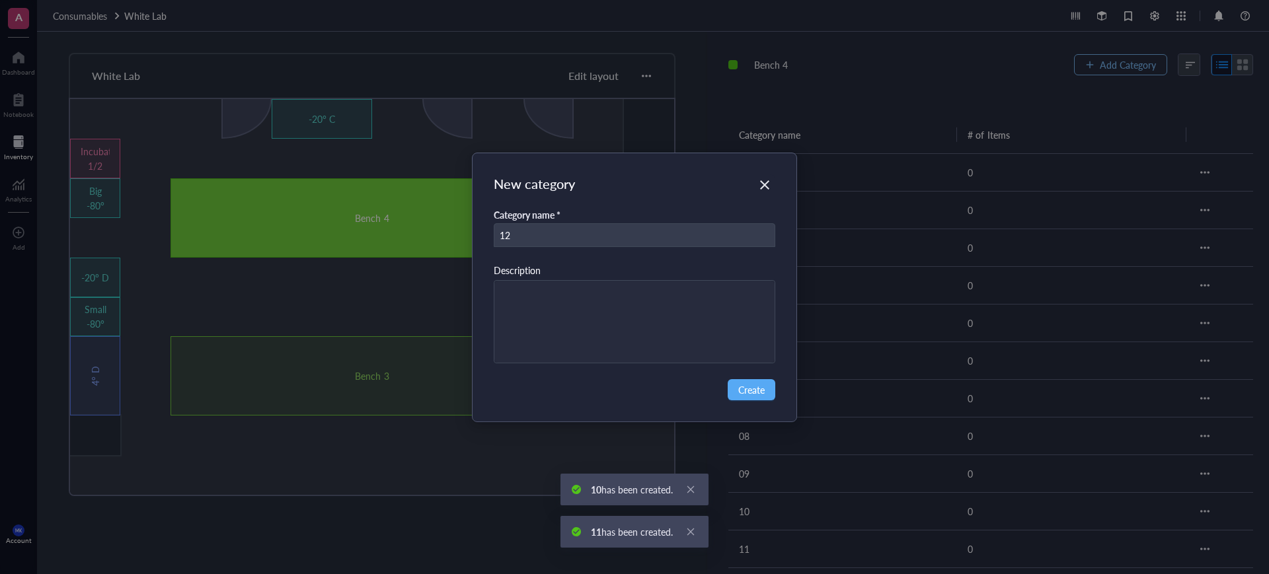
type input "12"
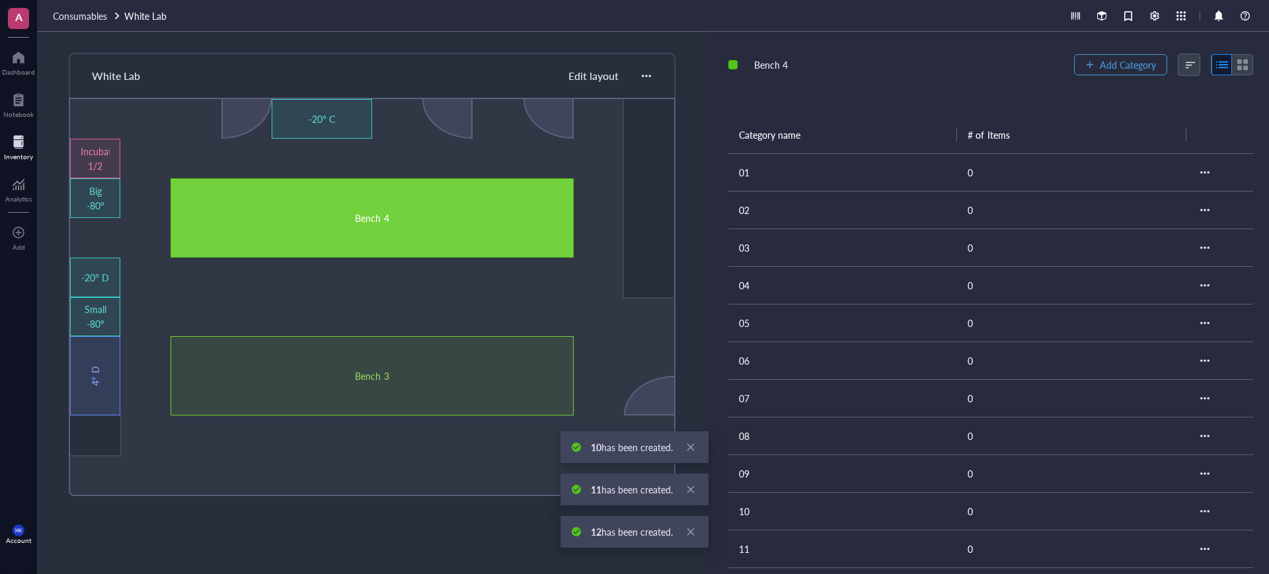
click at [1091, 70] on button "Add Category" at bounding box center [1120, 64] width 93 height 21
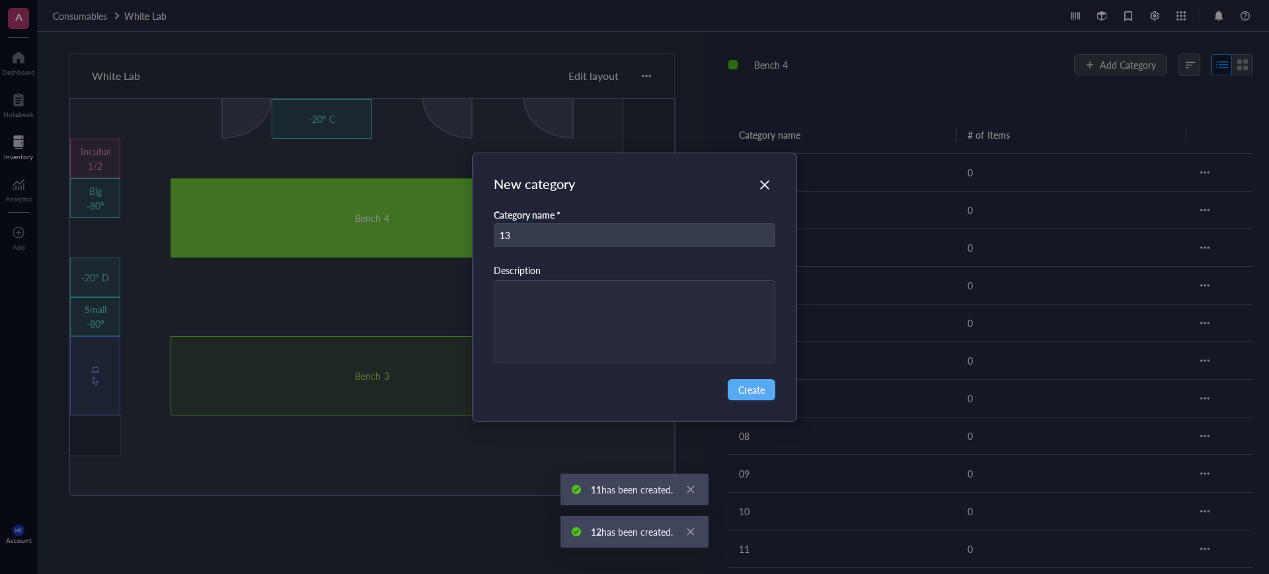
type input "13"
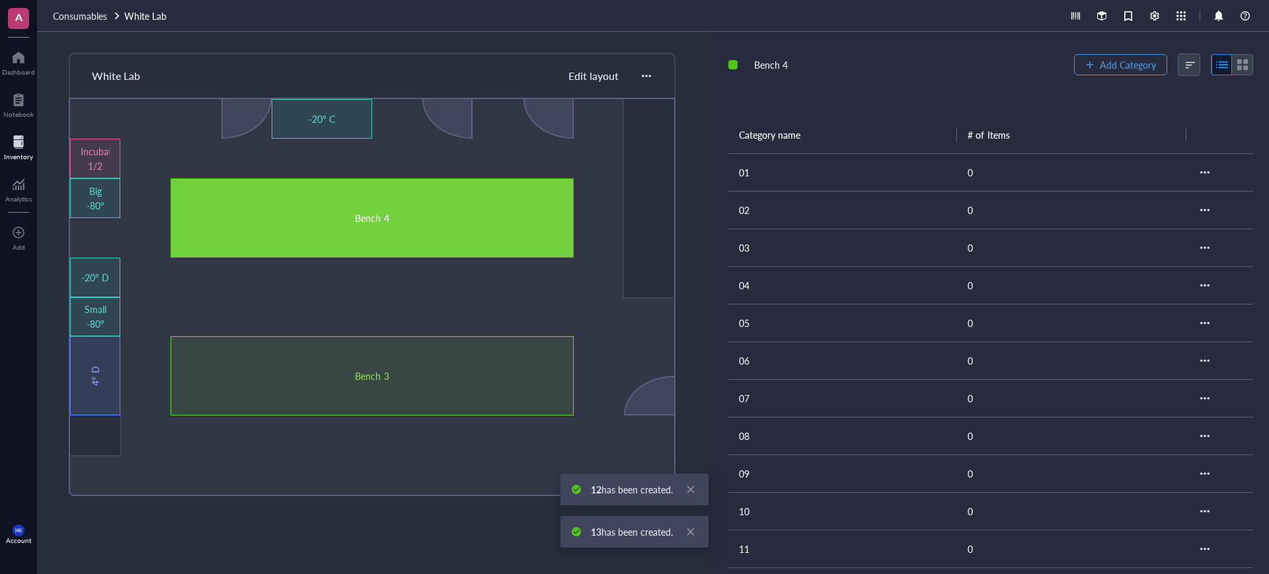
click at [1091, 70] on button "Add Category" at bounding box center [1120, 64] width 93 height 21
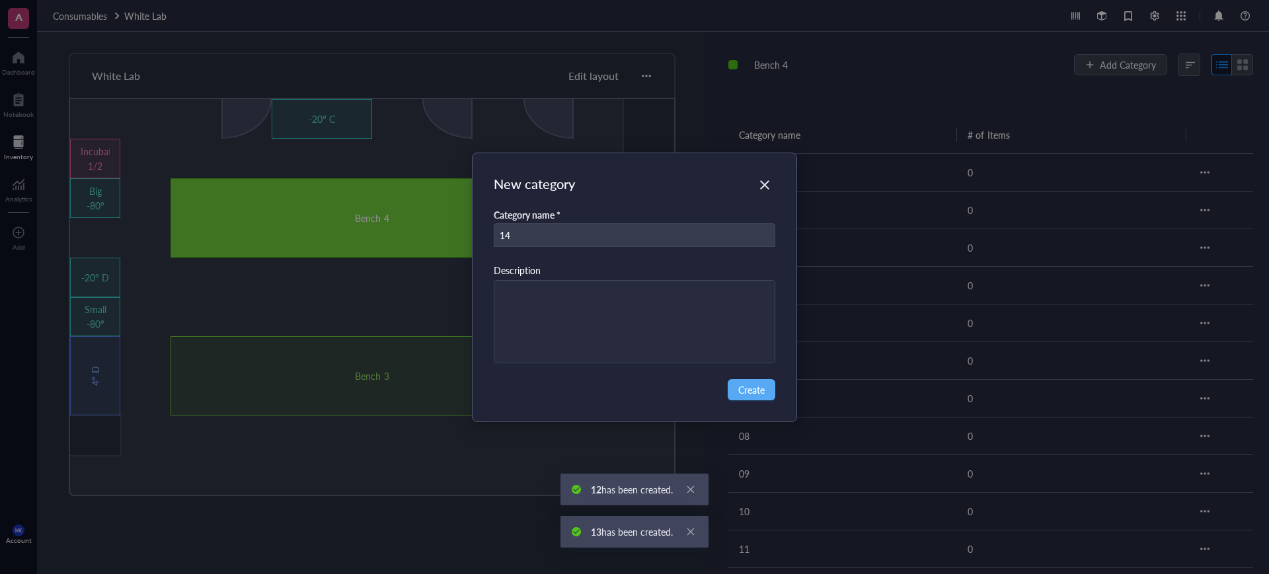
type input "14"
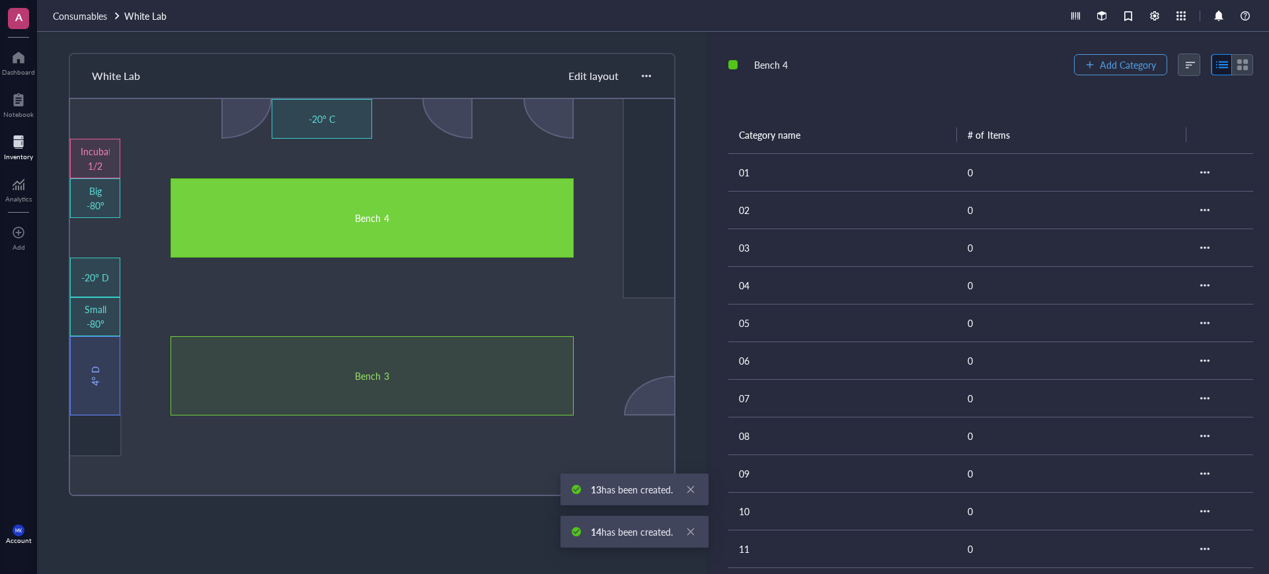
click at [1091, 70] on button "Add Category" at bounding box center [1120, 64] width 93 height 21
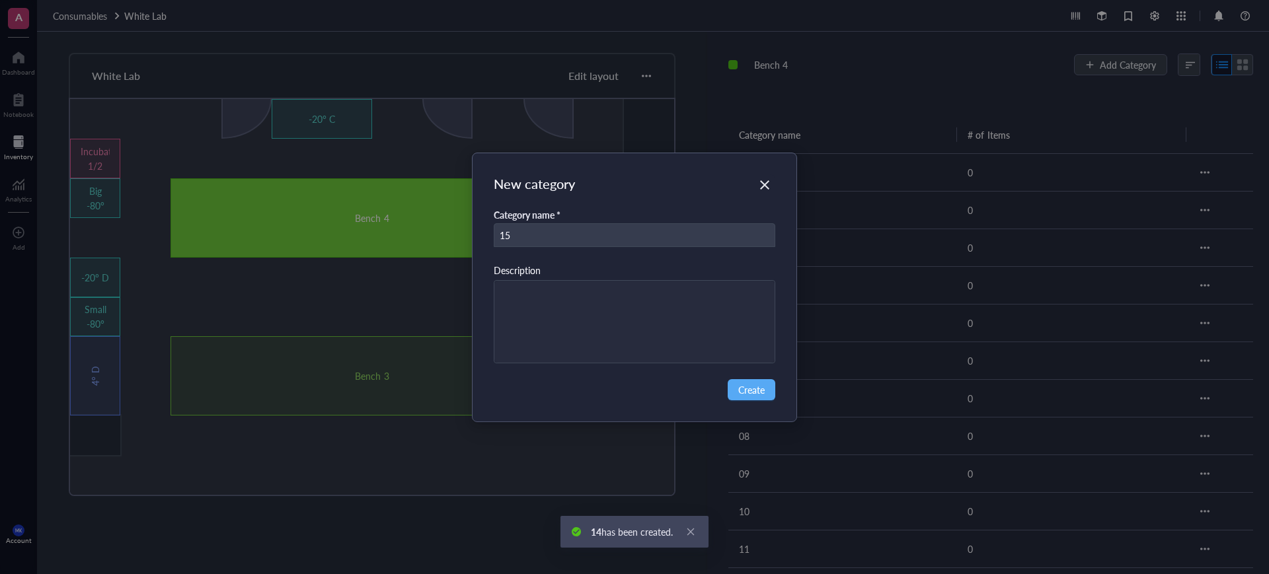
type input "15"
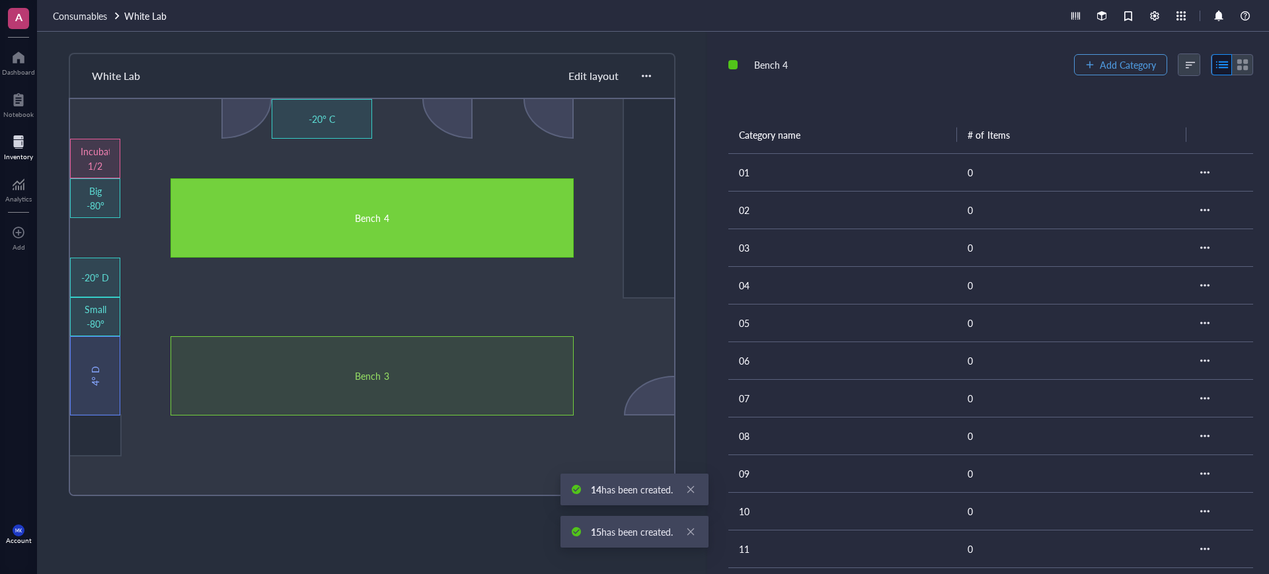
click at [1091, 70] on button "Add Category" at bounding box center [1120, 64] width 93 height 21
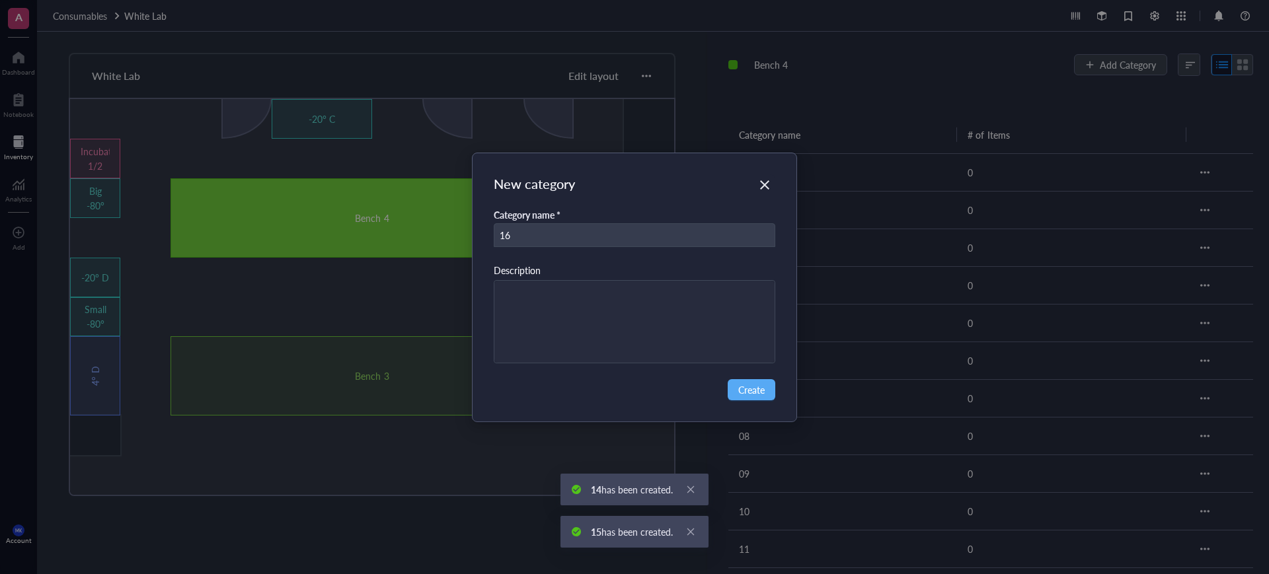
type input "16"
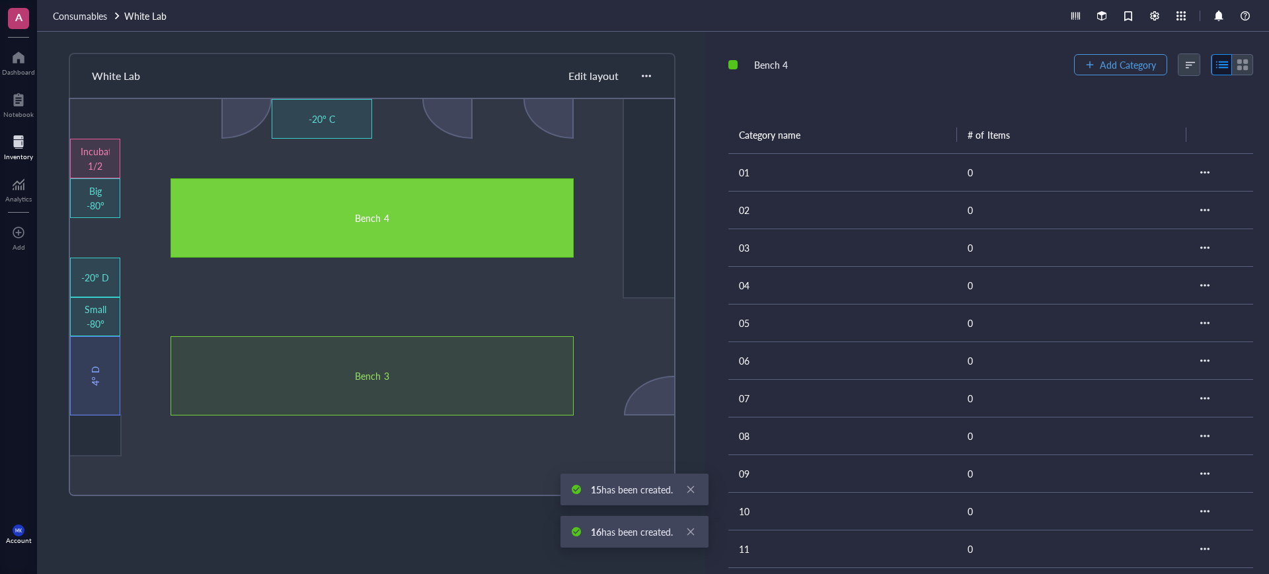
click at [1091, 71] on button "Add Category" at bounding box center [1120, 64] width 93 height 21
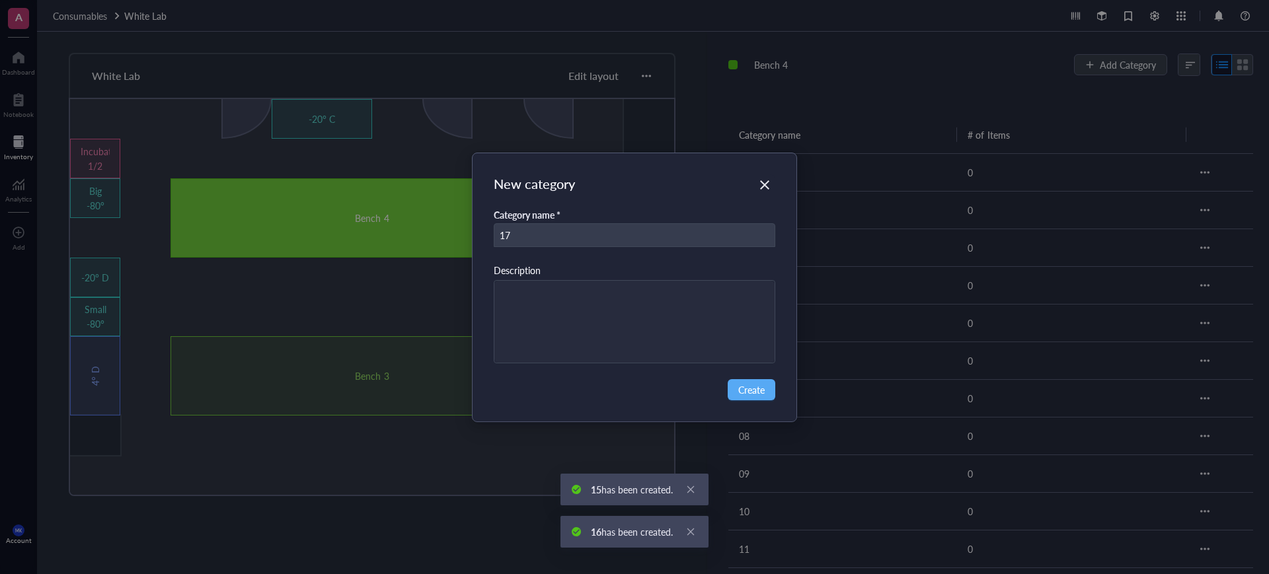
type input "17"
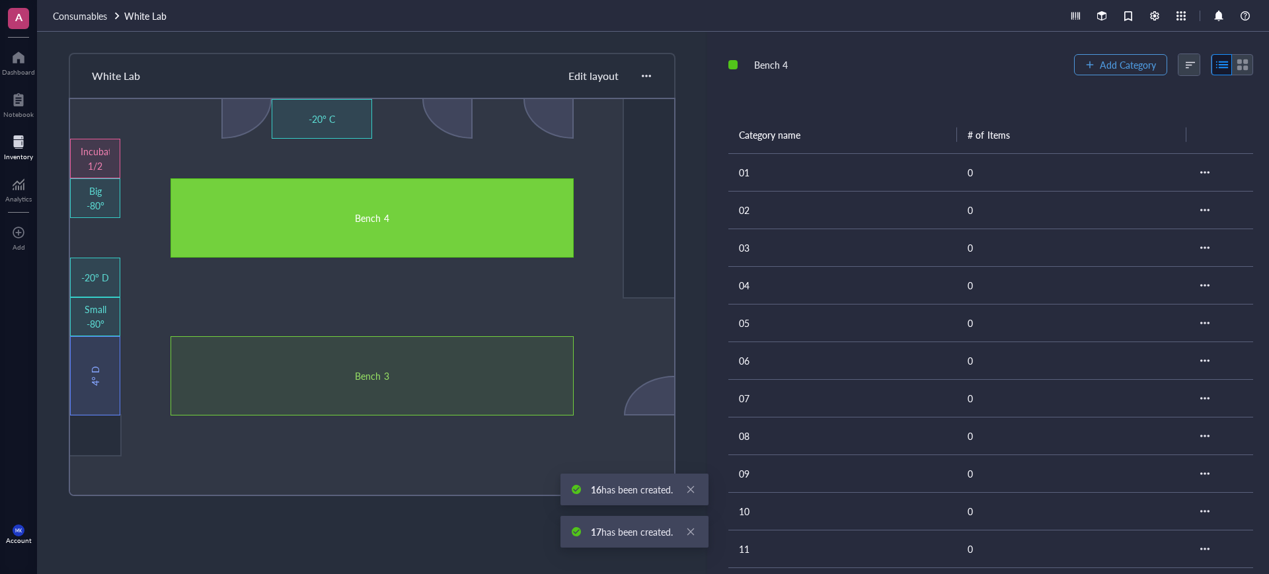
click at [1091, 71] on button "Add Category" at bounding box center [1120, 64] width 93 height 21
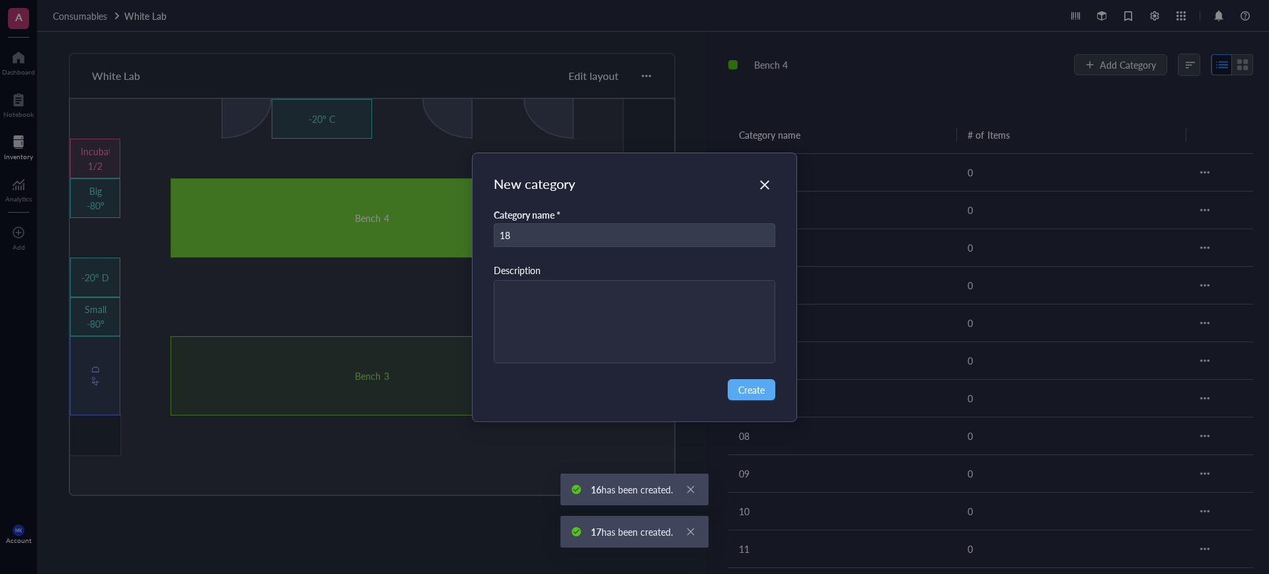
type input "18"
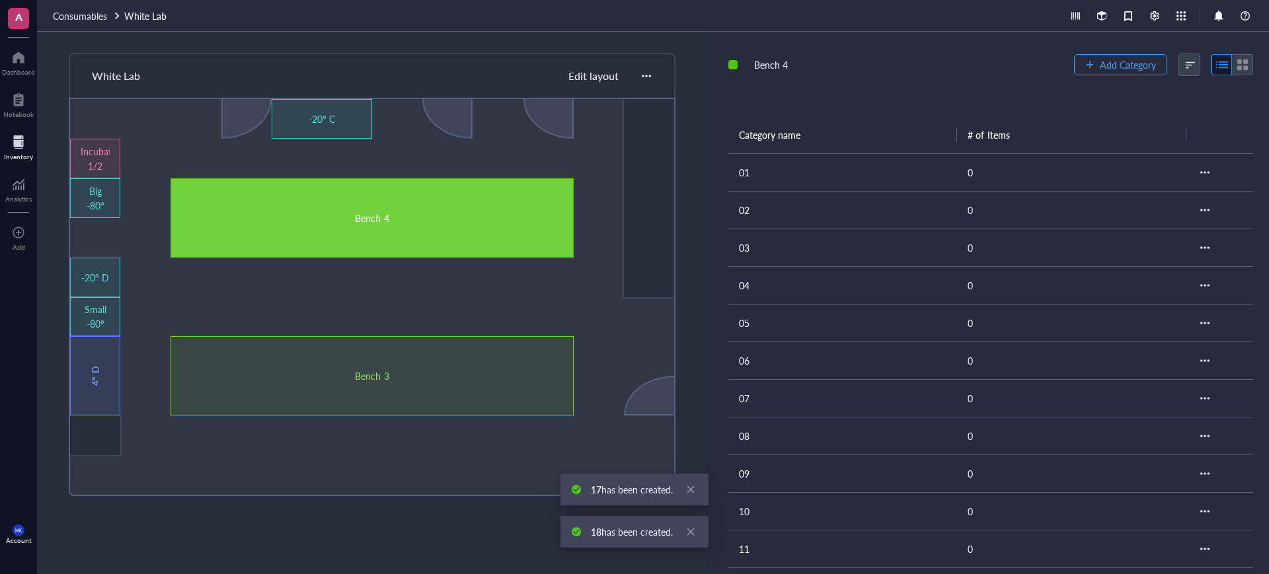
click at [1091, 71] on button "Add Category" at bounding box center [1120, 64] width 93 height 21
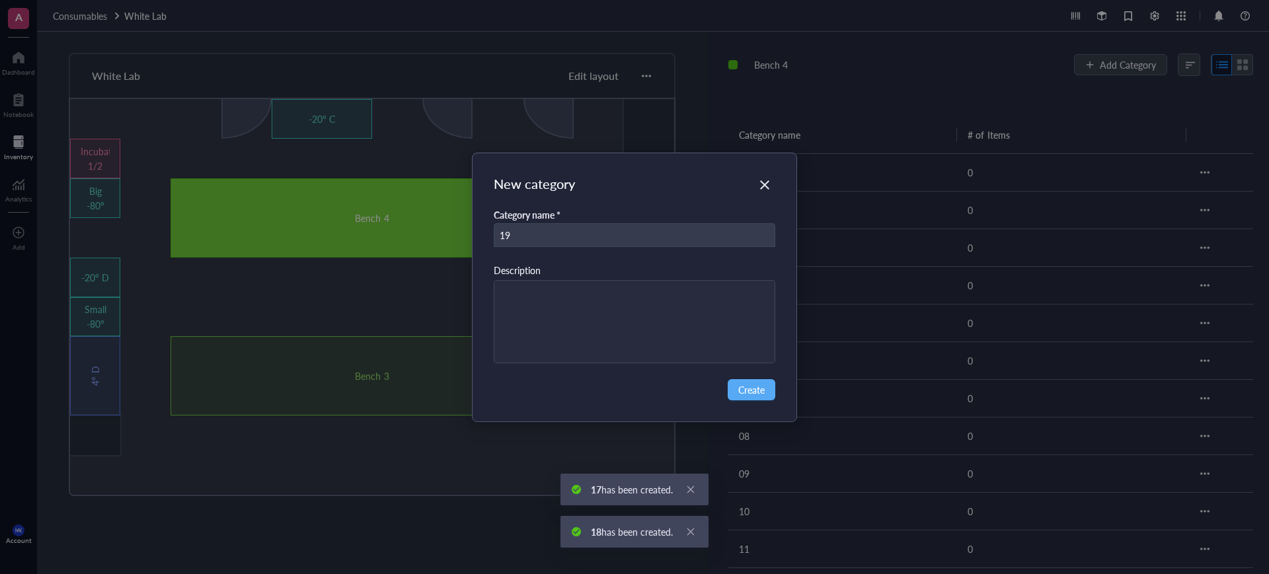
type input "19"
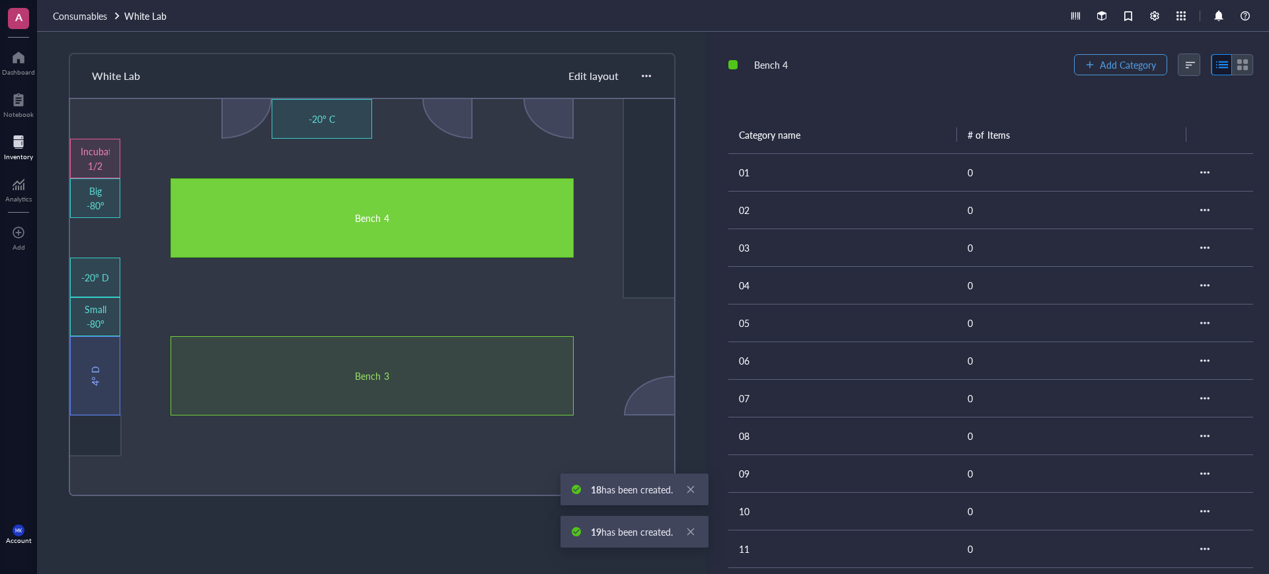
click at [1091, 71] on button "Add Category" at bounding box center [1120, 64] width 93 height 21
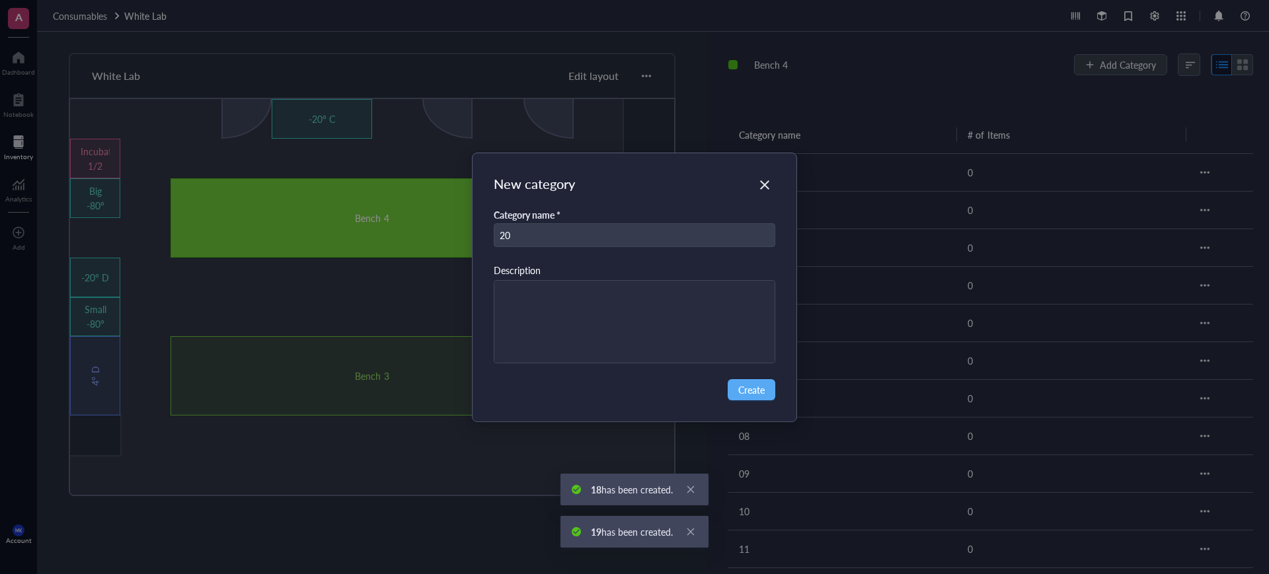
type input "20"
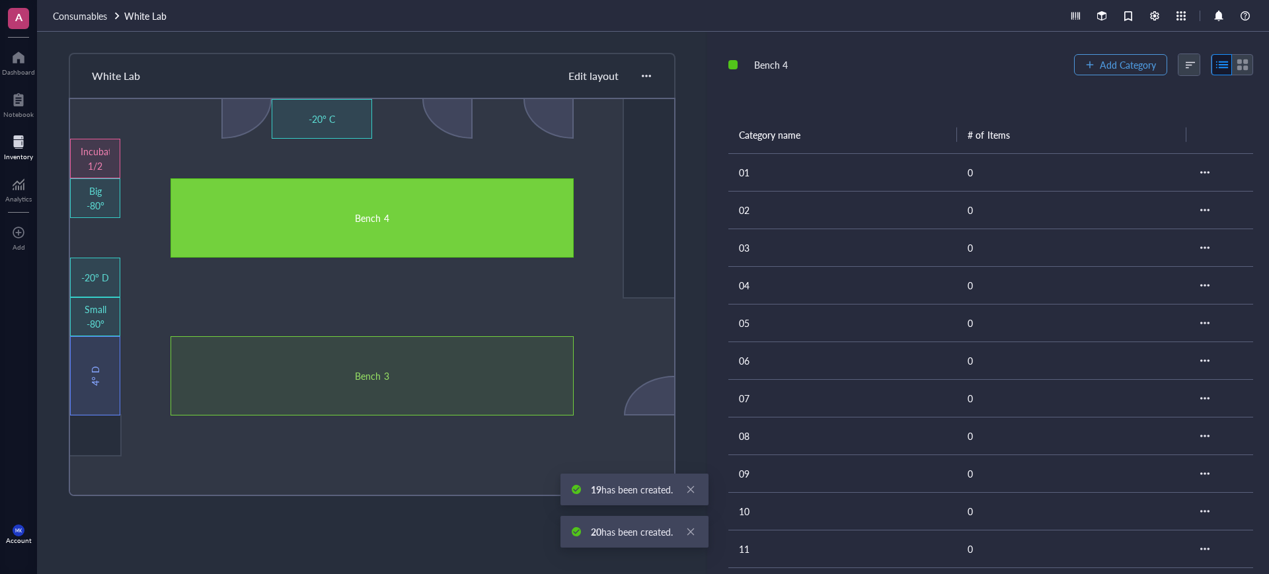
click at [1091, 71] on button "Add Category" at bounding box center [1120, 64] width 93 height 21
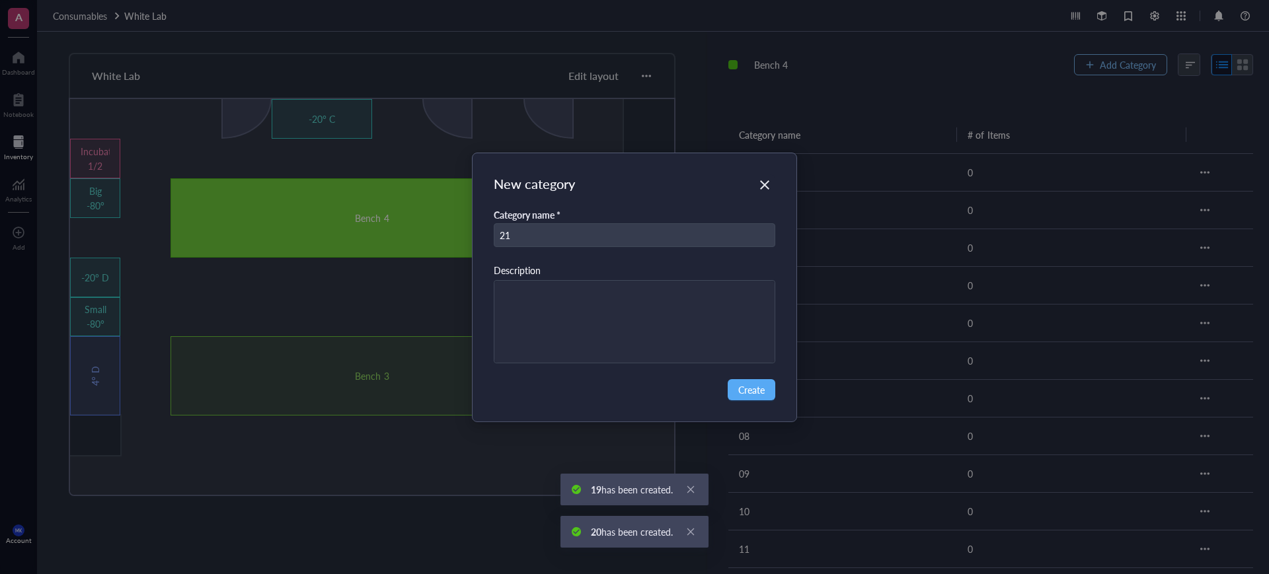
type input "21"
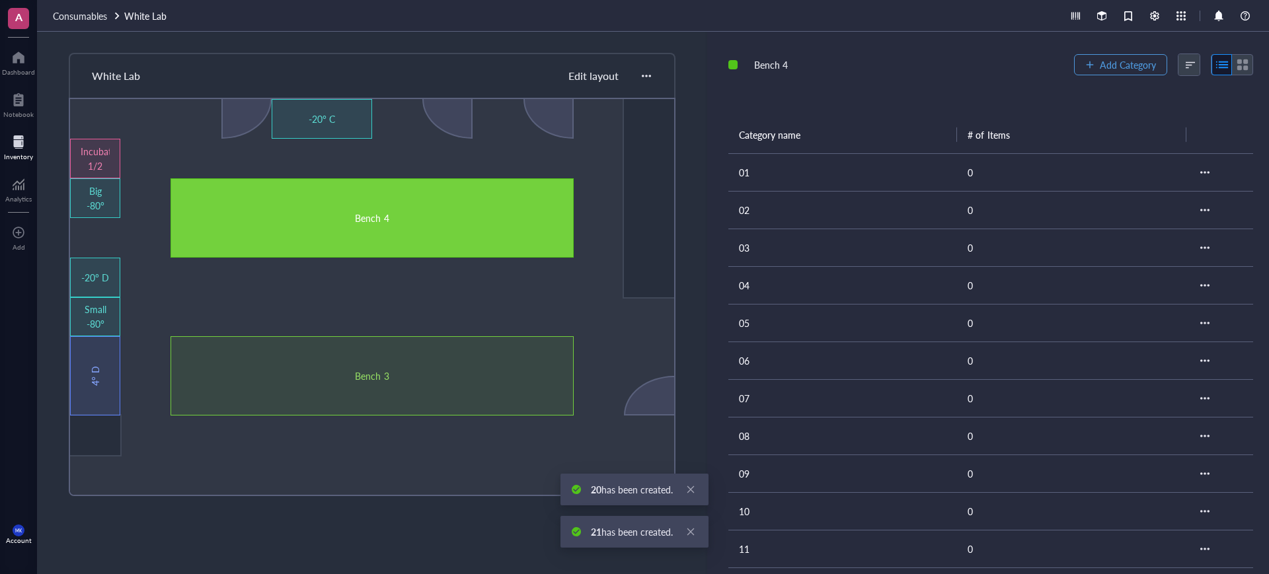
click at [1091, 71] on button "Add Category" at bounding box center [1120, 64] width 93 height 21
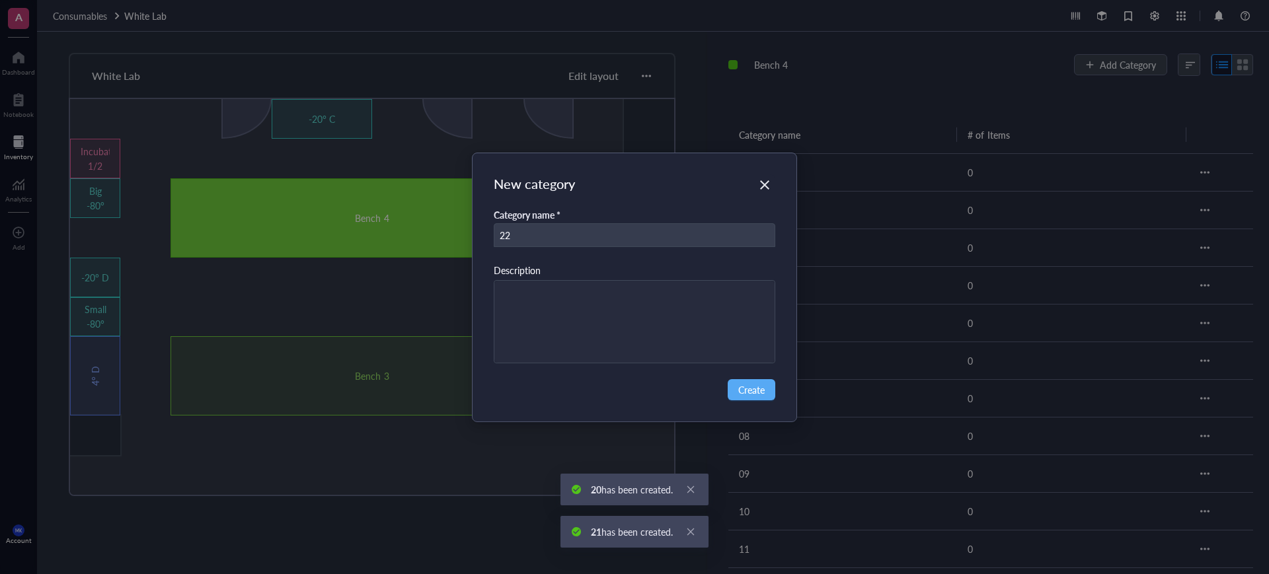
type input "22"
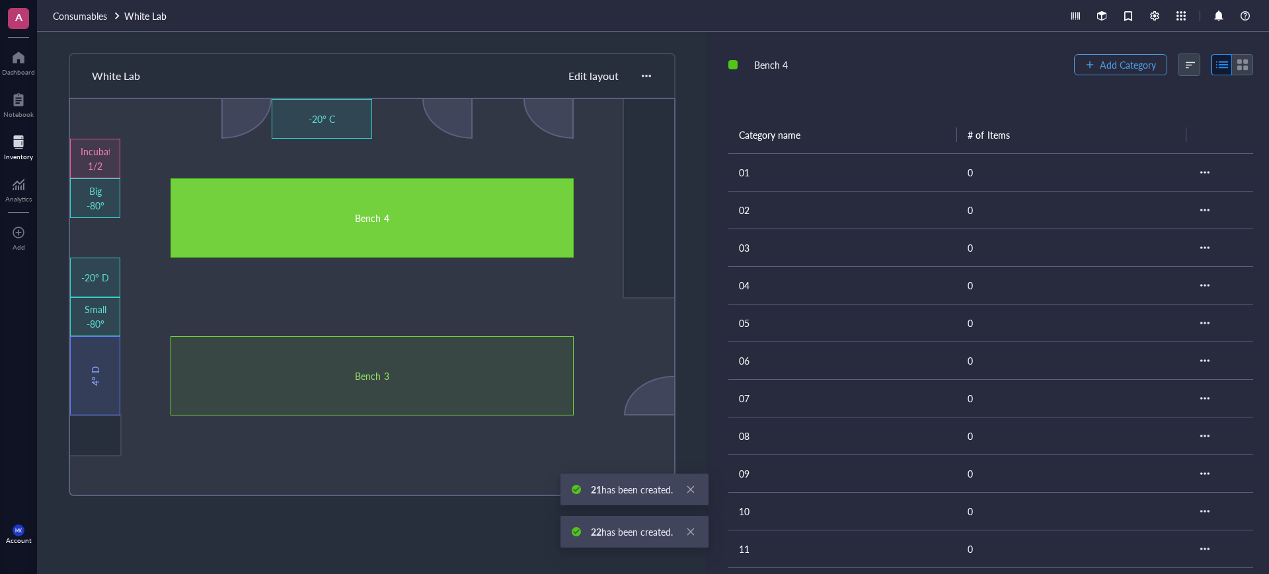
click at [1091, 71] on button "Add Category" at bounding box center [1120, 64] width 93 height 21
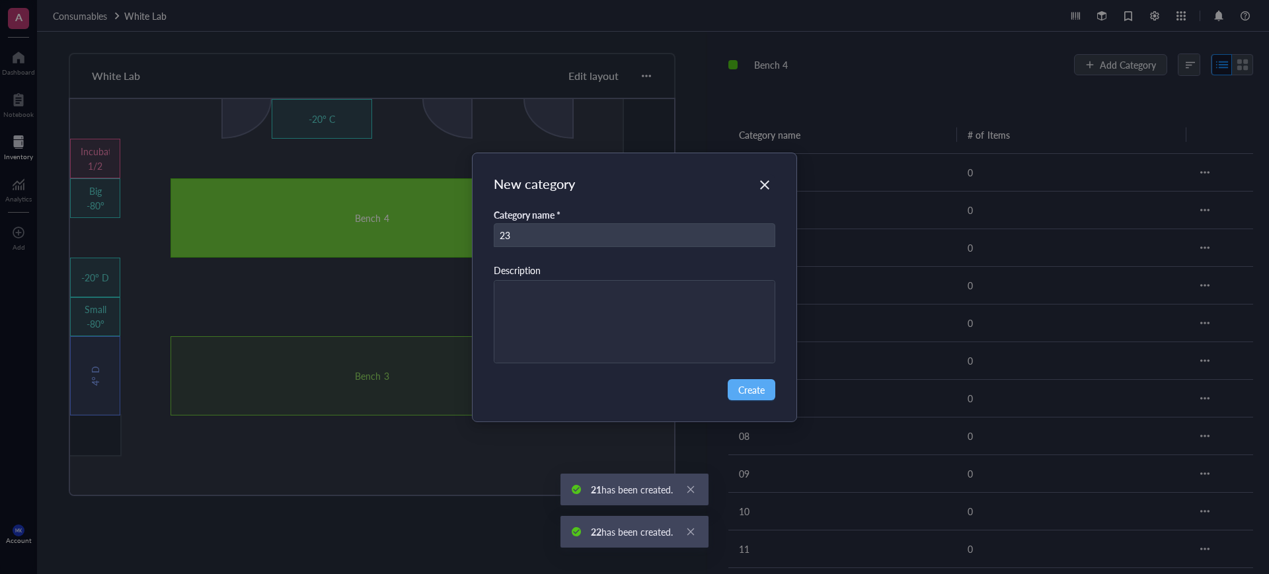
type input "23"
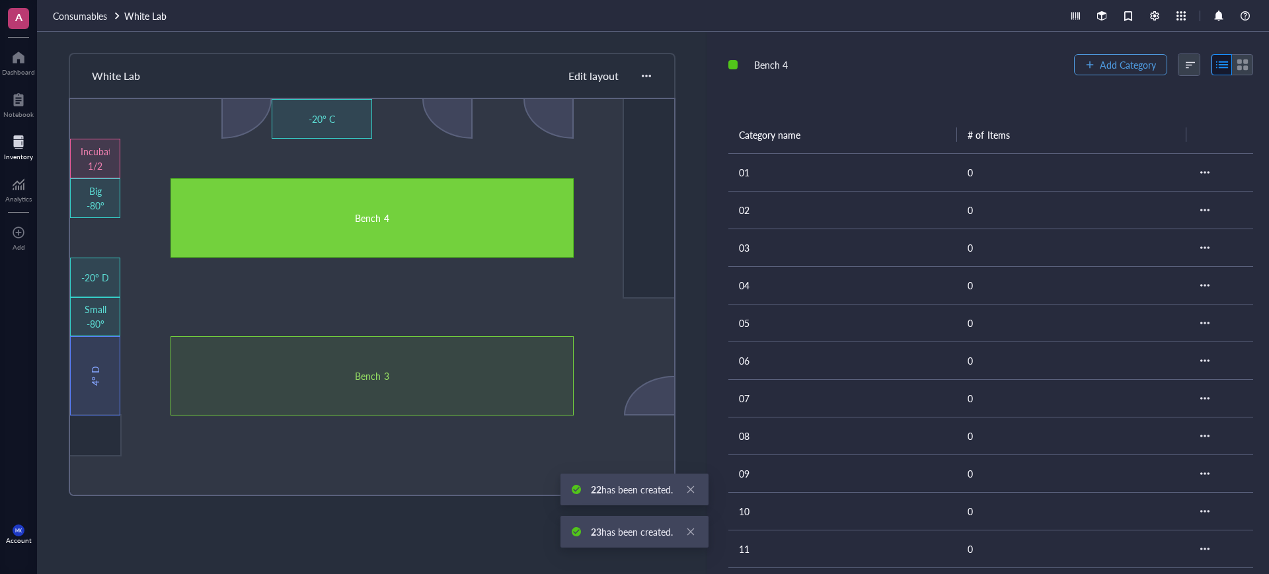
click at [1091, 71] on button "Add Category" at bounding box center [1120, 64] width 93 height 21
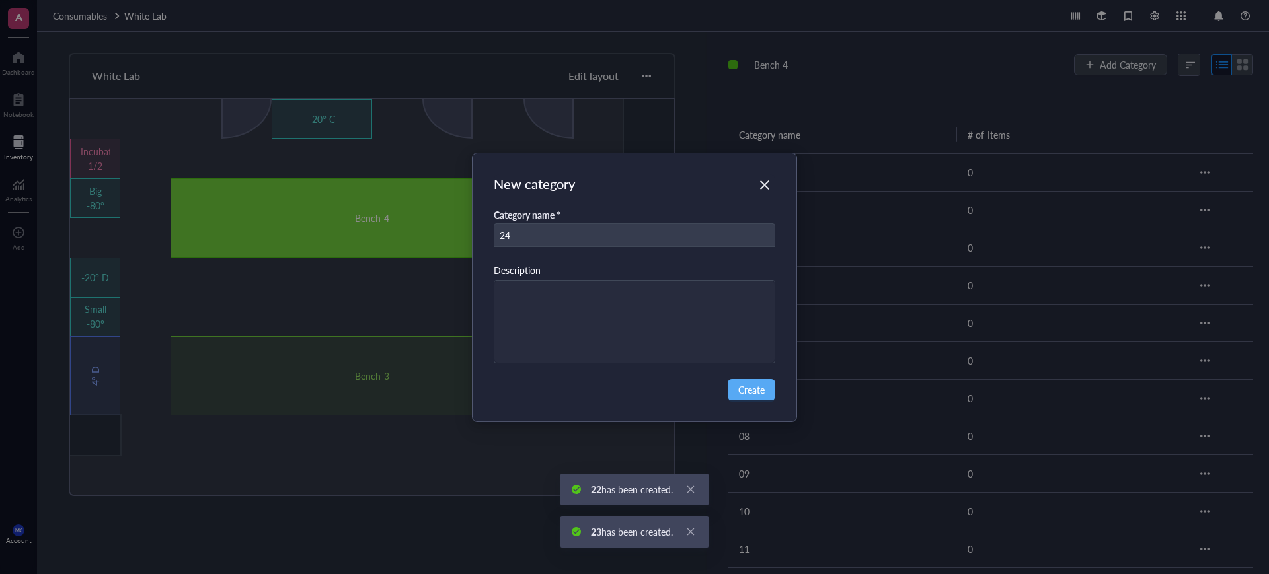
type input "24"
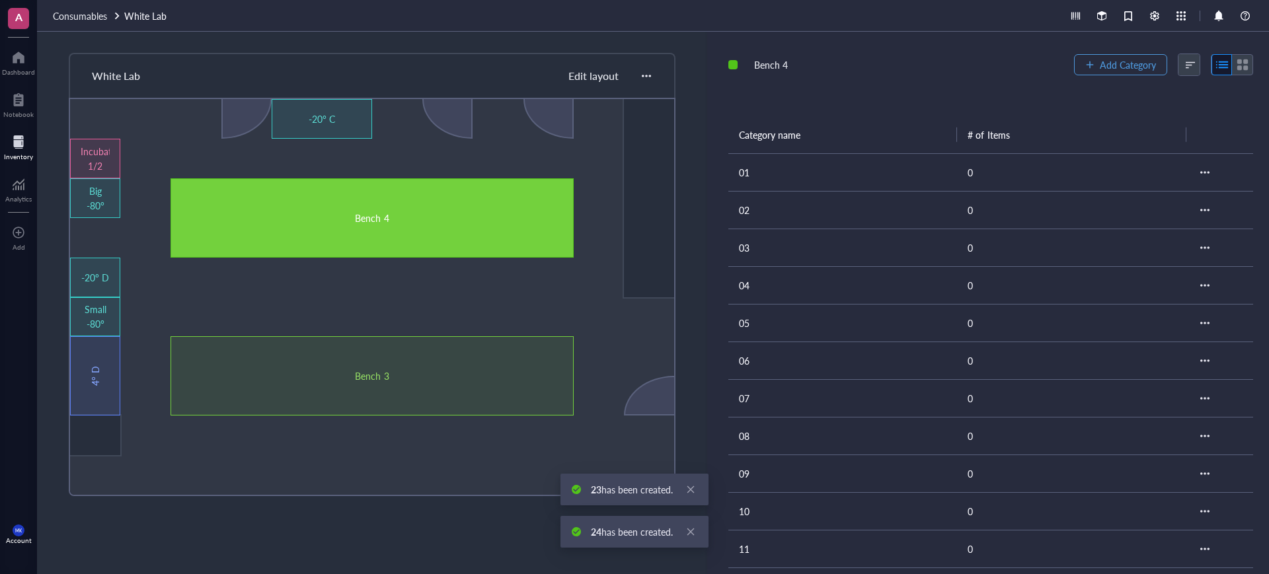
click at [1091, 71] on button "Add Category" at bounding box center [1120, 64] width 93 height 21
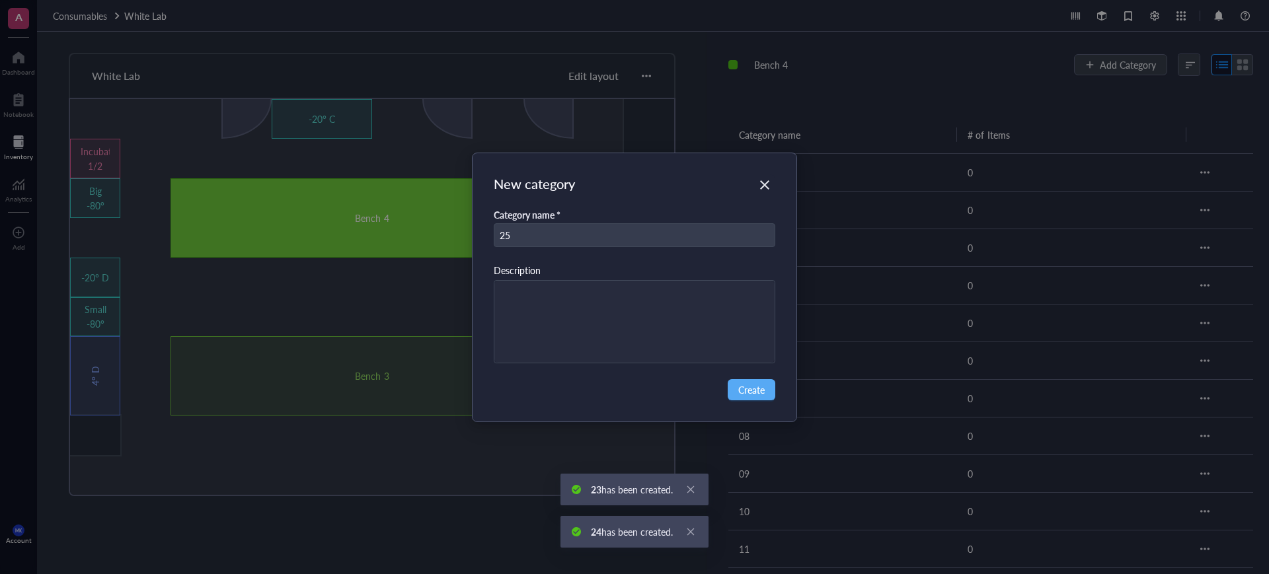
type input "25"
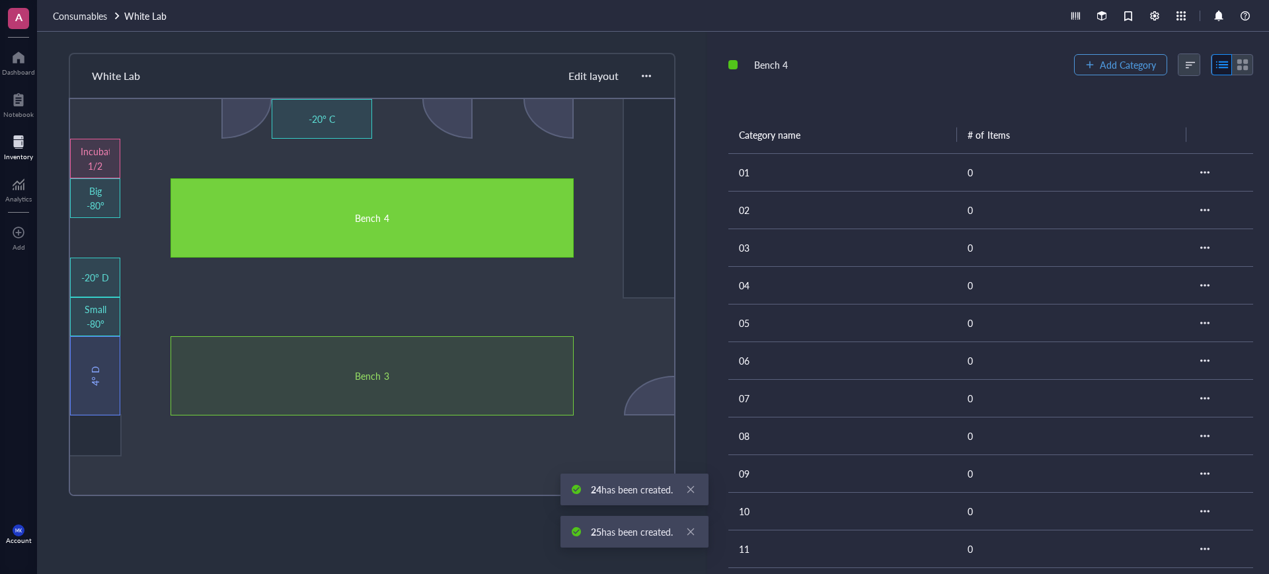
click at [1091, 71] on button "Add Category" at bounding box center [1120, 64] width 93 height 21
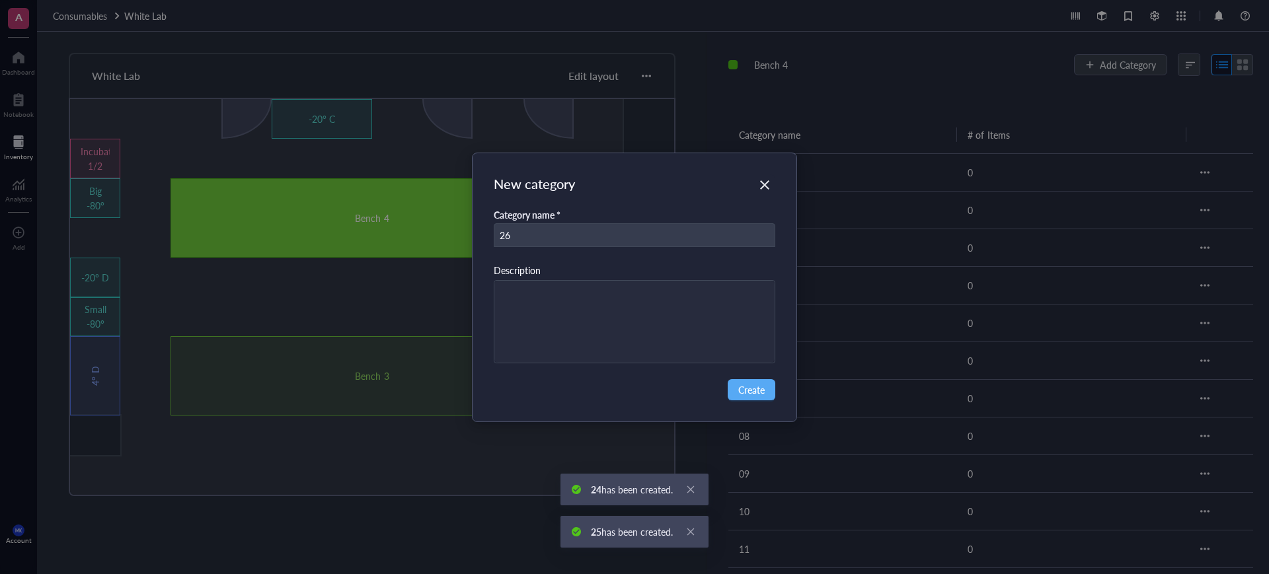
type input "26"
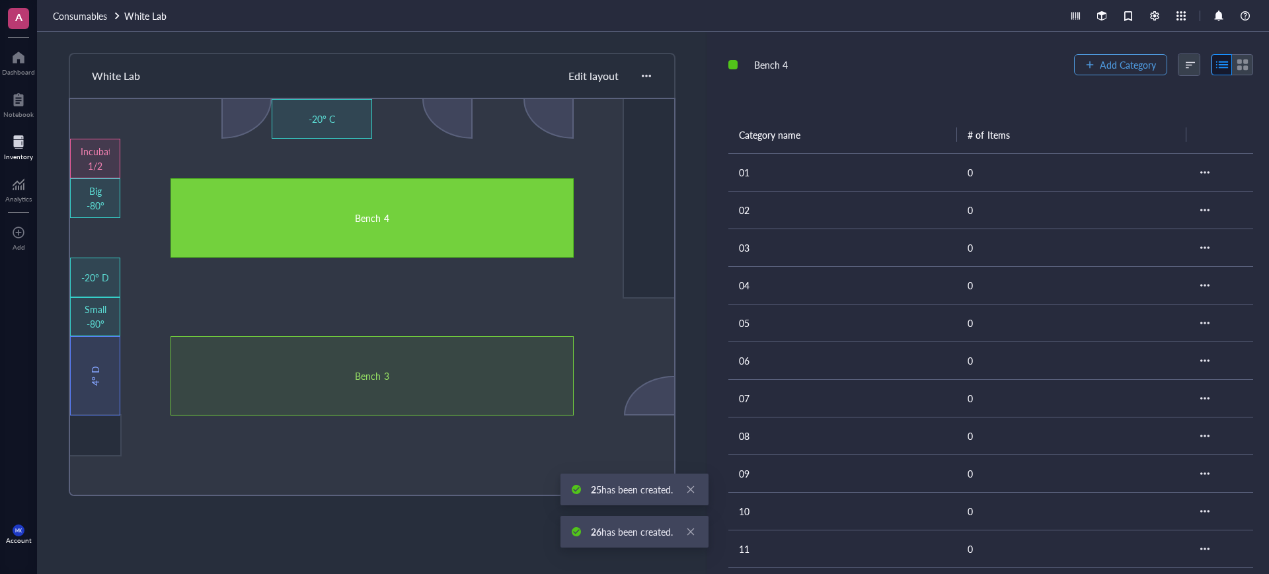
click at [1091, 72] on button "Add Category" at bounding box center [1120, 64] width 93 height 21
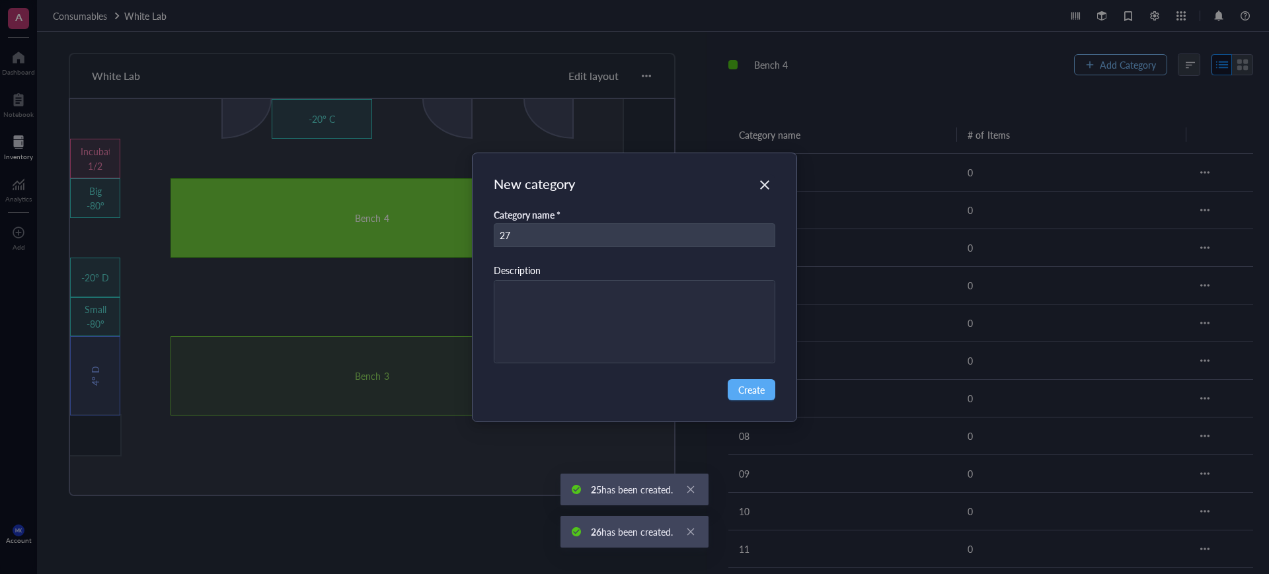
type input "27"
click at [1091, 72] on div "New category Category name * 27 Description Create" at bounding box center [634, 287] width 1269 height 574
click at [760, 376] on div "New category Category name * 27 Description Create" at bounding box center [635, 287] width 325 height 268
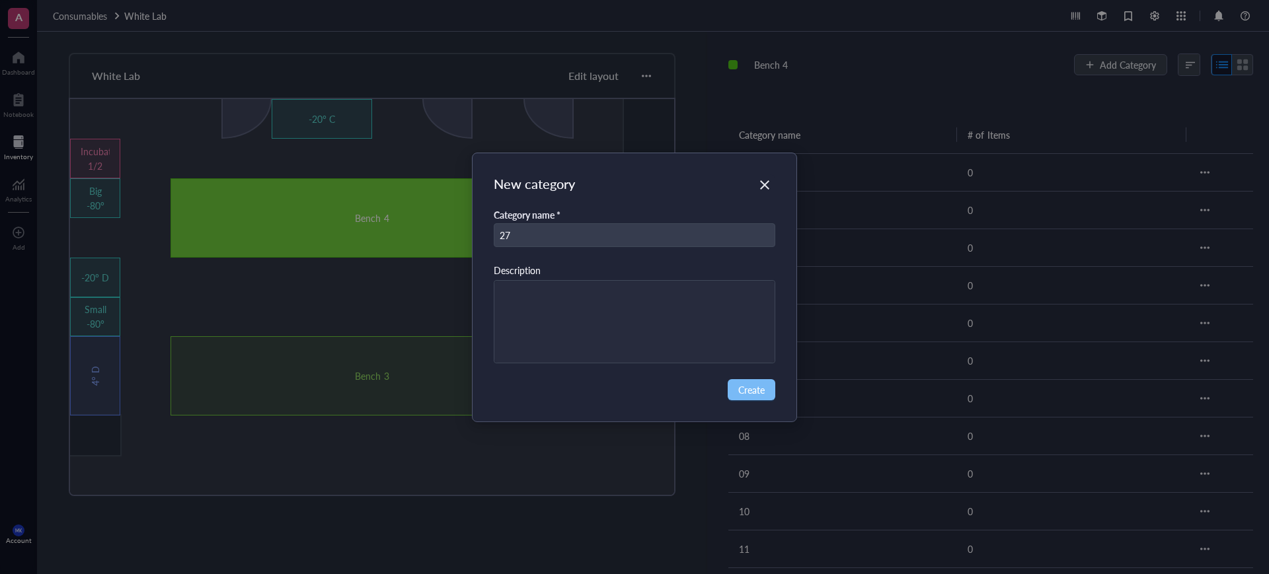
click at [758, 387] on span "Create" at bounding box center [751, 390] width 26 height 15
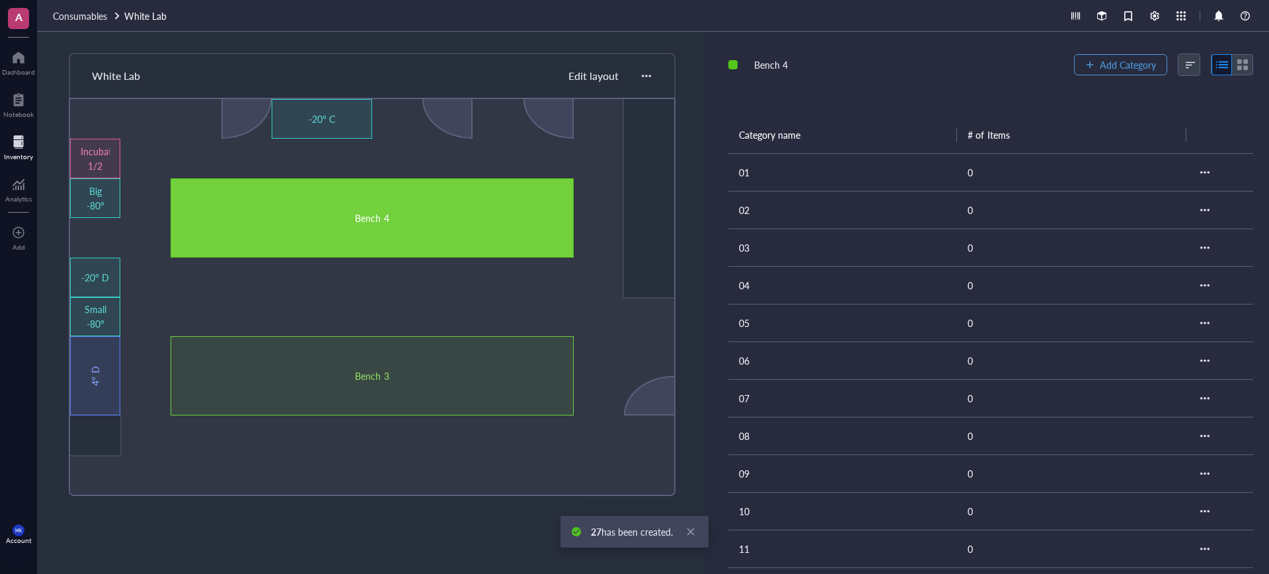
click at [1113, 66] on span "Add Category" at bounding box center [1128, 64] width 56 height 11
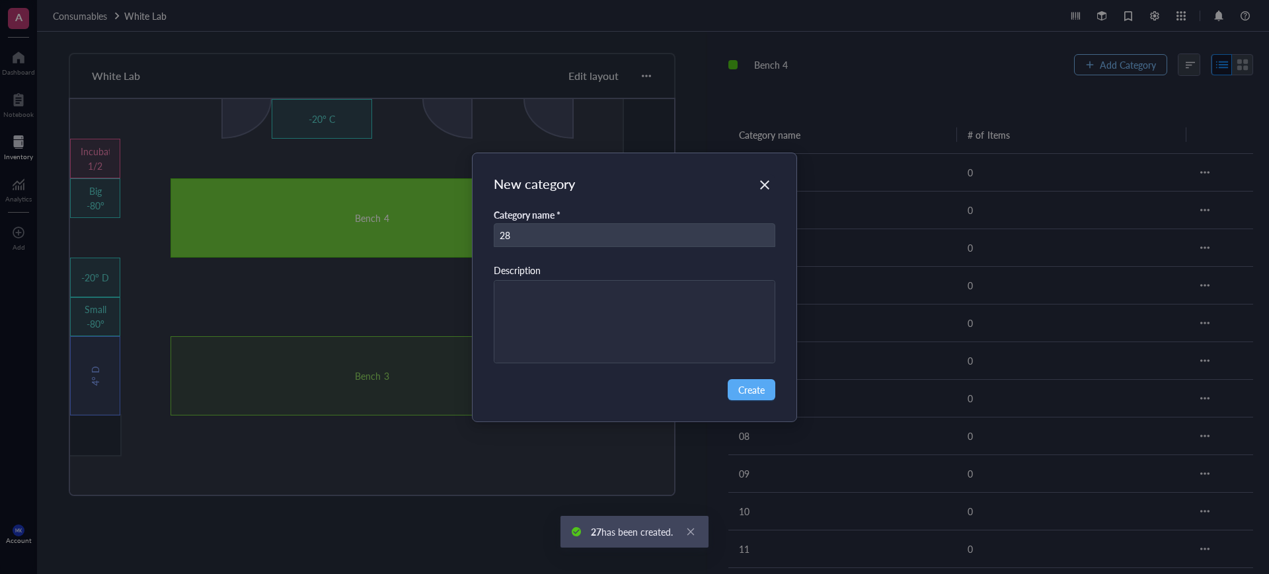
type input "28"
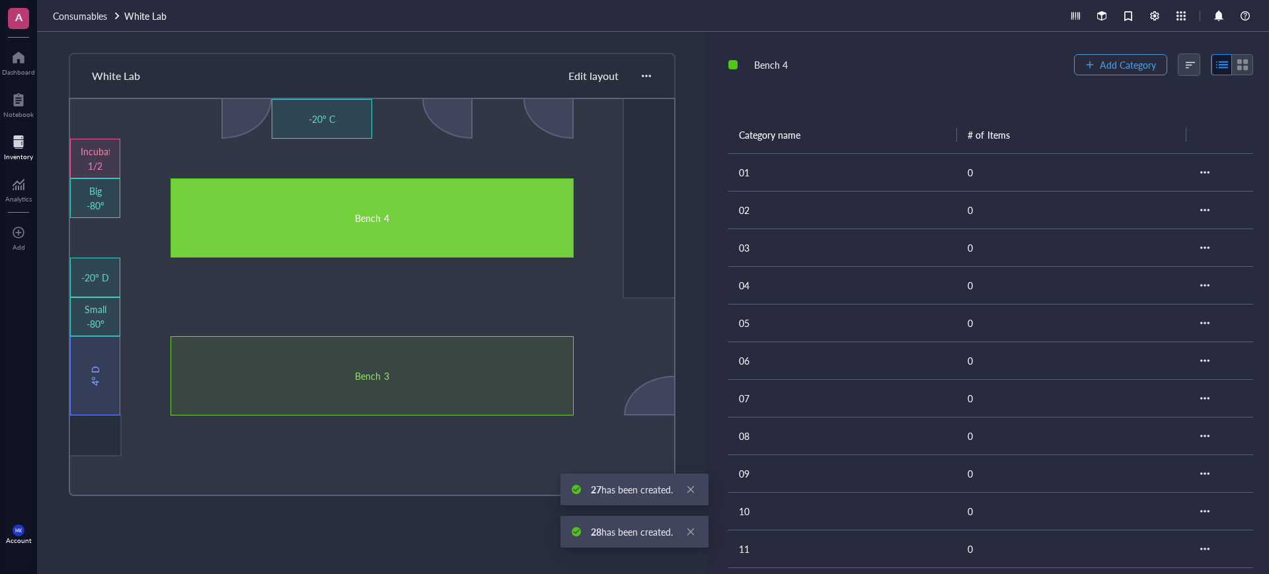
click at [1113, 66] on span "Add Category" at bounding box center [1128, 64] width 56 height 11
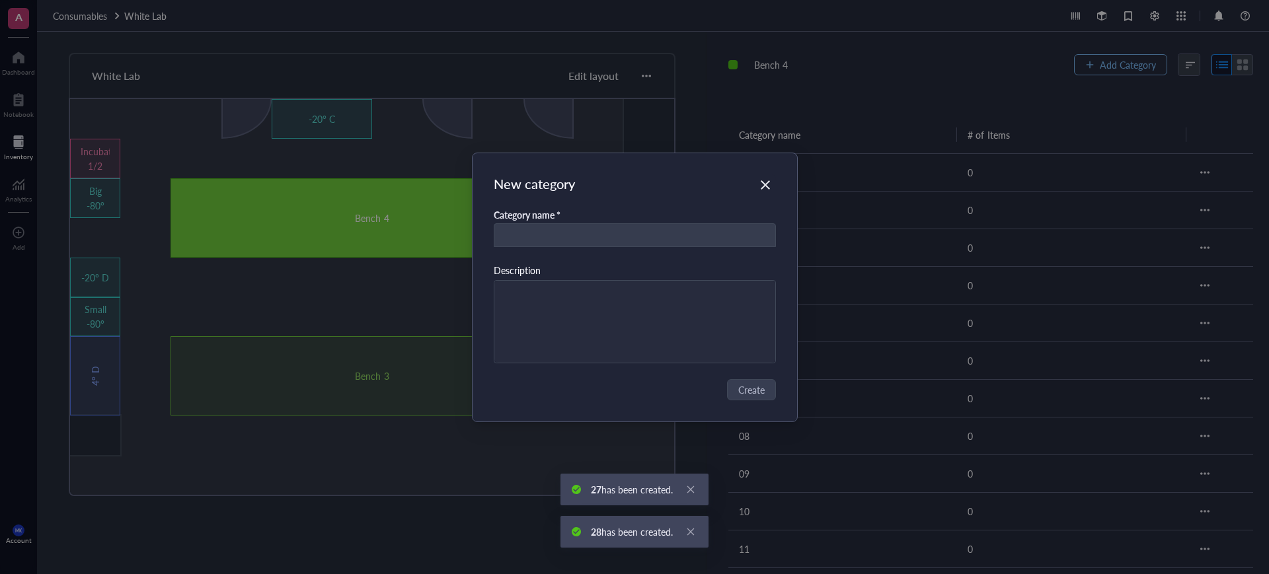
type input "9"
type input "29"
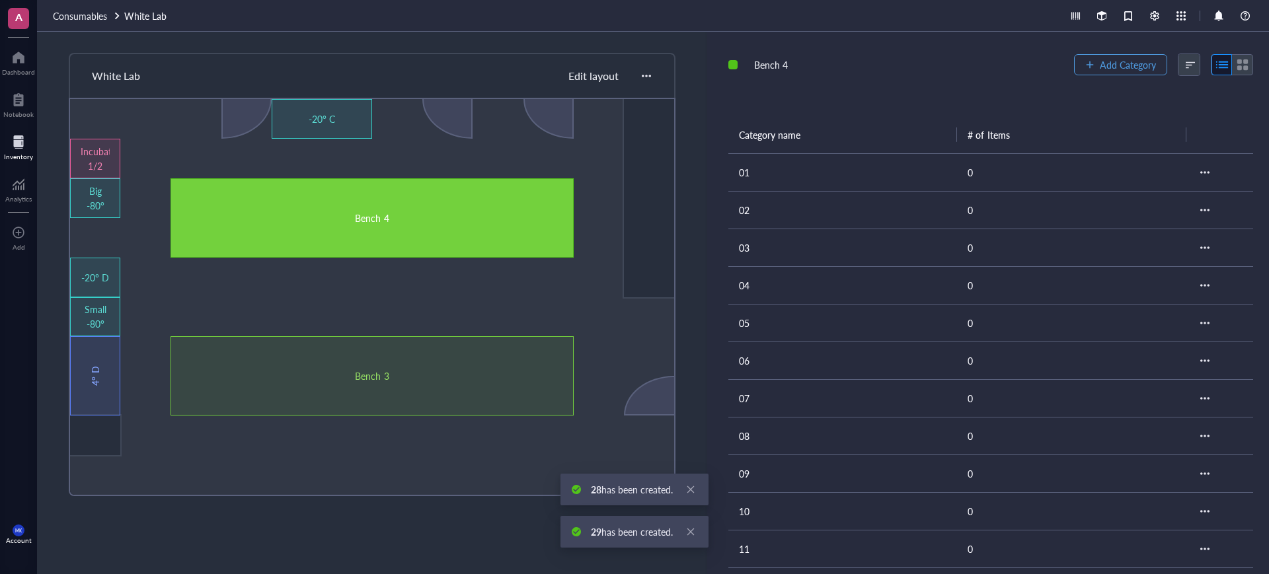
click at [1113, 66] on span "Add Category" at bounding box center [1128, 64] width 56 height 11
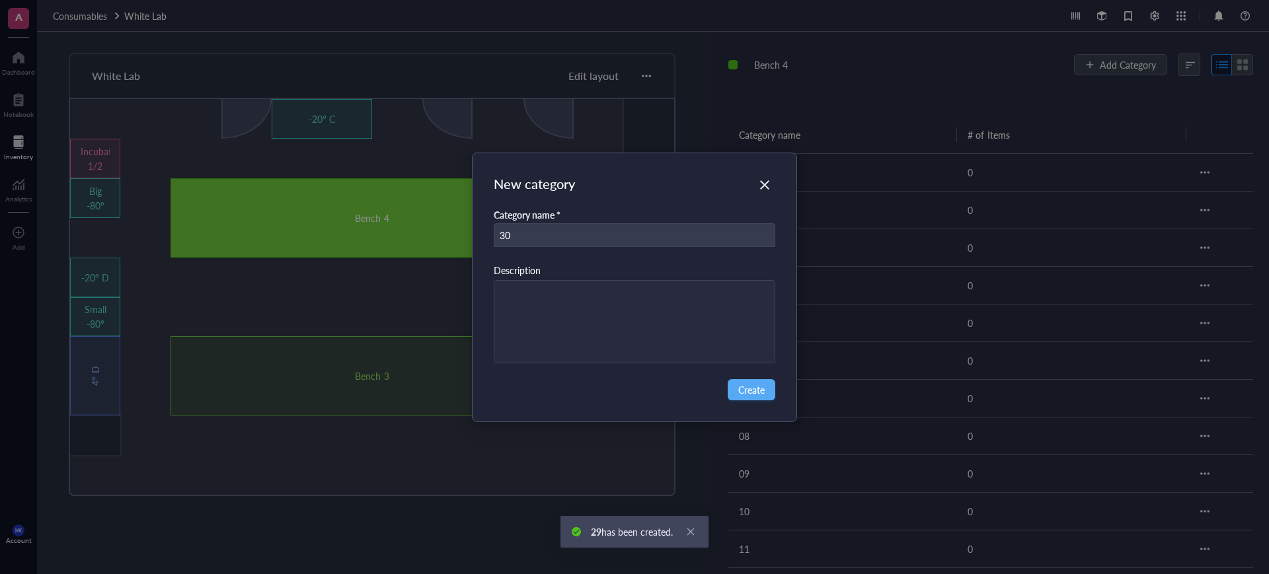
type input "30"
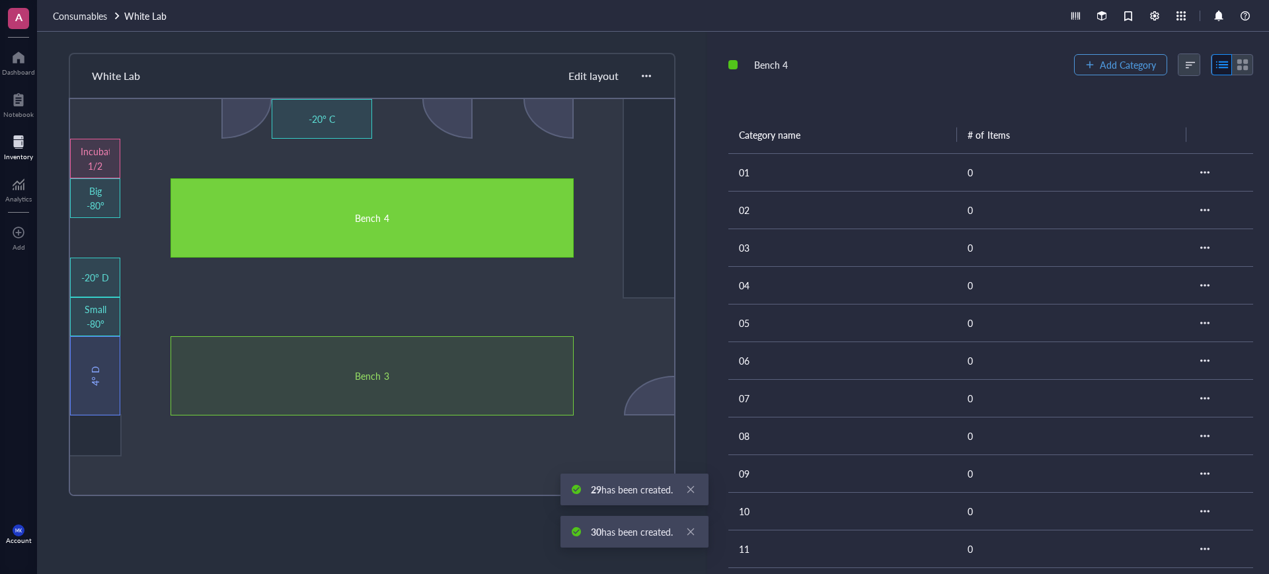
click at [1113, 66] on span "Add Category" at bounding box center [1128, 64] width 56 height 11
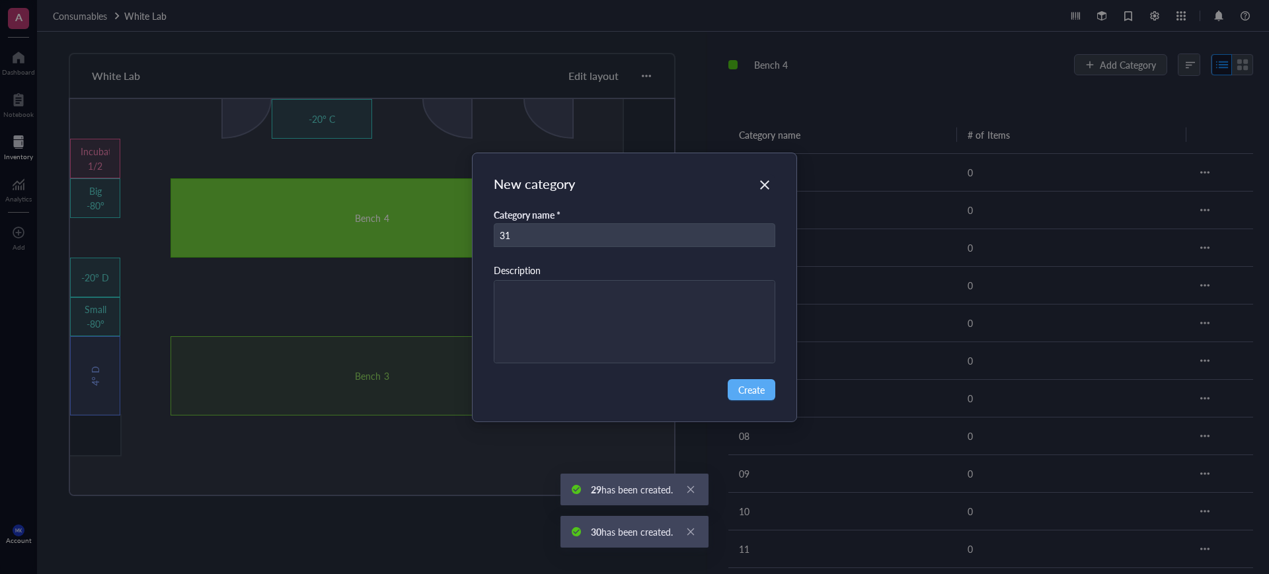
type input "31"
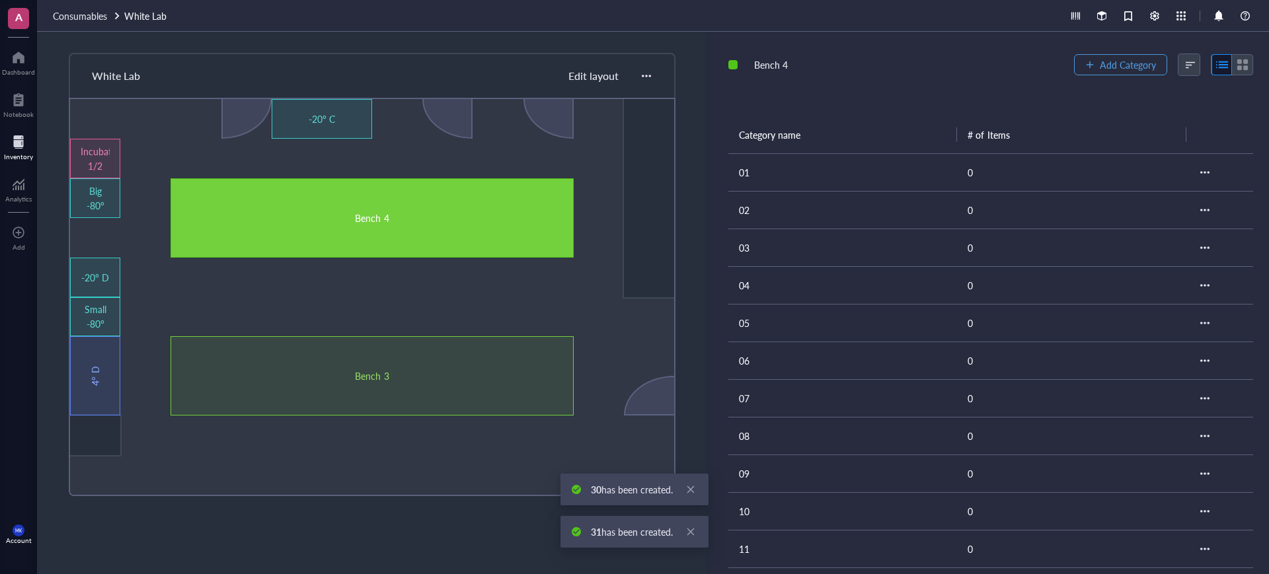
click at [1113, 66] on span "Add Category" at bounding box center [1128, 64] width 56 height 11
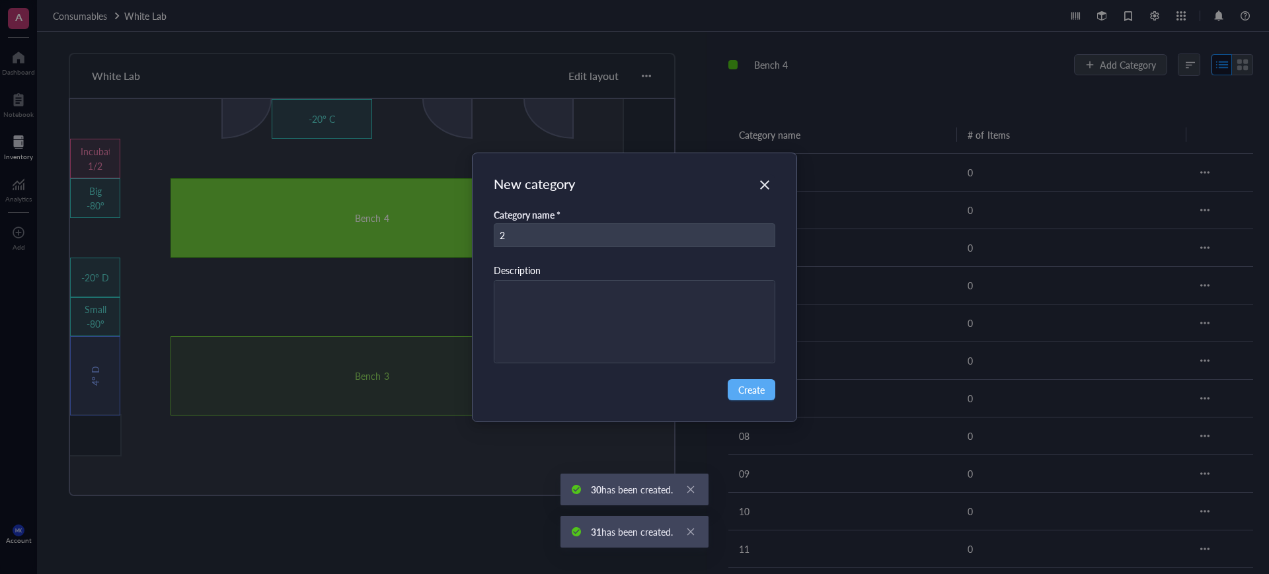
type input "2"
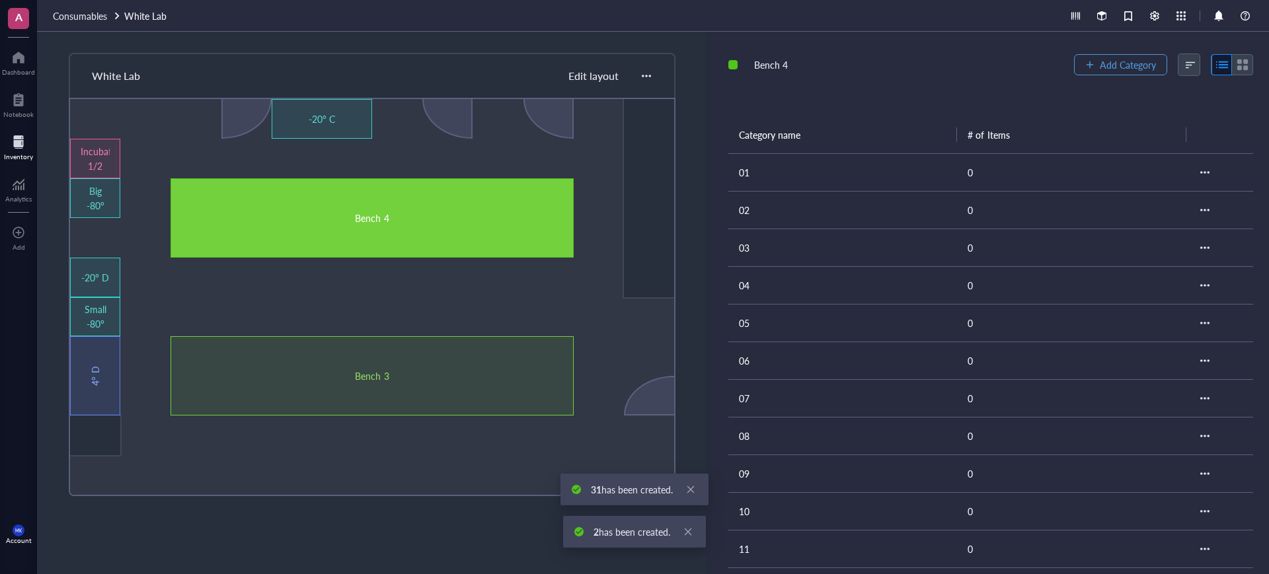
click at [1113, 66] on span "Add Category" at bounding box center [1128, 64] width 56 height 11
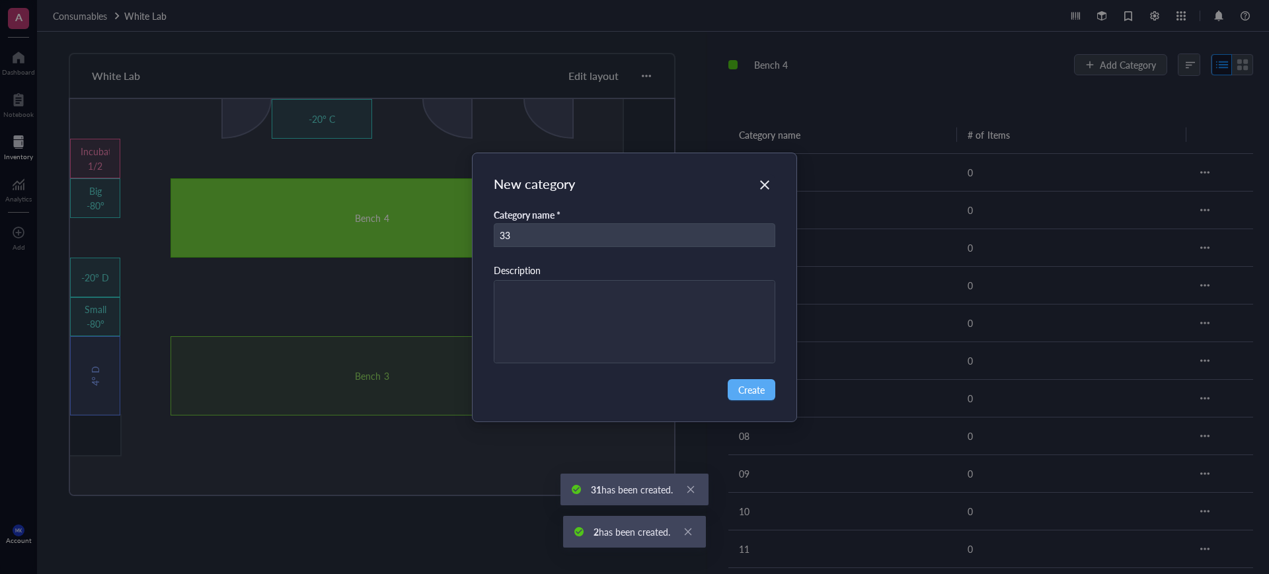
type input "33"
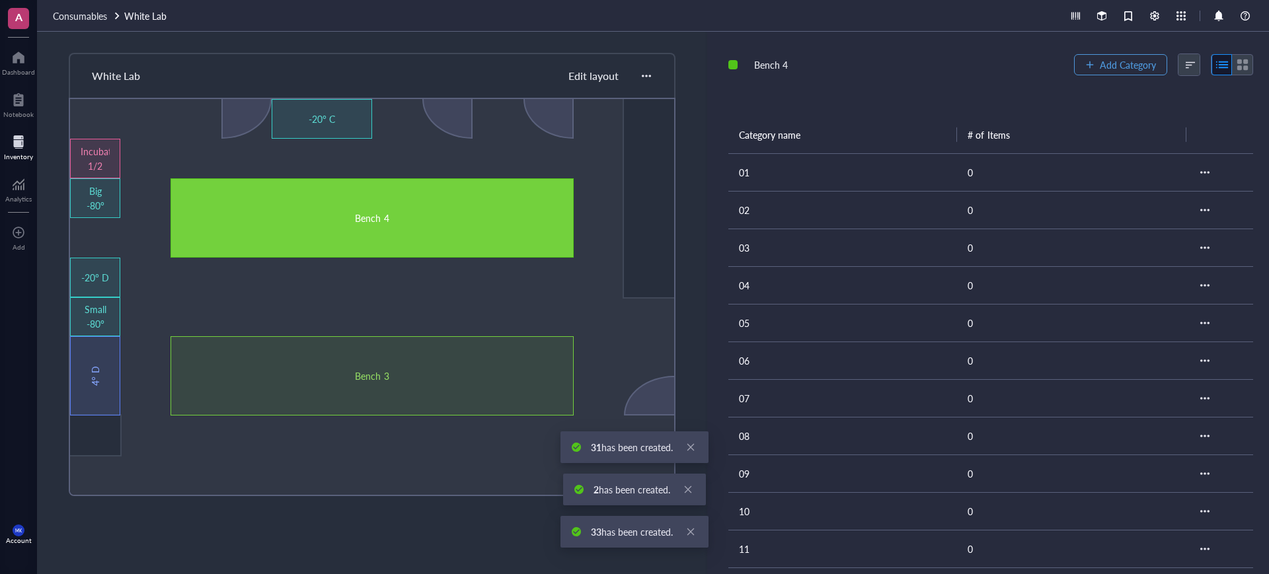
click at [1113, 66] on span "Add Category" at bounding box center [1128, 64] width 56 height 11
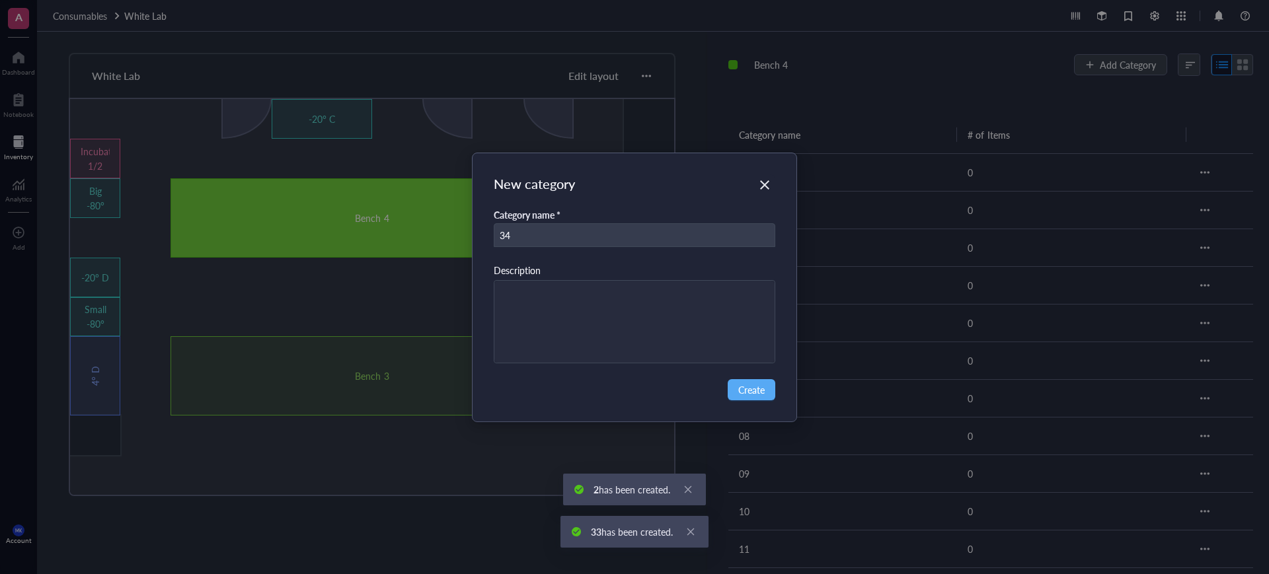
type input "34"
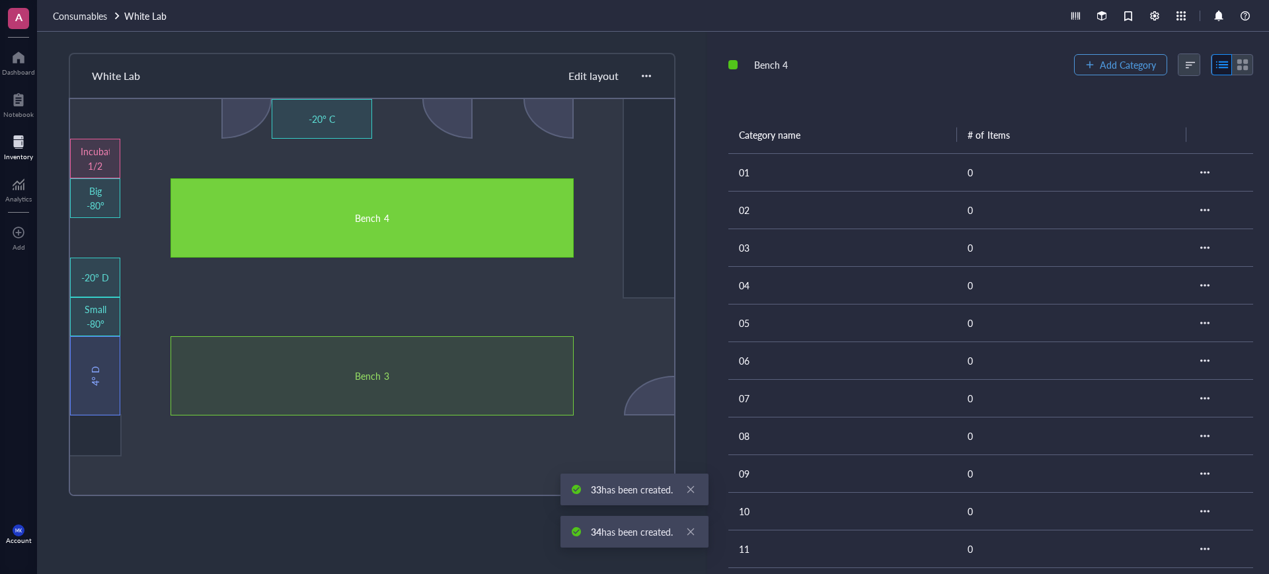
click at [1113, 66] on span "Add Category" at bounding box center [1128, 64] width 56 height 11
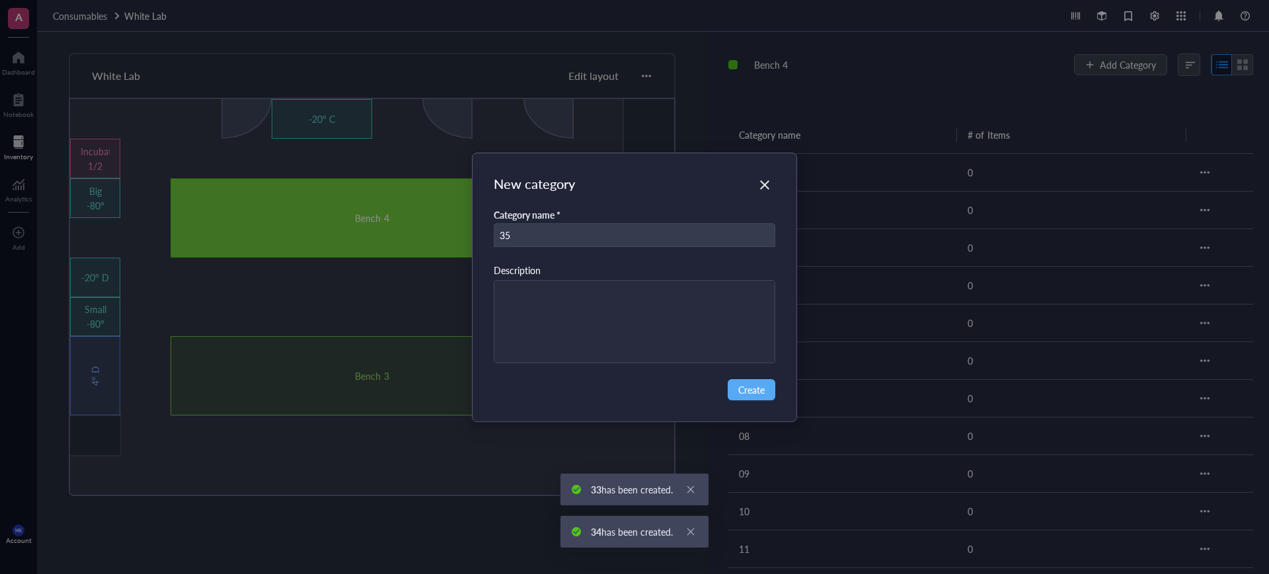
type input "35"
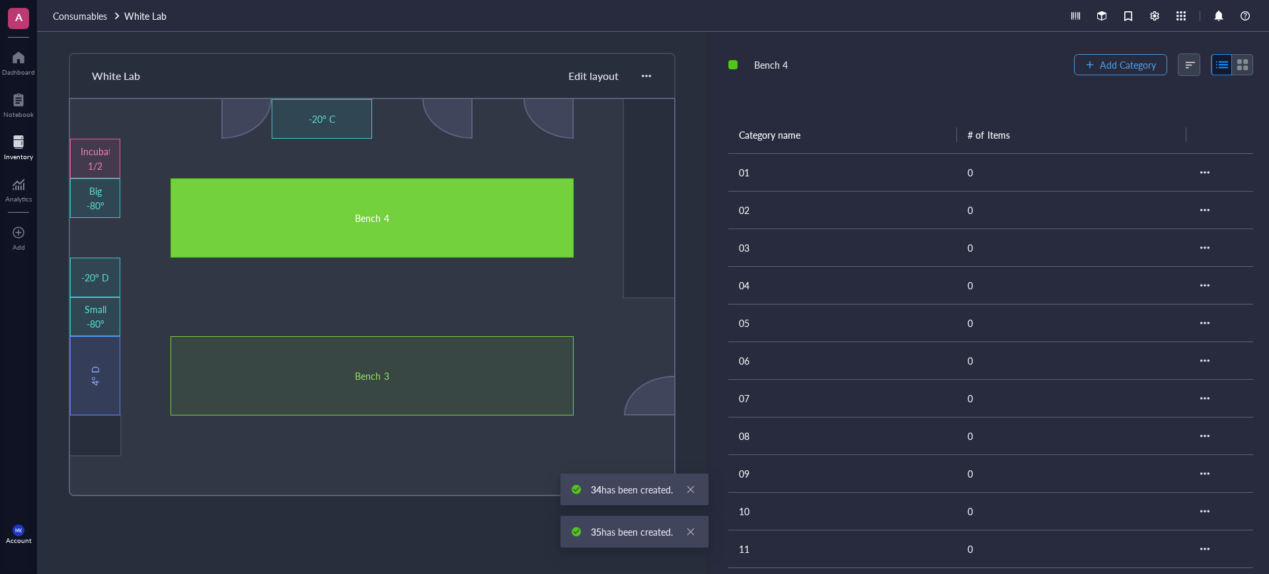
click at [1113, 66] on span "Add Category" at bounding box center [1128, 64] width 56 height 11
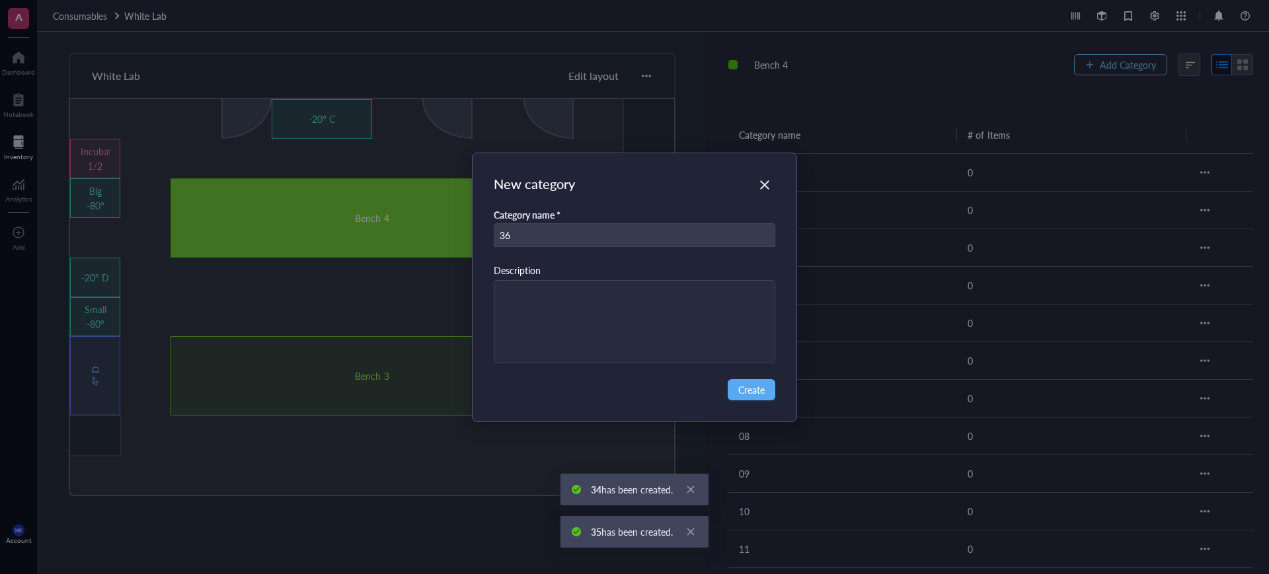
type input "36"
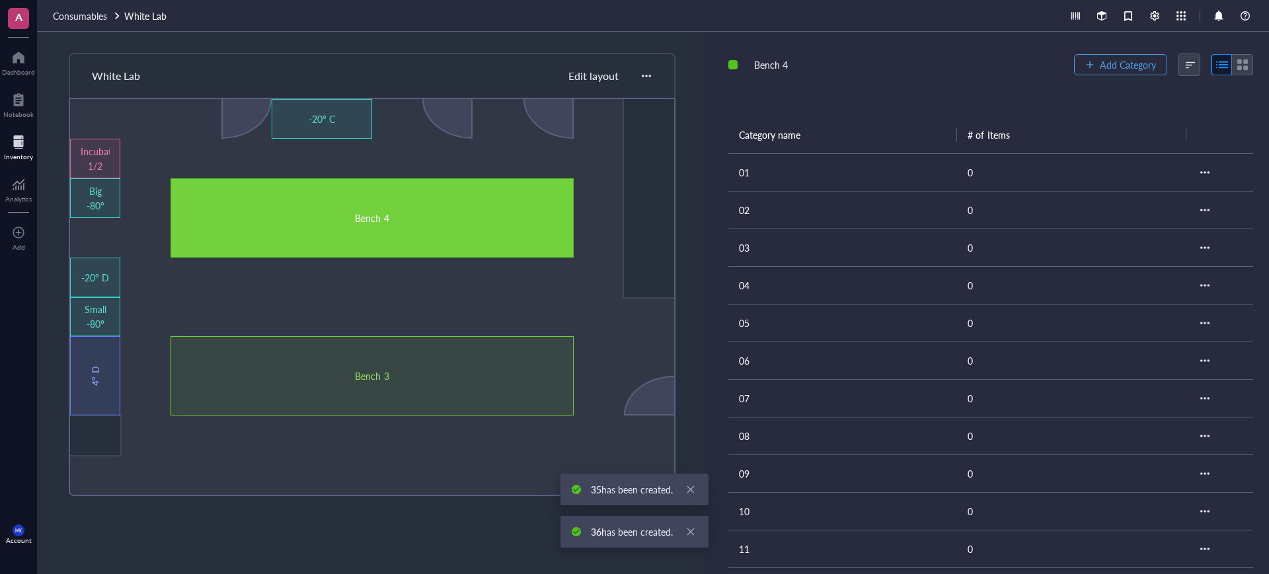
click at [1113, 67] on span "Add Category" at bounding box center [1128, 64] width 56 height 11
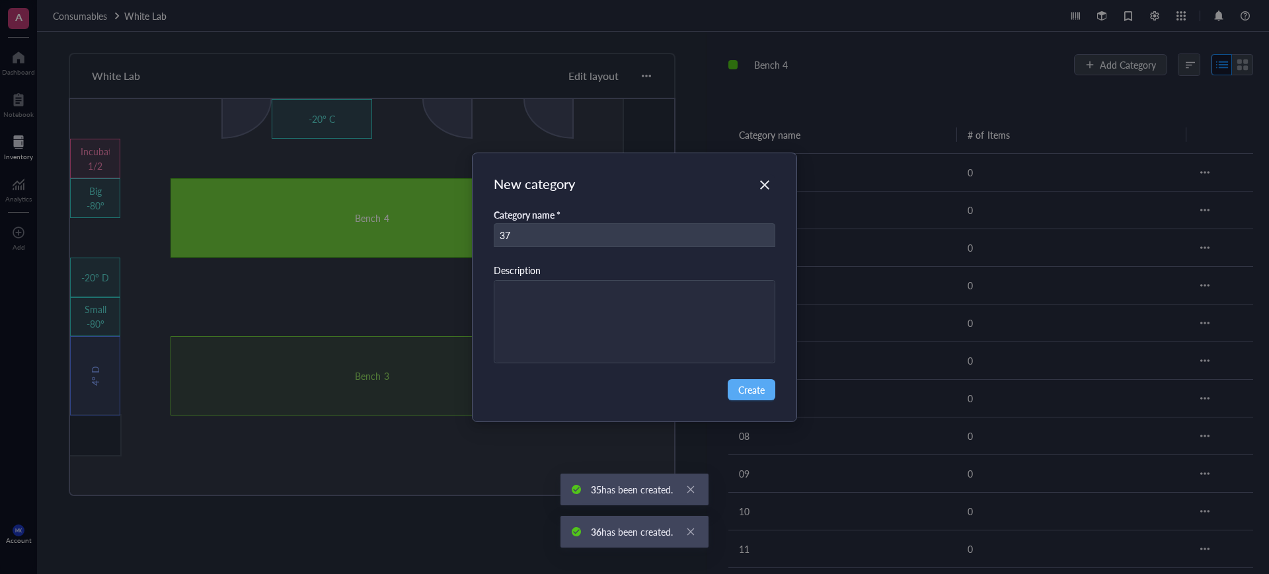
type input "37"
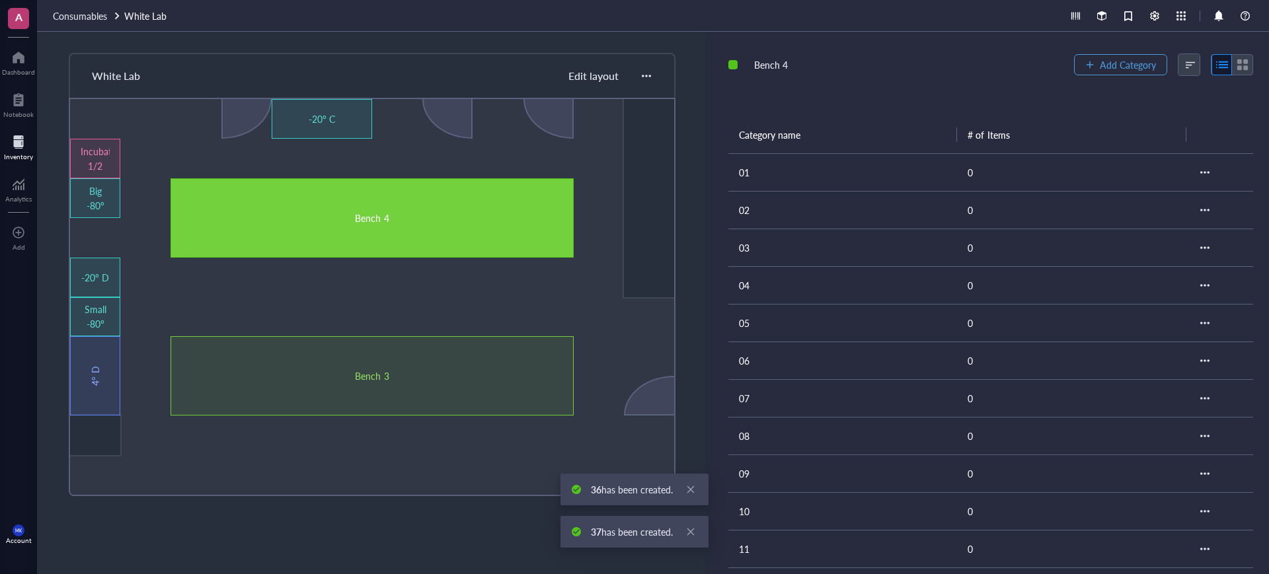
click at [1113, 67] on span "Add Category" at bounding box center [1128, 64] width 56 height 11
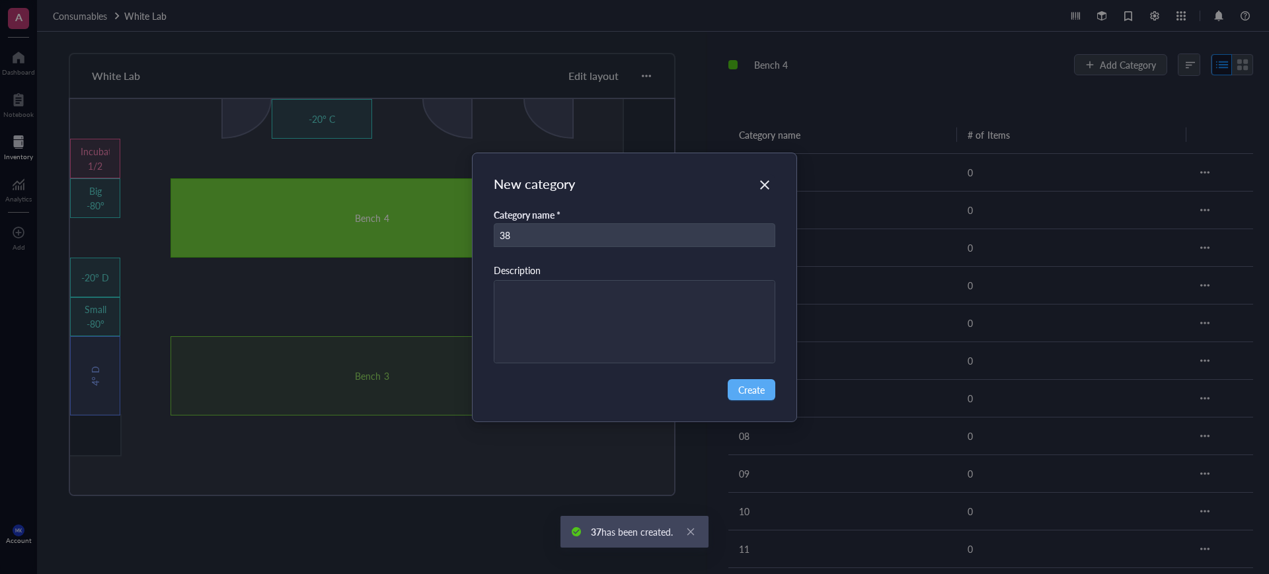
type input "38"
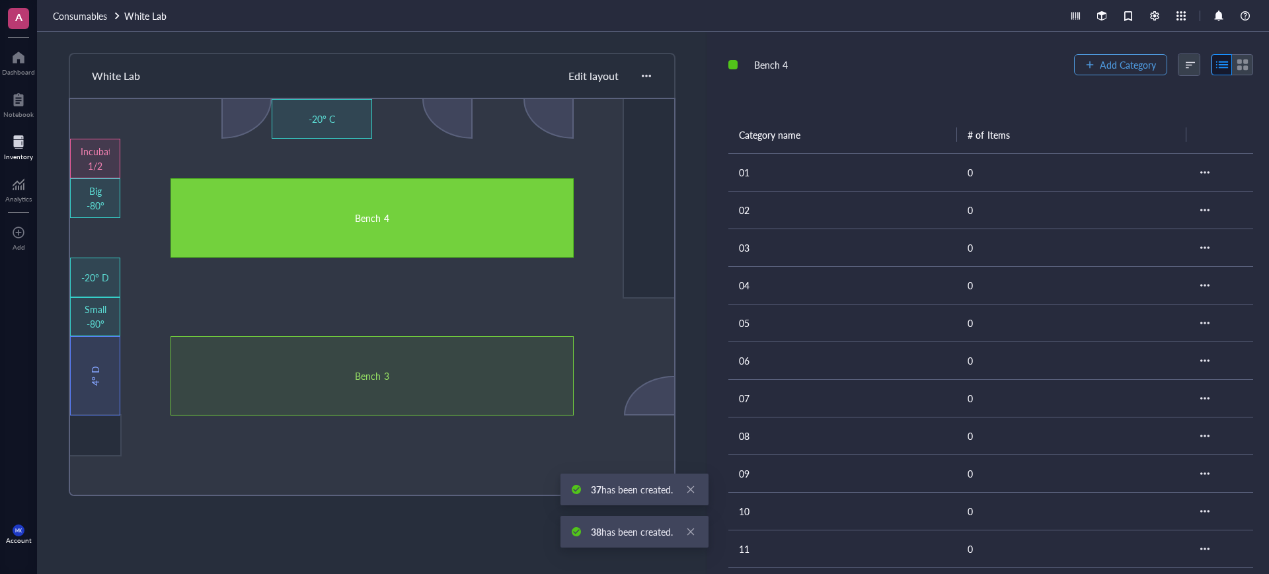
click at [1113, 67] on span "Add Category" at bounding box center [1128, 64] width 56 height 11
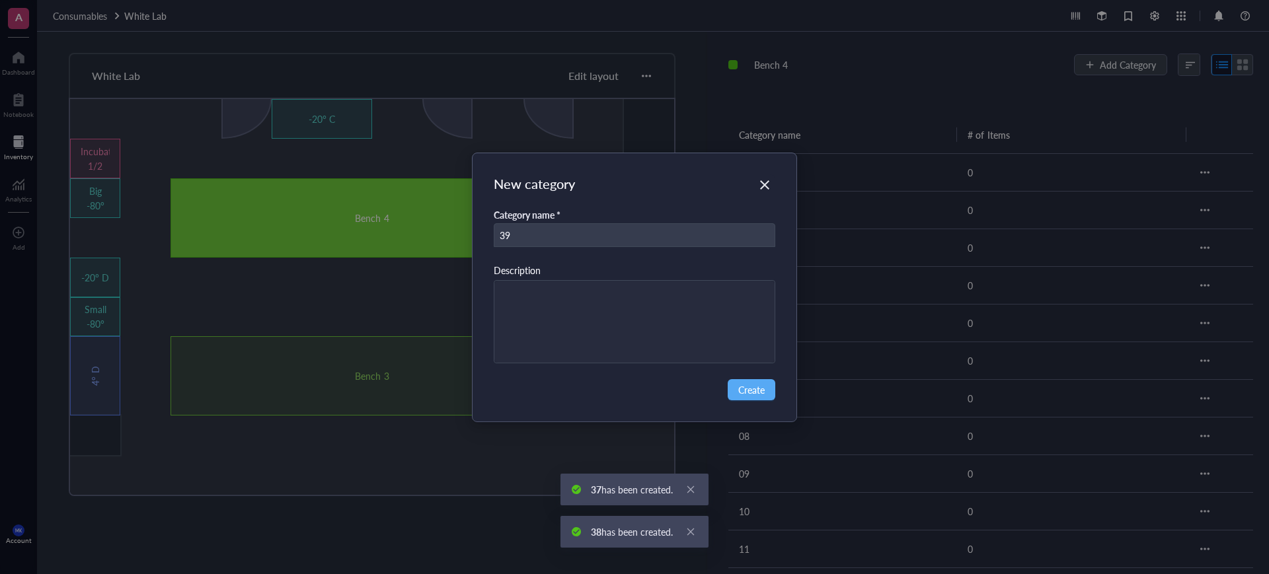
type input "39"
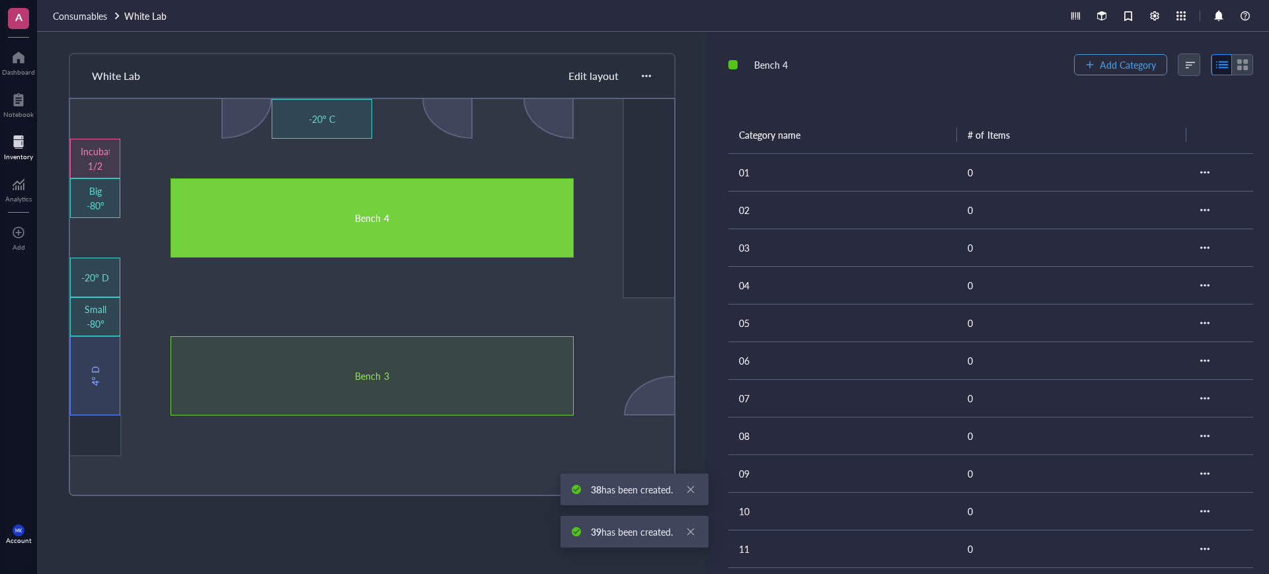
click at [1113, 67] on span "Add Category" at bounding box center [1128, 64] width 56 height 11
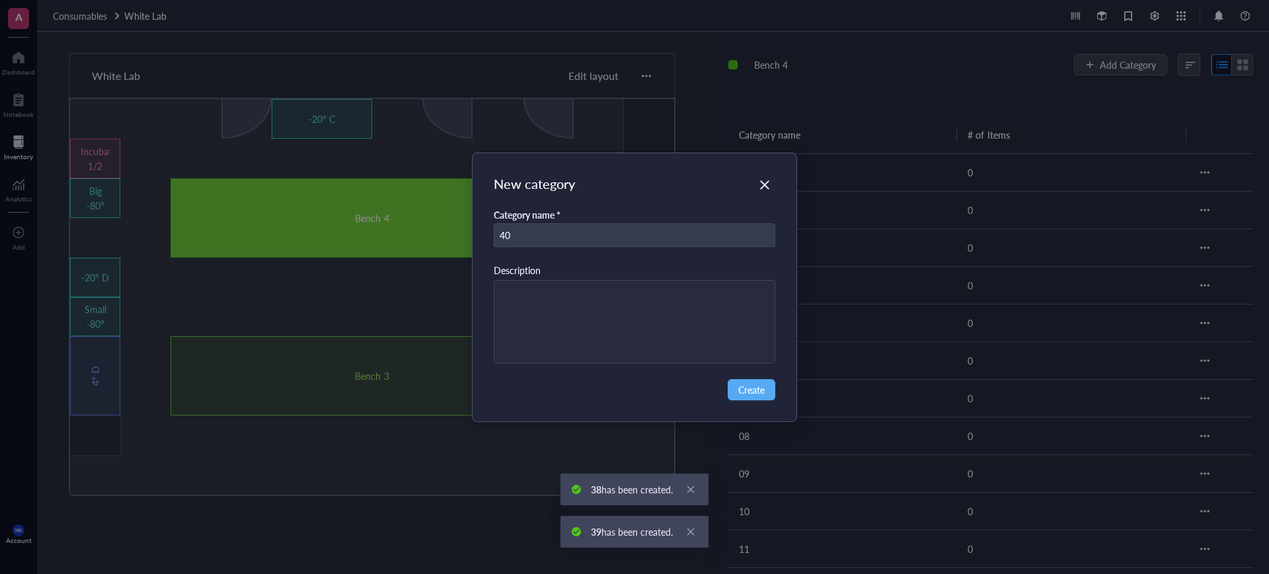
type input "40"
click at [1113, 67] on div "New category Category name * 40 Description Create" at bounding box center [634, 287] width 1269 height 574
click at [766, 390] on button "Create" at bounding box center [752, 389] width 48 height 21
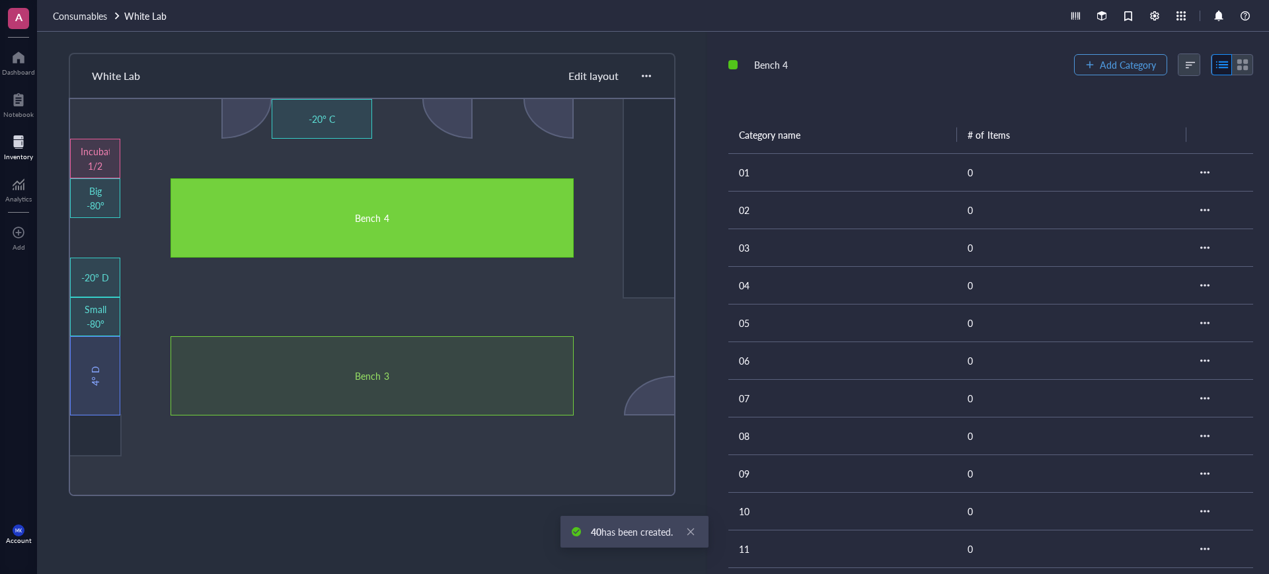
click at [1136, 70] on span "Add Category" at bounding box center [1128, 64] width 56 height 11
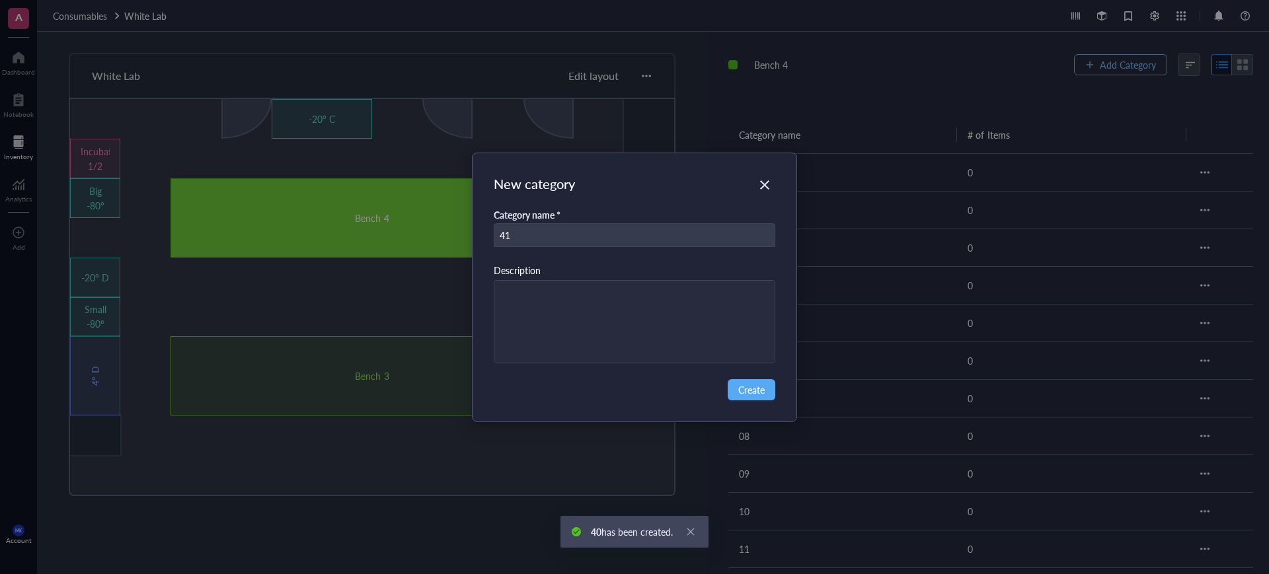
type input "41"
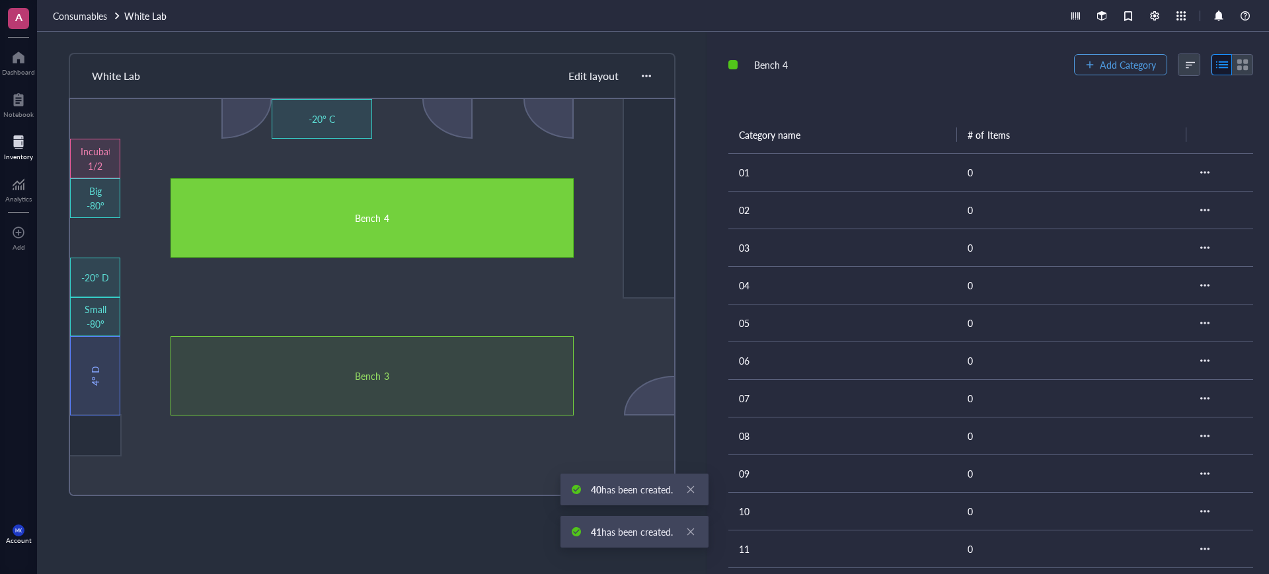
click at [1136, 70] on span "Add Category" at bounding box center [1128, 64] width 56 height 11
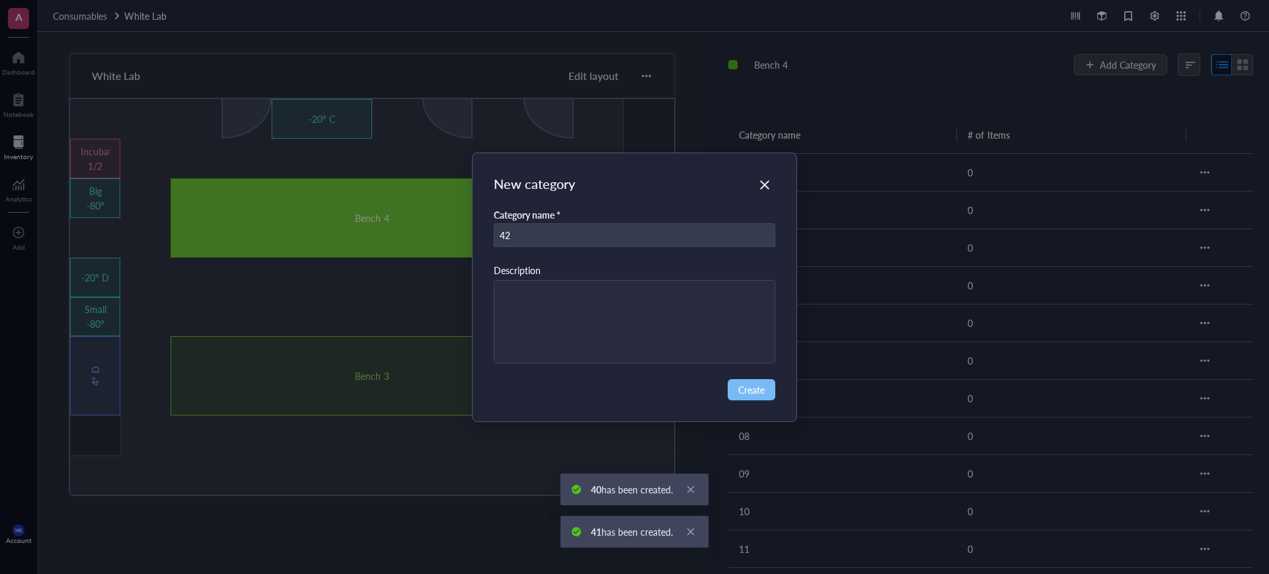
type input "42"
click at [742, 386] on span "Create" at bounding box center [751, 390] width 26 height 15
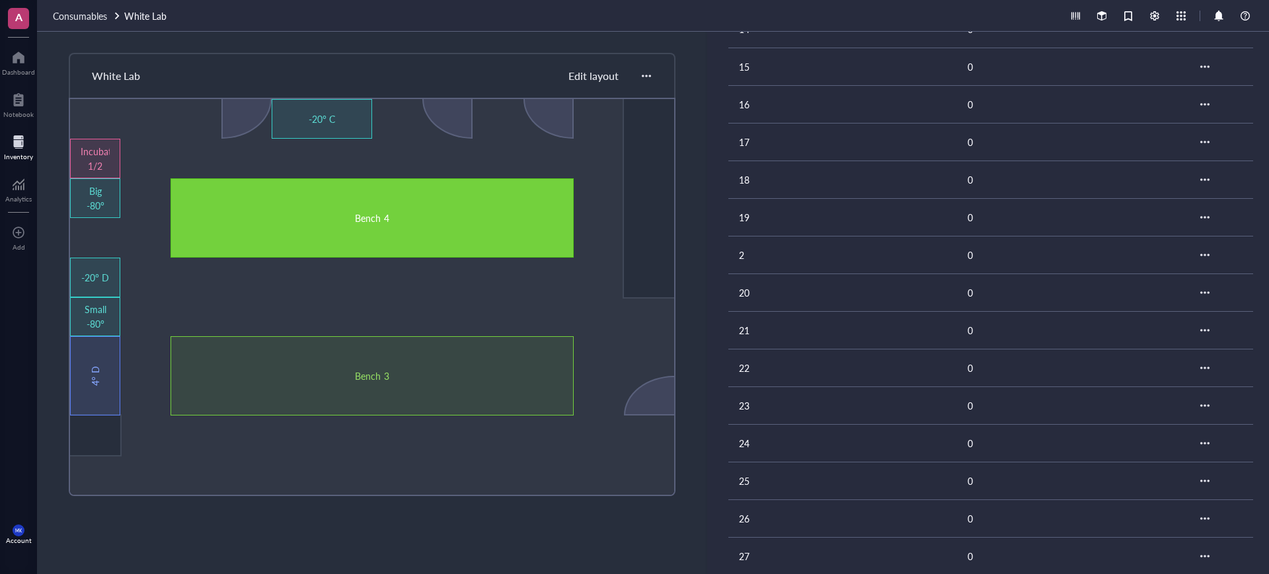
scroll to position [496, 0]
click at [769, 390] on td "2" at bounding box center [842, 392] width 229 height 38
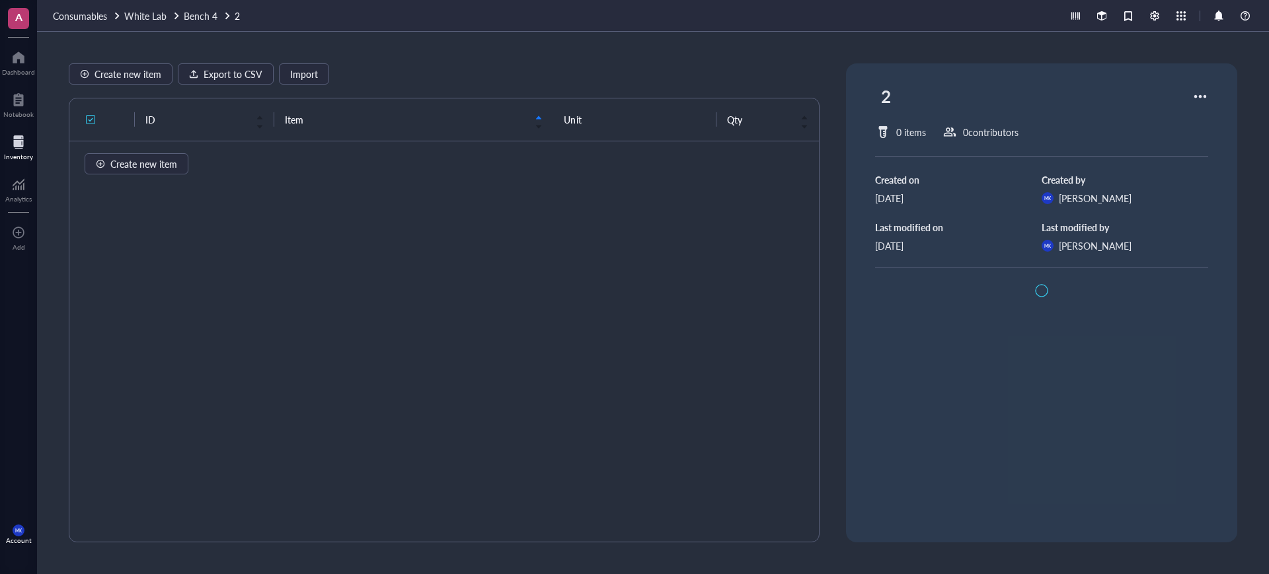
click at [867, 91] on div "2 0 items 0 contributor s Created on [DATE] Created by [PERSON_NAME] [PERSON_NA…" at bounding box center [1041, 302] width 391 height 479
click at [875, 89] on div "2" at bounding box center [886, 96] width 22 height 34
click at [876, 91] on input "2" at bounding box center [896, 96] width 40 height 33
type input "32"
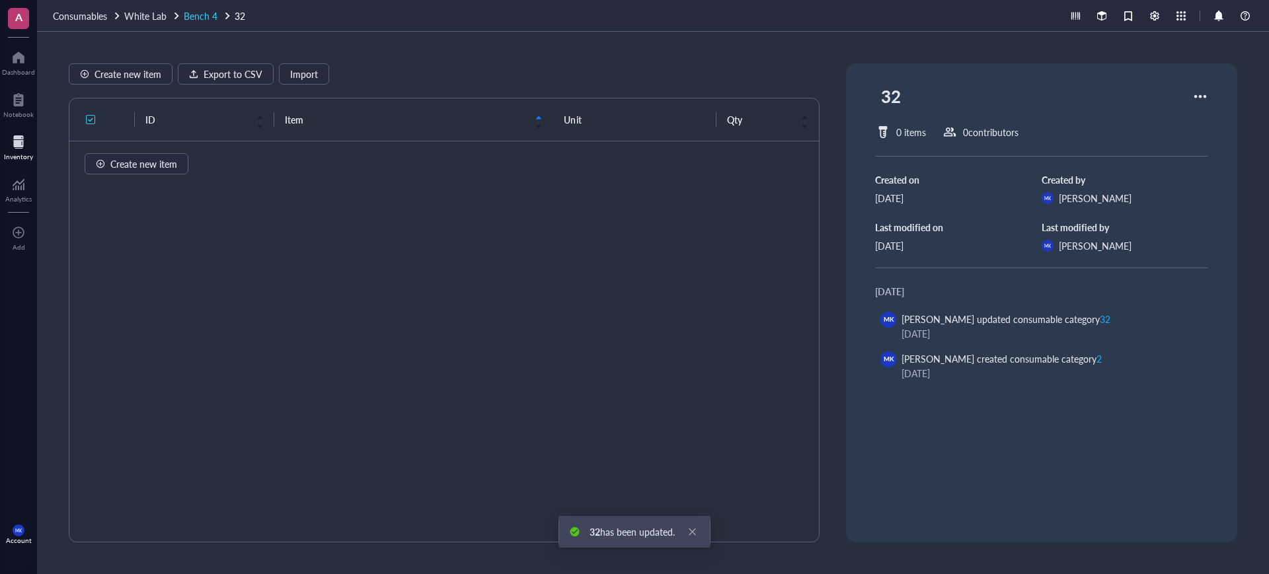
click at [198, 14] on span "Bench 4" at bounding box center [201, 15] width 34 height 13
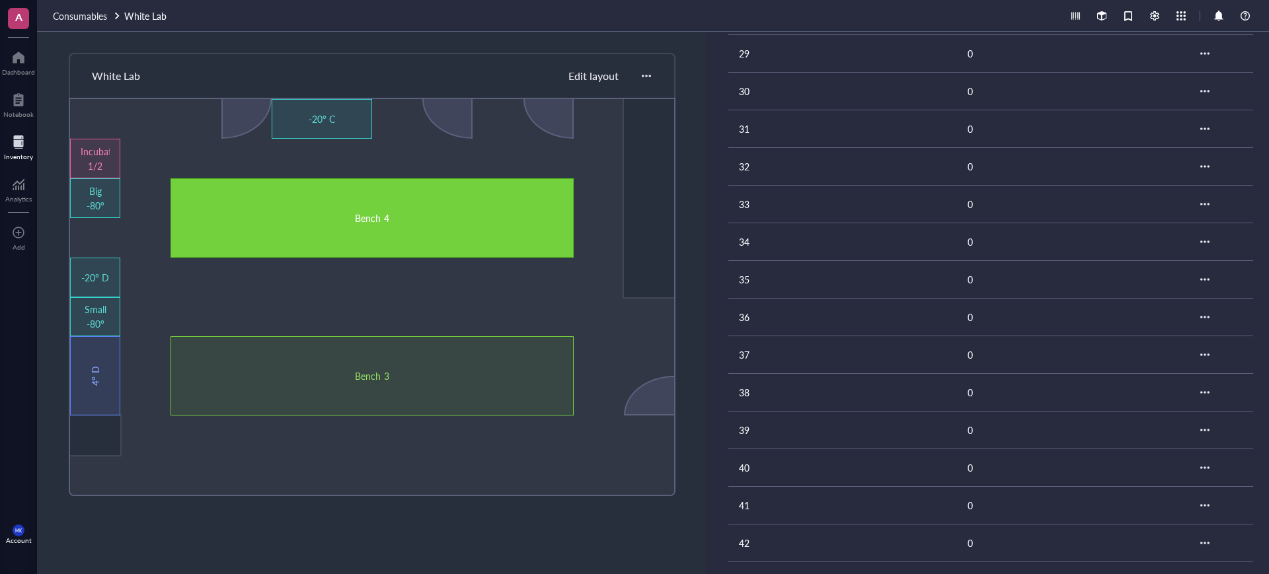
scroll to position [1183, 0]
click at [104, 194] on div "Big -80°" at bounding box center [95, 198] width 29 height 29
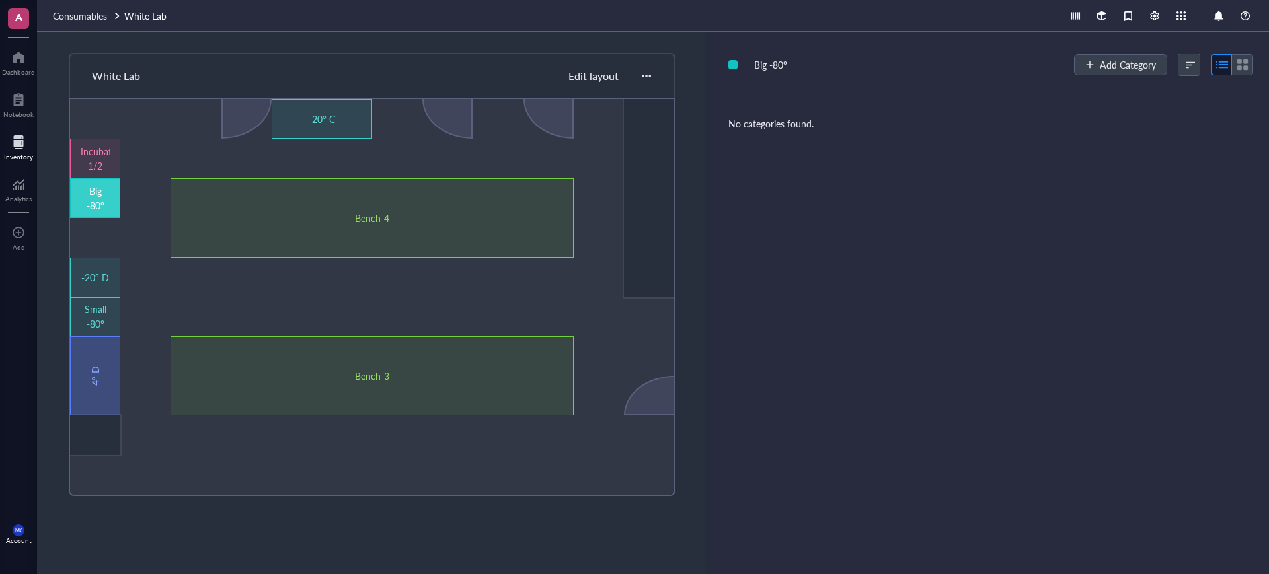
click at [97, 357] on div "4° D" at bounding box center [95, 376] width 15 height 59
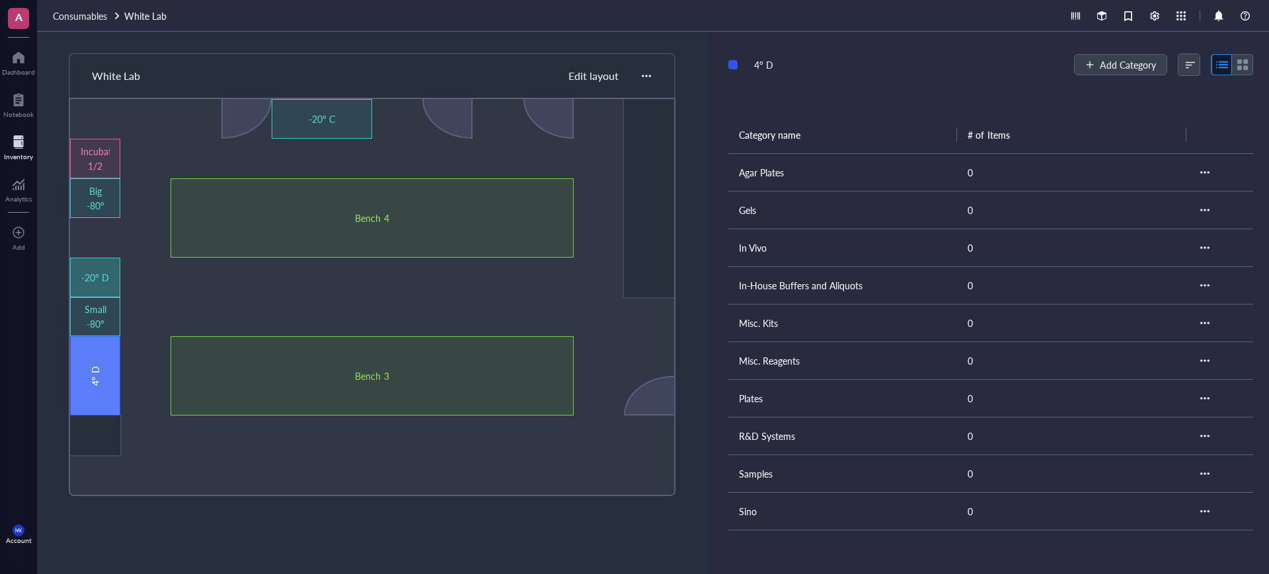
click at [108, 271] on div "-20° D" at bounding box center [95, 277] width 29 height 15
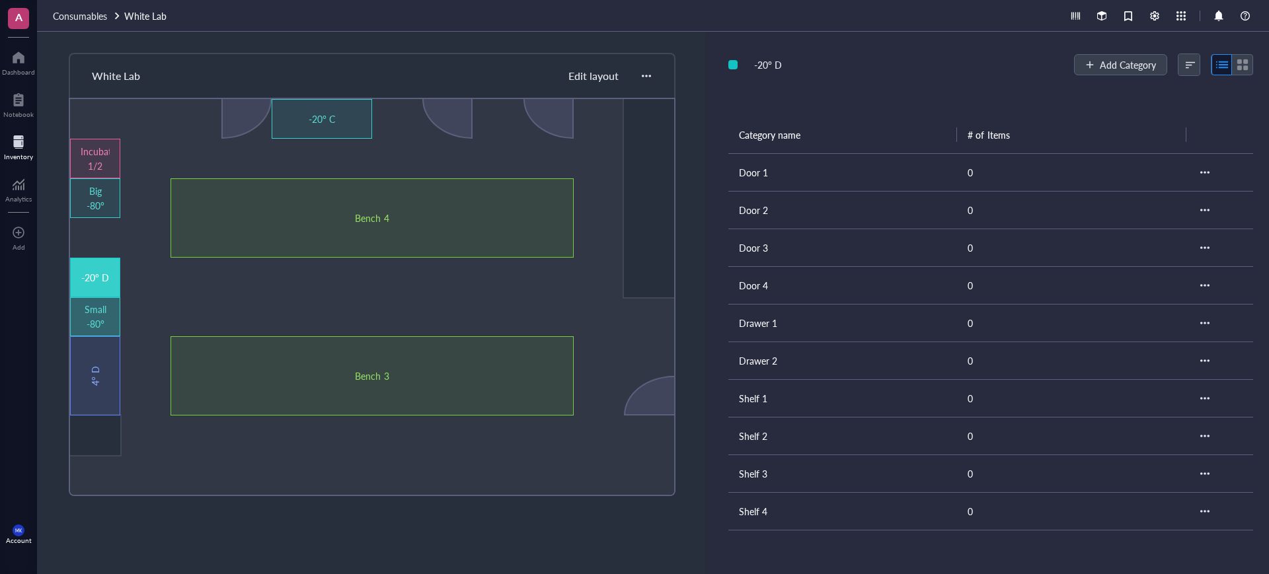
click at [96, 306] on div "Small -80°" at bounding box center [95, 316] width 29 height 29
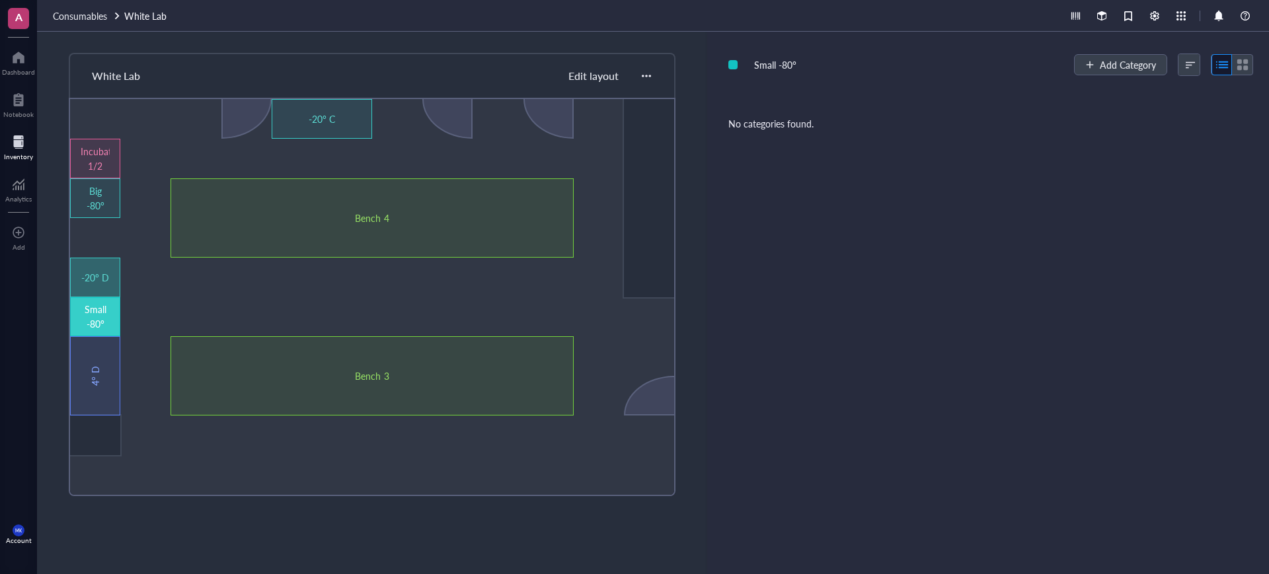
click at [110, 276] on div "-20° D" at bounding box center [95, 278] width 50 height 40
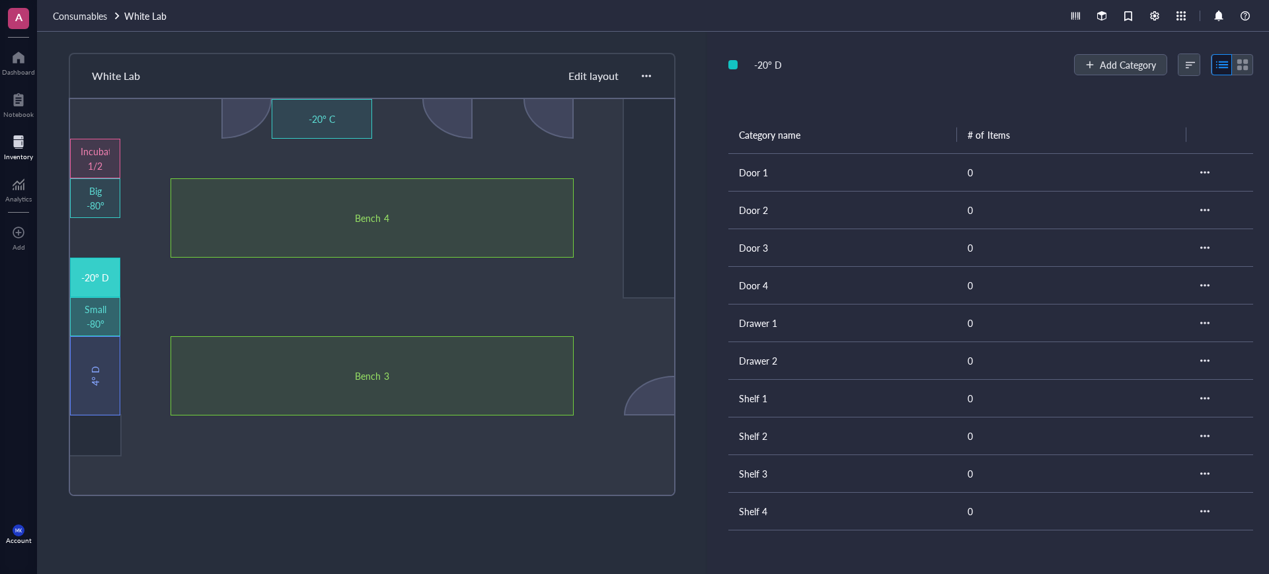
click at [96, 306] on div "Small -80°" at bounding box center [95, 316] width 29 height 29
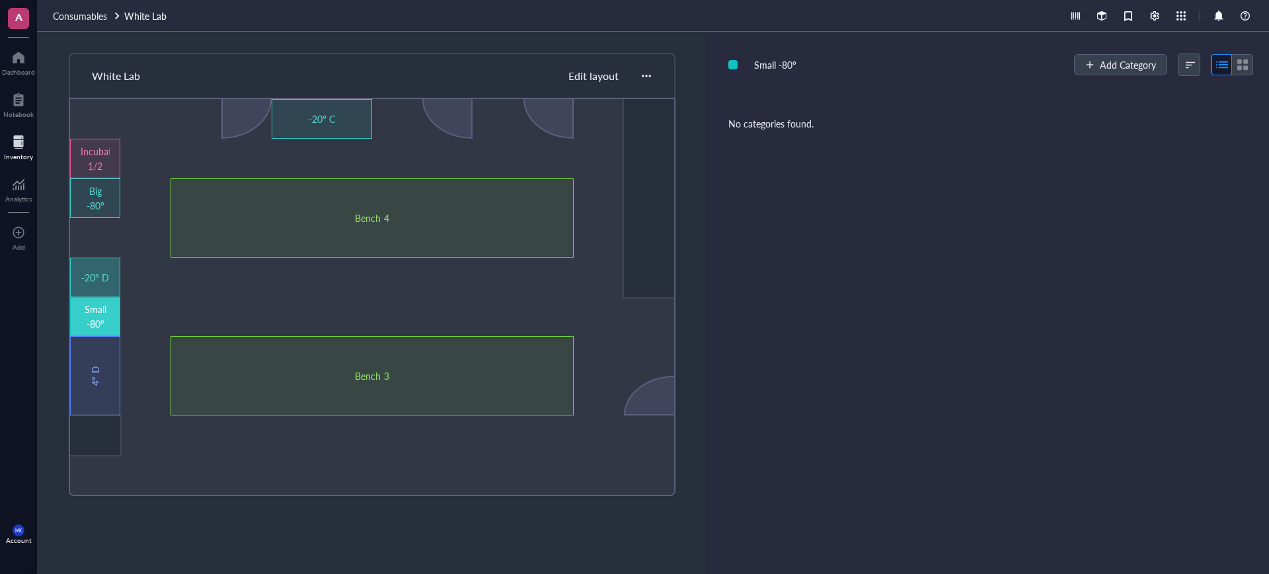
click at [94, 266] on div "-20° D" at bounding box center [95, 278] width 50 height 40
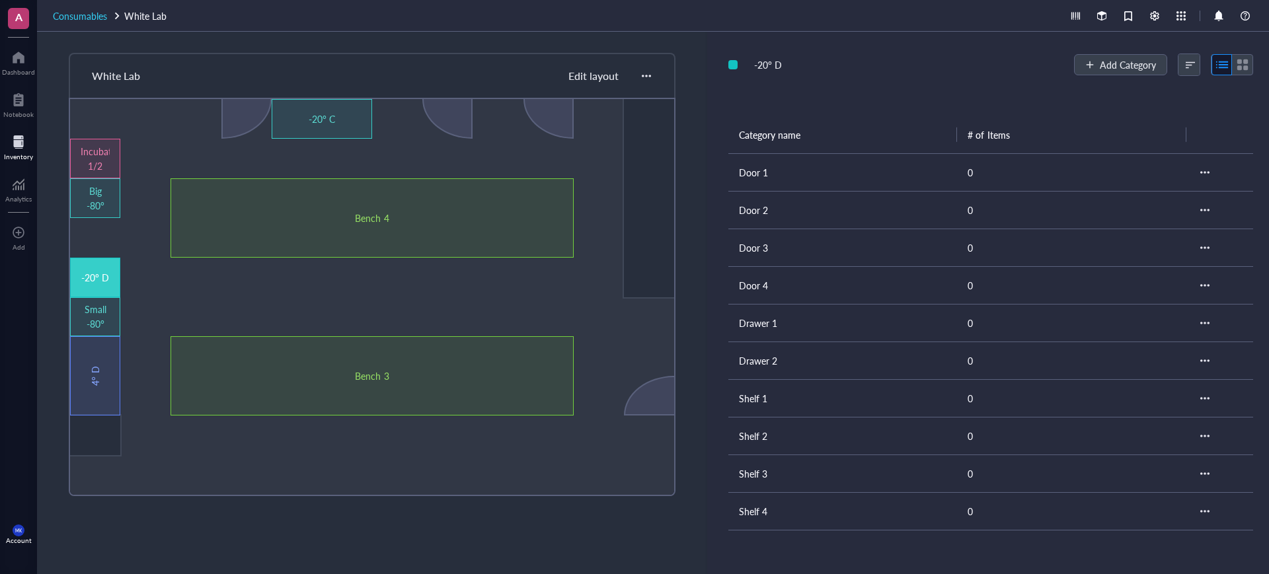
click at [83, 18] on span "Consumables" at bounding box center [80, 15] width 54 height 13
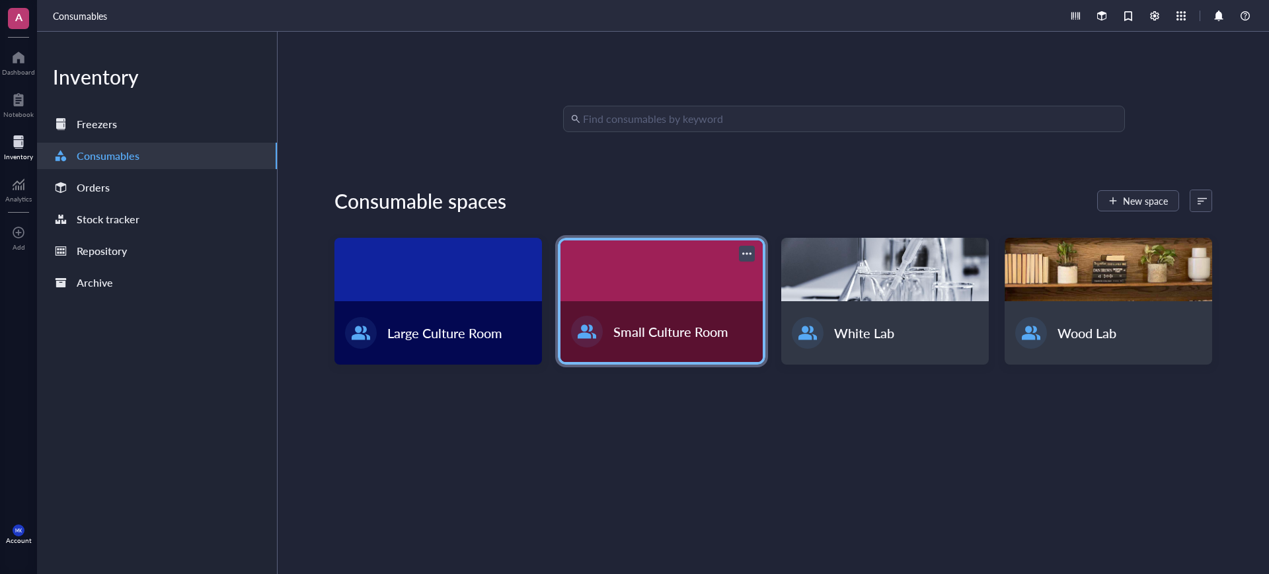
click at [619, 319] on div "Small Culture Room" at bounding box center [662, 331] width 202 height 61
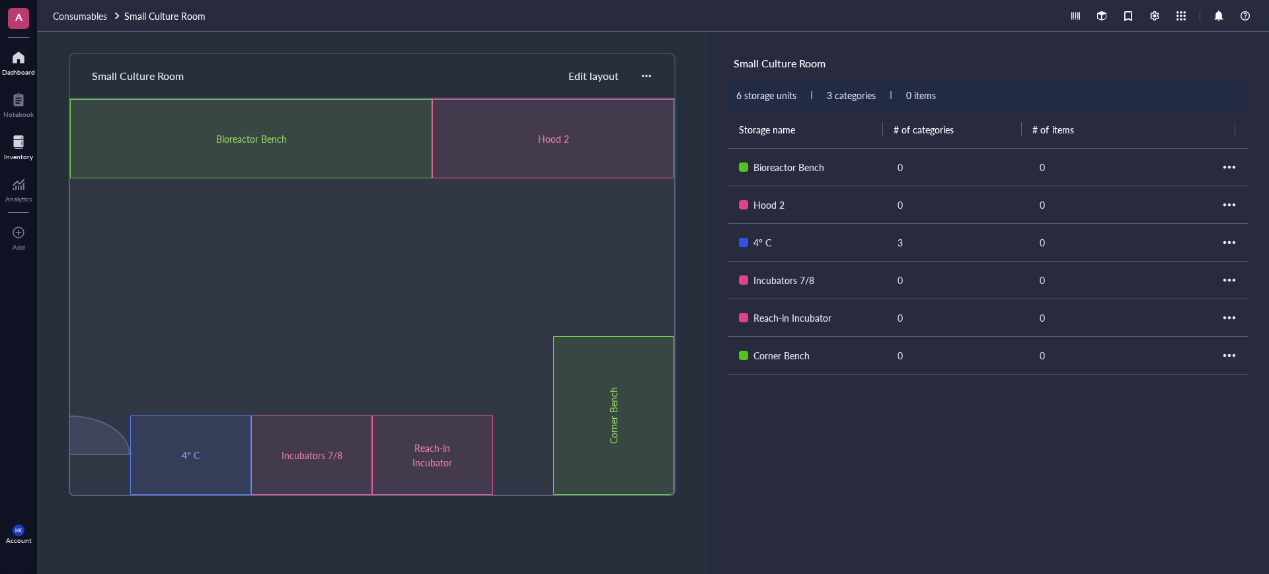
click at [34, 46] on div "Dashboard" at bounding box center [18, 61] width 37 height 37
click at [5, 20] on div "A" at bounding box center [18, 18] width 37 height 37
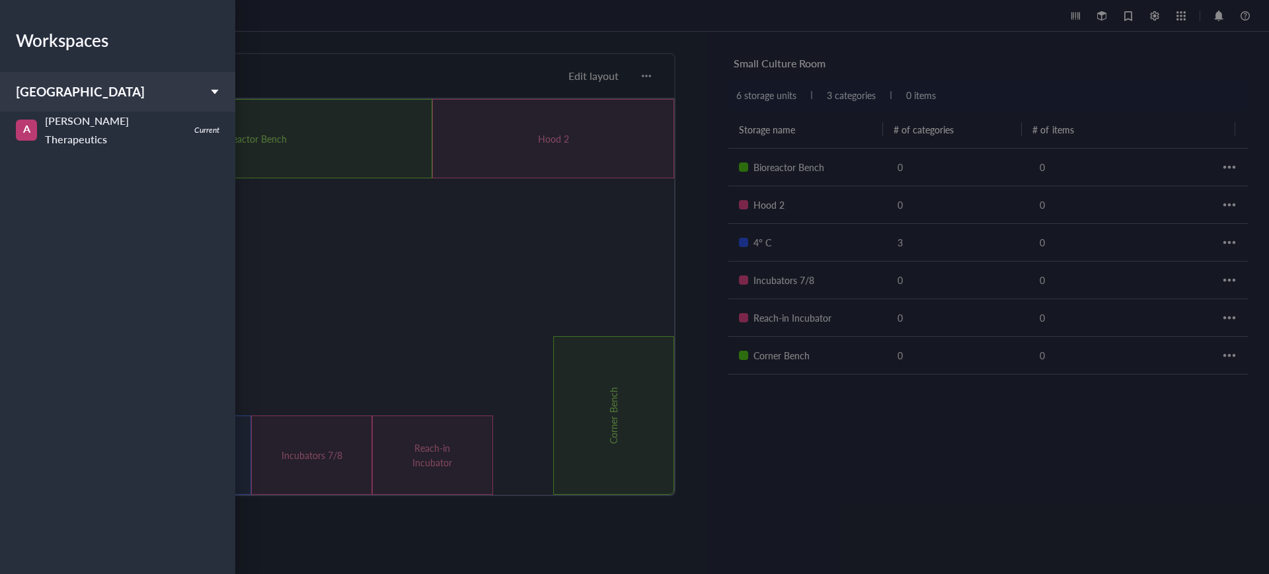
click at [313, 223] on div at bounding box center [634, 287] width 1269 height 574
